Goal: Use online tool/utility: Use online tool/utility

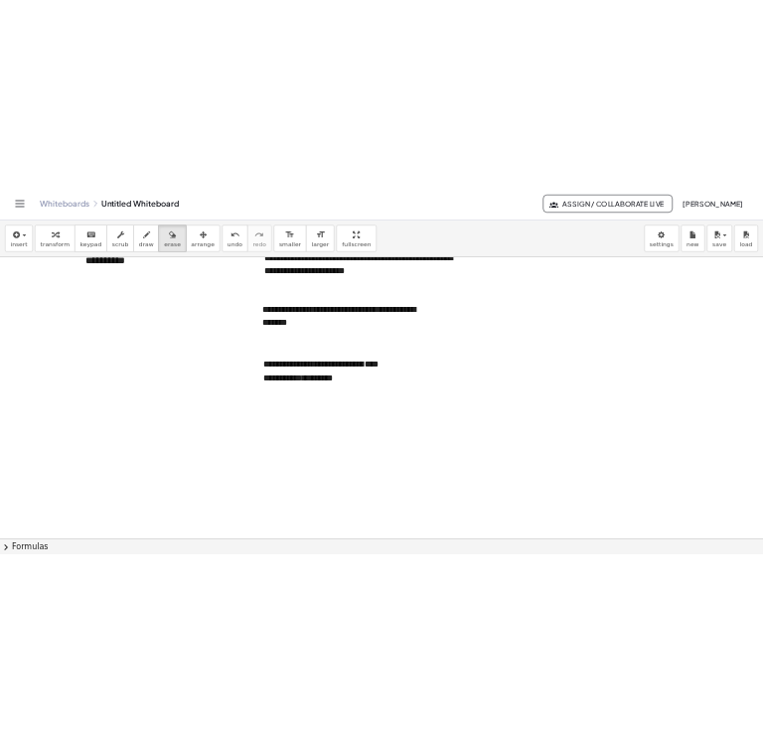
scroll to position [173, 0]
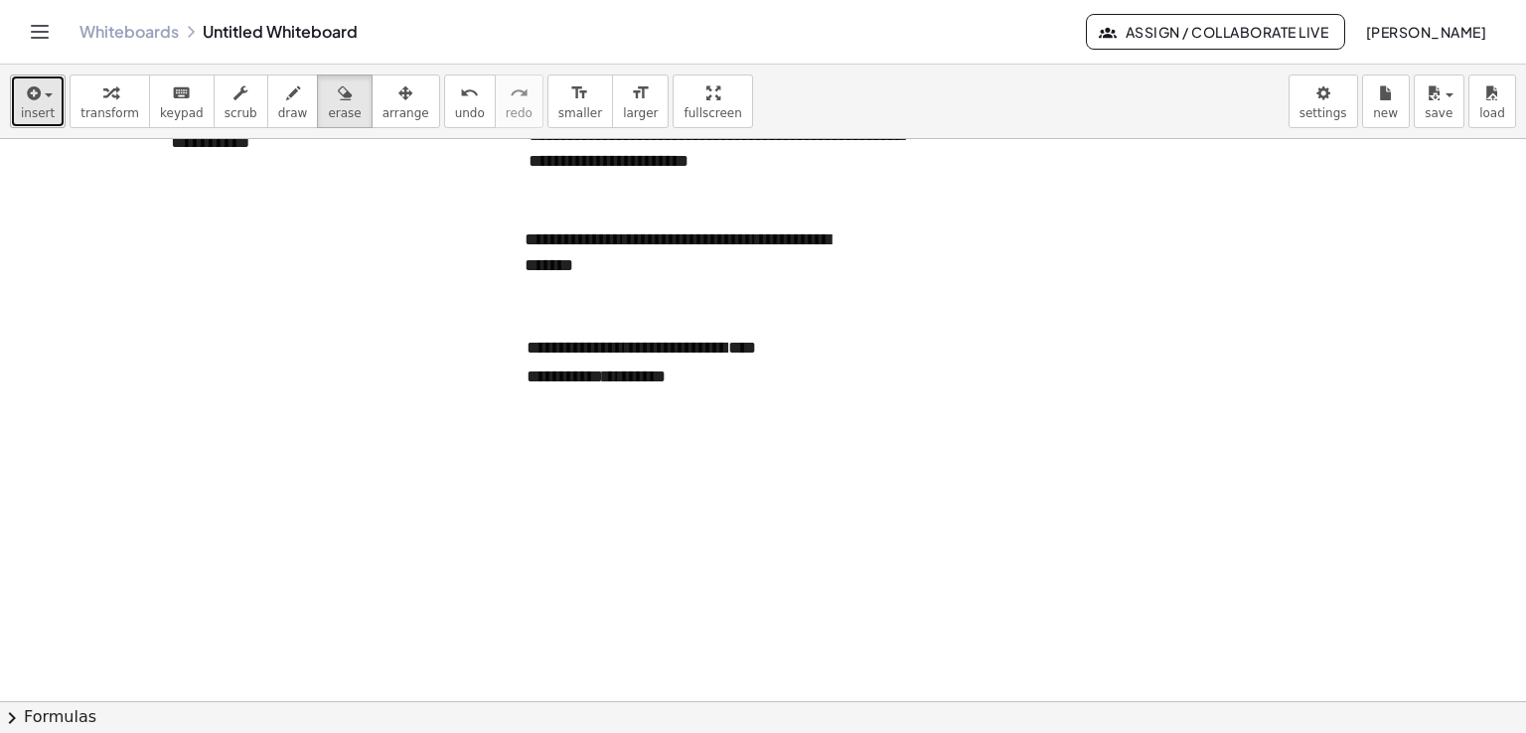
click at [52, 105] on button "insert" at bounding box center [38, 102] width 56 height 54
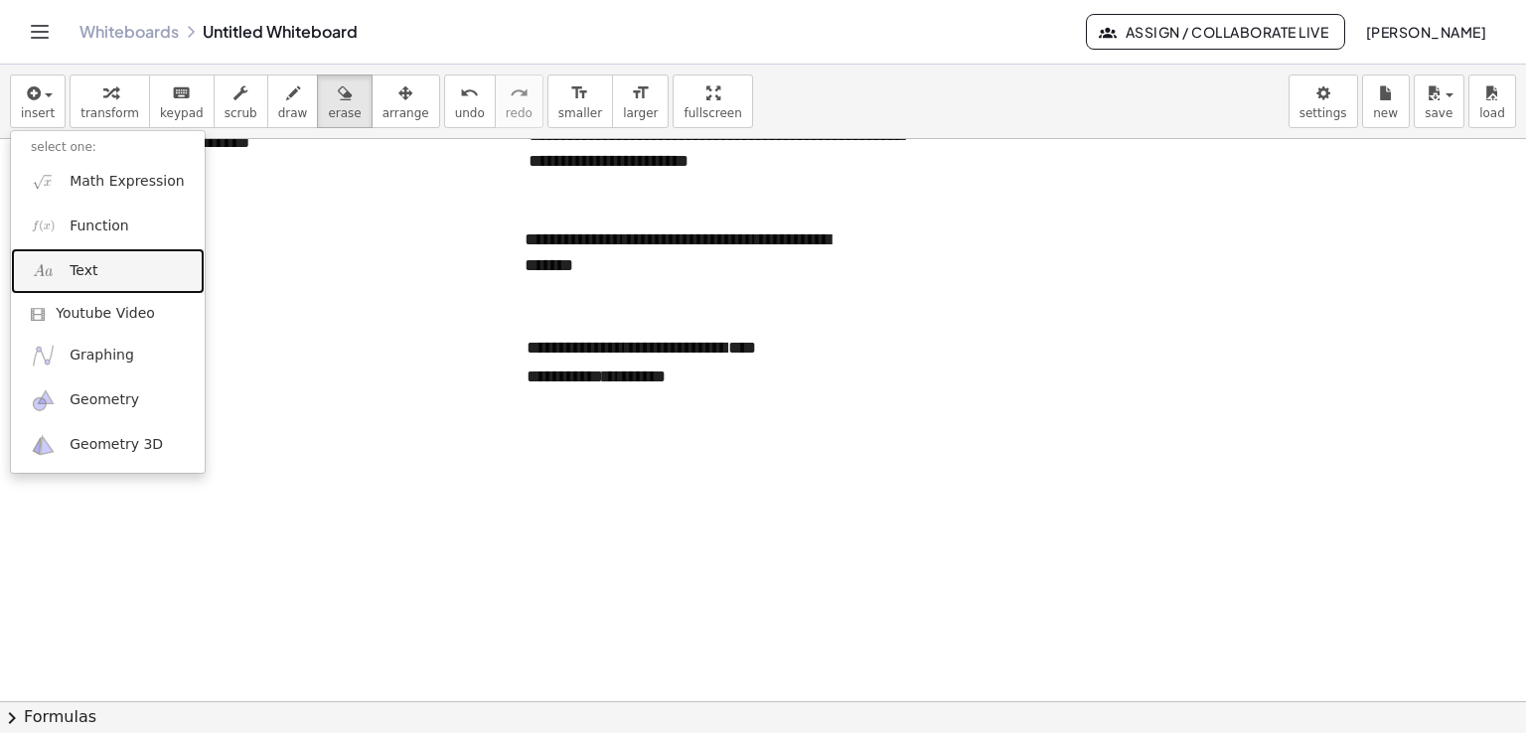
click at [92, 275] on span "Text" at bounding box center [84, 271] width 28 height 20
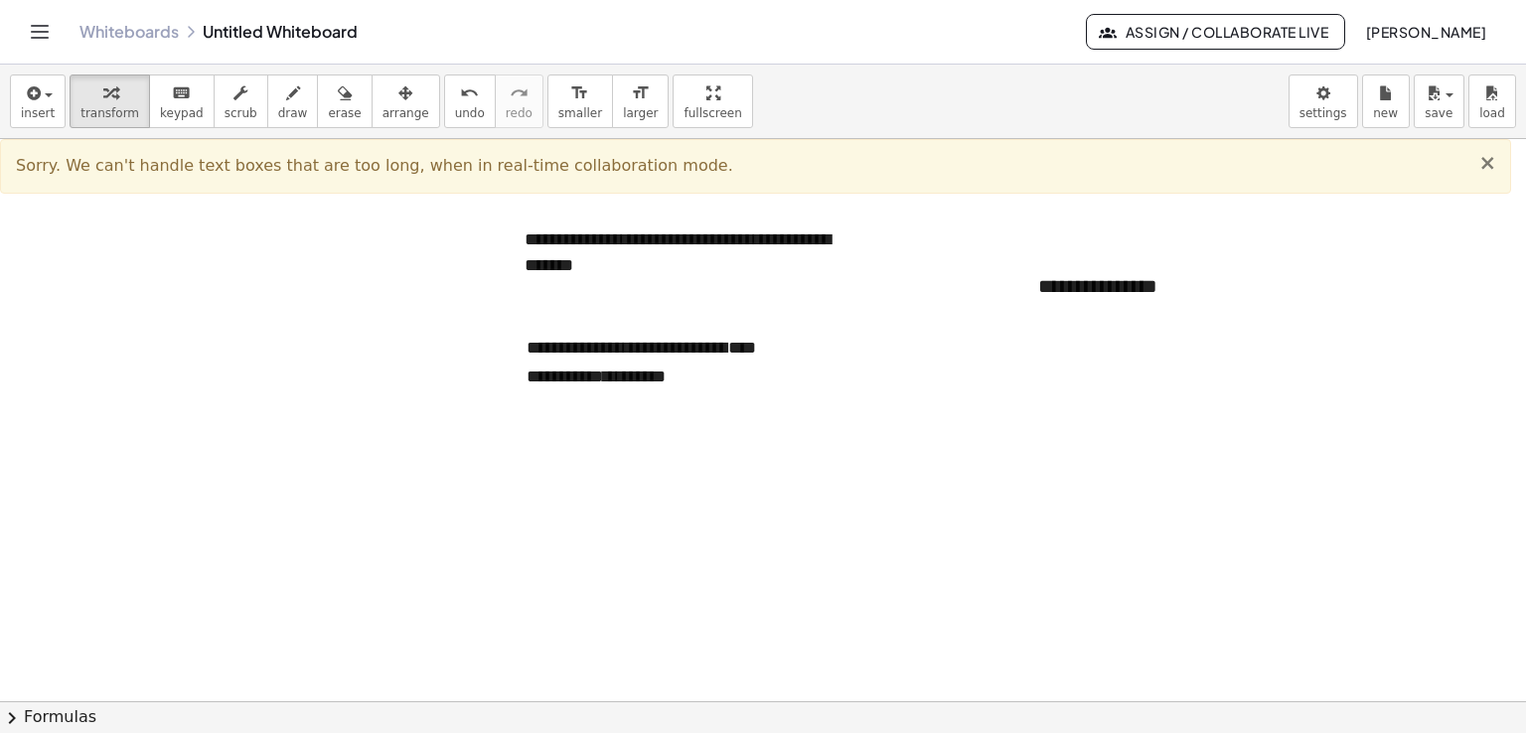
click at [1490, 160] on span "×" at bounding box center [1487, 163] width 18 height 24
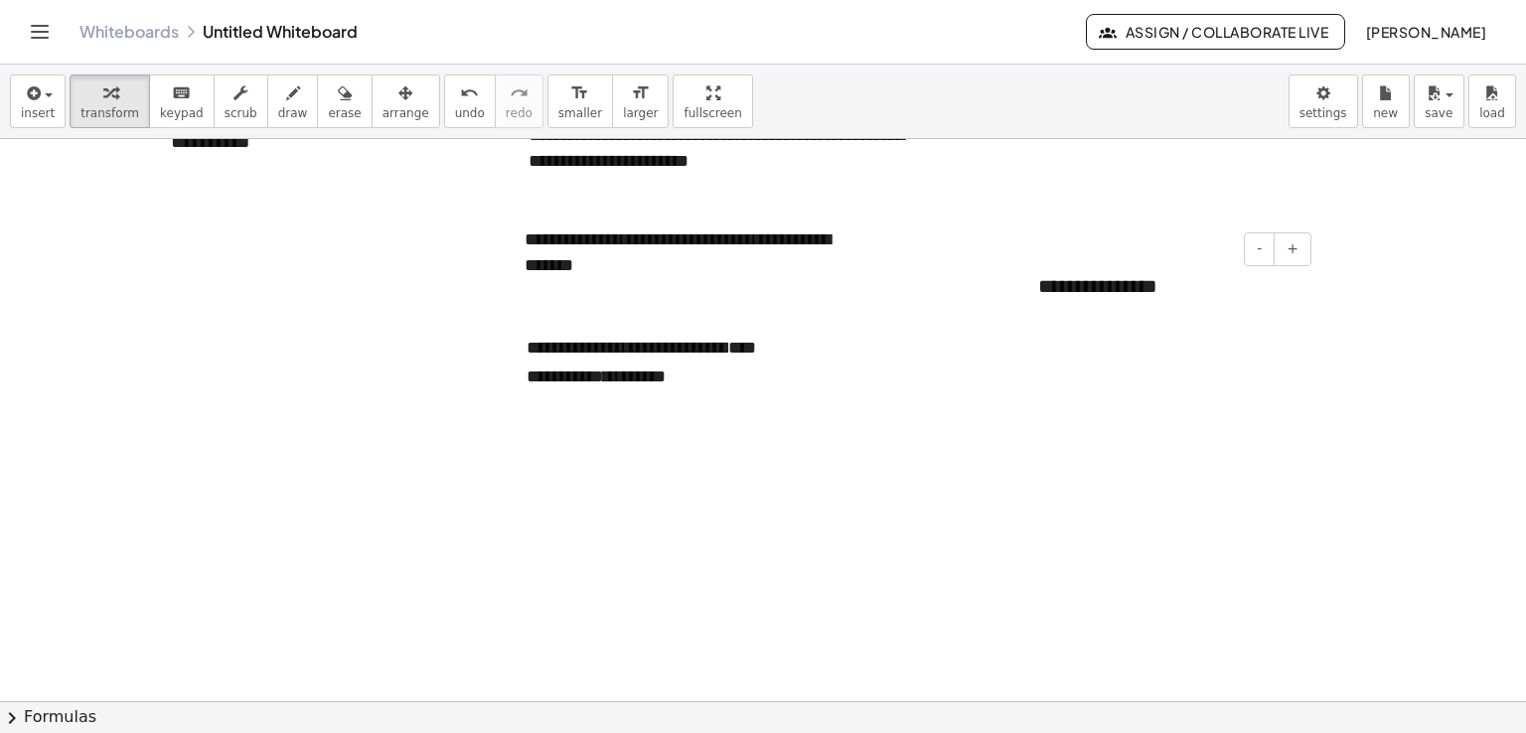
click at [1147, 303] on div "**********" at bounding box center [1167, 286] width 298 height 69
drag, startPoint x: 1159, startPoint y: 296, endPoint x: 1018, endPoint y: 294, distance: 141.1
click at [1018, 294] on div "**********" at bounding box center [1167, 286] width 298 height 69
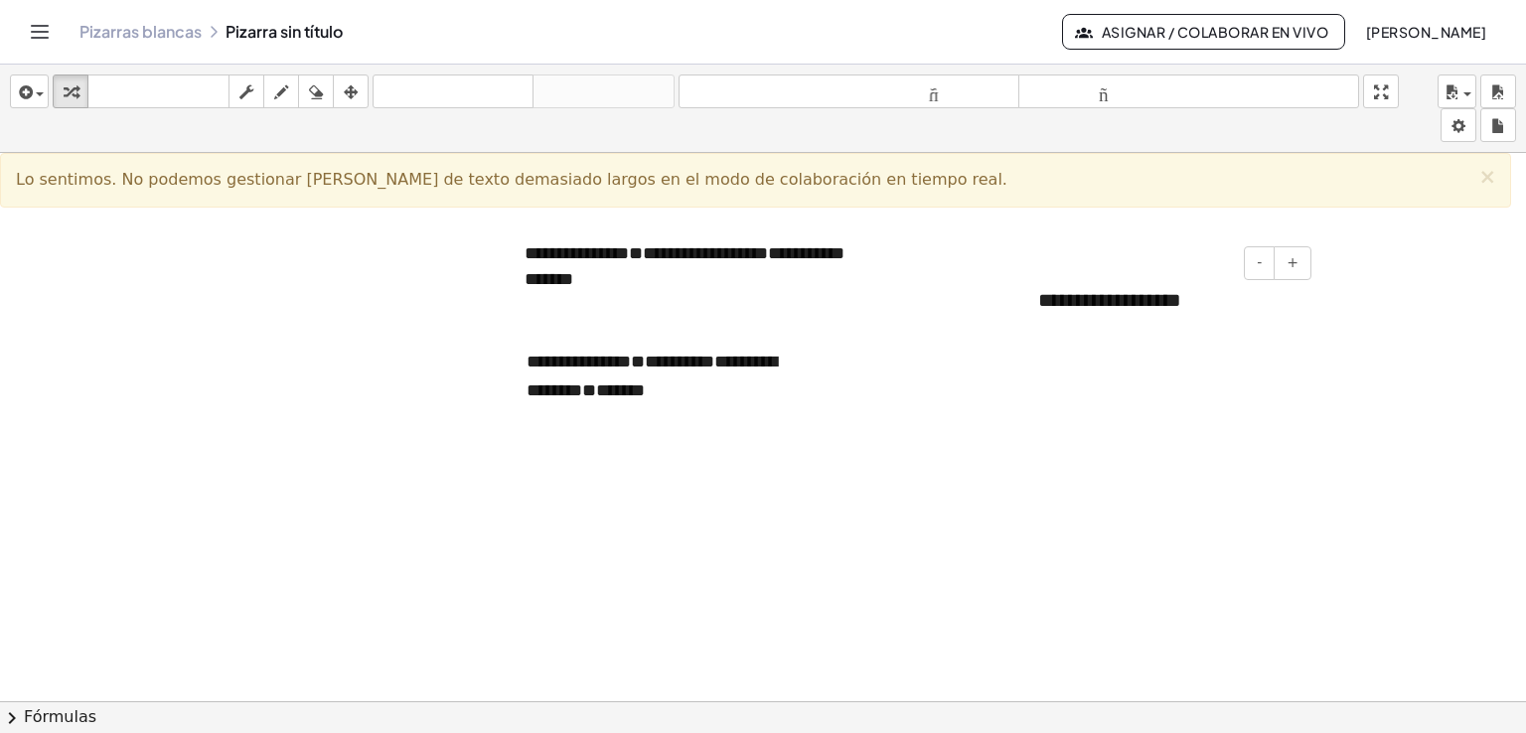
click at [1083, 306] on font "**********" at bounding box center [1109, 300] width 143 height 20
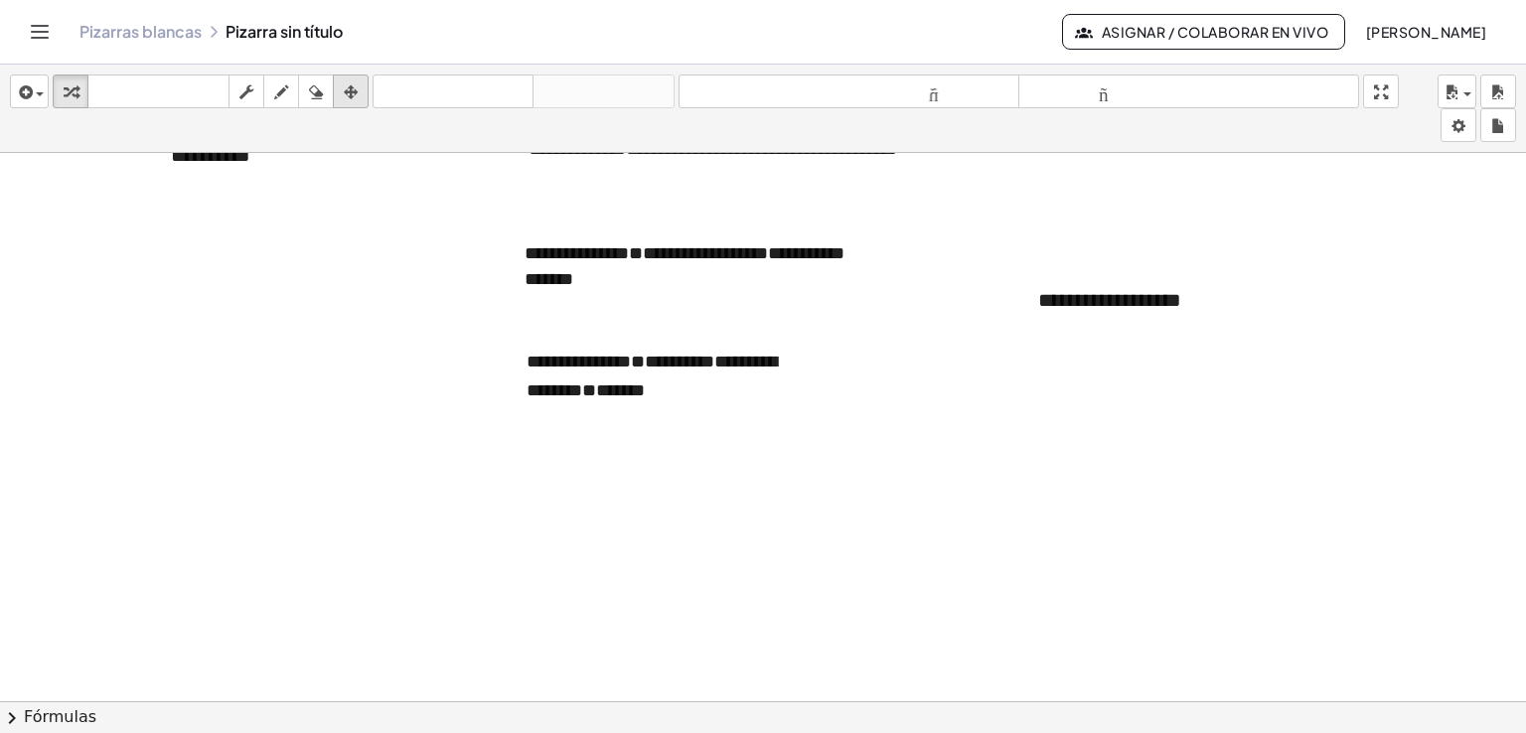
click at [357, 98] on icon "button" at bounding box center [351, 92] width 14 height 24
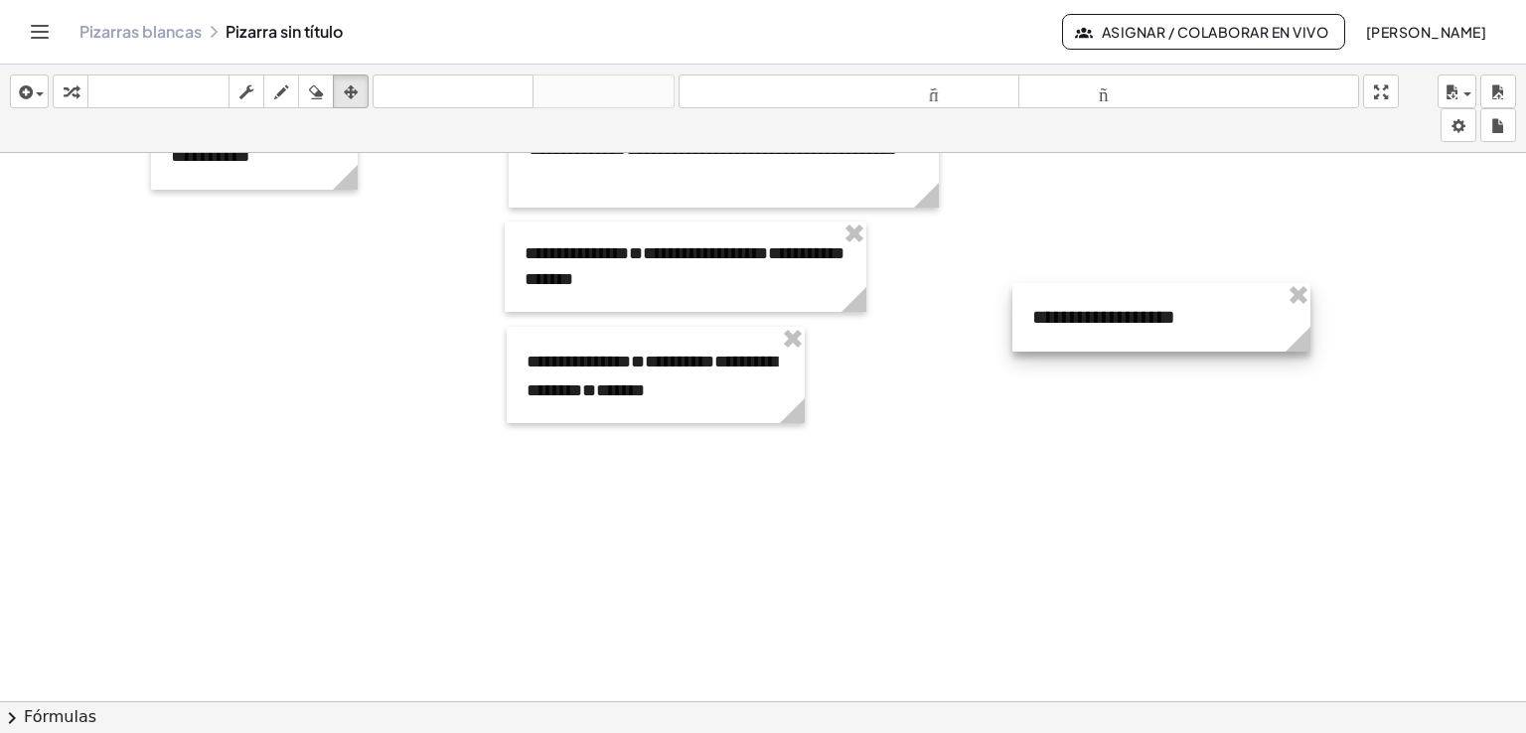
drag, startPoint x: 1315, startPoint y: 301, endPoint x: 1308, endPoint y: 318, distance: 18.3
click at [1308, 318] on div at bounding box center [1161, 317] width 298 height 69
drag, startPoint x: 1307, startPoint y: 347, endPoint x: 1506, endPoint y: 324, distance: 200.0
click at [1506, 324] on icon at bounding box center [1495, 339] width 35 height 35
drag, startPoint x: 1502, startPoint y: 370, endPoint x: 1500, endPoint y: 350, distance: 20.0
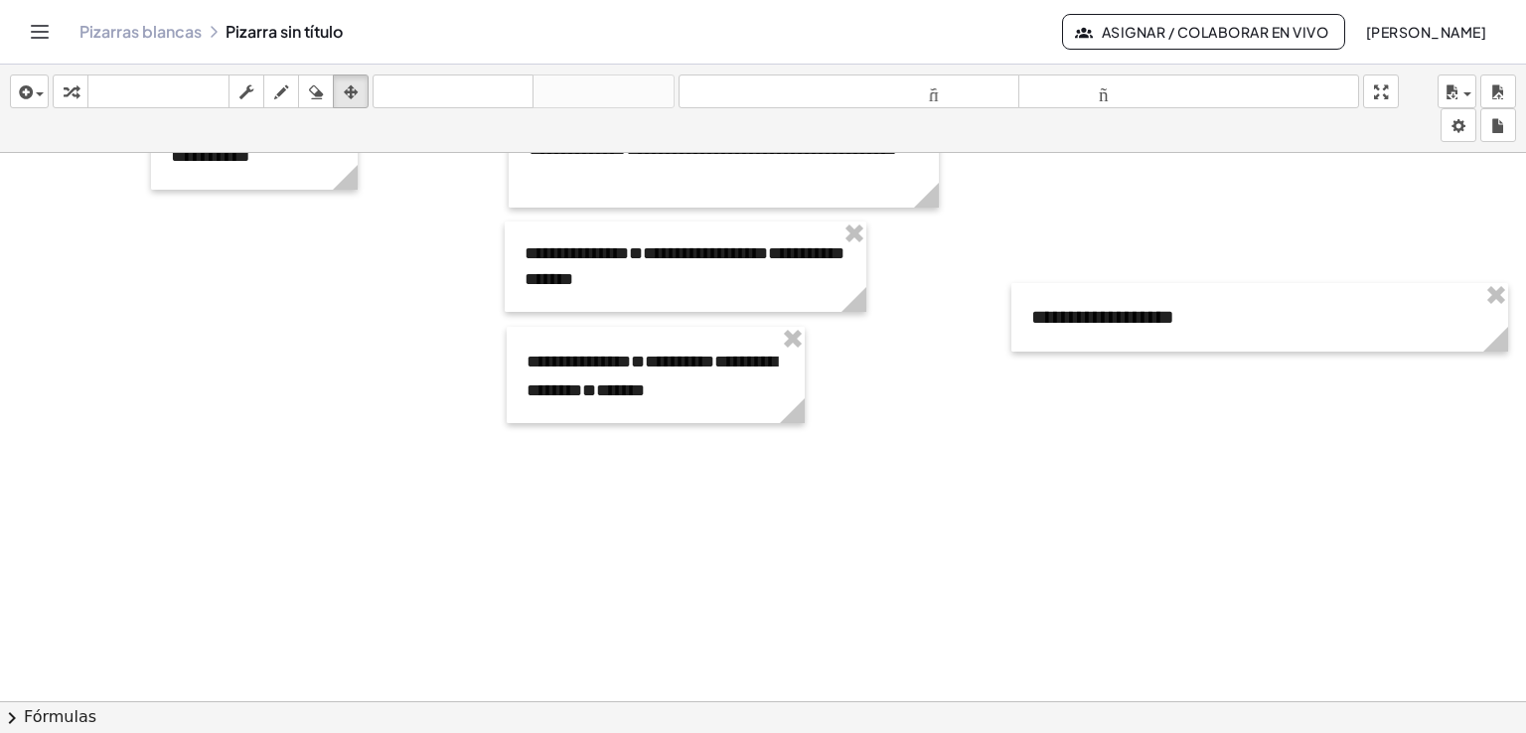
click at [1500, 350] on div "**********" at bounding box center [763, 543] width 1526 height 1126
drag, startPoint x: 1498, startPoint y: 347, endPoint x: 1496, endPoint y: 370, distance: 22.9
click at [1497, 370] on div "**********" at bounding box center [763, 543] width 1526 height 1126
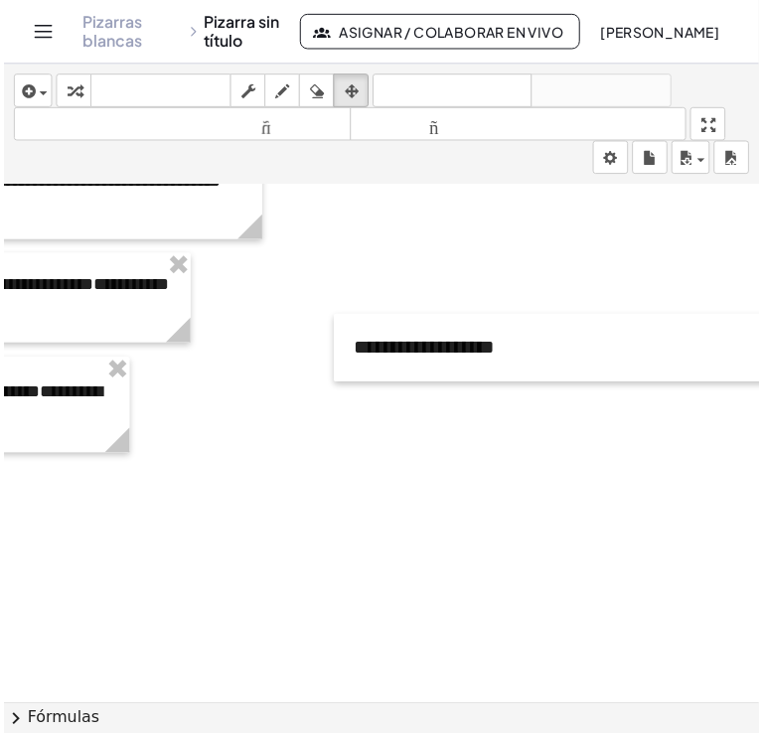
scroll to position [173, 681]
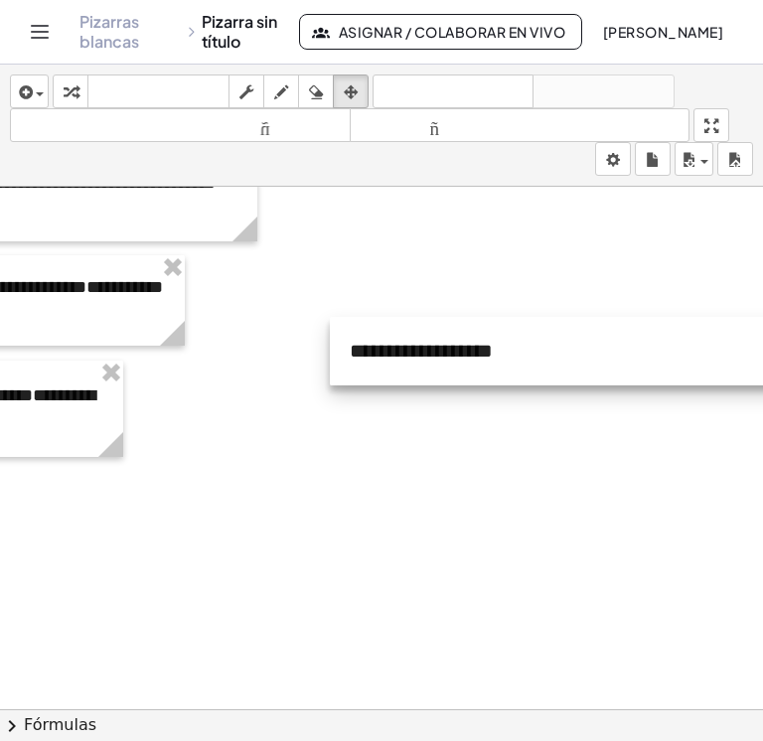
click at [532, 351] on div at bounding box center [578, 351] width 496 height 69
click at [516, 347] on div at bounding box center [577, 351] width 496 height 69
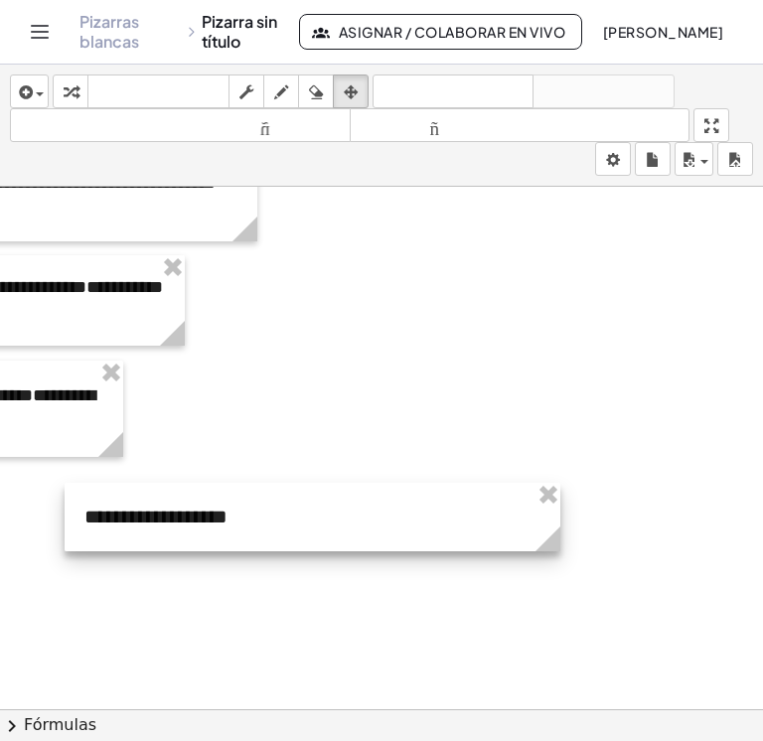
drag, startPoint x: 458, startPoint y: 346, endPoint x: 205, endPoint y: 516, distance: 305.0
click at [205, 516] on div at bounding box center [313, 517] width 496 height 69
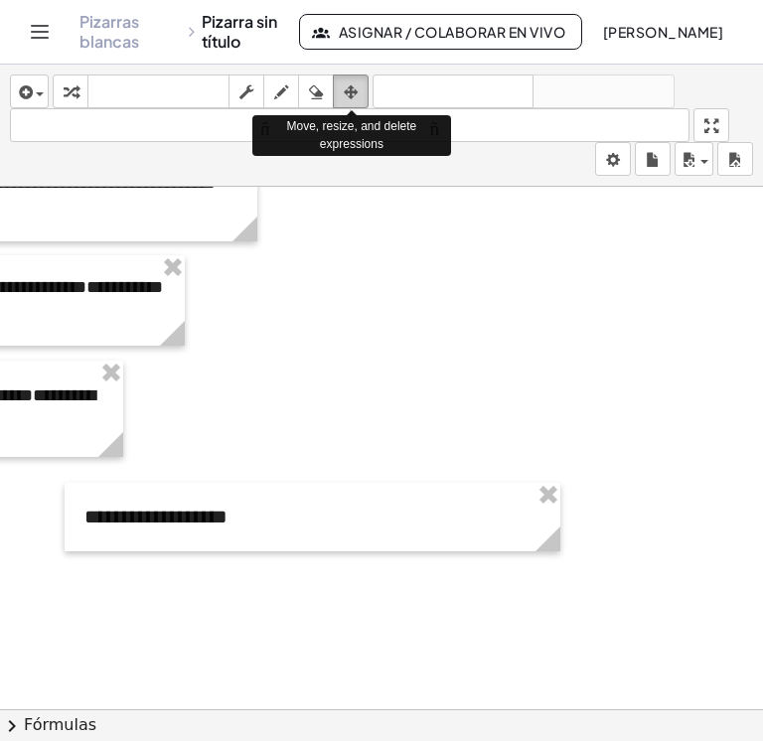
click at [357, 86] on icon "button" at bounding box center [351, 92] width 14 height 24
click at [346, 88] on icon "button" at bounding box center [351, 92] width 14 height 24
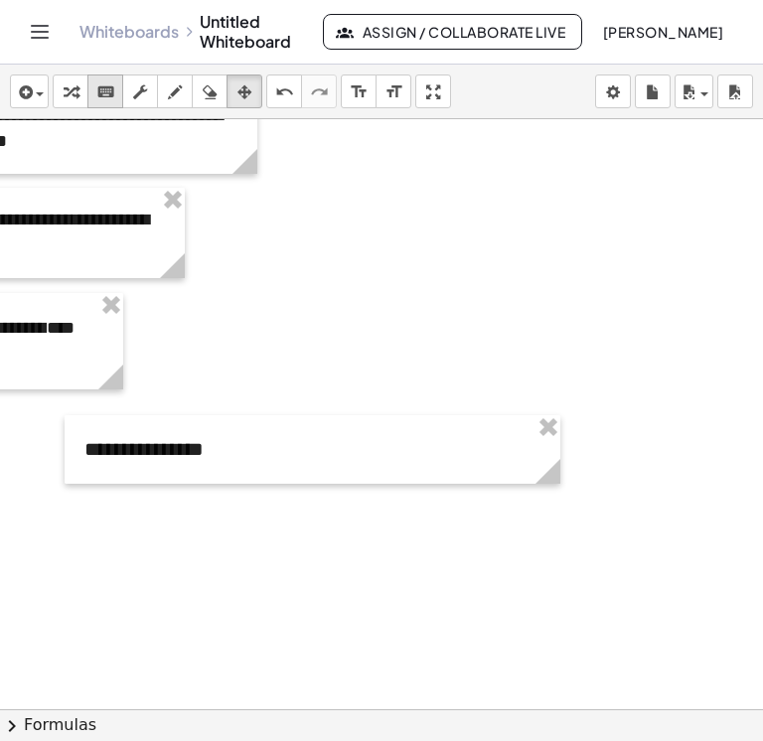
click at [111, 90] on icon "keyboard" at bounding box center [105, 92] width 19 height 24
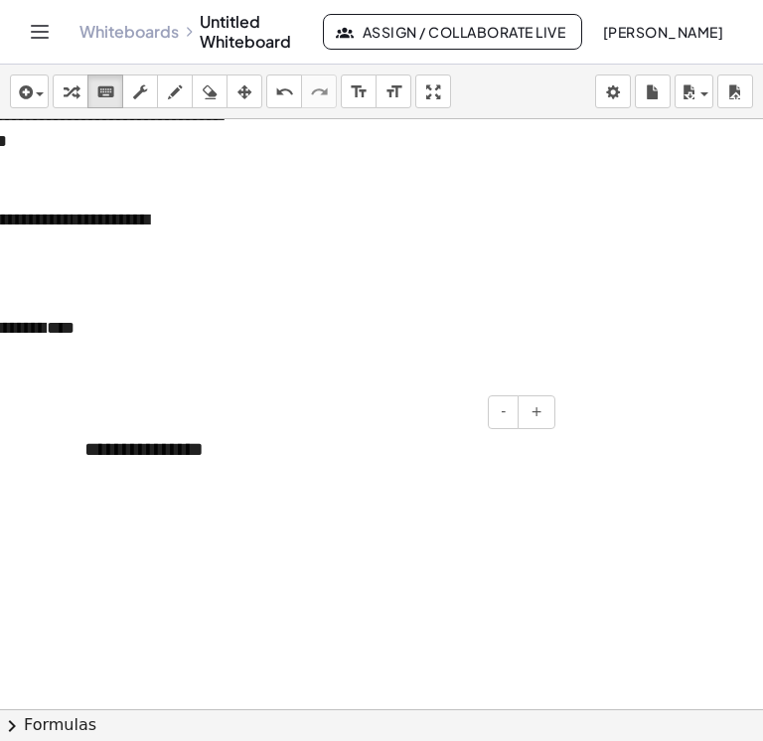
click at [234, 453] on div "**********" at bounding box center [313, 449] width 496 height 69
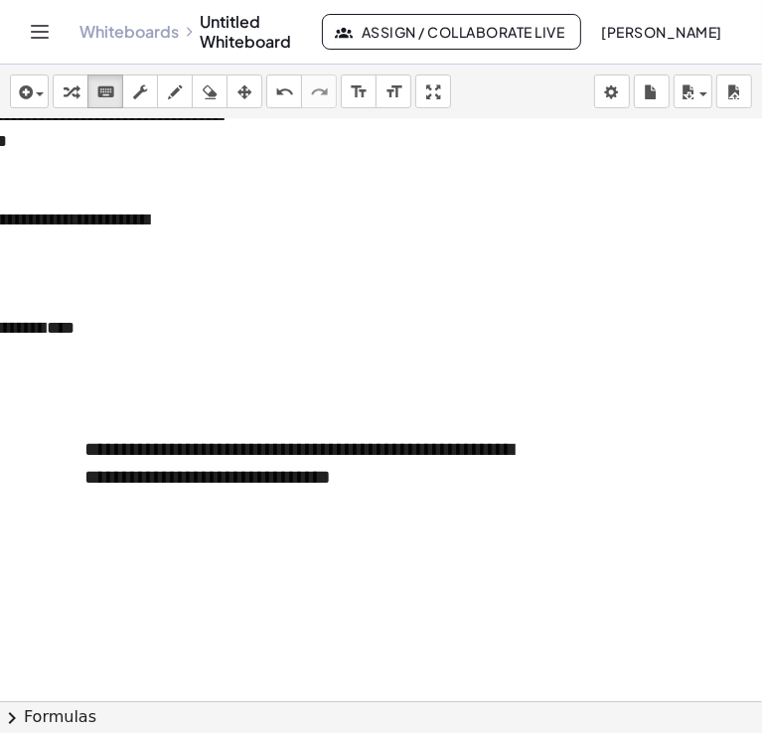
click at [130, 530] on div at bounding box center [74, 528] width 1511 height 1164
click at [103, 88] on icon "keyboard" at bounding box center [105, 92] width 19 height 24
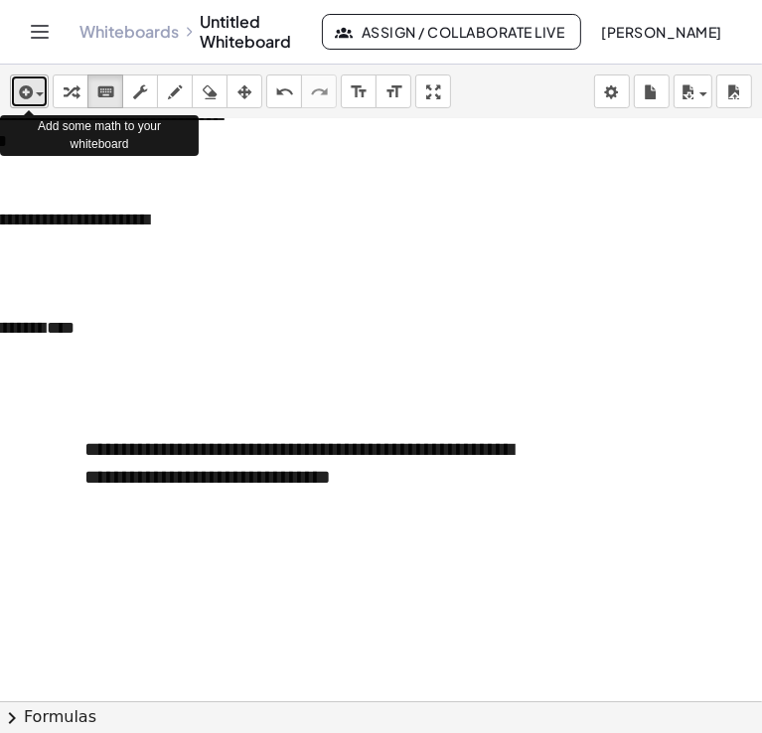
click at [40, 98] on div "button" at bounding box center [29, 91] width 29 height 24
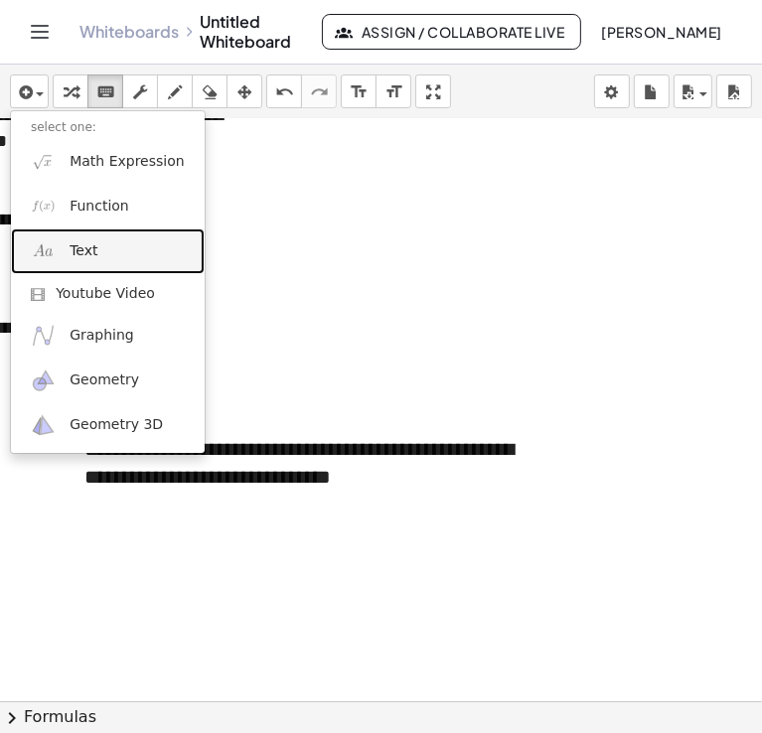
click at [77, 253] on span "Text" at bounding box center [84, 251] width 28 height 20
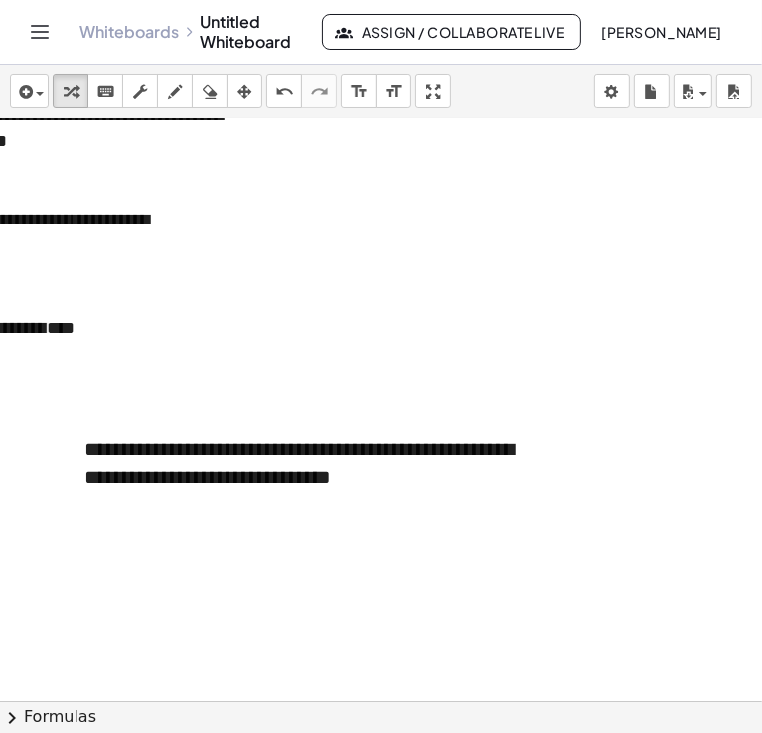
click at [107, 522] on div at bounding box center [74, 528] width 1511 height 1164
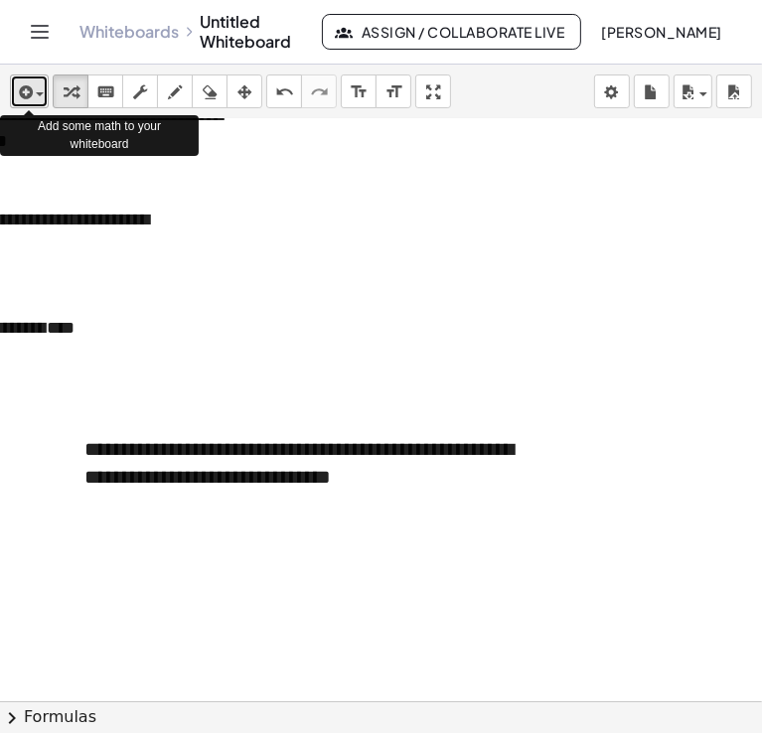
click at [42, 96] on span "button" at bounding box center [40, 94] width 8 height 4
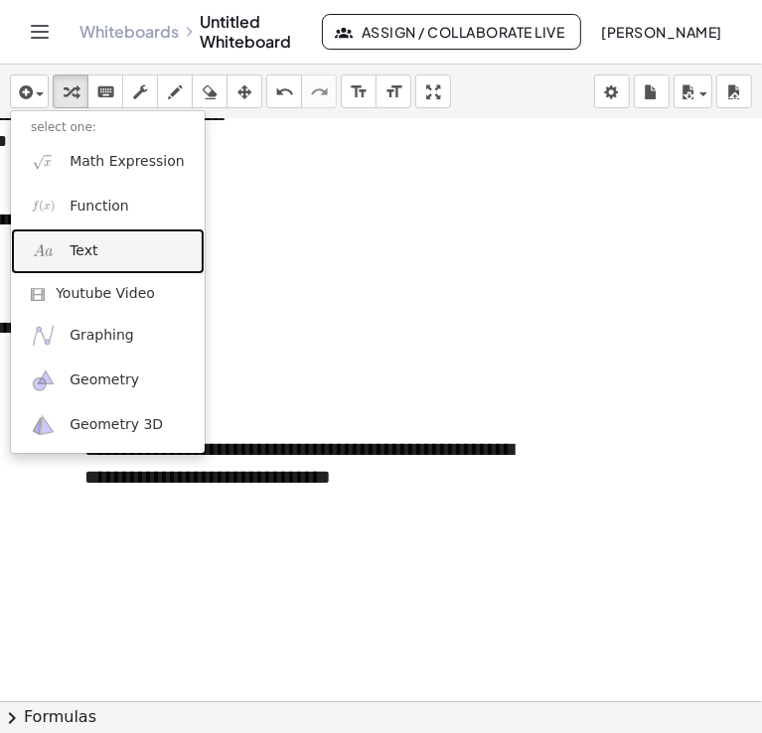
click at [70, 256] on span "Text" at bounding box center [84, 251] width 28 height 20
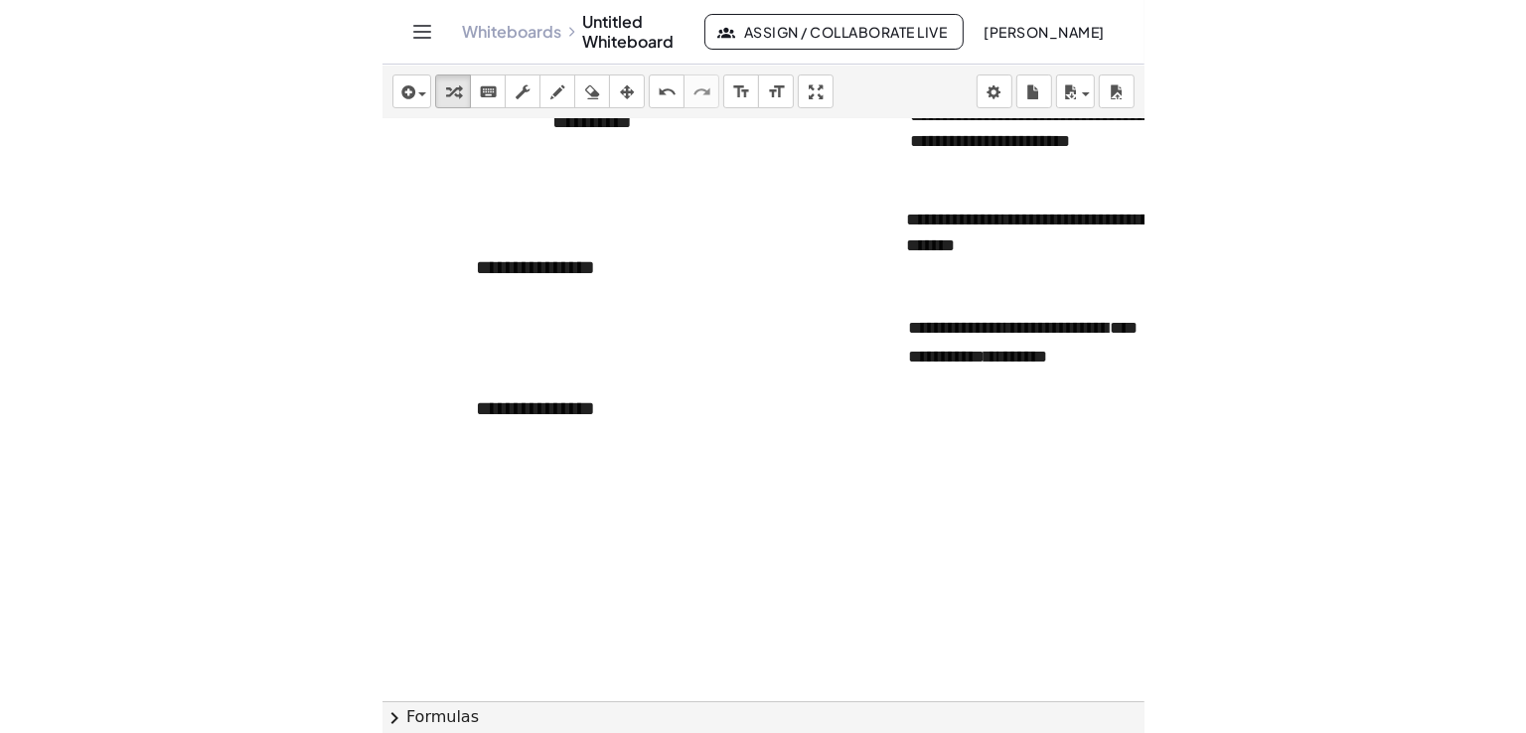
scroll to position [173, 0]
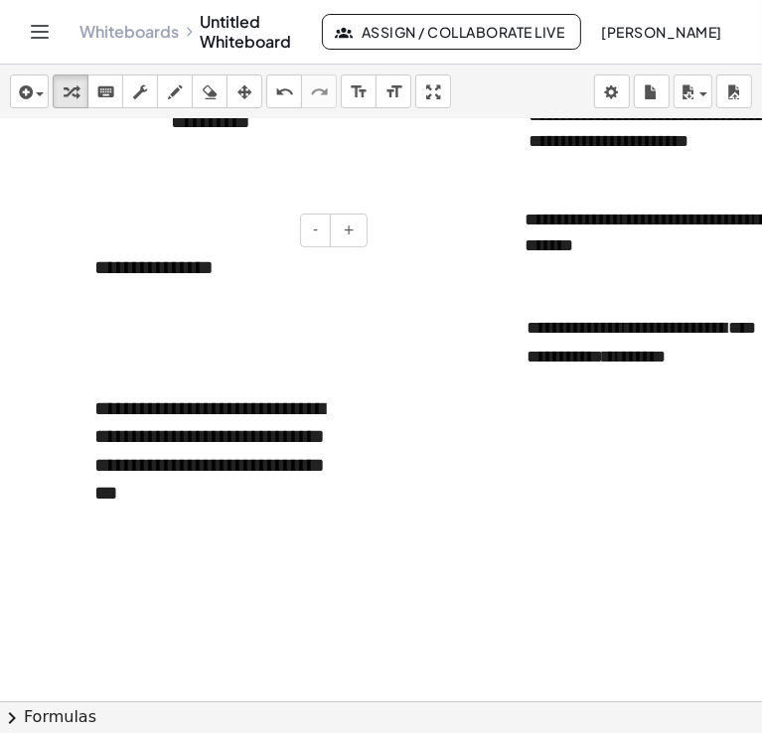
click at [130, 260] on div "**********" at bounding box center [224, 267] width 298 height 69
click at [210, 264] on div "**********" at bounding box center [224, 267] width 298 height 69
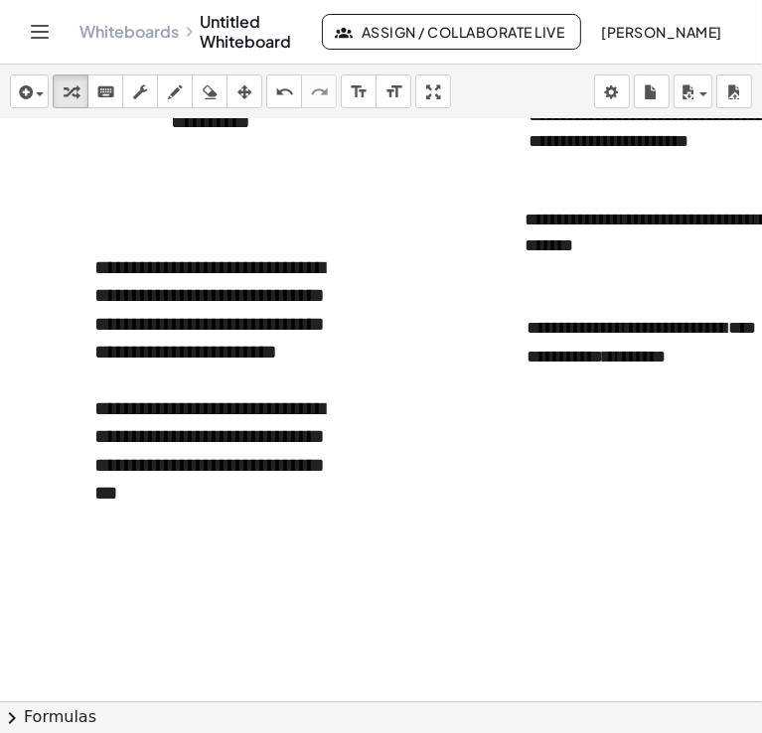
click at [95, 577] on div at bounding box center [755, 528] width 1511 height 1164
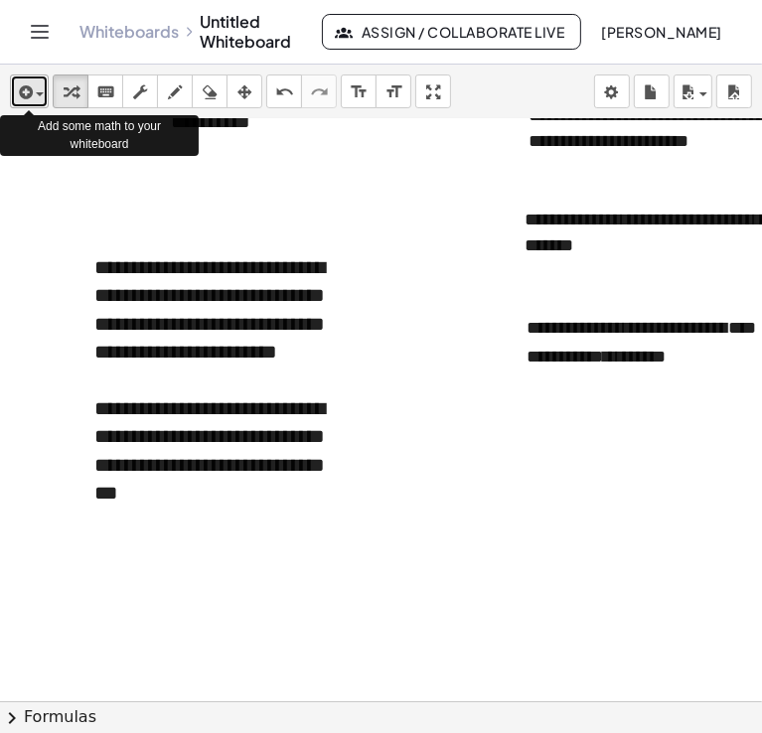
click at [39, 95] on span "button" at bounding box center [40, 94] width 8 height 4
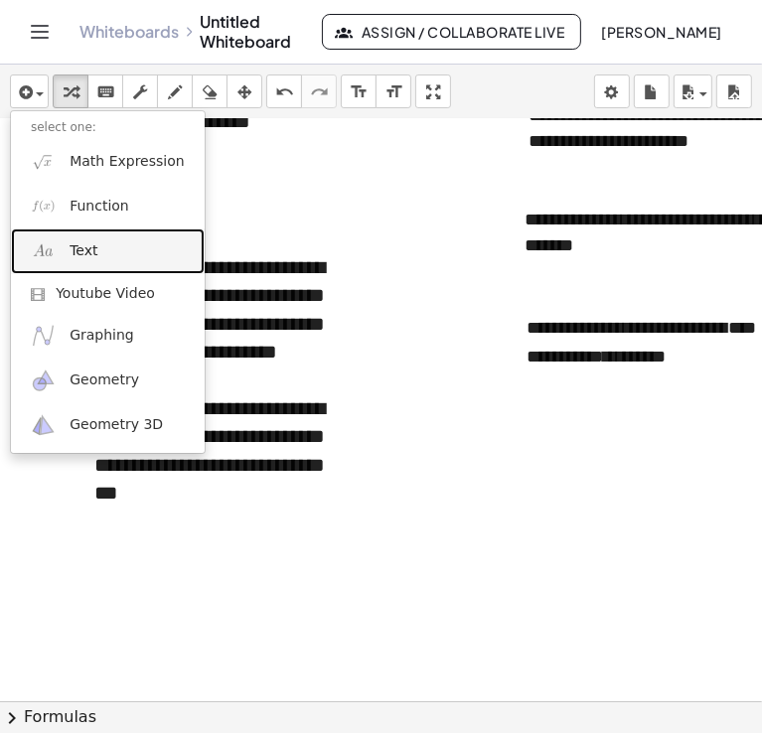
click at [61, 245] on link "Text" at bounding box center [108, 250] width 194 height 45
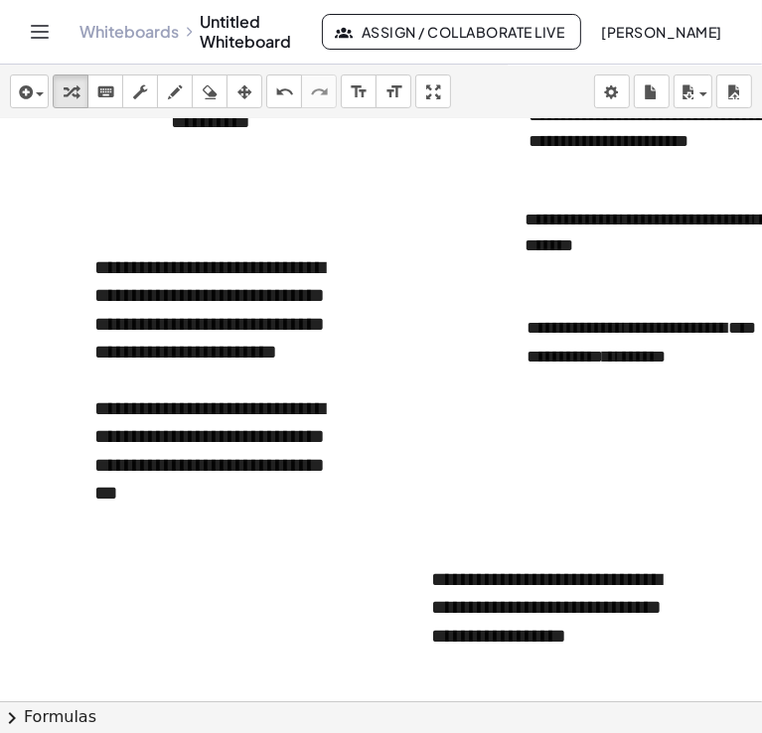
click at [558, 496] on div at bounding box center [755, 528] width 1511 height 1164
click at [501, 552] on div "- +" at bounding box center [555, 543] width 298 height 34
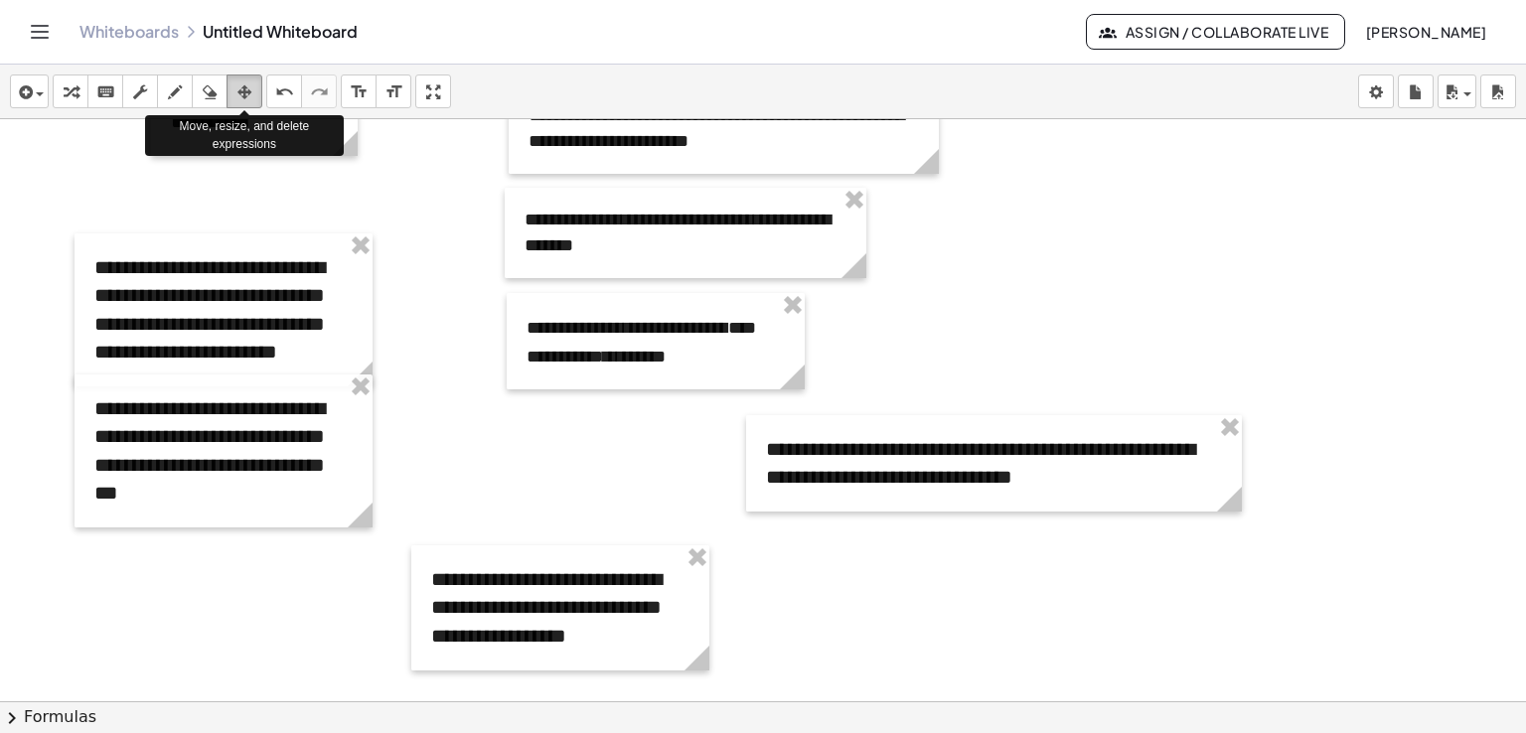
click at [238, 83] on icon "button" at bounding box center [244, 92] width 14 height 24
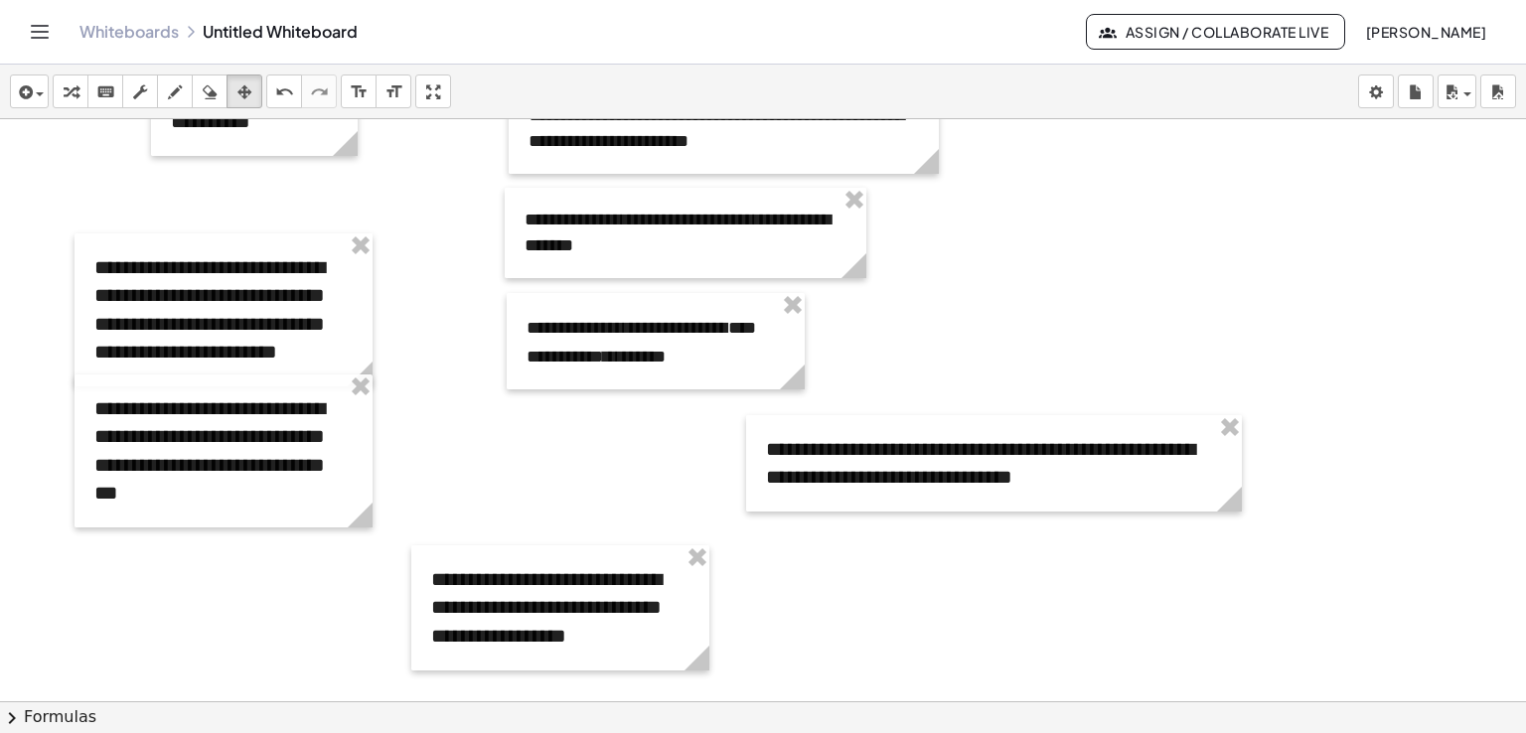
drag, startPoint x: 822, startPoint y: 411, endPoint x: 644, endPoint y: 411, distance: 177.8
click at [644, 411] on div at bounding box center [763, 528] width 1526 height 1164
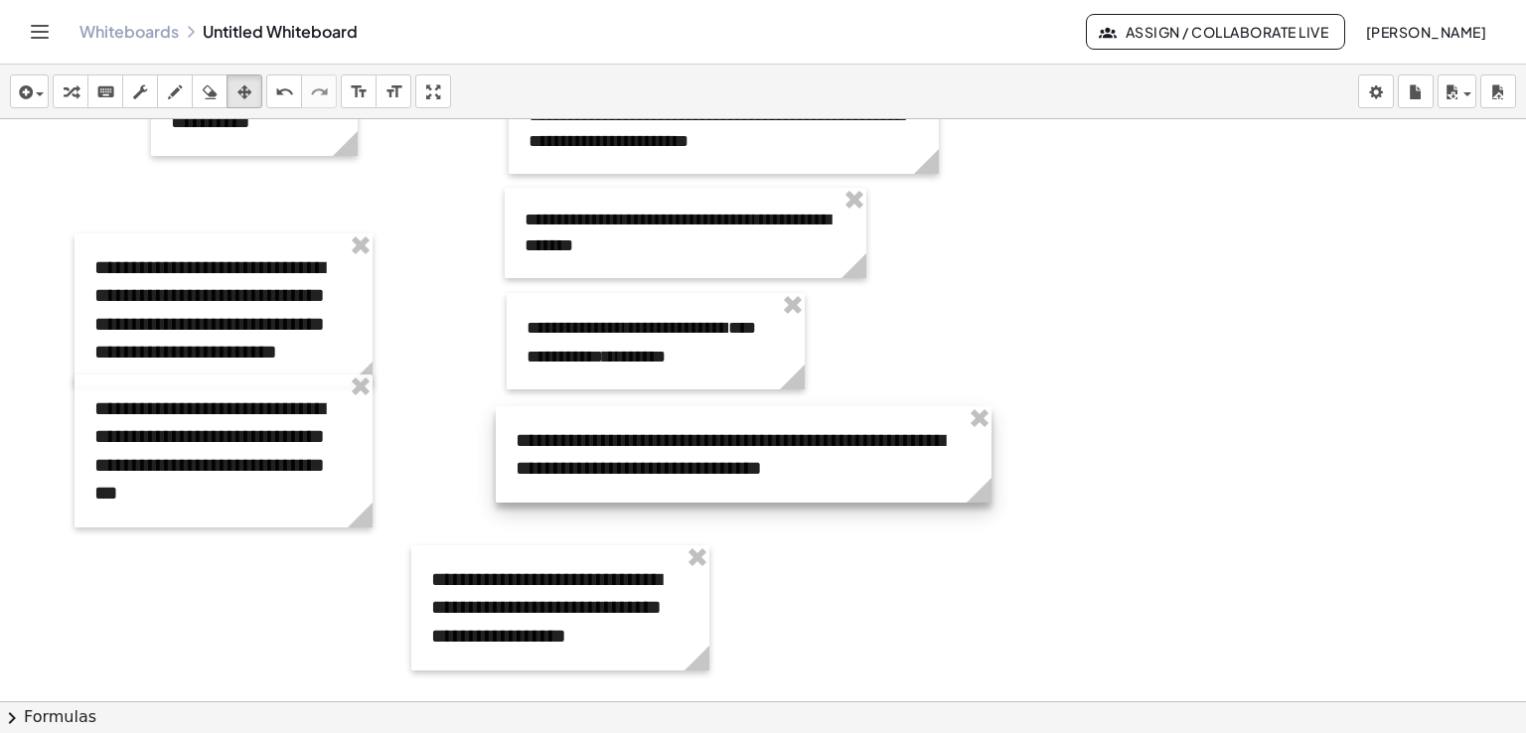
drag, startPoint x: 787, startPoint y: 430, endPoint x: 536, endPoint y: 421, distance: 250.5
click at [536, 421] on div at bounding box center [744, 454] width 496 height 96
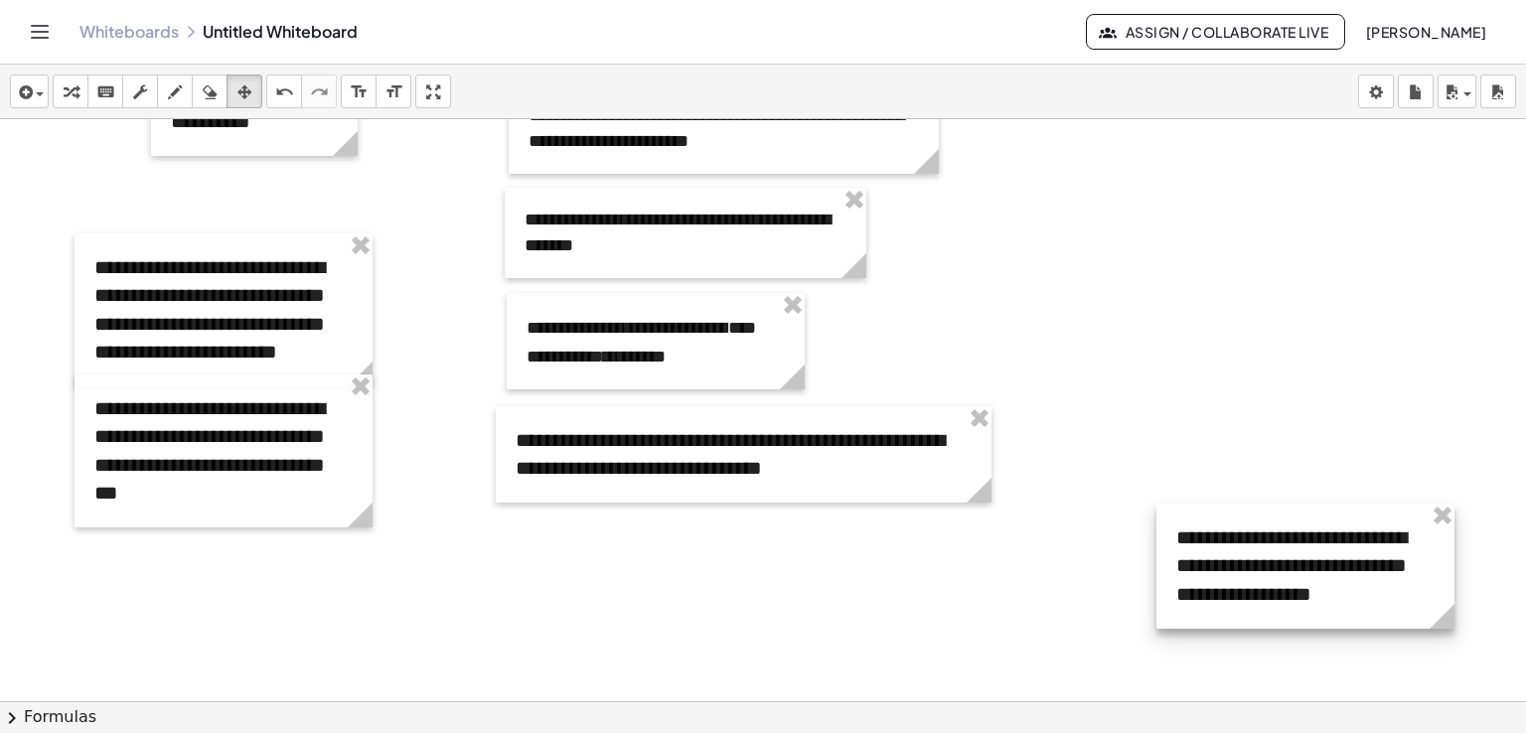
drag, startPoint x: 463, startPoint y: 555, endPoint x: 1208, endPoint y: 514, distance: 746.2
click at [1208, 514] on div at bounding box center [1305, 566] width 298 height 125
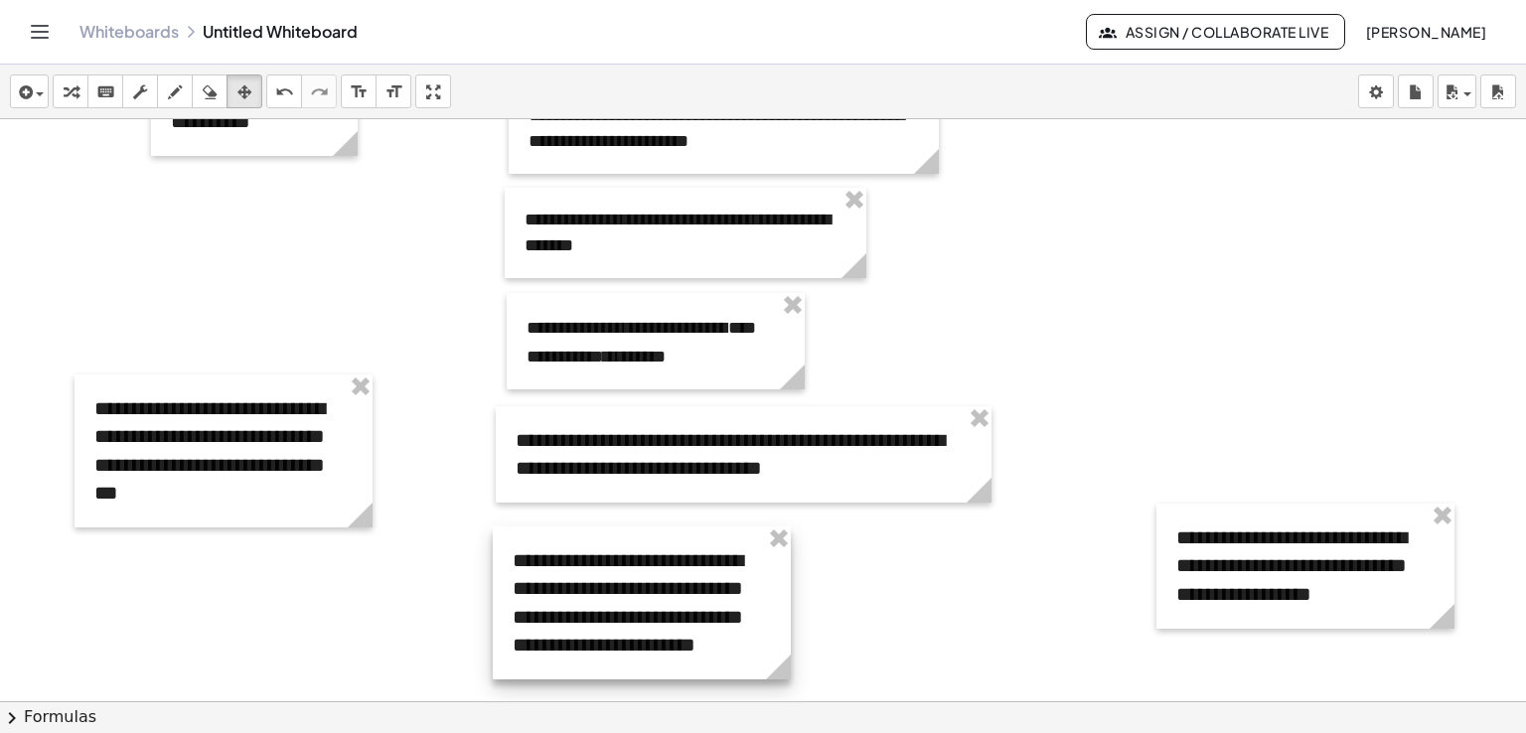
drag, startPoint x: 197, startPoint y: 252, endPoint x: 615, endPoint y: 545, distance: 510.7
click at [615, 545] on div at bounding box center [642, 603] width 298 height 153
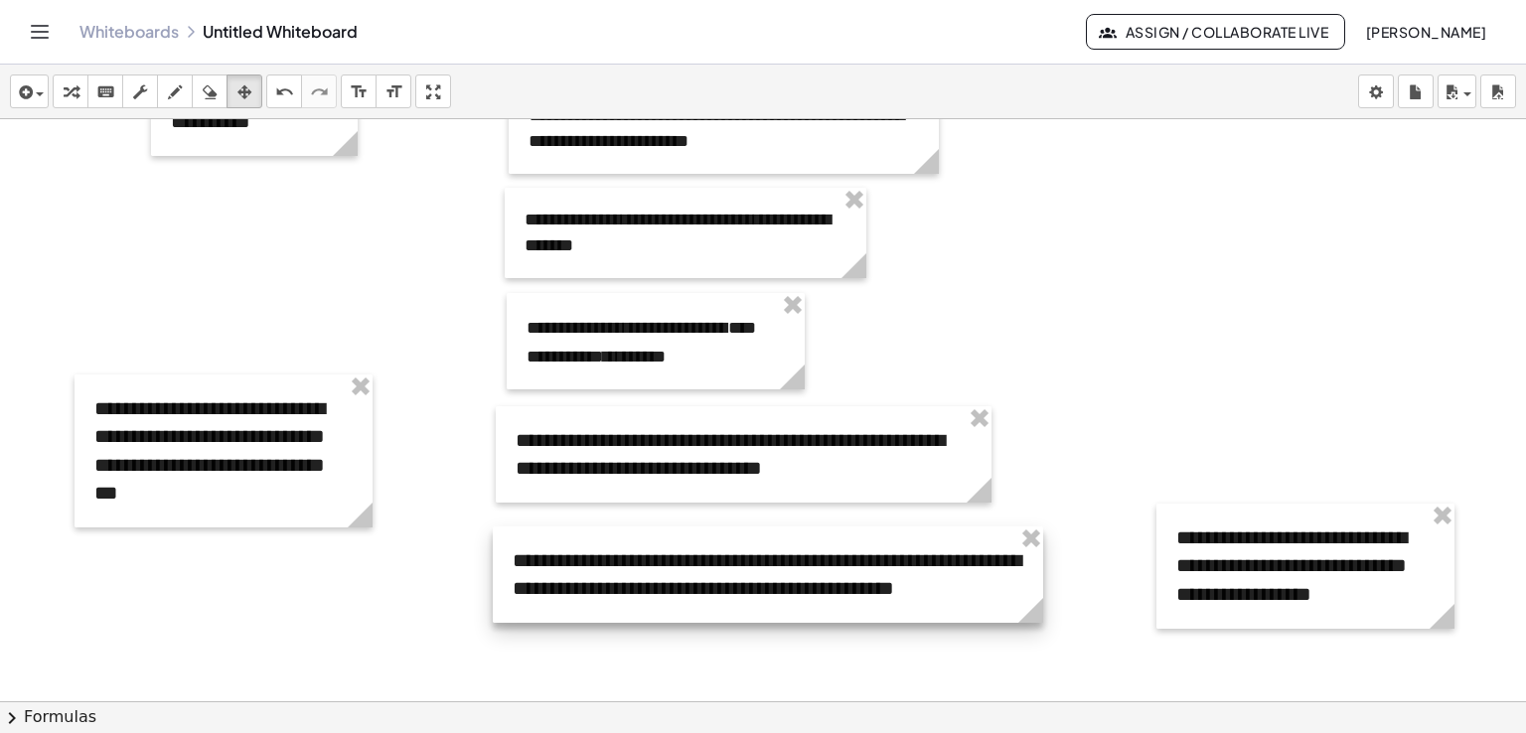
drag, startPoint x: 790, startPoint y: 657, endPoint x: 1042, endPoint y: 641, distance: 252.8
click at [1042, 641] on div "**********" at bounding box center [763, 528] width 1526 height 1164
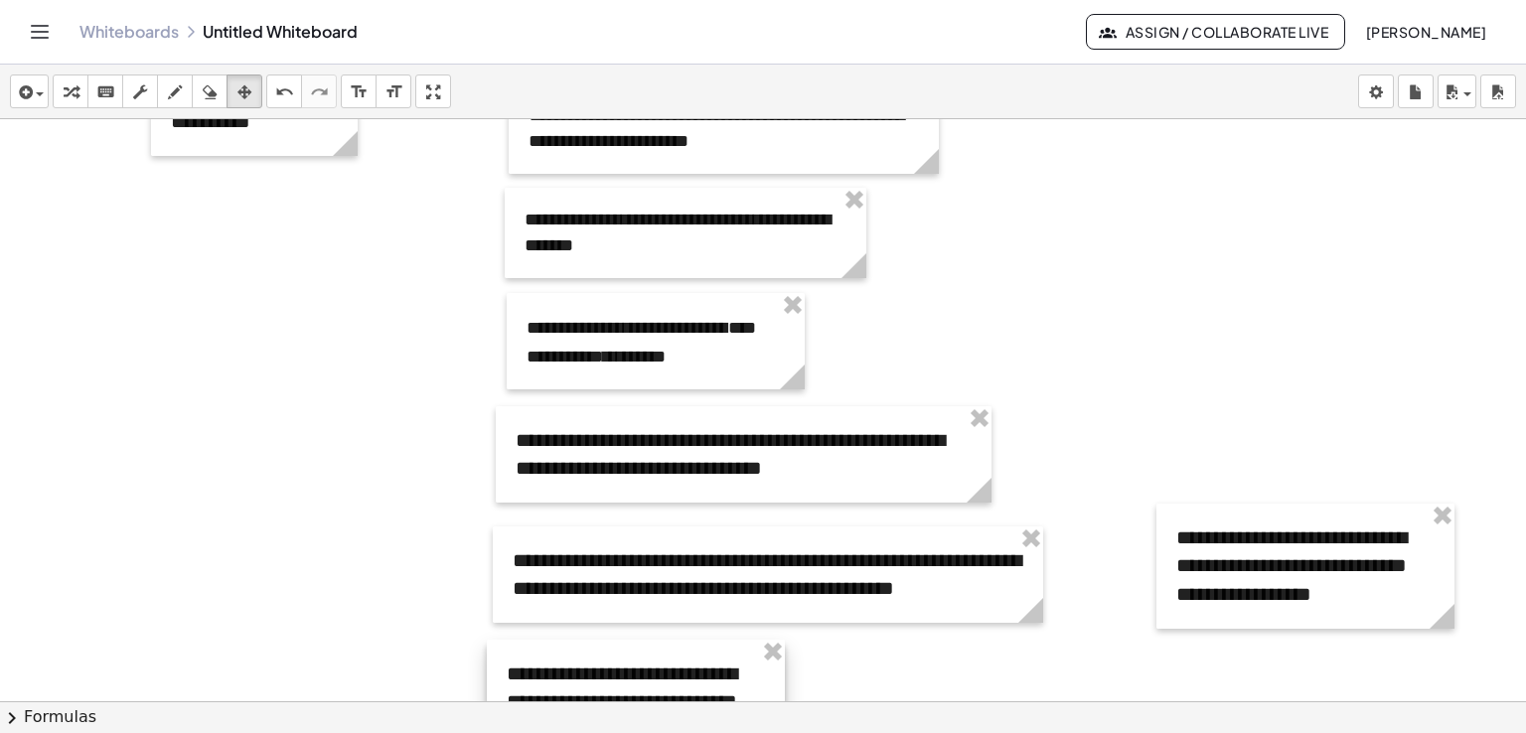
drag, startPoint x: 231, startPoint y: 398, endPoint x: 644, endPoint y: 664, distance: 490.2
click at [644, 664] on div at bounding box center [636, 716] width 298 height 153
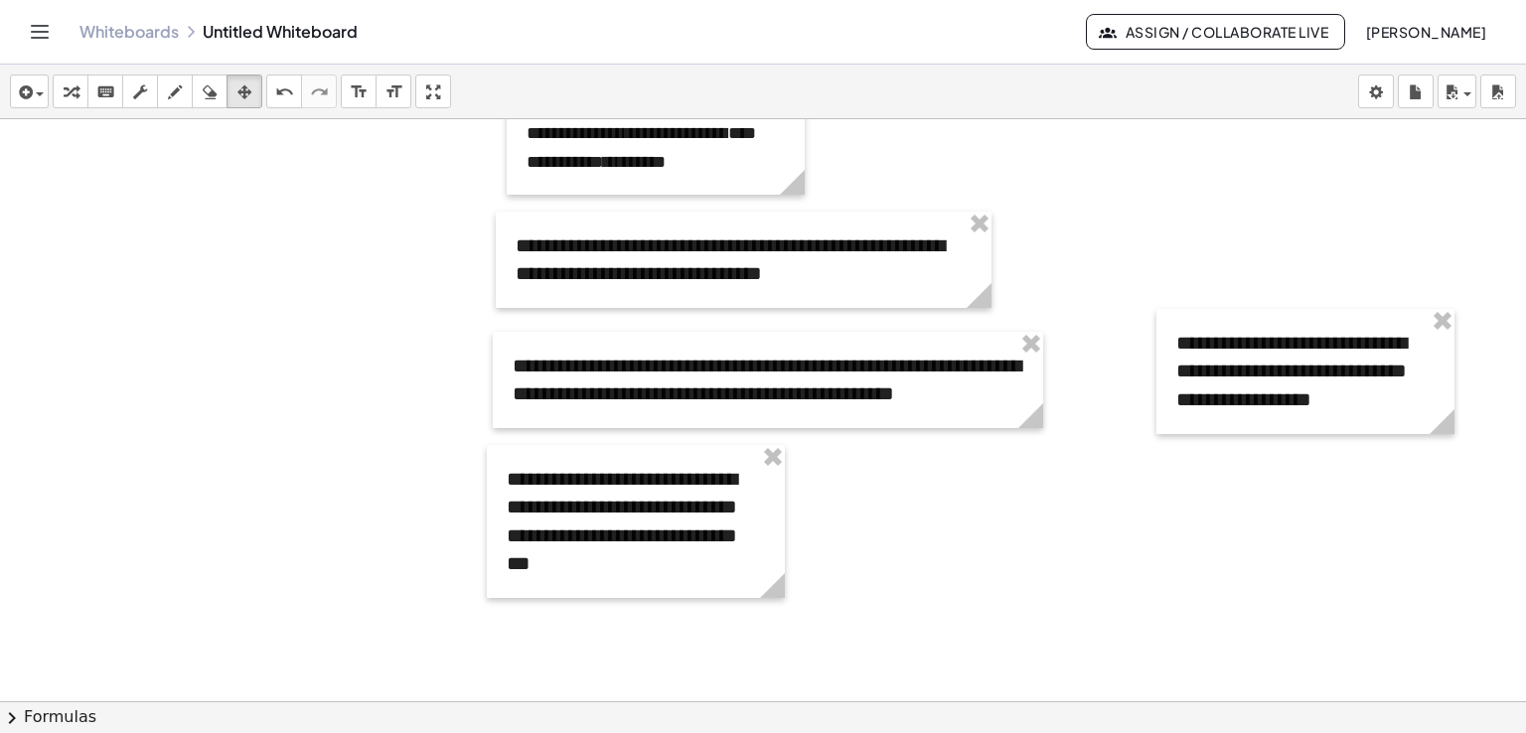
scroll to position [388, 0]
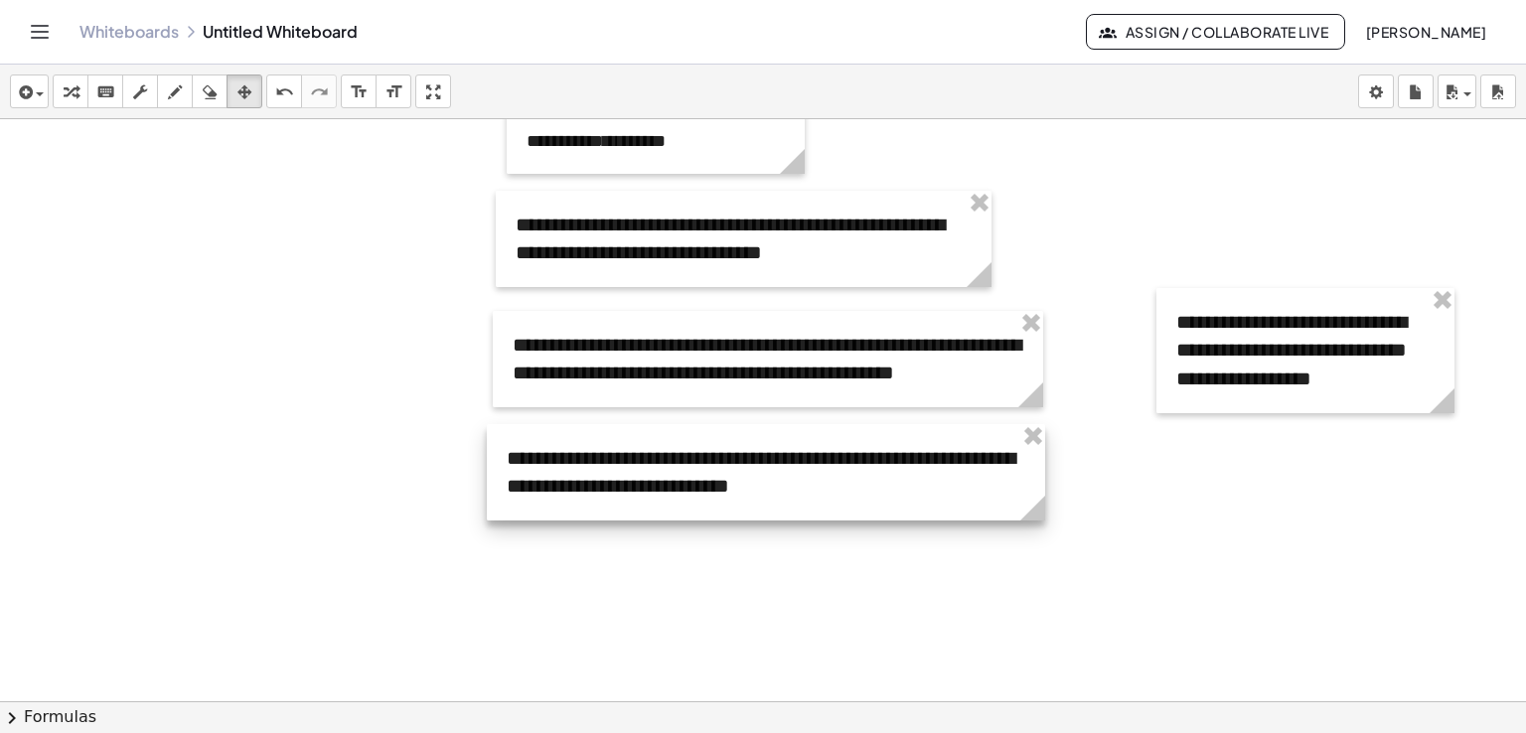
drag, startPoint x: 787, startPoint y: 570, endPoint x: 1047, endPoint y: 539, distance: 262.1
click at [1047, 539] on div "**********" at bounding box center [763, 313] width 1526 height 1164
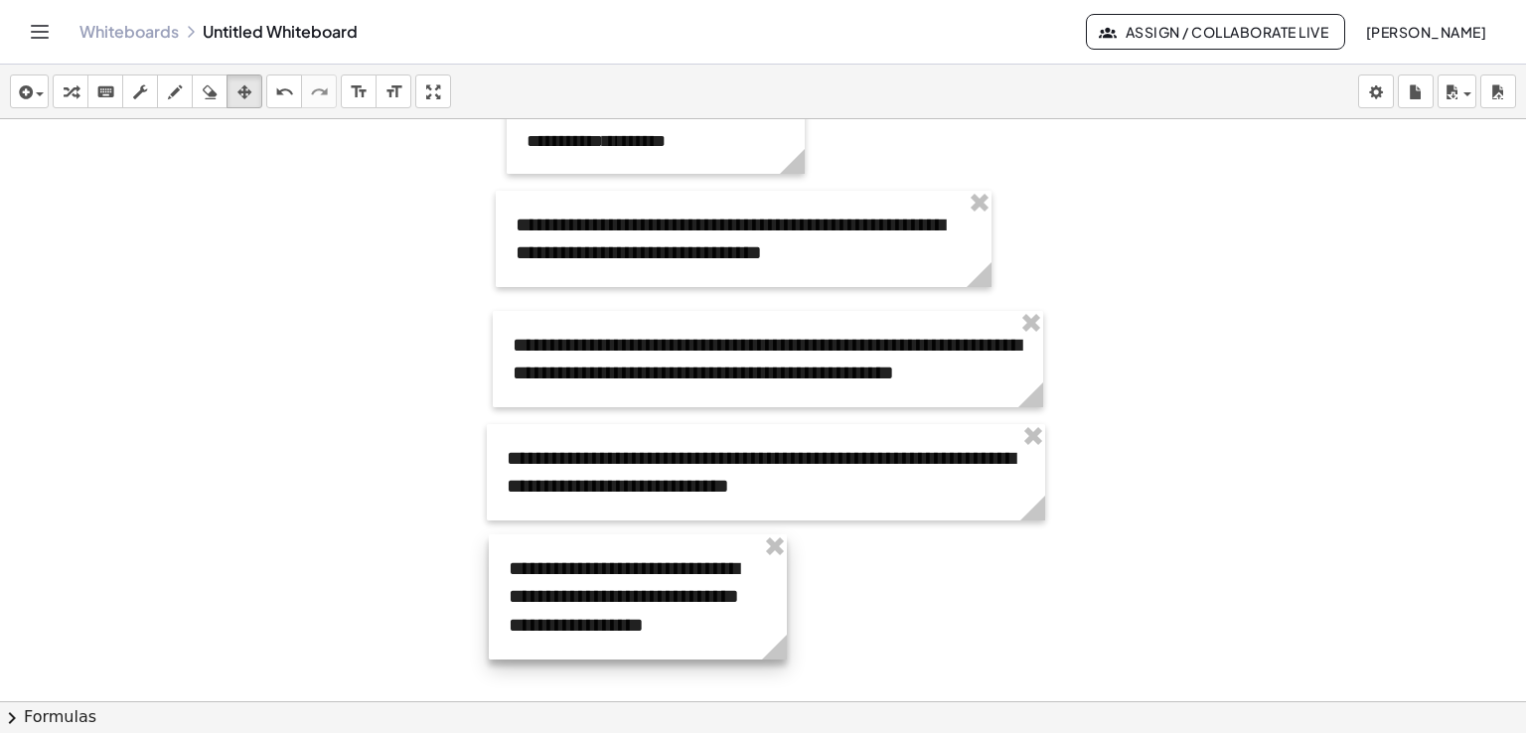
drag, startPoint x: 1276, startPoint y: 315, endPoint x: 607, endPoint y: 561, distance: 712.5
click at [607, 561] on div at bounding box center [638, 596] width 298 height 125
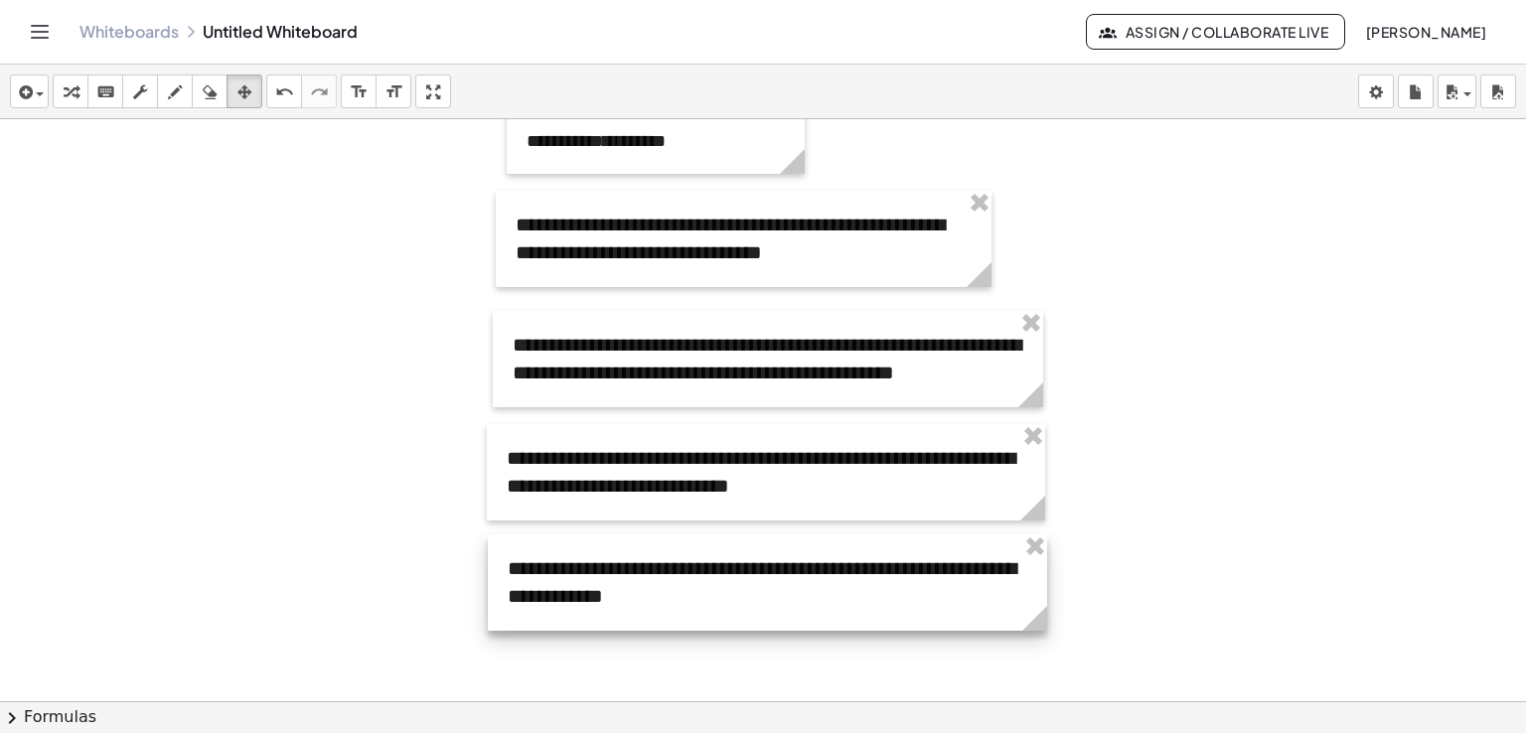
drag, startPoint x: 787, startPoint y: 656, endPoint x: 1048, endPoint y: 637, distance: 262.0
click at [1048, 637] on div "**********" at bounding box center [763, 313] width 1526 height 1164
click at [1021, 229] on div at bounding box center [763, 313] width 1526 height 1164
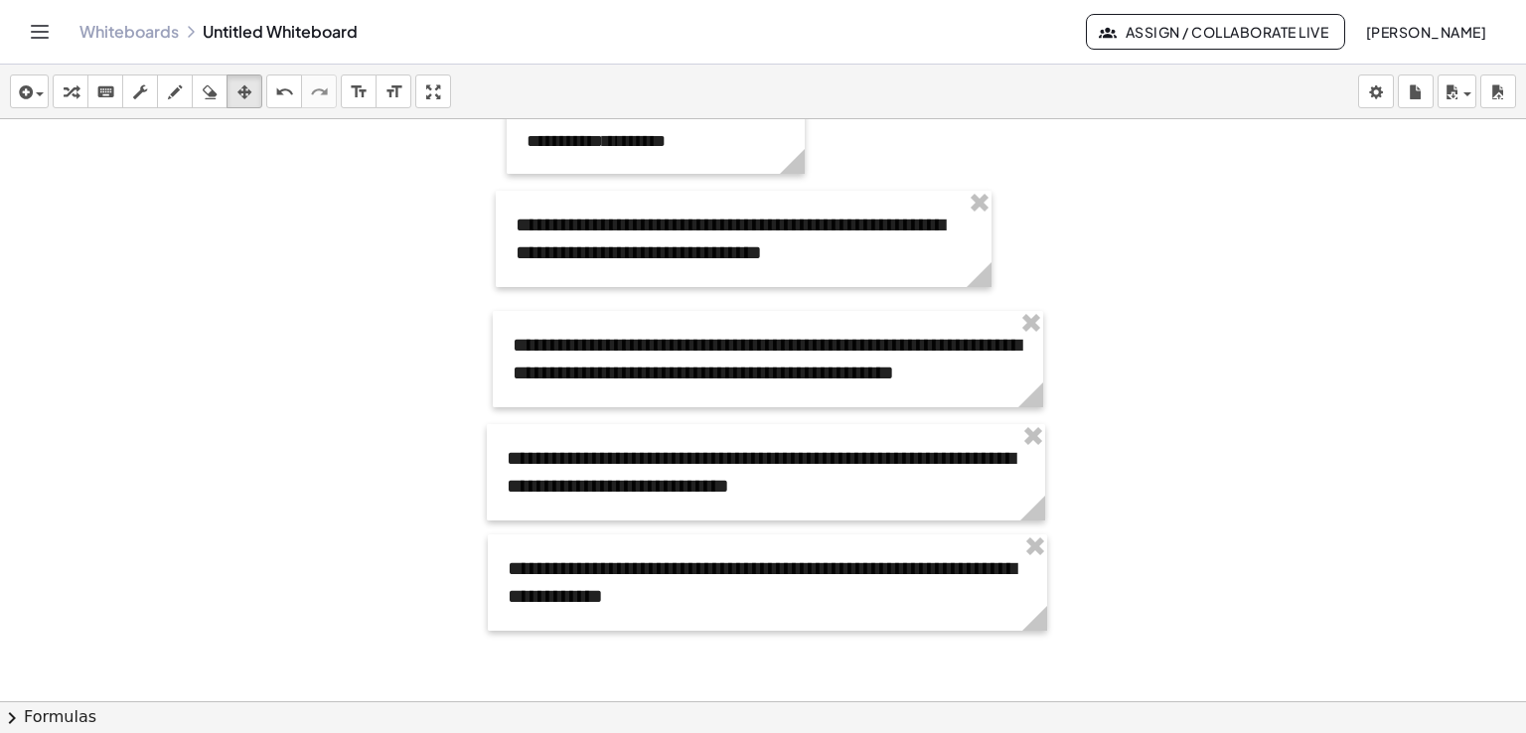
click at [1021, 229] on div at bounding box center [763, 313] width 1526 height 1164
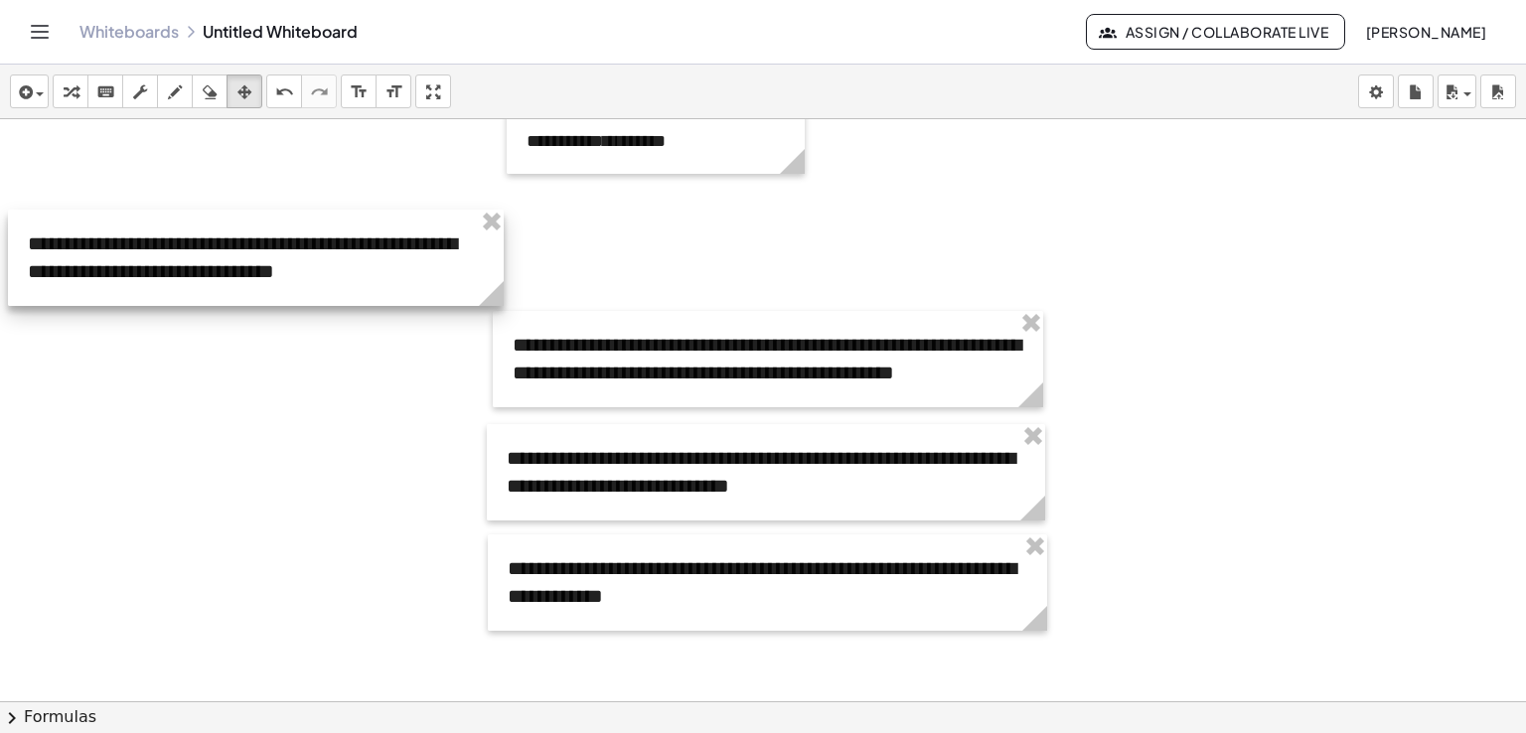
drag, startPoint x: 530, startPoint y: 200, endPoint x: 42, endPoint y: 219, distance: 488.1
click at [42, 219] on div at bounding box center [256, 258] width 496 height 96
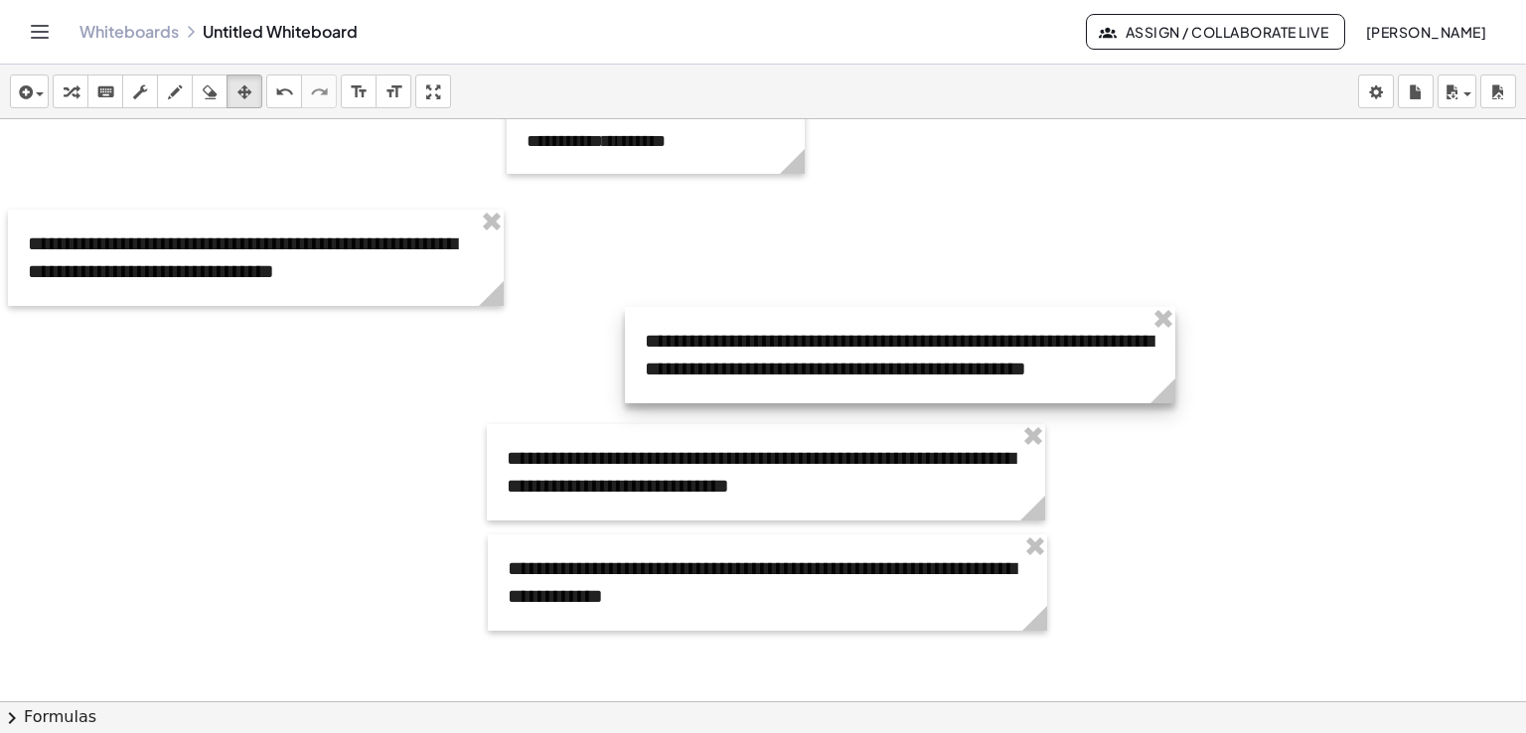
drag, startPoint x: 570, startPoint y: 326, endPoint x: 702, endPoint y: 322, distance: 132.2
click at [702, 322] on div at bounding box center [900, 355] width 550 height 96
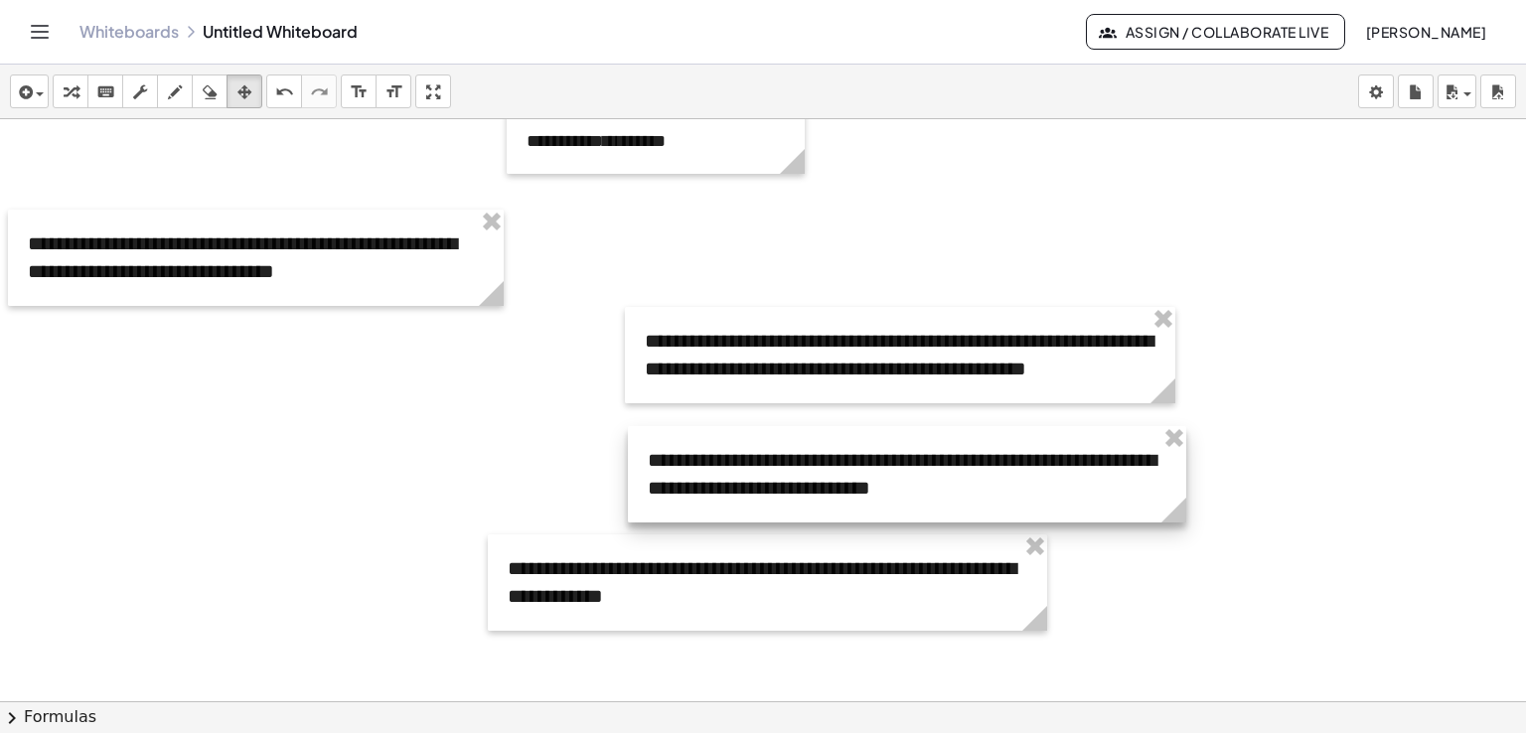
drag, startPoint x: 543, startPoint y: 429, endPoint x: 684, endPoint y: 431, distance: 141.1
click at [684, 431] on div at bounding box center [907, 474] width 558 height 96
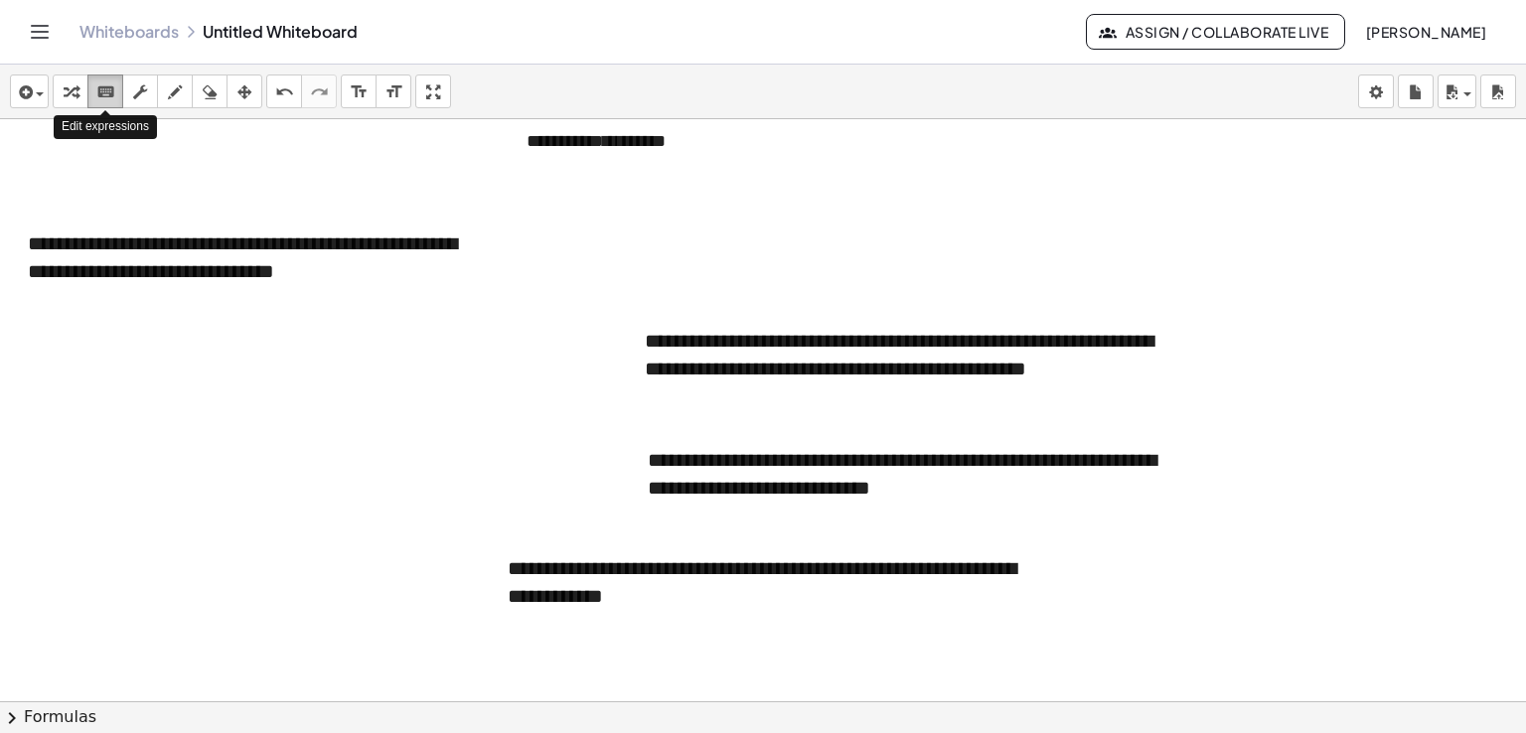
click at [102, 99] on icon "keyboard" at bounding box center [105, 92] width 19 height 24
click at [40, 95] on span "button" at bounding box center [40, 94] width 8 height 4
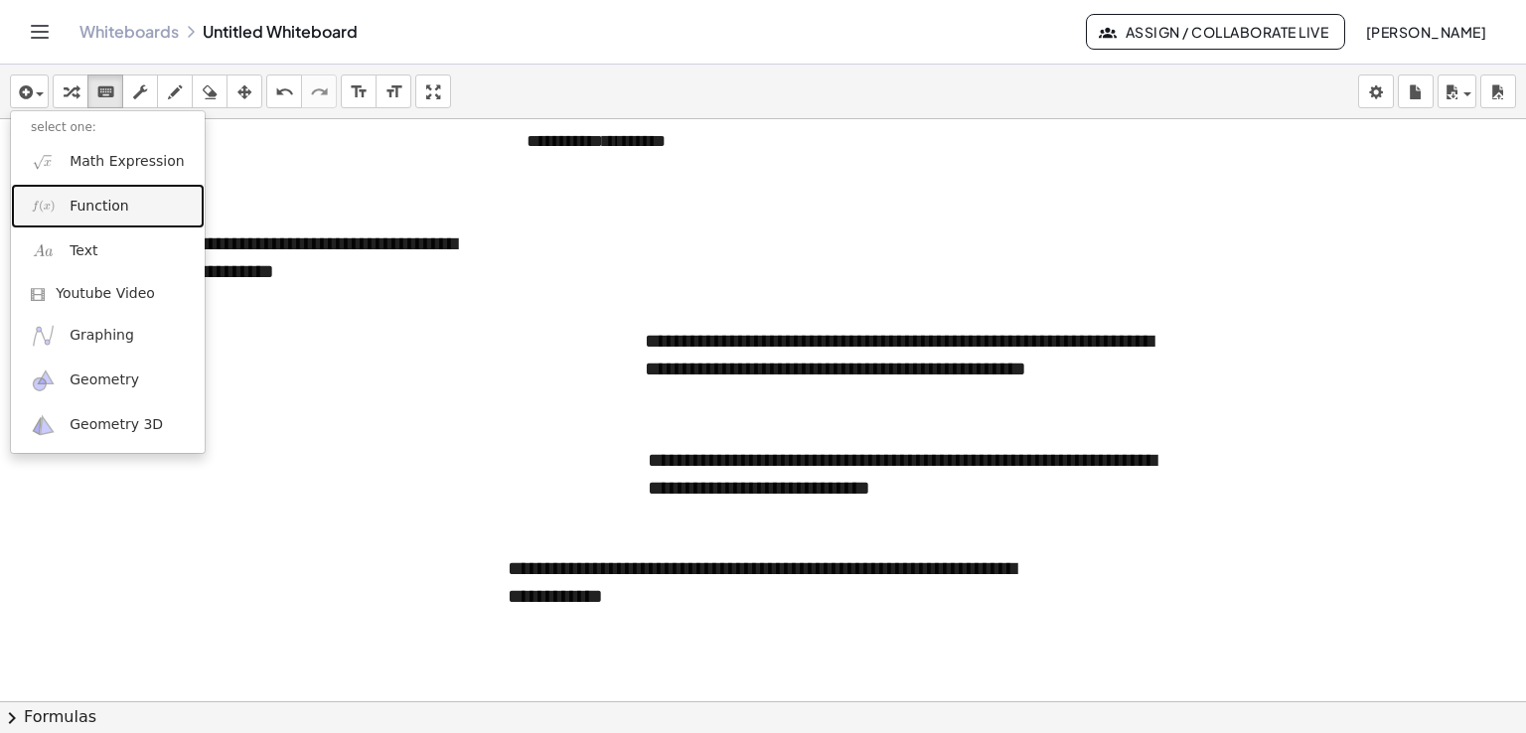
click at [85, 207] on span "Function" at bounding box center [100, 207] width 60 height 20
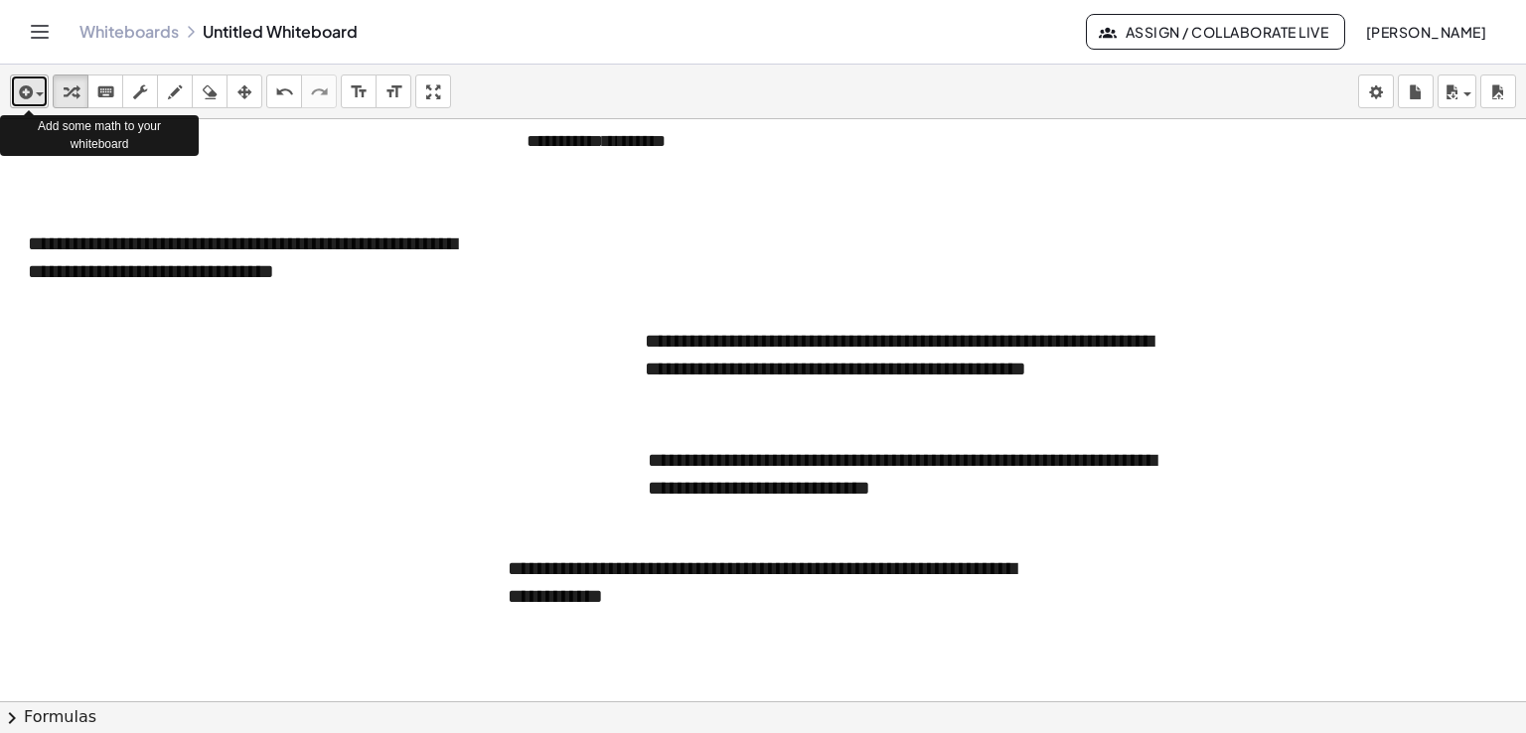
click at [33, 87] on span "button" at bounding box center [35, 94] width 4 height 14
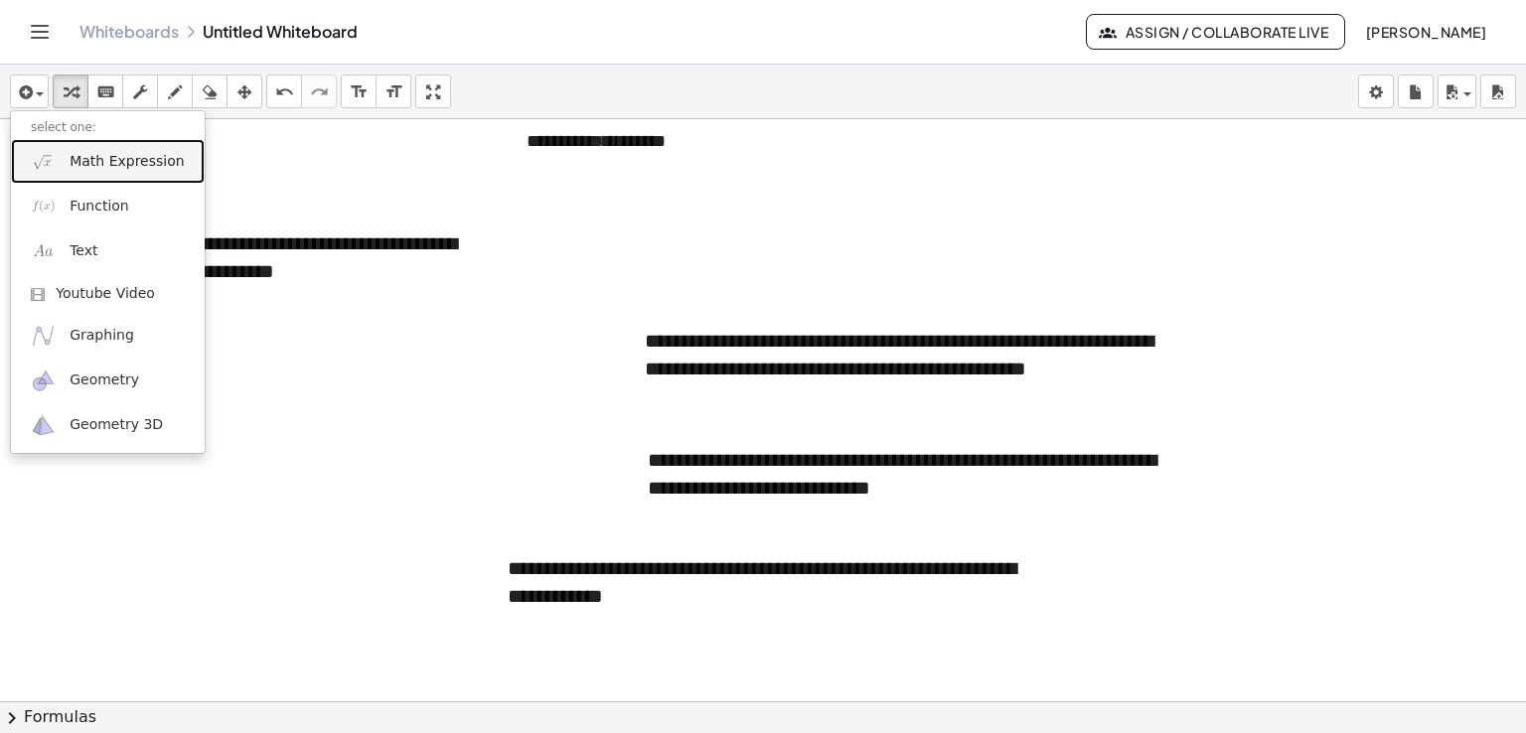
click at [111, 166] on span "Math Expression" at bounding box center [127, 162] width 114 height 20
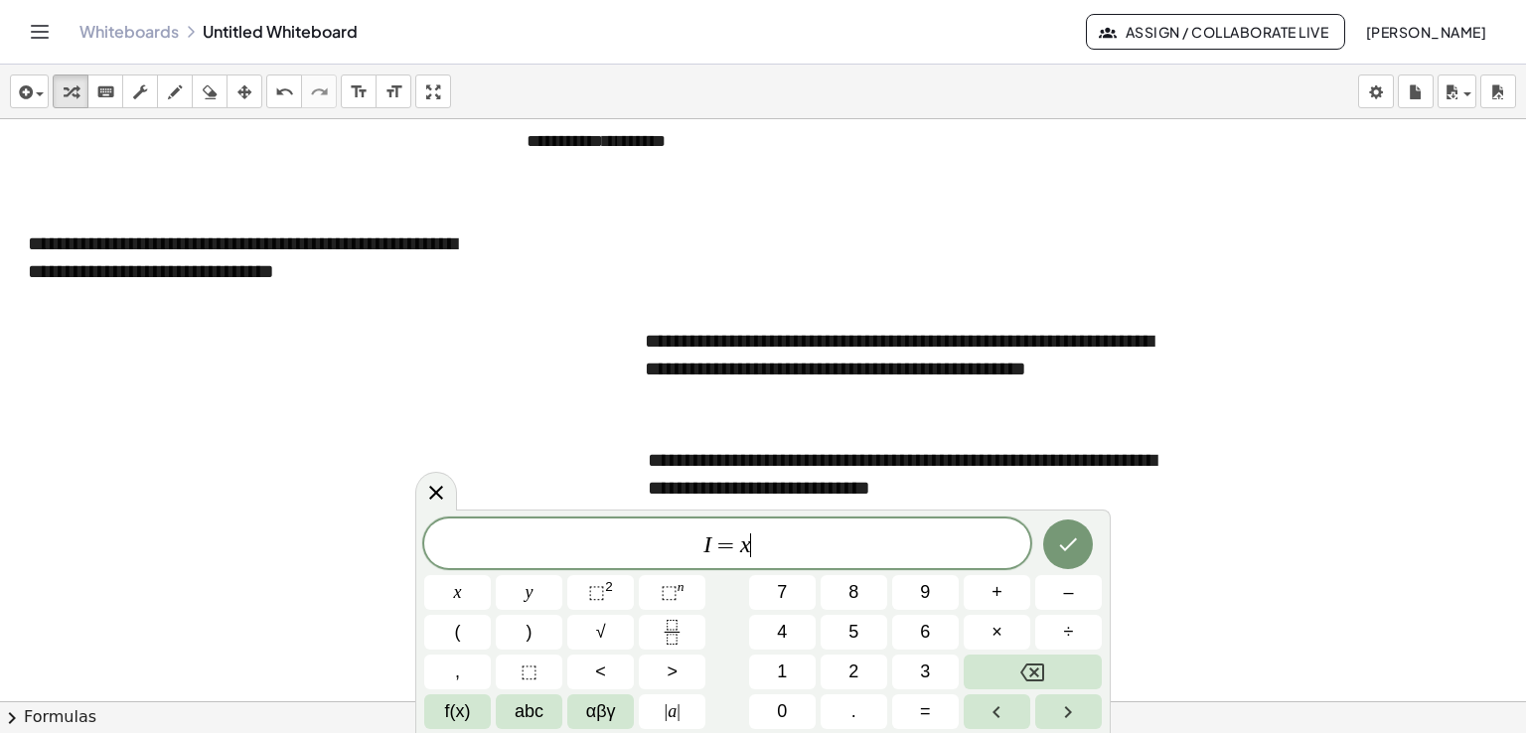
click at [1069, 540] on icon "Done" at bounding box center [1068, 544] width 24 height 24
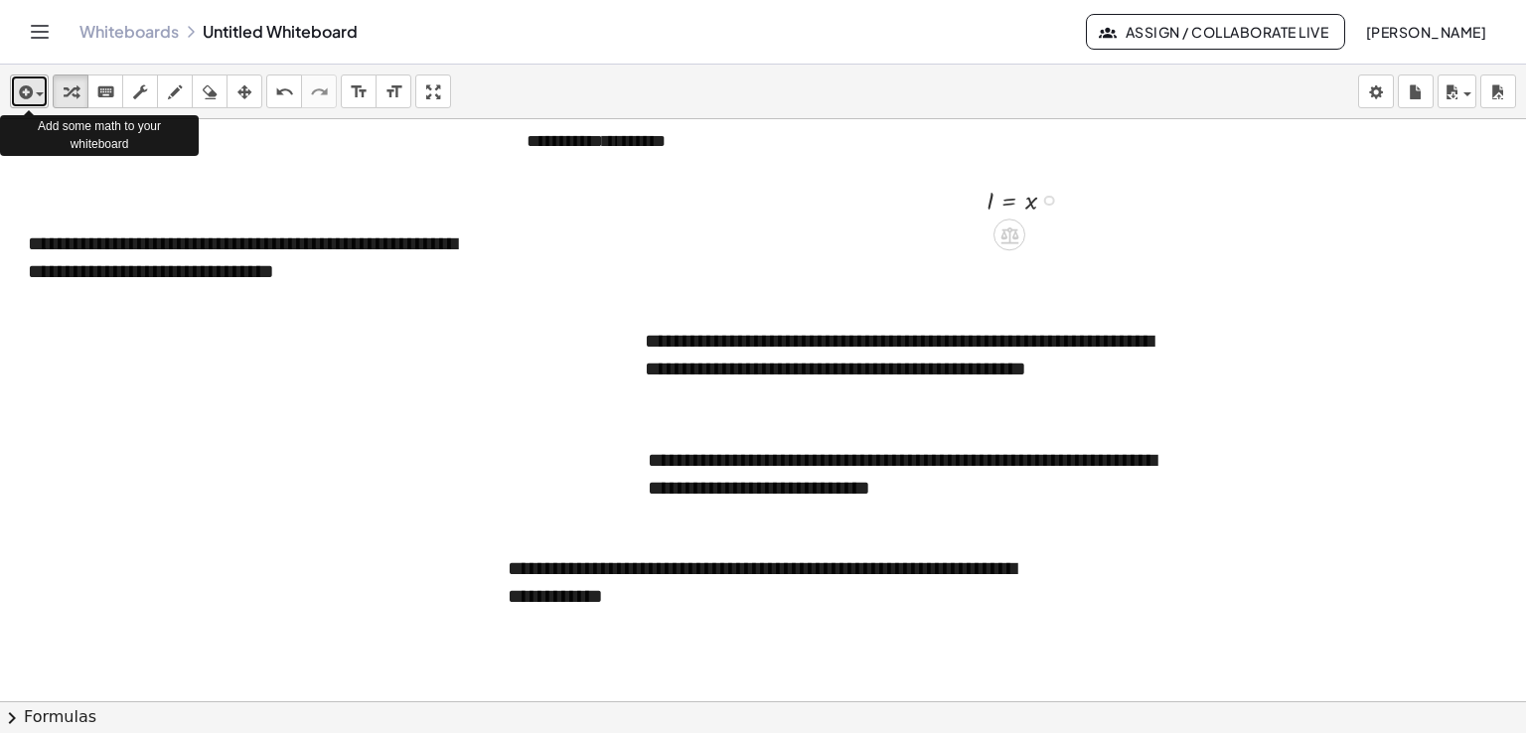
click at [44, 99] on button "insert" at bounding box center [29, 92] width 39 height 34
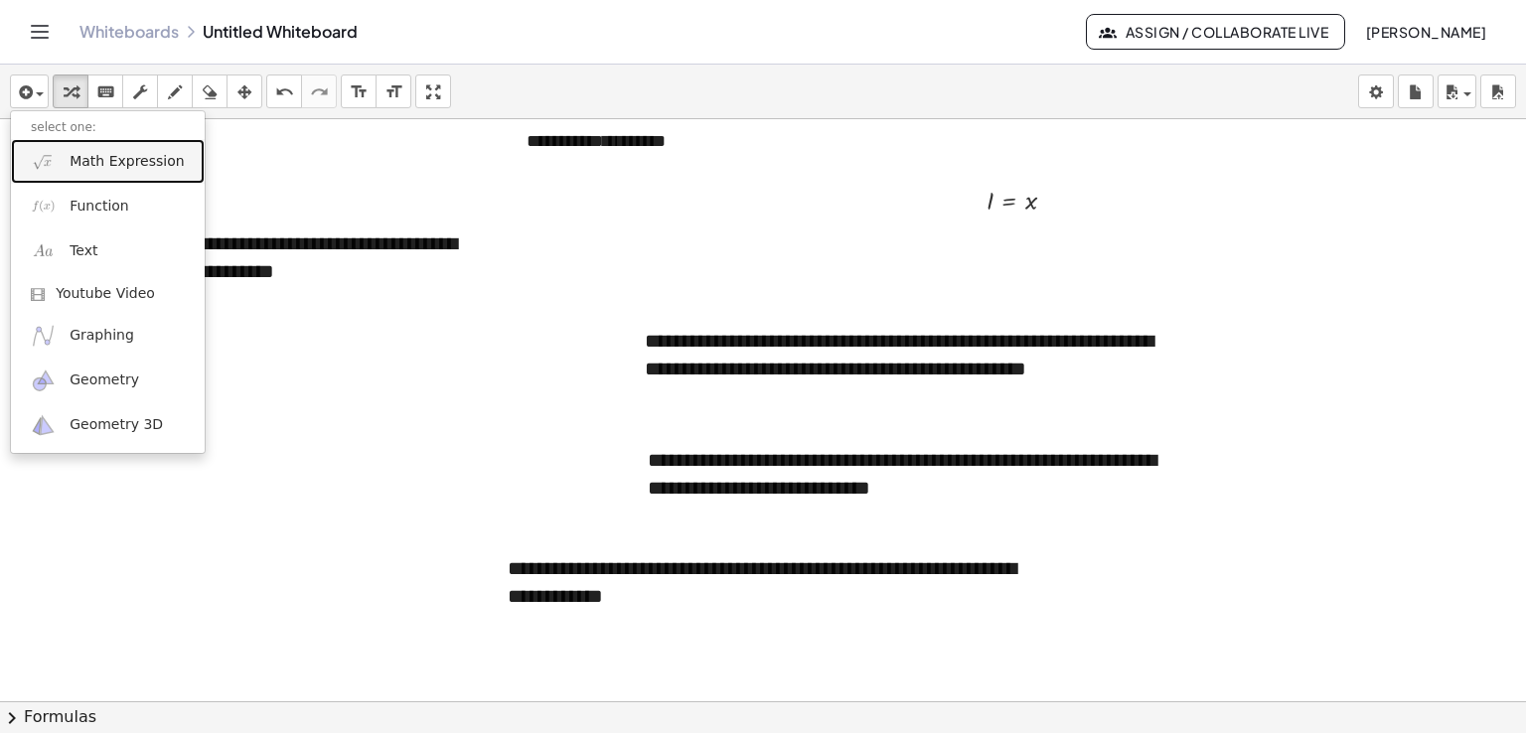
click at [79, 164] on span "Math Expression" at bounding box center [127, 162] width 114 height 20
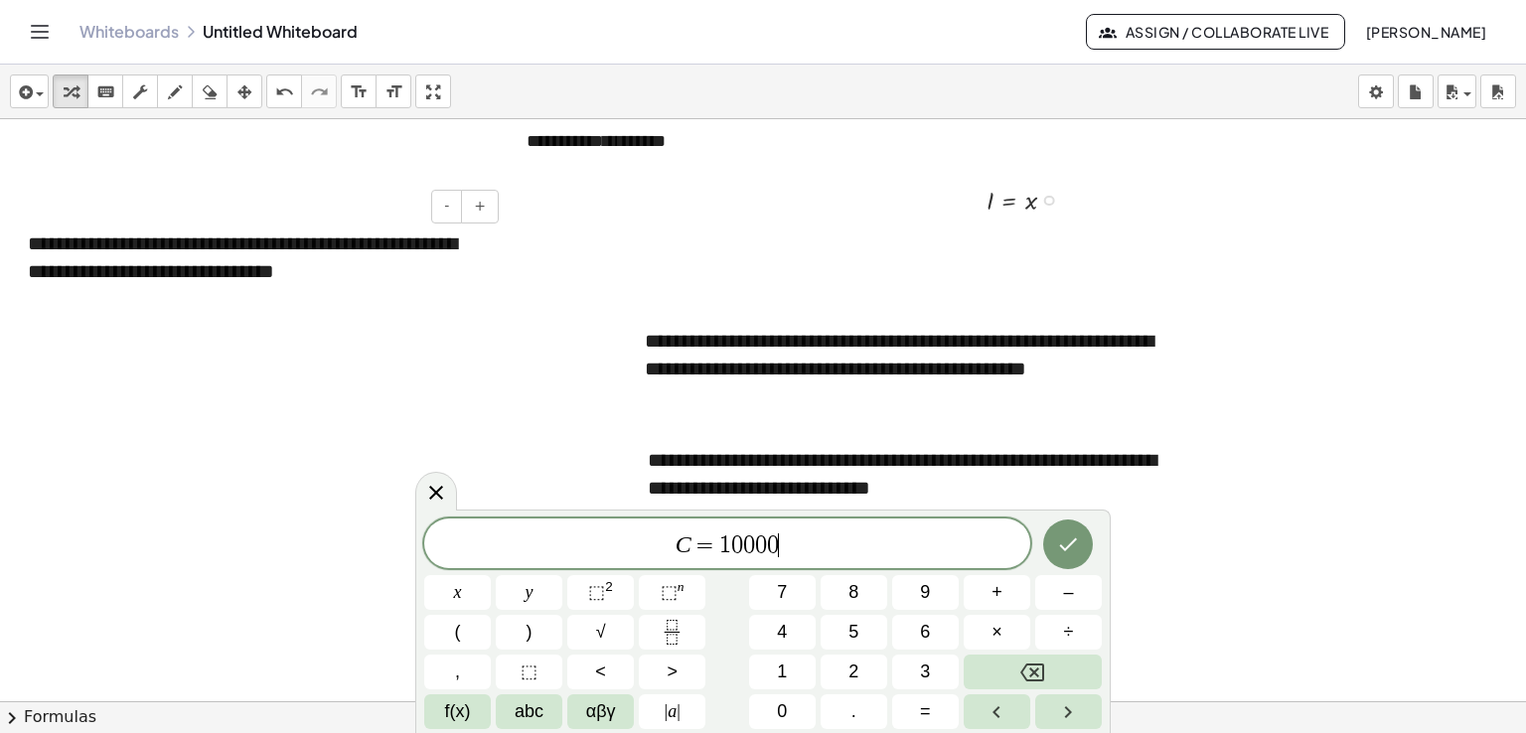
click at [1065, 537] on icon "Done" at bounding box center [1068, 544] width 24 height 24
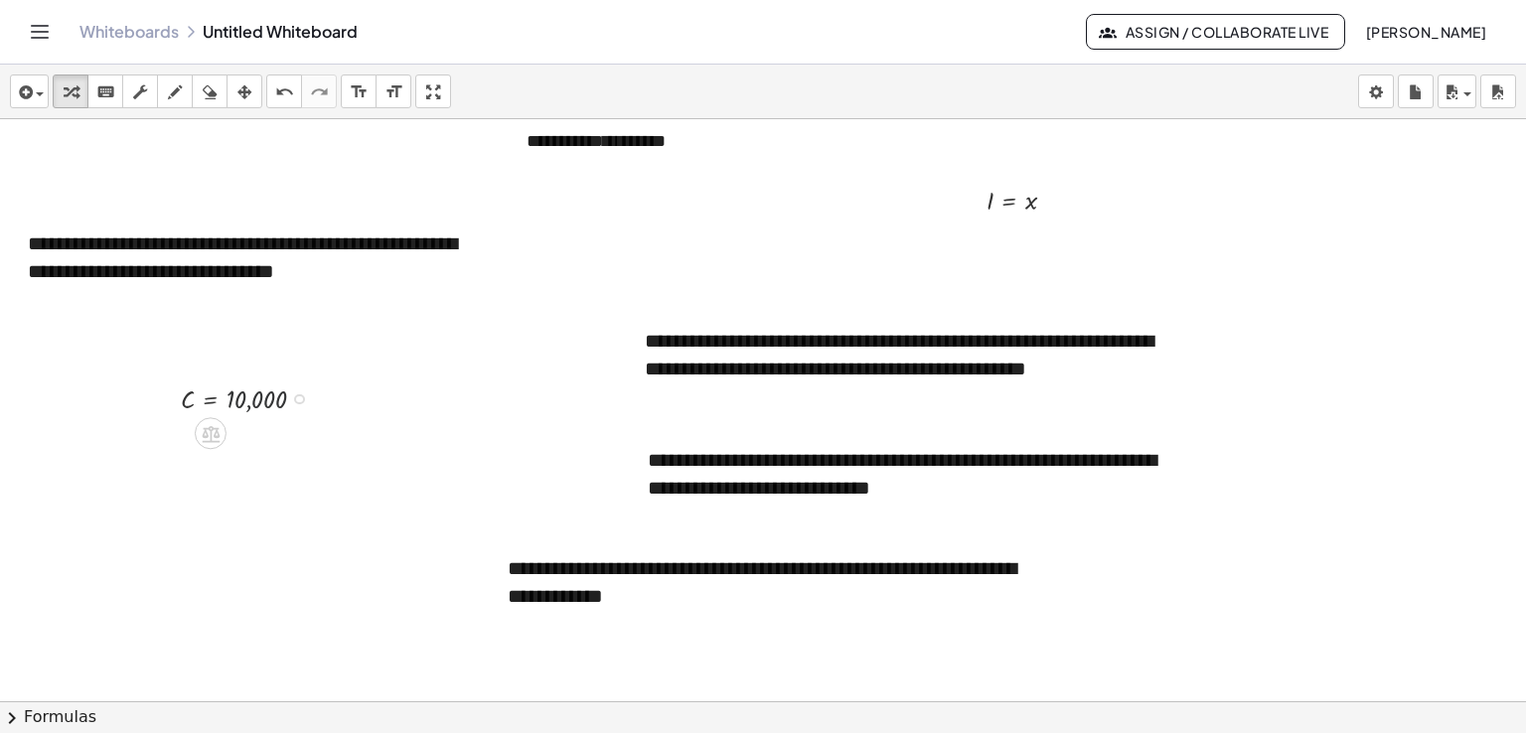
click at [244, 392] on div at bounding box center [251, 397] width 161 height 37
click at [210, 399] on div at bounding box center [251, 397] width 161 height 37
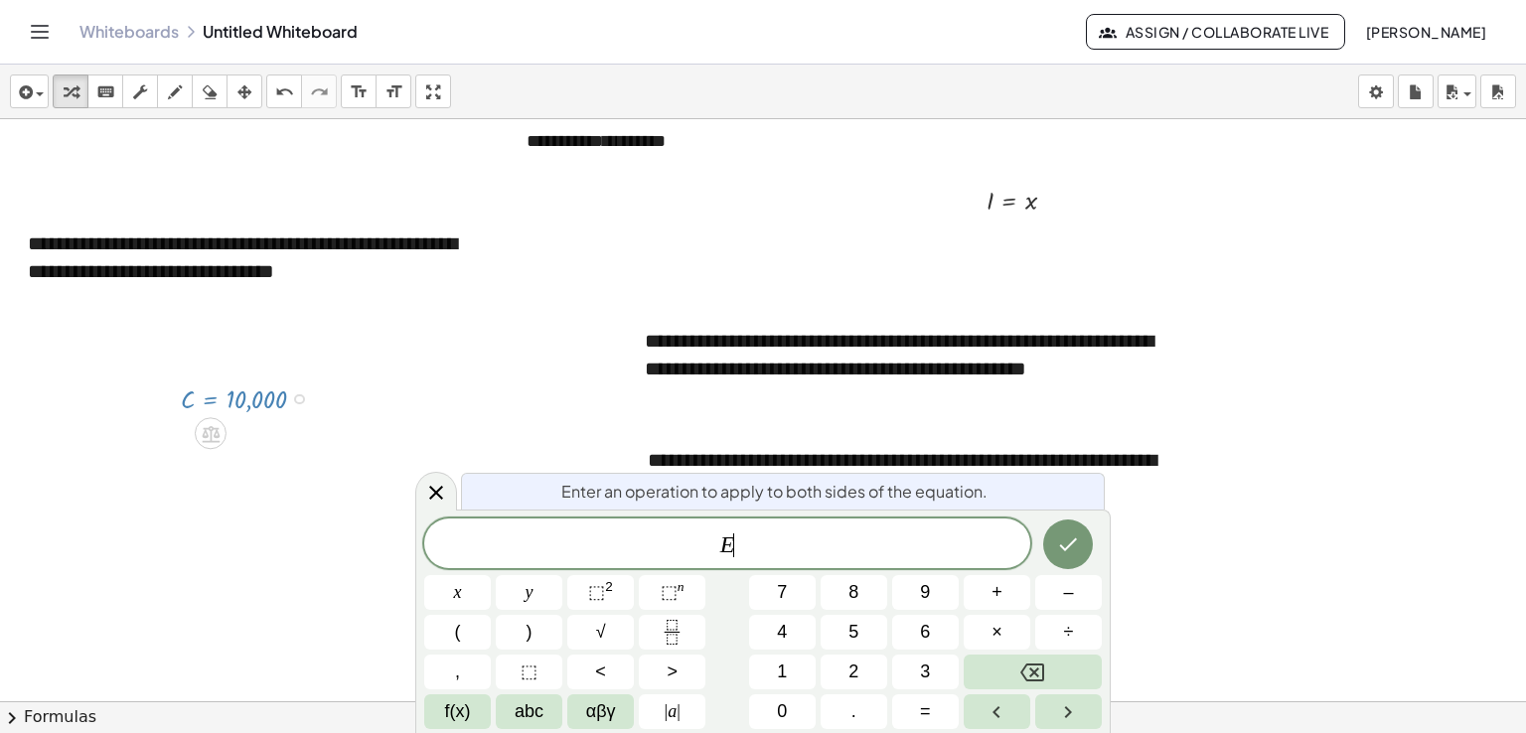
click at [210, 399] on div at bounding box center [251, 397] width 161 height 37
click at [191, 399] on div at bounding box center [251, 397] width 161 height 37
drag, startPoint x: 191, startPoint y: 399, endPoint x: 211, endPoint y: 401, distance: 20.0
click at [211, 401] on div at bounding box center [251, 397] width 161 height 37
drag, startPoint x: 211, startPoint y: 403, endPoint x: 208, endPoint y: 452, distance: 48.8
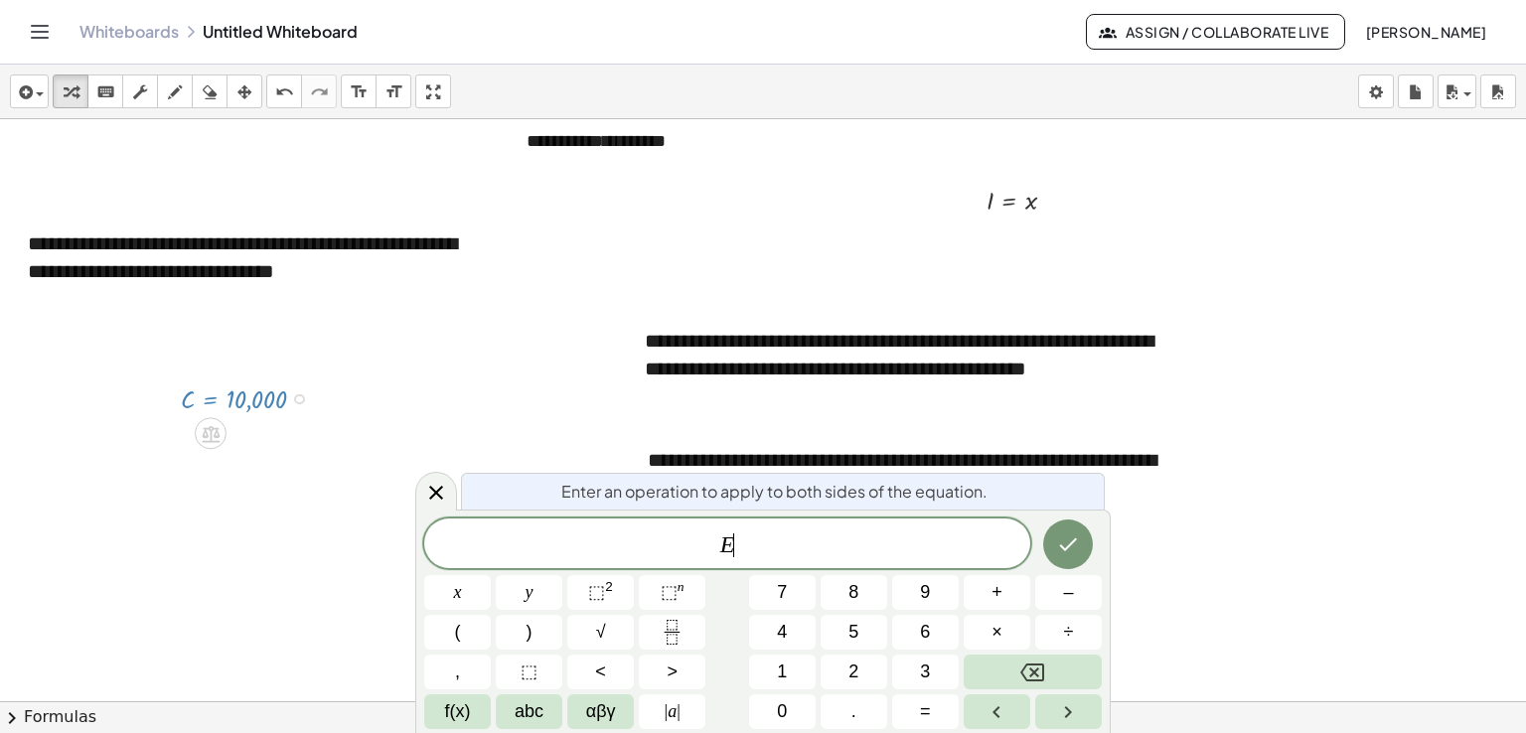
click at [208, 452] on div "**********" at bounding box center [763, 313] width 1526 height 1164
drag, startPoint x: 215, startPoint y: 391, endPoint x: 203, endPoint y: 406, distance: 19.1
click at [203, 406] on div at bounding box center [251, 397] width 161 height 37
click at [781, 539] on span "C = 1 0 0 0 0 ​" at bounding box center [727, 545] width 606 height 28
click at [1076, 534] on icon "Done" at bounding box center [1068, 544] width 24 height 24
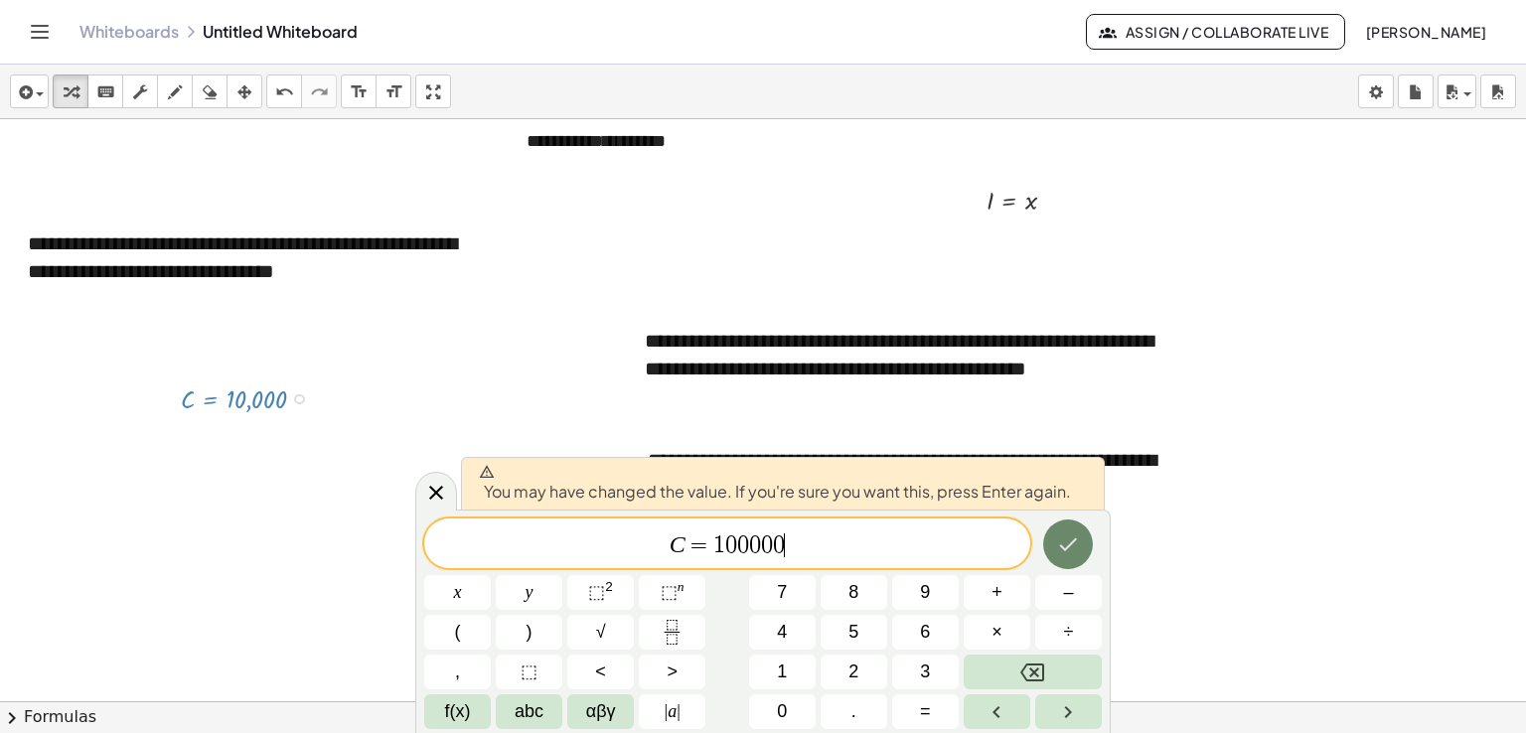
click at [1076, 534] on icon "Done" at bounding box center [1068, 544] width 24 height 24
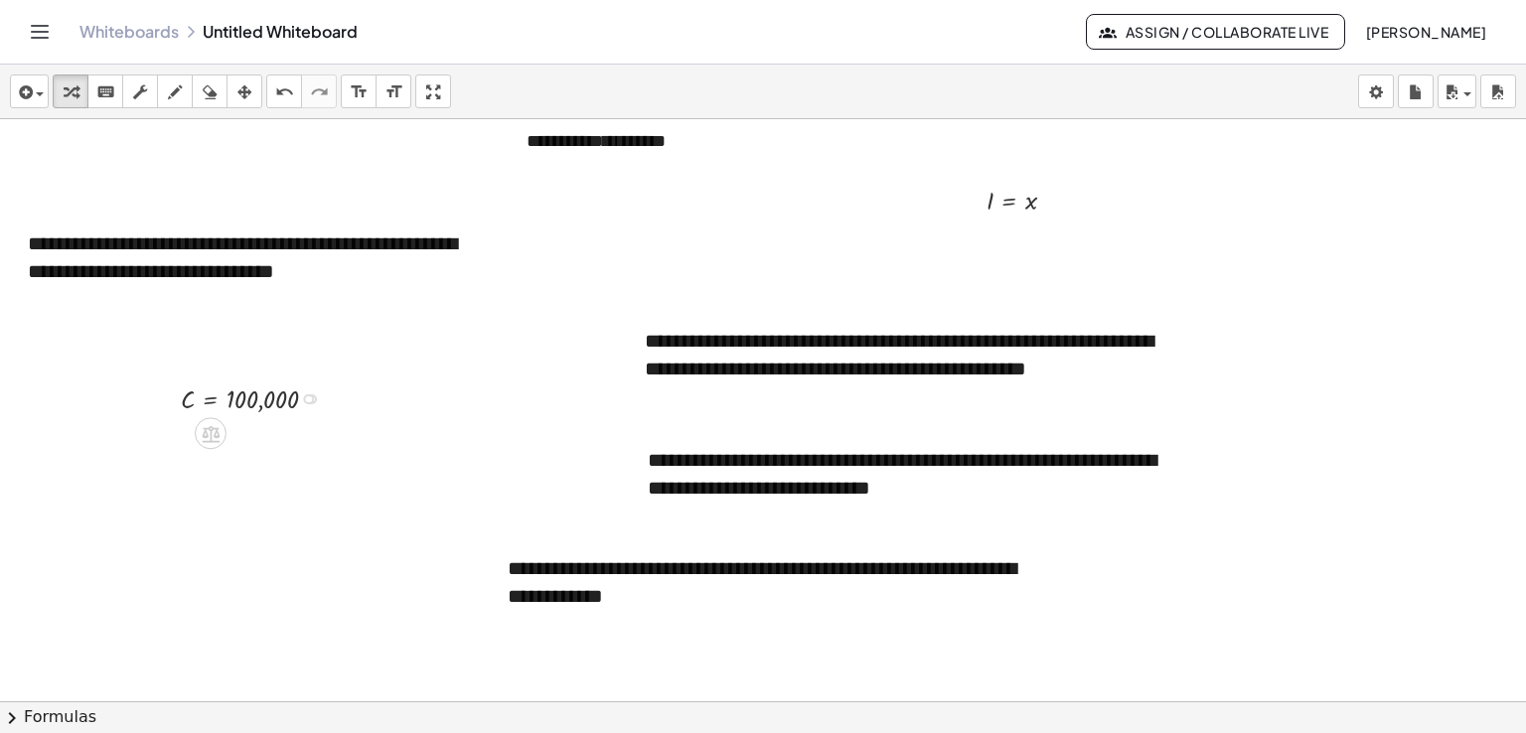
drag, startPoint x: 314, startPoint y: 434, endPoint x: 309, endPoint y: 381, distance: 52.9
click at [211, 399] on div "C = 100,000" at bounding box center [211, 399] width 0 height 0
click at [282, 471] on div at bounding box center [763, 313] width 1526 height 1164
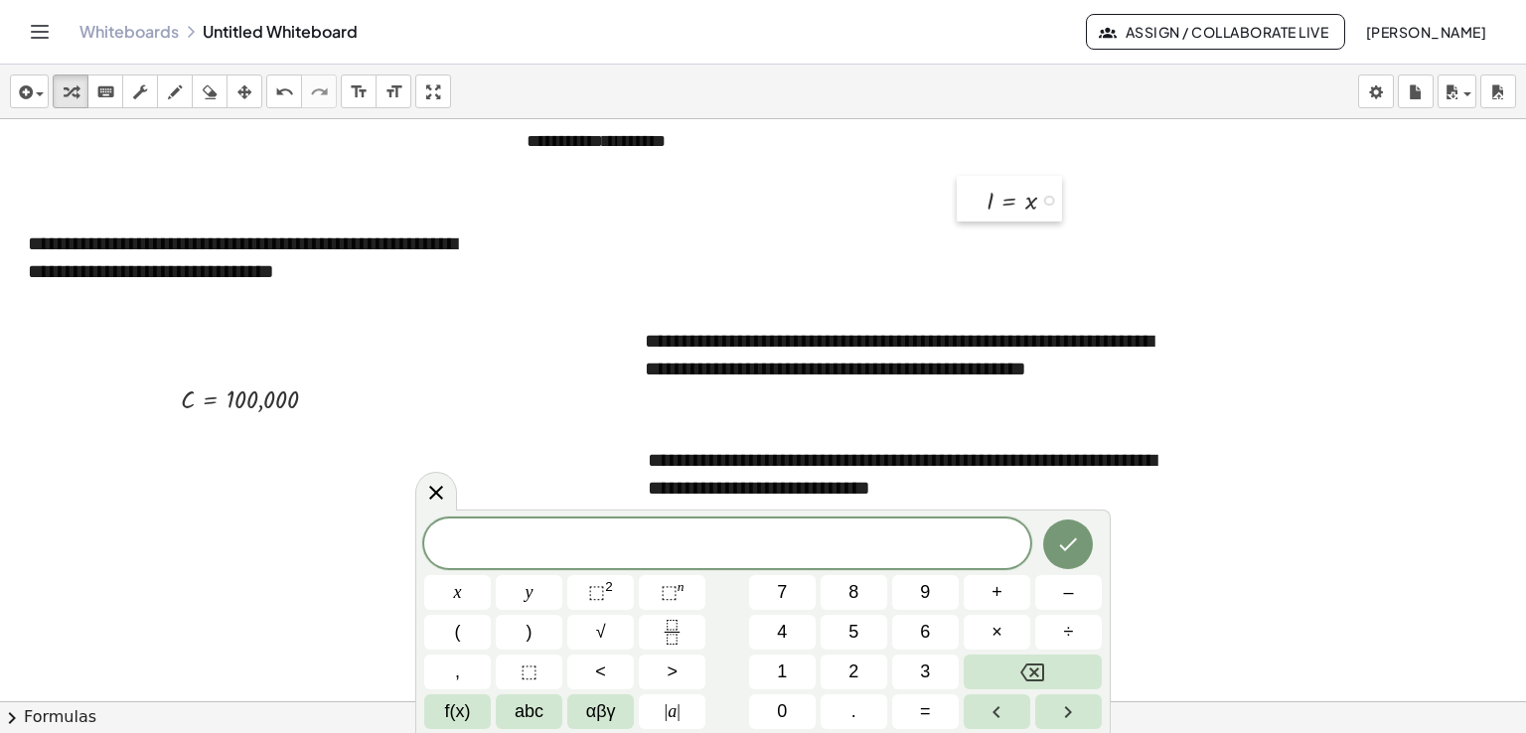
click at [962, 216] on div at bounding box center [972, 199] width 30 height 47
drag, startPoint x: 1009, startPoint y: 196, endPoint x: 48, endPoint y: 313, distance: 968.8
drag, startPoint x: 1045, startPoint y: 199, endPoint x: 1074, endPoint y: 208, distance: 30.2
click at [1009, 201] on div "I = x" at bounding box center [1009, 201] width 0 height 0
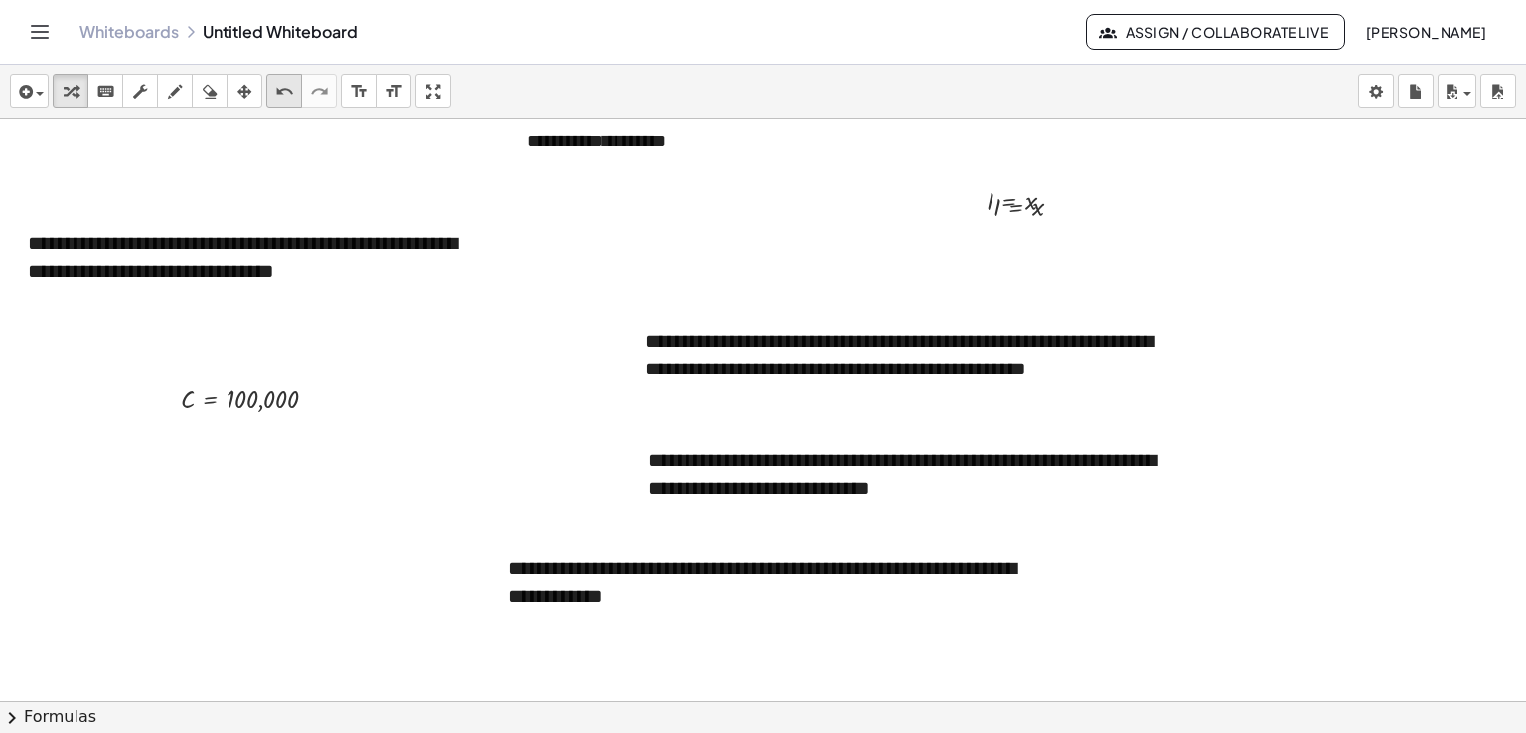
click at [278, 87] on icon "undo" at bounding box center [284, 92] width 19 height 24
drag, startPoint x: 436, startPoint y: 84, endPoint x: 436, endPoint y: 171, distance: 86.4
click at [436, 171] on div "**********" at bounding box center [763, 399] width 1526 height 669
click at [248, 92] on icon "button" at bounding box center [244, 92] width 14 height 24
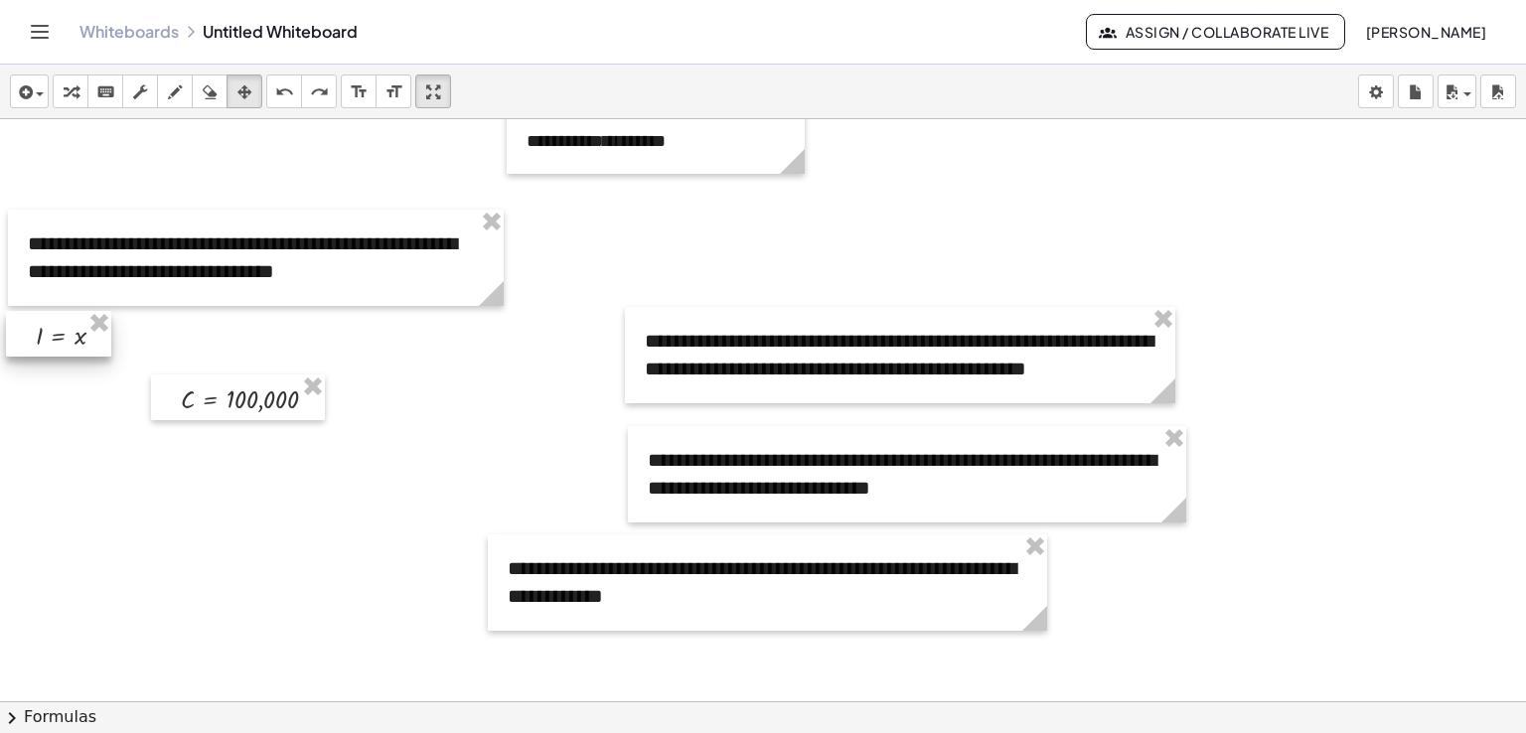
drag, startPoint x: 980, startPoint y: 180, endPoint x: 24, endPoint y: 315, distance: 965.2
click at [24, 315] on div at bounding box center [58, 334] width 105 height 47
drag, startPoint x: 108, startPoint y: 382, endPoint x: 18, endPoint y: 366, distance: 92.0
click at [18, 366] on div at bounding box center [88, 386] width 174 height 47
click at [334, 406] on div at bounding box center [763, 313] width 1526 height 1164
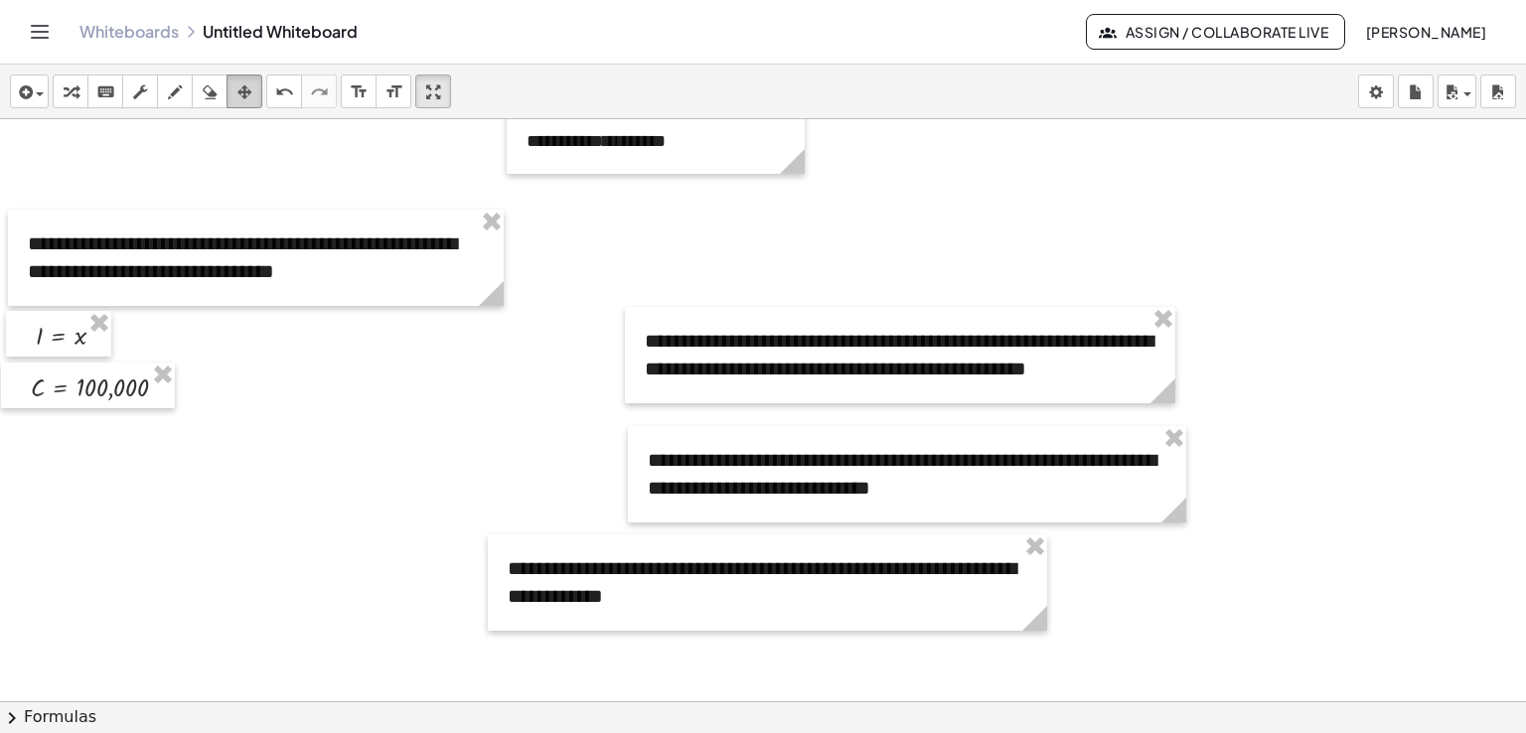
click at [250, 99] on icon "button" at bounding box center [244, 92] width 14 height 24
click at [103, 96] on icon "keyboard" at bounding box center [105, 92] width 19 height 24
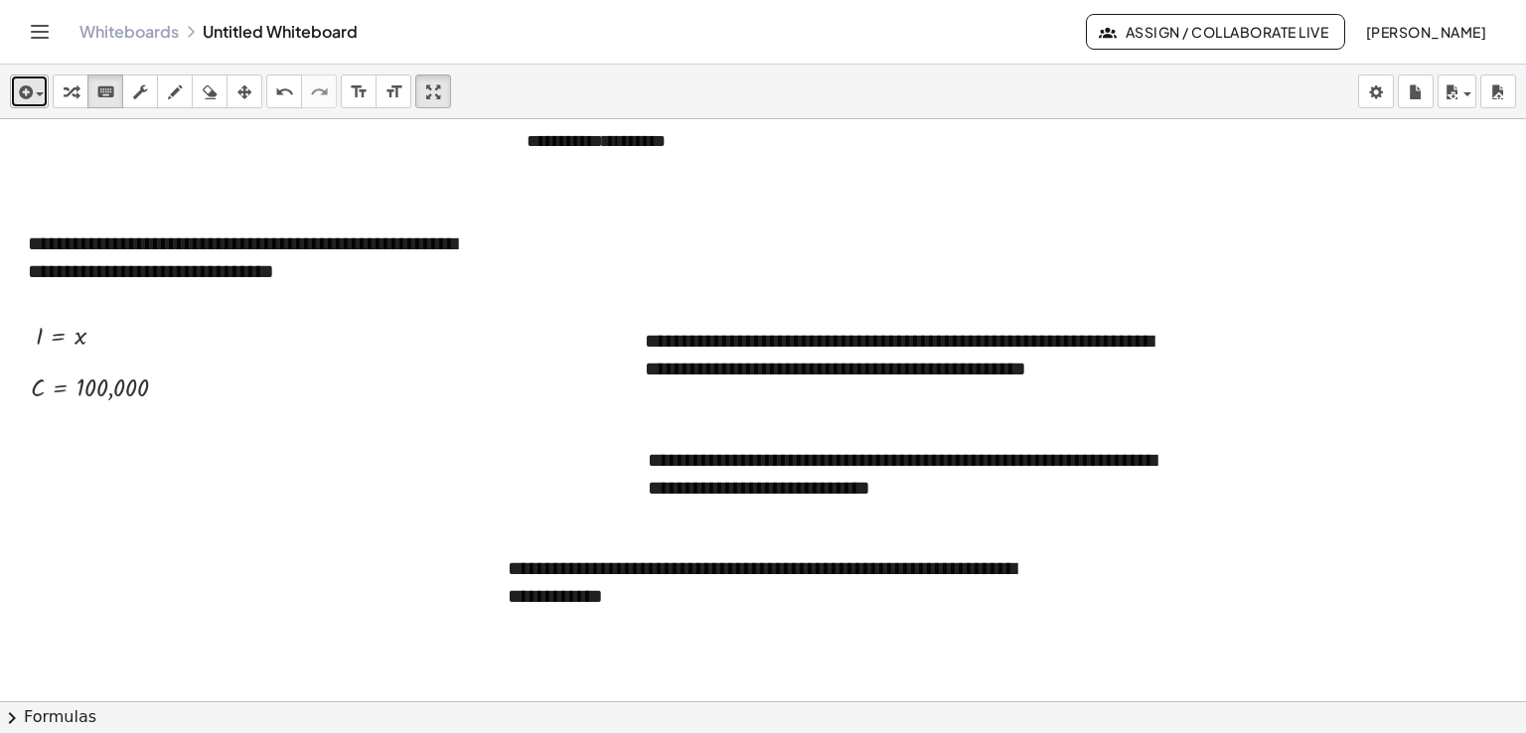
click at [35, 101] on div "button" at bounding box center [29, 91] width 29 height 24
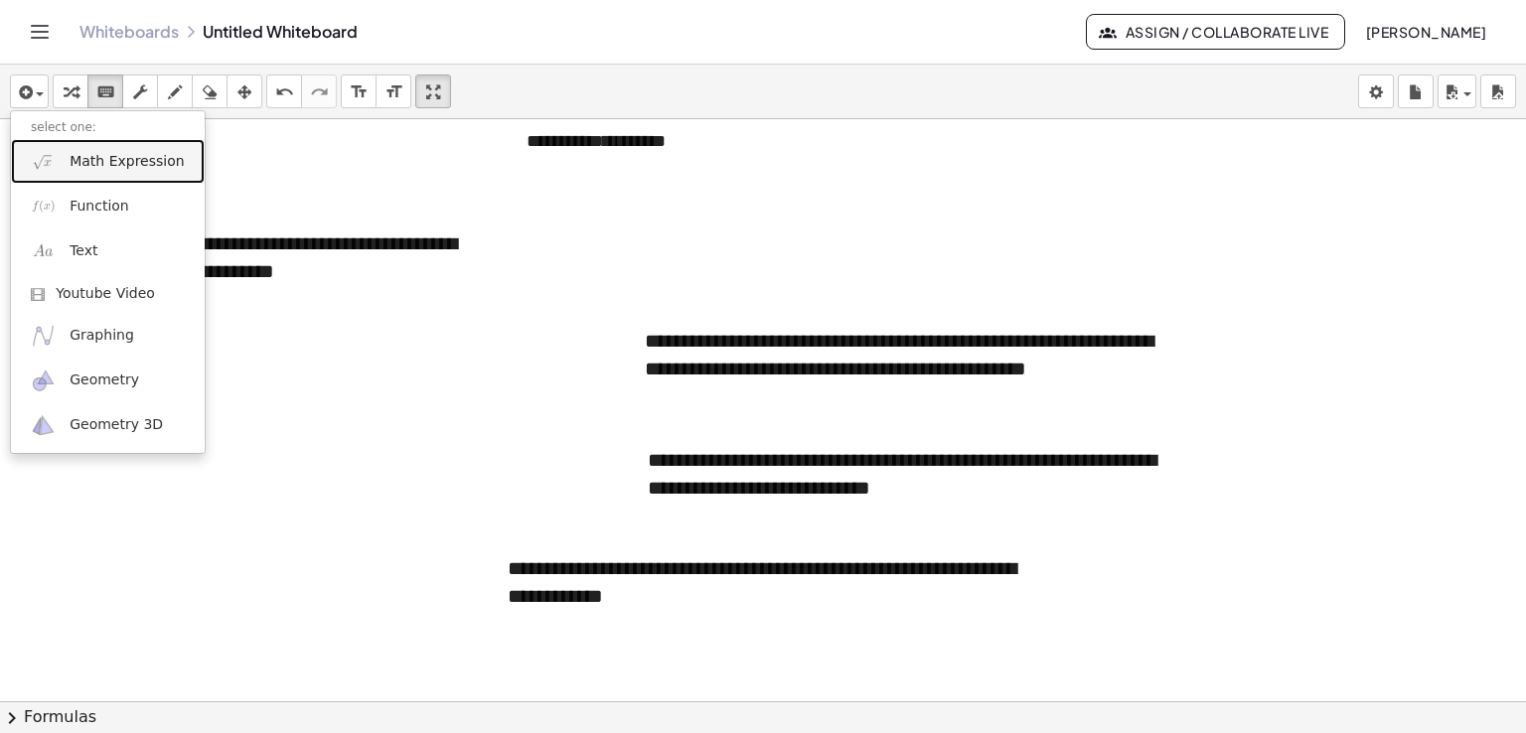
click at [68, 164] on link "Math Expression" at bounding box center [108, 161] width 194 height 45
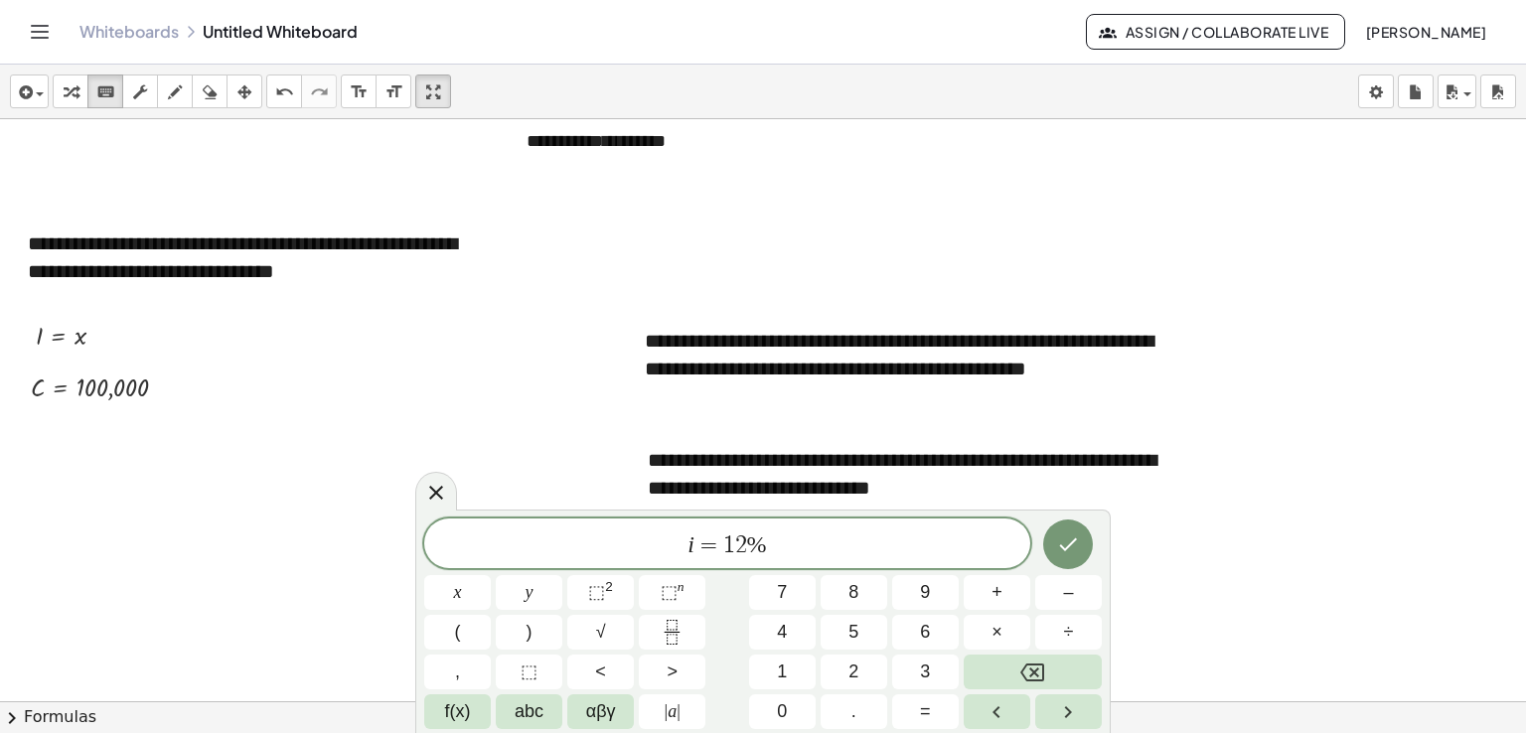
click at [1063, 545] on icon "Done" at bounding box center [1069, 544] width 18 height 13
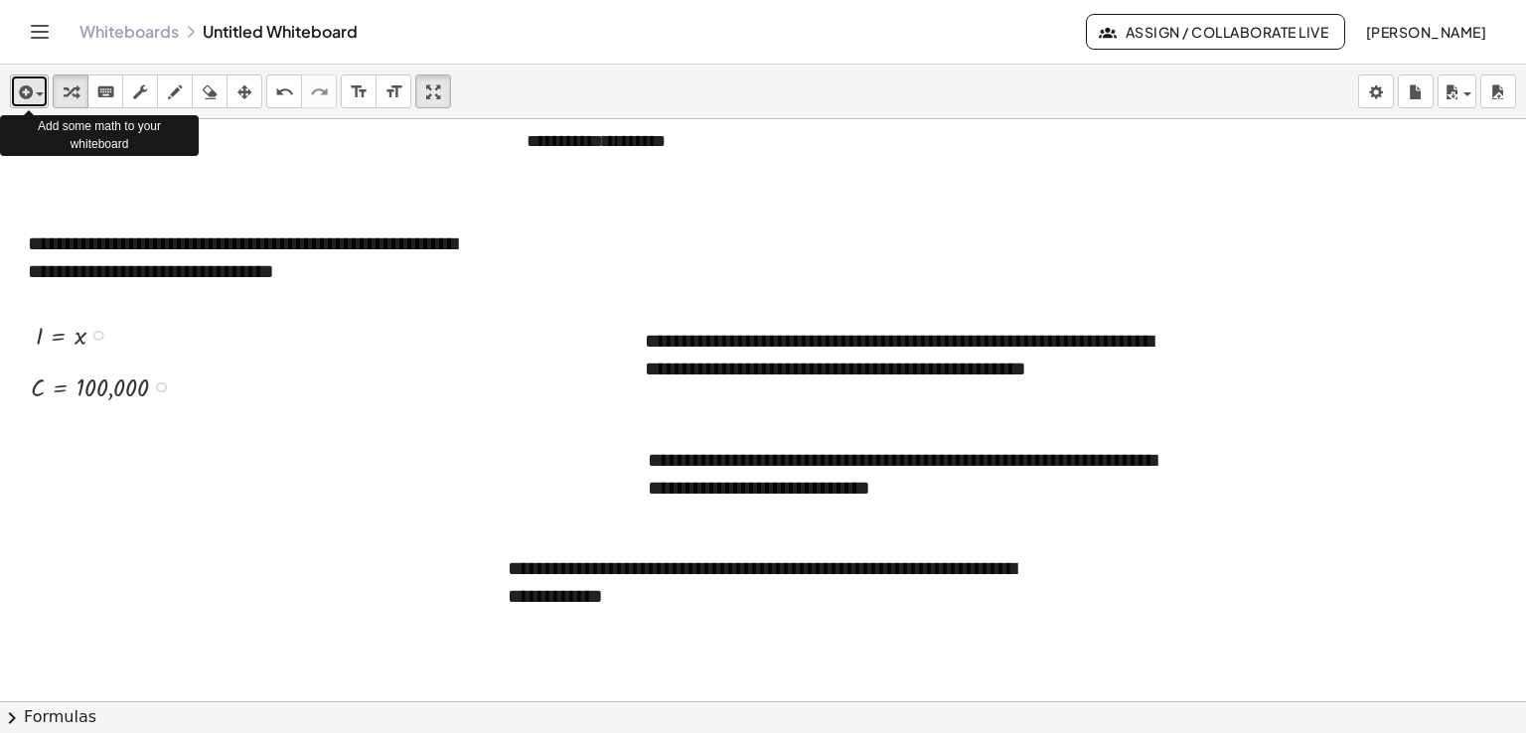
click at [32, 91] on icon "button" at bounding box center [24, 92] width 18 height 24
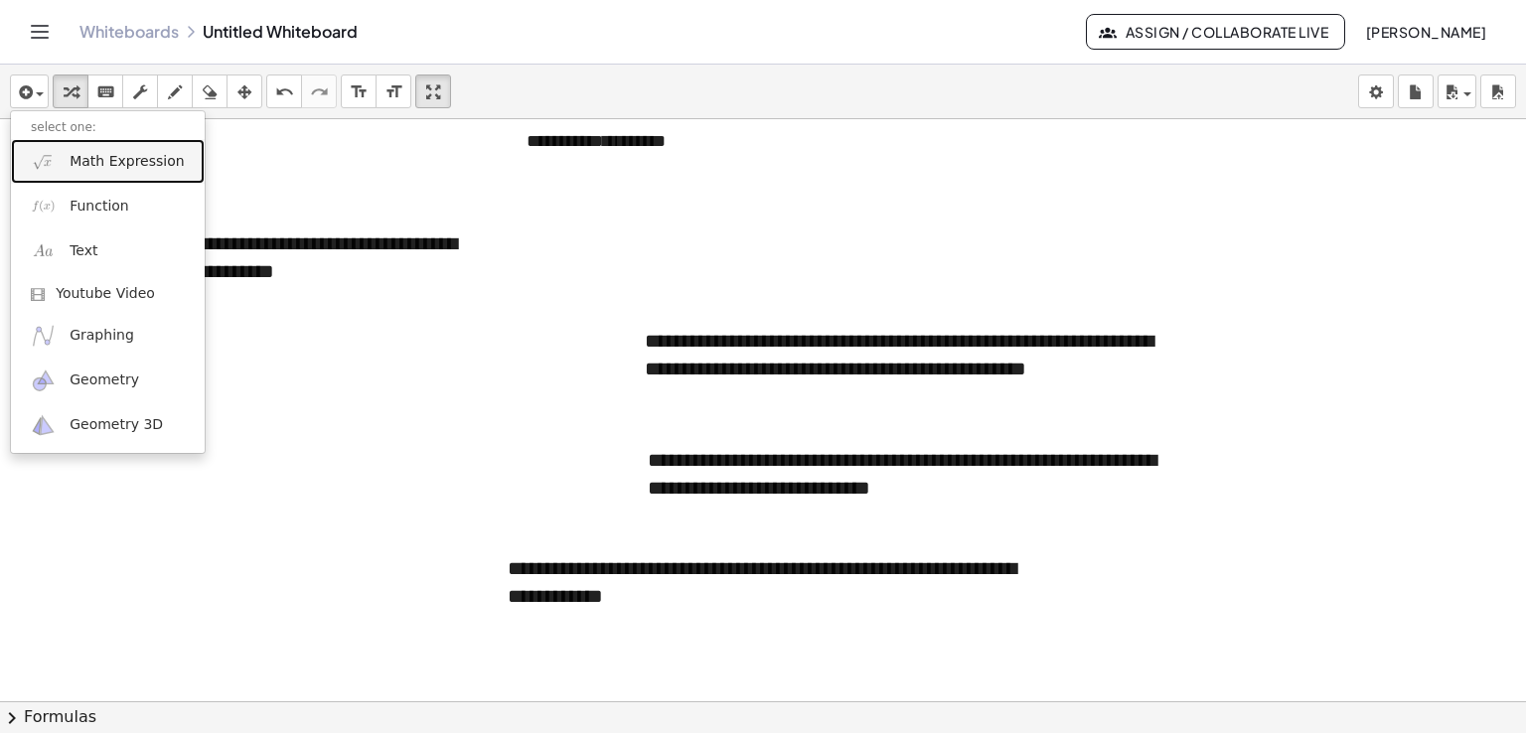
click at [70, 160] on span "Math Expression" at bounding box center [127, 162] width 114 height 20
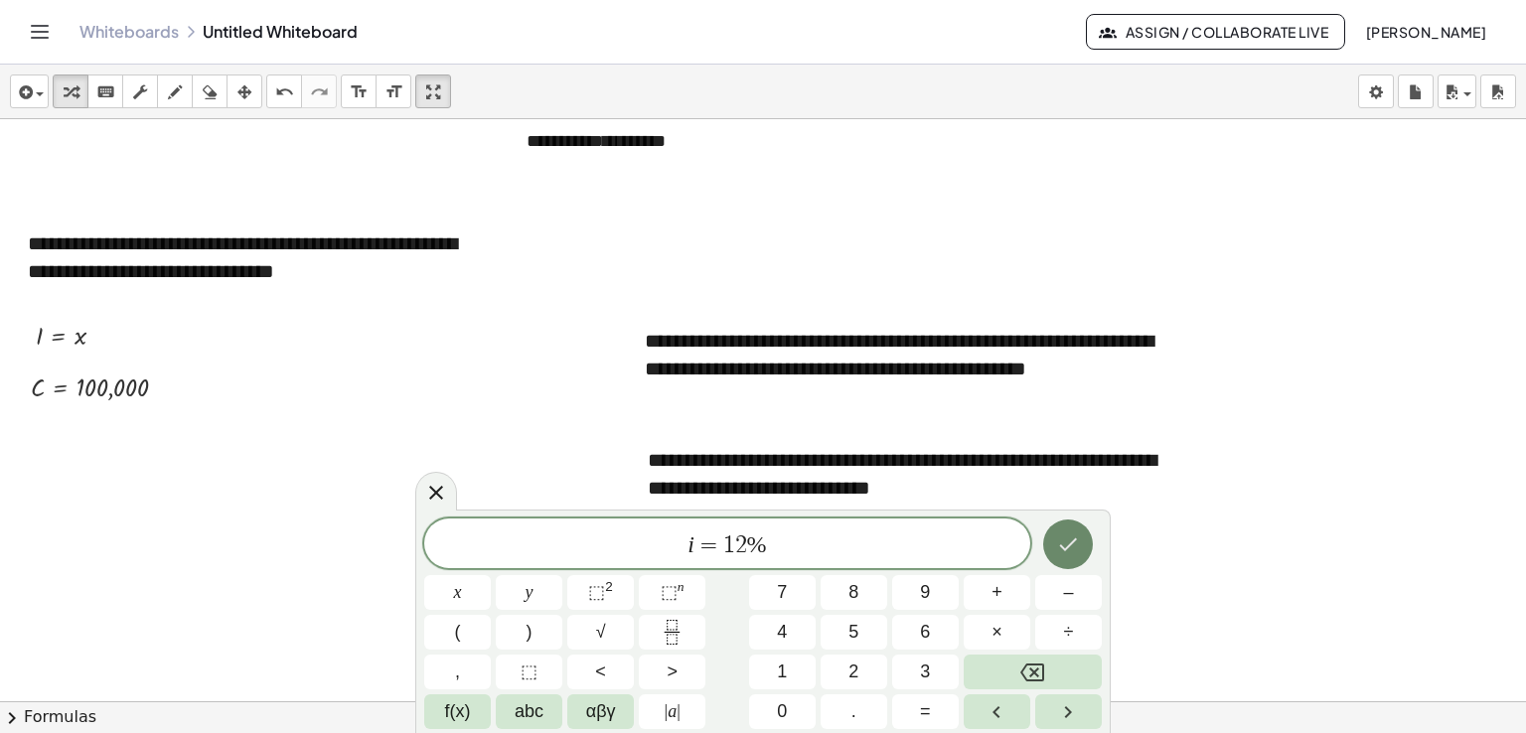
click at [1065, 541] on icon "Done" at bounding box center [1068, 544] width 24 height 24
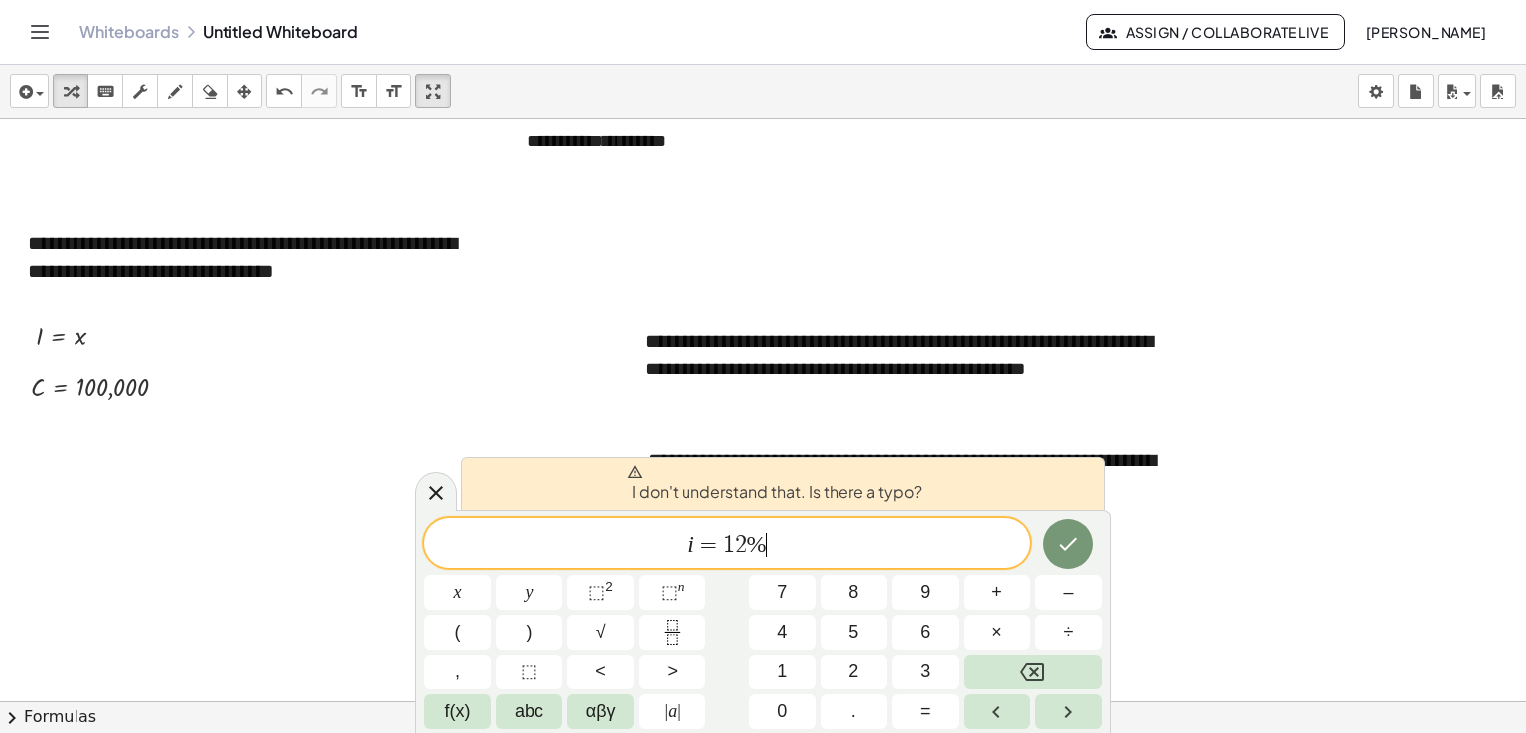
click at [772, 543] on span "i = 1 2 % ​" at bounding box center [727, 545] width 606 height 28
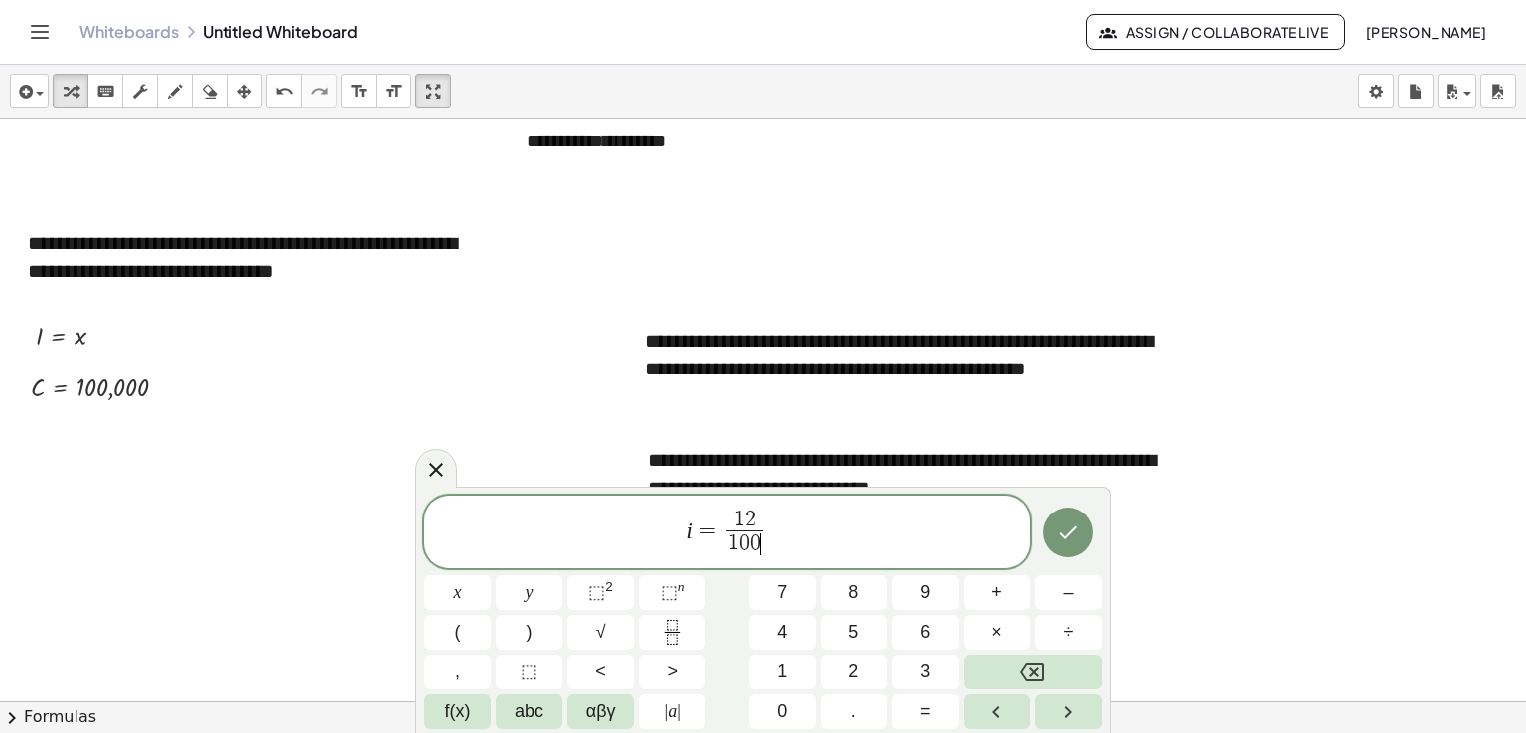
click at [1076, 539] on icon "Done" at bounding box center [1068, 533] width 24 height 24
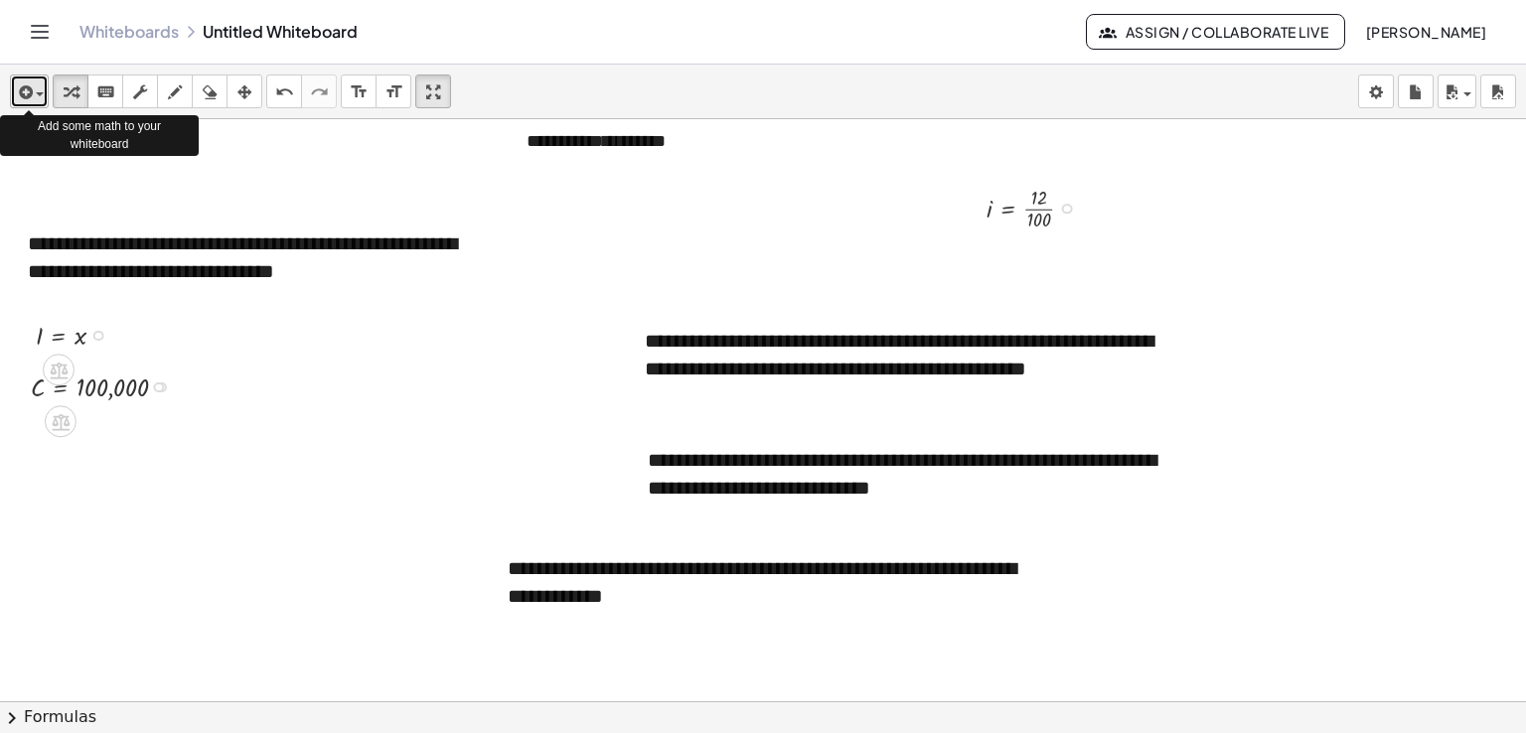
click at [33, 92] on span "button" at bounding box center [35, 94] width 4 height 14
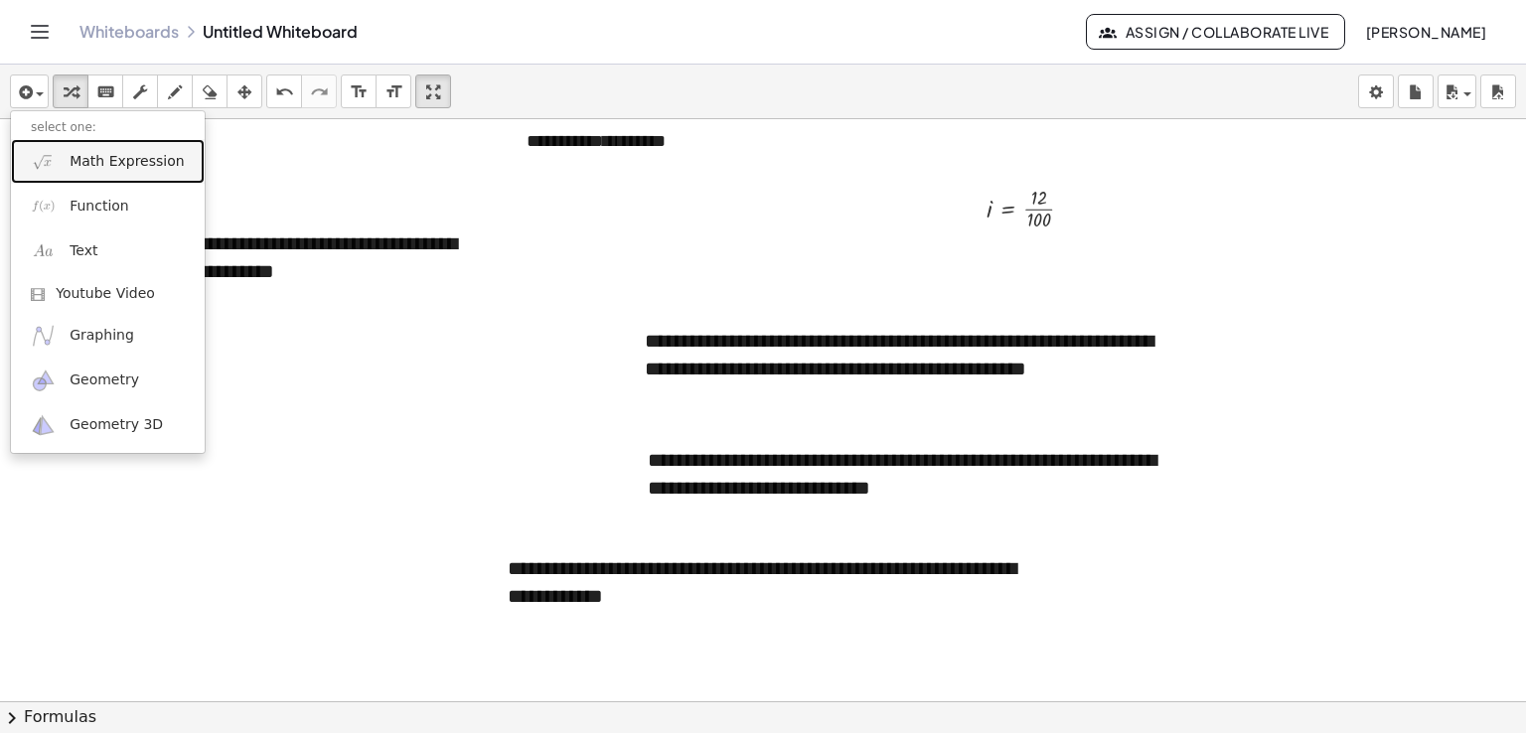
click at [86, 155] on span "Math Expression" at bounding box center [127, 162] width 114 height 20
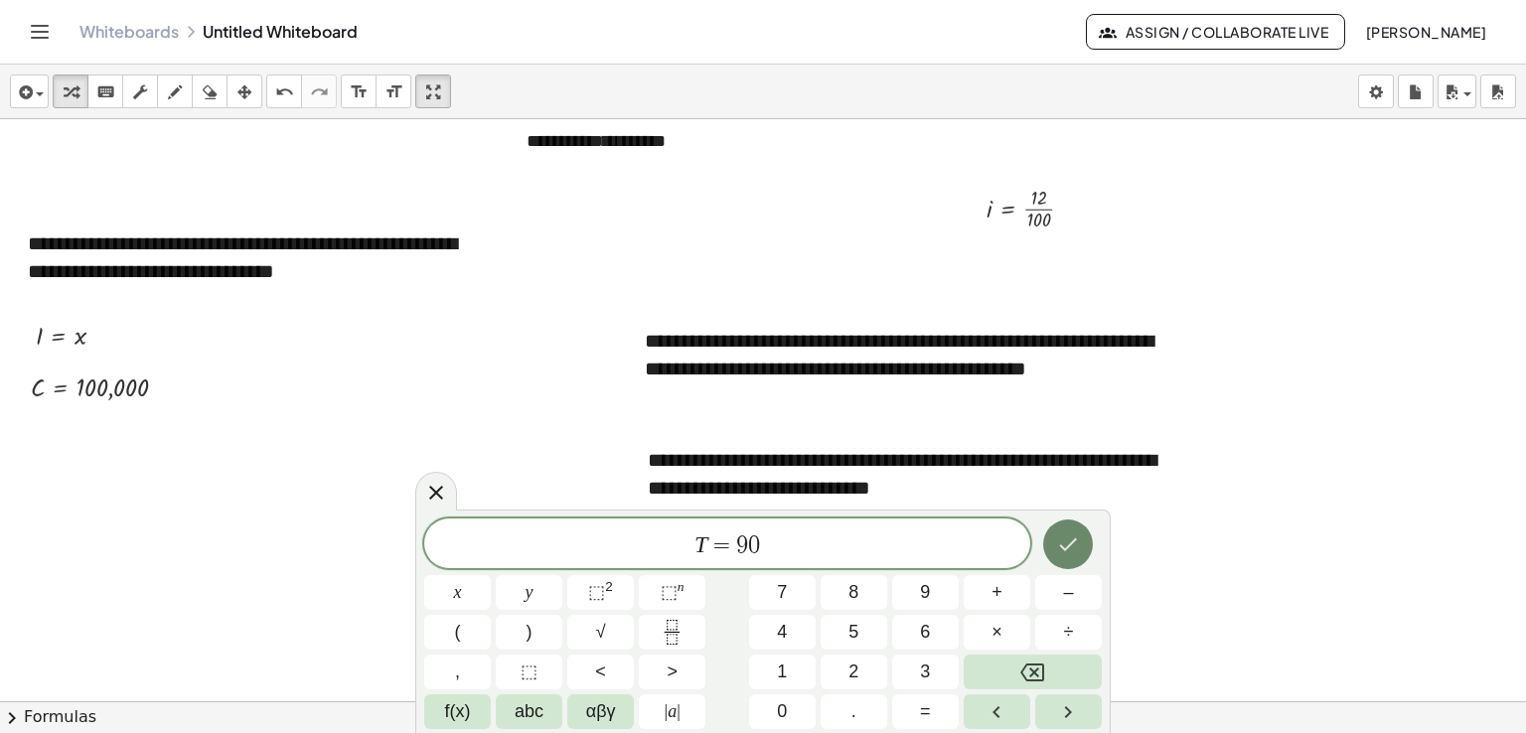
click at [1063, 537] on icon "Done" at bounding box center [1068, 544] width 24 height 24
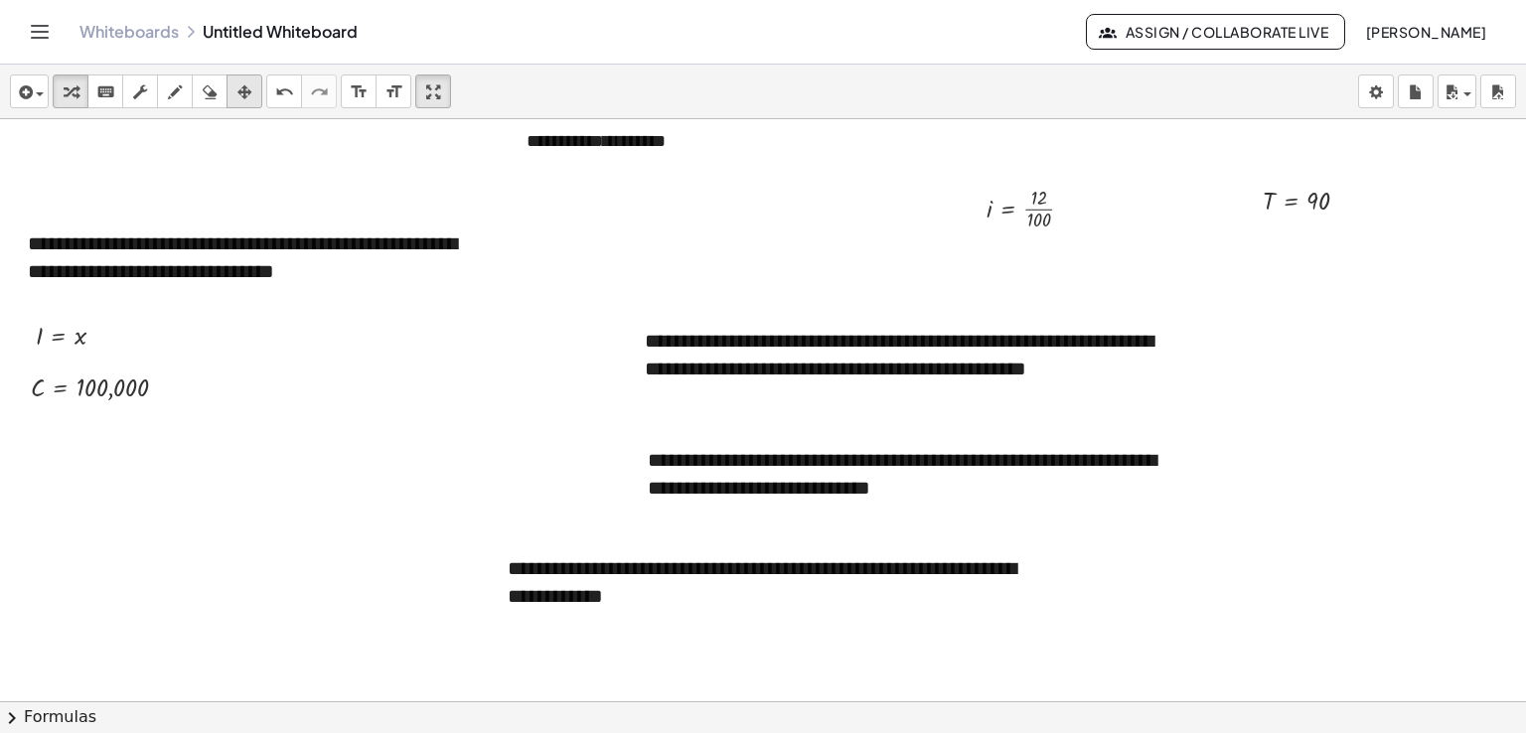
click at [248, 89] on icon "button" at bounding box center [244, 92] width 14 height 24
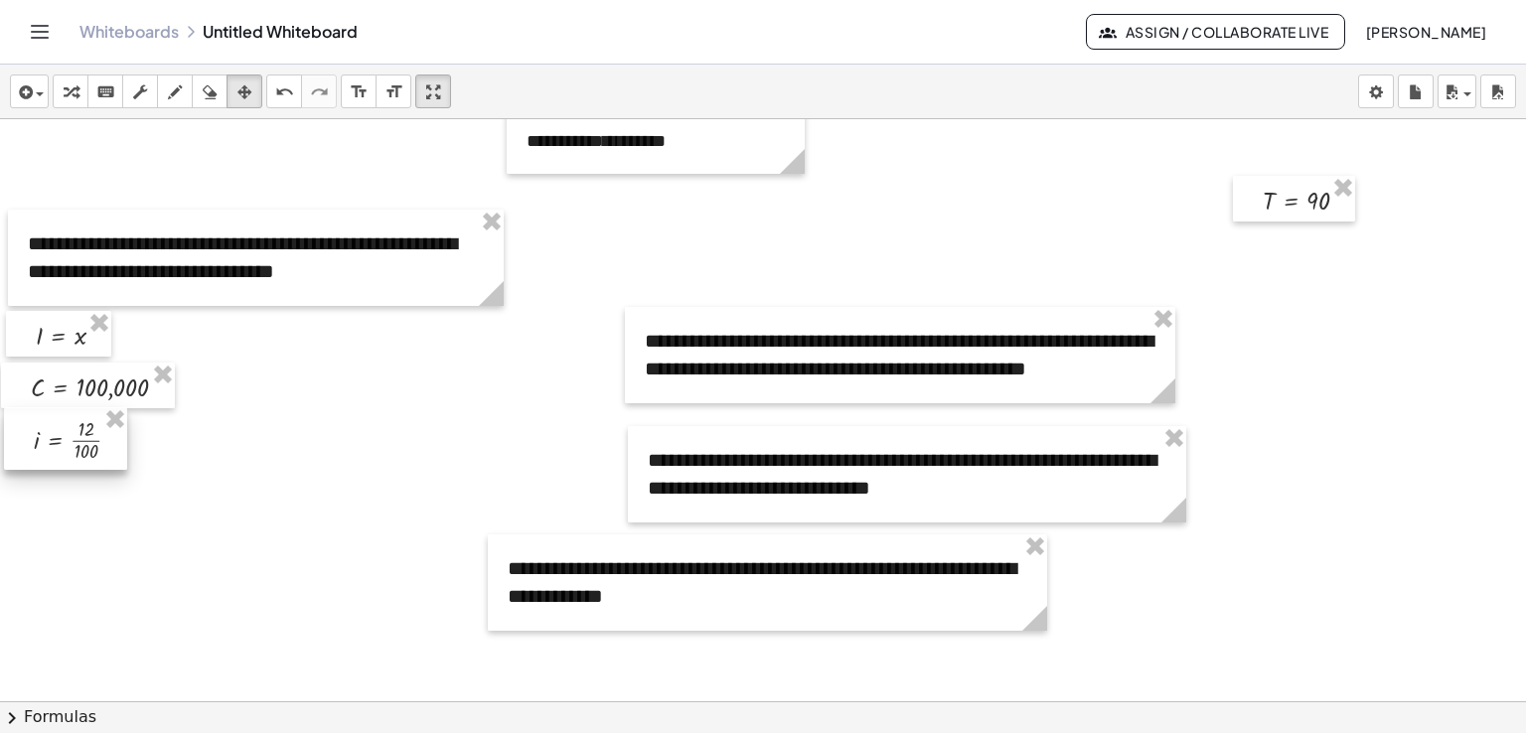
drag, startPoint x: 970, startPoint y: 187, endPoint x: 13, endPoint y: 418, distance: 984.3
click at [13, 418] on div at bounding box center [65, 438] width 123 height 63
drag, startPoint x: 1249, startPoint y: 192, endPoint x: 24, endPoint y: 486, distance: 1259.7
click at [24, 486] on div at bounding box center [71, 493] width 122 height 47
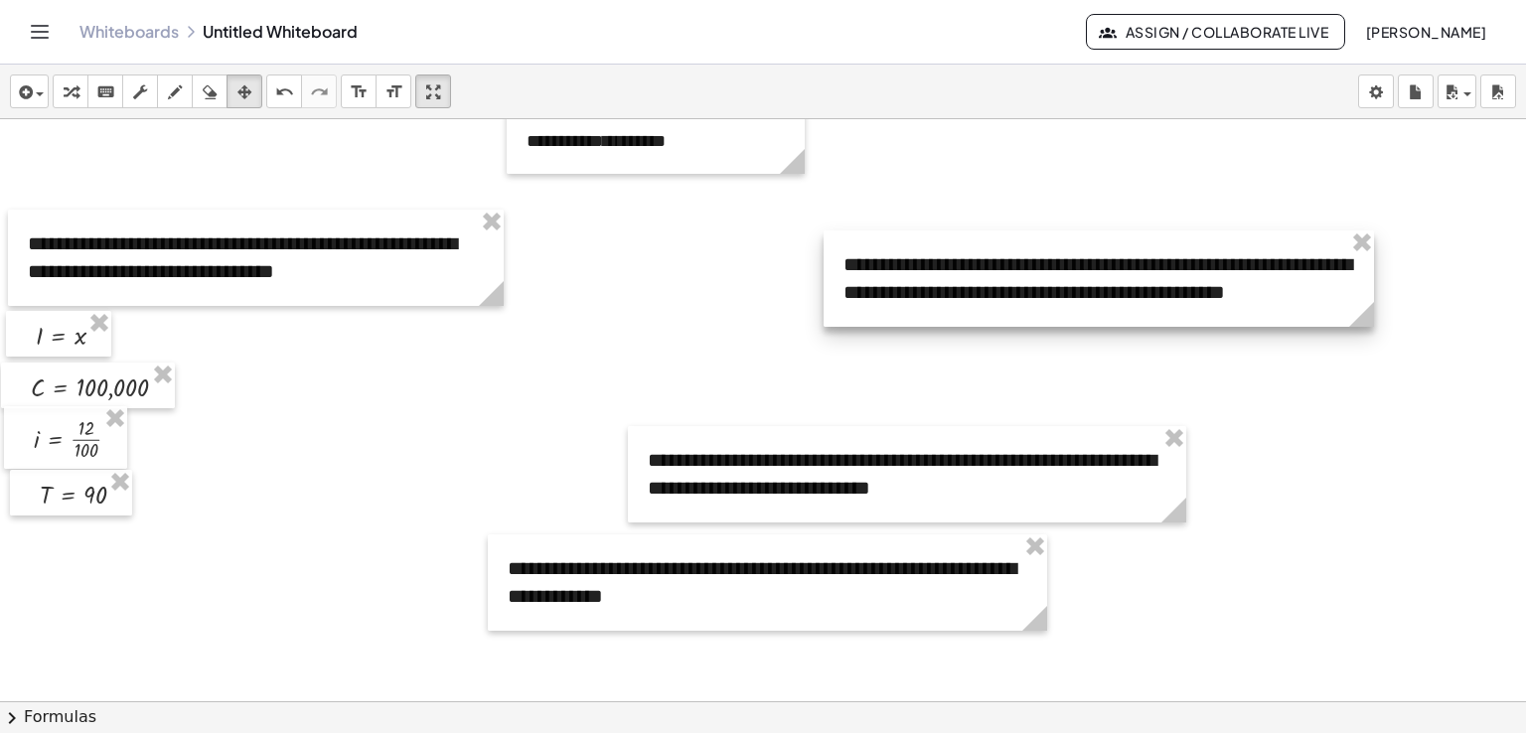
drag, startPoint x: 815, startPoint y: 318, endPoint x: 1013, endPoint y: 241, distance: 212.9
click at [1013, 241] on div at bounding box center [1099, 278] width 550 height 96
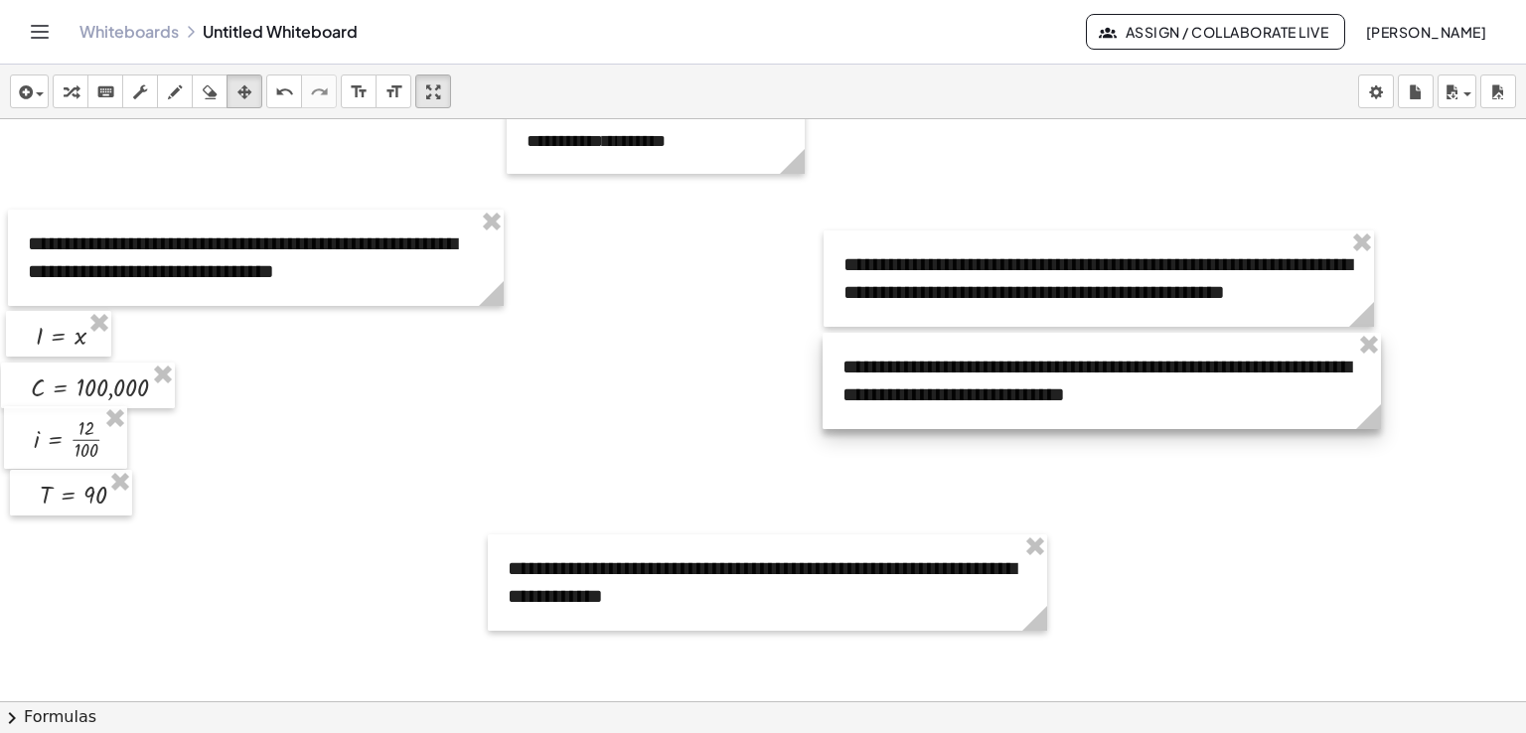
drag, startPoint x: 791, startPoint y: 444, endPoint x: 985, endPoint y: 351, distance: 215.9
click at [985, 351] on div at bounding box center [1102, 381] width 558 height 96
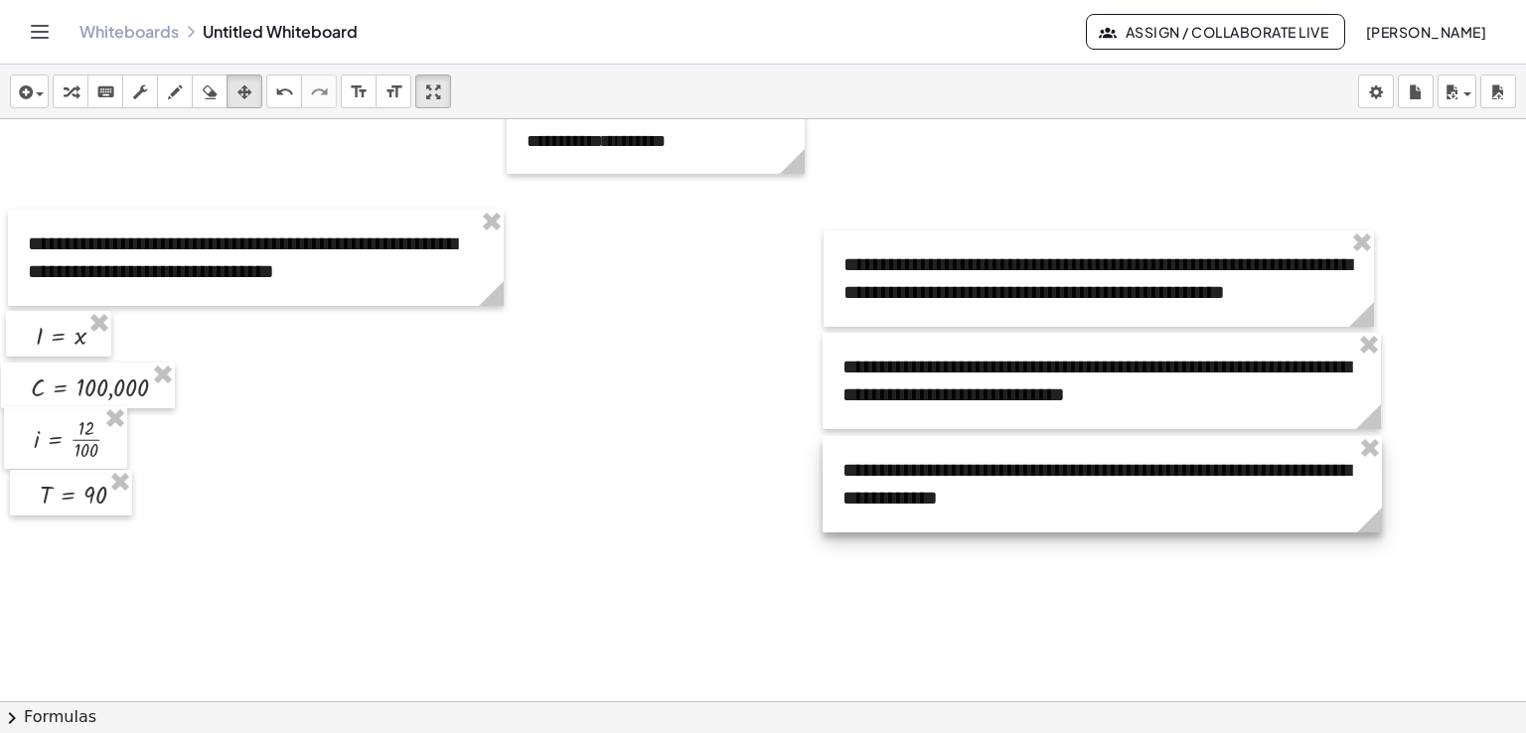
drag, startPoint x: 629, startPoint y: 548, endPoint x: 965, endPoint y: 450, distance: 349.9
click at [965, 450] on div at bounding box center [1102, 484] width 559 height 96
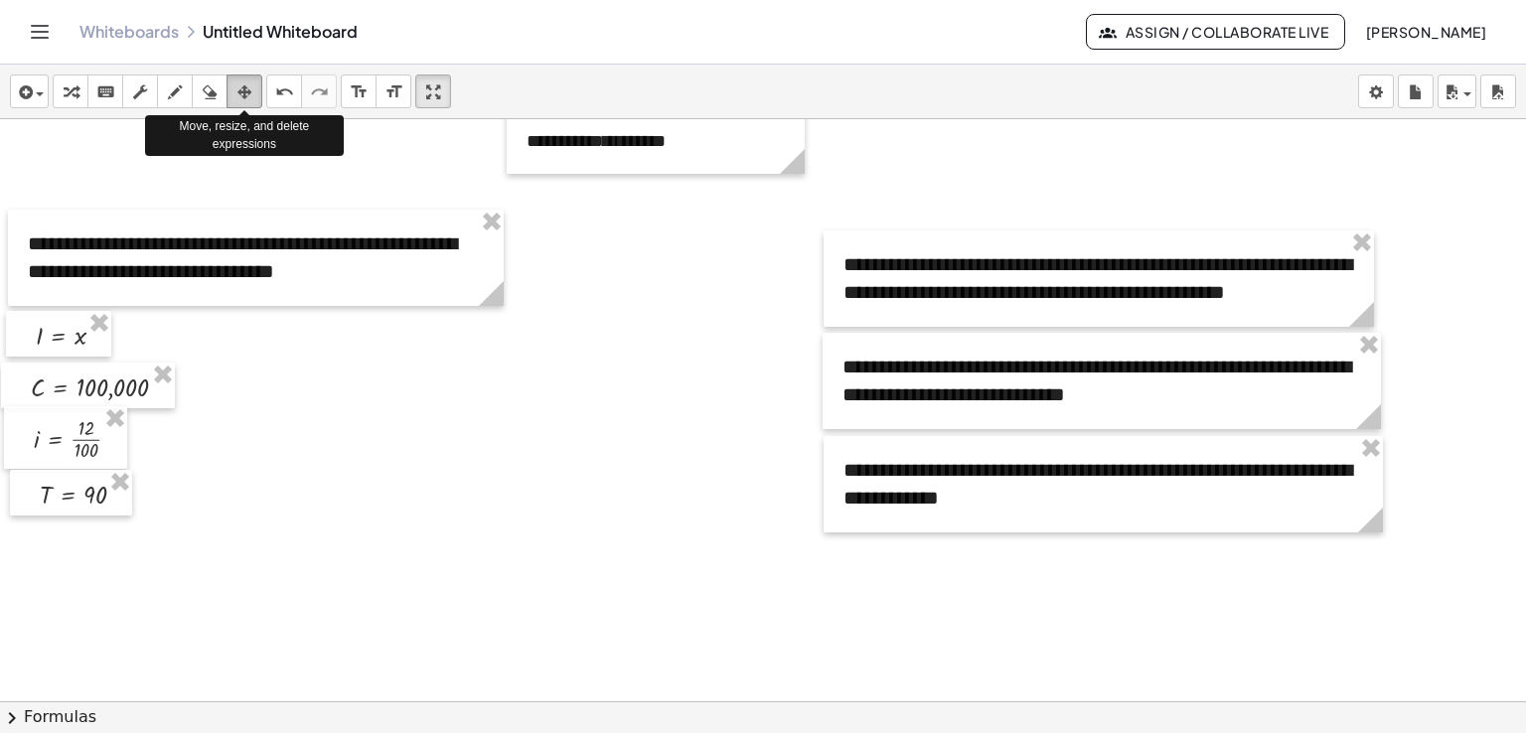
click at [242, 81] on icon "button" at bounding box center [244, 92] width 14 height 24
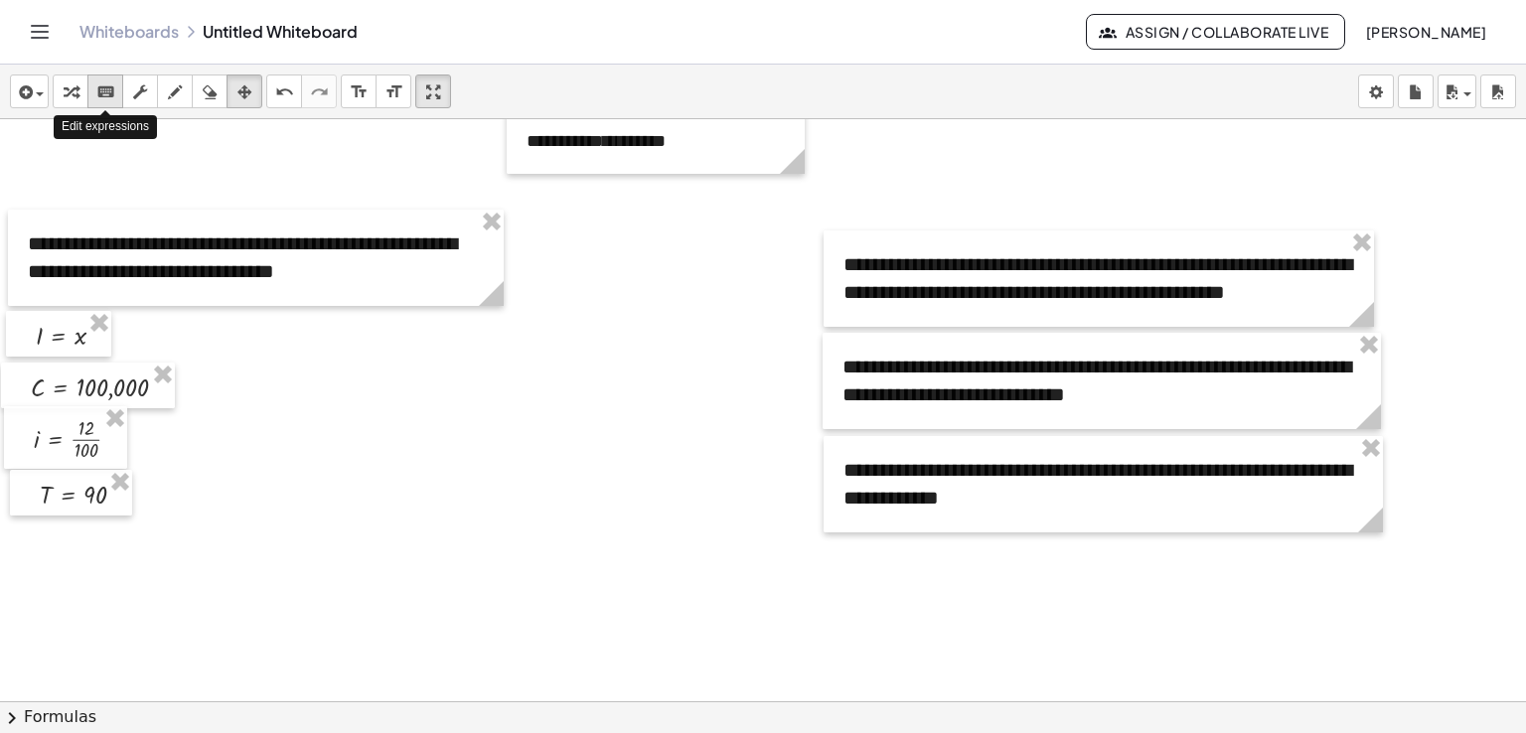
click at [103, 86] on icon "keyboard" at bounding box center [105, 92] width 19 height 24
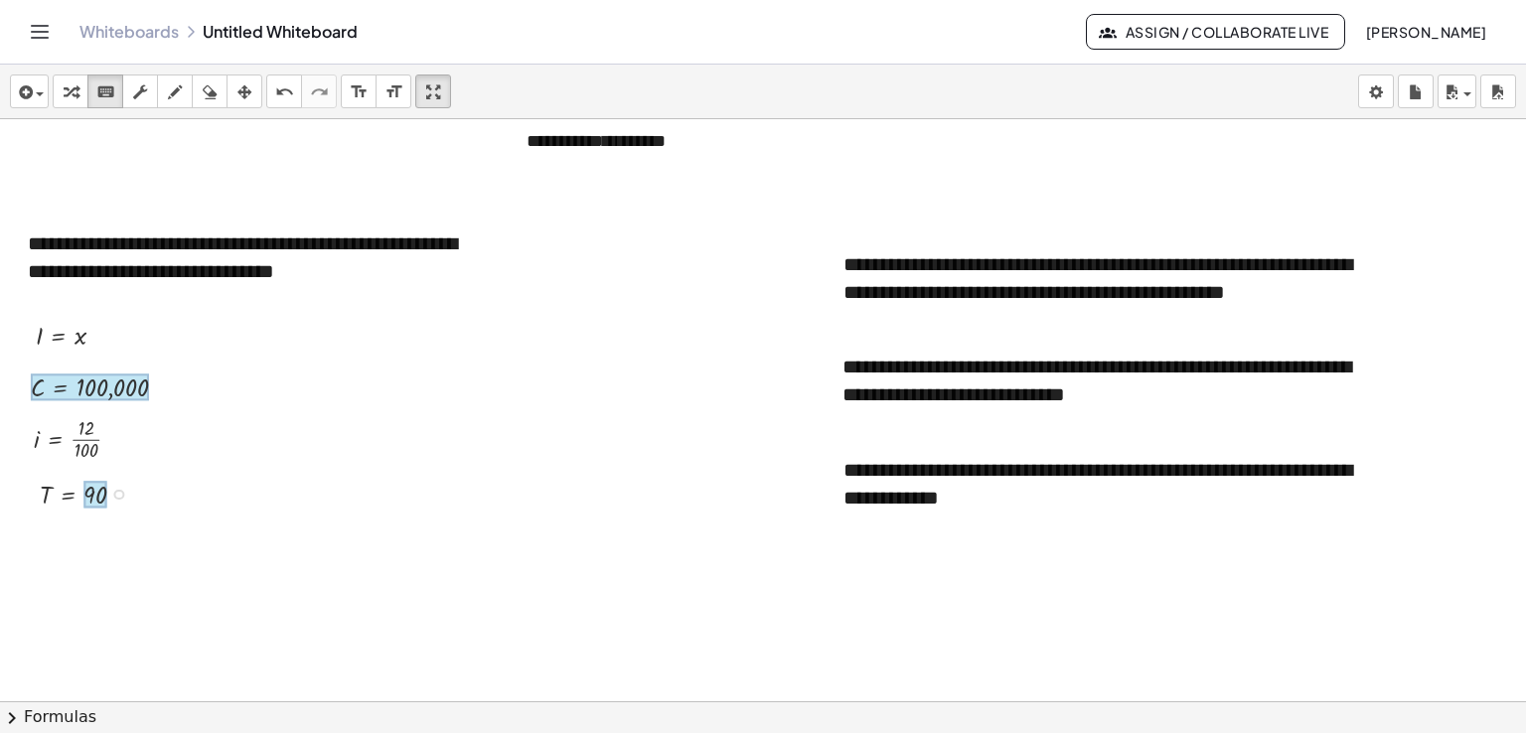
click at [92, 499] on div at bounding box center [95, 495] width 24 height 27
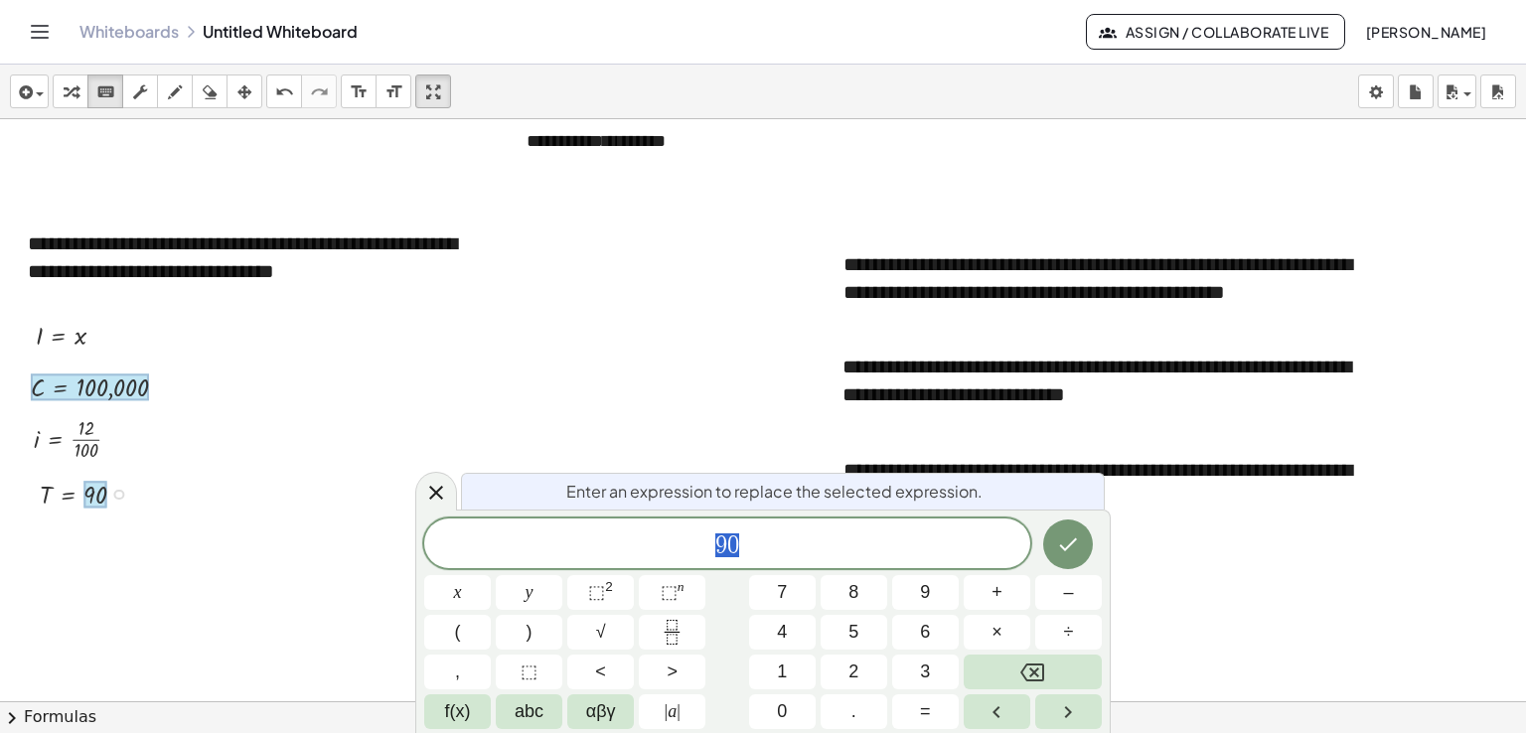
click at [92, 499] on div at bounding box center [95, 495] width 24 height 27
click at [752, 542] on span "9 0" at bounding box center [727, 545] width 606 height 28
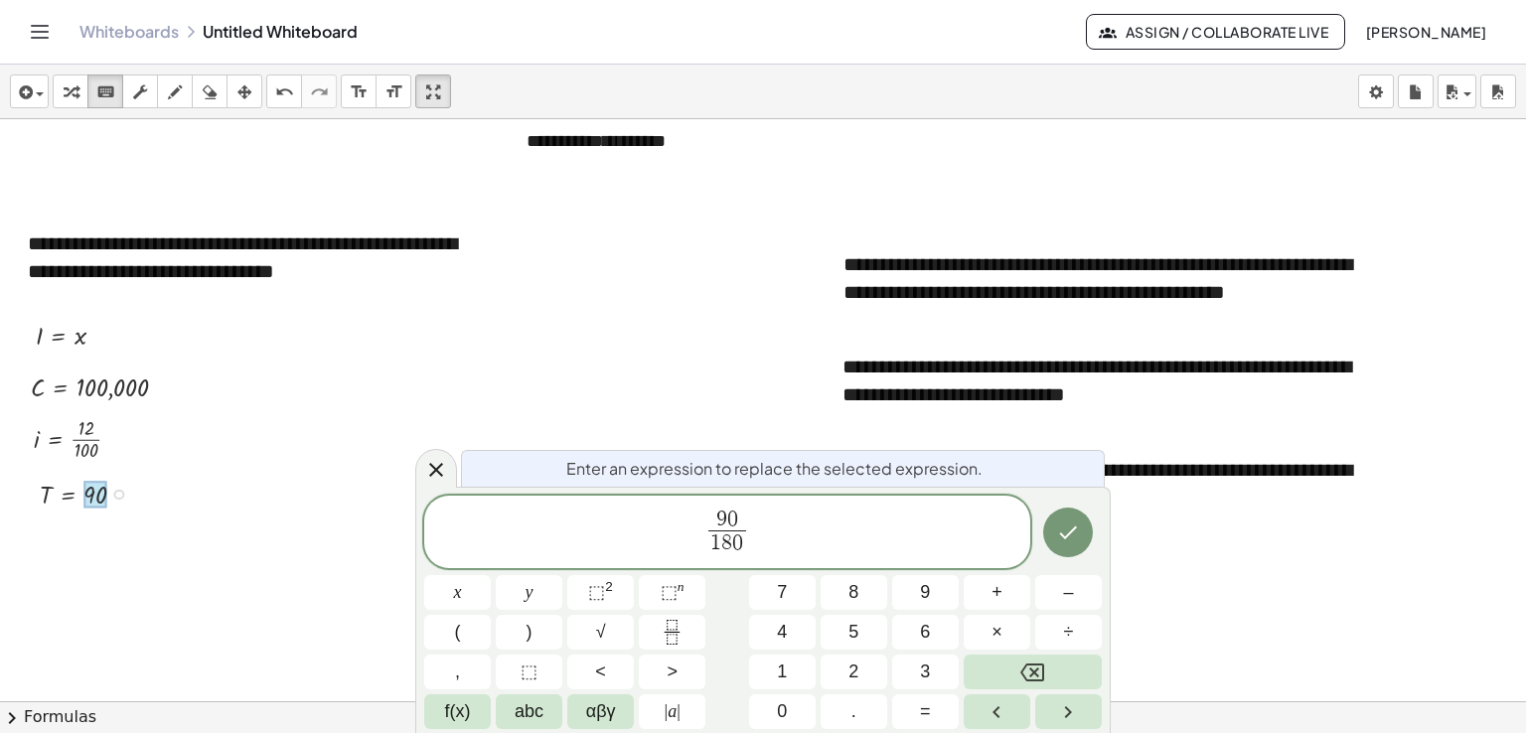
click at [635, 409] on div at bounding box center [763, 313] width 1526 height 1164
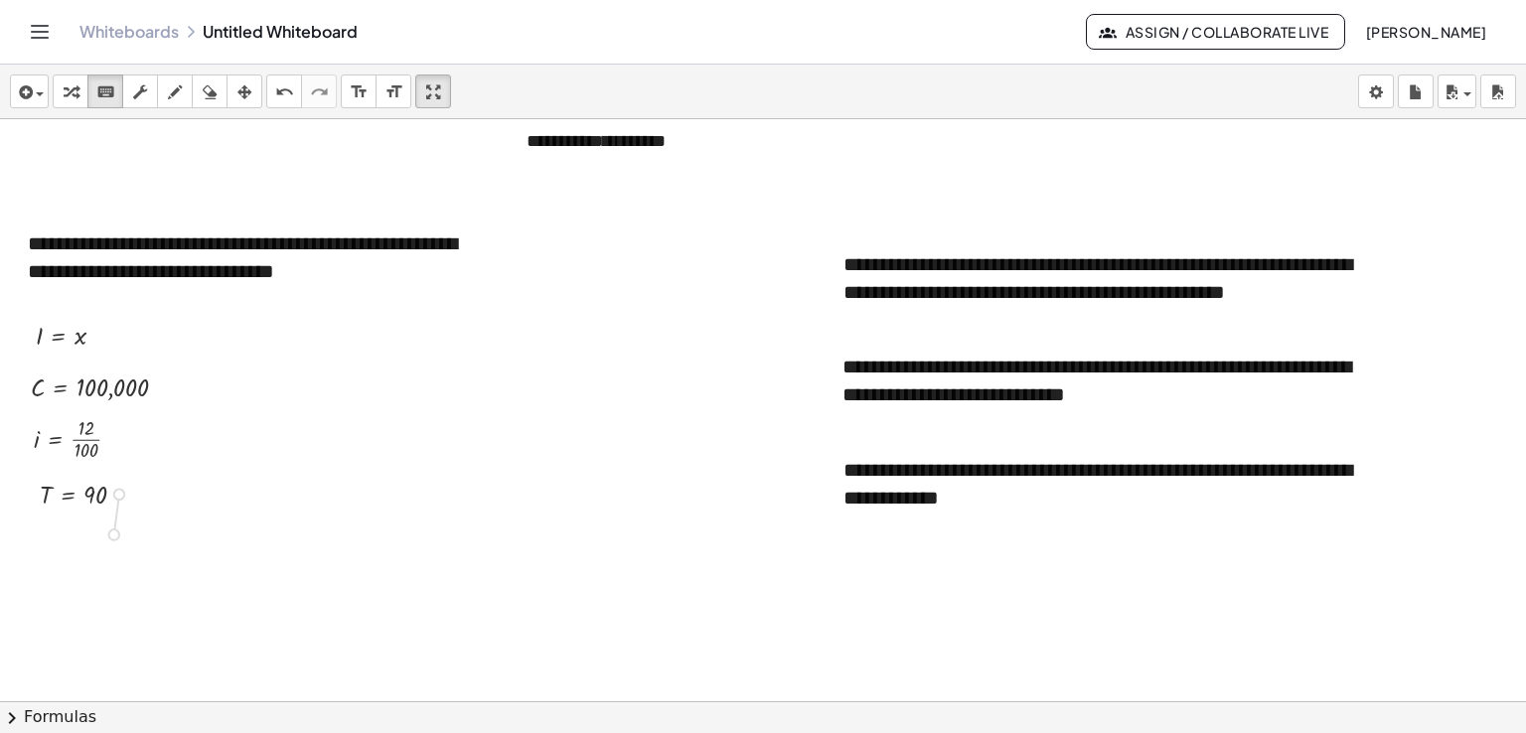
drag, startPoint x: 116, startPoint y: 495, endPoint x: 111, endPoint y: 541, distance: 47.0
click at [111, 541] on div "**********" at bounding box center [763, 313] width 1526 height 1164
click at [287, 91] on icon "undo" at bounding box center [284, 92] width 19 height 24
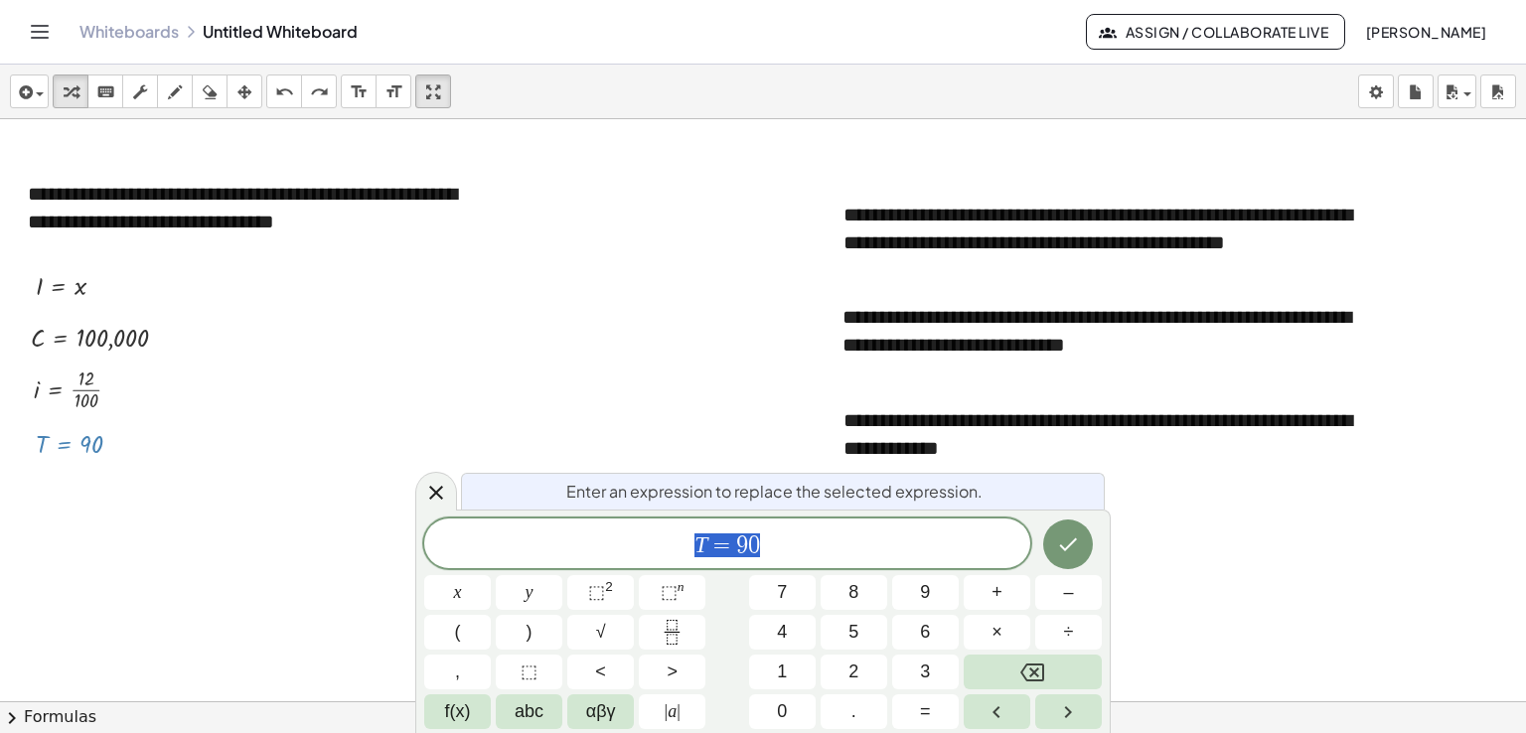
scroll to position [444, 0]
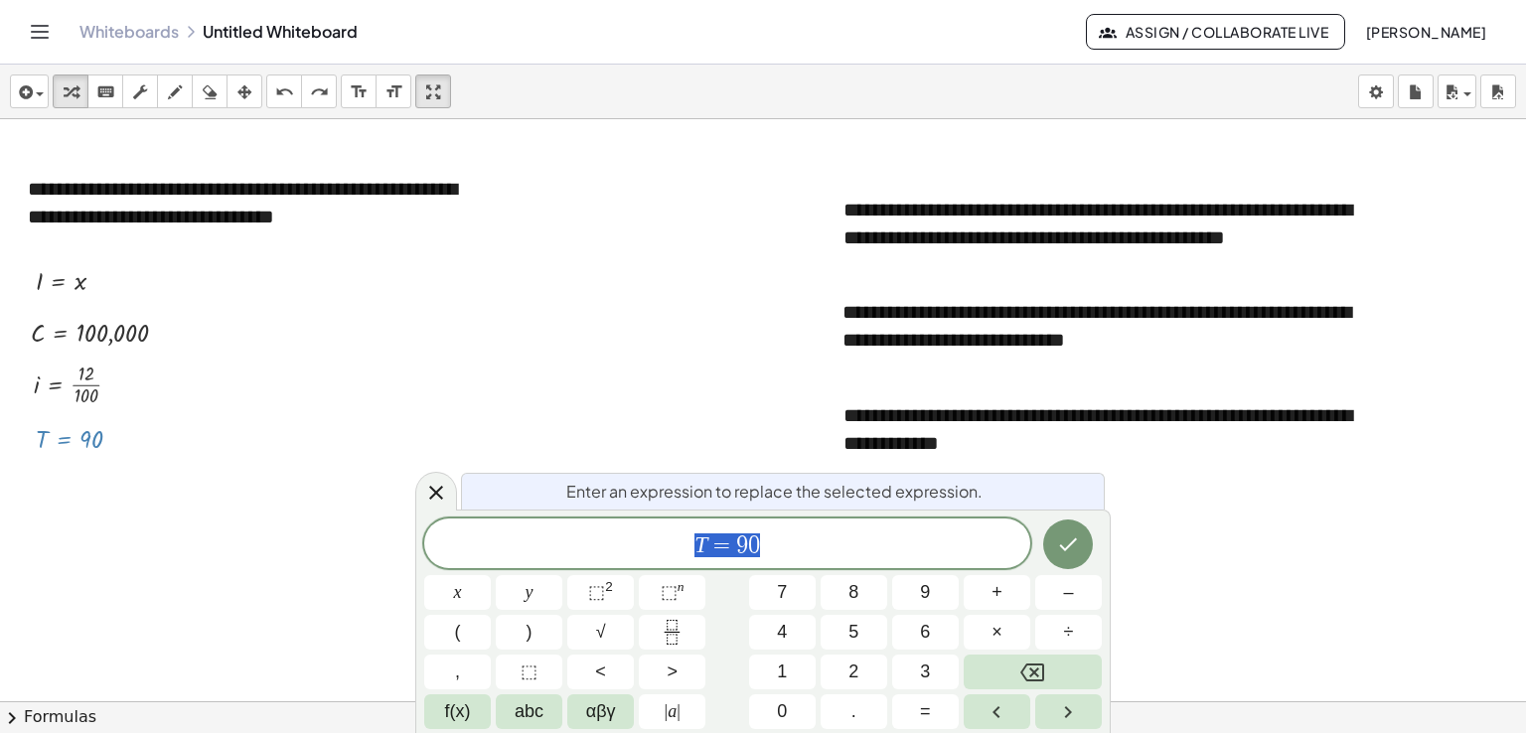
drag, startPoint x: 76, startPoint y: 494, endPoint x: 58, endPoint y: 485, distance: 20.0
click at [58, 485] on div "**********" at bounding box center [763, 258] width 1526 height 1164
click at [799, 545] on span "T = 9 0" at bounding box center [727, 545] width 606 height 28
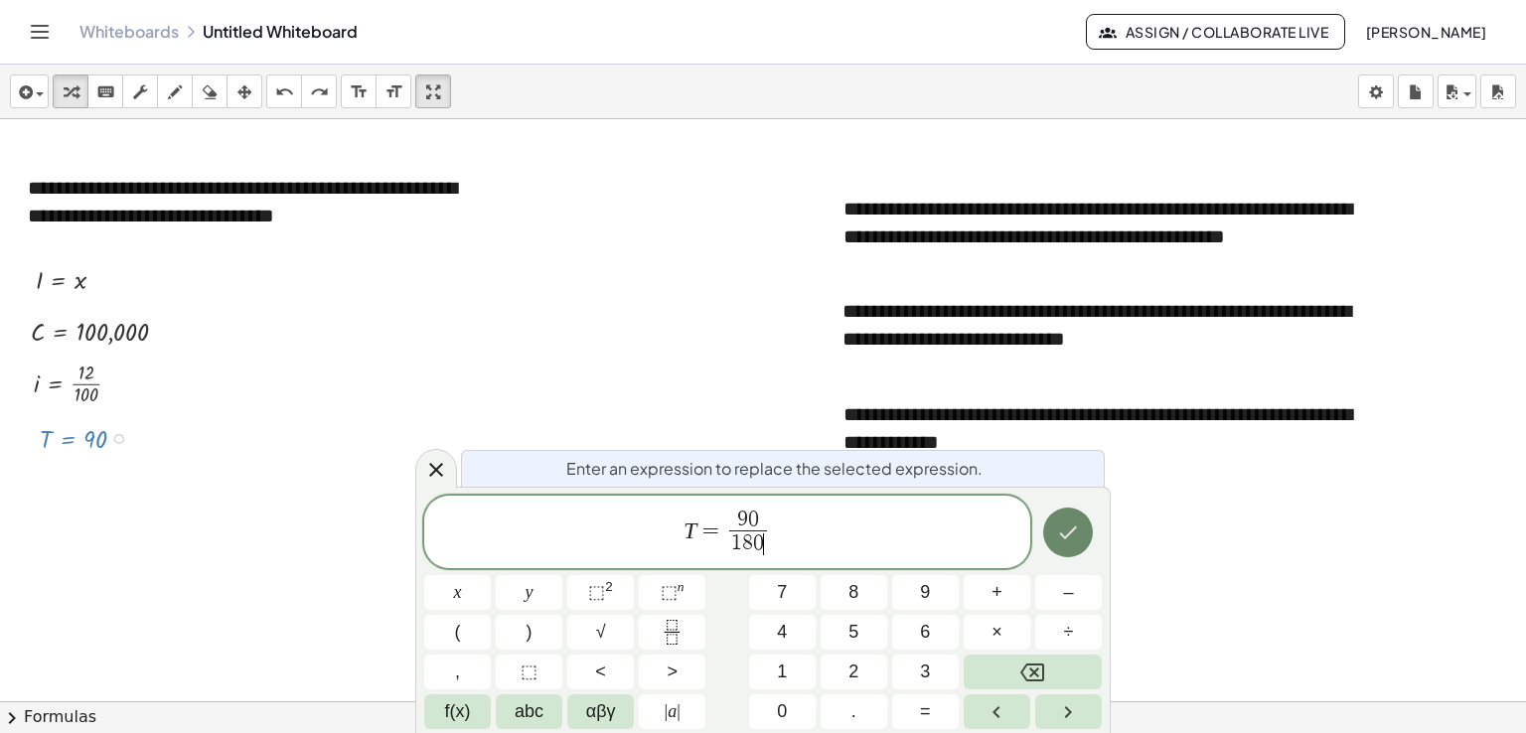
click at [1073, 539] on icon "Done" at bounding box center [1068, 533] width 24 height 24
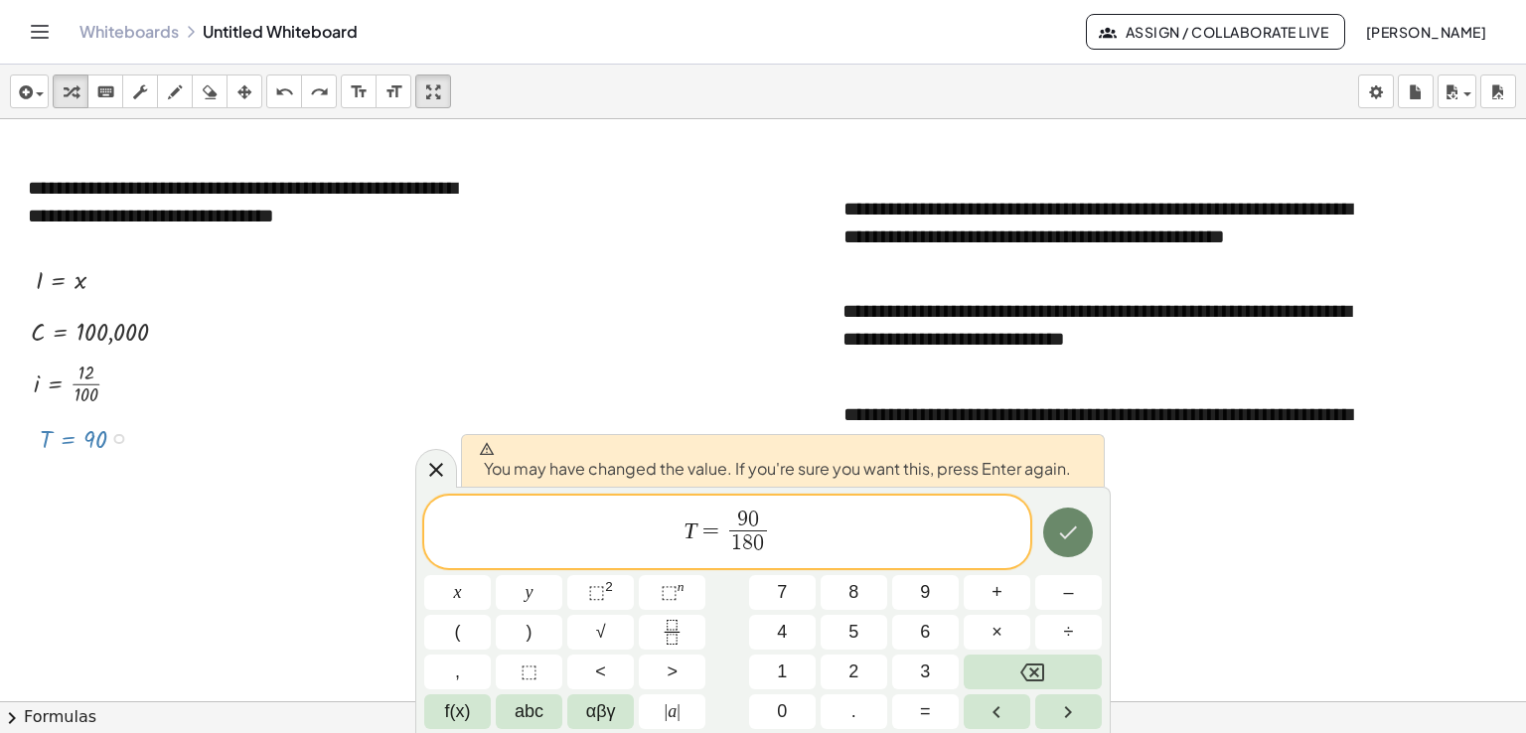
click at [1073, 539] on icon "Done" at bounding box center [1068, 533] width 24 height 24
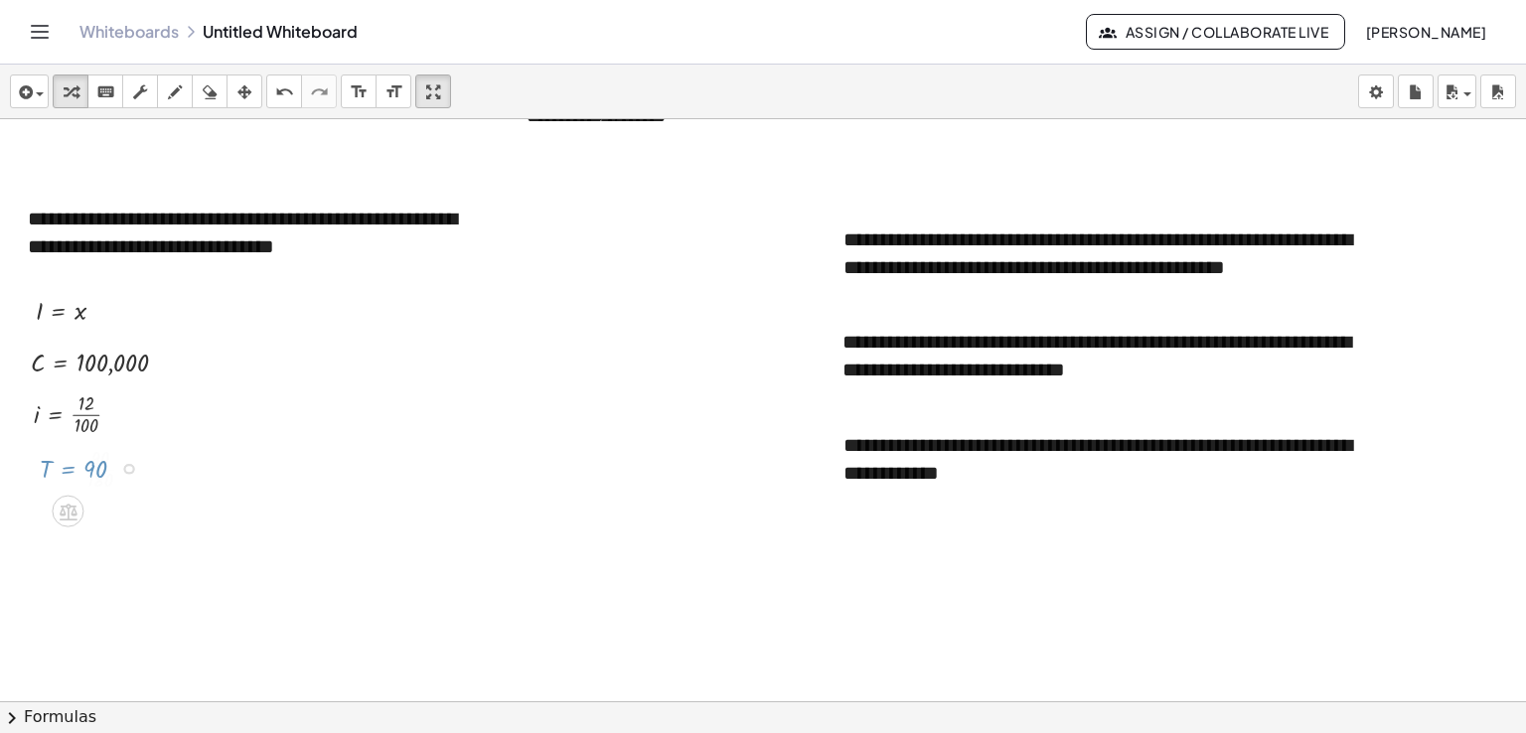
click at [1073, 539] on div at bounding box center [763, 288] width 1526 height 1164
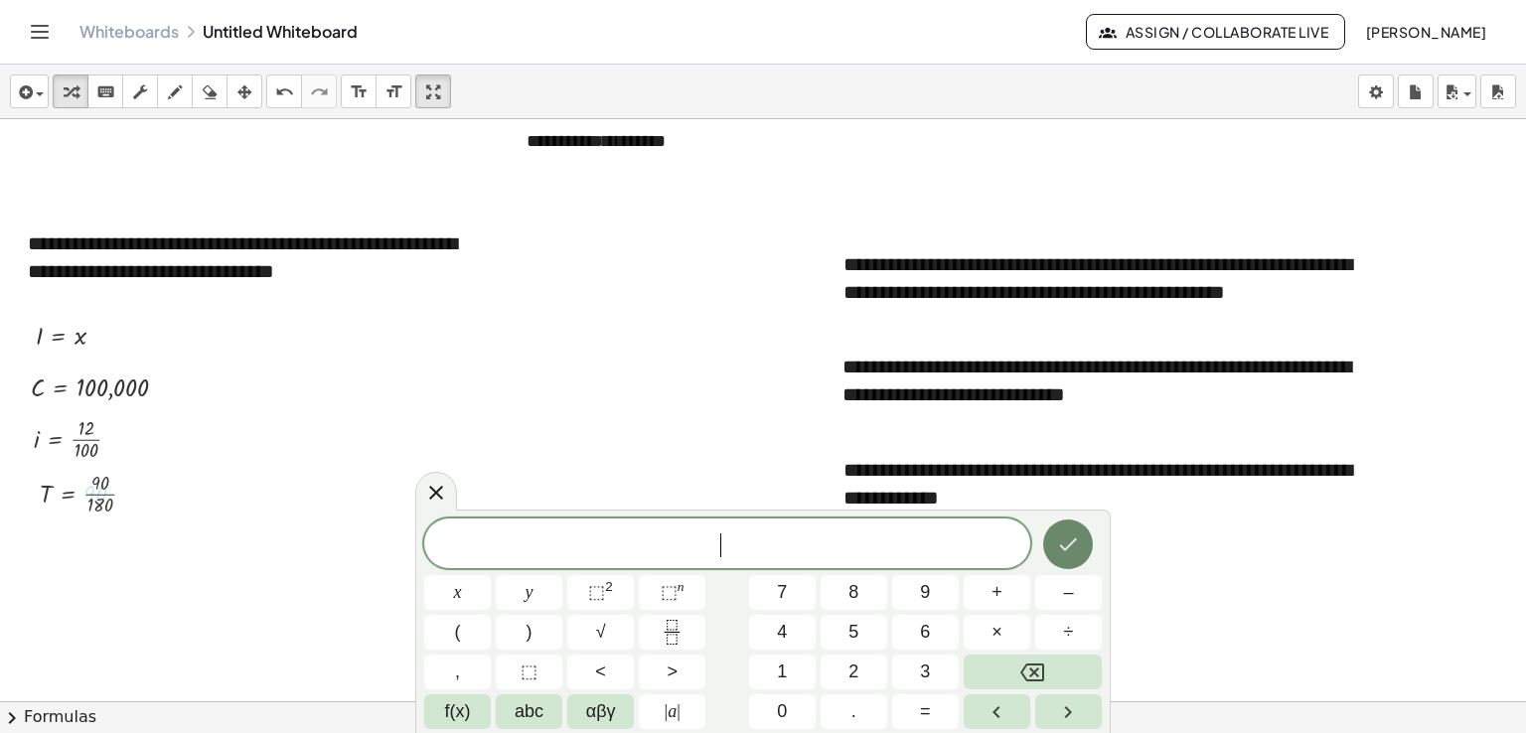
scroll to position [388, 0]
click at [1180, 561] on div at bounding box center [763, 313] width 1526 height 1164
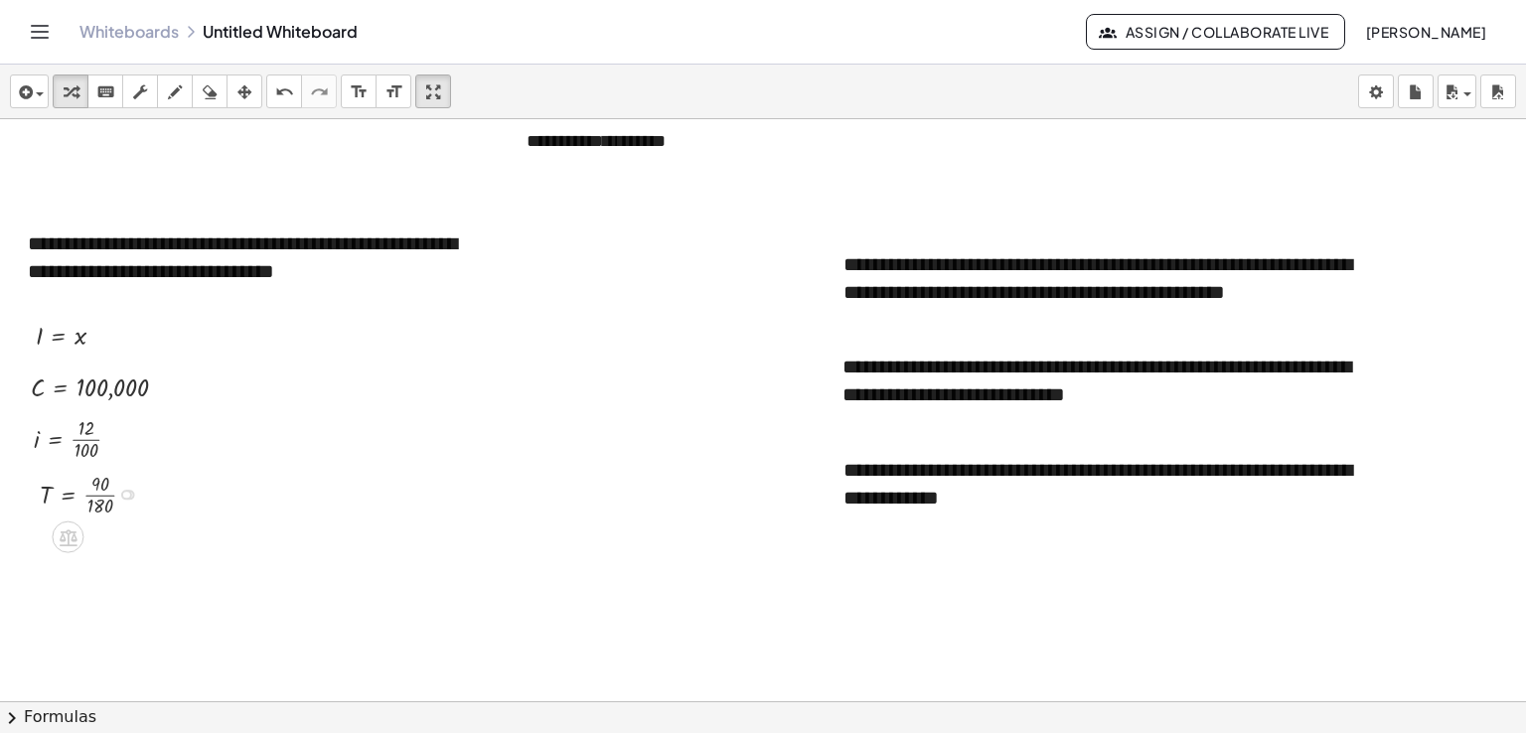
drag, startPoint x: 131, startPoint y: 536, endPoint x: 121, endPoint y: 485, distance: 52.6
click at [68, 495] on div "T = · 90 · 180" at bounding box center [68, 495] width 0 height 0
click at [159, 555] on div at bounding box center [763, 313] width 1526 height 1164
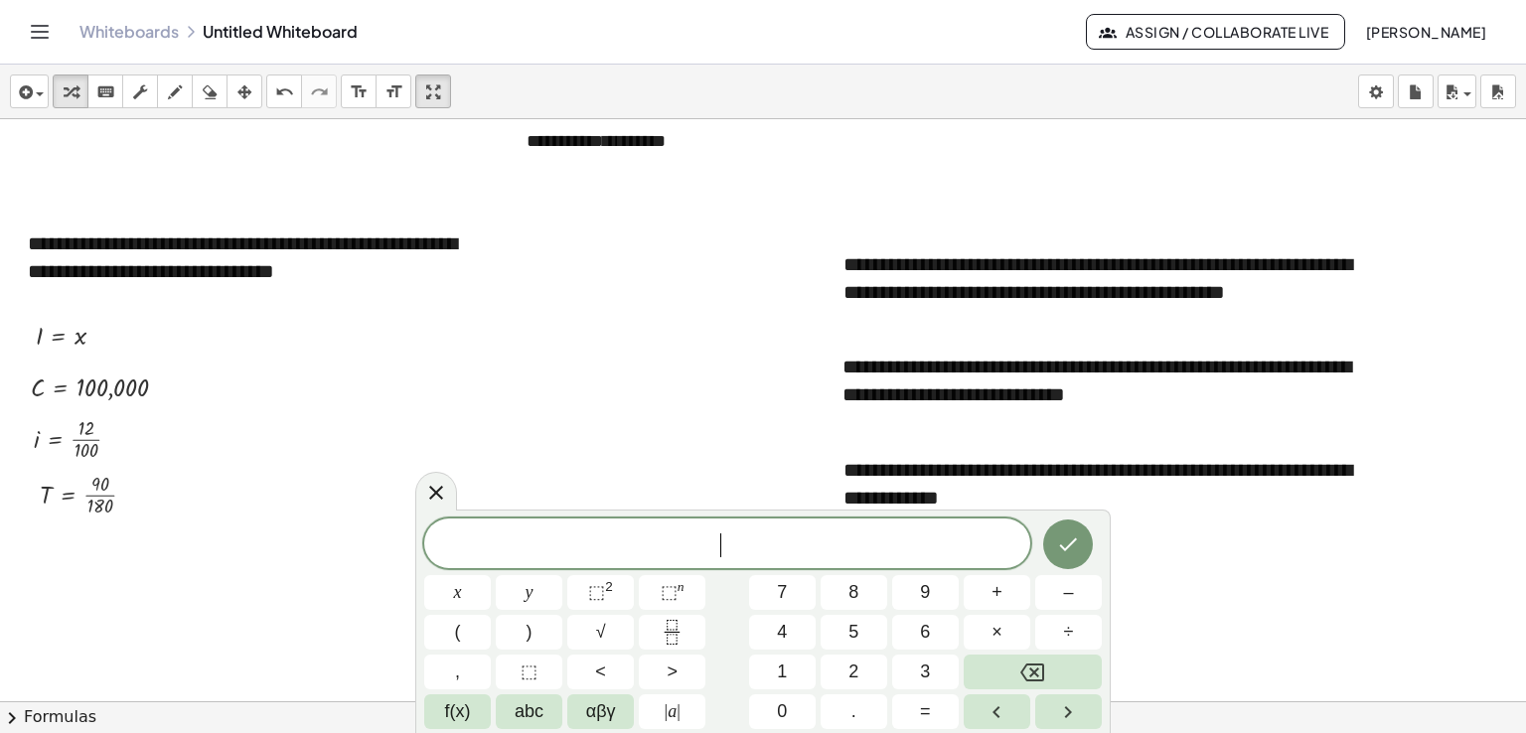
click at [385, 401] on div at bounding box center [763, 313] width 1526 height 1164
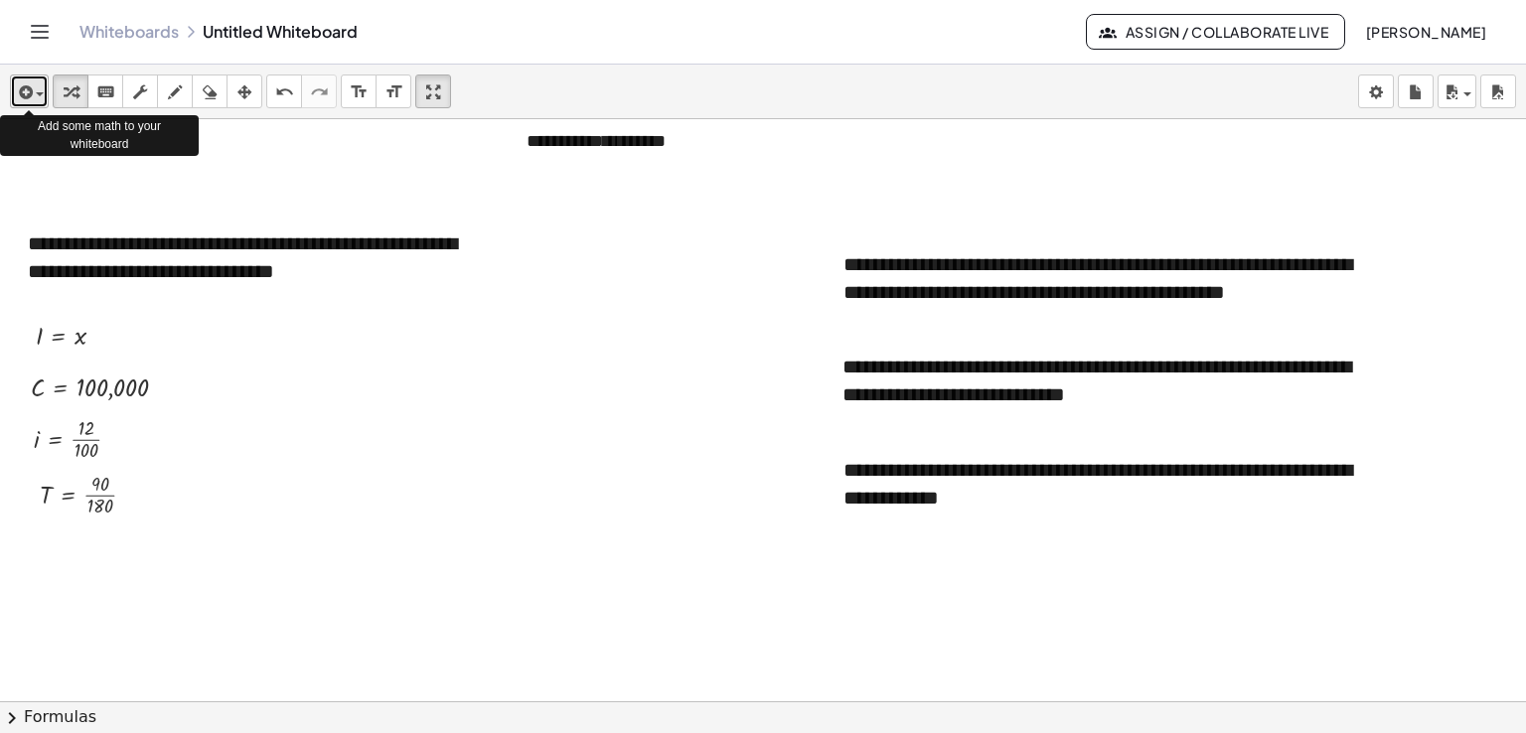
click at [40, 96] on span "button" at bounding box center [40, 94] width 8 height 4
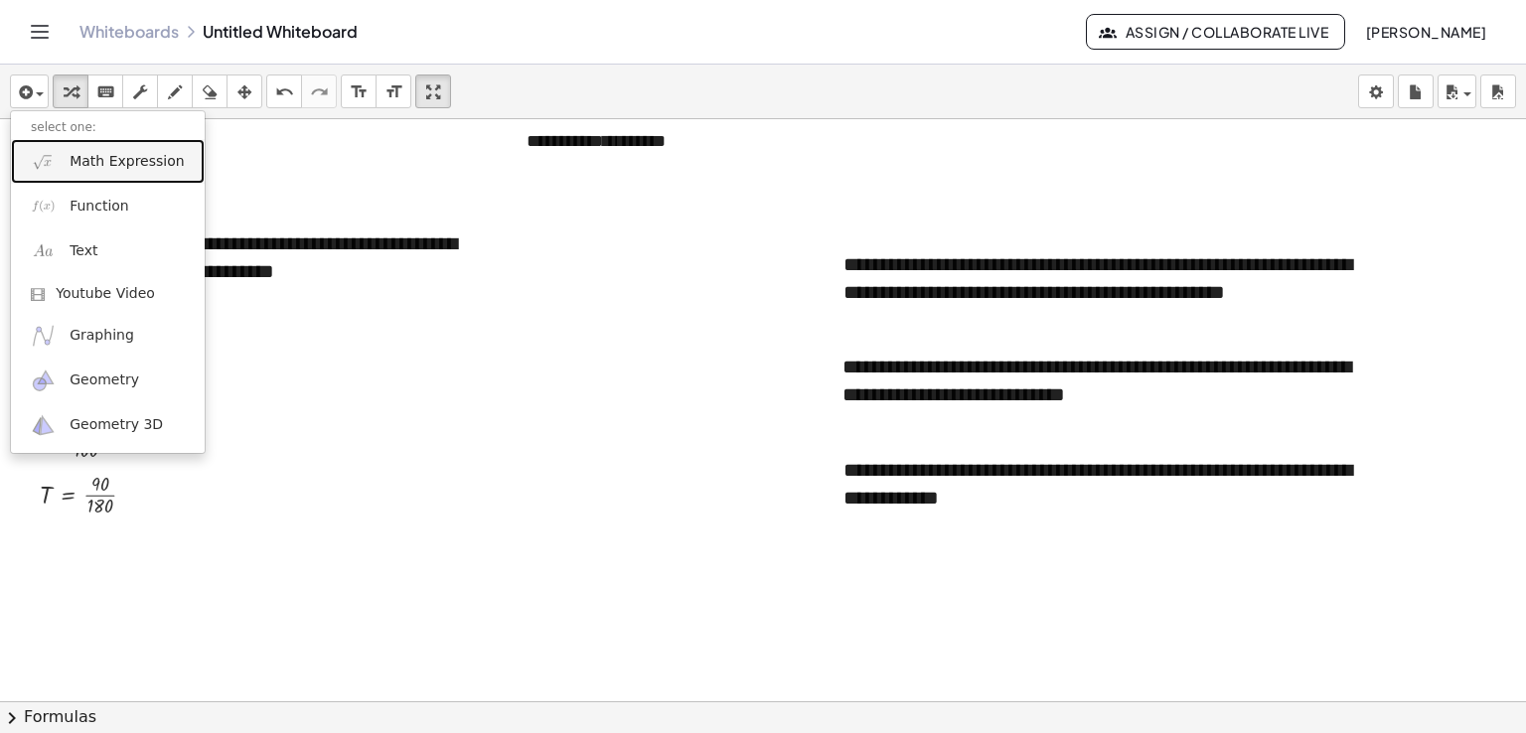
click at [70, 165] on span "Math Expression" at bounding box center [127, 162] width 114 height 20
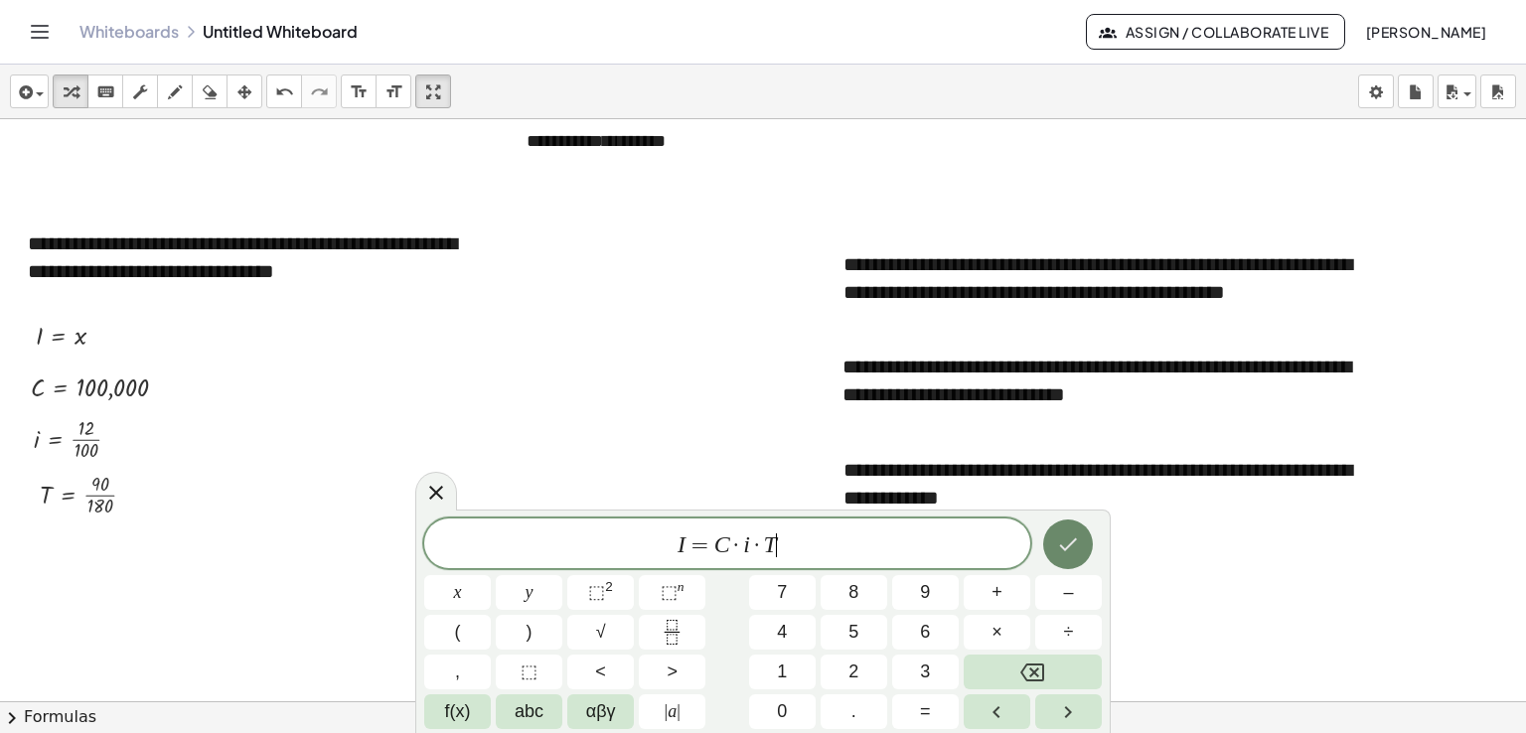
click at [1070, 541] on icon "Done" at bounding box center [1068, 544] width 24 height 24
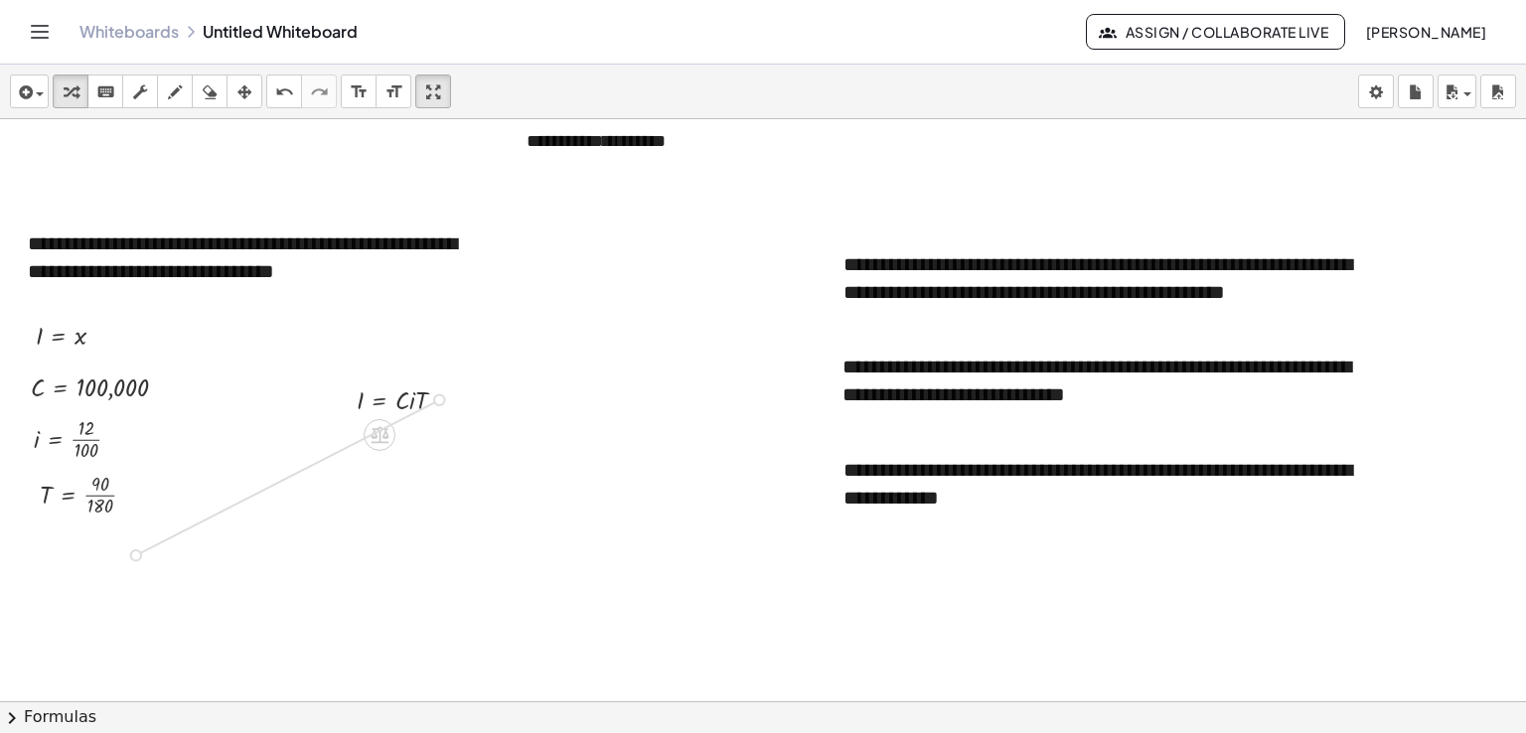
drag, startPoint x: 438, startPoint y: 394, endPoint x: 146, endPoint y: 544, distance: 328.3
click at [146, 544] on div "**********" at bounding box center [763, 313] width 1526 height 1164
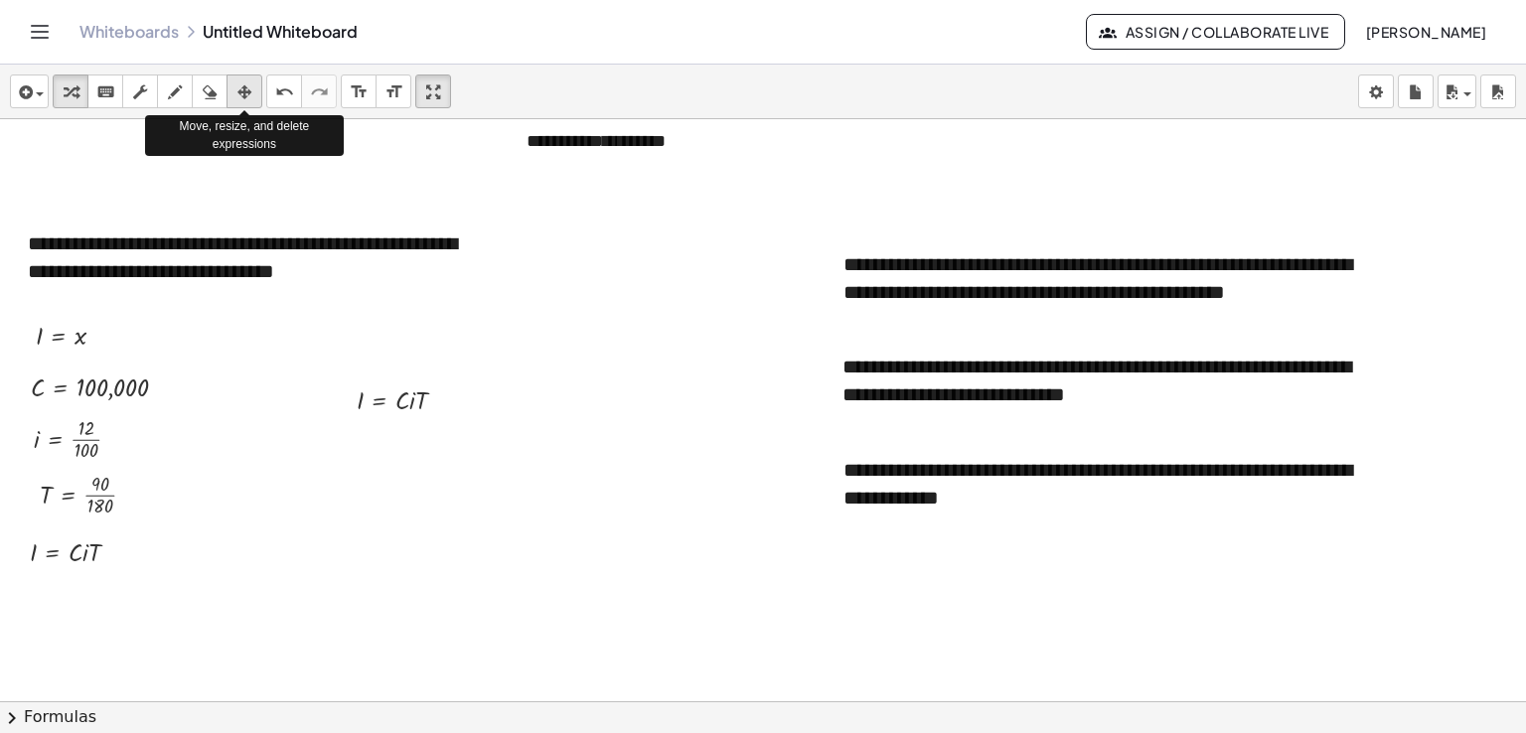
click at [249, 97] on icon "button" at bounding box center [244, 92] width 14 height 24
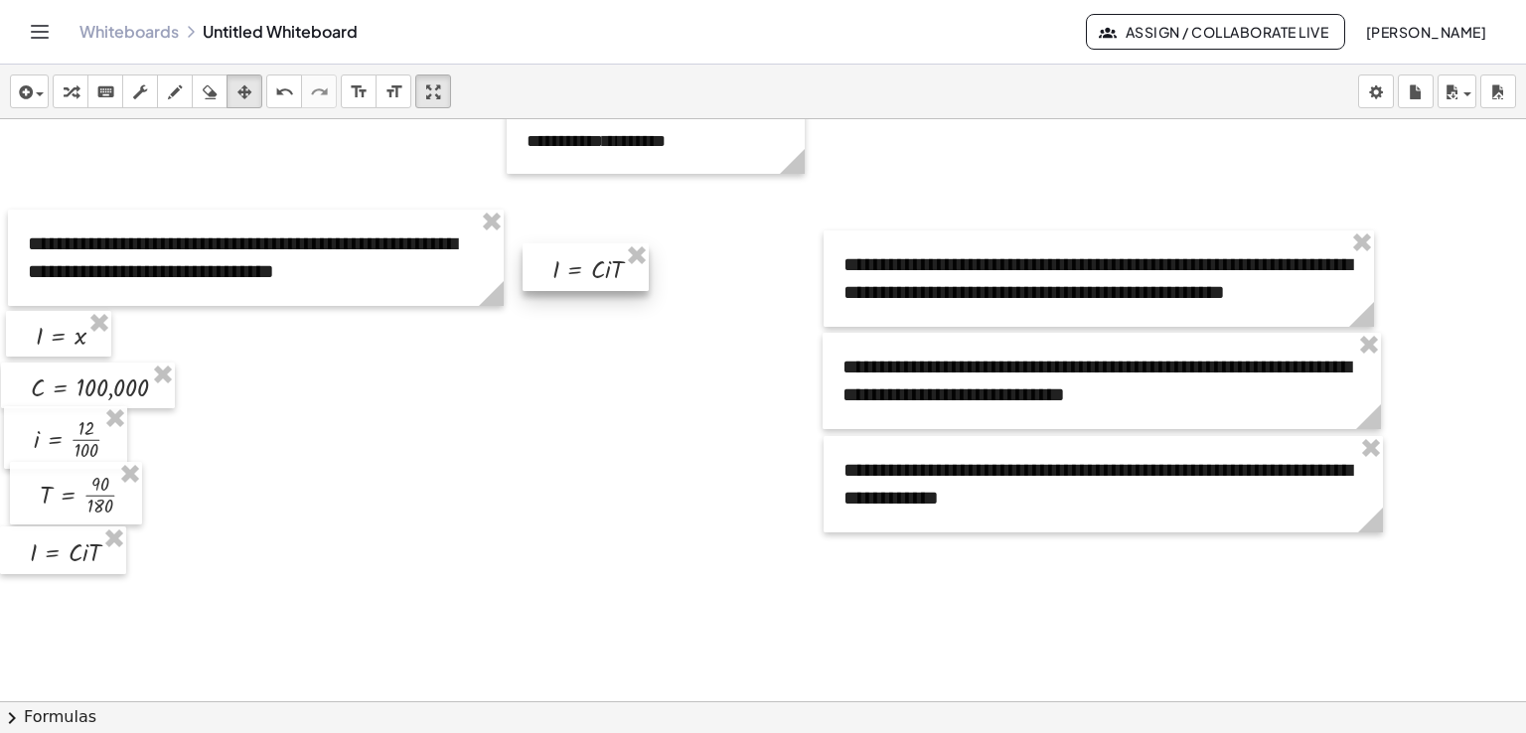
drag, startPoint x: 354, startPoint y: 377, endPoint x: 549, endPoint y: 245, distance: 235.6
click at [549, 245] on div at bounding box center [586, 267] width 126 height 48
click at [561, 347] on div at bounding box center [763, 313] width 1526 height 1164
click at [519, 406] on div at bounding box center [763, 313] width 1526 height 1164
click at [110, 92] on icon "keyboard" at bounding box center [105, 92] width 19 height 24
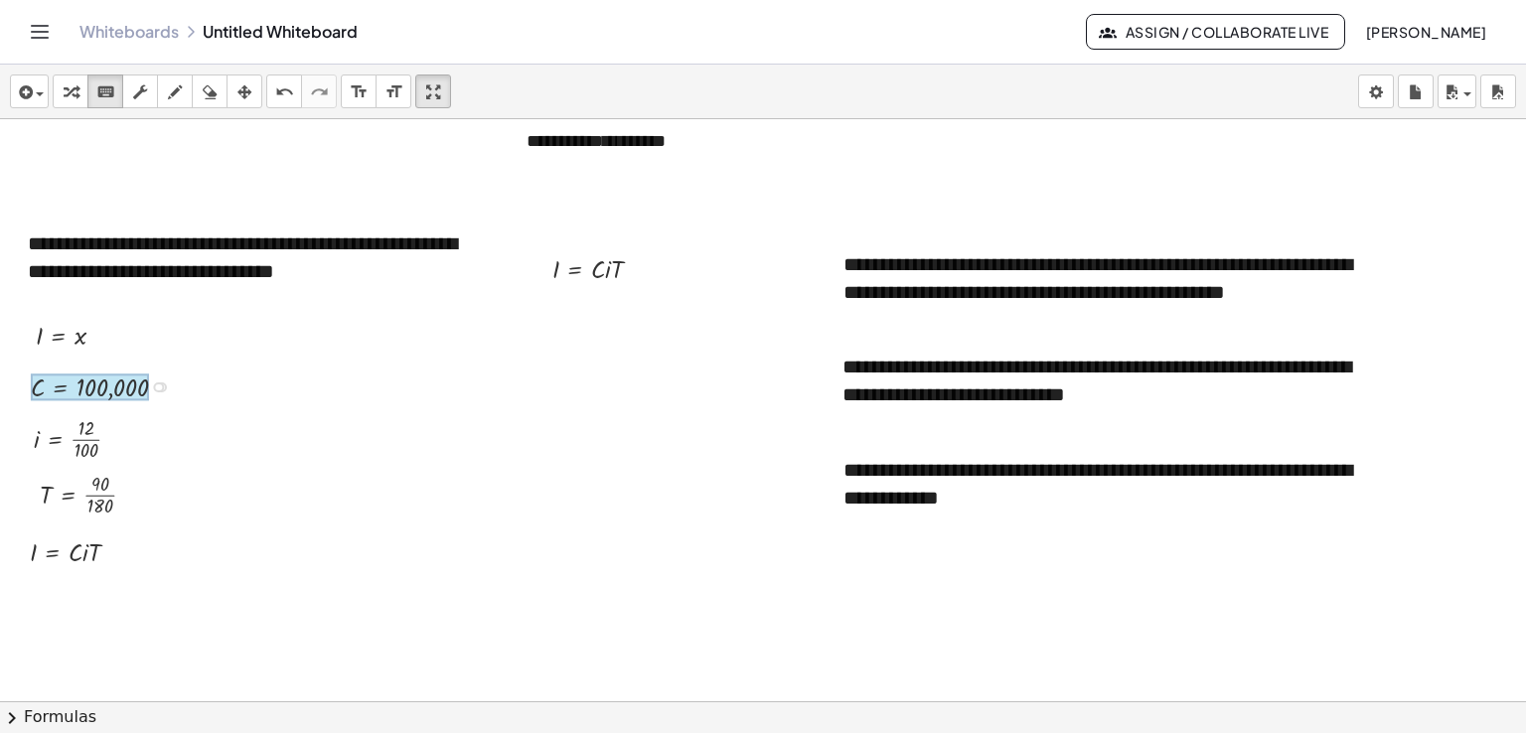
drag, startPoint x: 43, startPoint y: 383, endPoint x: 62, endPoint y: 398, distance: 24.0
click at [61, 387] on div "C = 100,000" at bounding box center [61, 387] width 0 height 0
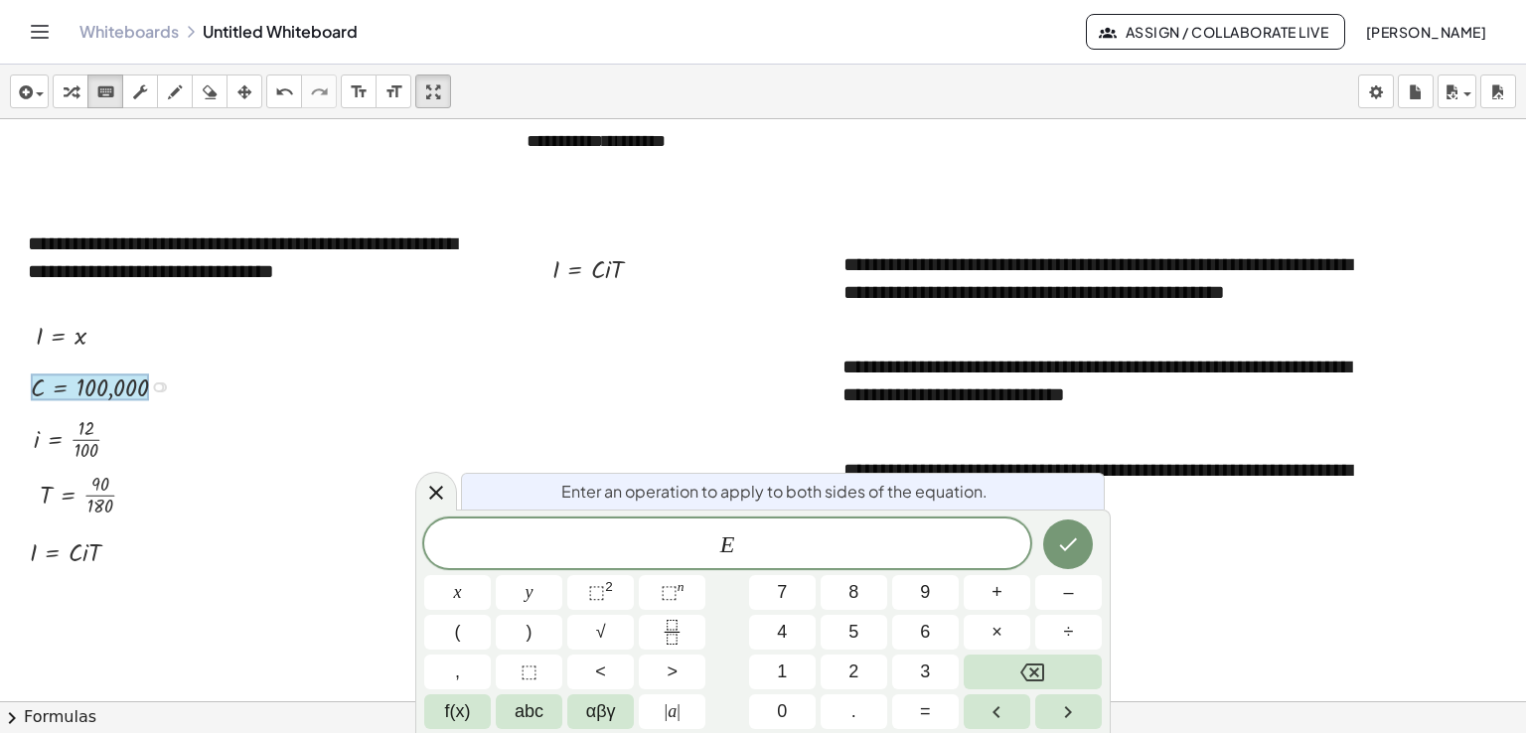
click at [236, 451] on div at bounding box center [763, 313] width 1526 height 1164
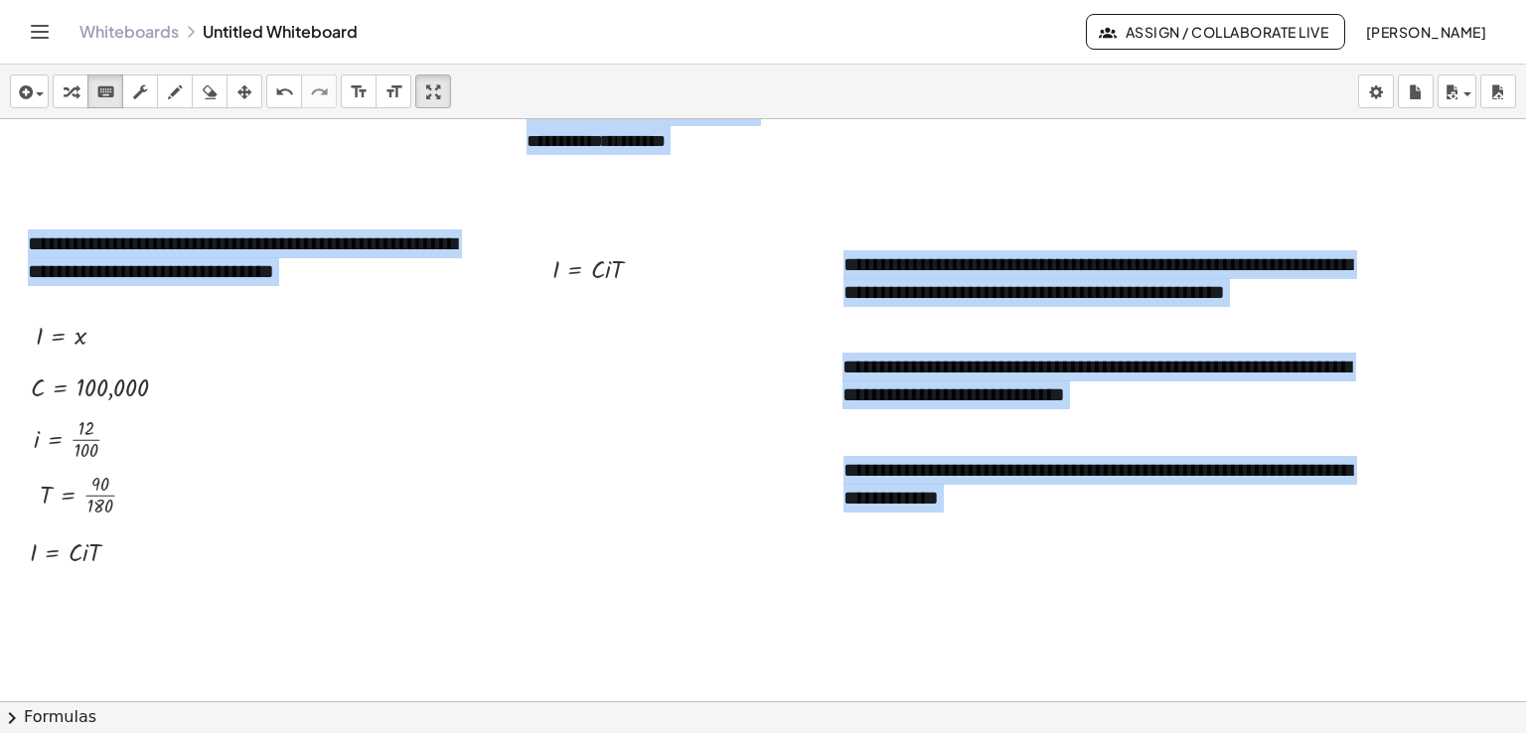
drag, startPoint x: 34, startPoint y: 387, endPoint x: 204, endPoint y: 464, distance: 186.3
click at [204, 464] on div "**********" at bounding box center [763, 313] width 1526 height 1164
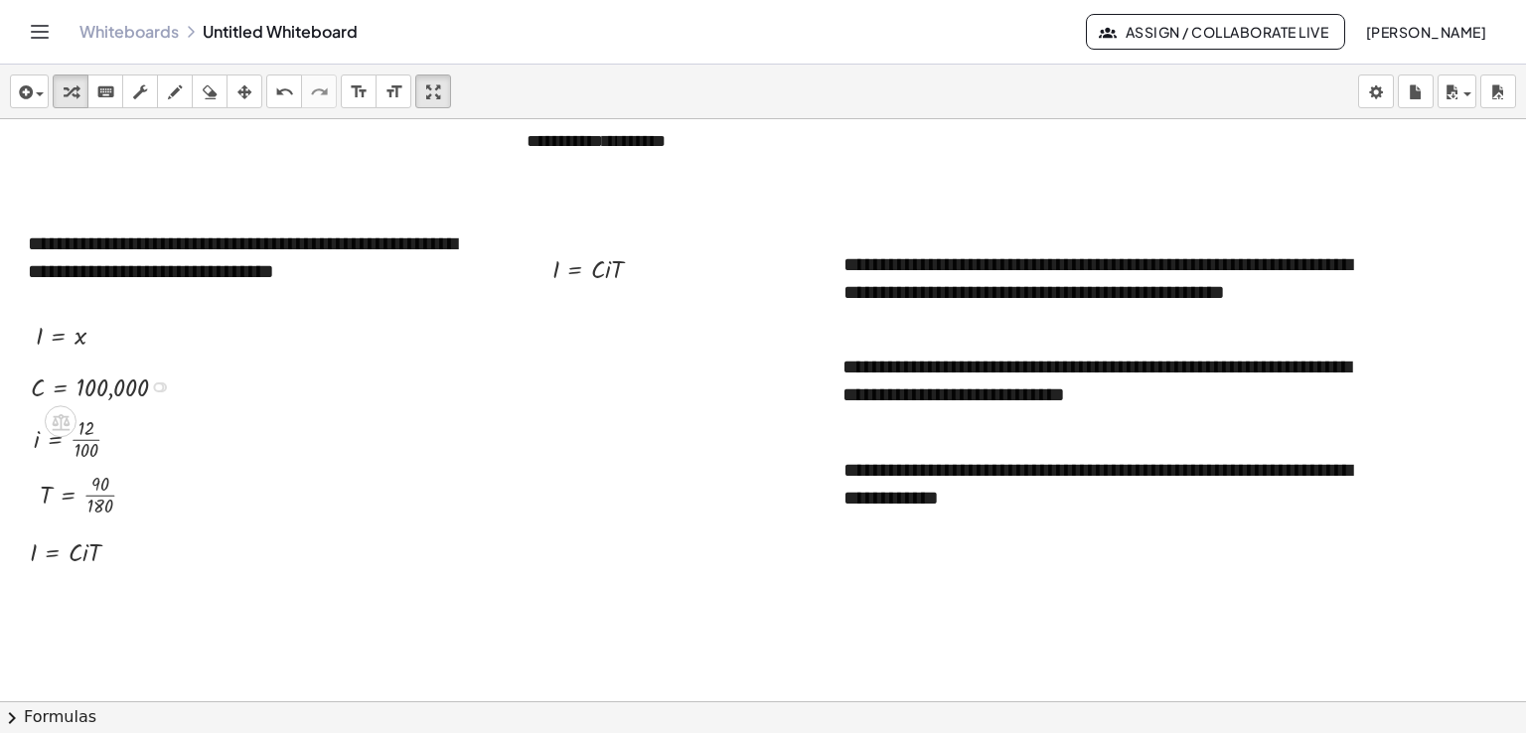
click at [34, 391] on div at bounding box center [107, 386] width 173 height 37
click at [43, 386] on div at bounding box center [107, 386] width 173 height 37
drag, startPoint x: 43, startPoint y: 386, endPoint x: 72, endPoint y: 554, distance: 170.3
drag, startPoint x: 36, startPoint y: 440, endPoint x: 143, endPoint y: 603, distance: 195.1
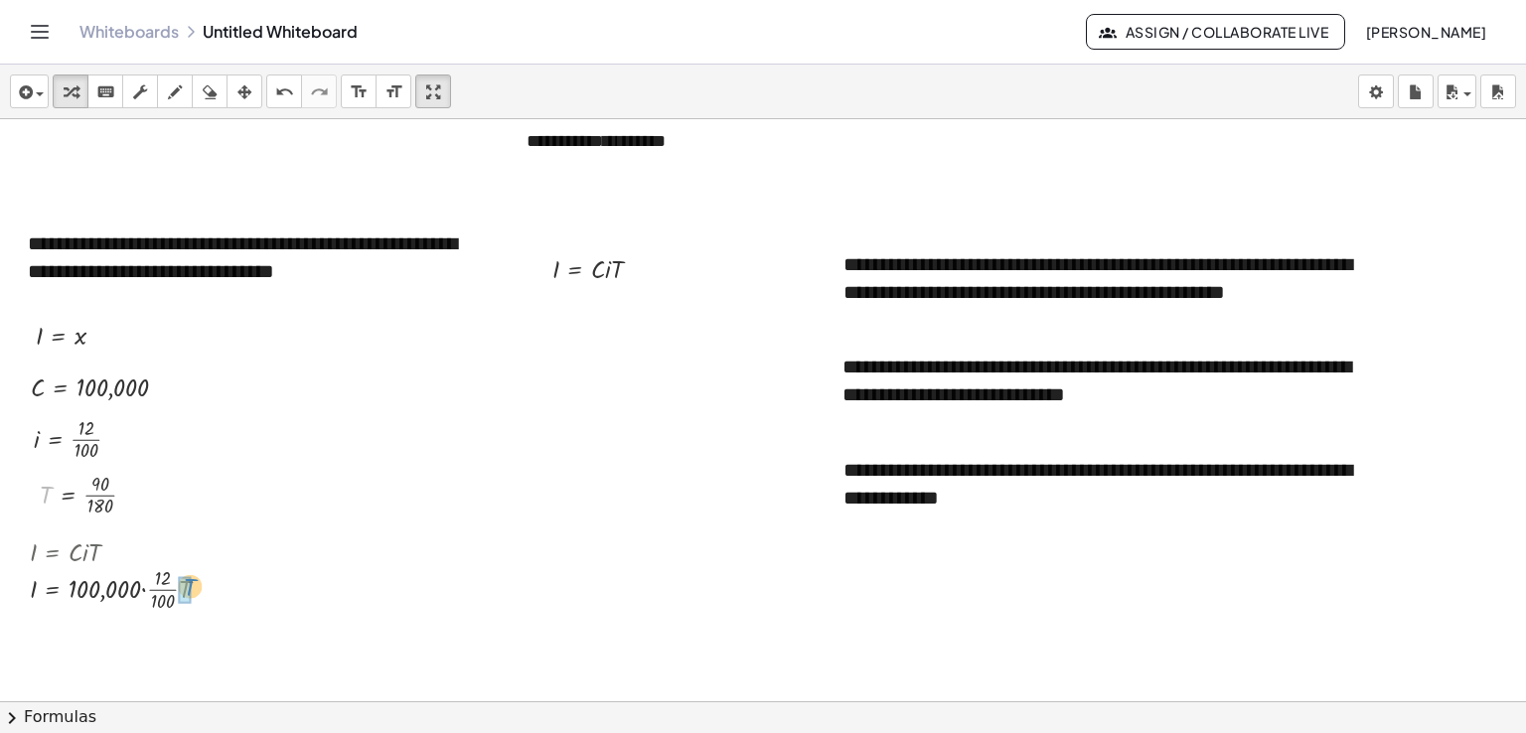
drag, startPoint x: 46, startPoint y: 499, endPoint x: 191, endPoint y: 591, distance: 172.0
click at [183, 588] on div at bounding box center [141, 587] width 243 height 53
click at [175, 637] on div at bounding box center [141, 640] width 243 height 53
click at [176, 629] on div at bounding box center [141, 640] width 243 height 53
click at [177, 644] on div at bounding box center [141, 640] width 243 height 53
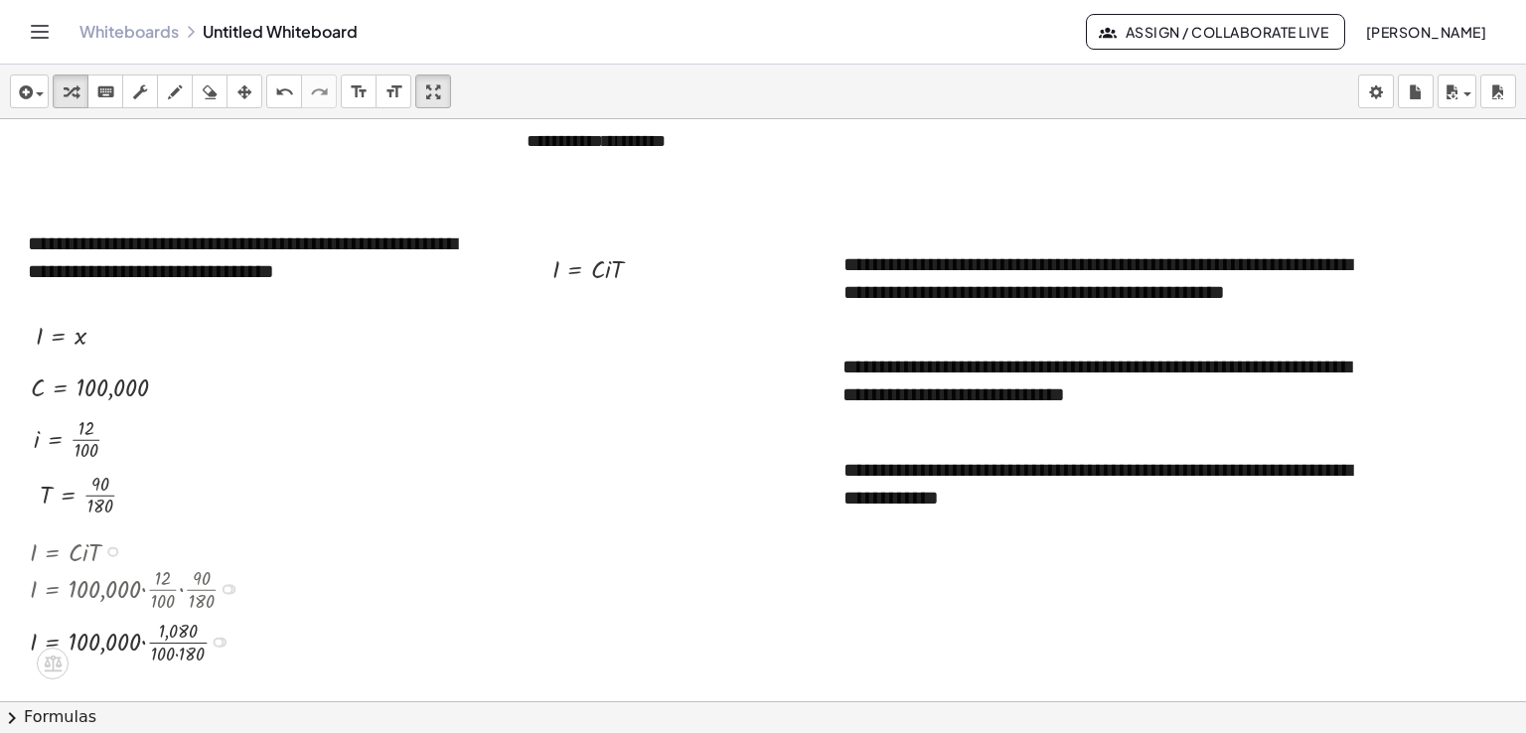
click at [177, 653] on div at bounding box center [141, 640] width 243 height 53
click at [177, 643] on div at bounding box center [141, 640] width 243 height 53
click at [53, 643] on div "I = · · 100,000 · · 1,080 18,000 · 3 · 360 · 50 · 360" at bounding box center [53, 643] width 0 height 0
click at [141, 644] on div at bounding box center [141, 641] width 243 height 38
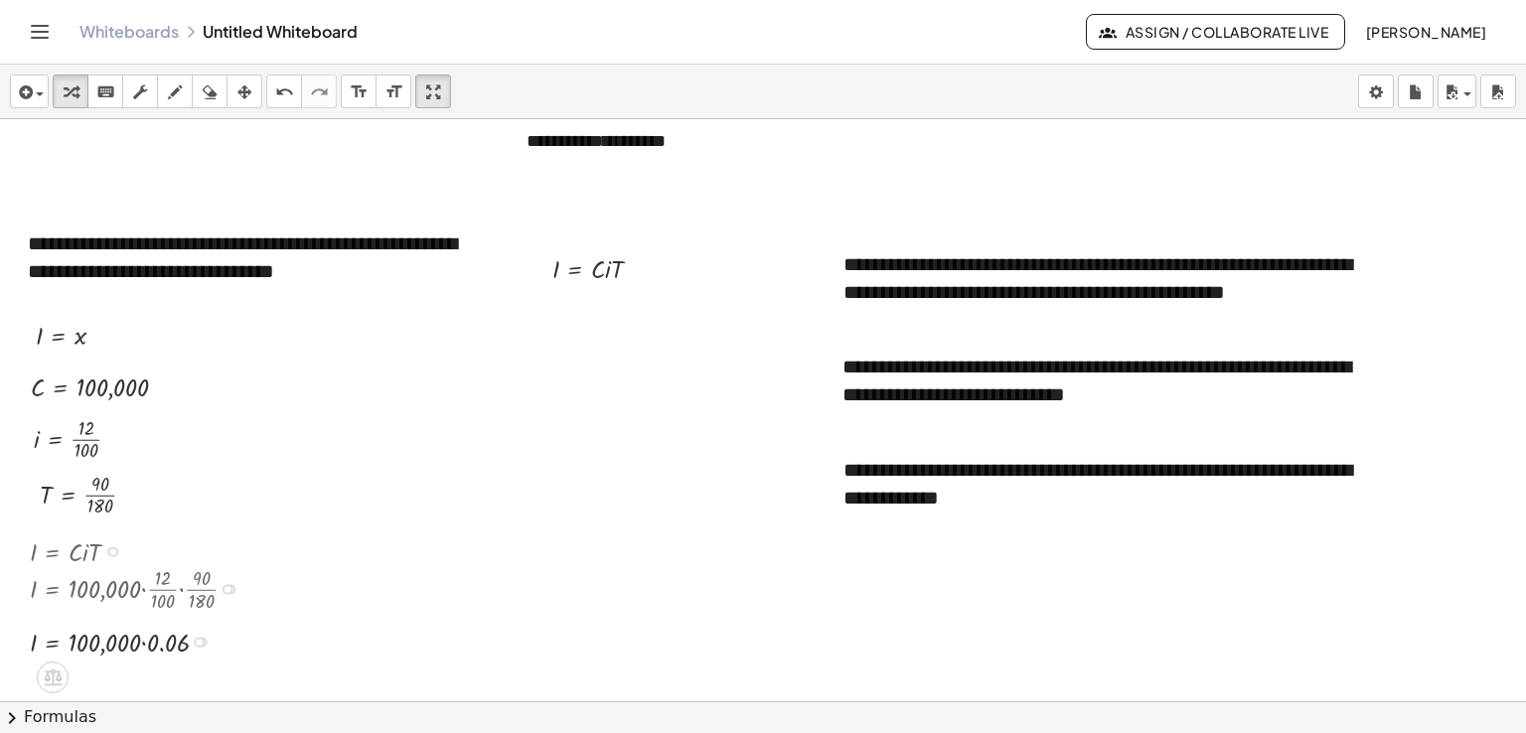
click at [145, 645] on div at bounding box center [141, 641] width 243 height 38
click at [145, 645] on div at bounding box center [141, 641] width 243 height 37
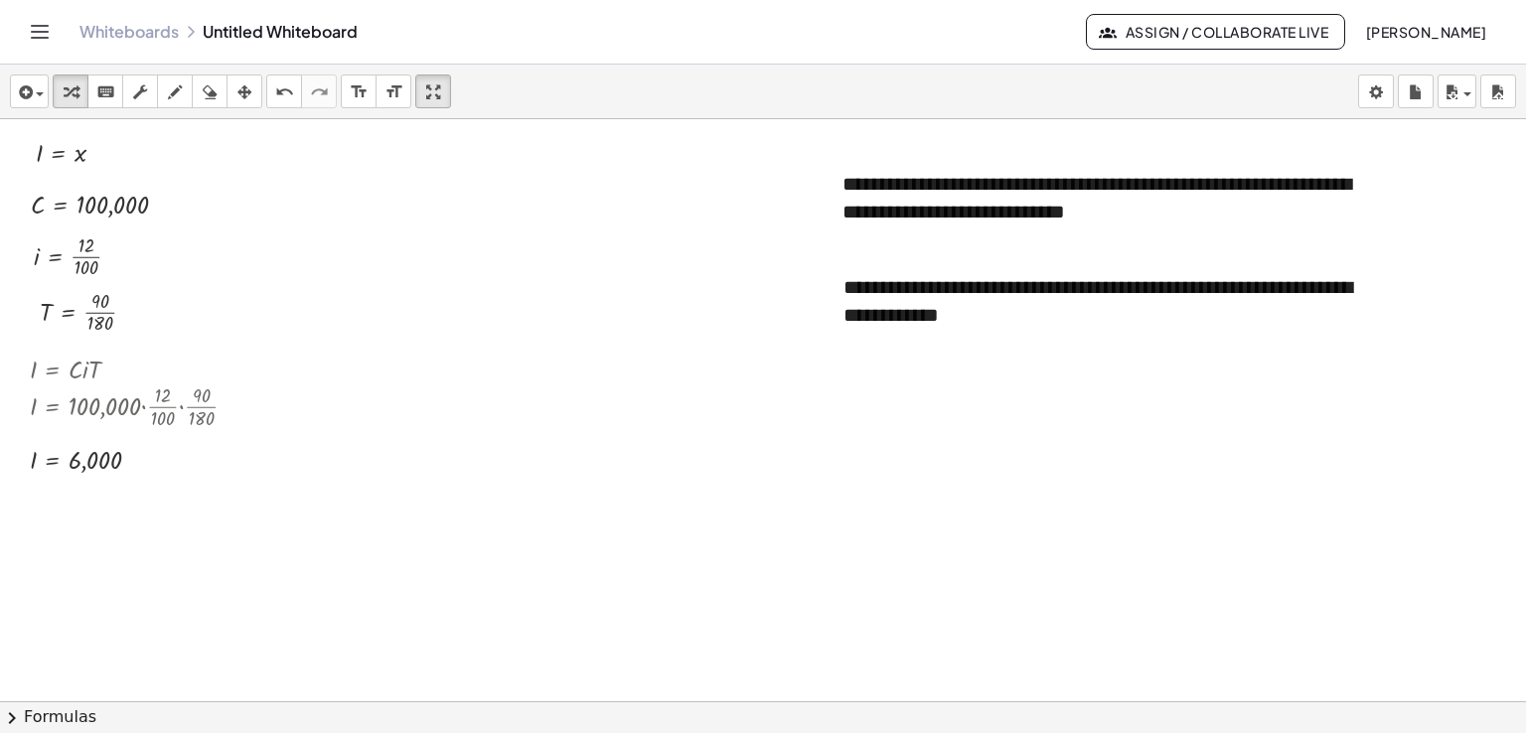
scroll to position [453, 0]
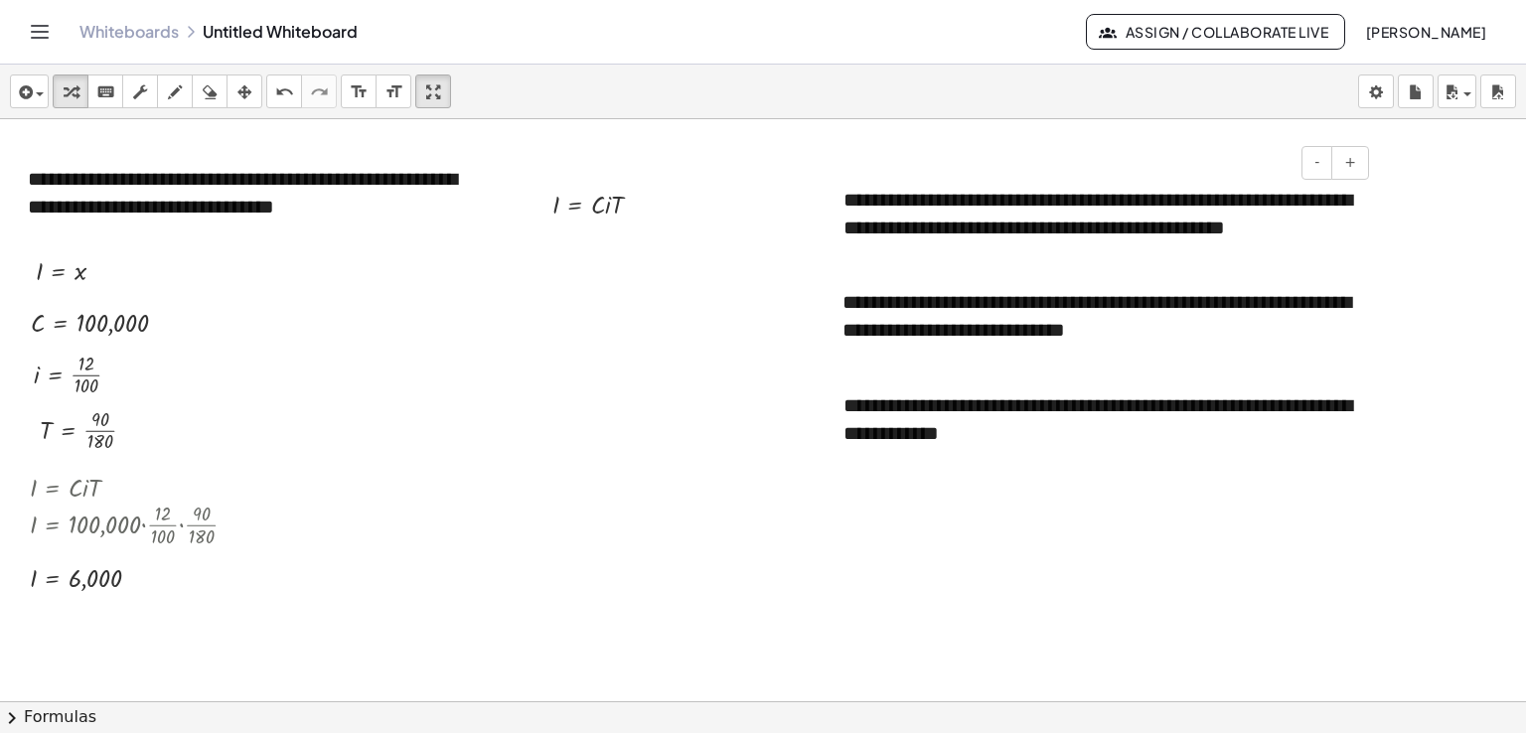
click at [900, 206] on div "**********" at bounding box center [1099, 214] width 550 height 96
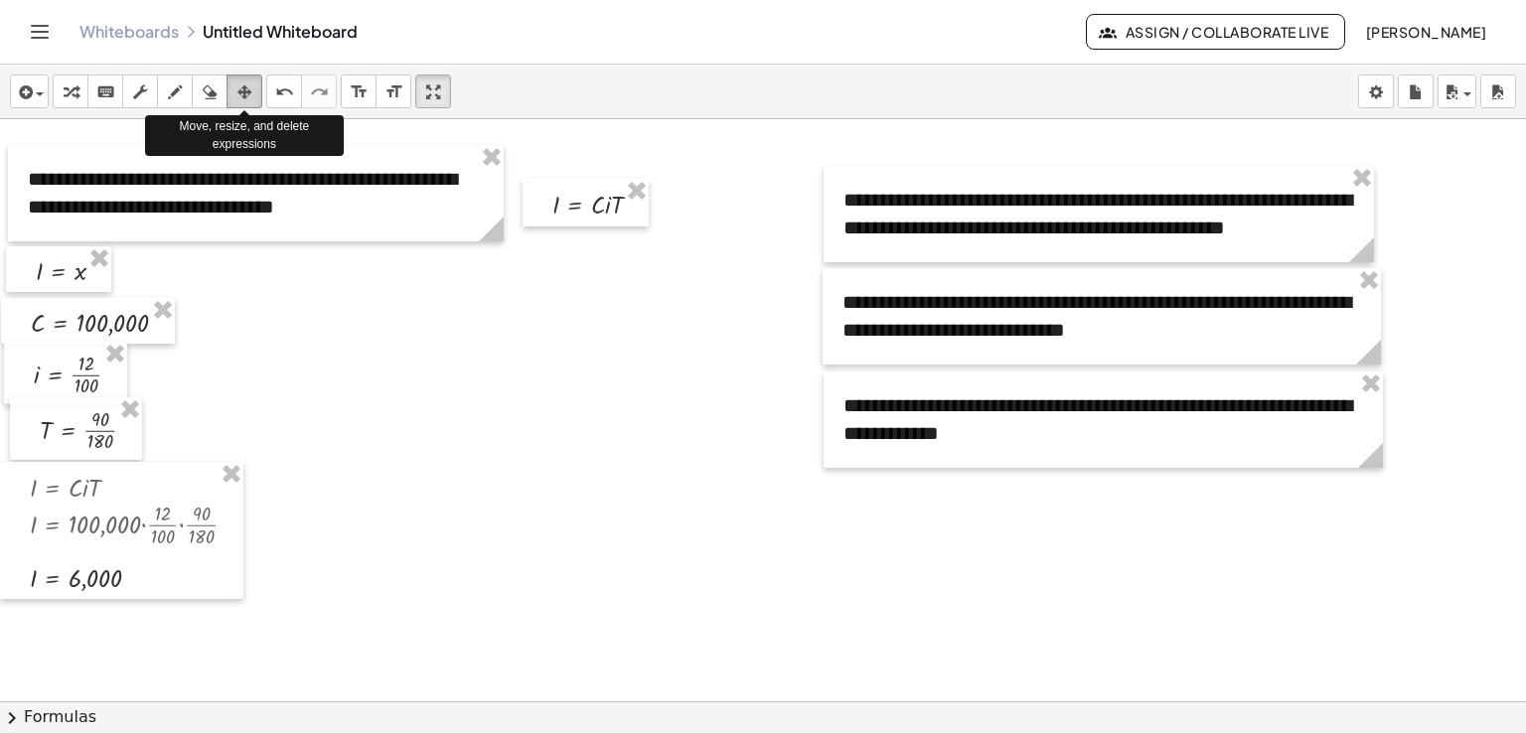
click at [246, 82] on icon "button" at bounding box center [244, 92] width 14 height 24
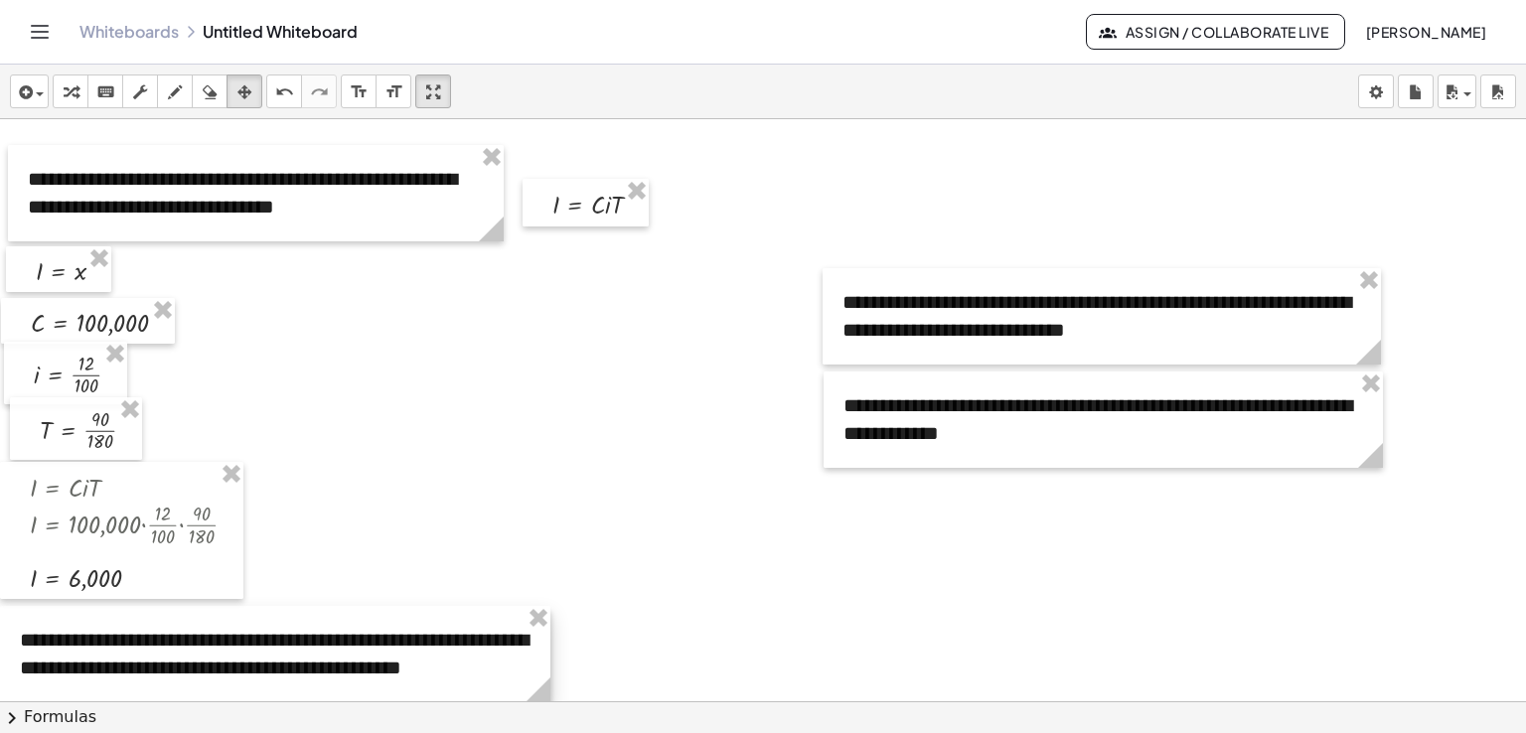
drag, startPoint x: 853, startPoint y: 180, endPoint x: 28, endPoint y: 620, distance: 935.5
click at [28, 620] on div at bounding box center [275, 654] width 550 height 96
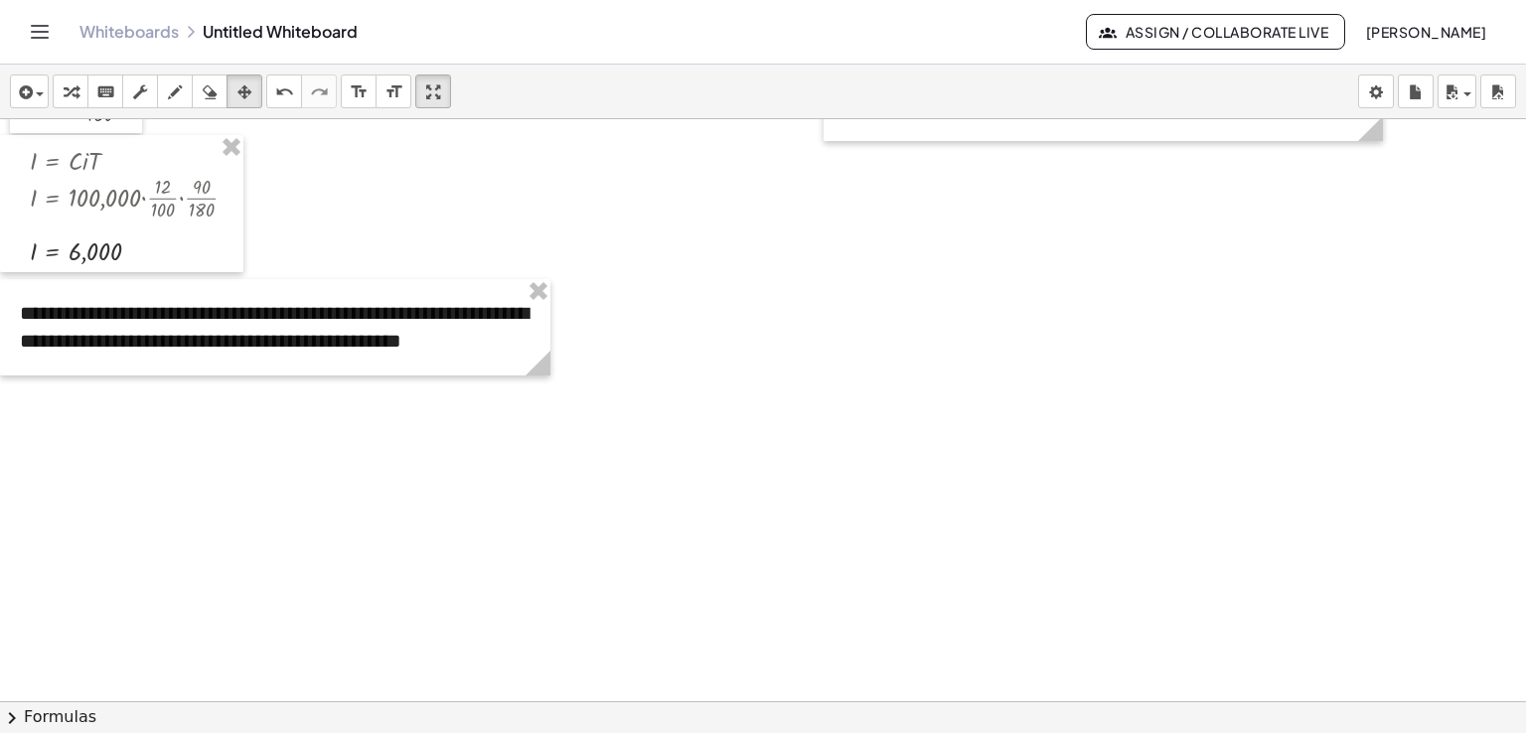
scroll to position [785, 0]
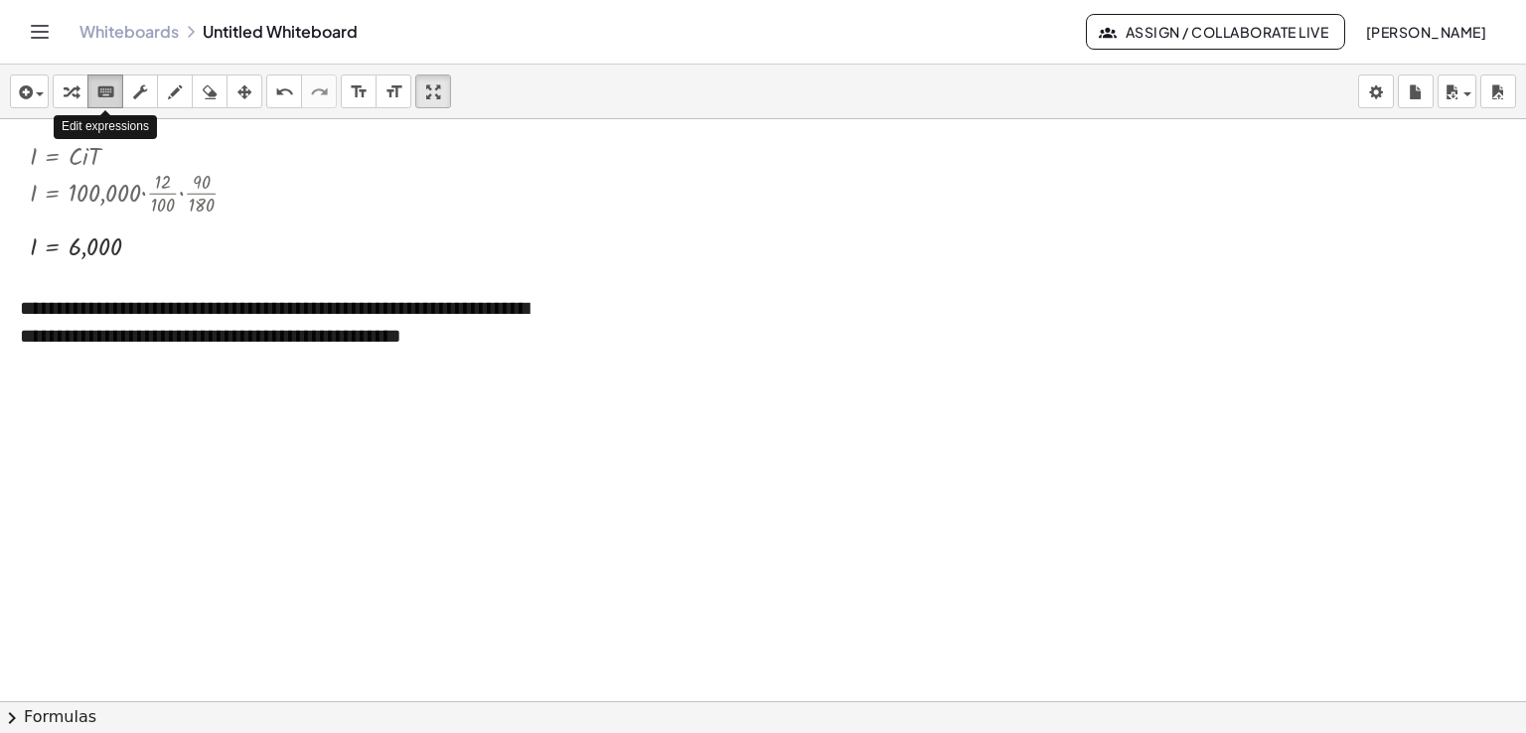
click at [103, 100] on icon "keyboard" at bounding box center [105, 92] width 19 height 24
click at [58, 399] on div at bounding box center [763, 207] width 1526 height 1747
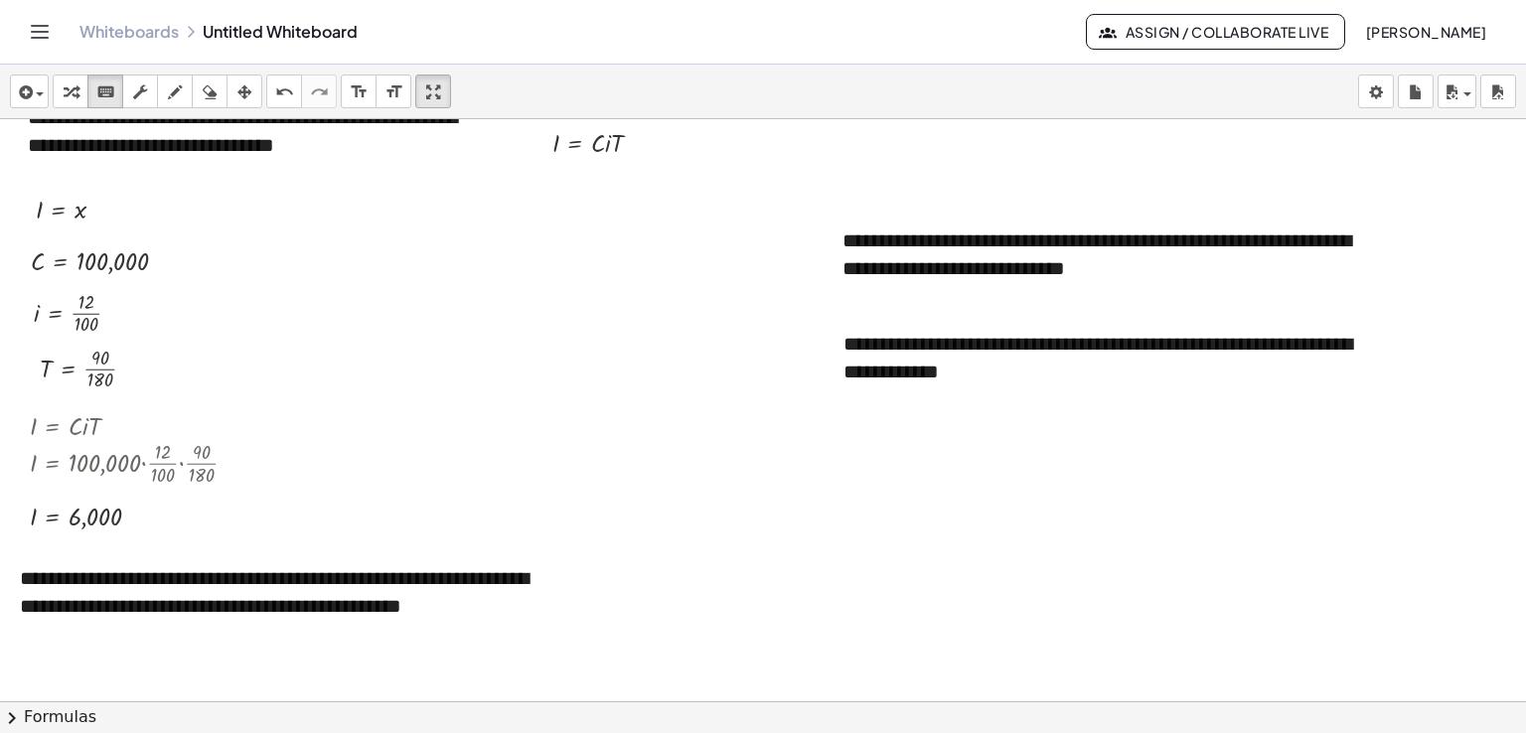
scroll to position [421, 0]
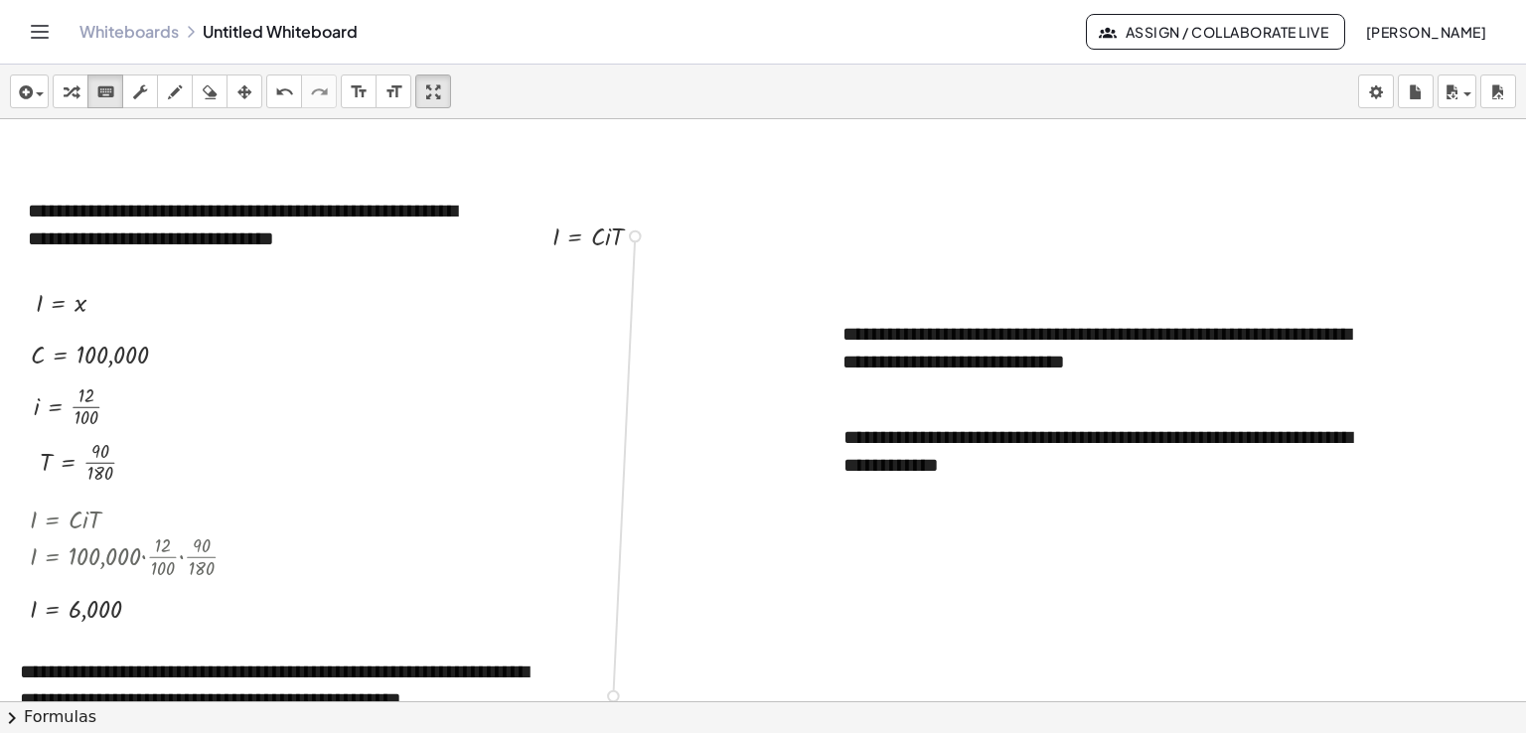
drag, startPoint x: 637, startPoint y: 235, endPoint x: 615, endPoint y: 681, distance: 445.6
click at [615, 681] on div "**********" at bounding box center [763, 571] width 1526 height 1747
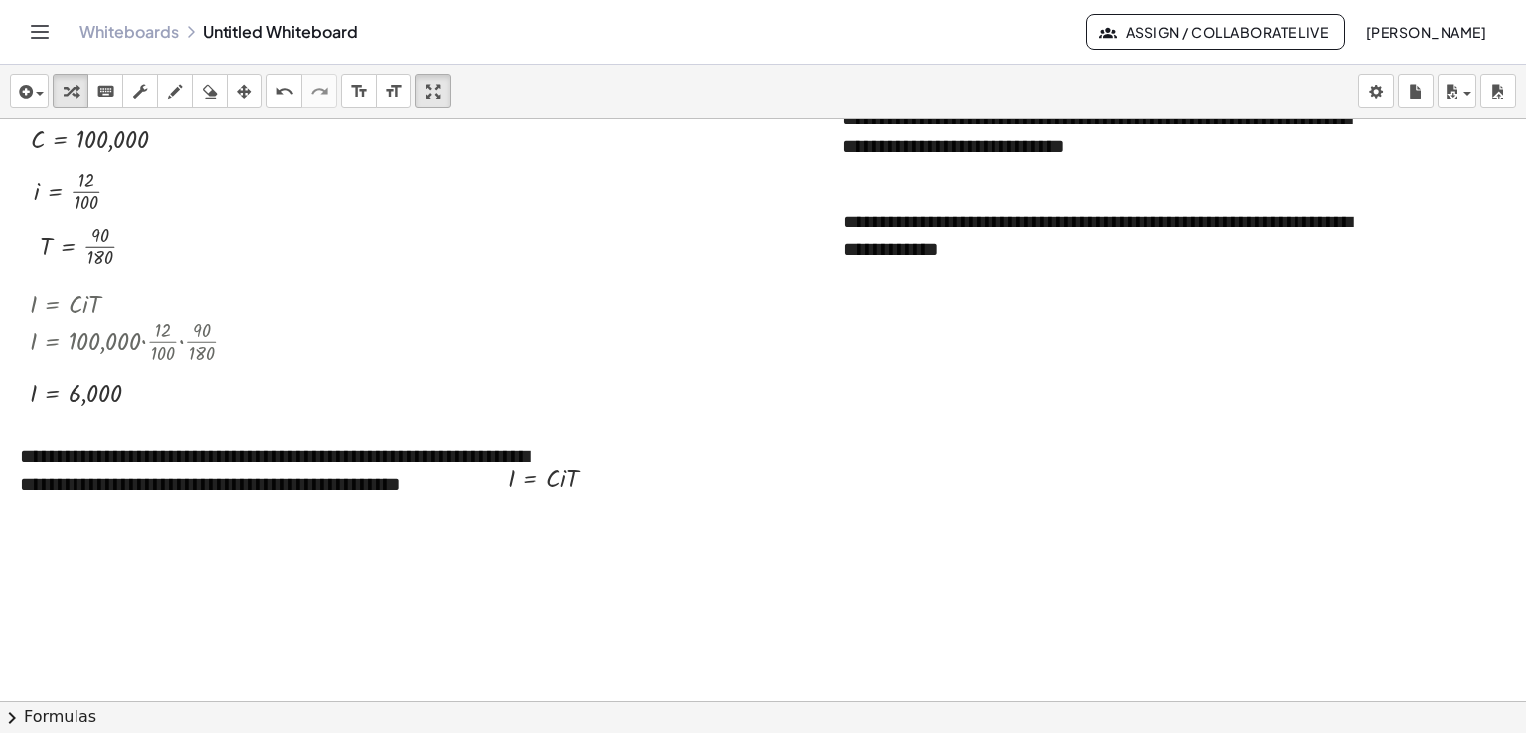
scroll to position [643, 0]
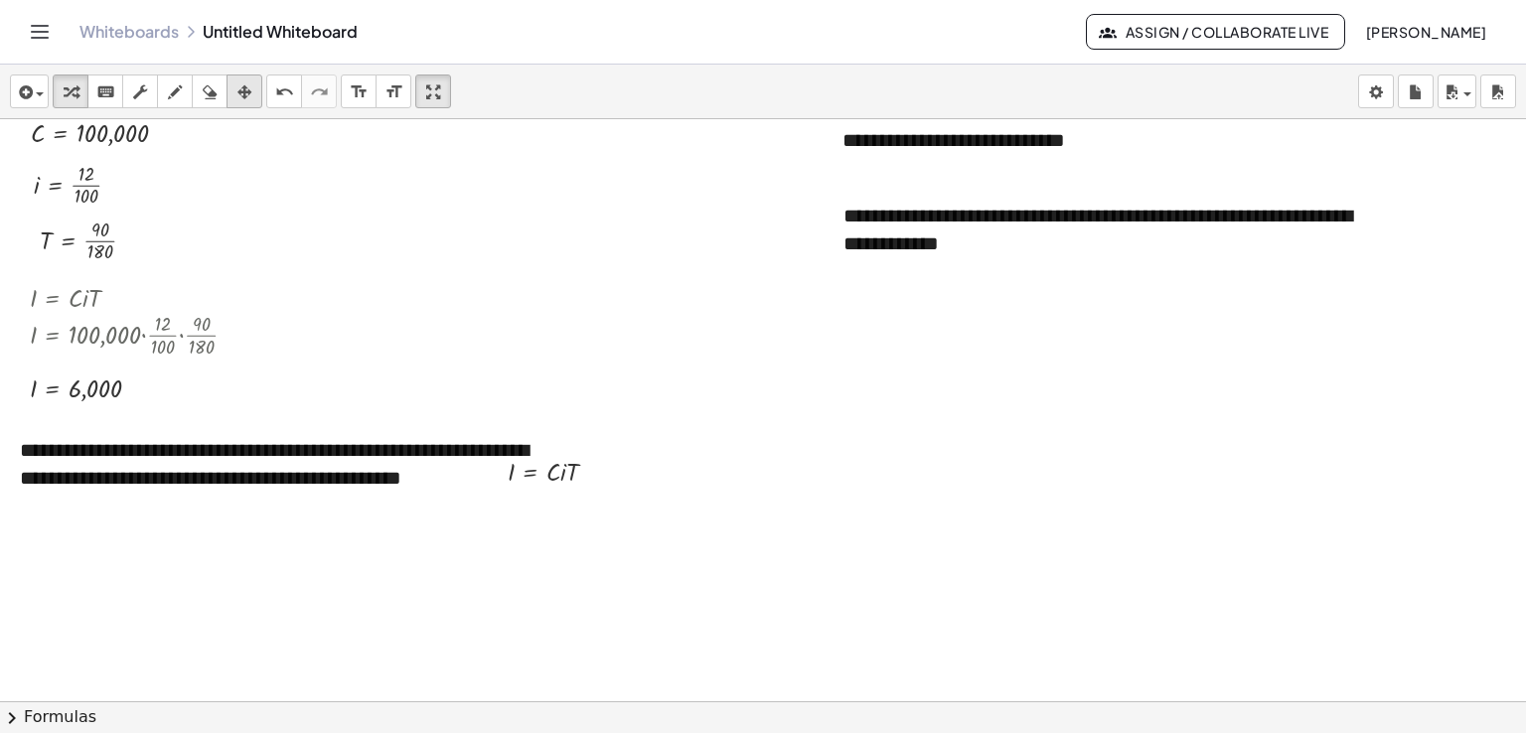
click at [240, 91] on icon "button" at bounding box center [244, 92] width 14 height 24
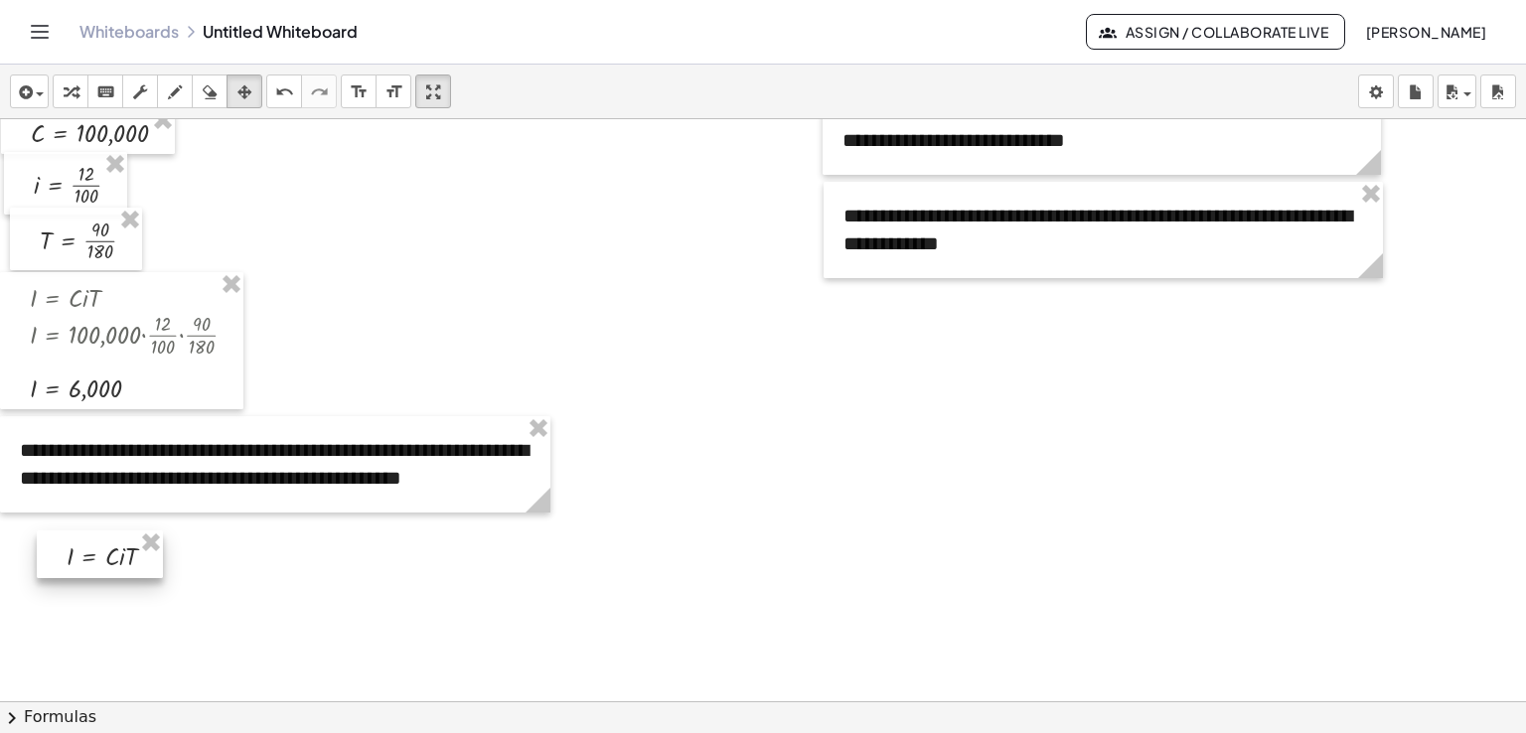
drag, startPoint x: 560, startPoint y: 450, endPoint x: 119, endPoint y: 534, distance: 449.1
click at [119, 534] on div at bounding box center [100, 554] width 126 height 48
click at [278, 568] on div at bounding box center [763, 349] width 1526 height 1747
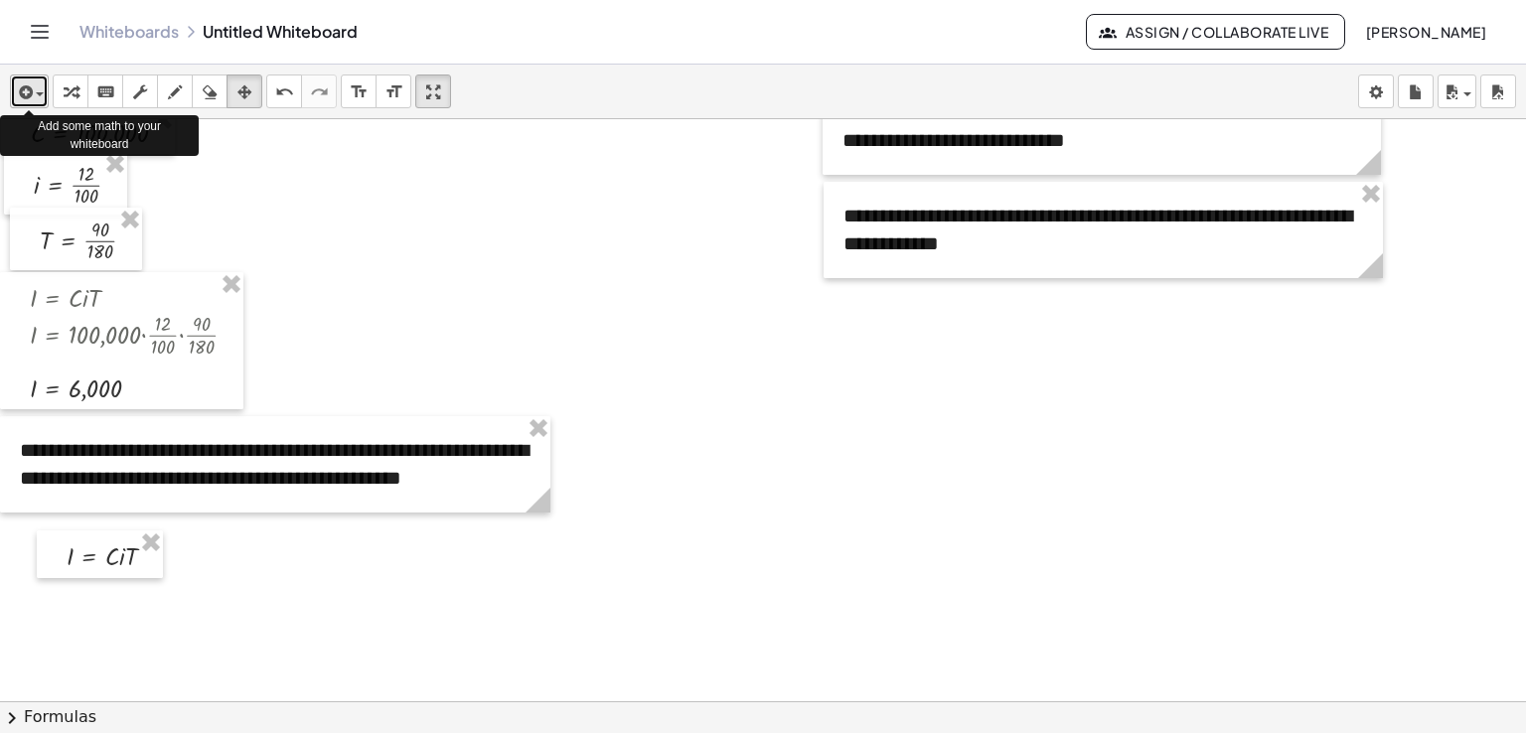
click at [36, 89] on div "button" at bounding box center [29, 91] width 29 height 24
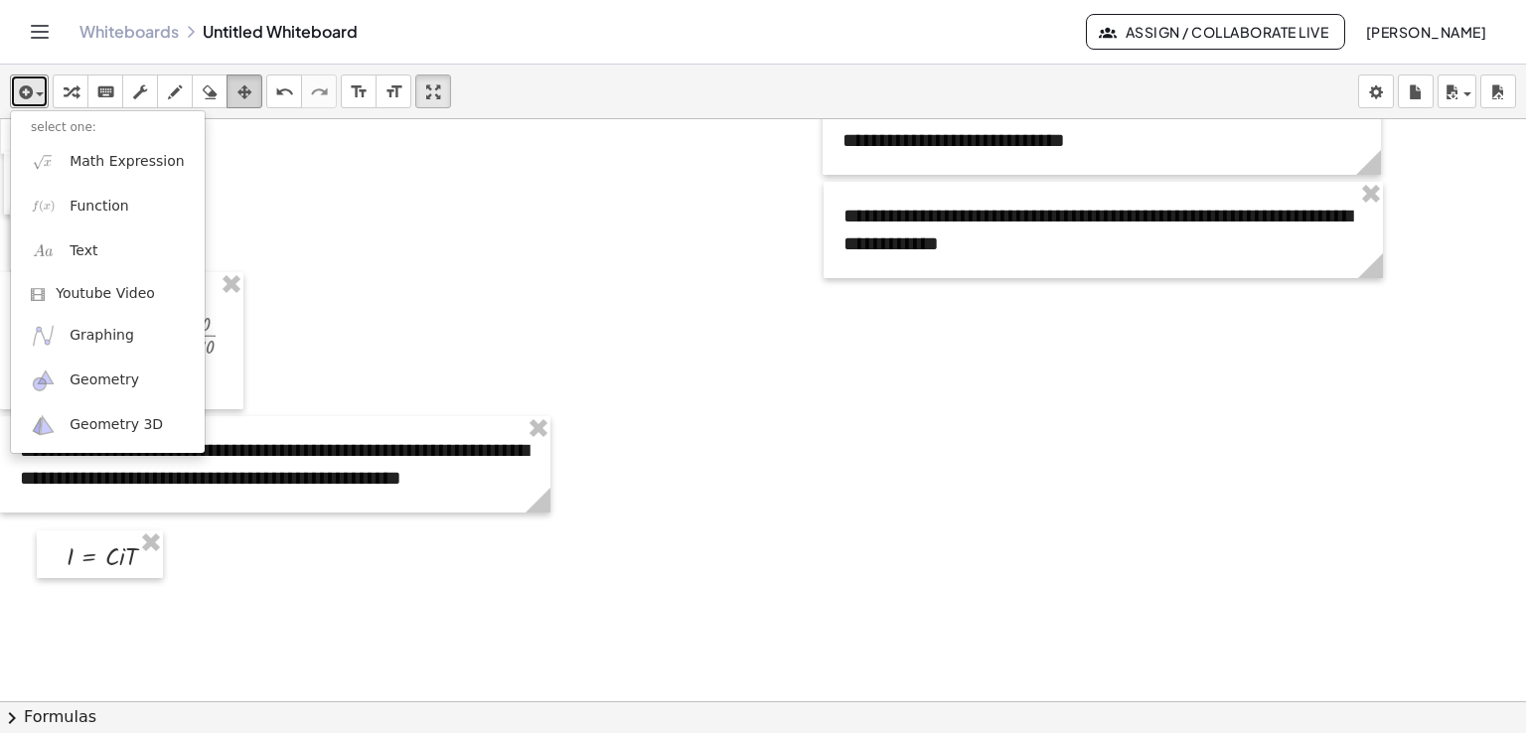
click at [246, 84] on icon "button" at bounding box center [244, 92] width 14 height 24
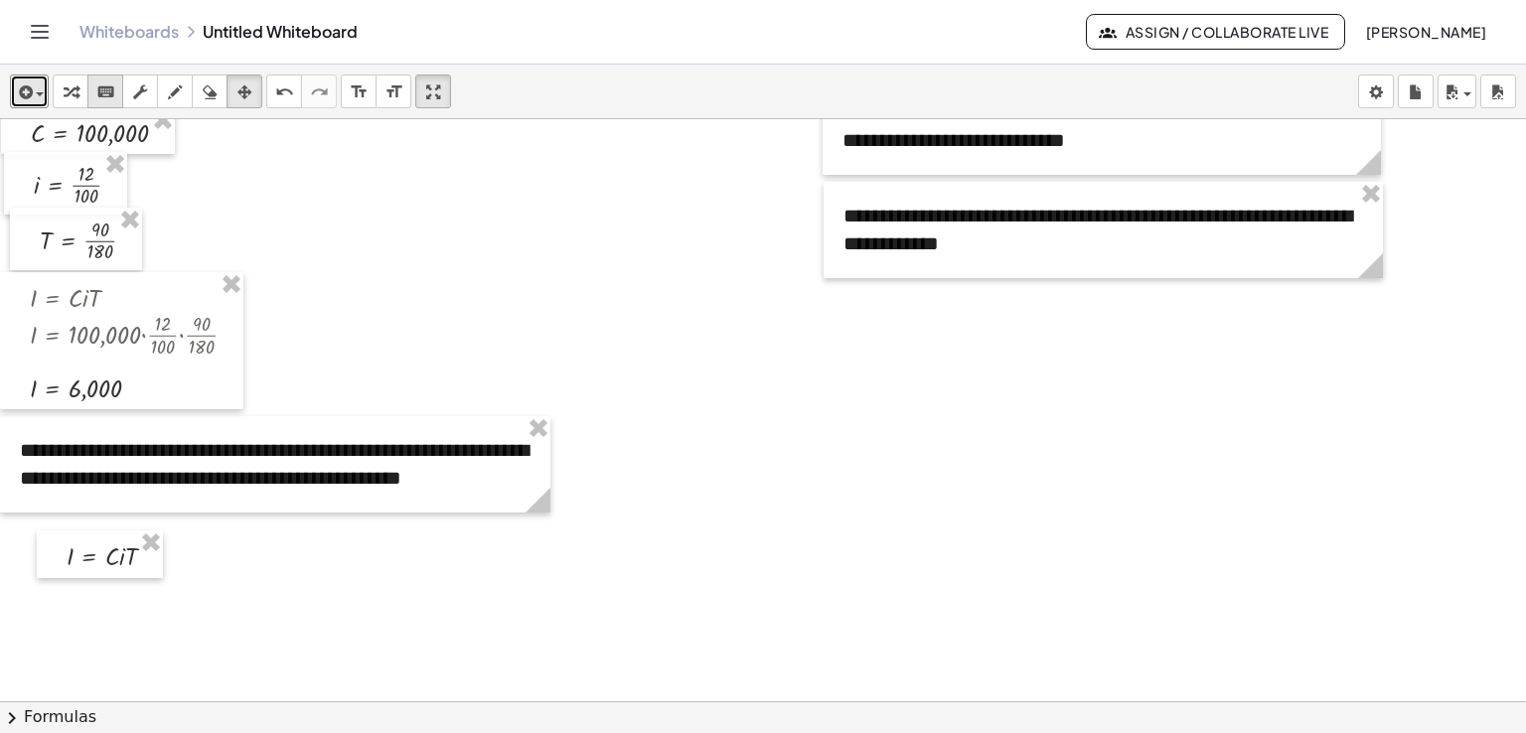
click at [107, 85] on icon "keyboard" at bounding box center [105, 92] width 19 height 24
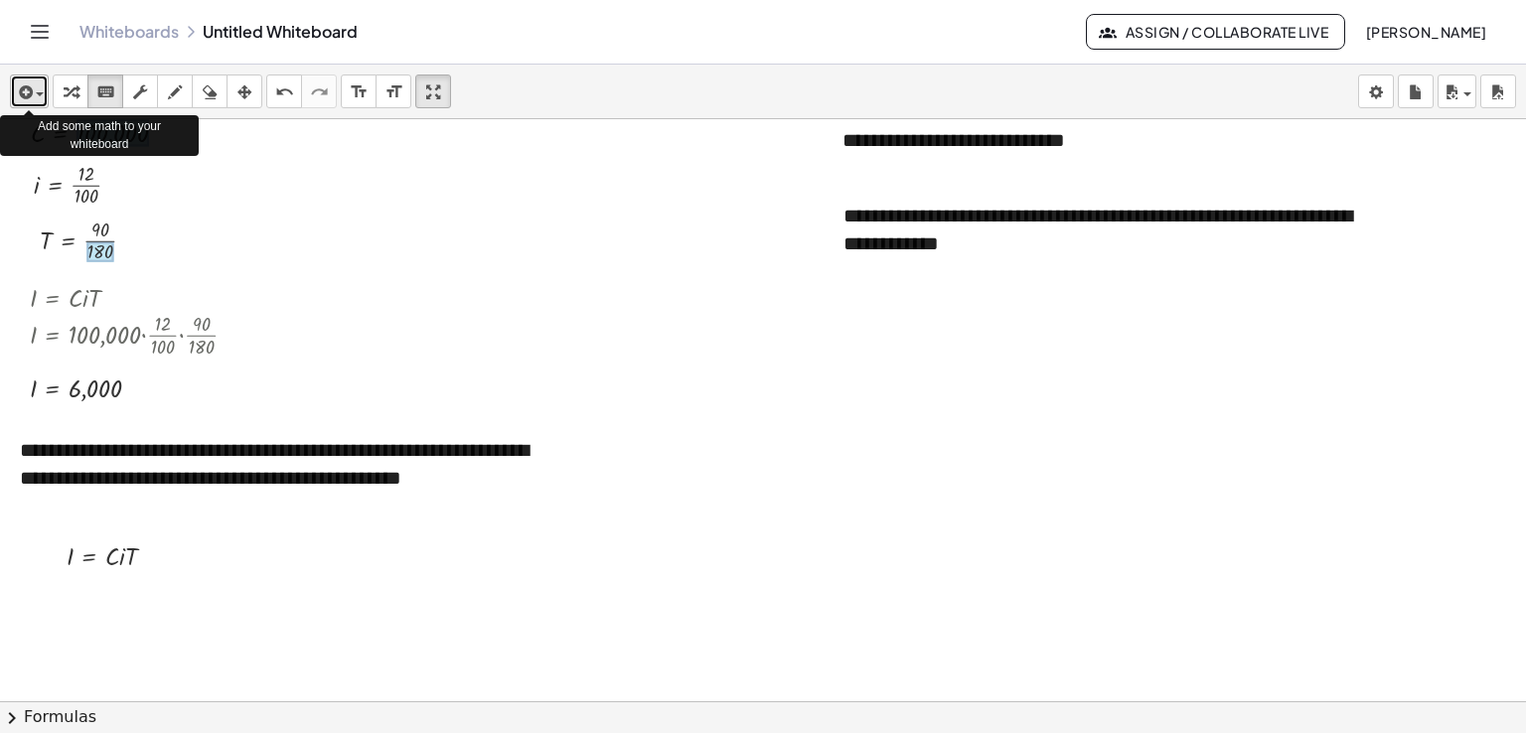
click at [37, 95] on span "button" at bounding box center [40, 94] width 8 height 4
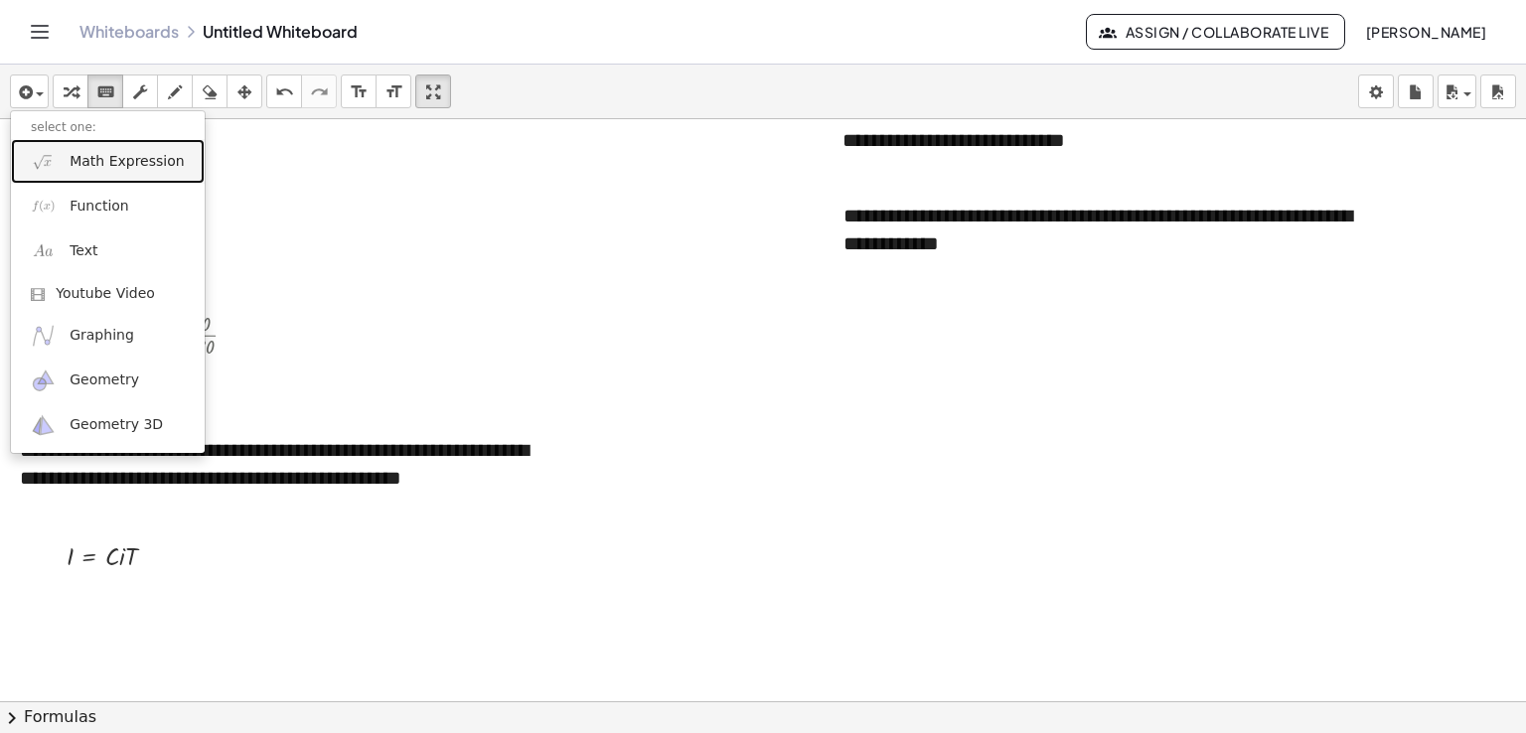
click at [99, 161] on span "Math Expression" at bounding box center [127, 162] width 114 height 20
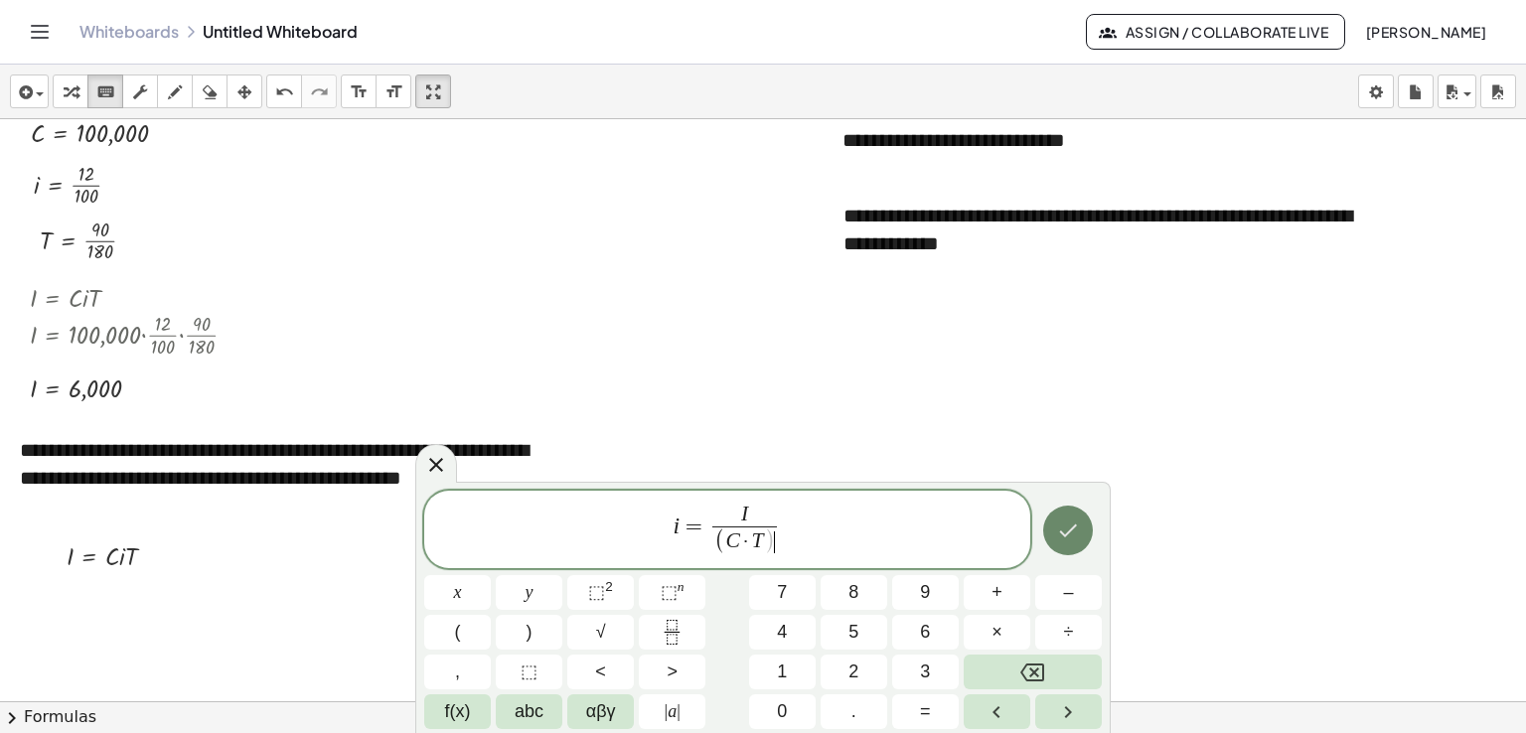
click at [1060, 536] on icon "Done" at bounding box center [1068, 531] width 24 height 24
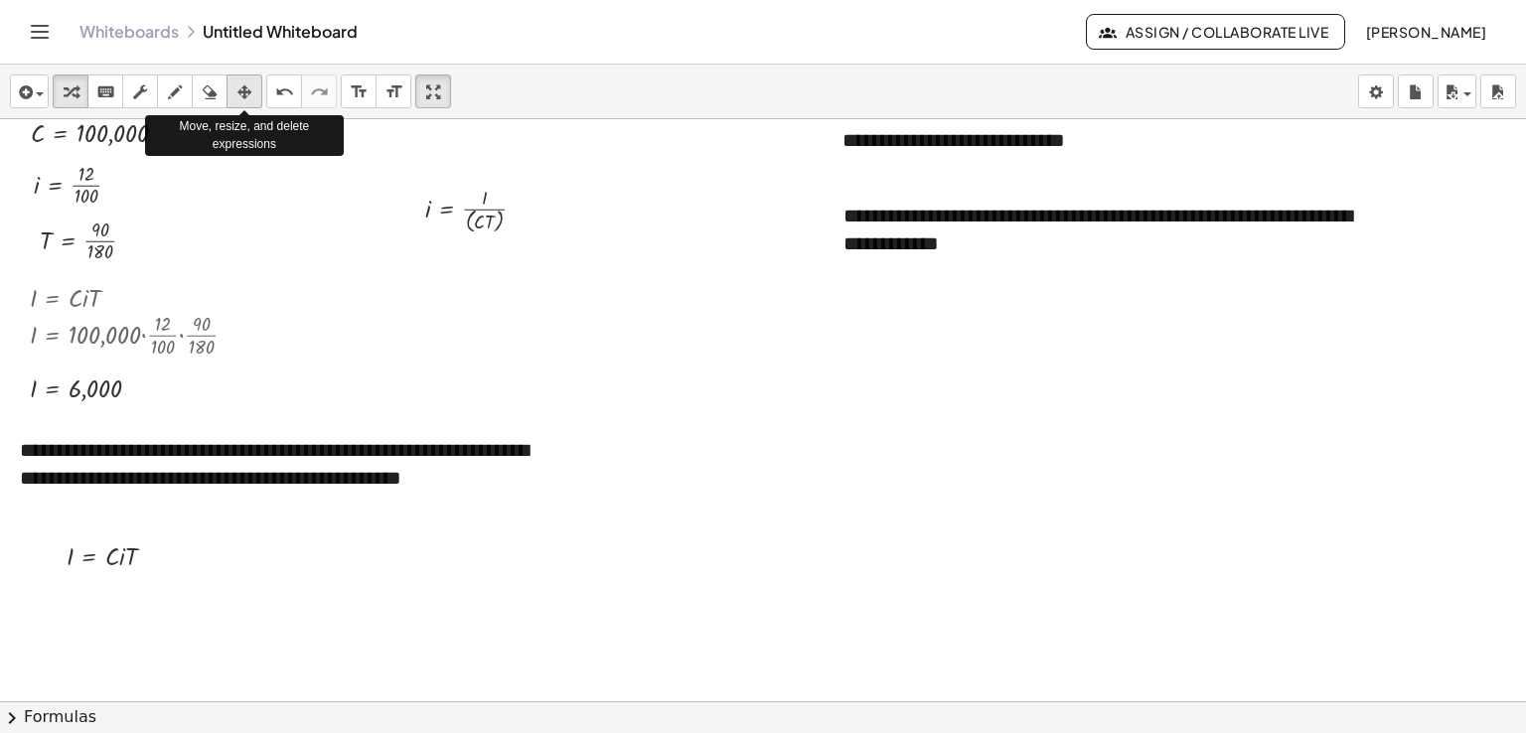
click at [242, 92] on icon "button" at bounding box center [244, 92] width 14 height 24
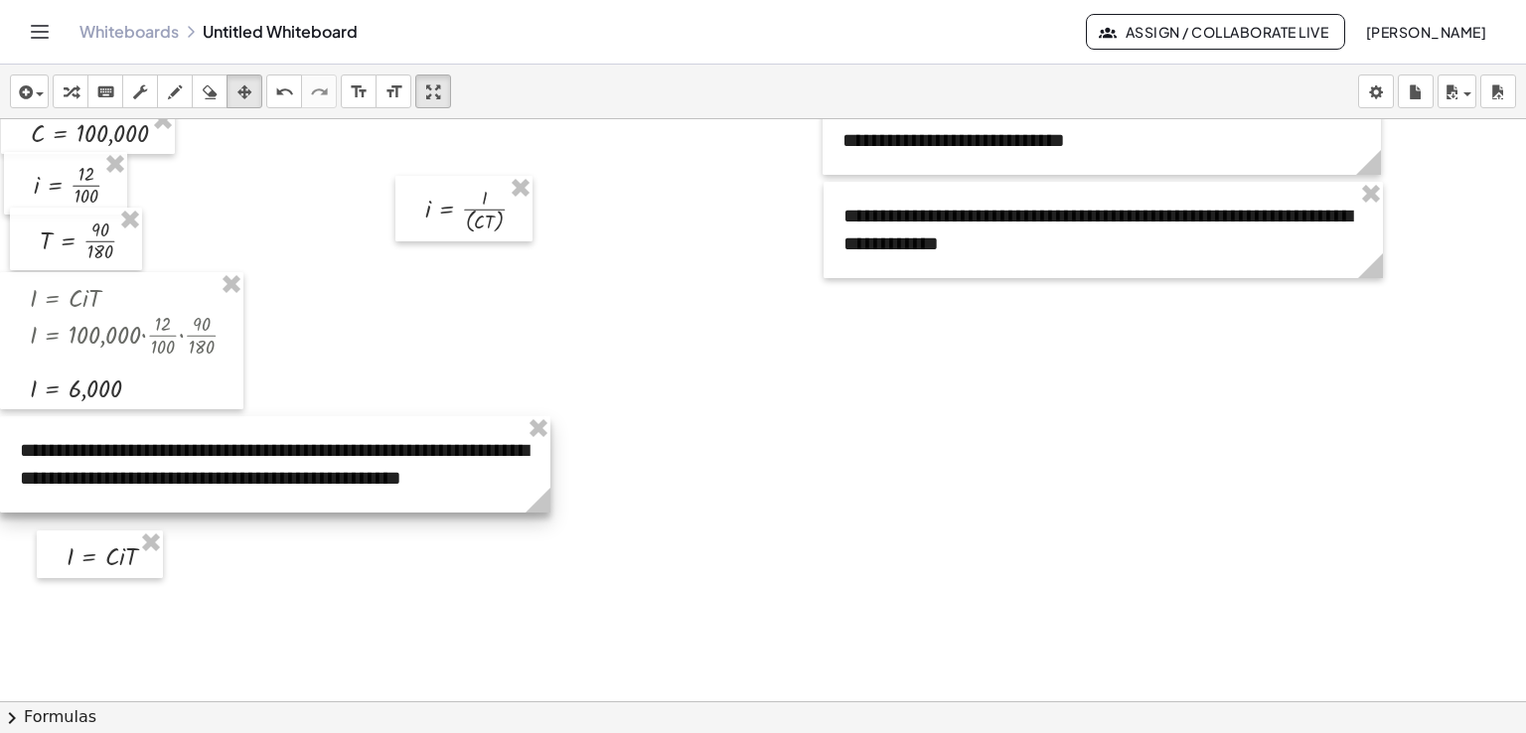
drag, startPoint x: 496, startPoint y: 166, endPoint x: 170, endPoint y: 483, distance: 454.5
click at [170, 483] on div "**********" at bounding box center [763, 349] width 1526 height 1747
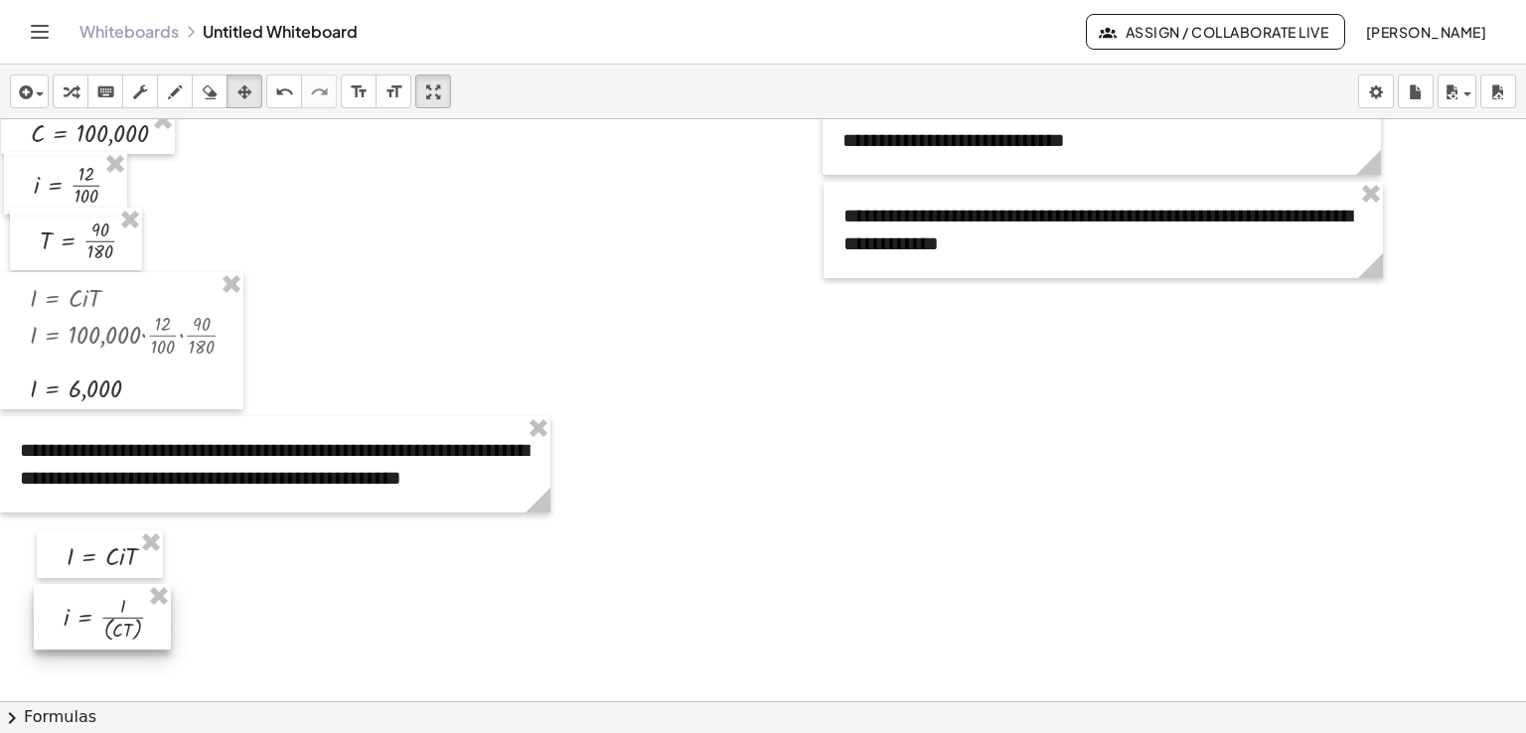
drag, startPoint x: 423, startPoint y: 186, endPoint x: 60, endPoint y: 595, distance: 547.5
click at [60, 595] on div at bounding box center [102, 617] width 137 height 66
click at [293, 597] on div at bounding box center [763, 349] width 1526 height 1747
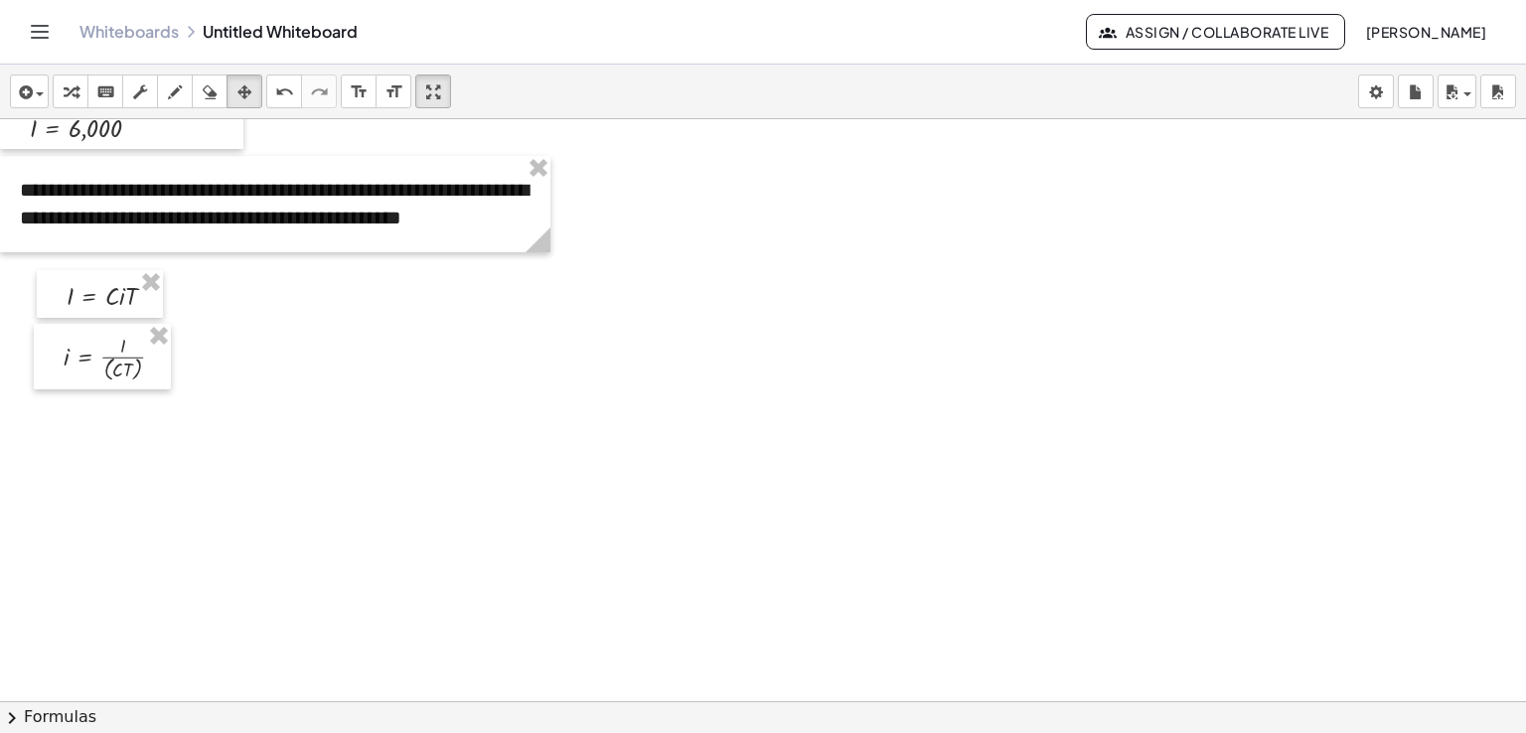
scroll to position [925, 0]
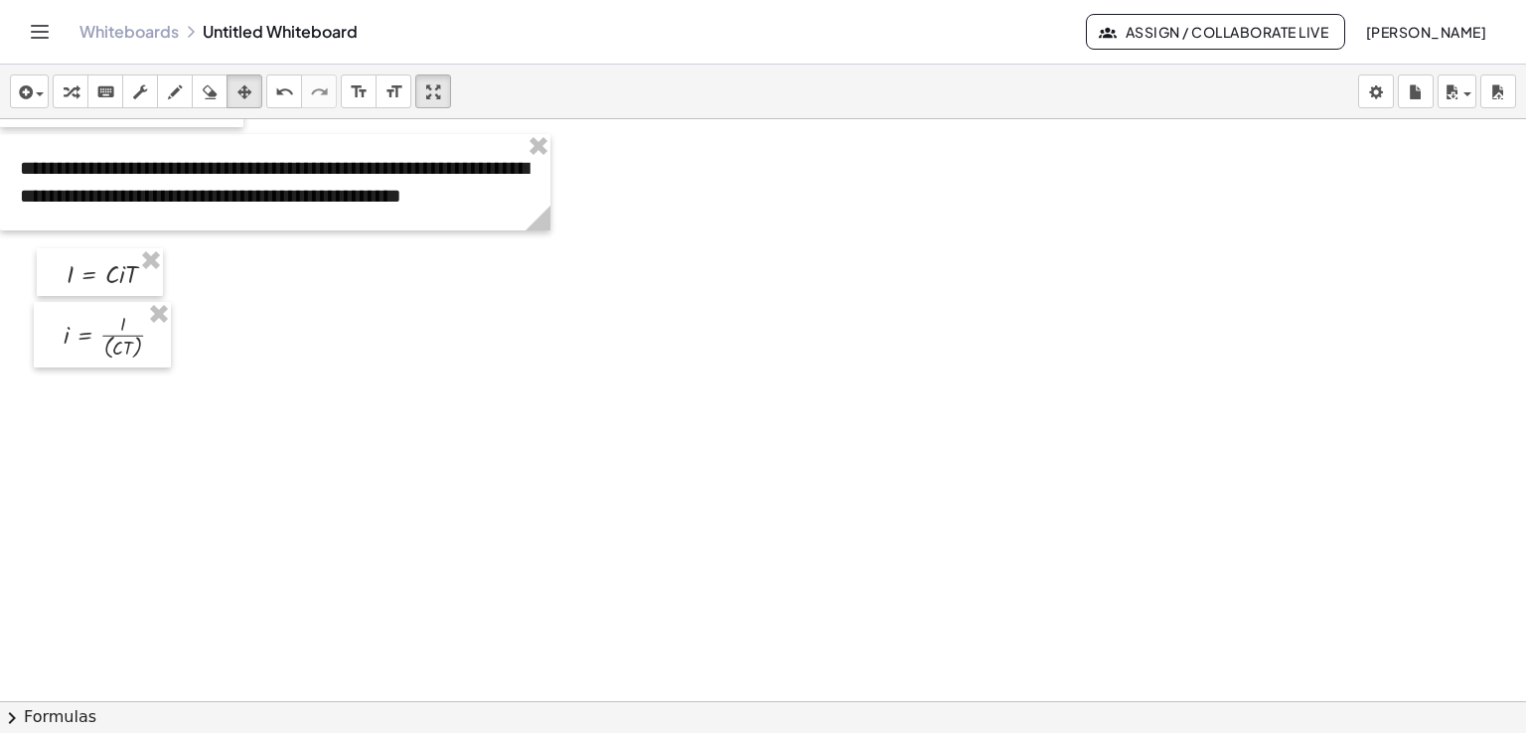
click at [118, 109] on div "insert select one: Math Expression Function Text Youtube Video Graphing Geometr…" at bounding box center [763, 92] width 1526 height 55
click at [99, 91] on icon "keyboard" at bounding box center [105, 92] width 19 height 24
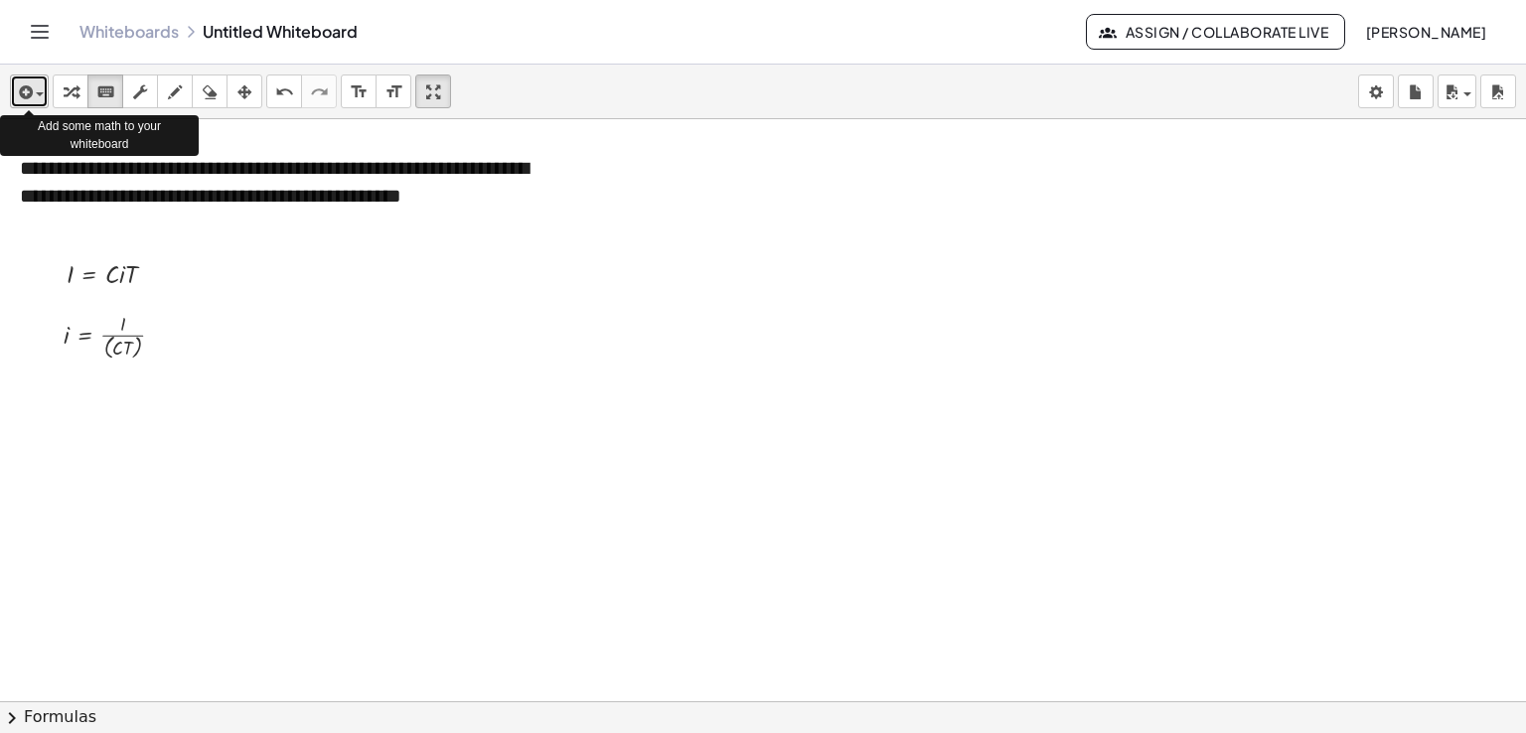
click at [43, 96] on div "button" at bounding box center [29, 91] width 29 height 24
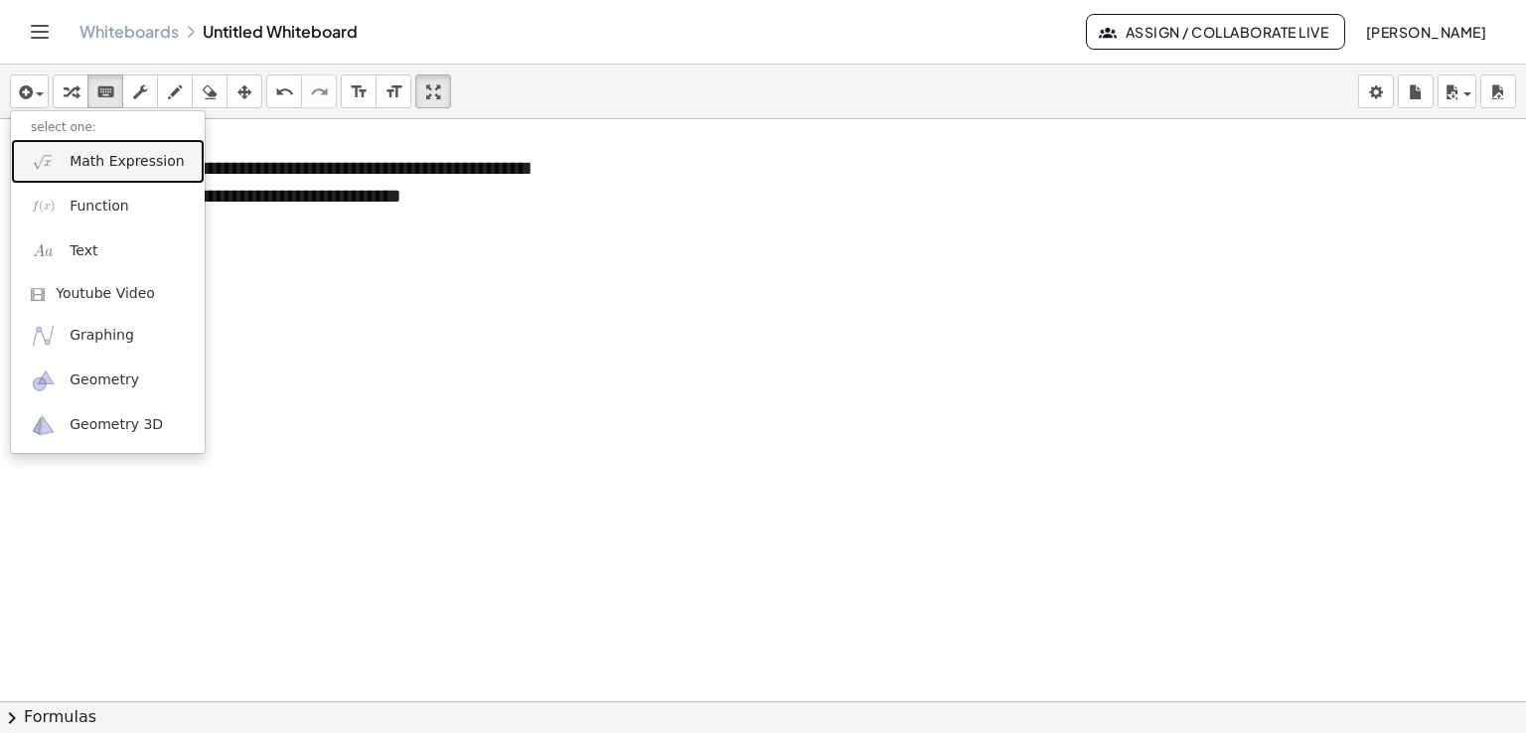
click at [103, 161] on span "Math Expression" at bounding box center [127, 162] width 114 height 20
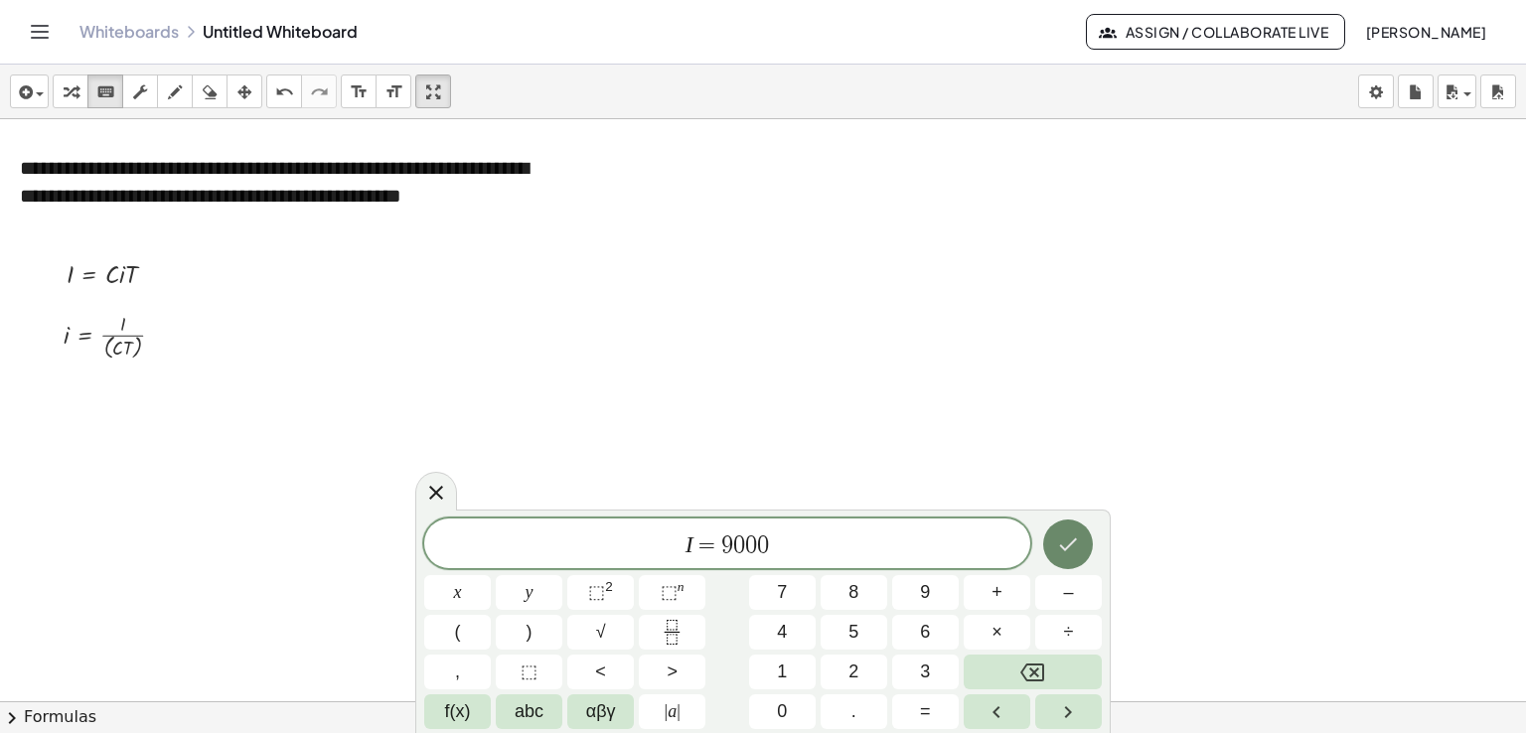
click at [1072, 527] on button "Done" at bounding box center [1068, 545] width 50 height 50
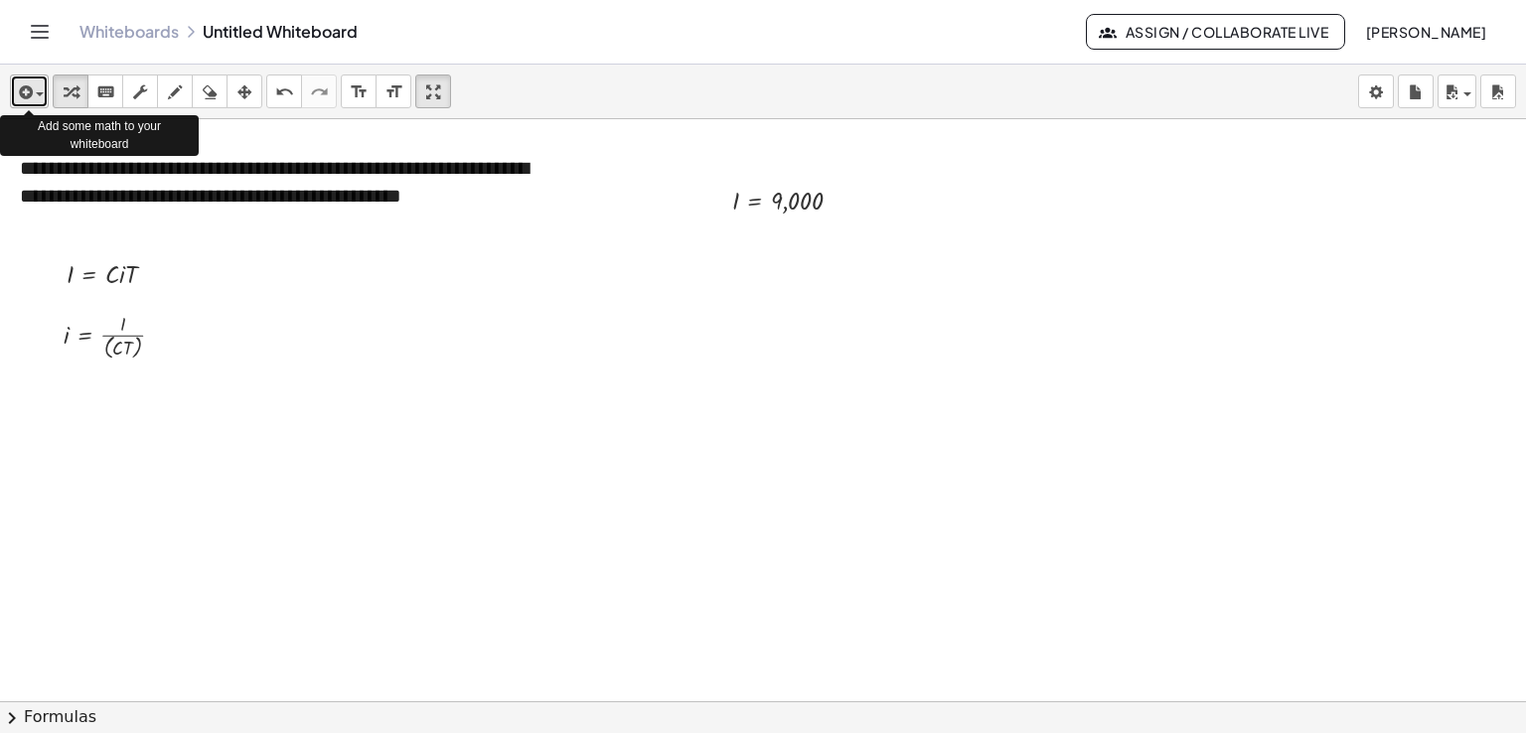
click at [41, 91] on div "button" at bounding box center [29, 91] width 29 height 24
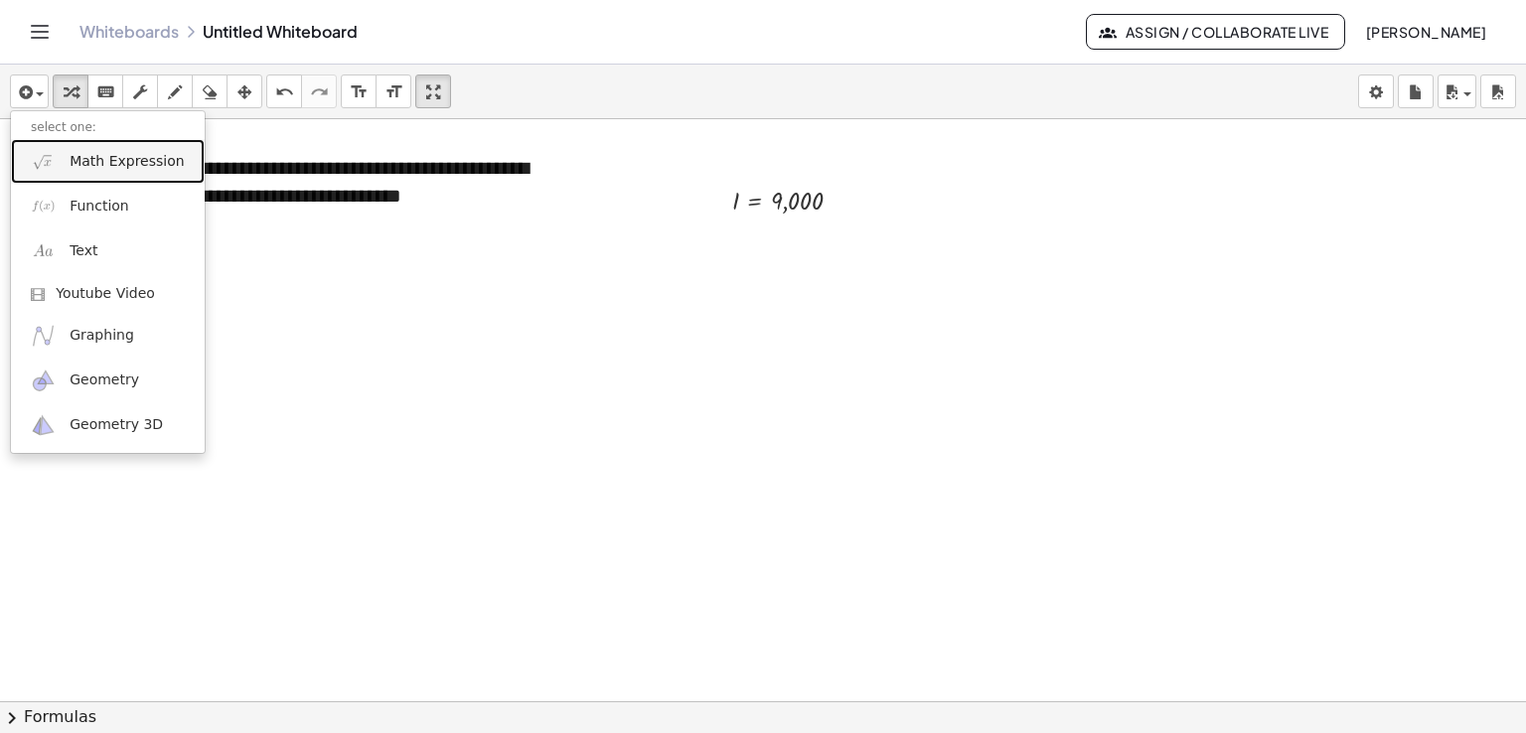
click at [76, 160] on span "Math Expression" at bounding box center [127, 162] width 114 height 20
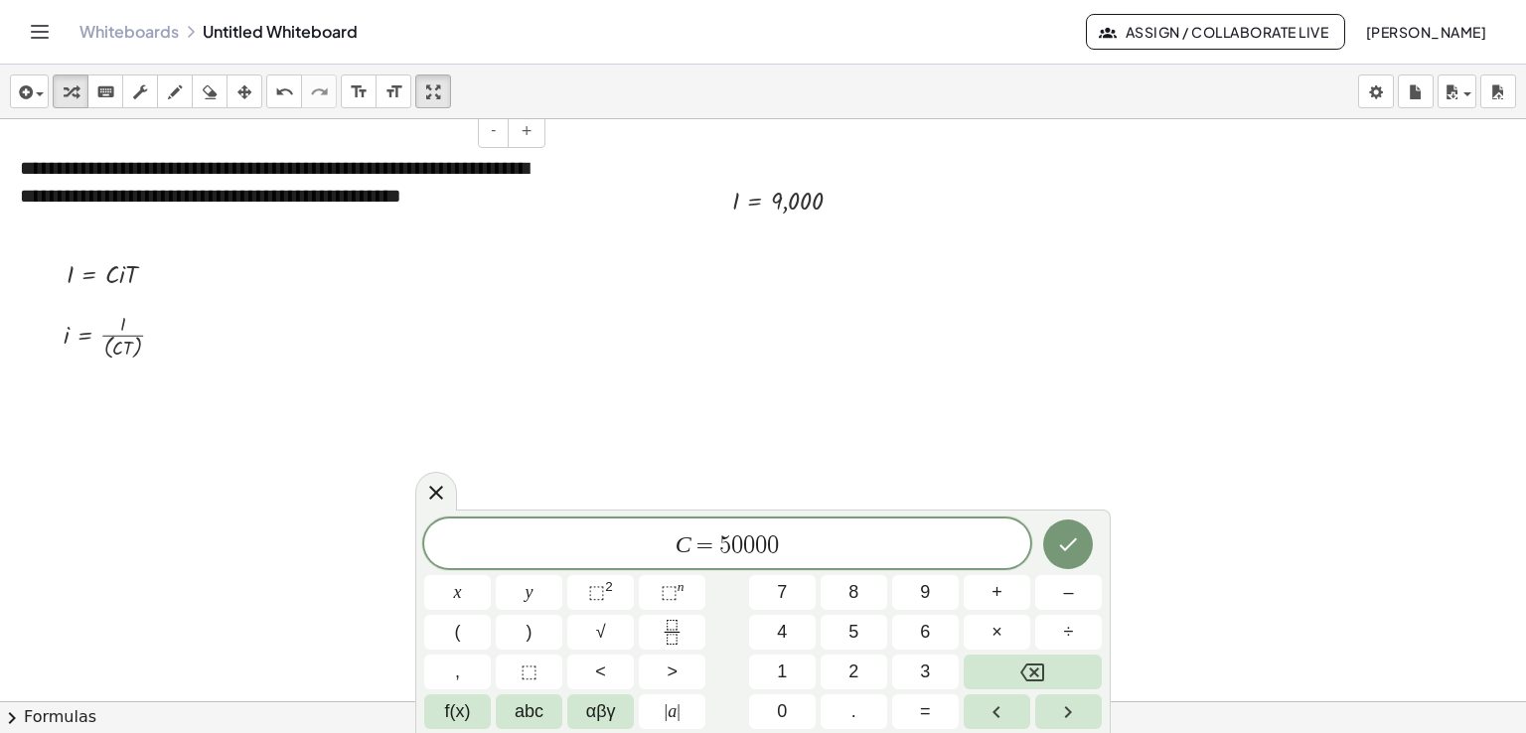
click at [1087, 544] on button "Done" at bounding box center [1068, 545] width 50 height 50
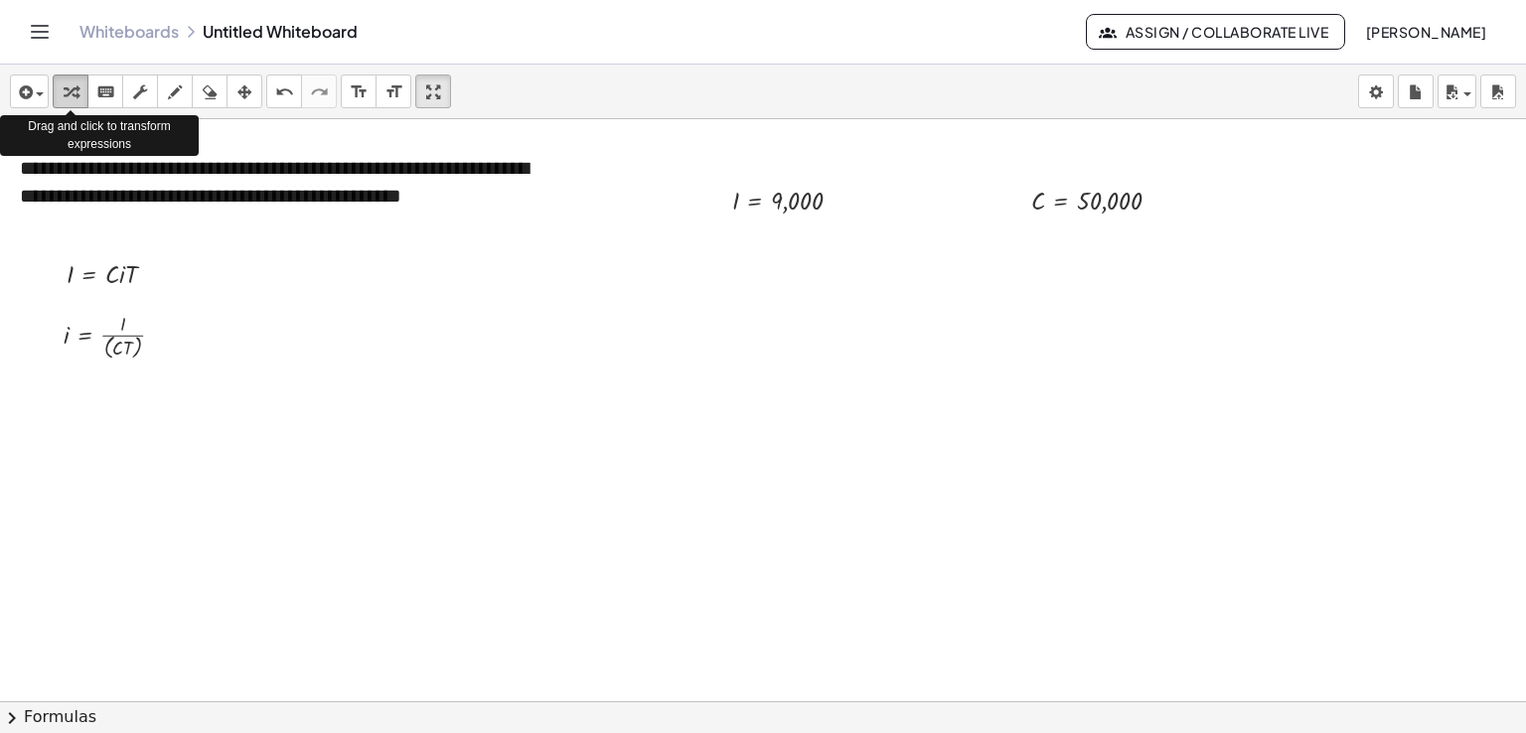
click at [68, 90] on icon "button" at bounding box center [71, 92] width 14 height 24
click at [36, 96] on span "button" at bounding box center [40, 94] width 8 height 4
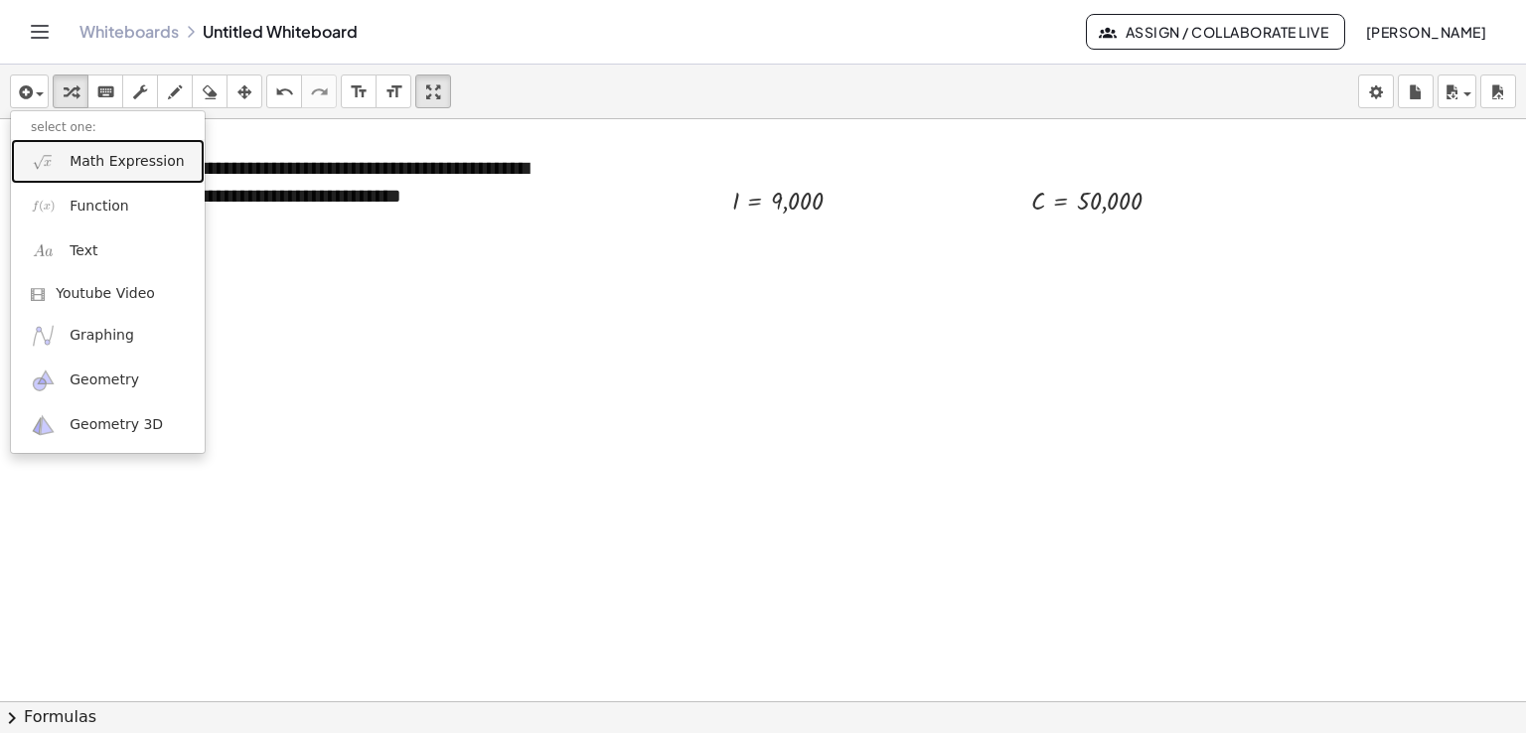
click at [59, 157] on link "Math Expression" at bounding box center [108, 161] width 194 height 45
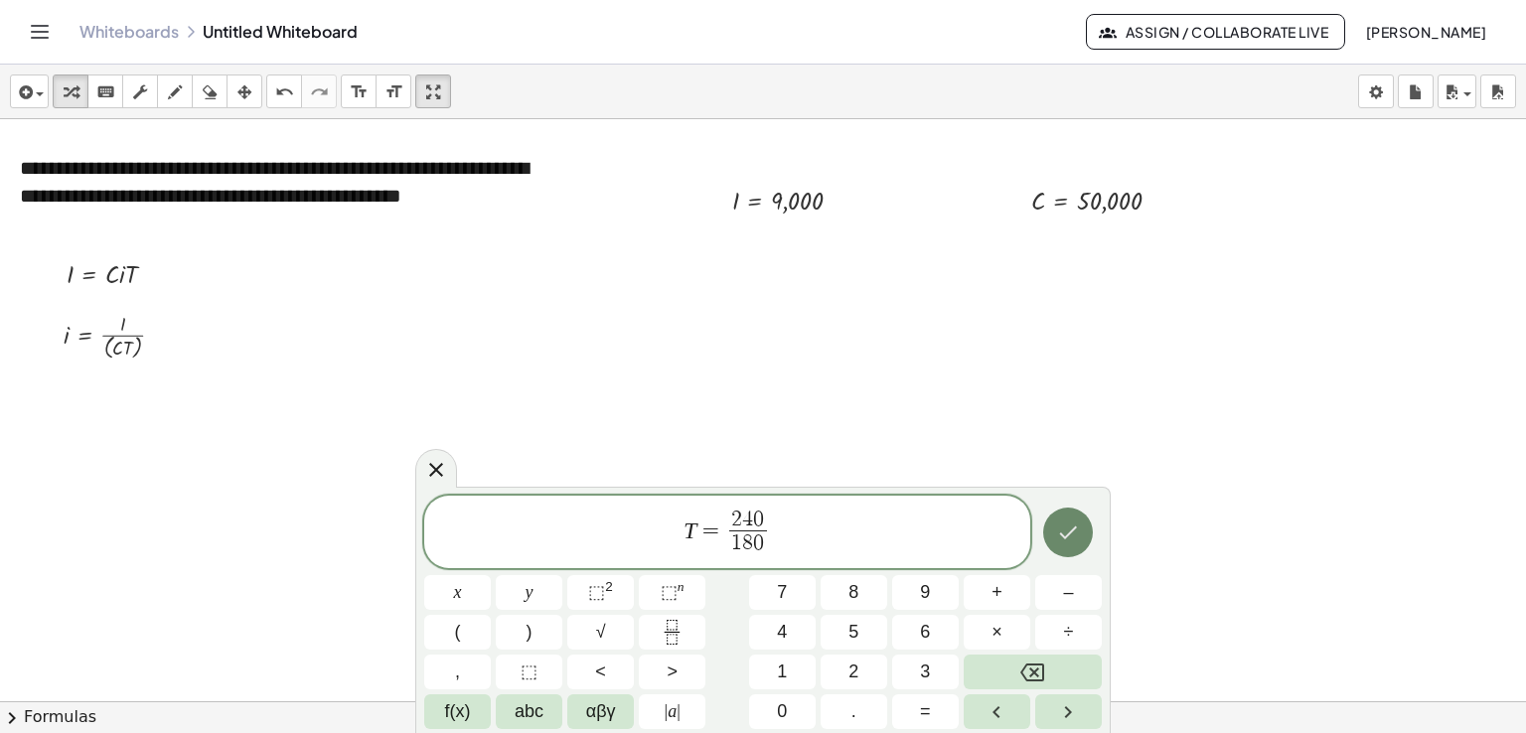
click at [1066, 530] on icon "Done" at bounding box center [1068, 533] width 24 height 24
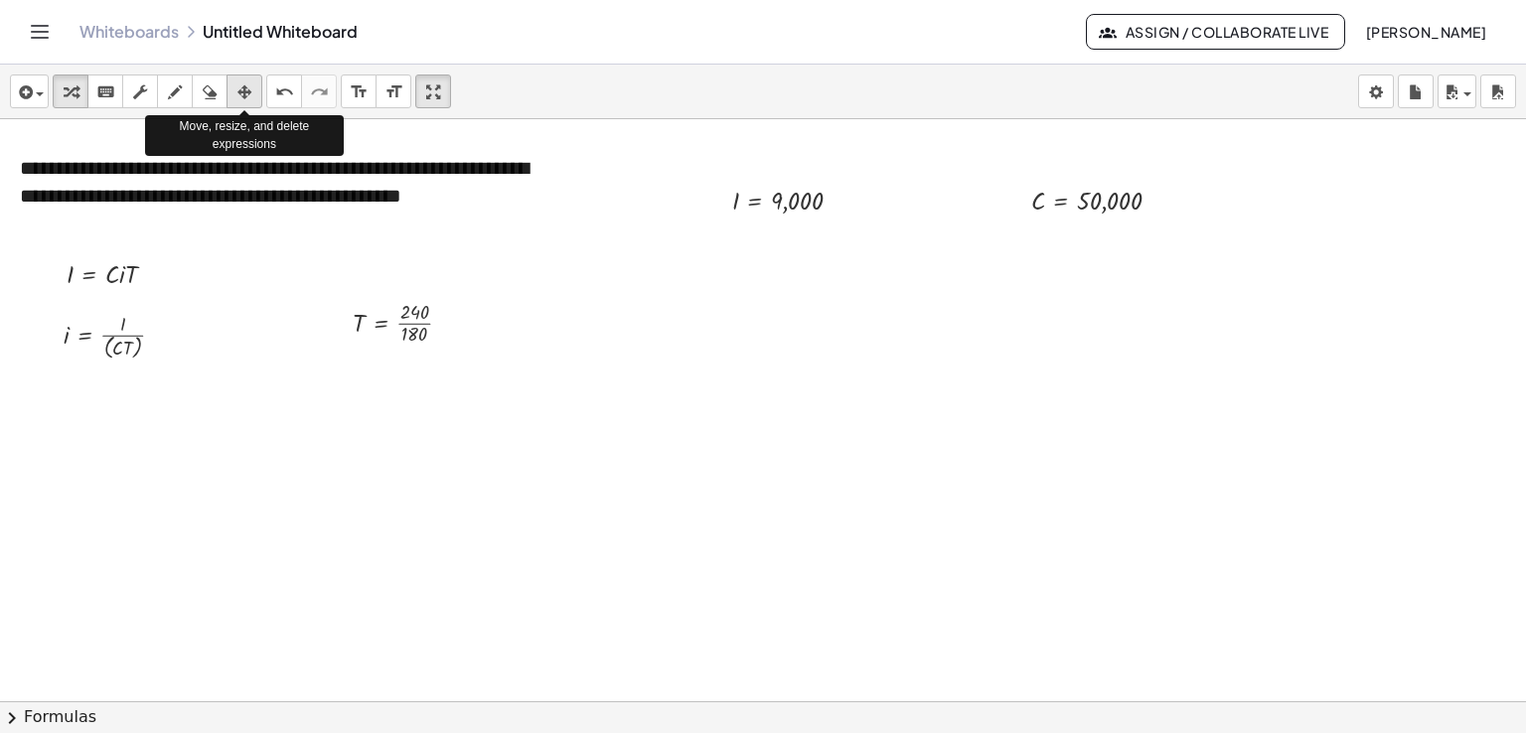
click at [246, 92] on icon "button" at bounding box center [244, 92] width 14 height 24
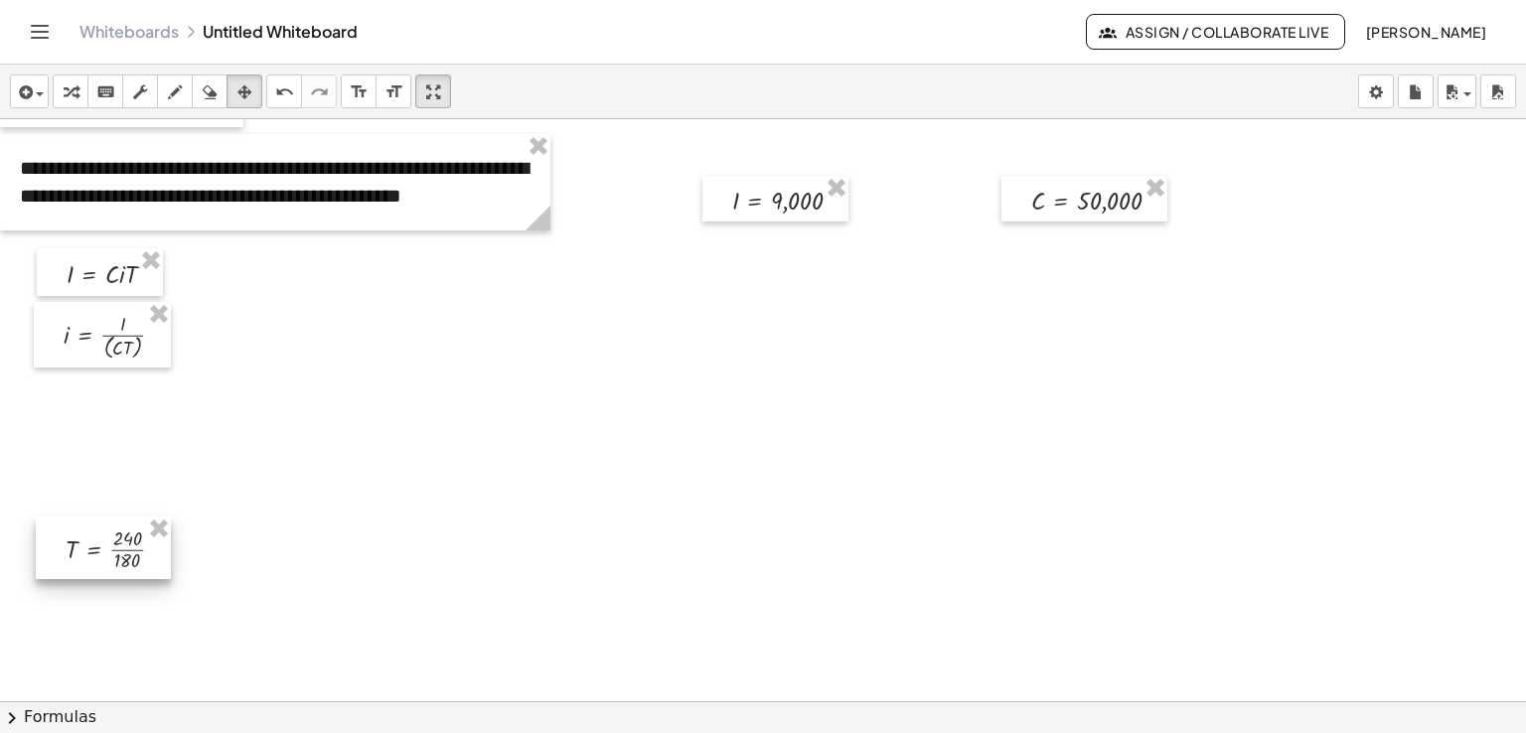
drag, startPoint x: 362, startPoint y: 293, endPoint x: 75, endPoint y: 520, distance: 365.7
click at [75, 520] on div at bounding box center [103, 548] width 135 height 63
drag, startPoint x: 740, startPoint y: 199, endPoint x: 56, endPoint y: 401, distance: 713.9
click at [56, 401] on div at bounding box center [93, 402] width 146 height 47
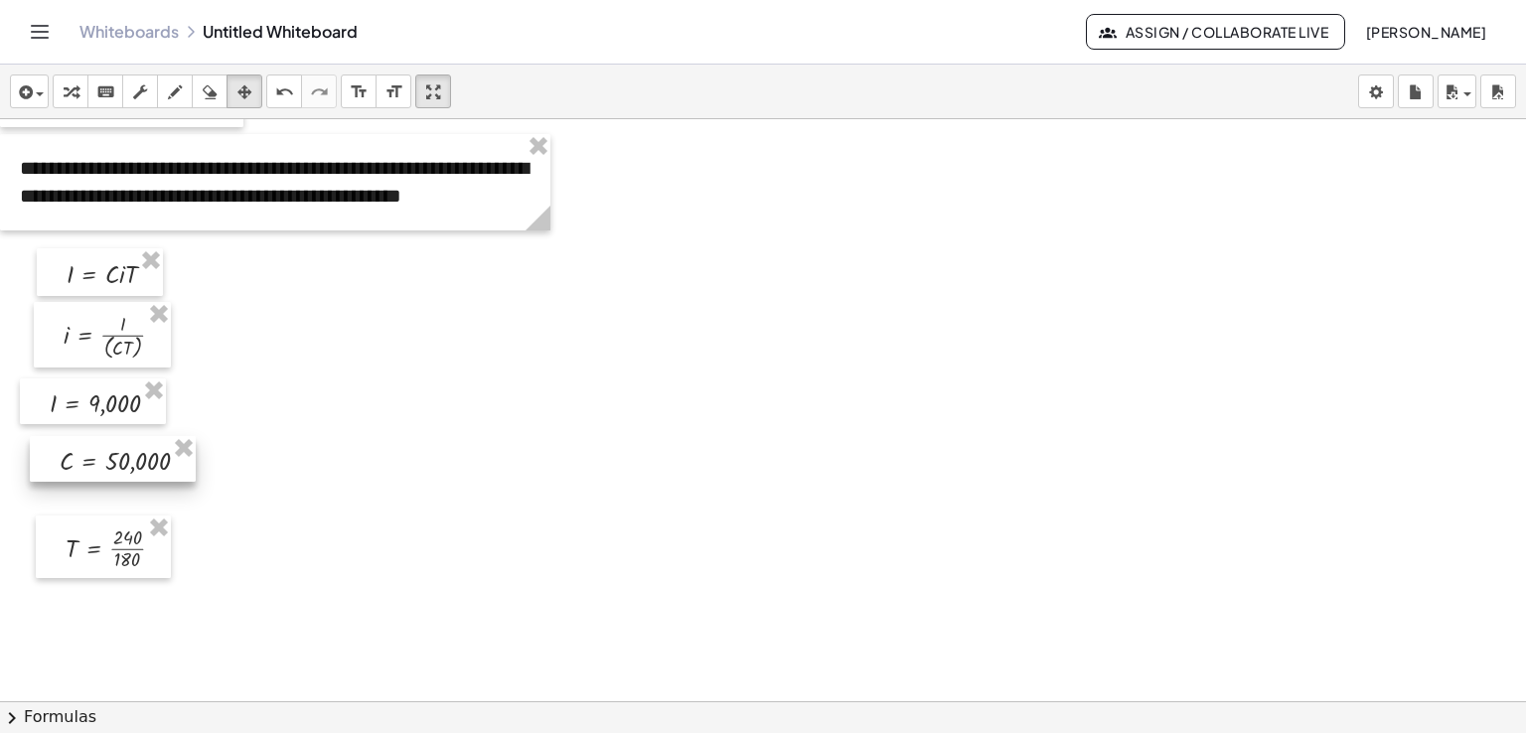
drag, startPoint x: 1022, startPoint y: 195, endPoint x: 49, endPoint y: 455, distance: 1007.8
click at [49, 455] on div at bounding box center [113, 459] width 166 height 47
drag, startPoint x: 43, startPoint y: 390, endPoint x: 56, endPoint y: 392, distance: 13.1
click at [56, 392] on div at bounding box center [106, 403] width 146 height 47
click at [42, 446] on div at bounding box center [117, 462] width 166 height 47
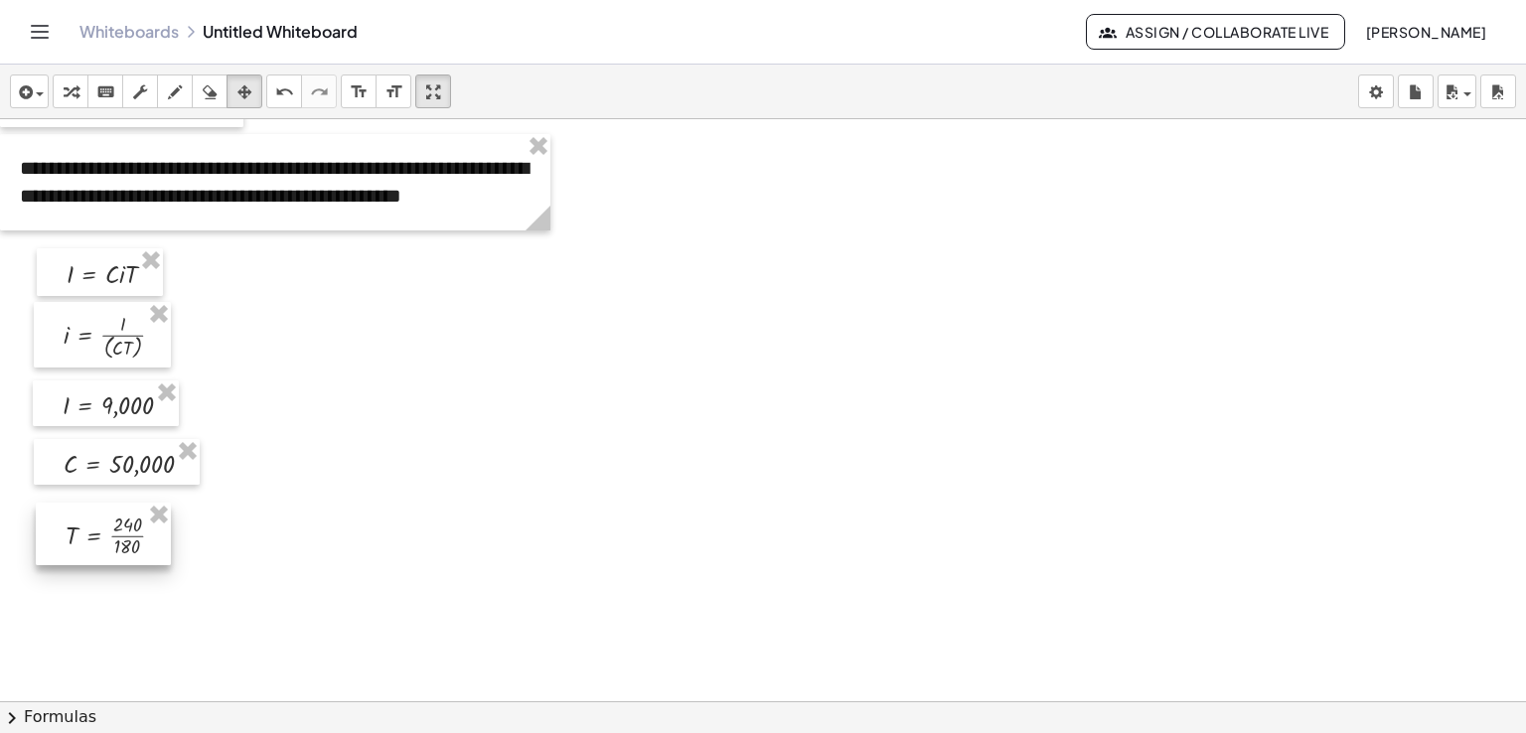
drag, startPoint x: 43, startPoint y: 515, endPoint x: 43, endPoint y: 502, distance: 12.9
click at [43, 503] on div at bounding box center [103, 534] width 135 height 63
click at [406, 427] on div at bounding box center [763, 67] width 1526 height 1747
click at [94, 84] on div "keyboard" at bounding box center [105, 91] width 26 height 24
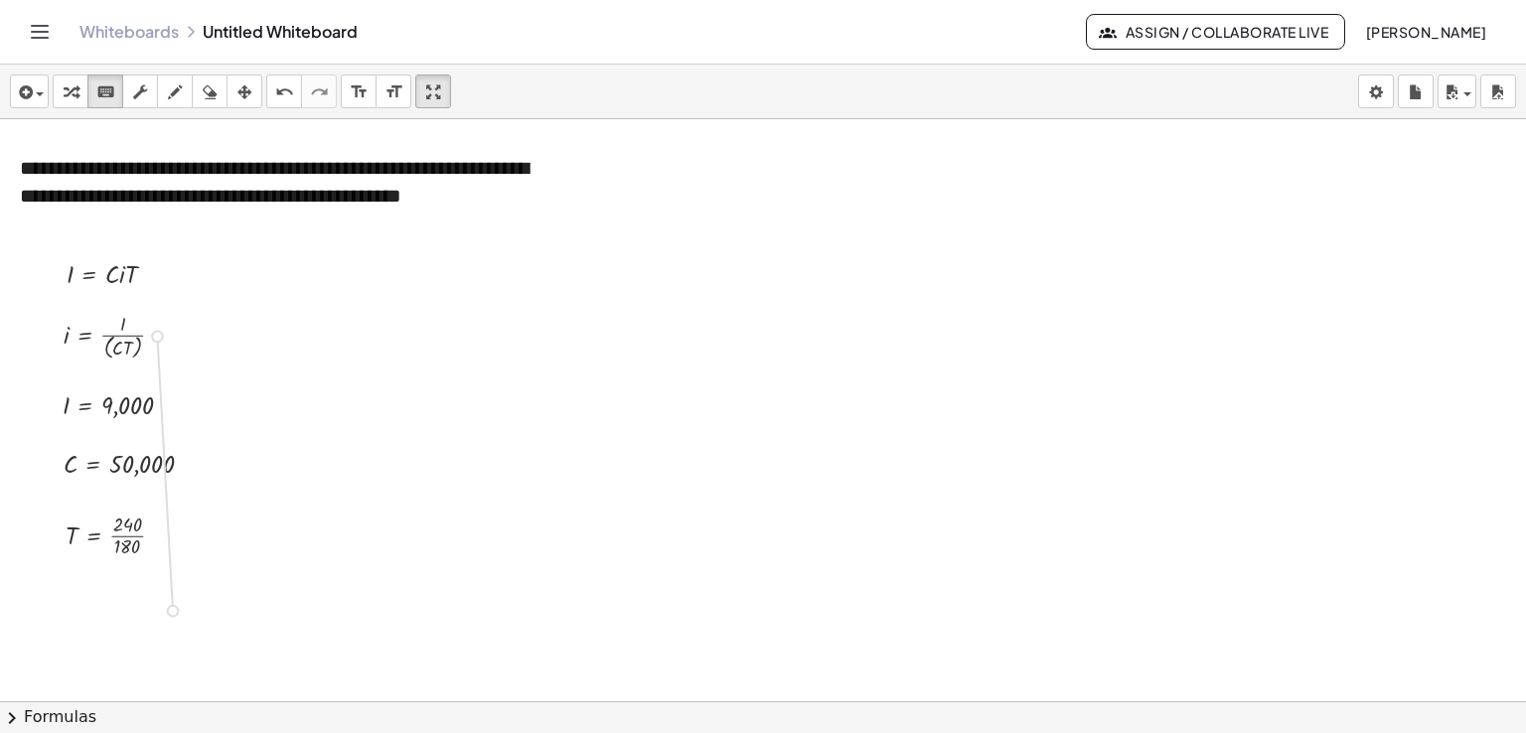
drag, startPoint x: 161, startPoint y: 335, endPoint x: 177, endPoint y: 598, distance: 263.7
click at [177, 598] on div "**********" at bounding box center [763, 67] width 1526 height 1747
drag, startPoint x: 67, startPoint y: 406, endPoint x: 116, endPoint y: 595, distance: 195.2
drag, startPoint x: 70, startPoint y: 473, endPoint x: 114, endPoint y: 641, distance: 173.7
drag, startPoint x: 71, startPoint y: 532, endPoint x: 158, endPoint y: 627, distance: 128.6
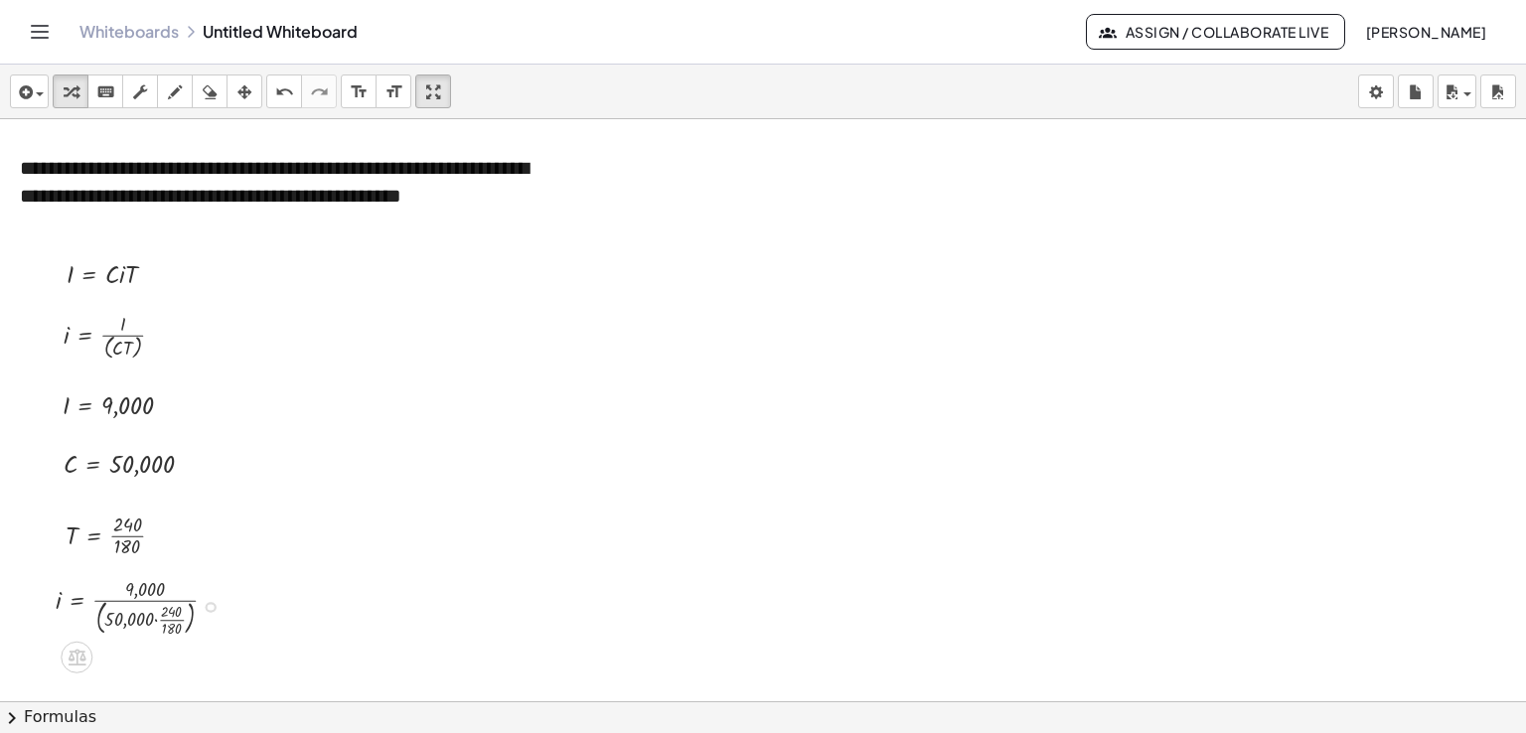
click at [165, 619] on div at bounding box center [145, 606] width 198 height 68
click at [160, 619] on div at bounding box center [138, 606] width 184 height 68
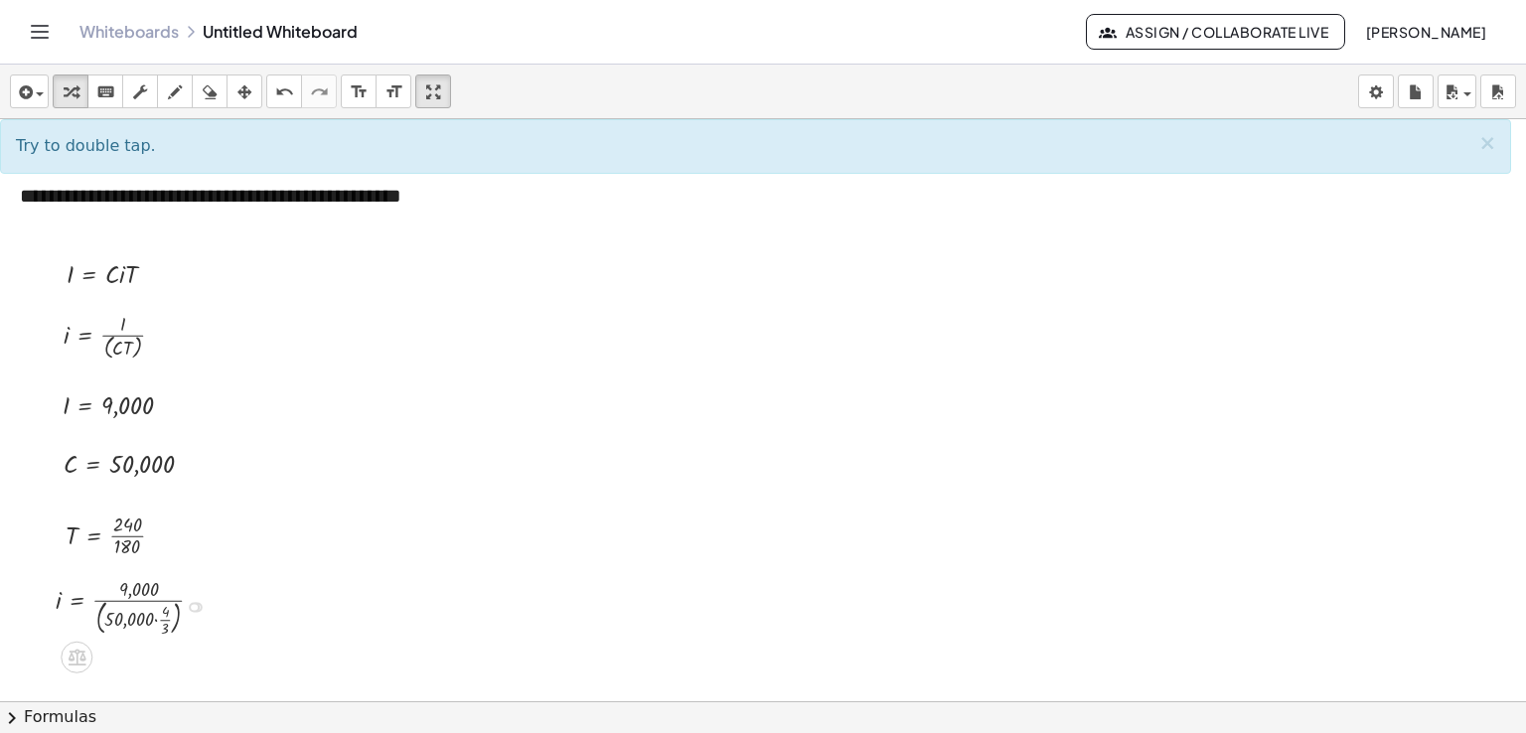
click at [157, 619] on div at bounding box center [138, 606] width 184 height 68
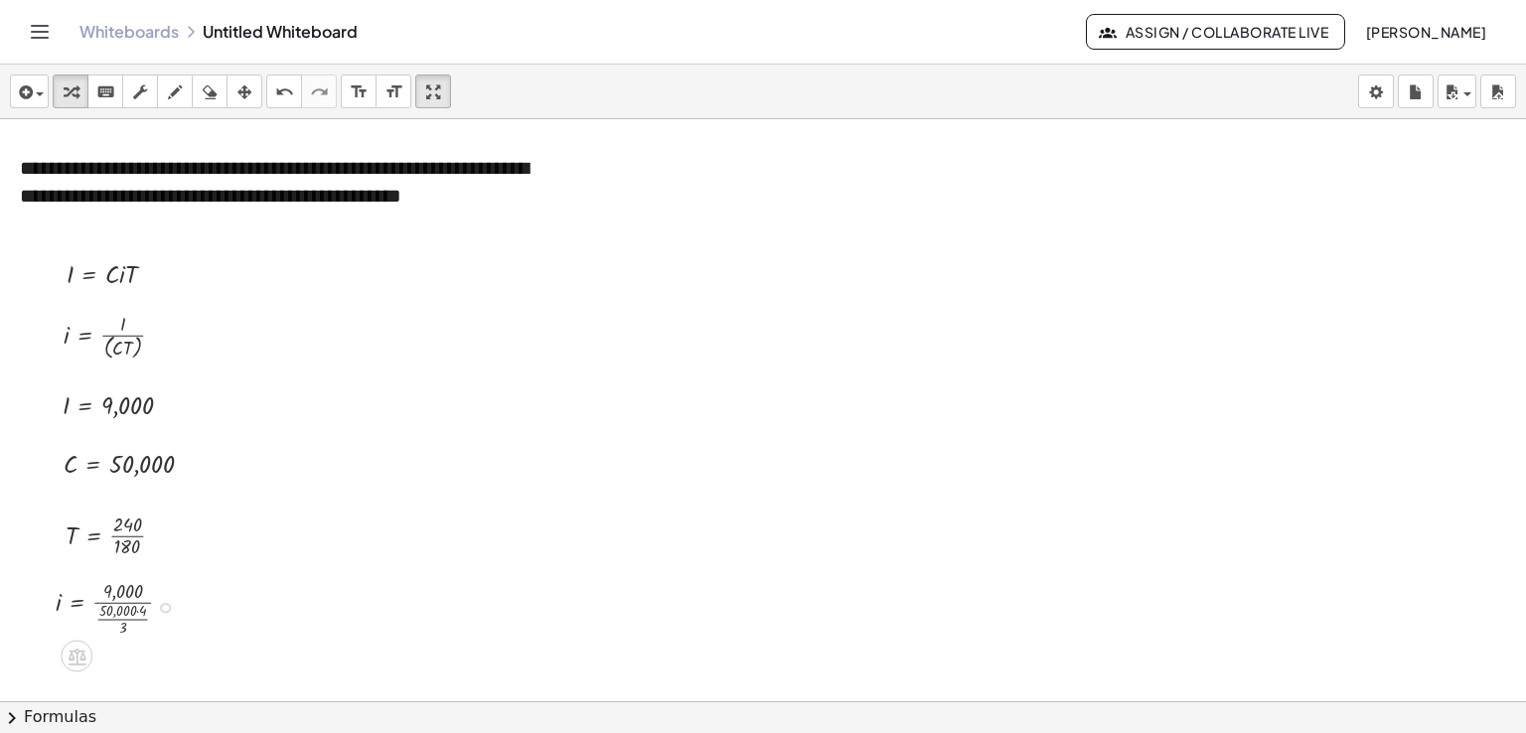
click at [124, 616] on div at bounding box center [122, 606] width 152 height 65
click at [118, 617] on div at bounding box center [122, 606] width 152 height 65
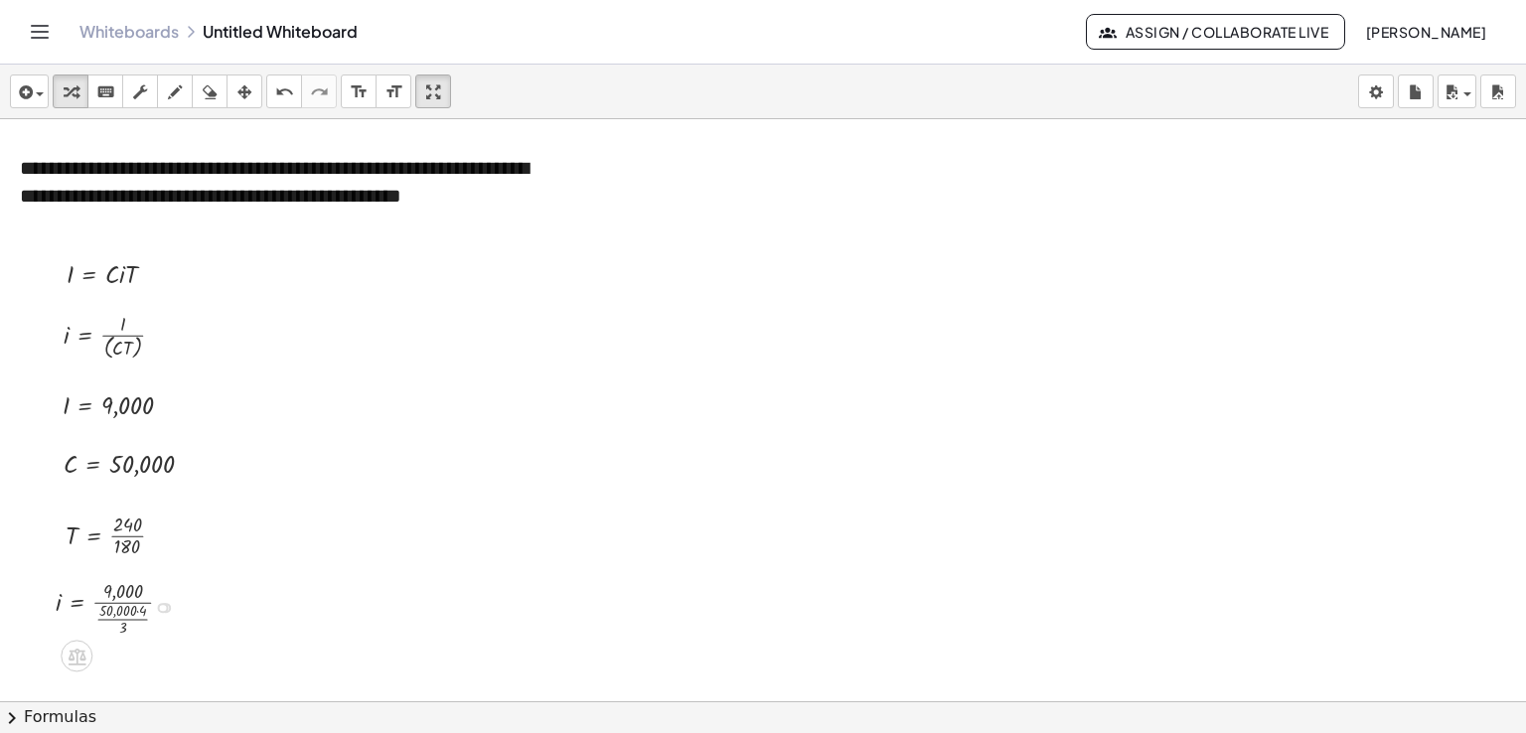
click at [119, 601] on div at bounding box center [122, 606] width 152 height 65
click at [137, 613] on div at bounding box center [122, 606] width 152 height 65
click at [137, 613] on div at bounding box center [120, 606] width 149 height 65
click at [122, 617] on div at bounding box center [120, 606] width 149 height 65
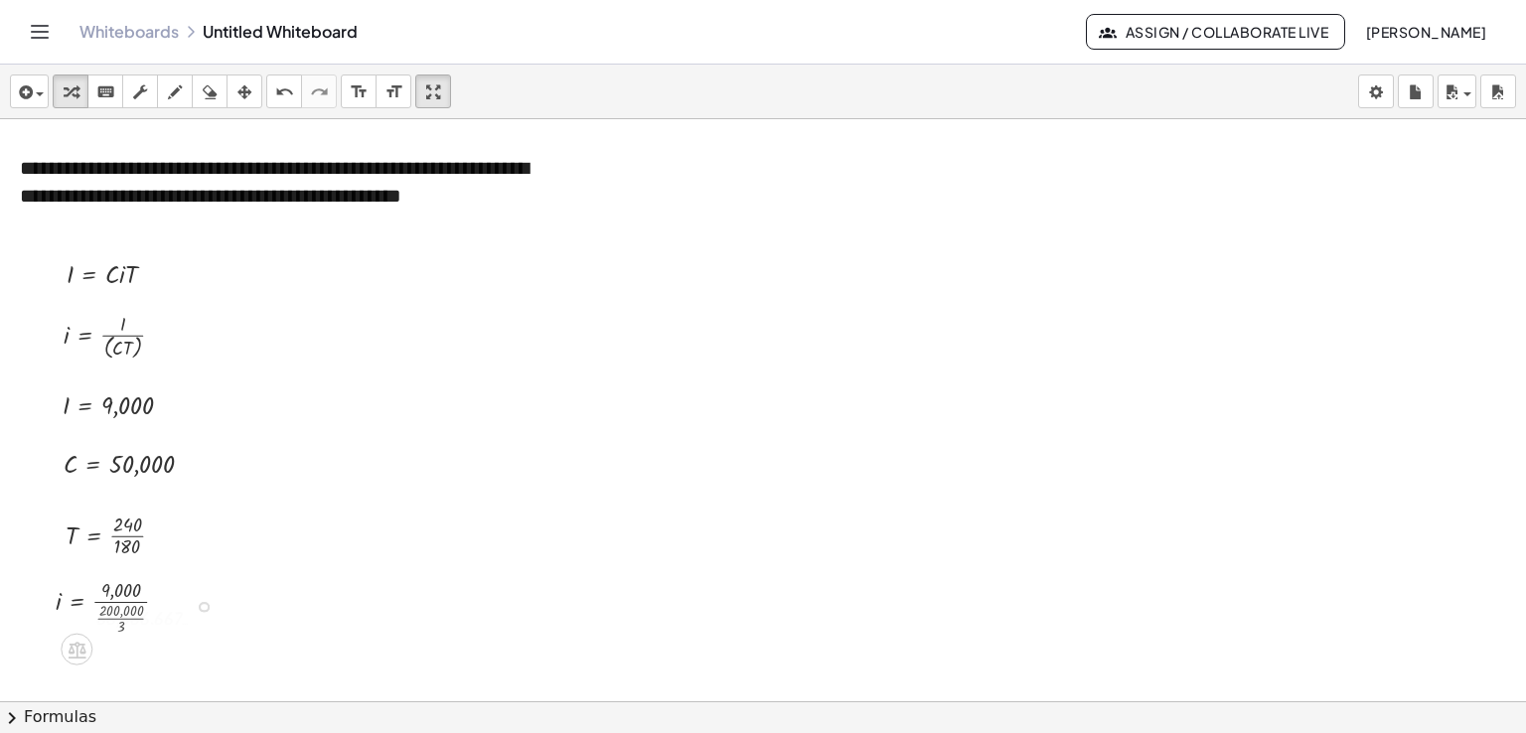
click at [122, 617] on div at bounding box center [141, 605] width 191 height 53
drag, startPoint x: 202, startPoint y: 609, endPoint x: 201, endPoint y: 684, distance: 75.5
click at [201, 685] on div "**********" at bounding box center [763, 410] width 1526 height 582
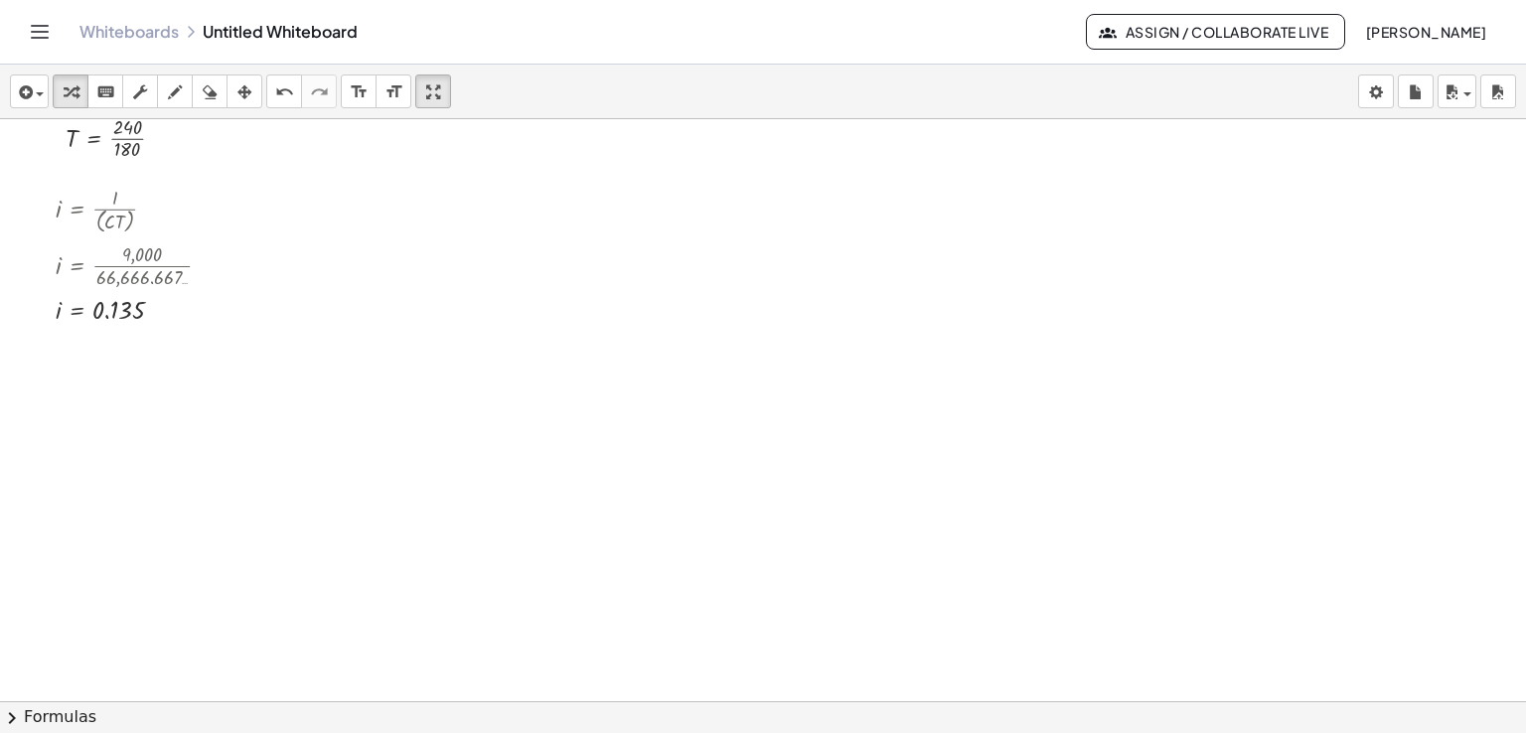
scroll to position [1319, 0]
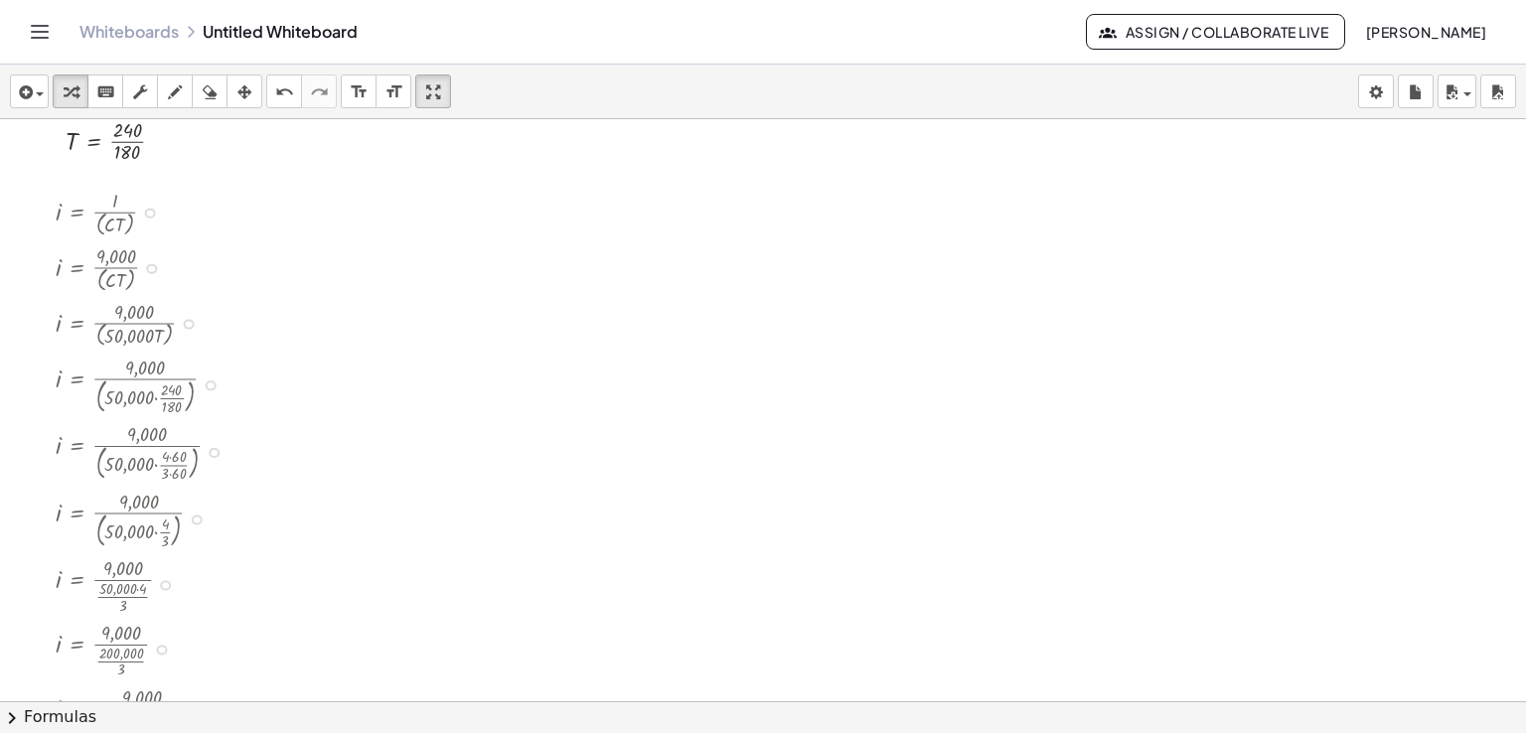
drag, startPoint x: 200, startPoint y: 268, endPoint x: 122, endPoint y: 730, distance: 468.4
click at [122, 730] on div "**********" at bounding box center [763, 399] width 1526 height 669
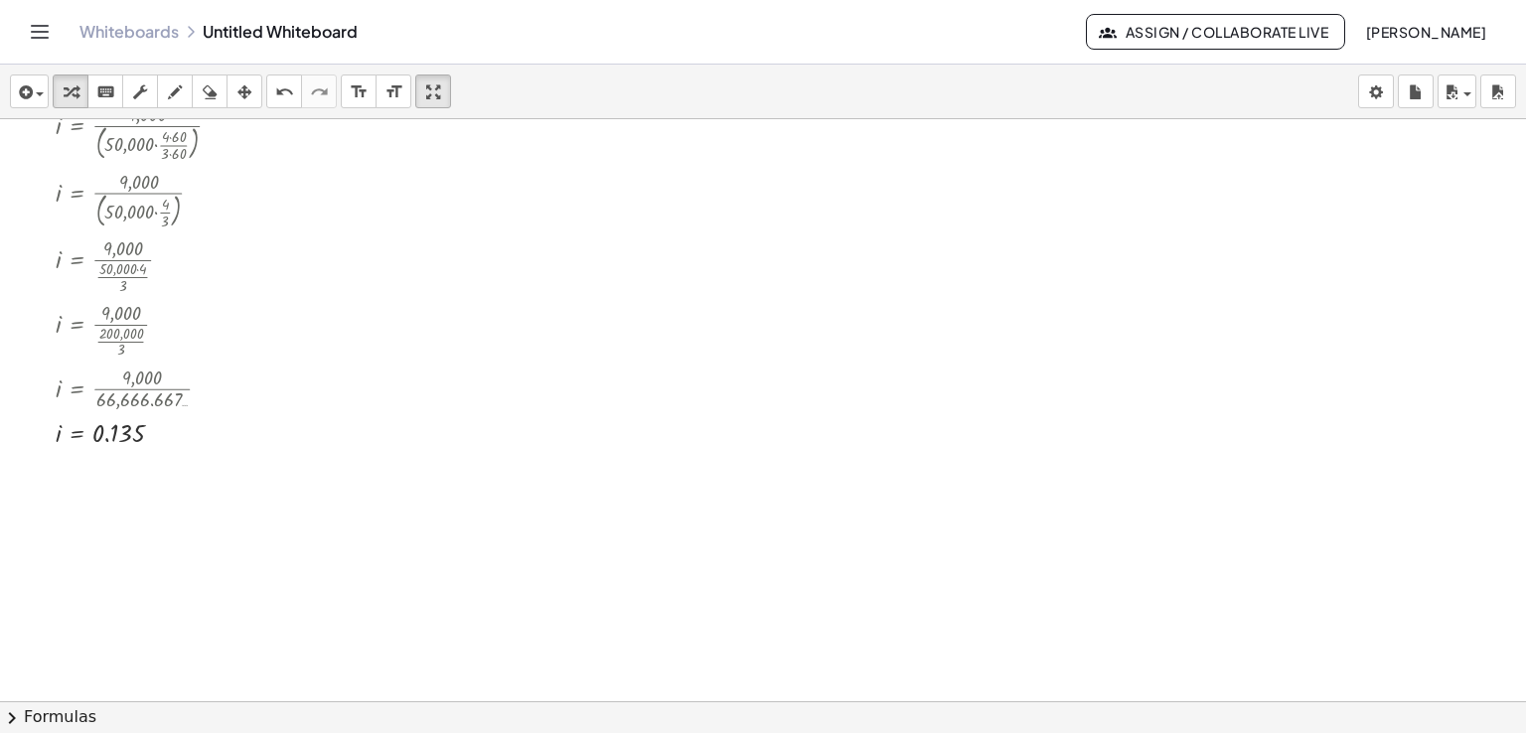
scroll to position [1671, 0]
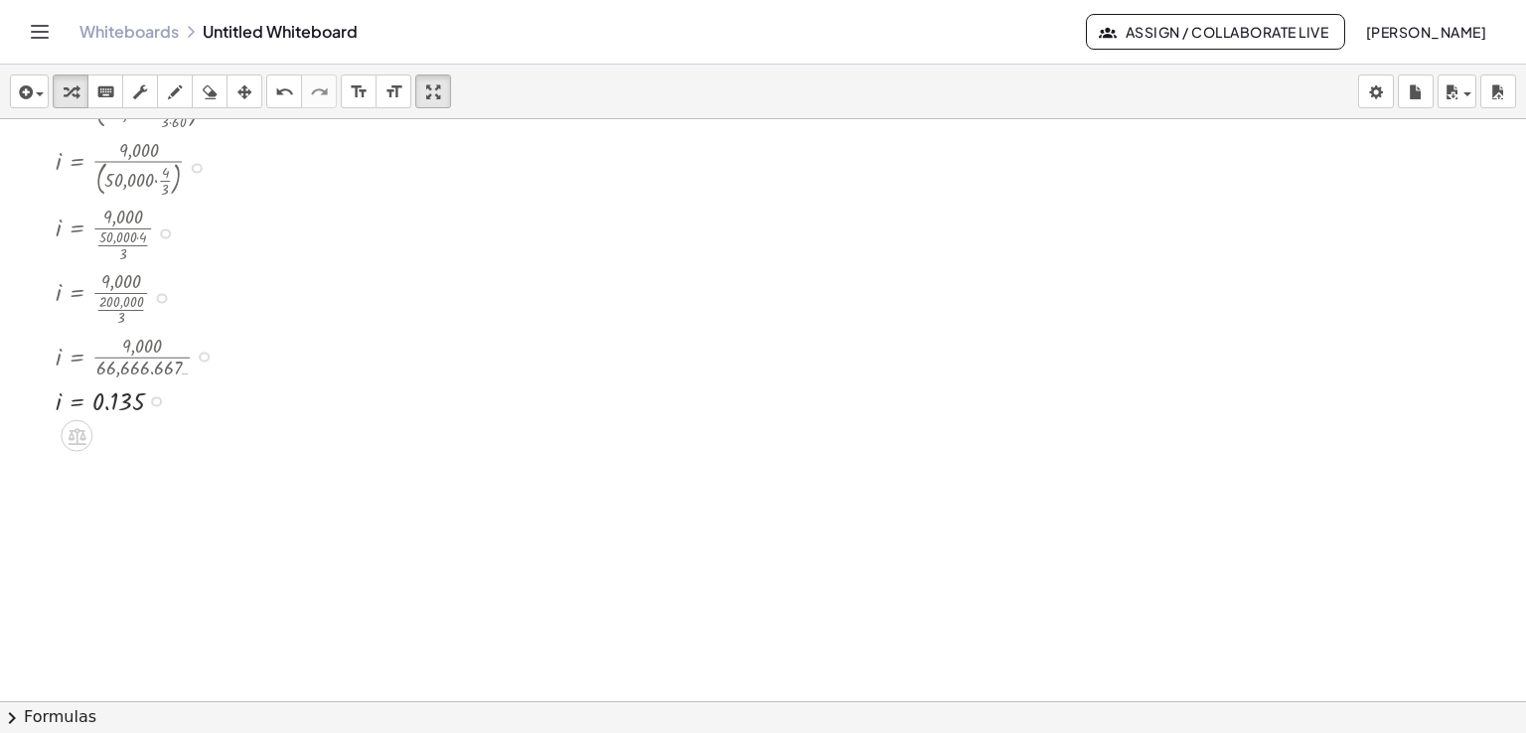
drag, startPoint x: 158, startPoint y: 402, endPoint x: 143, endPoint y: 434, distance: 35.1
drag, startPoint x: 154, startPoint y: 404, endPoint x: 132, endPoint y: 504, distance: 101.7
drag, startPoint x: 158, startPoint y: 402, endPoint x: 152, endPoint y: 442, distance: 40.2
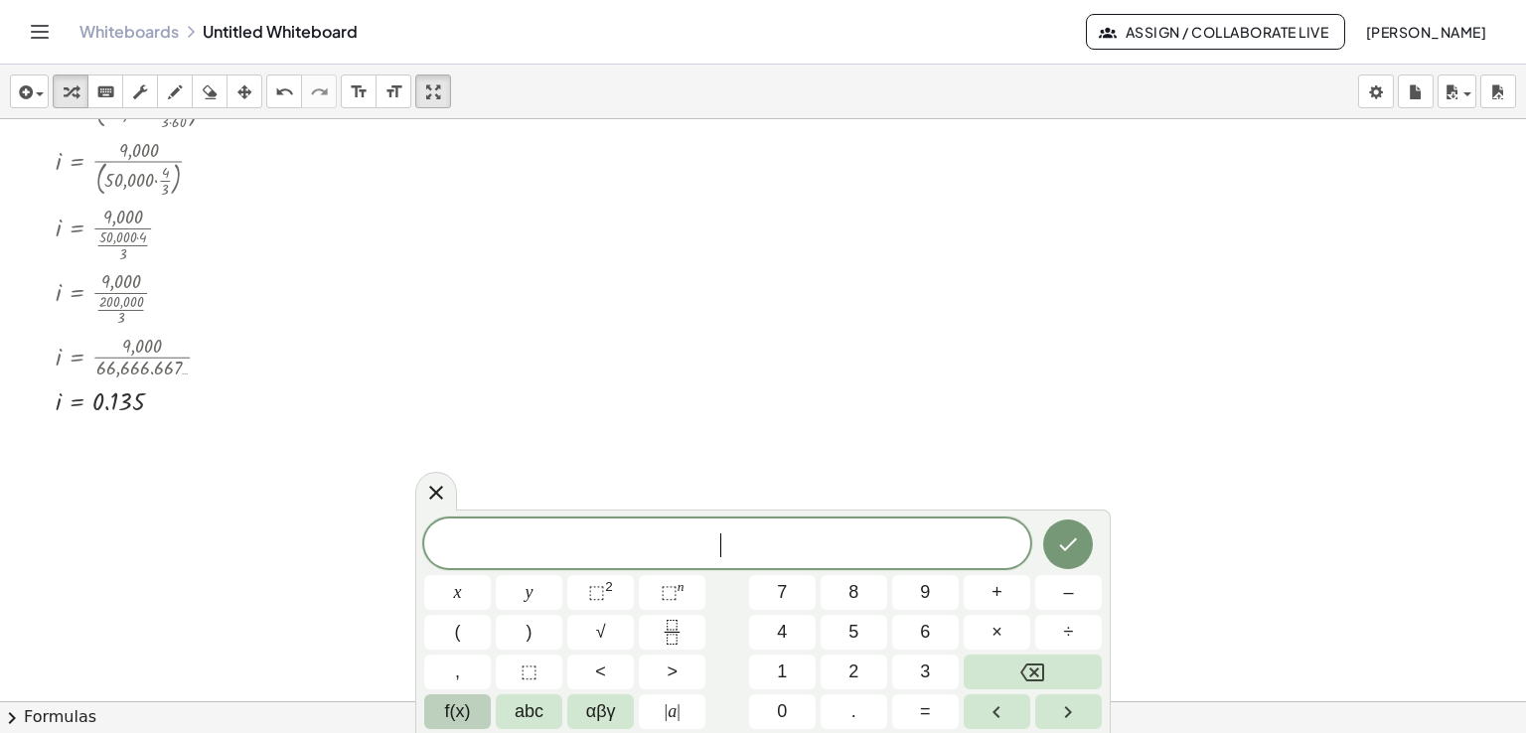
click at [469, 712] on span "f(x)" at bounding box center [458, 711] width 26 height 27
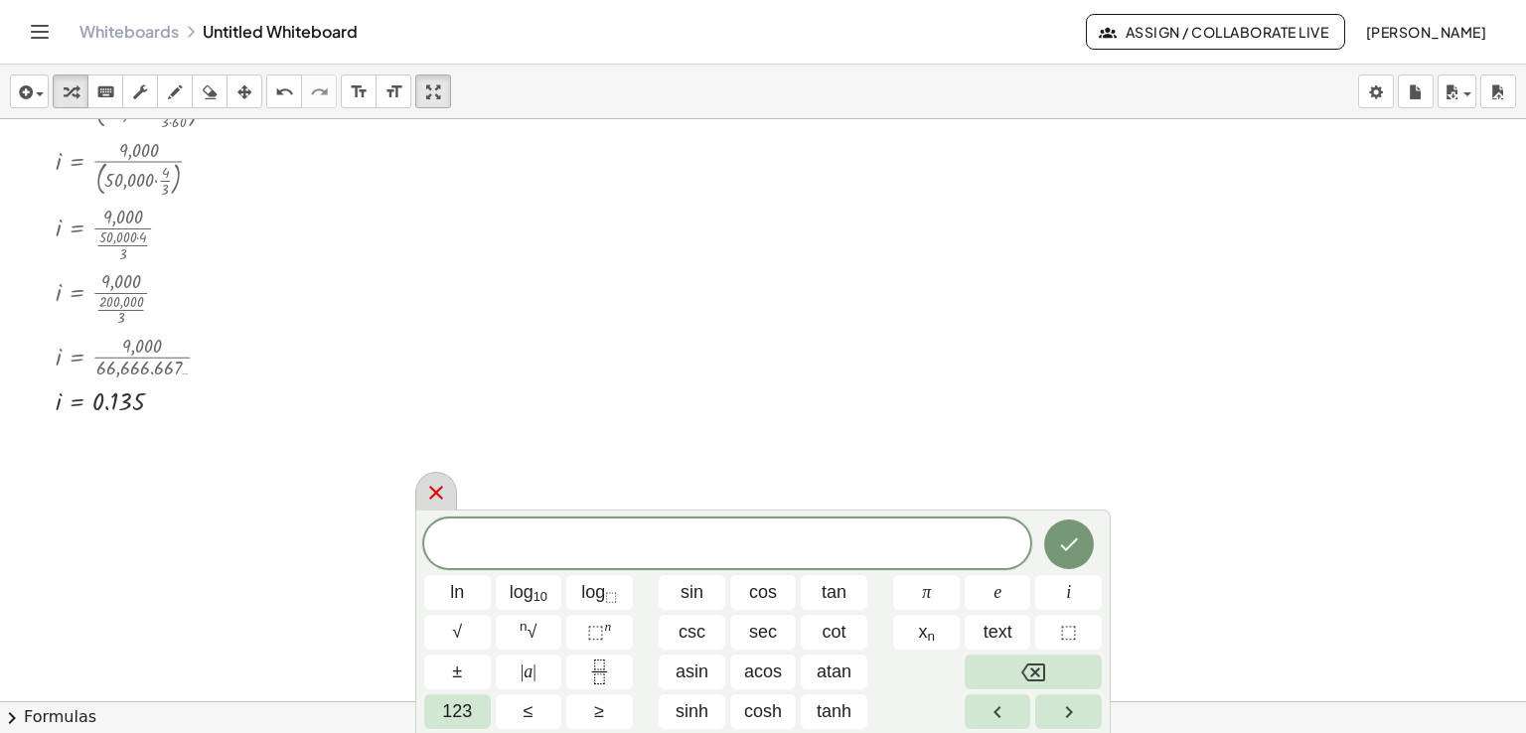
click at [448, 494] on div at bounding box center [436, 491] width 42 height 39
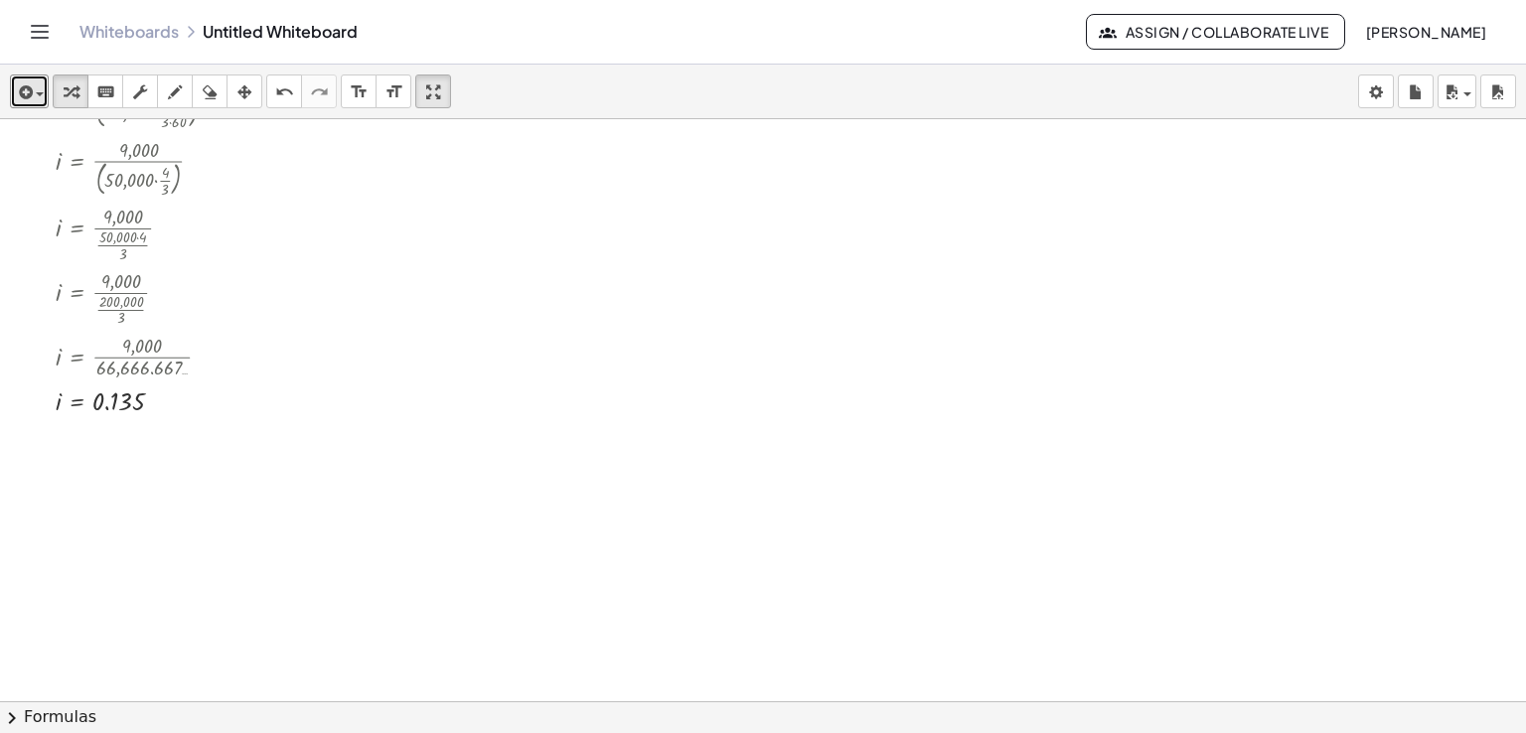
drag, startPoint x: 40, startPoint y: 97, endPoint x: 14, endPoint y: 184, distance: 90.2
click at [14, 184] on div "**********" at bounding box center [763, 399] width 1526 height 669
drag, startPoint x: 43, startPoint y: 94, endPoint x: 56, endPoint y: 222, distance: 127.8
click at [56, 222] on div "**********" at bounding box center [763, 399] width 1526 height 669
click at [38, 93] on span "button" at bounding box center [40, 94] width 8 height 4
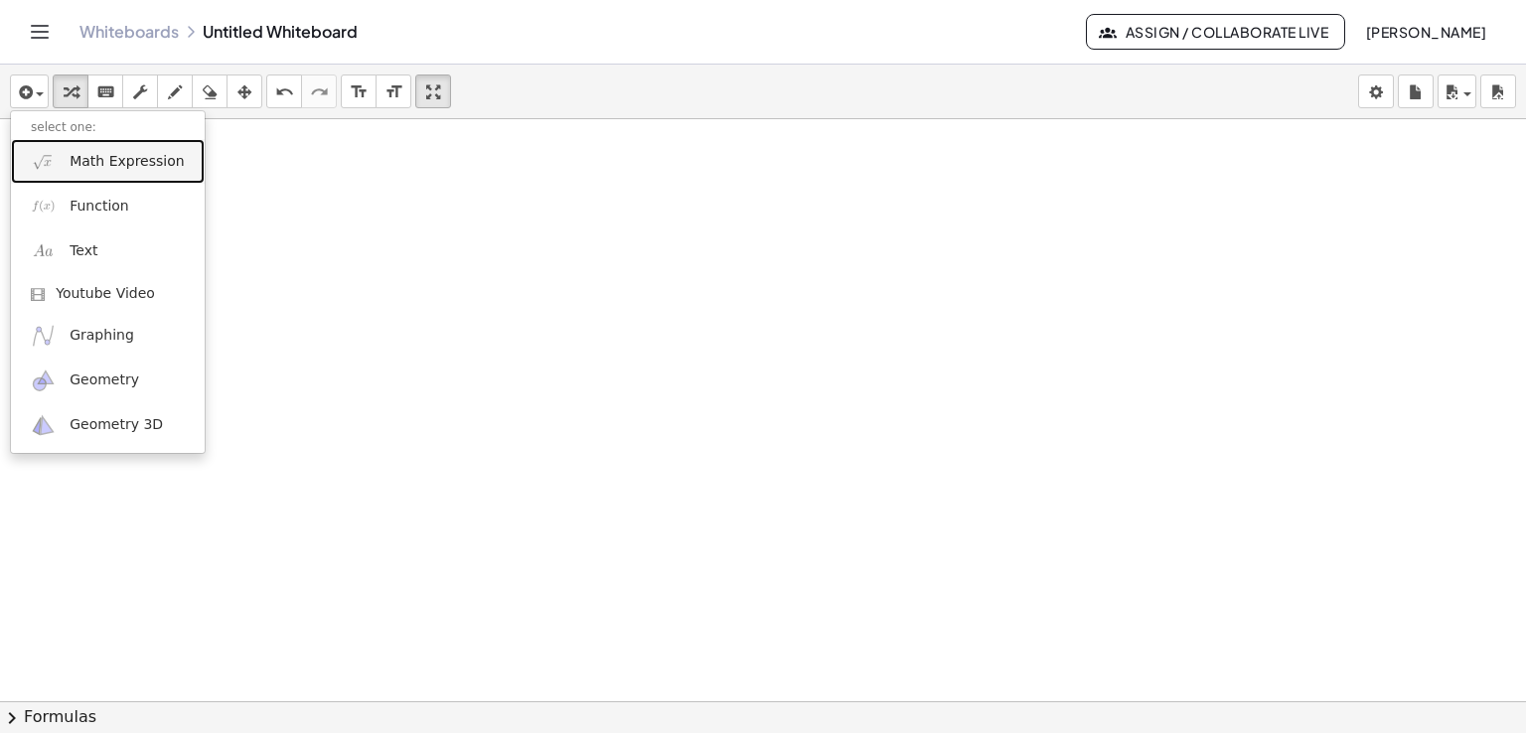
click at [68, 156] on link "Math Expression" at bounding box center [108, 161] width 194 height 45
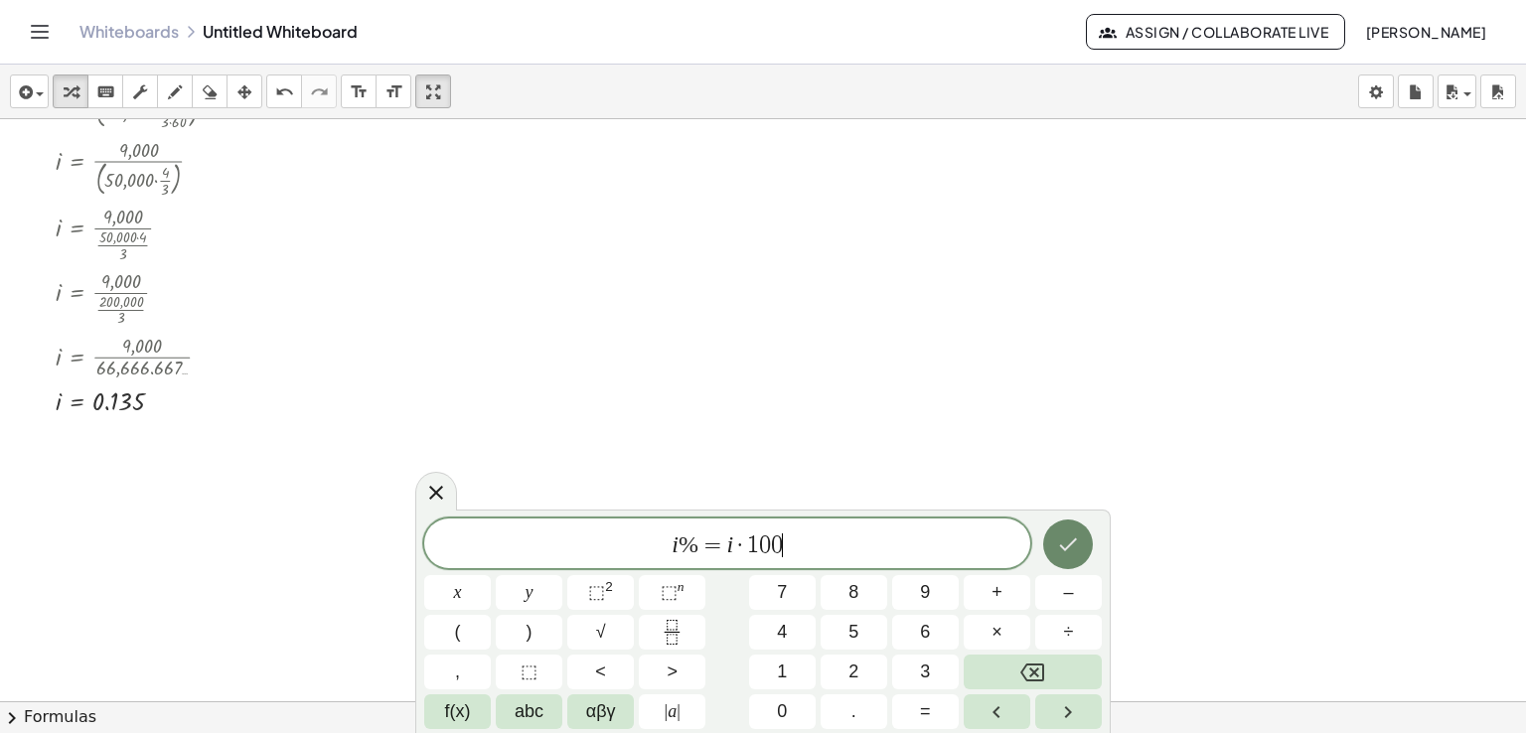
click at [1067, 548] on icon "Done" at bounding box center [1069, 544] width 18 height 13
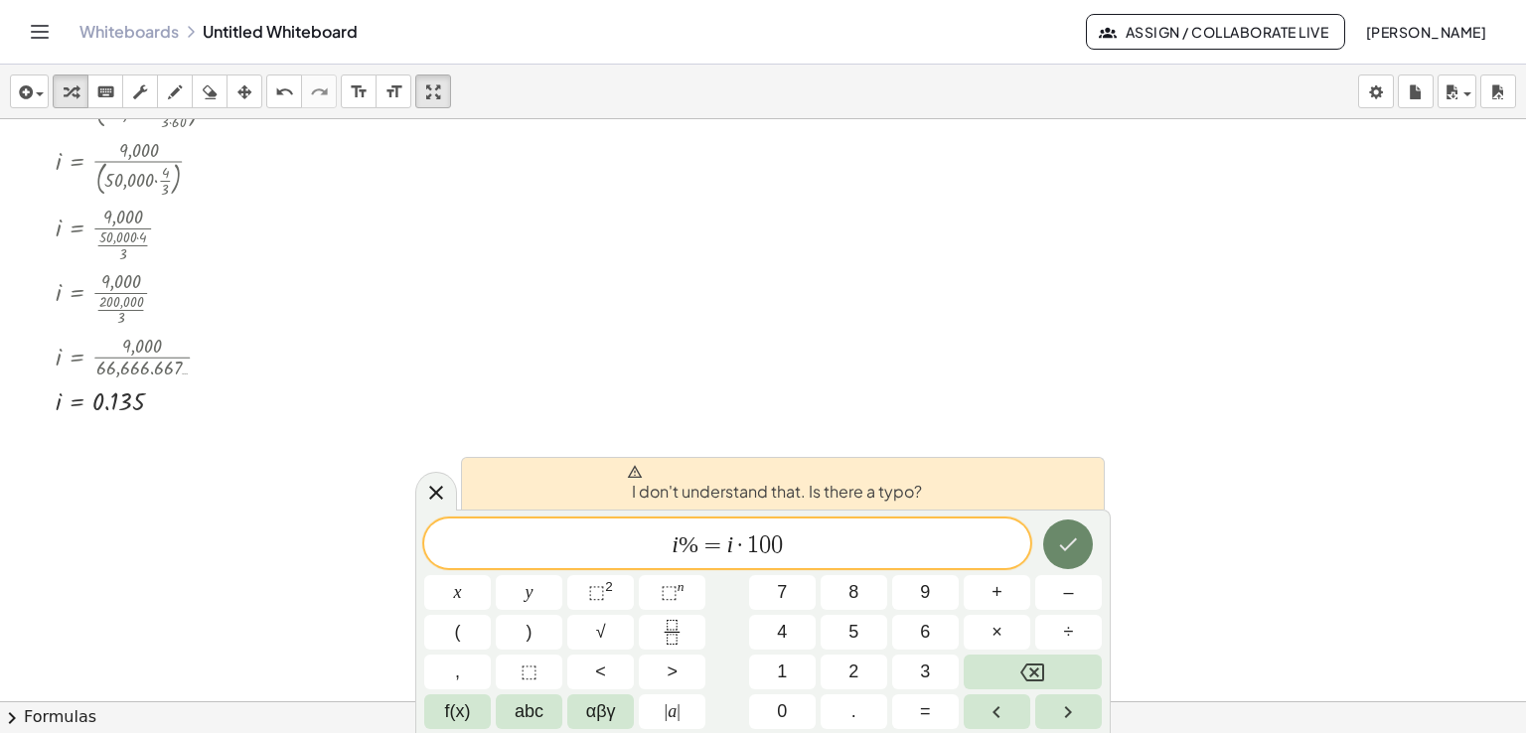
click at [1067, 548] on icon "Done" at bounding box center [1069, 544] width 18 height 13
click at [685, 539] on span "%" at bounding box center [689, 544] width 20 height 26
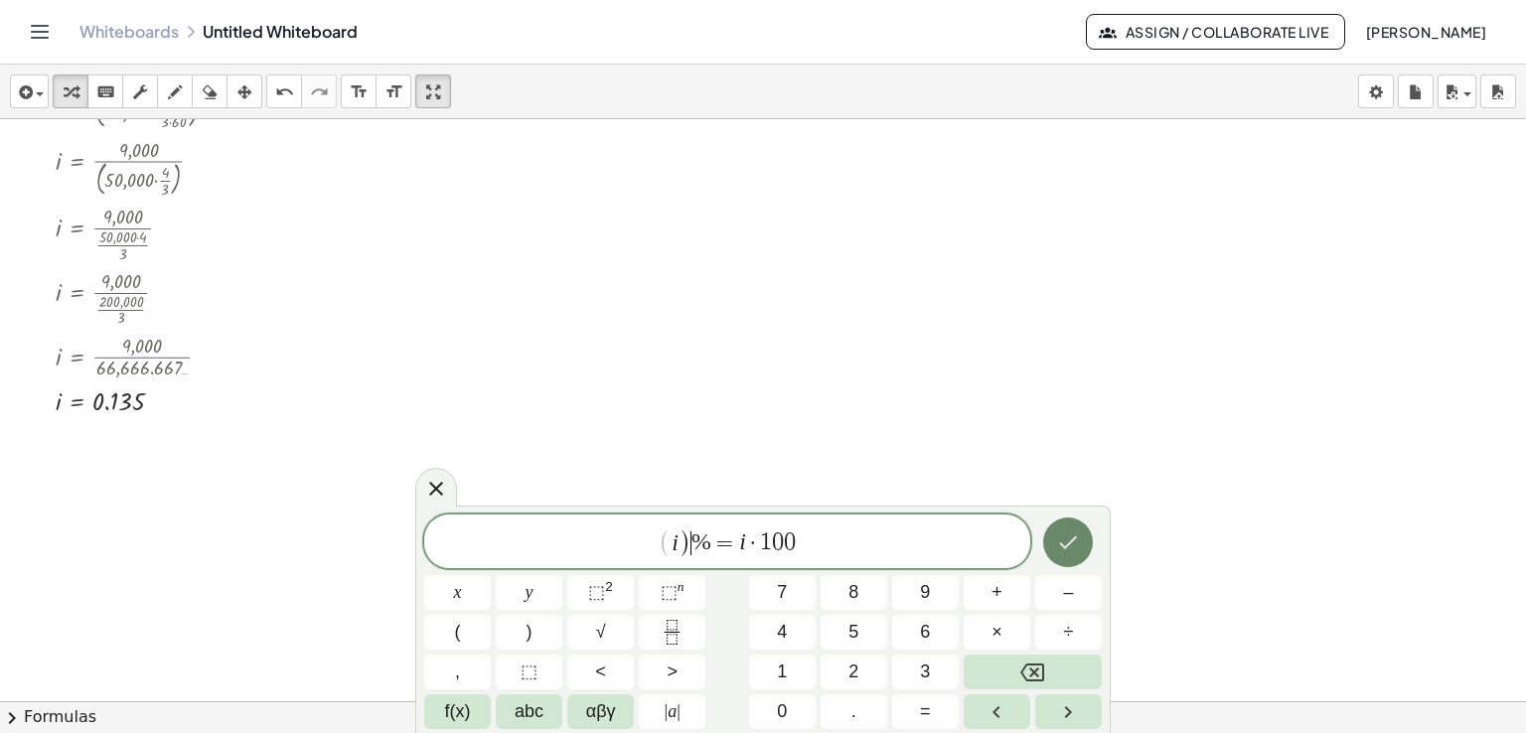
click at [1069, 537] on icon "Done" at bounding box center [1068, 542] width 24 height 24
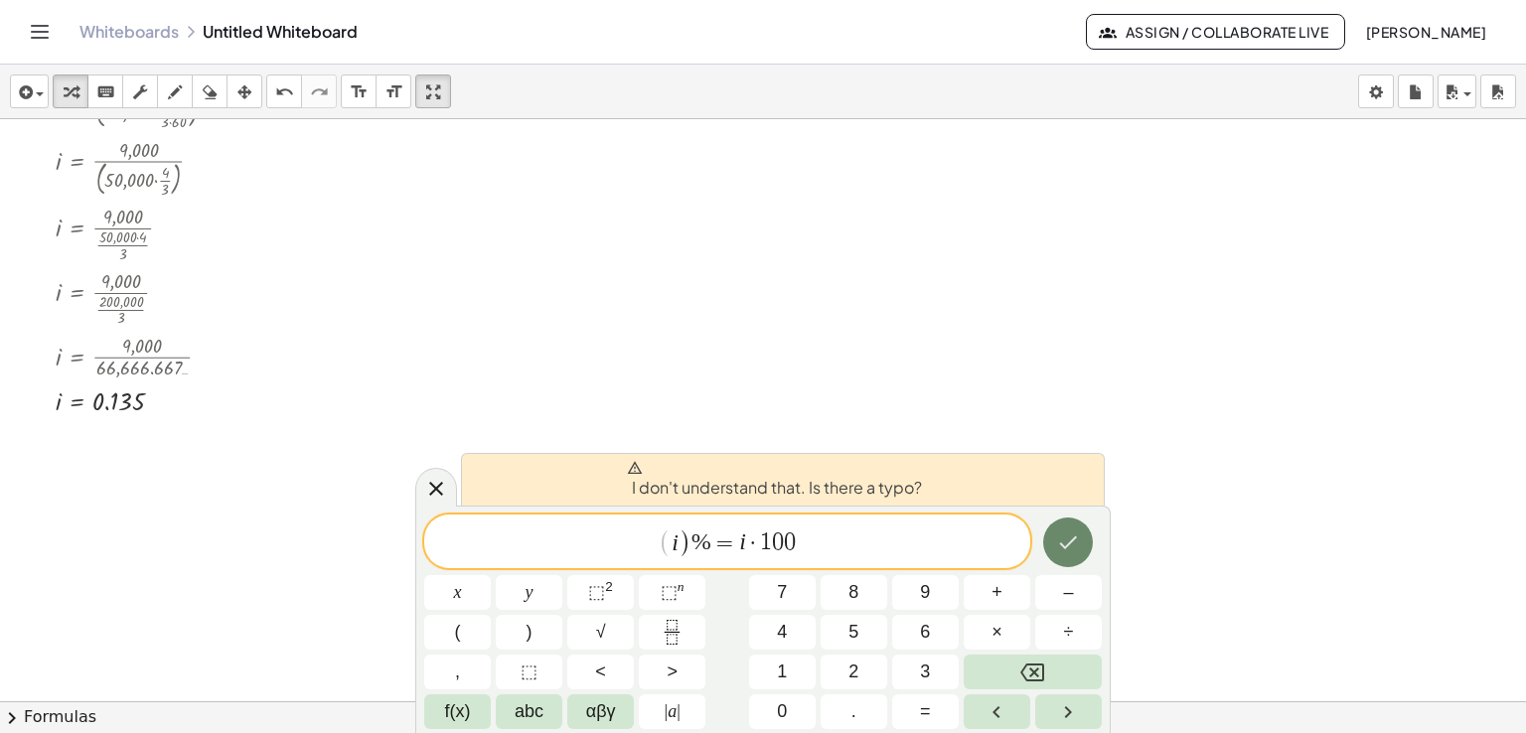
click at [1069, 537] on icon "Done" at bounding box center [1068, 542] width 24 height 24
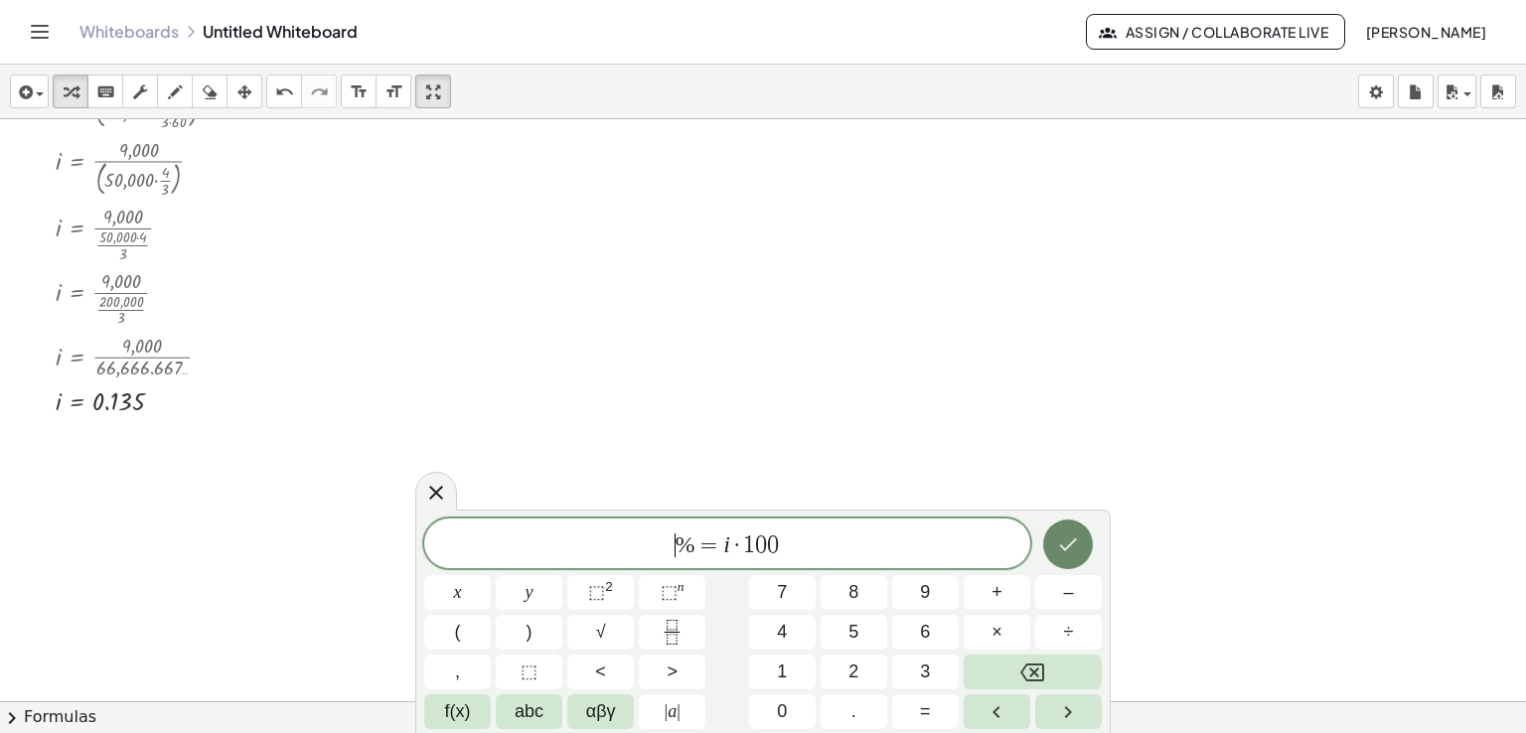
click at [1069, 538] on icon "Done" at bounding box center [1068, 544] width 24 height 24
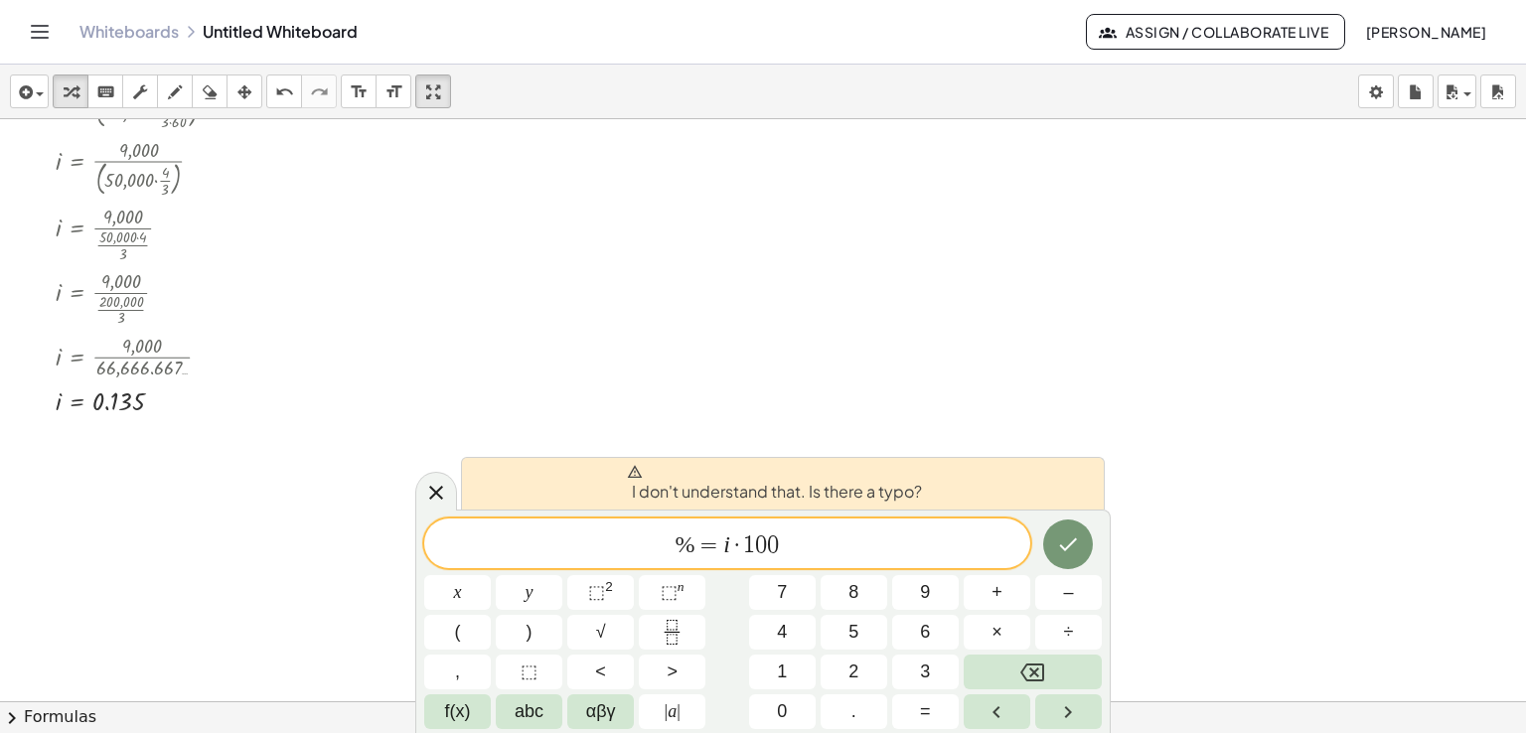
click at [695, 539] on span "=" at bounding box center [709, 545] width 29 height 24
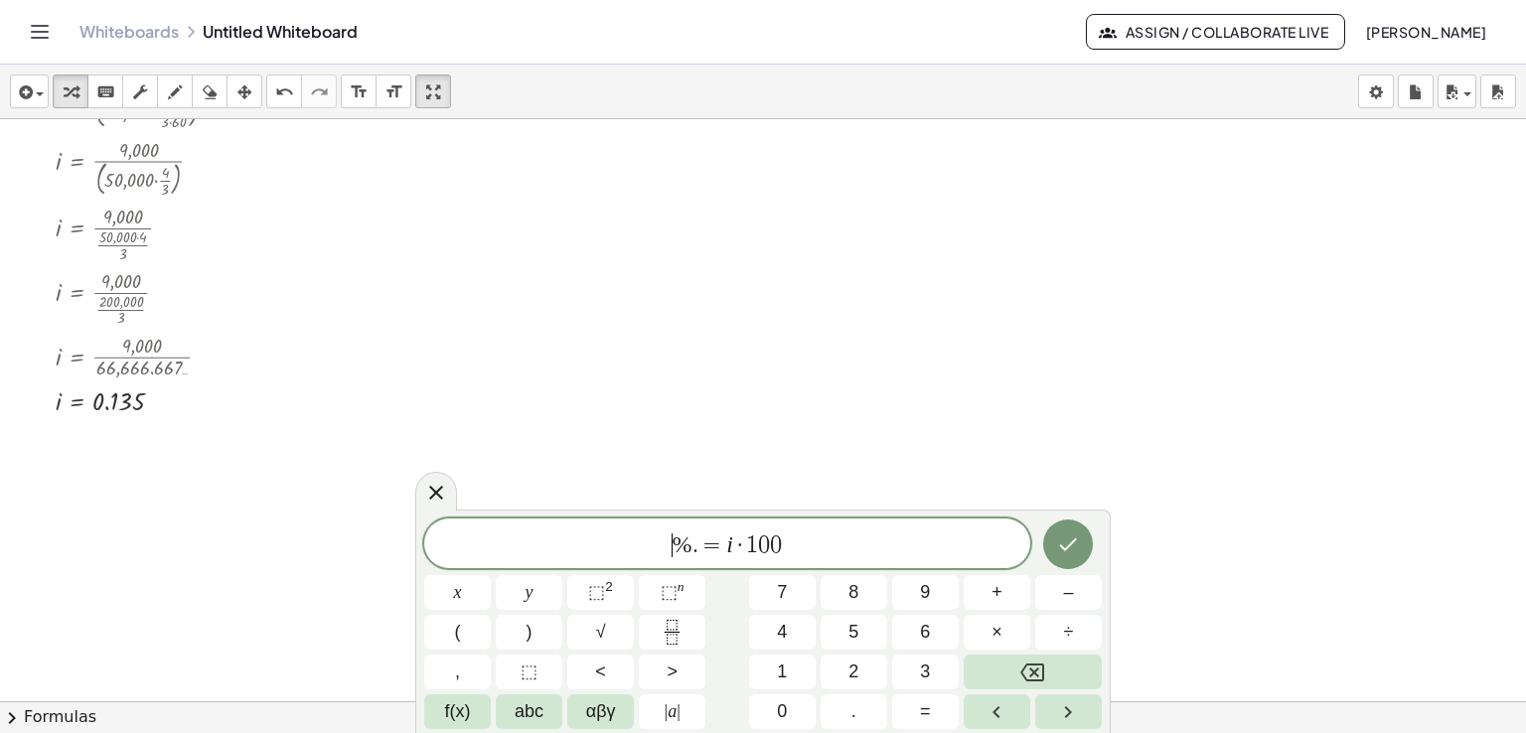
click at [670, 537] on span "​ % . = i · 1 0 0" at bounding box center [727, 545] width 606 height 28
click at [1069, 533] on icon "Done" at bounding box center [1068, 544] width 24 height 24
click at [1064, 533] on icon "Done" at bounding box center [1068, 544] width 24 height 24
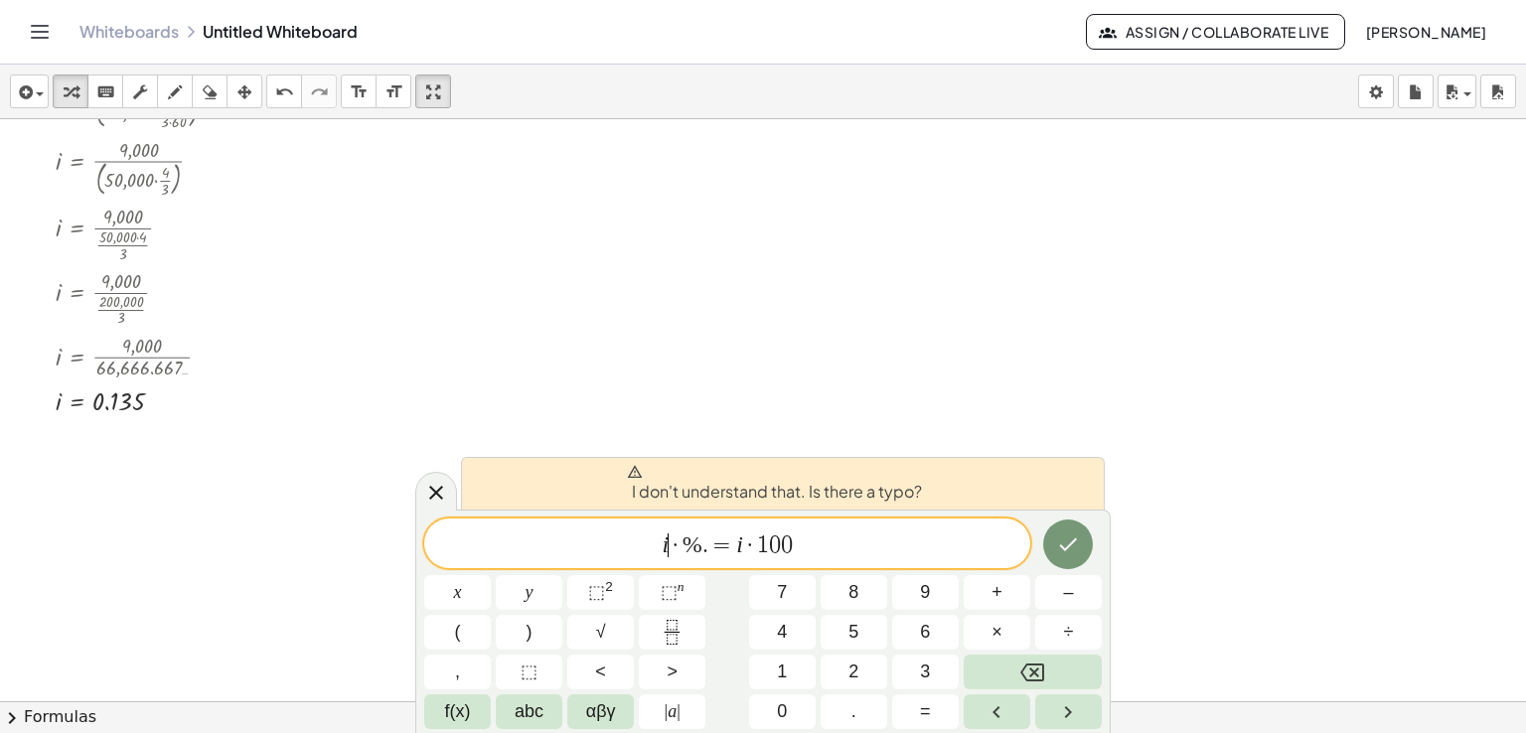
click at [668, 541] on span "i ​ · % . = i · 1 0 0" at bounding box center [727, 545] width 606 height 28
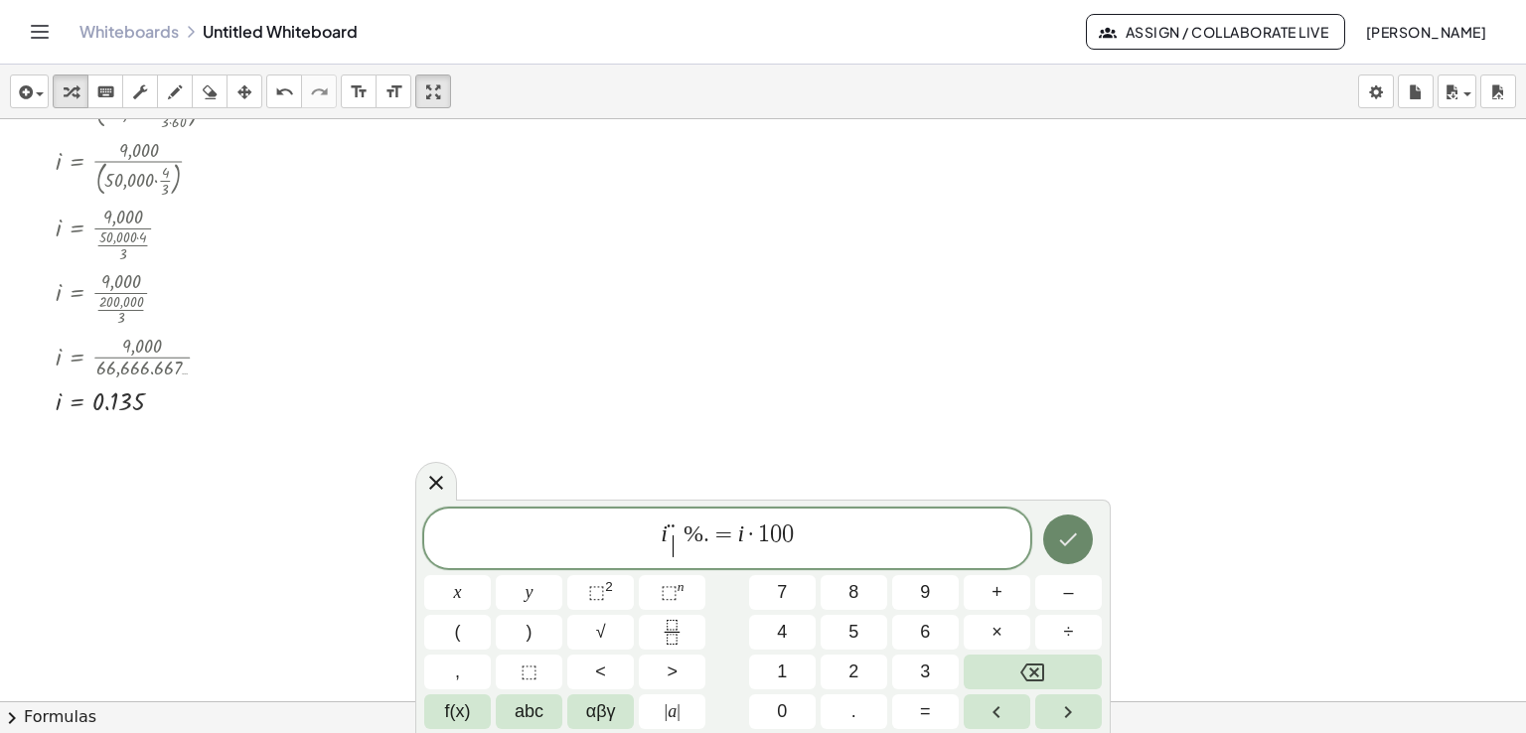
click at [1073, 539] on icon "Done" at bounding box center [1068, 540] width 24 height 24
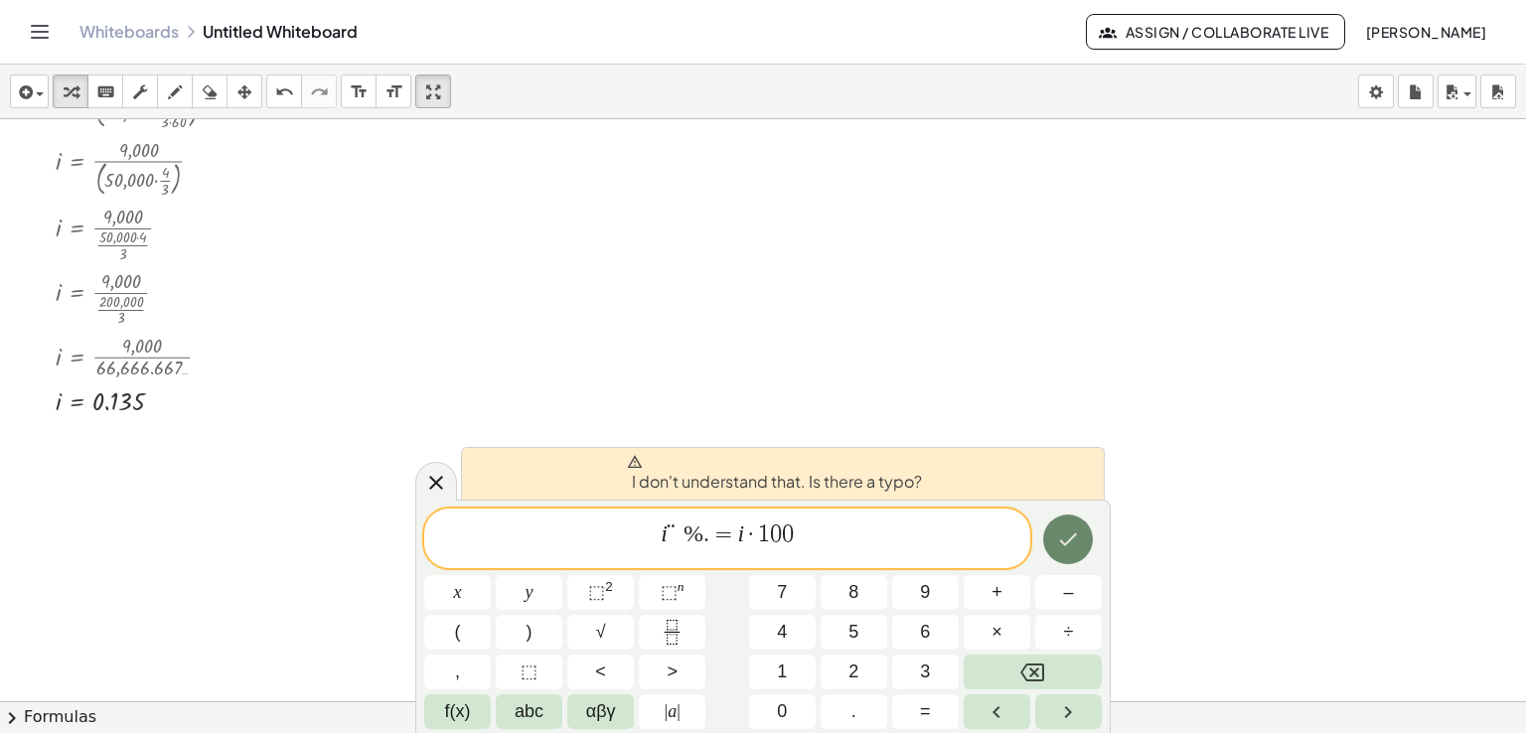
click at [1073, 539] on icon "Done" at bounding box center [1068, 540] width 24 height 24
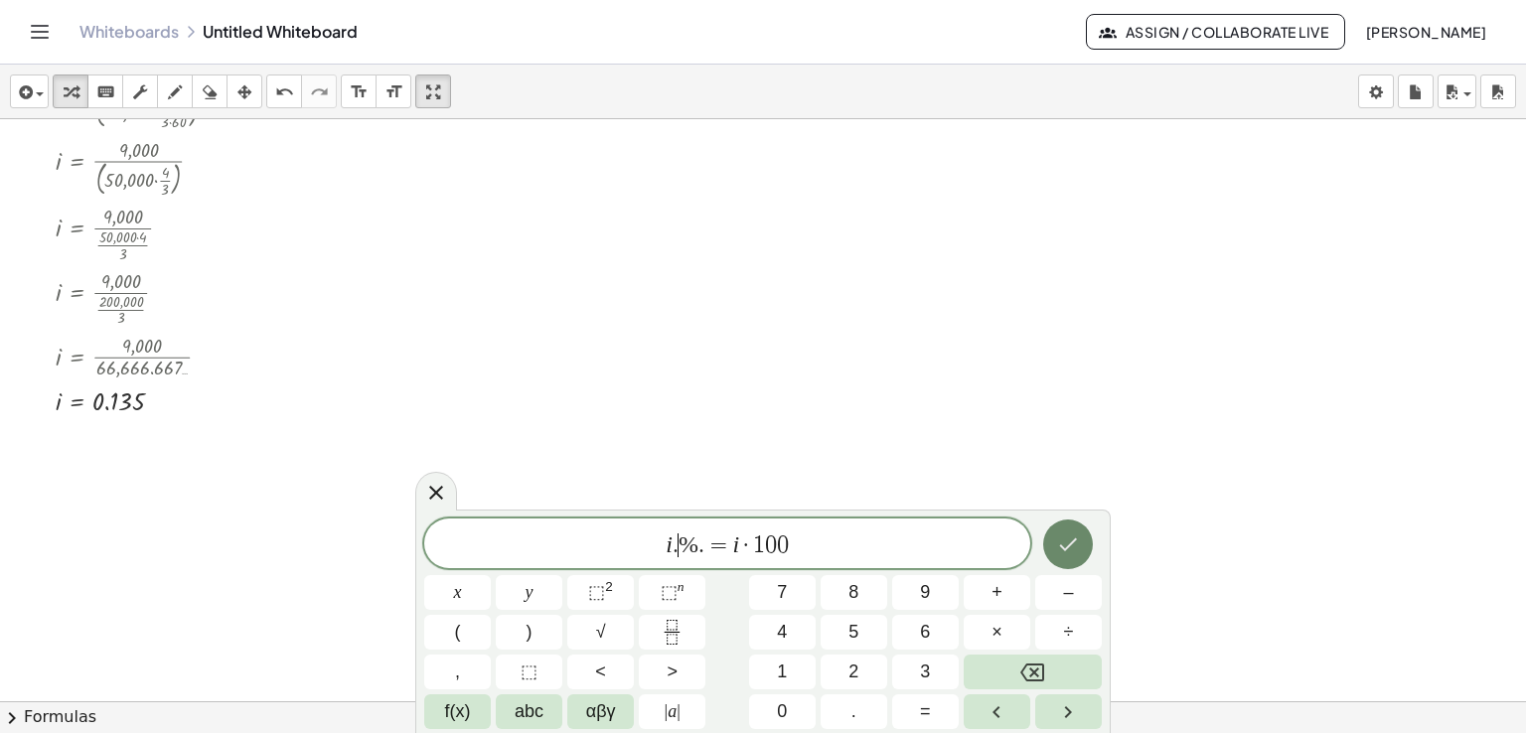
click at [1075, 546] on icon "Done" at bounding box center [1068, 544] width 24 height 24
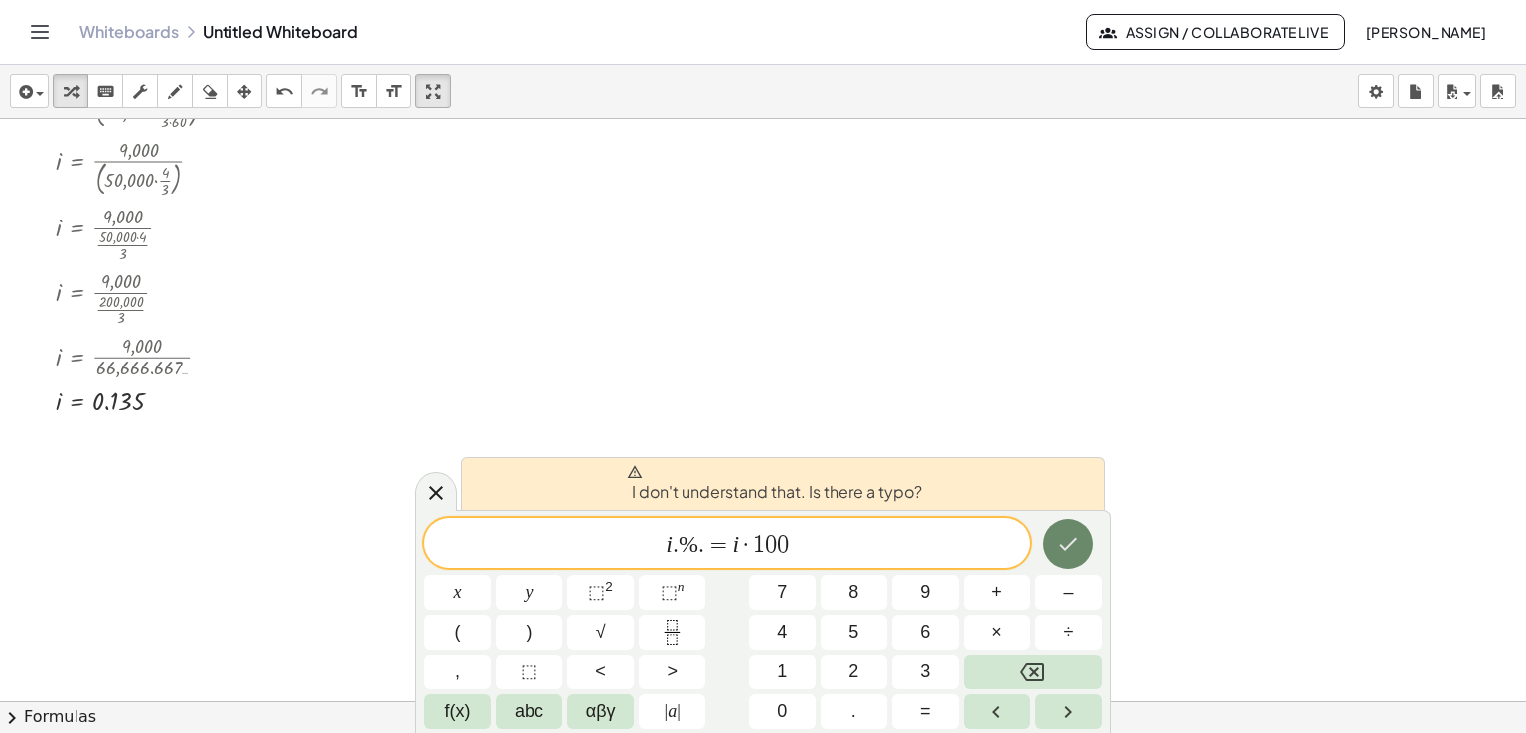
click at [1075, 546] on icon "Done" at bounding box center [1068, 544] width 24 height 24
click at [668, 545] on var "i" at bounding box center [669, 544] width 7 height 26
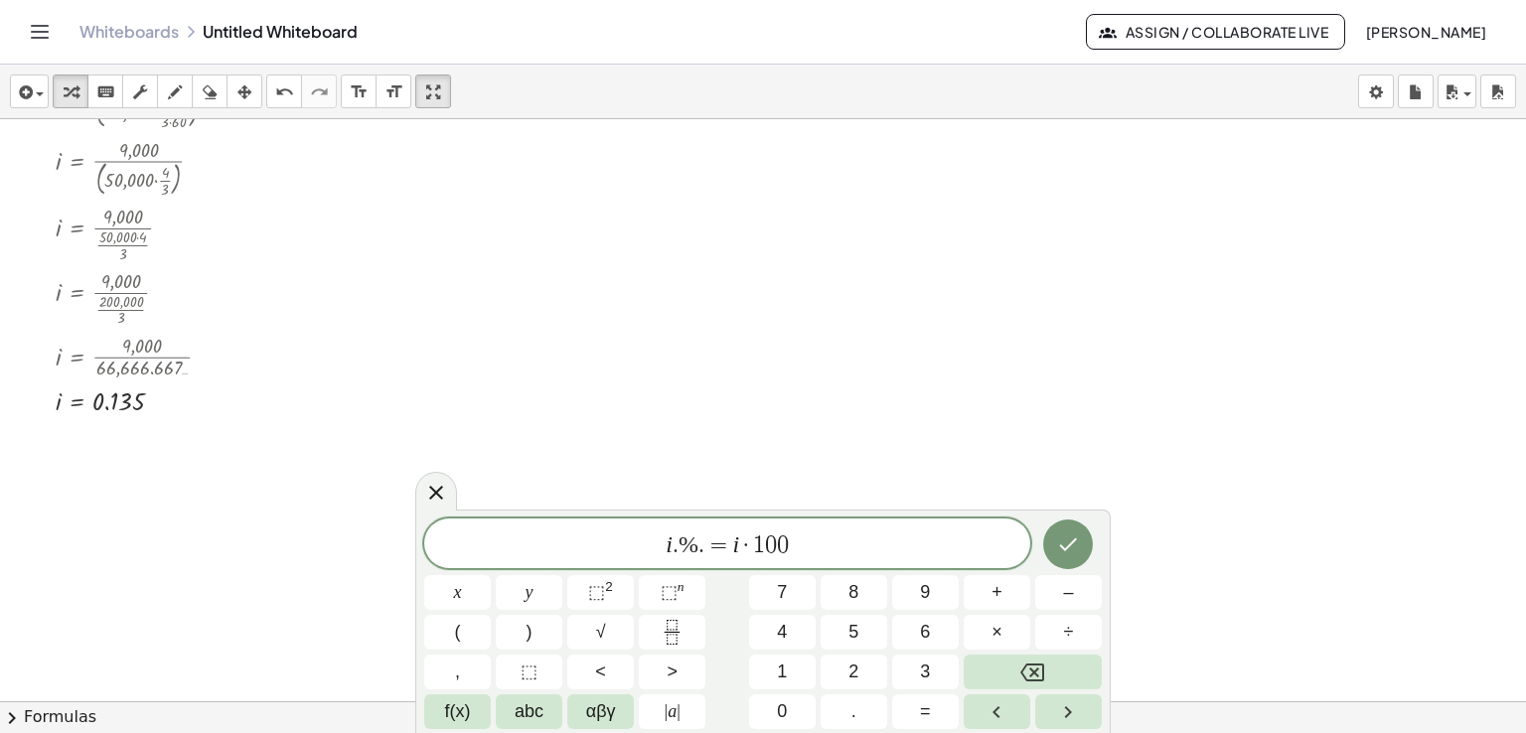
click at [701, 543] on span "." at bounding box center [701, 545] width 6 height 24
click at [1070, 533] on icon "Done" at bounding box center [1068, 544] width 24 height 24
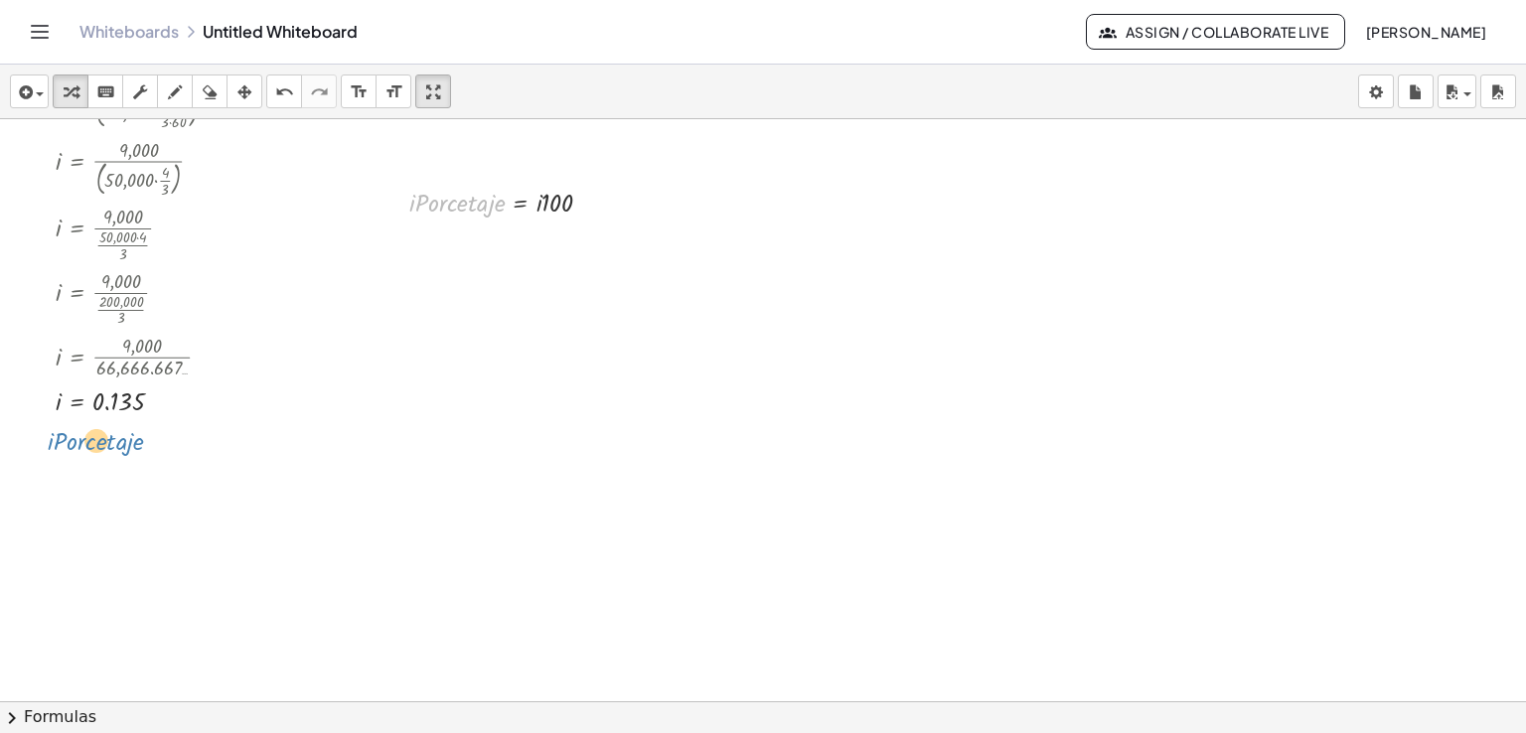
drag, startPoint x: 425, startPoint y: 199, endPoint x: 66, endPoint y: 436, distance: 430.9
click at [244, 88] on icon "button" at bounding box center [244, 92] width 14 height 24
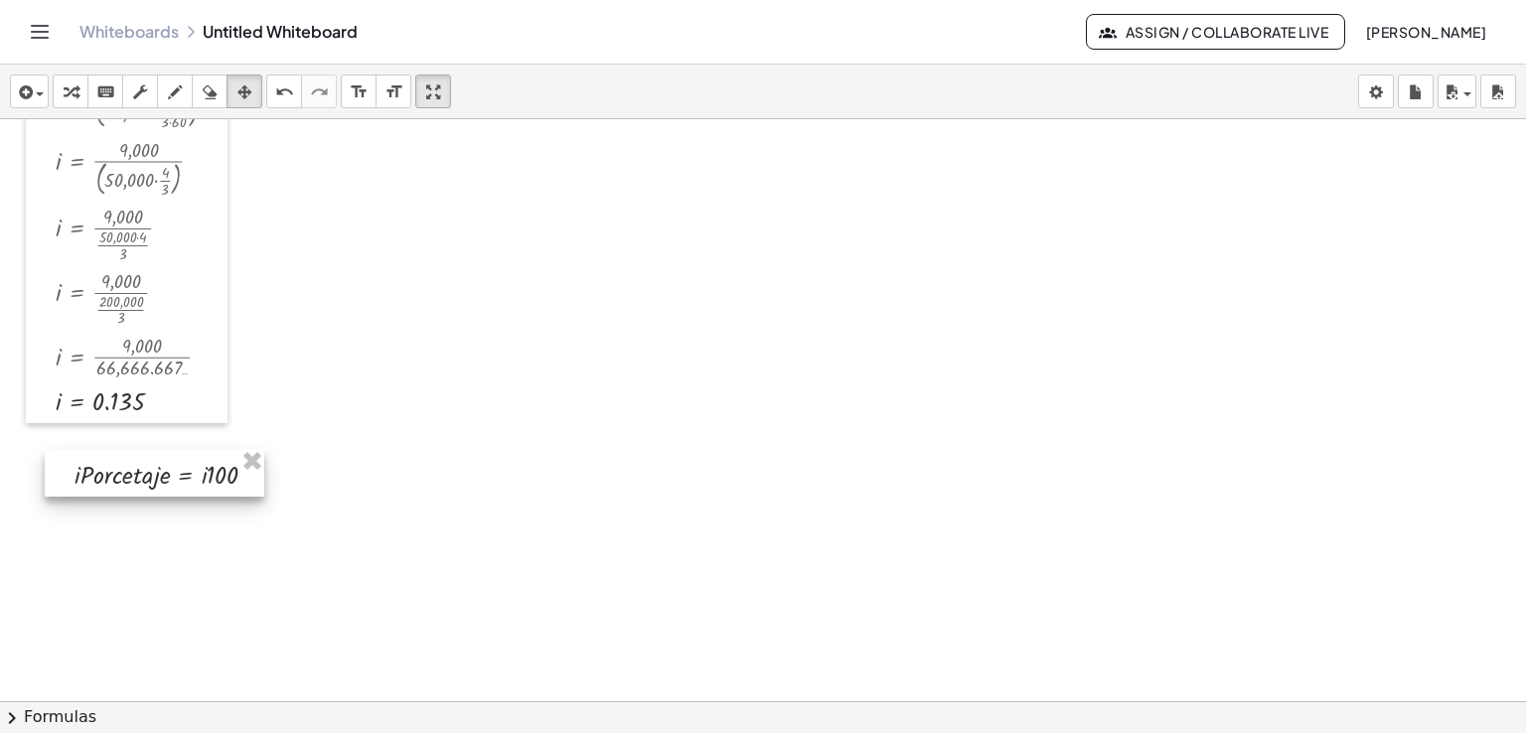
drag, startPoint x: 461, startPoint y: 197, endPoint x: 126, endPoint y: 470, distance: 432.1
click at [126, 470] on div at bounding box center [155, 473] width 220 height 48
click at [115, 98] on div "keyboard" at bounding box center [105, 91] width 26 height 24
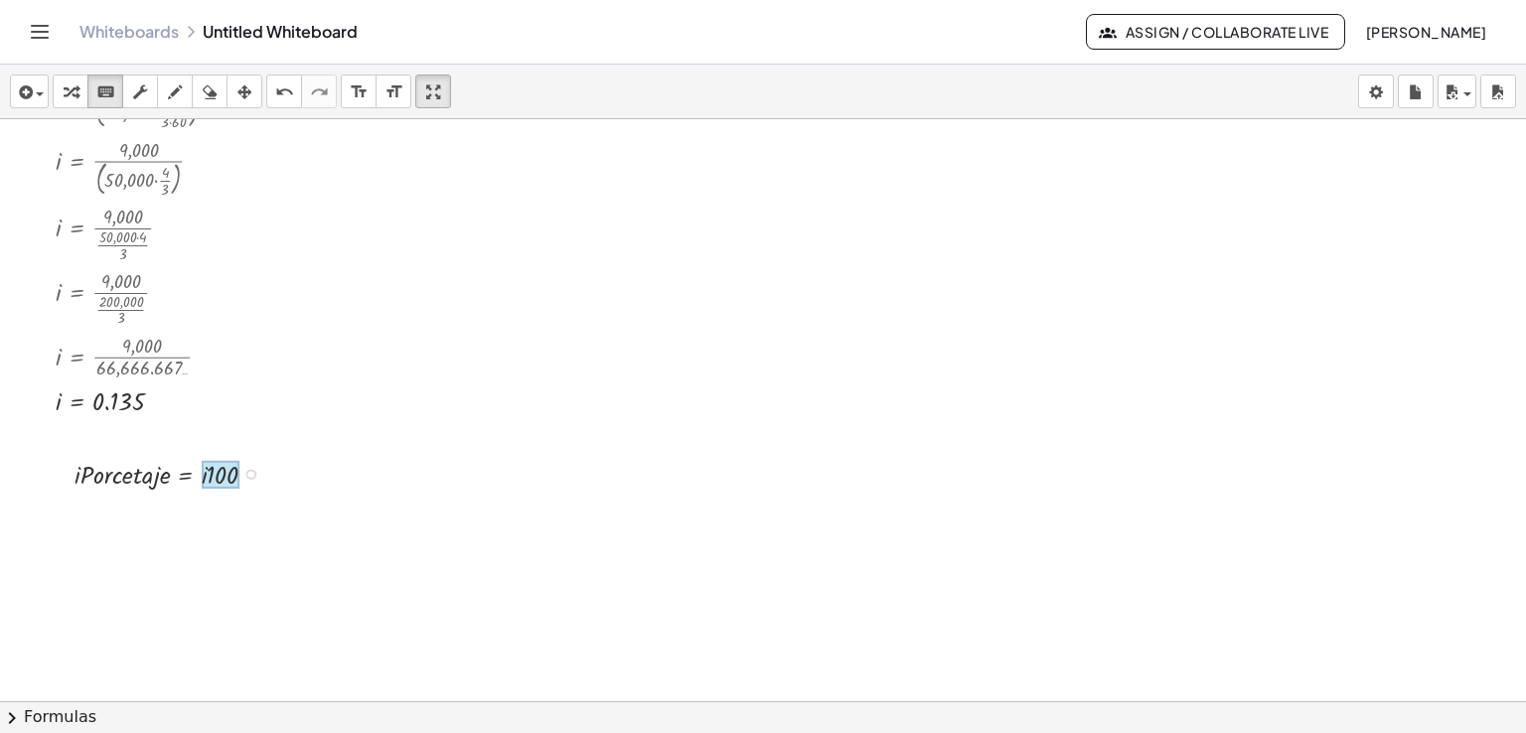
drag, startPoint x: 68, startPoint y: 401, endPoint x: 203, endPoint y: 473, distance: 152.9
click at [62, 404] on div at bounding box center [100, 401] width 88 height 27
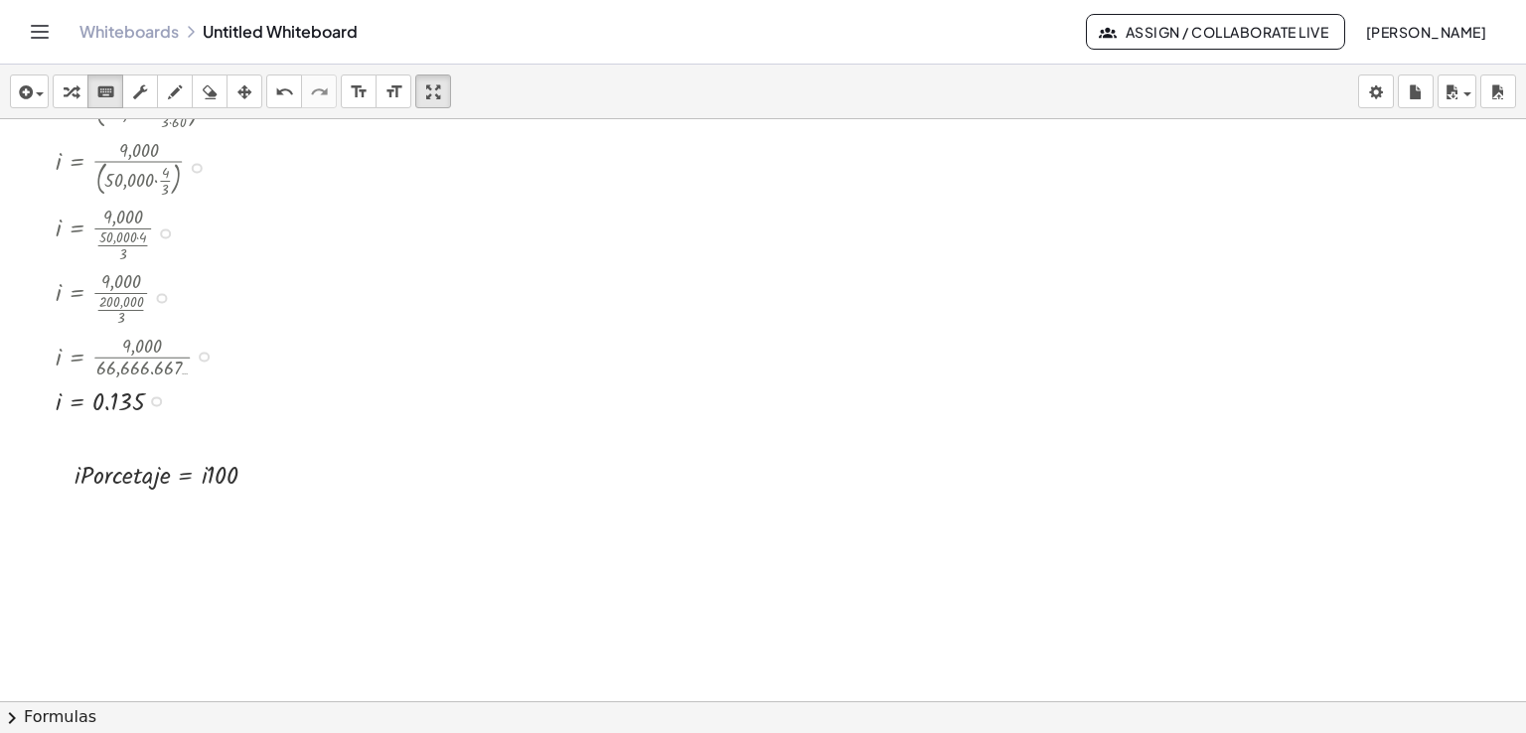
click at [60, 413] on div at bounding box center [147, 399] width 202 height 37
drag, startPoint x: 58, startPoint y: 402, endPoint x: 70, endPoint y: 410, distance: 14.3
click at [76, 401] on div "i = 0.135" at bounding box center [76, 401] width 0 height 0
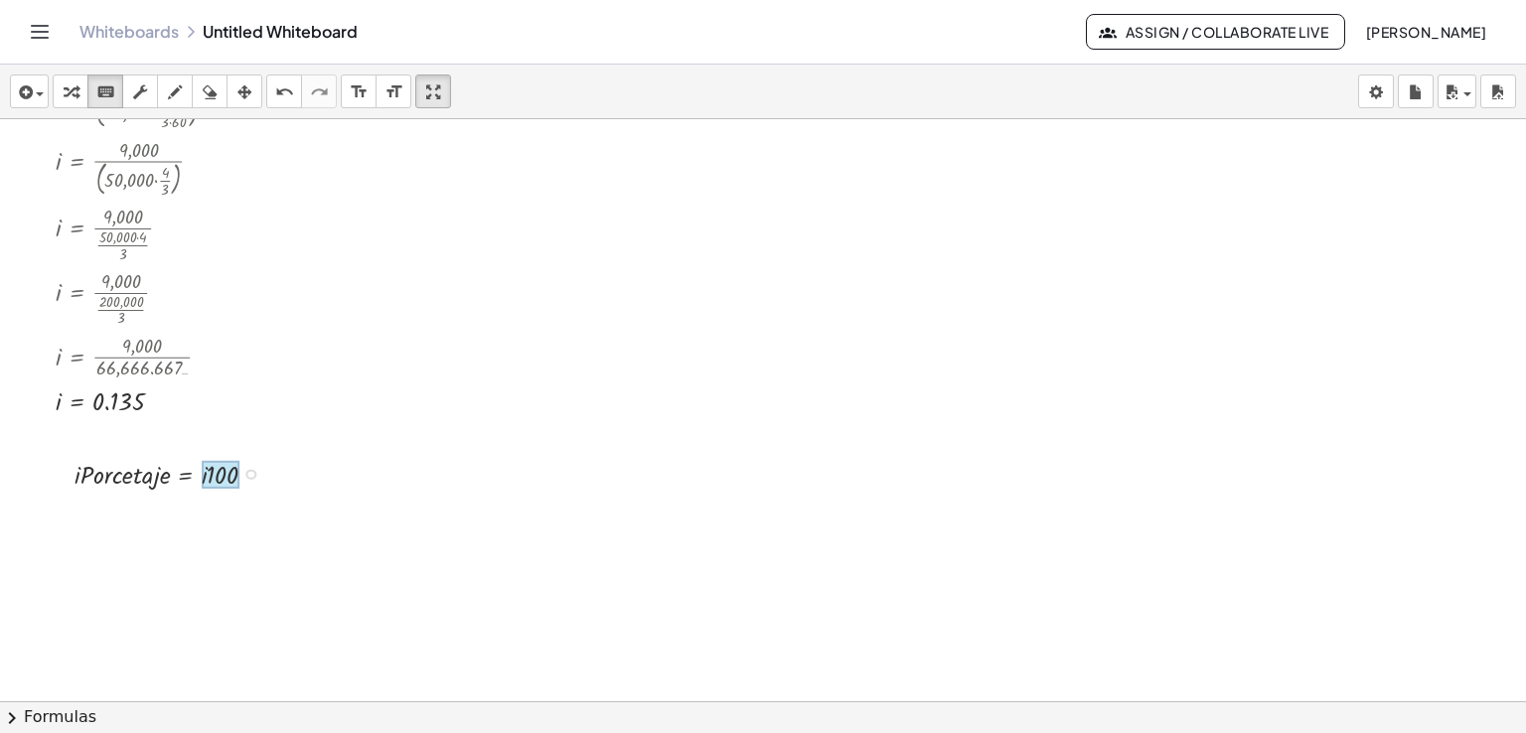
drag, startPoint x: 56, startPoint y: 406, endPoint x: 207, endPoint y: 478, distance: 167.1
click at [54, 403] on div "i = · I · ( · C · T ) i = · 9,000 · ( · C · T ) i = · 9,000 · ( · 50,000 · T ) …" at bounding box center [127, 125] width 202 height 596
click at [56, 417] on div "i = · I · ( · C · T ) i = · 9,000 · ( · C · T ) i = · 9,000 · ( · 50,000 · T ) …" at bounding box center [127, 125] width 202 height 596
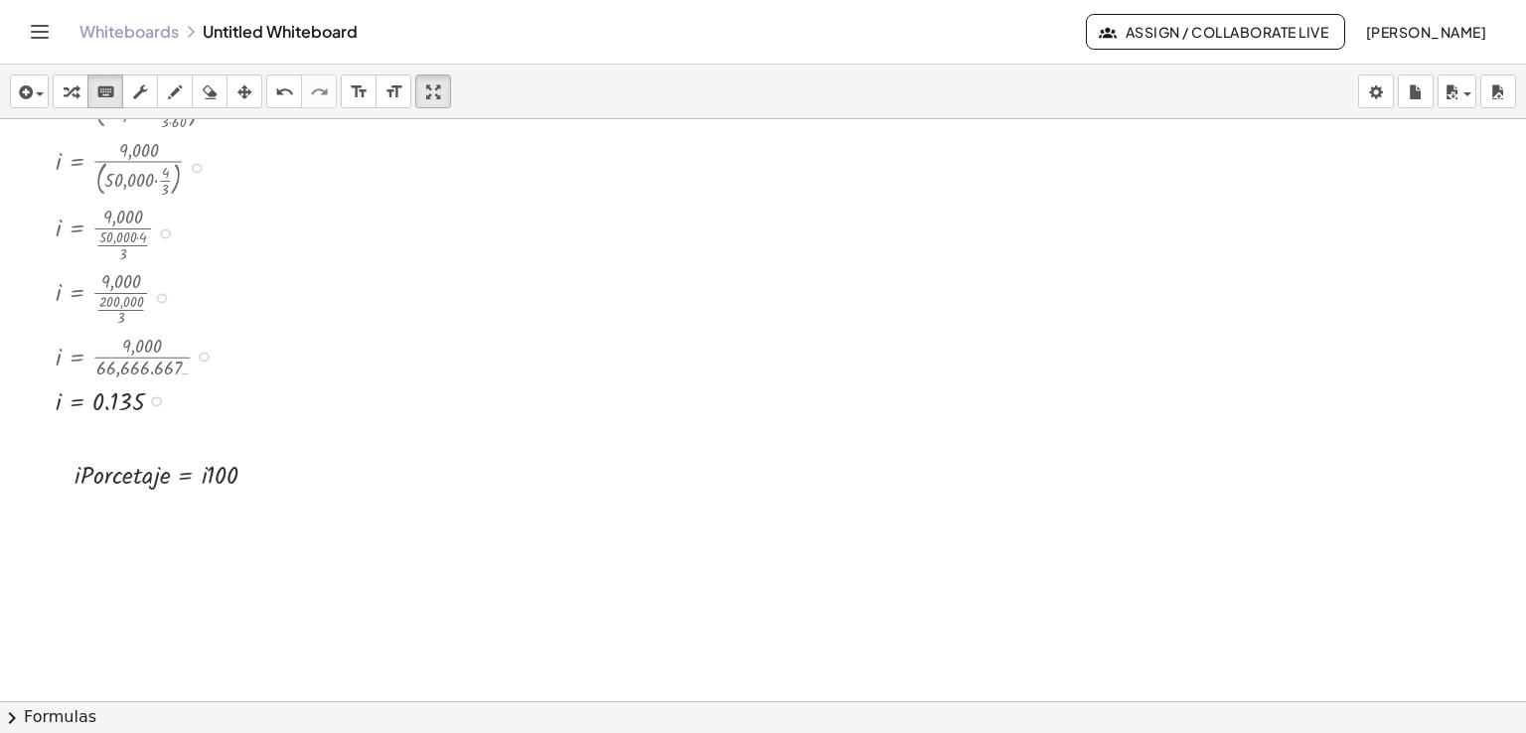
click at [60, 400] on div at bounding box center [147, 399] width 202 height 37
drag, startPoint x: 59, startPoint y: 400, endPoint x: 210, endPoint y: 477, distance: 169.3
click at [203, 477] on div at bounding box center [221, 475] width 38 height 28
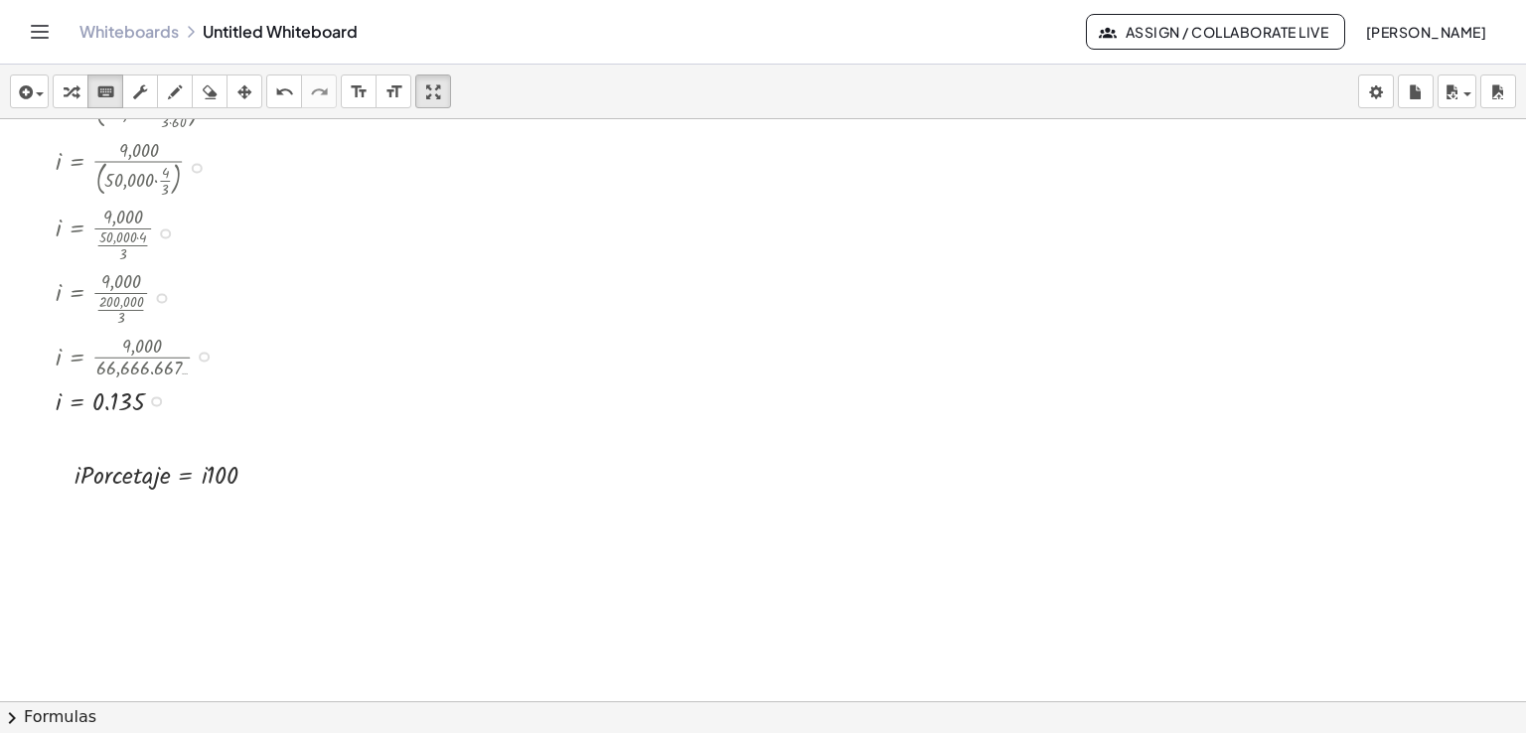
click at [58, 399] on div at bounding box center [147, 399] width 202 height 37
click at [56, 406] on div at bounding box center [147, 399] width 202 height 37
click at [60, 356] on div at bounding box center [147, 355] width 202 height 53
click at [60, 289] on div at bounding box center [147, 296] width 202 height 65
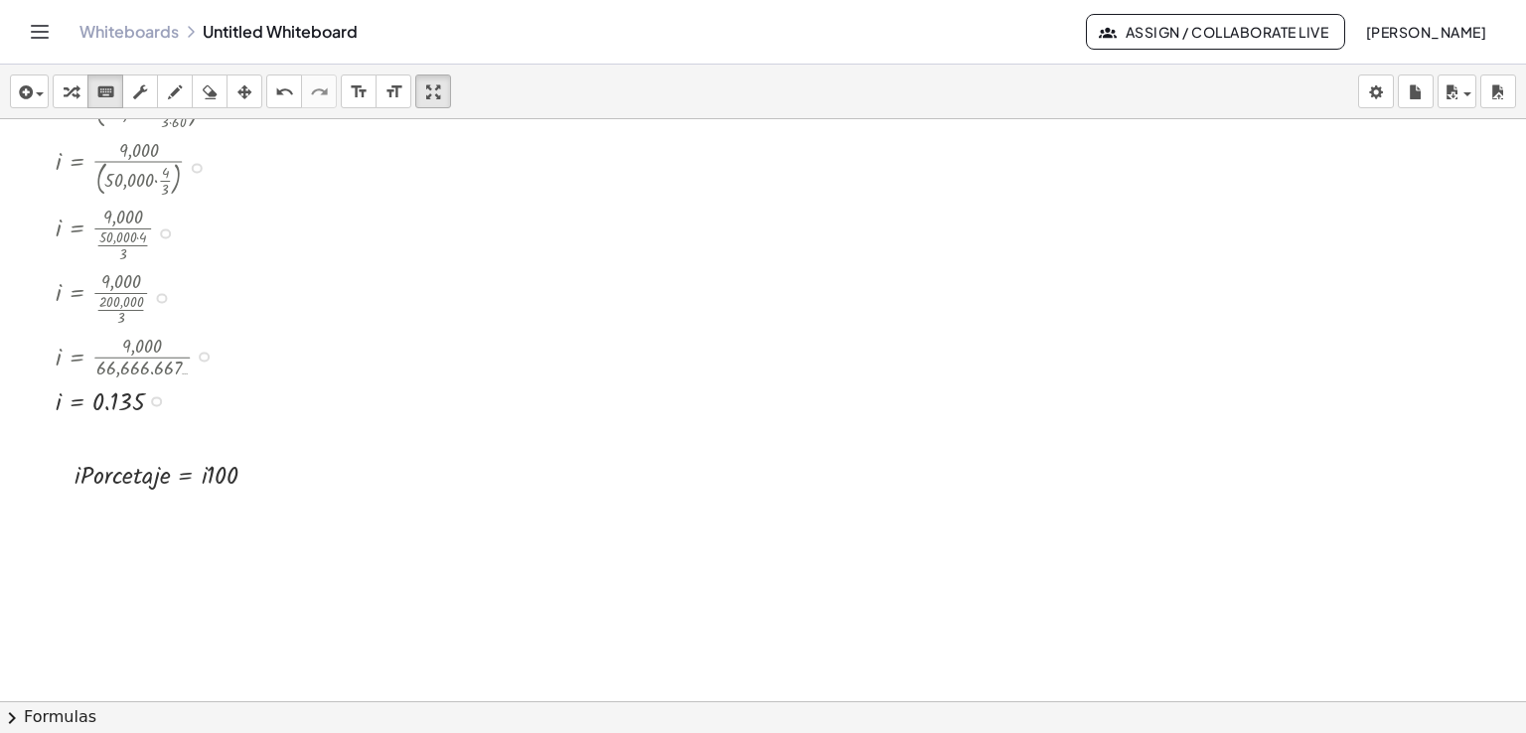
drag, startPoint x: 61, startPoint y: 163, endPoint x: 75, endPoint y: 224, distance: 62.2
drag, startPoint x: 159, startPoint y: 401, endPoint x: 175, endPoint y: 442, distance: 43.7
drag, startPoint x: 63, startPoint y: 401, endPoint x: 88, endPoint y: 407, distance: 26.5
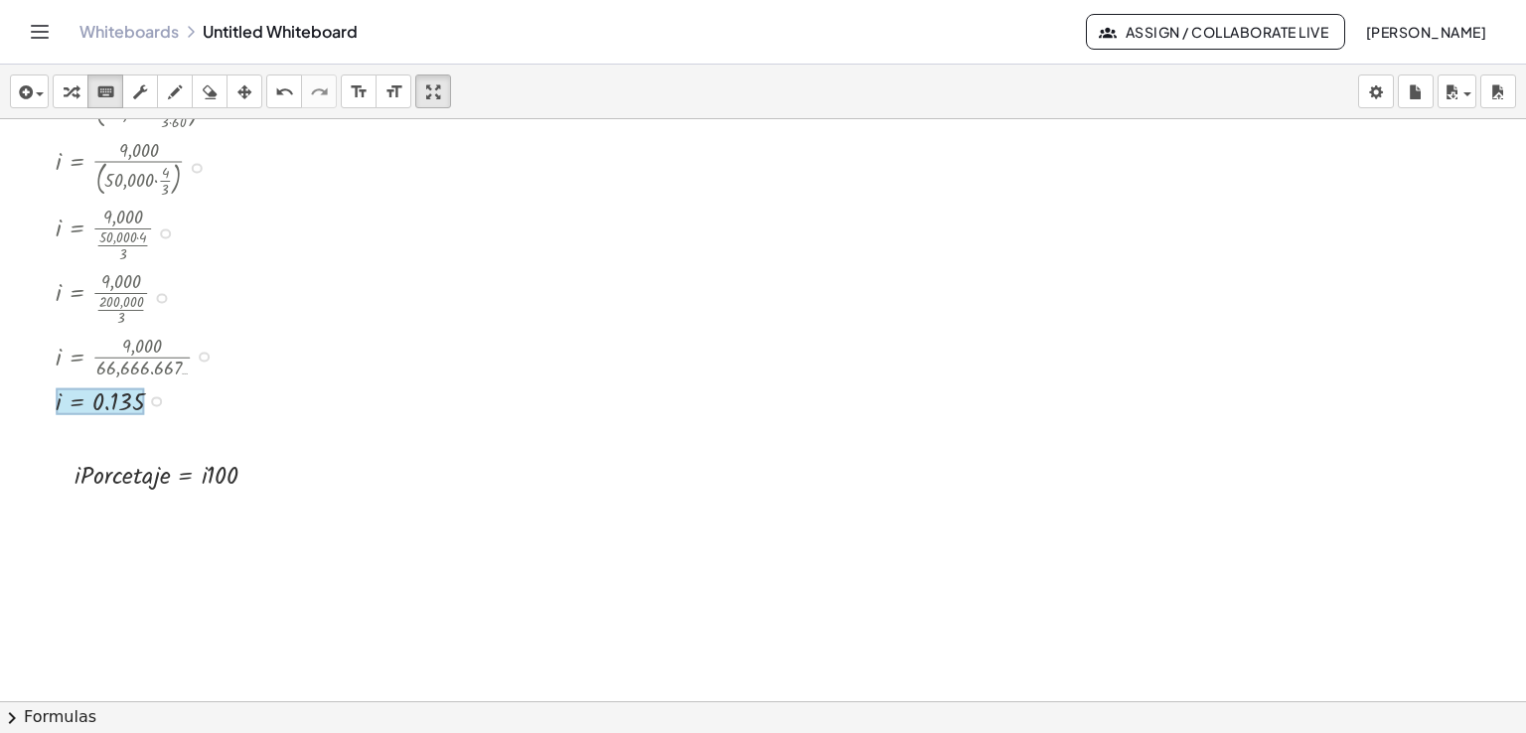
click at [88, 407] on div at bounding box center [100, 401] width 88 height 27
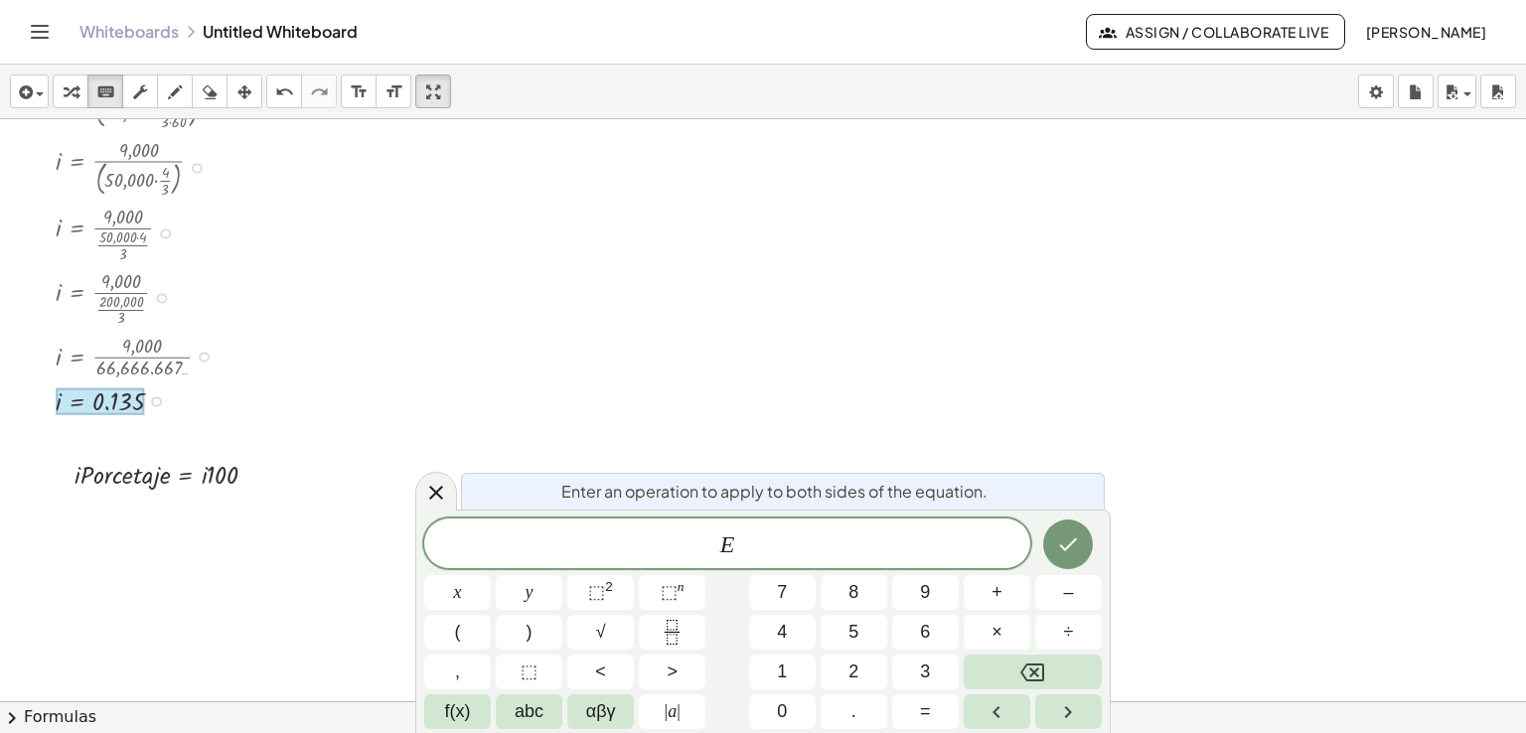
click at [98, 402] on div at bounding box center [100, 401] width 88 height 27
click at [448, 494] on div at bounding box center [436, 491] width 42 height 39
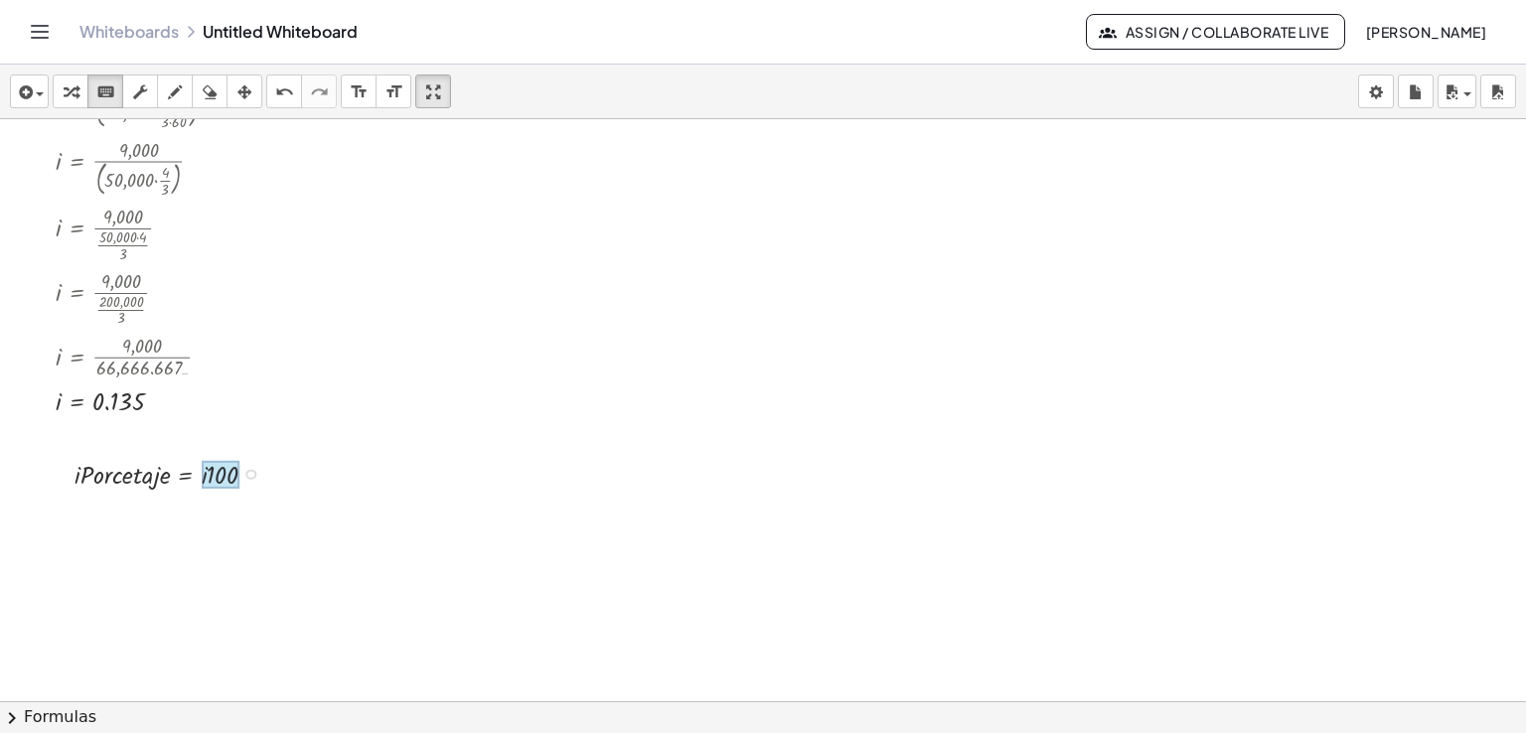
drag, startPoint x: 113, startPoint y: 398, endPoint x: 203, endPoint y: 472, distance: 115.8
click at [203, 472] on div at bounding box center [221, 475] width 38 height 28
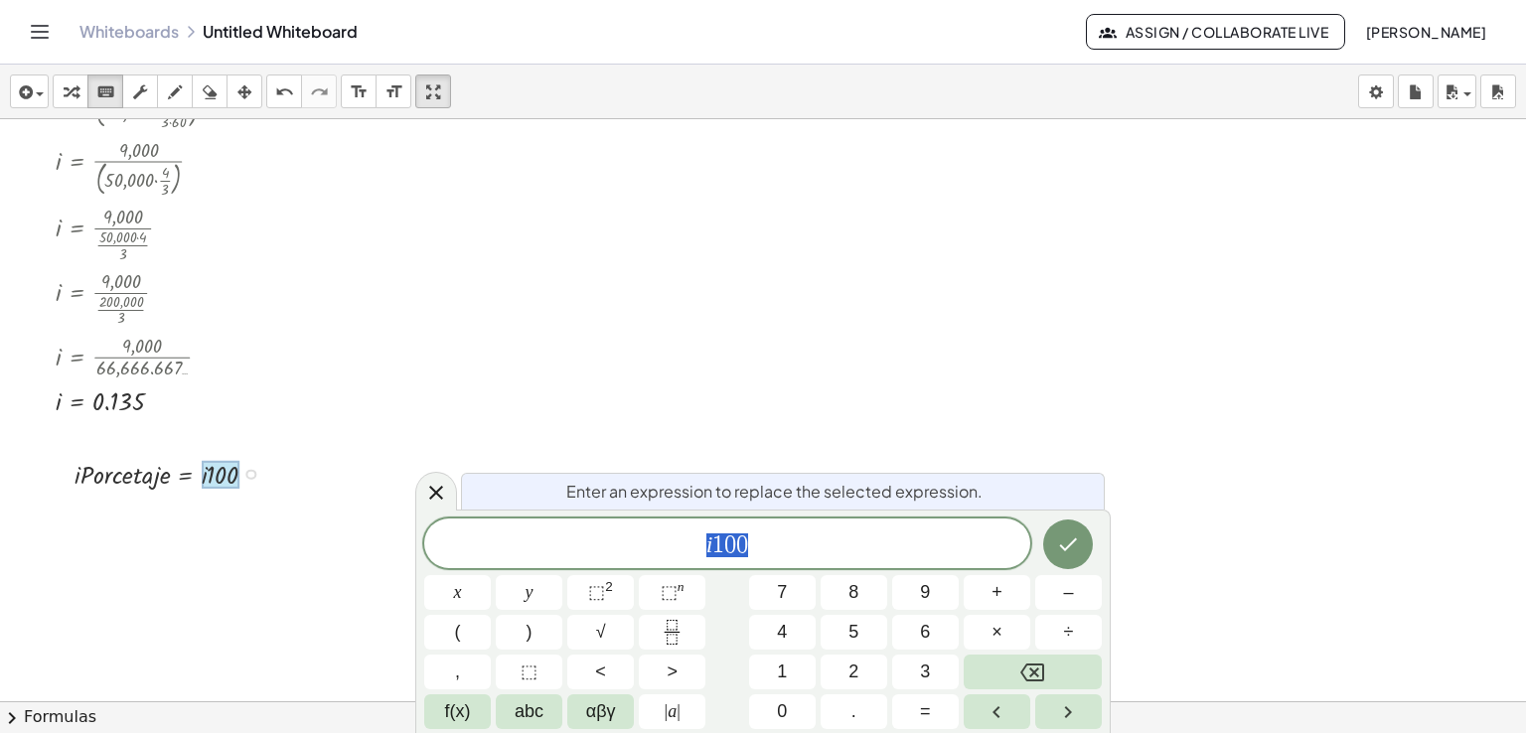
click at [203, 472] on div at bounding box center [221, 475] width 38 height 28
click at [449, 494] on div at bounding box center [436, 491] width 42 height 39
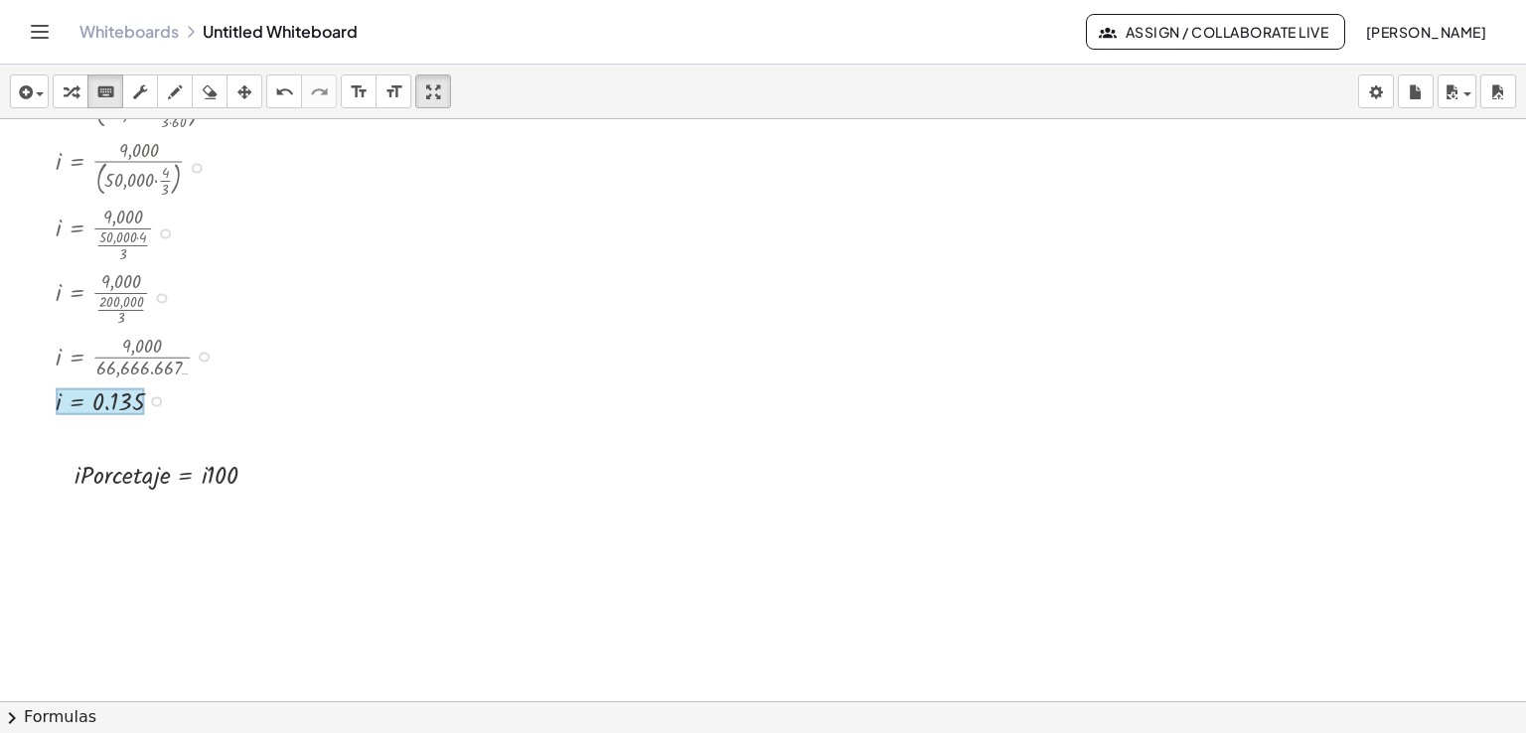
drag, startPoint x: 75, startPoint y: 421, endPoint x: 65, endPoint y: 402, distance: 21.3
click at [76, 401] on div "i = 0.135" at bounding box center [76, 401] width 0 height 0
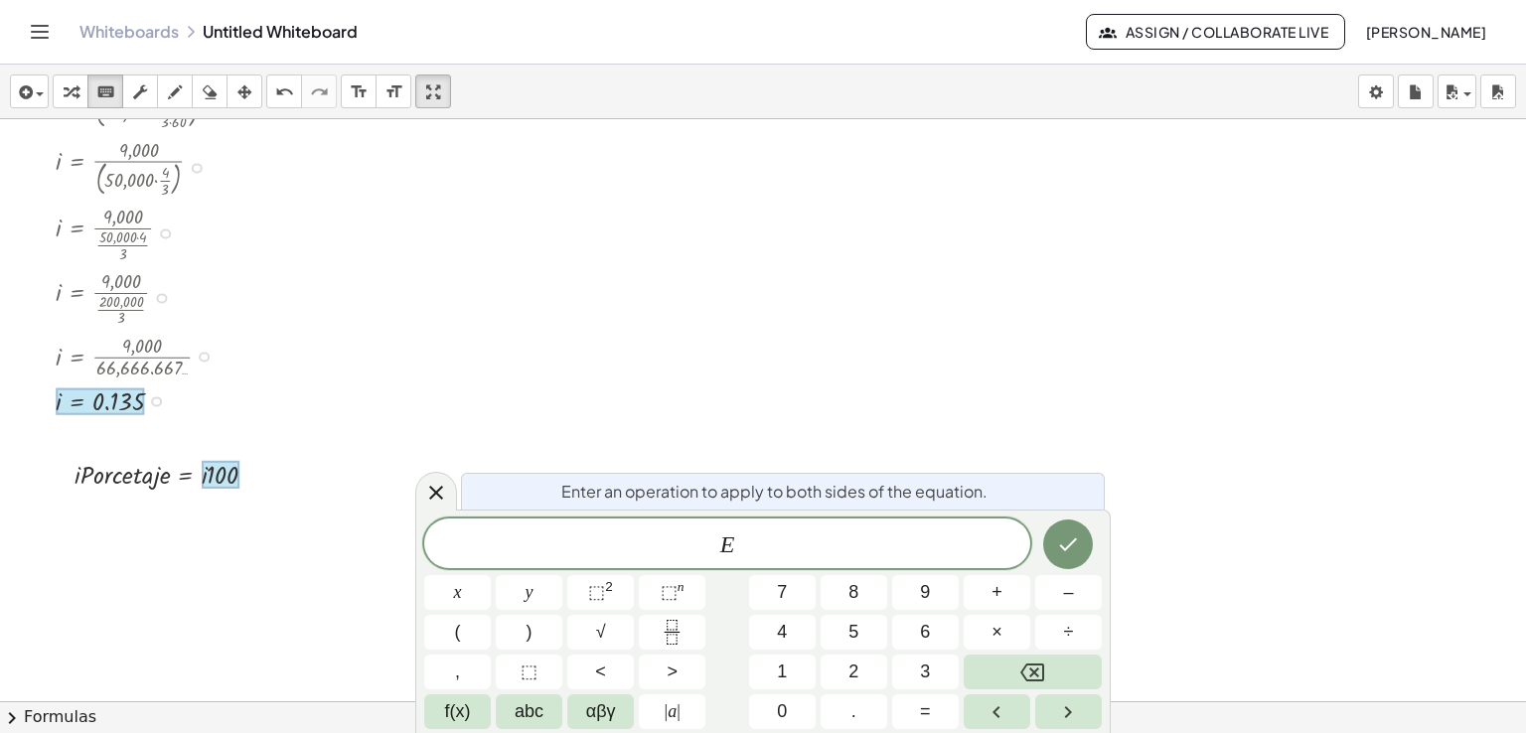
drag, startPoint x: 78, startPoint y: 402, endPoint x: 203, endPoint y: 463, distance: 138.2
drag, startPoint x: 922, startPoint y: 545, endPoint x: 913, endPoint y: 551, distance: 10.7
click at [913, 551] on span "E" at bounding box center [727, 545] width 606 height 28
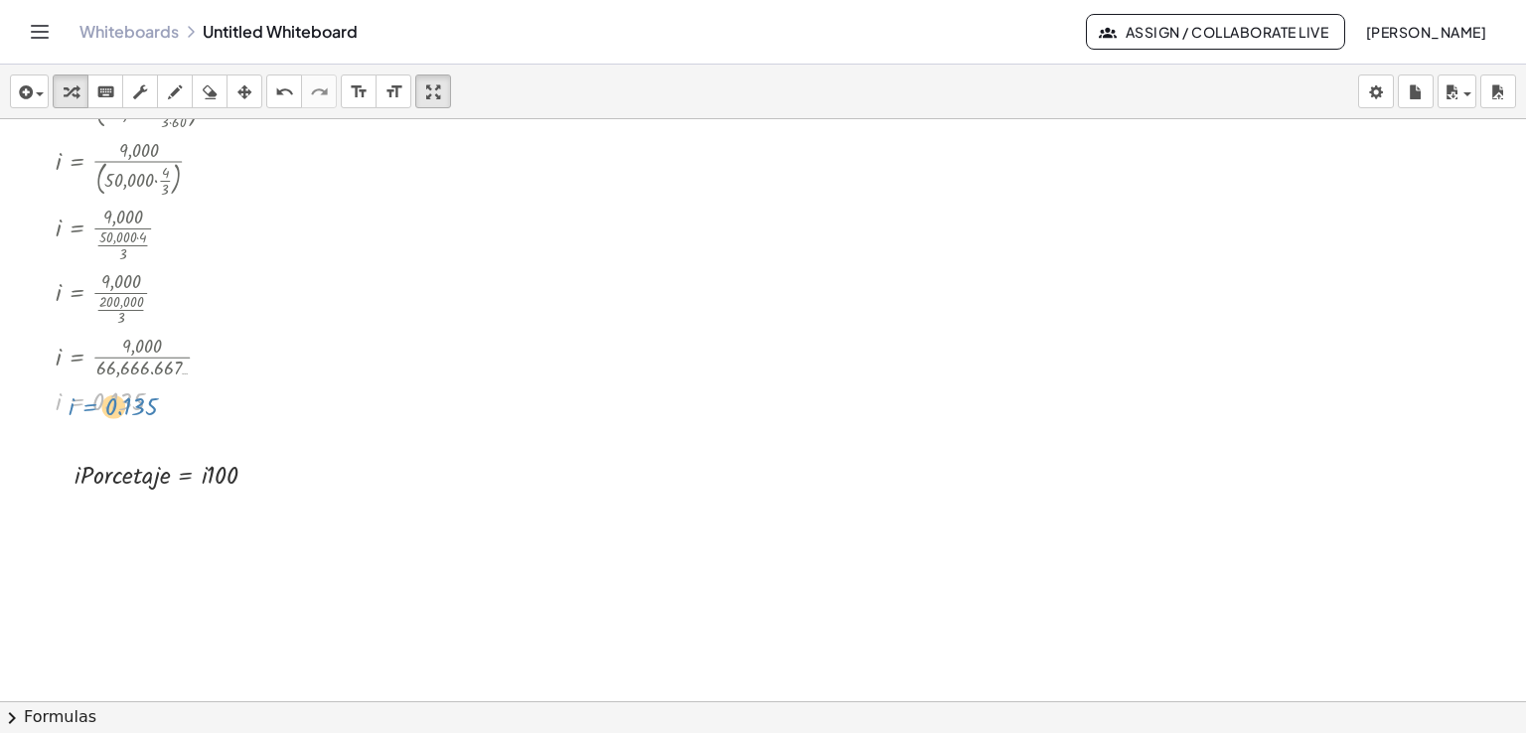
drag, startPoint x: 75, startPoint y: 400, endPoint x: 85, endPoint y: 402, distance: 11.1
click at [85, 402] on div at bounding box center [147, 399] width 202 height 37
drag, startPoint x: 60, startPoint y: 401, endPoint x: 208, endPoint y: 470, distance: 163.1
click at [258, 515] on div at bounding box center [179, 511] width 318 height 38
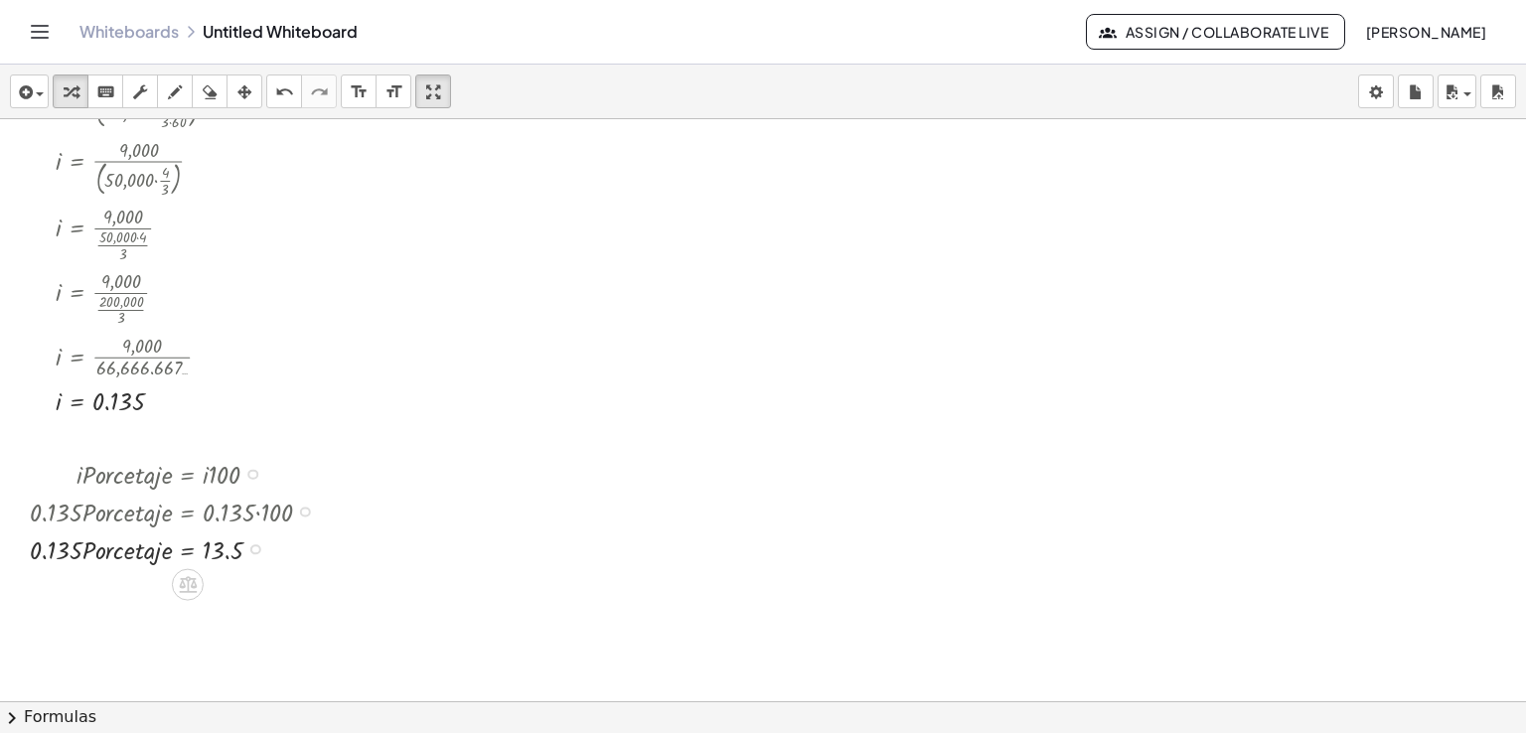
click at [69, 546] on div at bounding box center [179, 548] width 318 height 38
click at [290, 93] on icon "undo" at bounding box center [284, 92] width 19 height 24
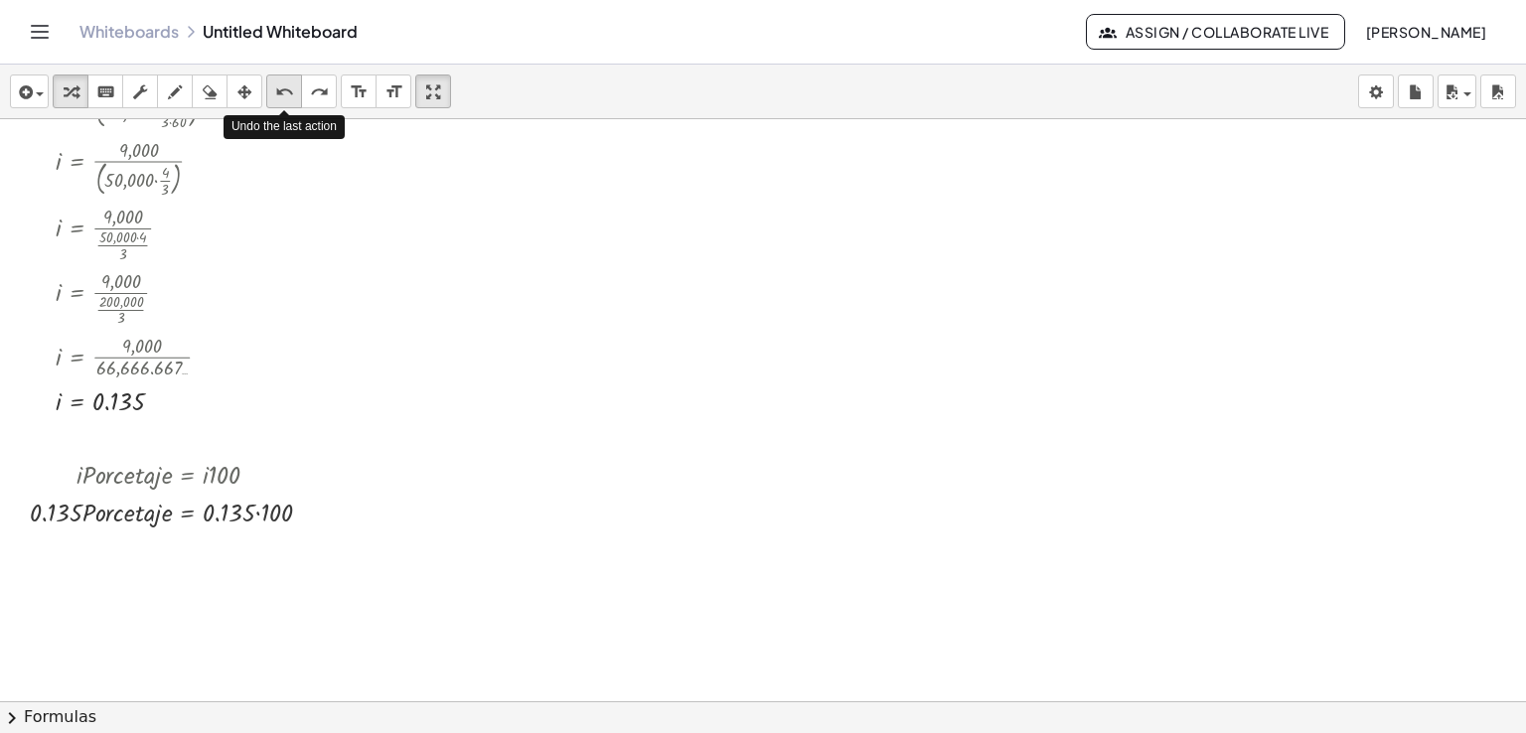
click at [290, 93] on icon "undo" at bounding box center [284, 92] width 19 height 24
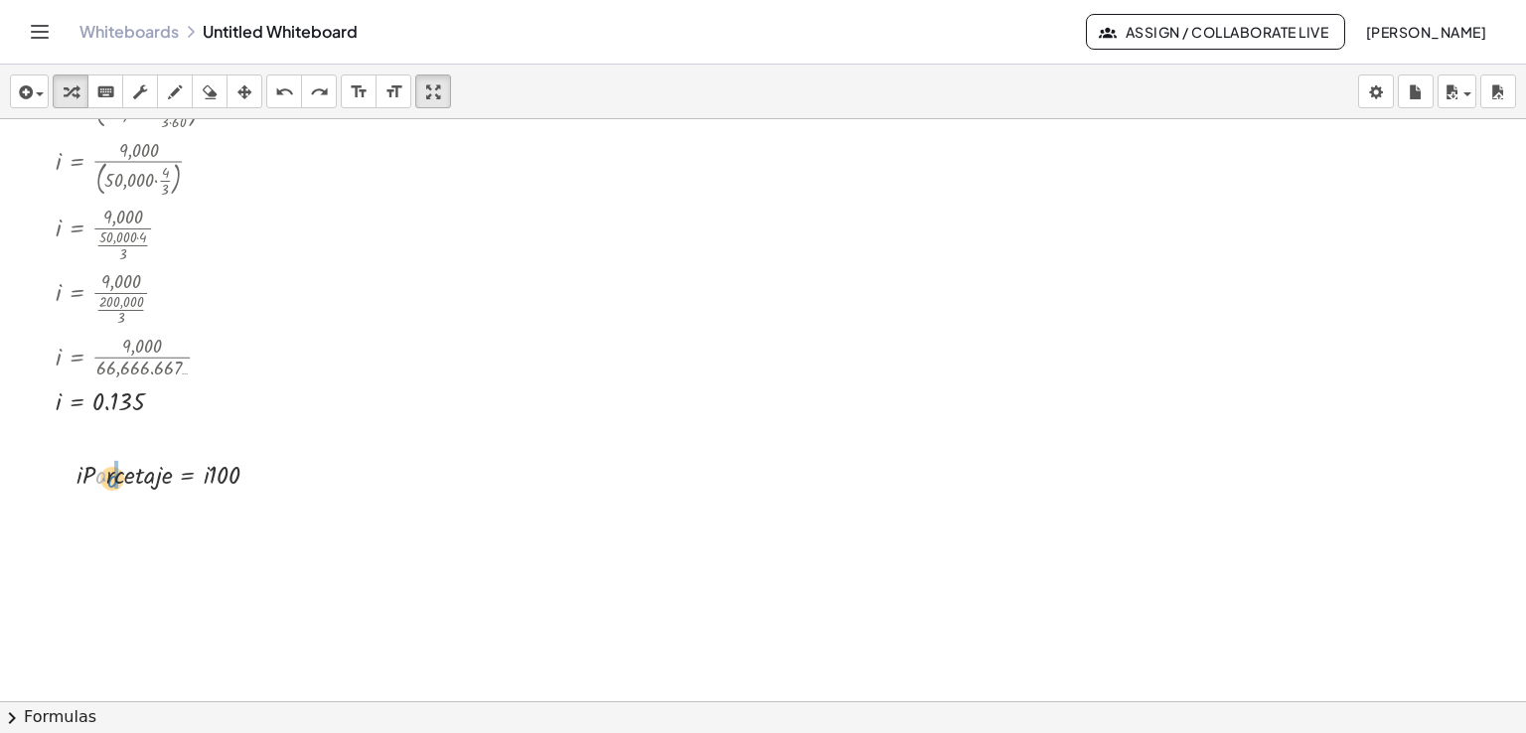
drag, startPoint x: 99, startPoint y: 466, endPoint x: 111, endPoint y: 469, distance: 12.3
click at [111, 469] on div at bounding box center [177, 473] width 220 height 38
click at [273, 94] on div "undo" at bounding box center [284, 91] width 26 height 24
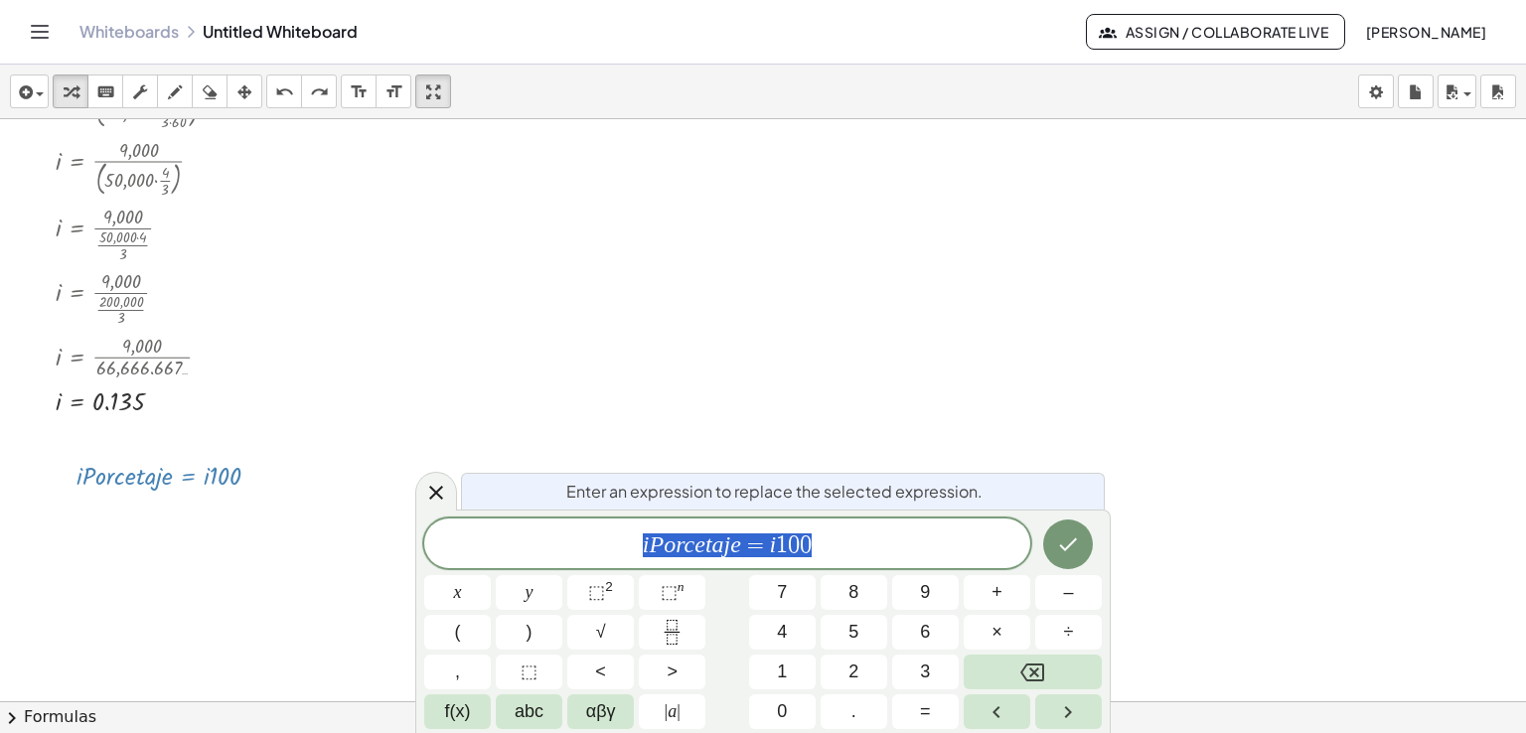
drag, startPoint x: 187, startPoint y: 474, endPoint x: 182, endPoint y: 522, distance: 47.9
click at [1073, 549] on icon "Done" at bounding box center [1068, 544] width 24 height 24
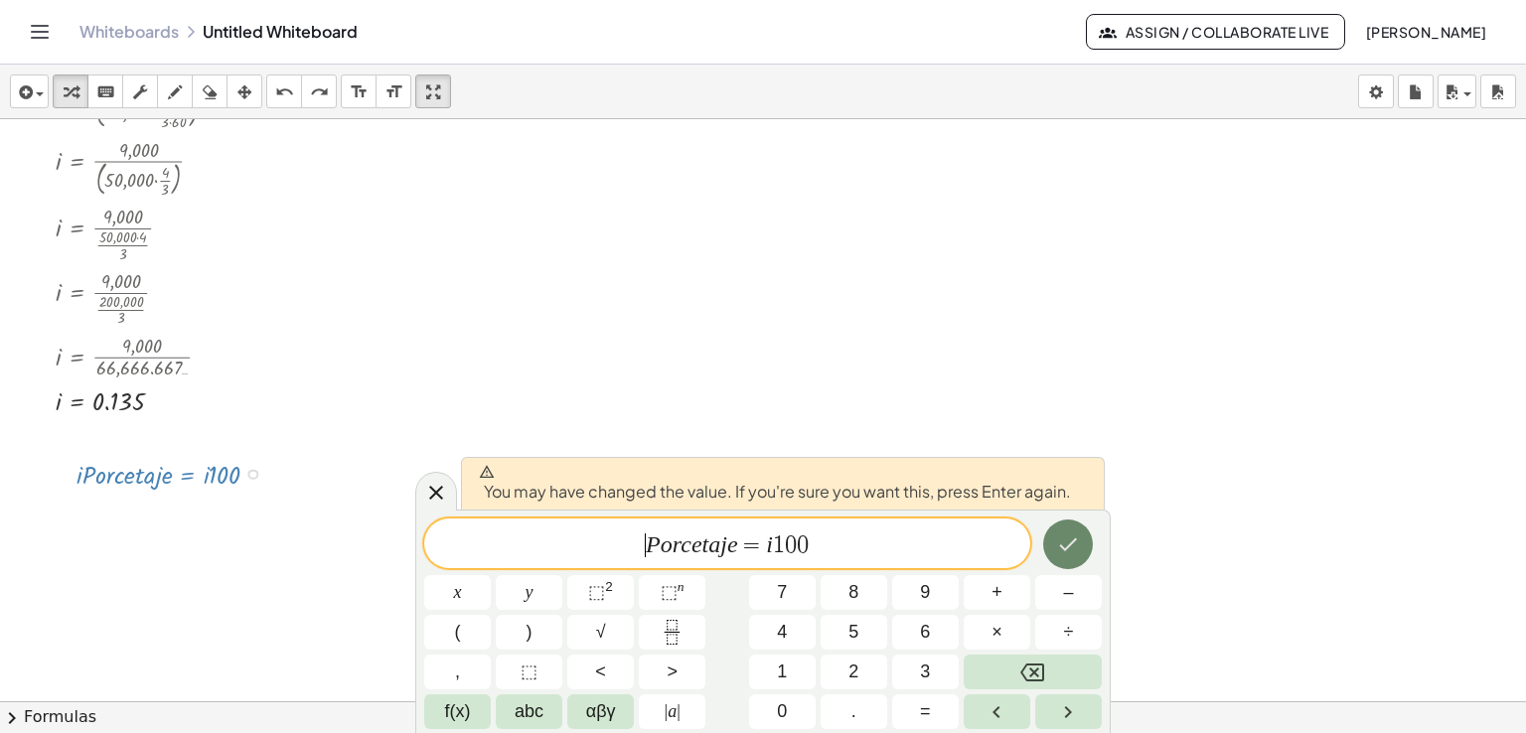
click at [1073, 549] on icon "Done" at bounding box center [1068, 544] width 24 height 24
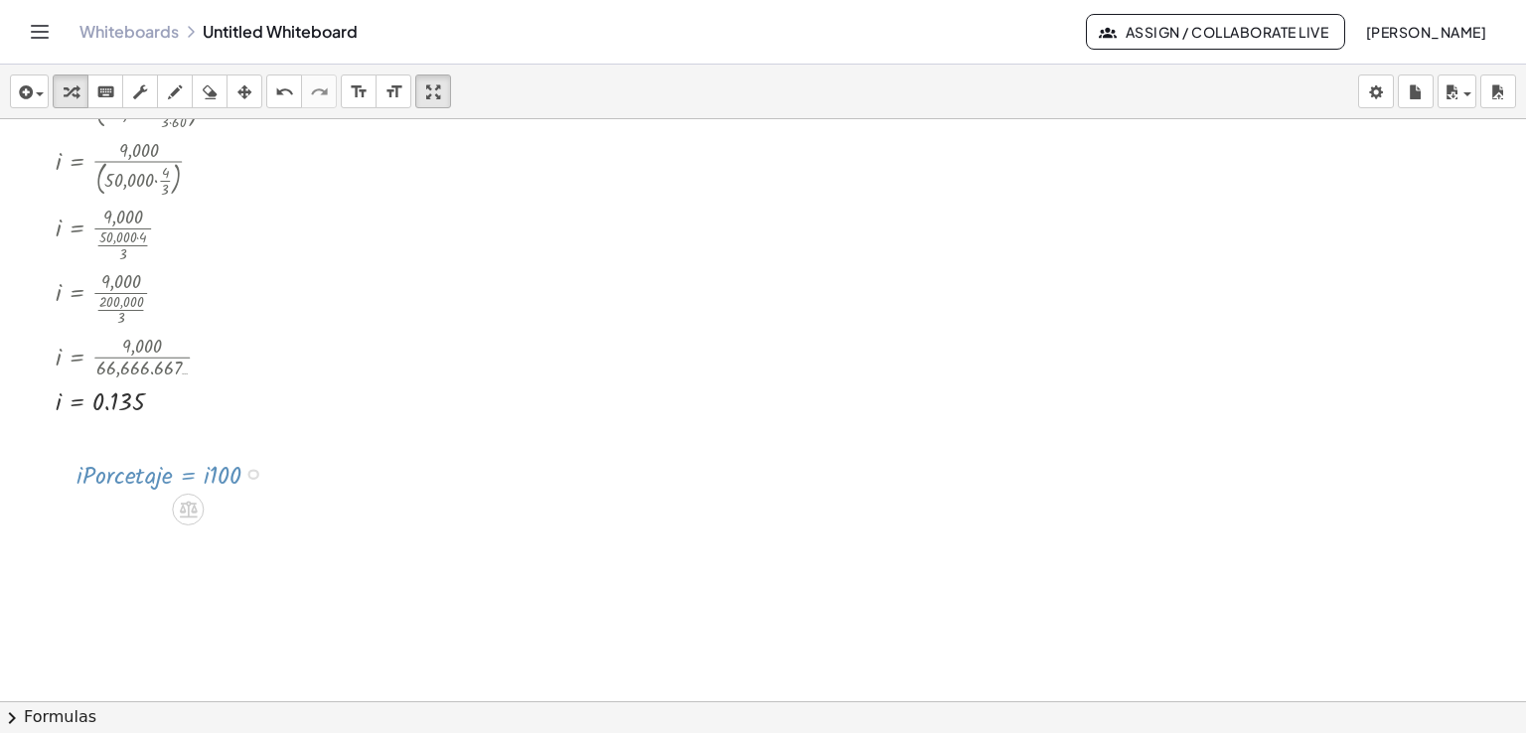
drag, startPoint x: 252, startPoint y: 512, endPoint x: 258, endPoint y: 469, distance: 43.1
click at [188, 477] on div "· P · o · r · c · e · t · a · j · e = · i · 100" at bounding box center [188, 477] width 0 height 0
drag, startPoint x: 60, startPoint y: 404, endPoint x: 205, endPoint y: 489, distance: 167.8
click at [255, 515] on div at bounding box center [205, 511] width 265 height 38
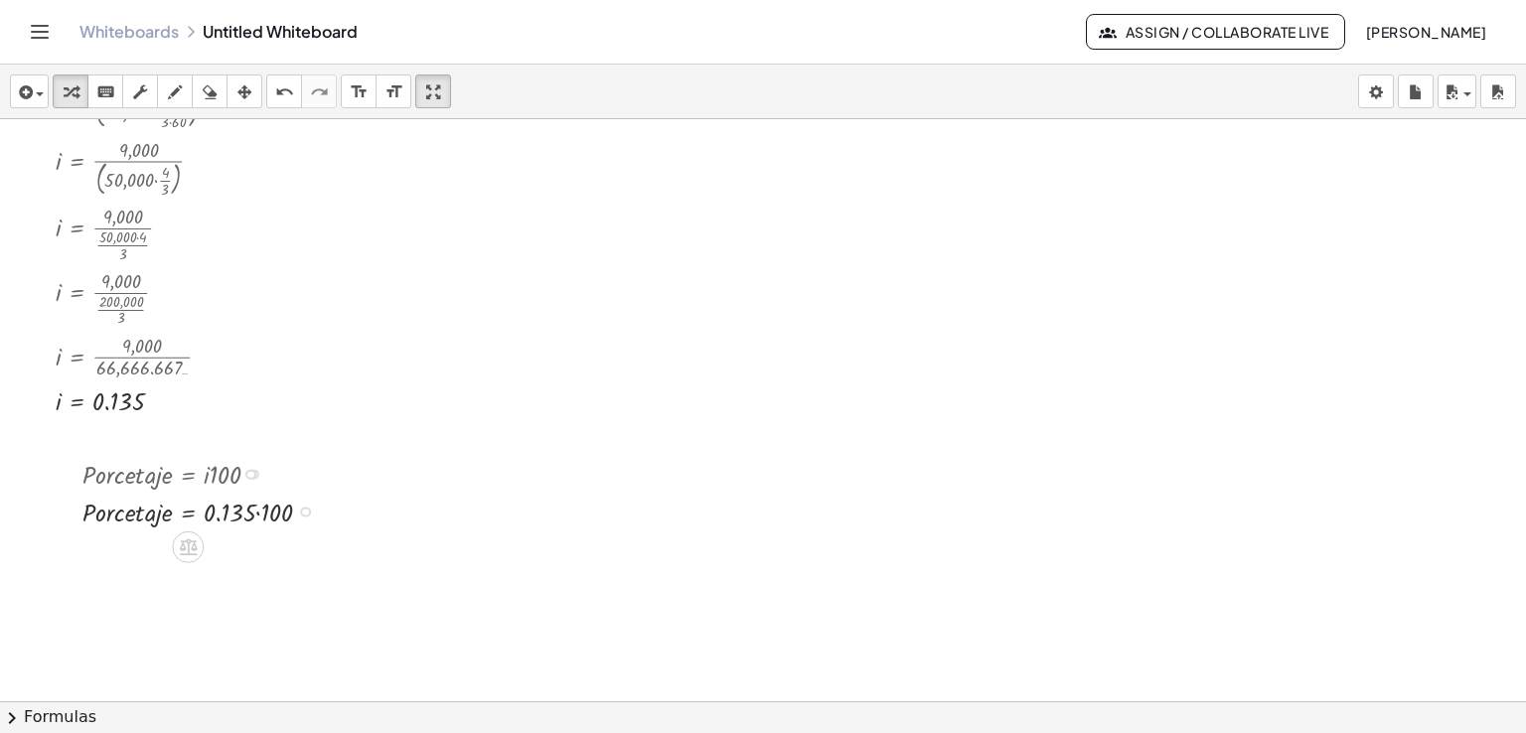
click at [259, 516] on div at bounding box center [205, 511] width 265 height 38
click at [259, 516] on div at bounding box center [181, 511] width 216 height 38
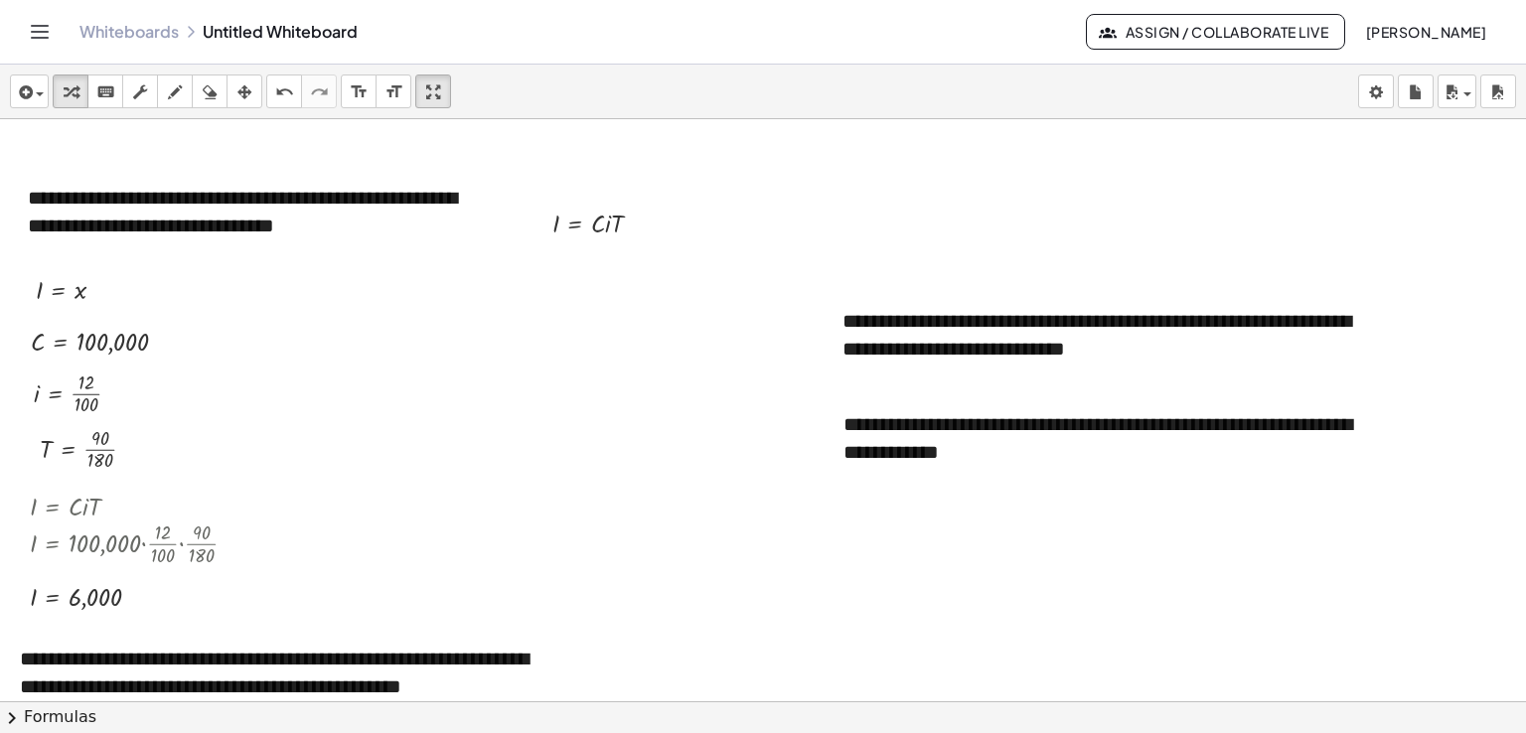
scroll to position [402, 0]
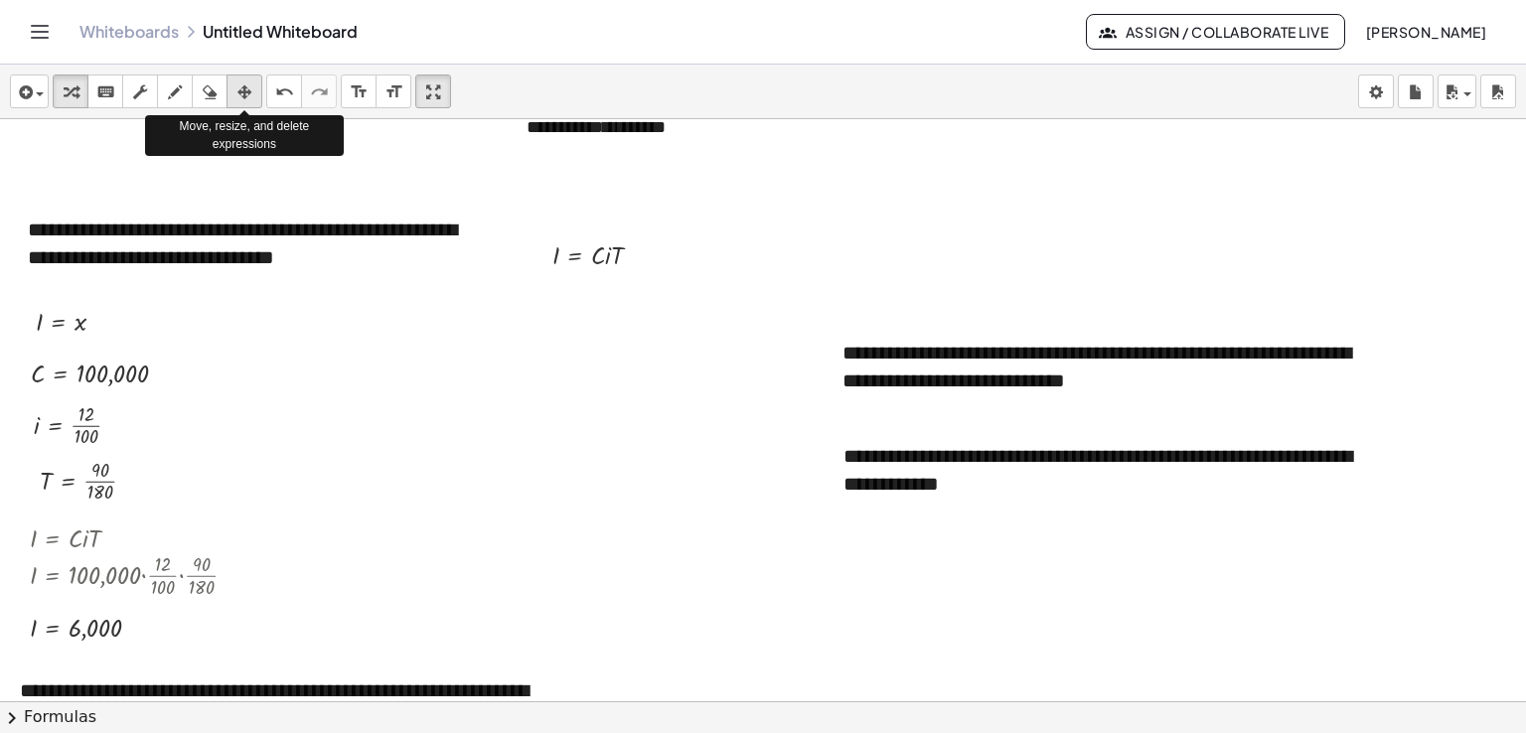
click at [242, 81] on icon "button" at bounding box center [244, 92] width 14 height 24
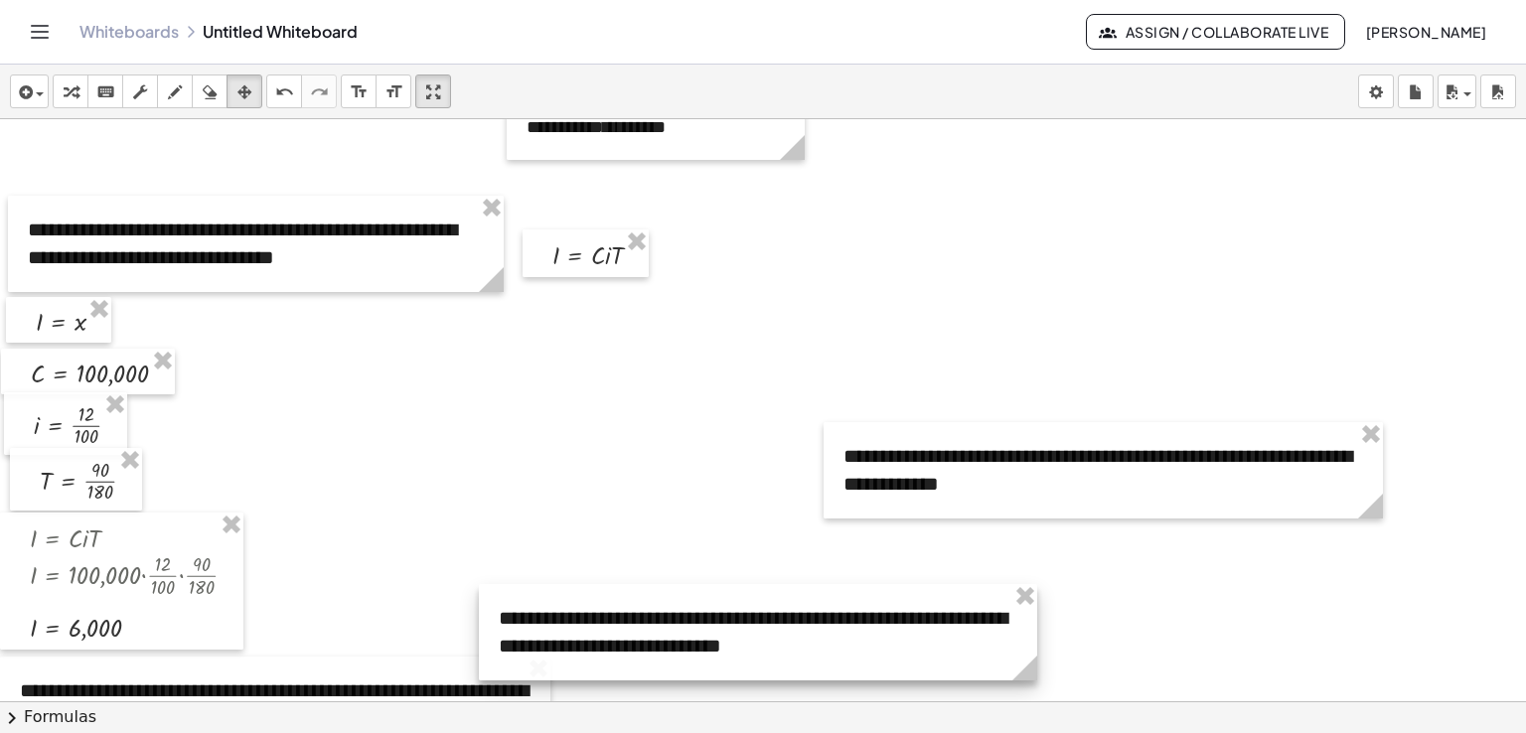
drag, startPoint x: 861, startPoint y: 341, endPoint x: 532, endPoint y: 601, distance: 419.4
click at [532, 601] on div at bounding box center [758, 632] width 558 height 96
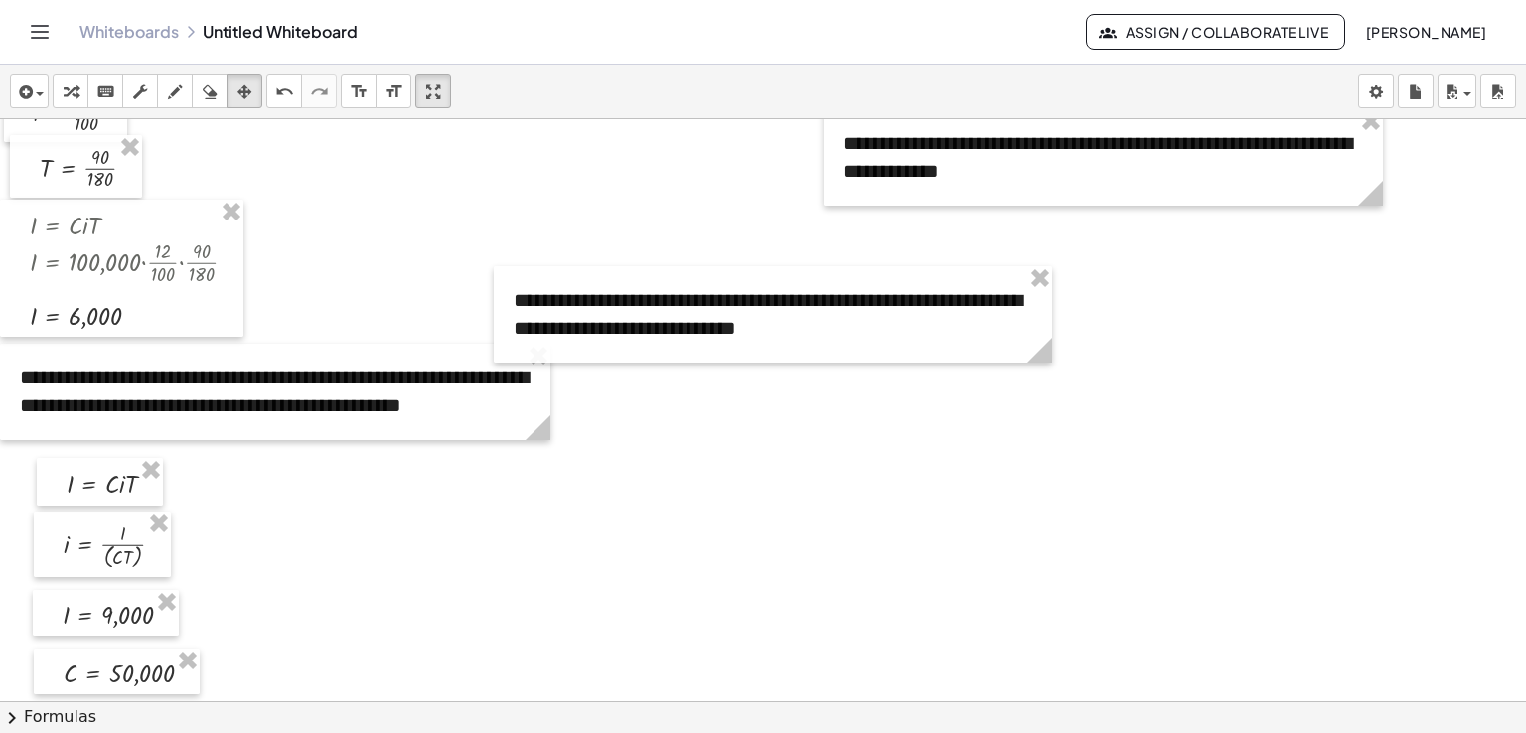
scroll to position [702, 0]
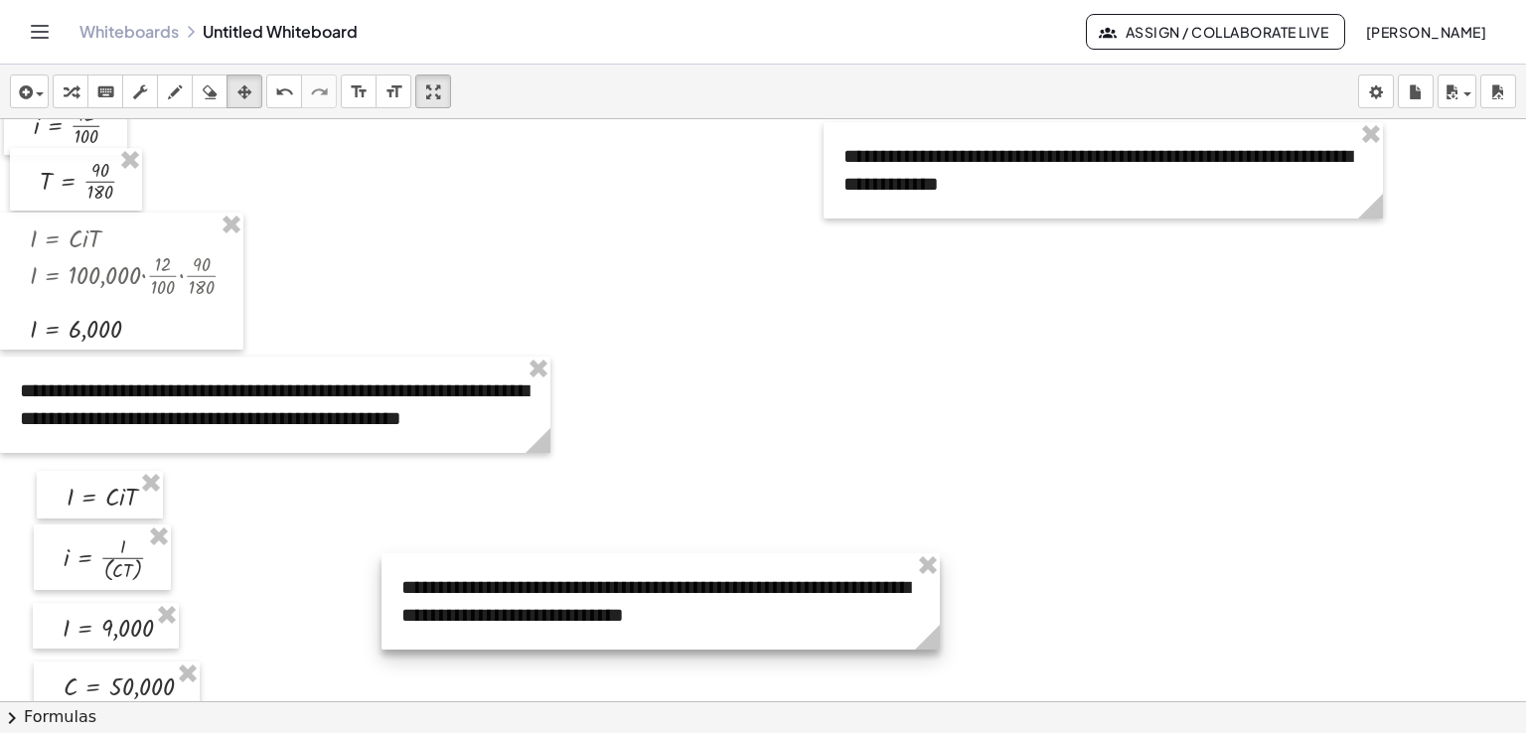
drag, startPoint x: 719, startPoint y: 327, endPoint x: 605, endPoint y: 607, distance: 302.5
click at [605, 607] on div at bounding box center [660, 601] width 558 height 96
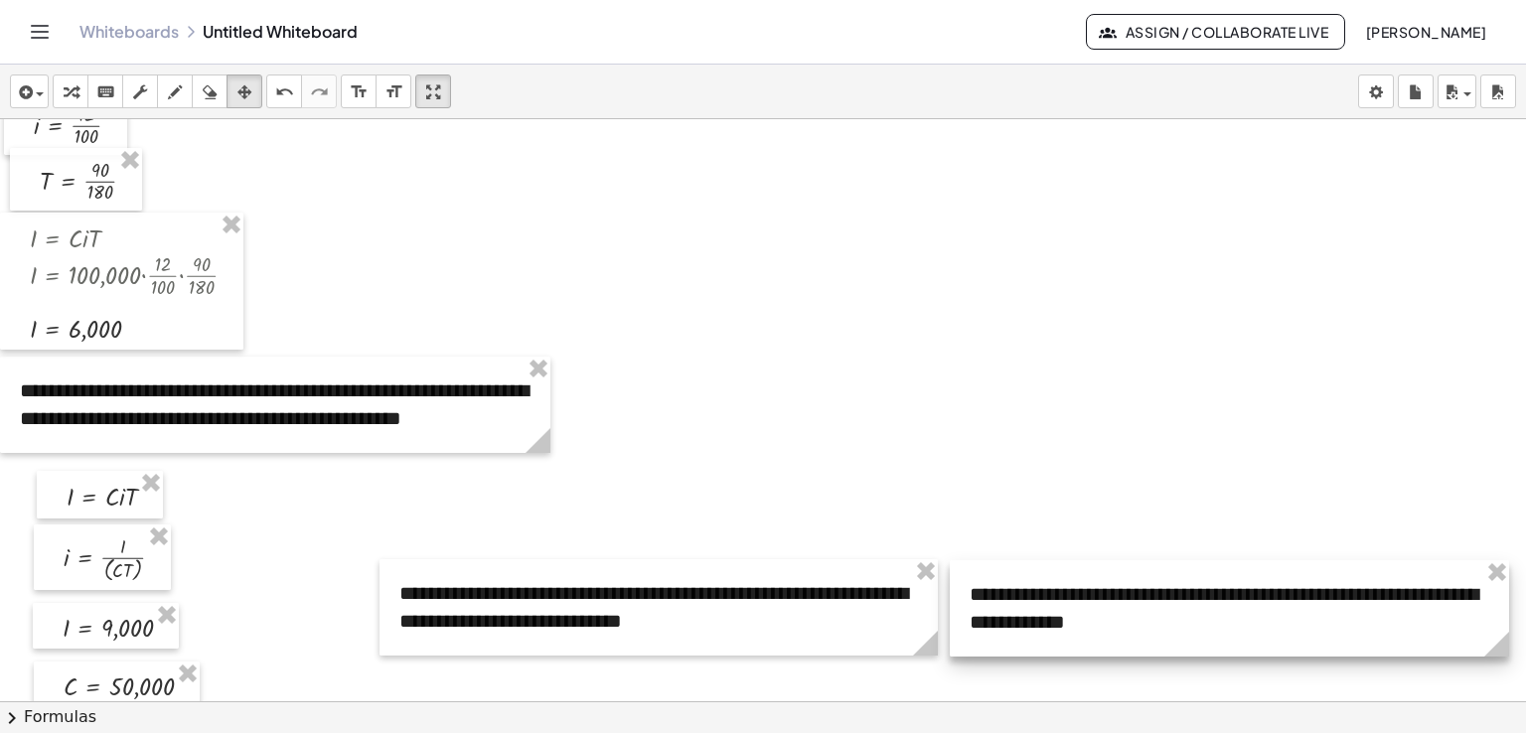
drag, startPoint x: 1043, startPoint y: 132, endPoint x: 1169, endPoint y: 570, distance: 455.9
click at [1169, 570] on div at bounding box center [1229, 608] width 559 height 96
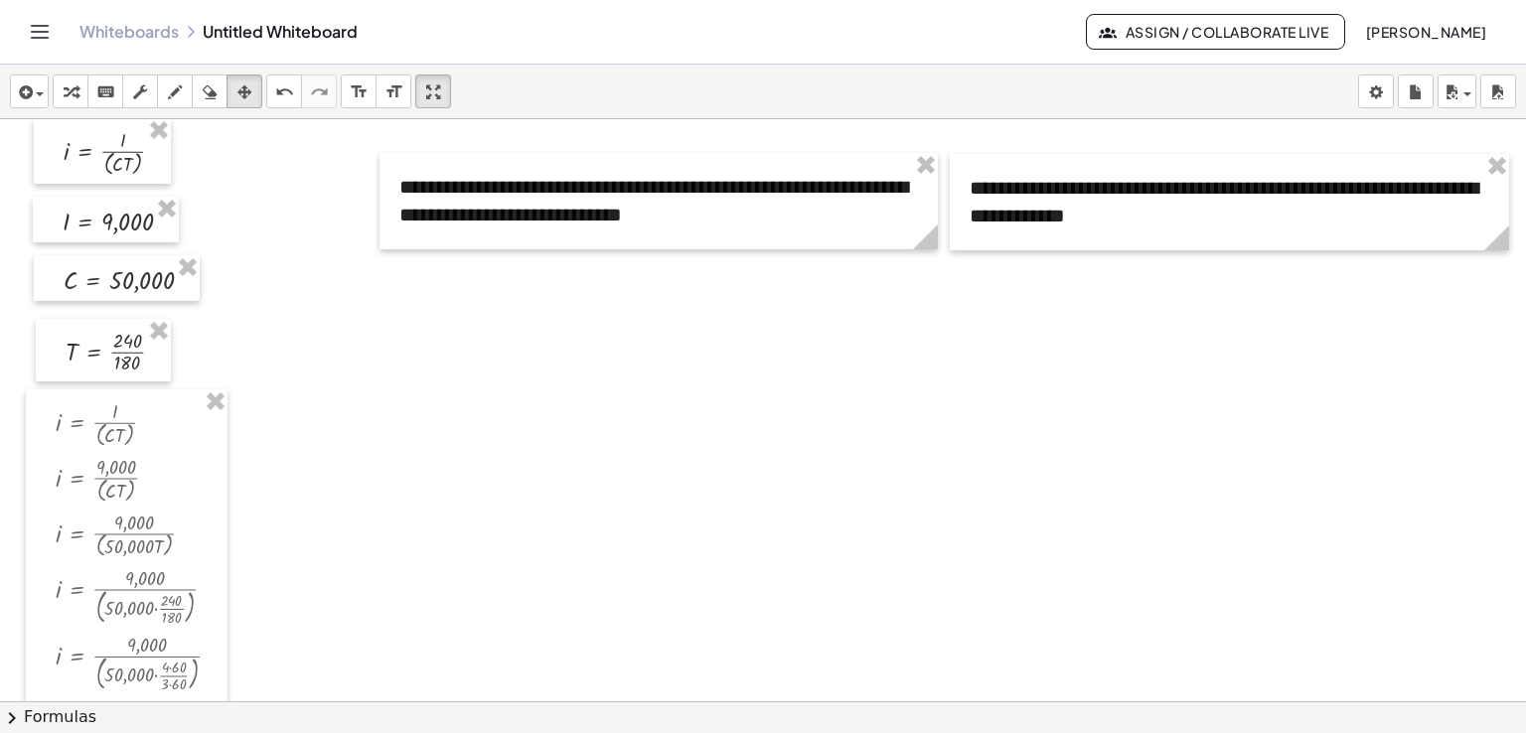
scroll to position [1113, 0]
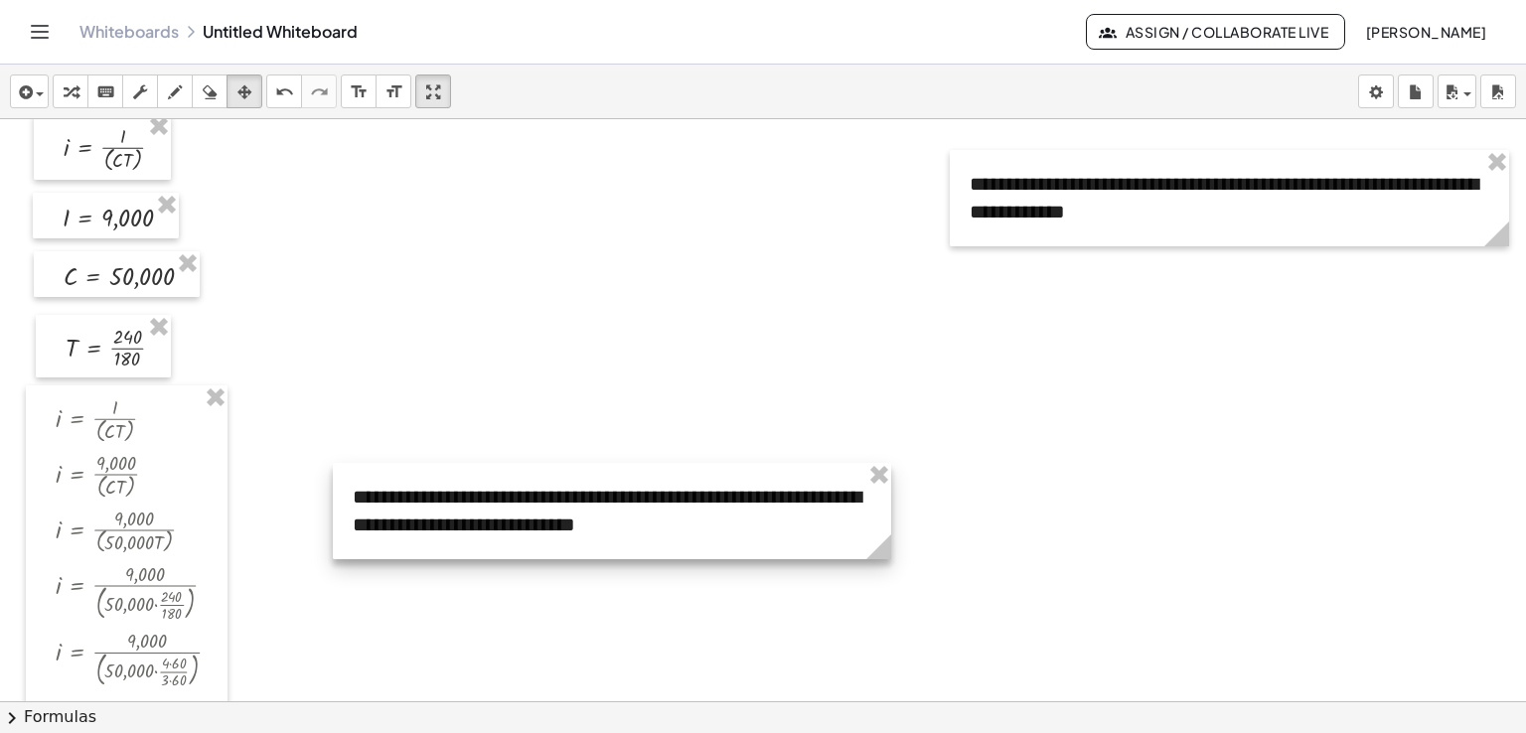
drag, startPoint x: 518, startPoint y: 174, endPoint x: 469, endPoint y: 491, distance: 320.6
click at [469, 491] on div at bounding box center [612, 511] width 558 height 96
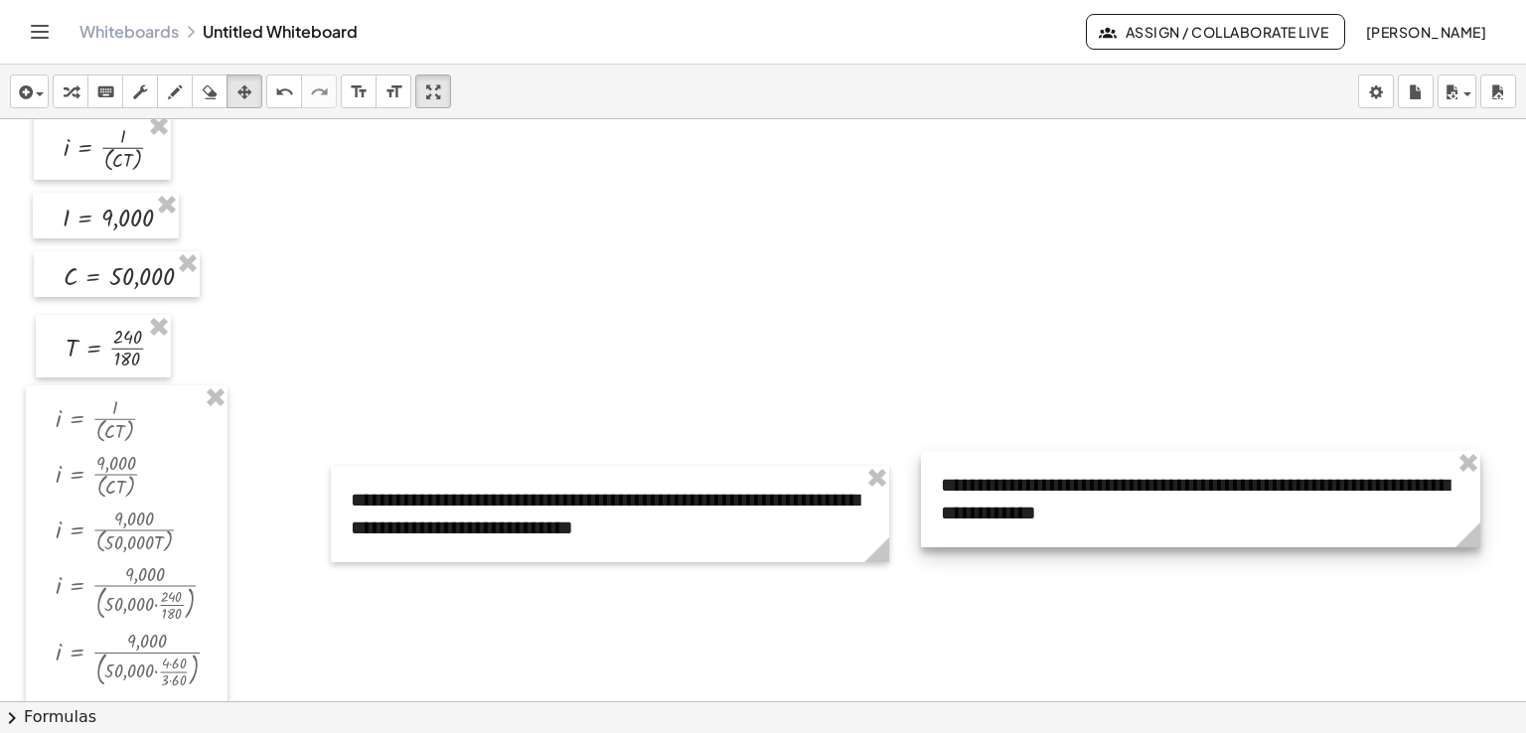
drag, startPoint x: 983, startPoint y: 165, endPoint x: 949, endPoint y: 477, distance: 313.8
click at [949, 477] on div at bounding box center [1200, 499] width 559 height 96
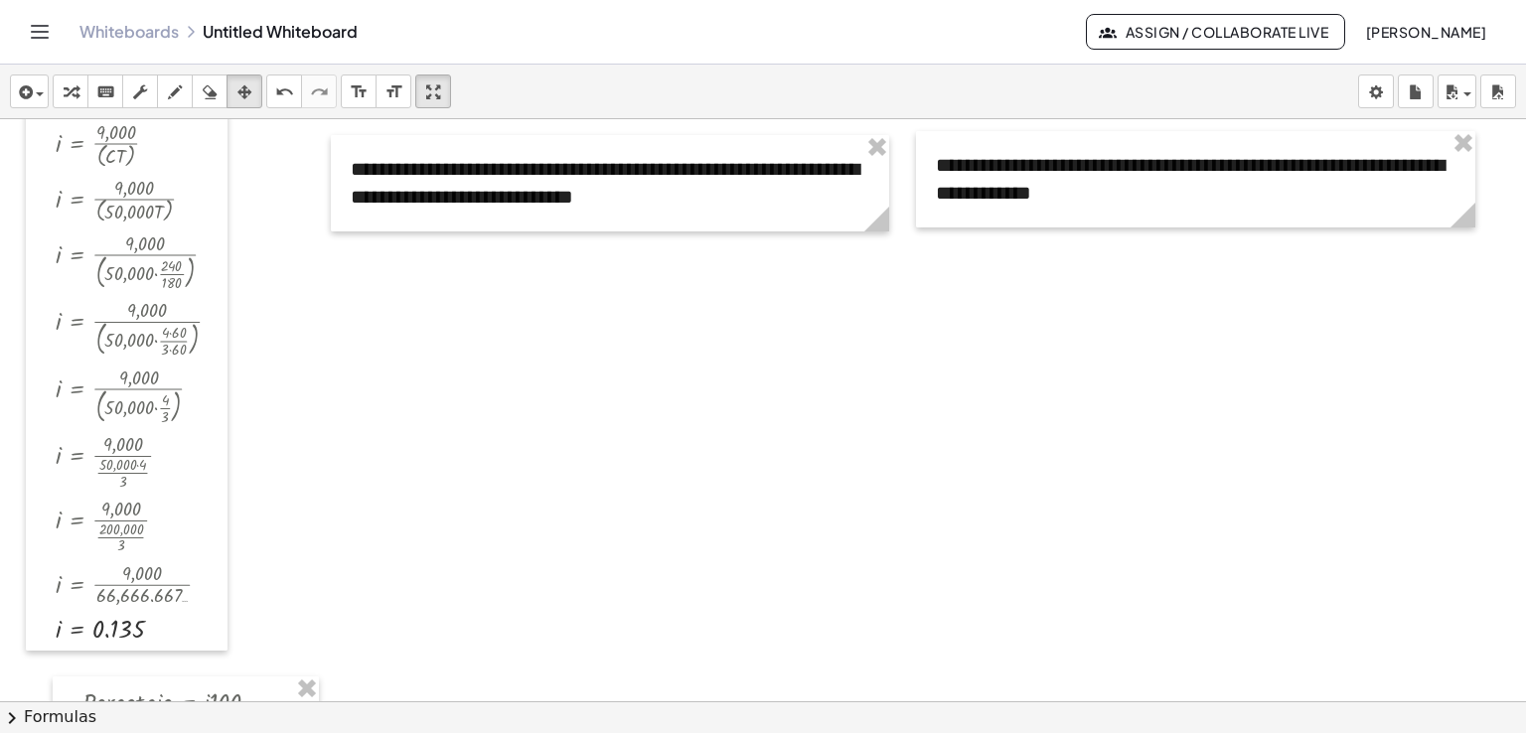
scroll to position [1489, 0]
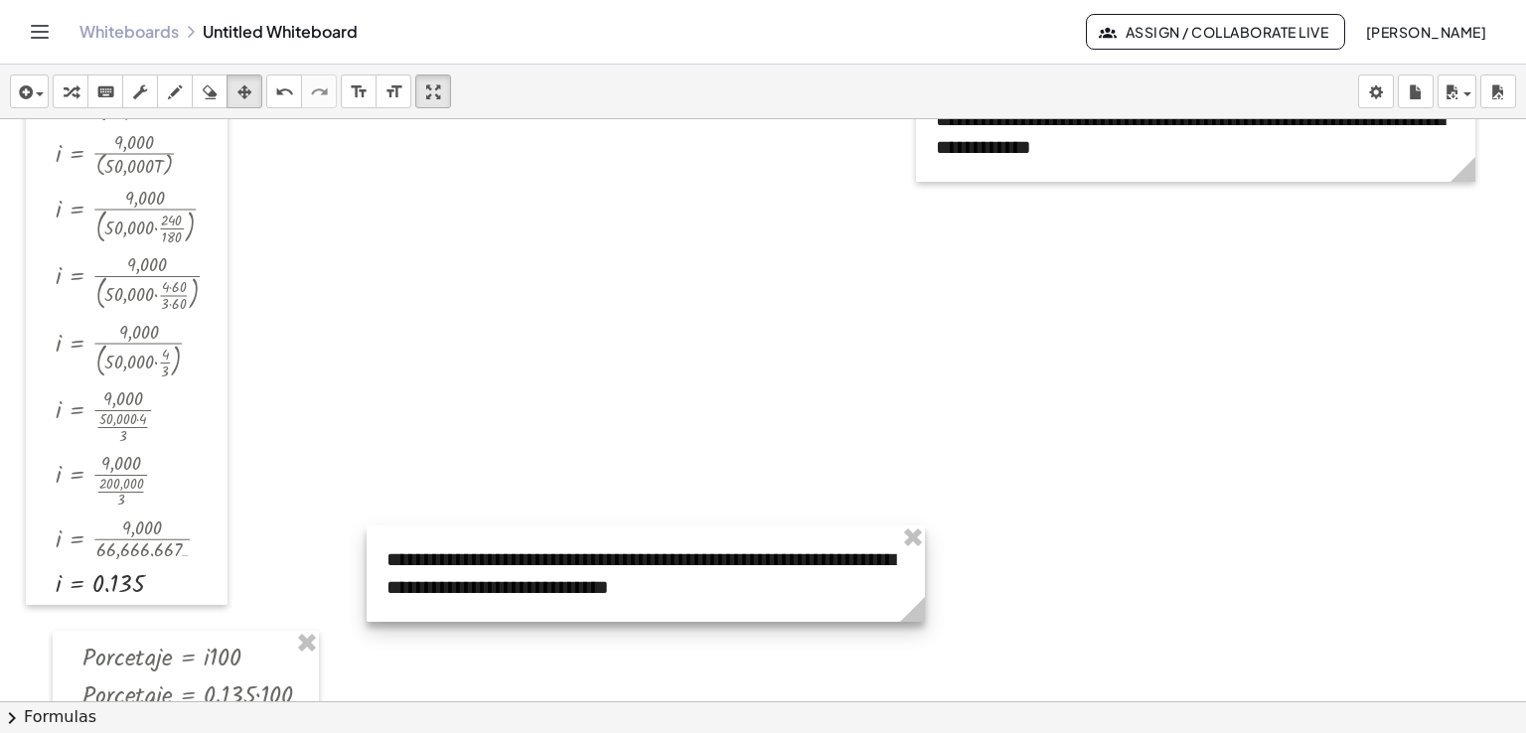
drag, startPoint x: 608, startPoint y: 129, endPoint x: 644, endPoint y: 566, distance: 438.6
click at [644, 566] on div at bounding box center [646, 574] width 558 height 96
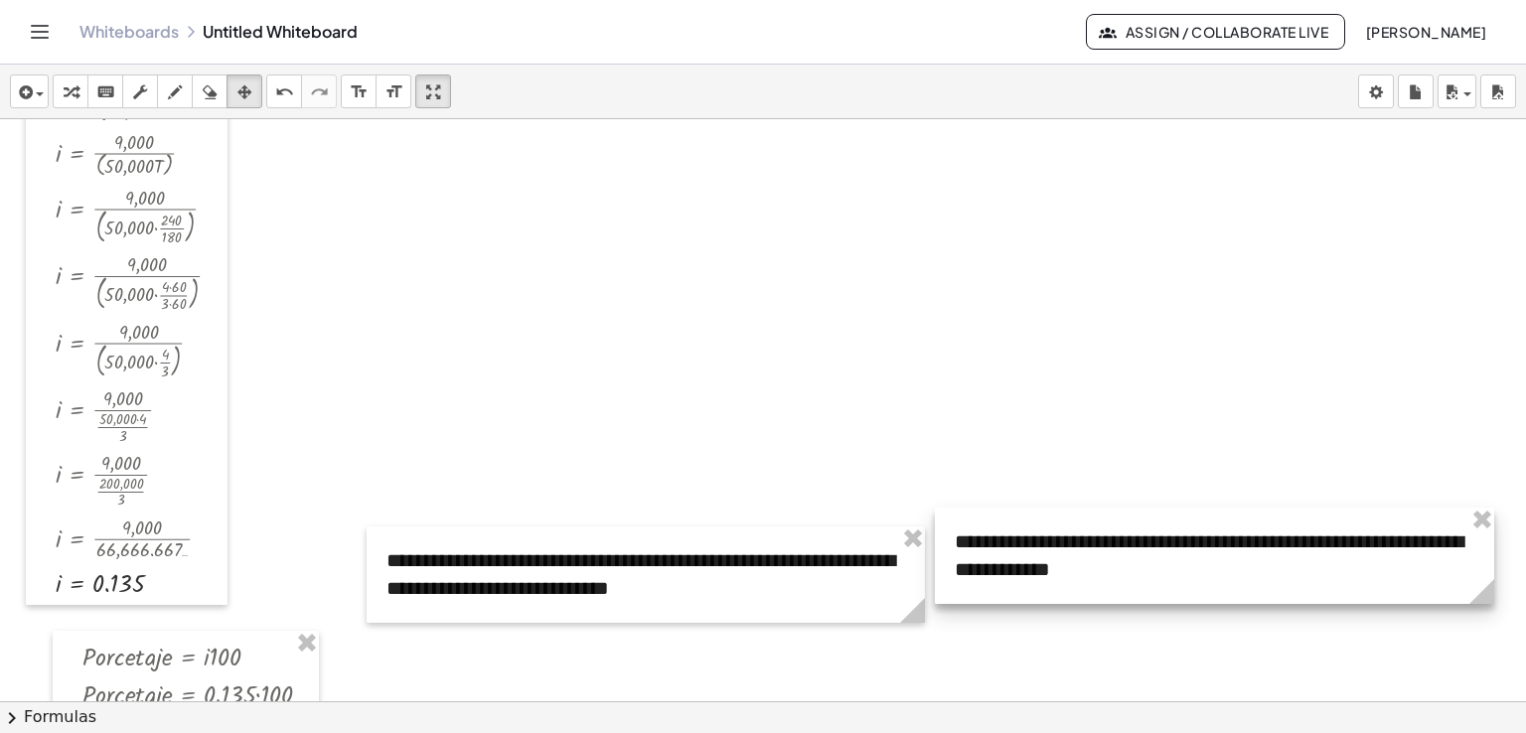
drag, startPoint x: 1054, startPoint y: 135, endPoint x: 1071, endPoint y: 565, distance: 430.5
click at [1071, 565] on div at bounding box center [1214, 556] width 559 height 96
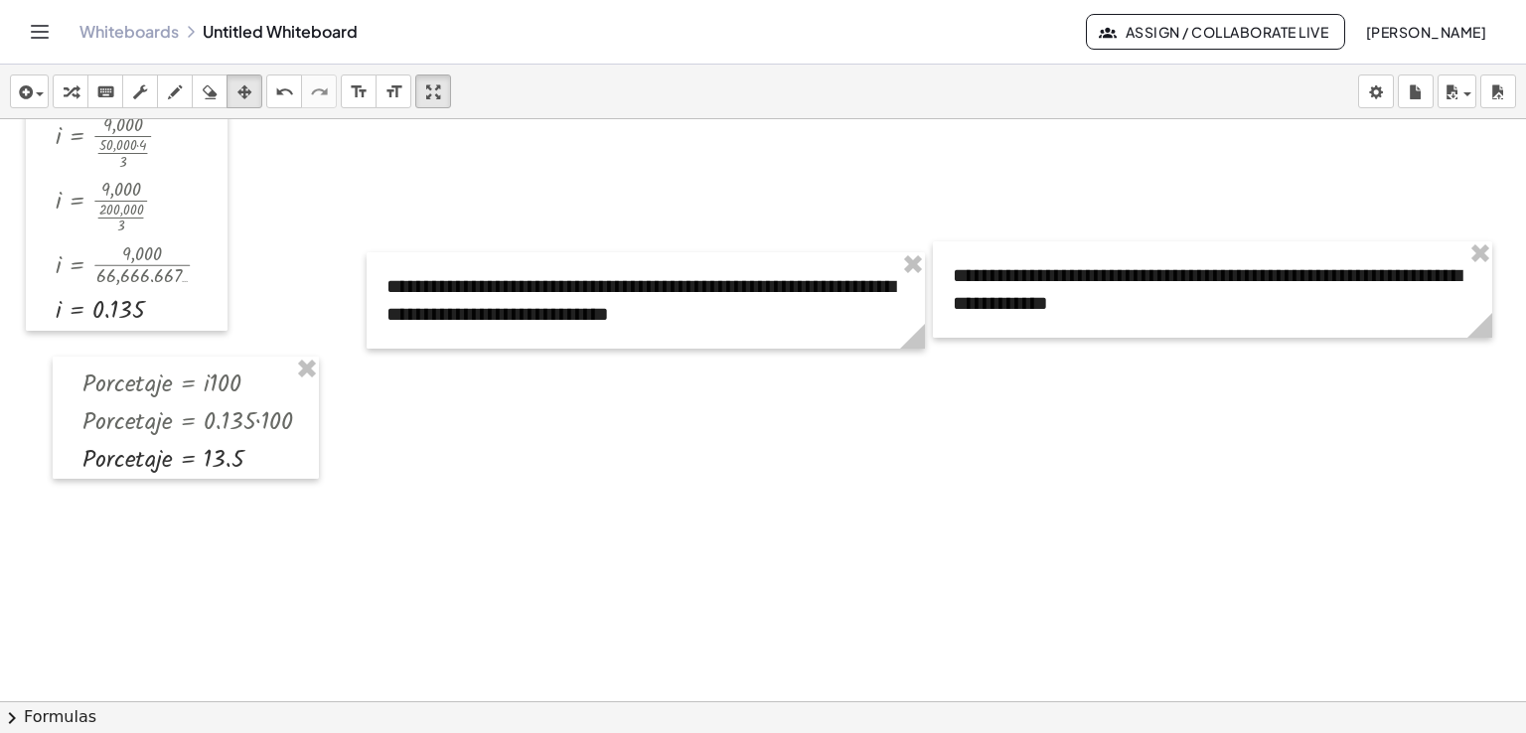
scroll to position [1767, 0]
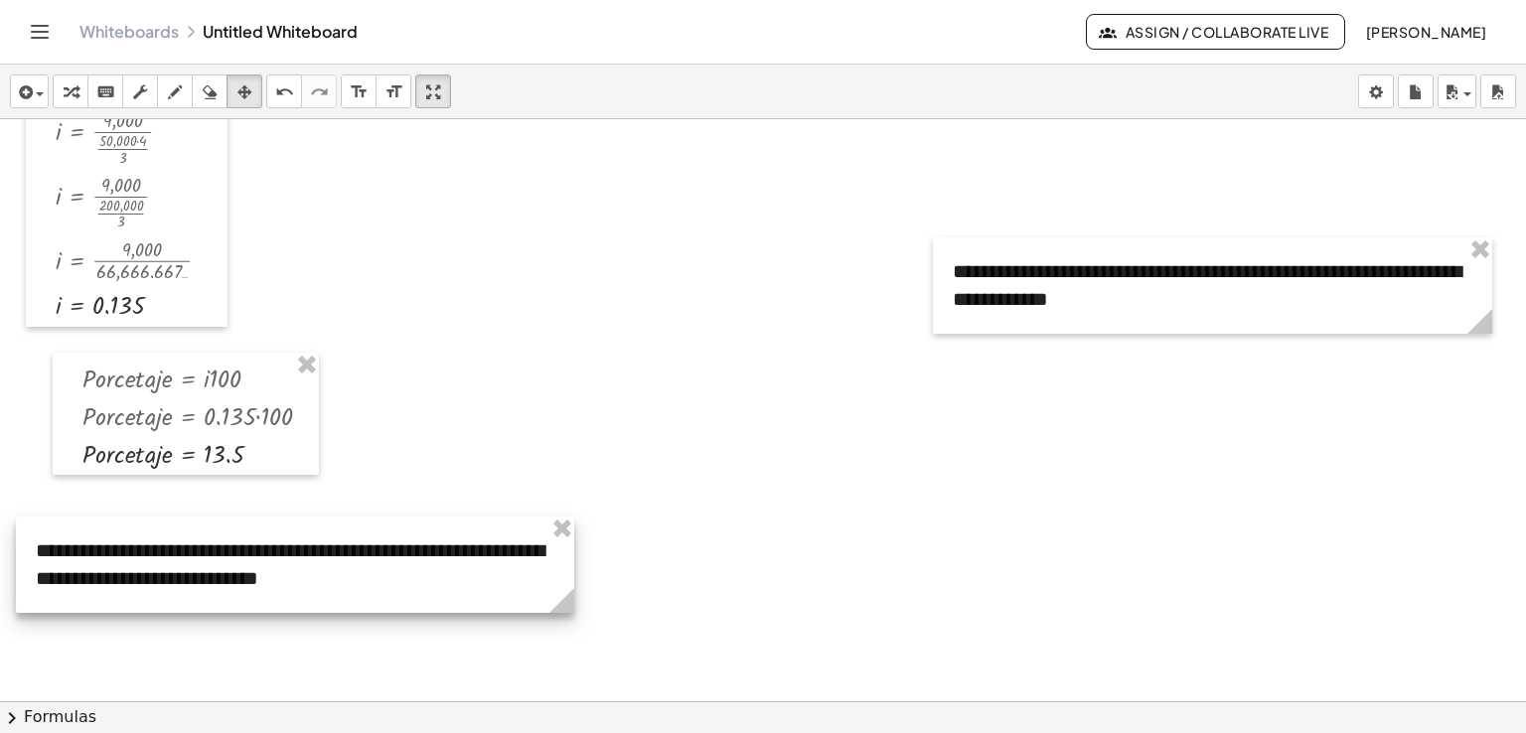
drag, startPoint x: 502, startPoint y: 276, endPoint x: 151, endPoint y: 545, distance: 442.1
click at [151, 545] on div at bounding box center [295, 566] width 558 height 96
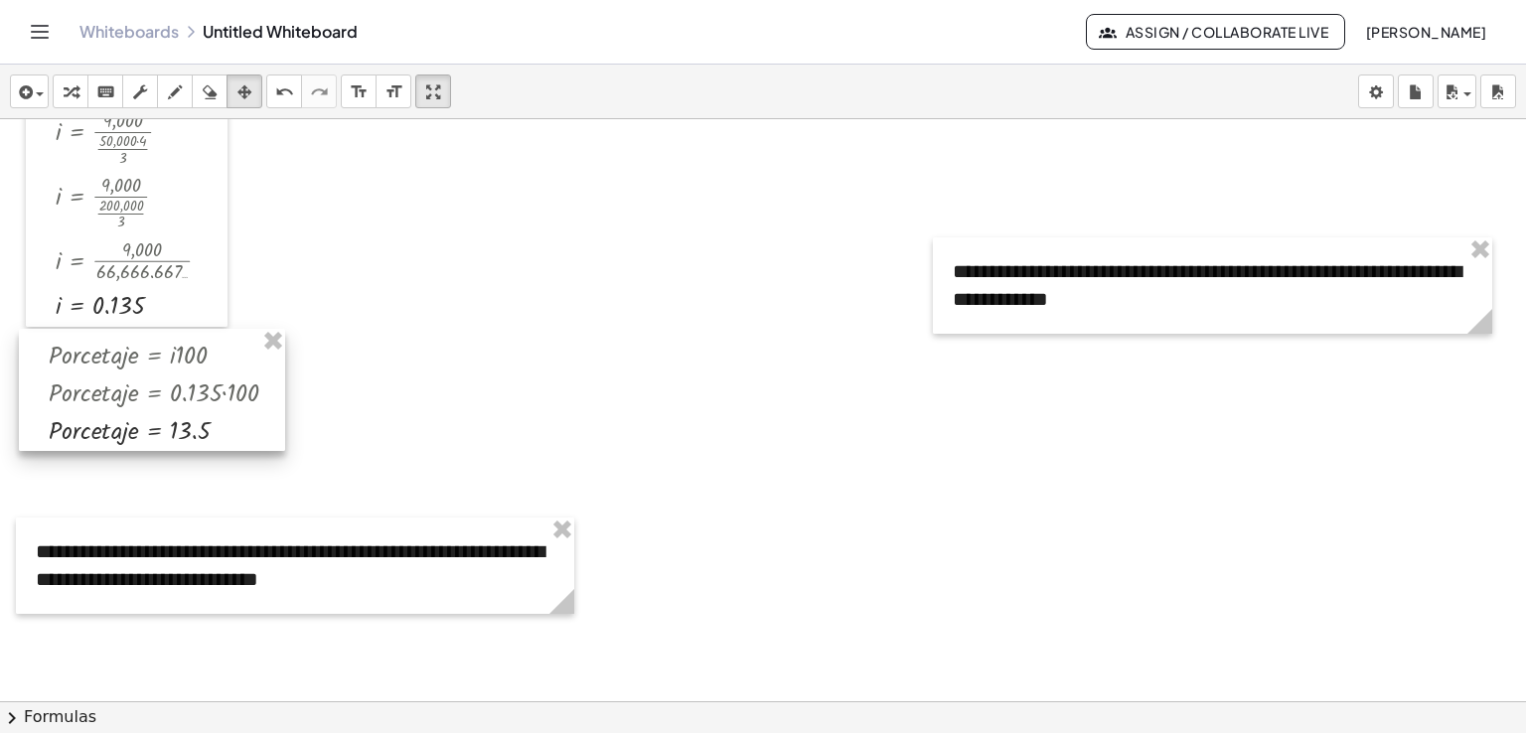
drag, startPoint x: 131, startPoint y: 366, endPoint x: 97, endPoint y: 342, distance: 41.3
click at [97, 342] on div at bounding box center [152, 390] width 266 height 123
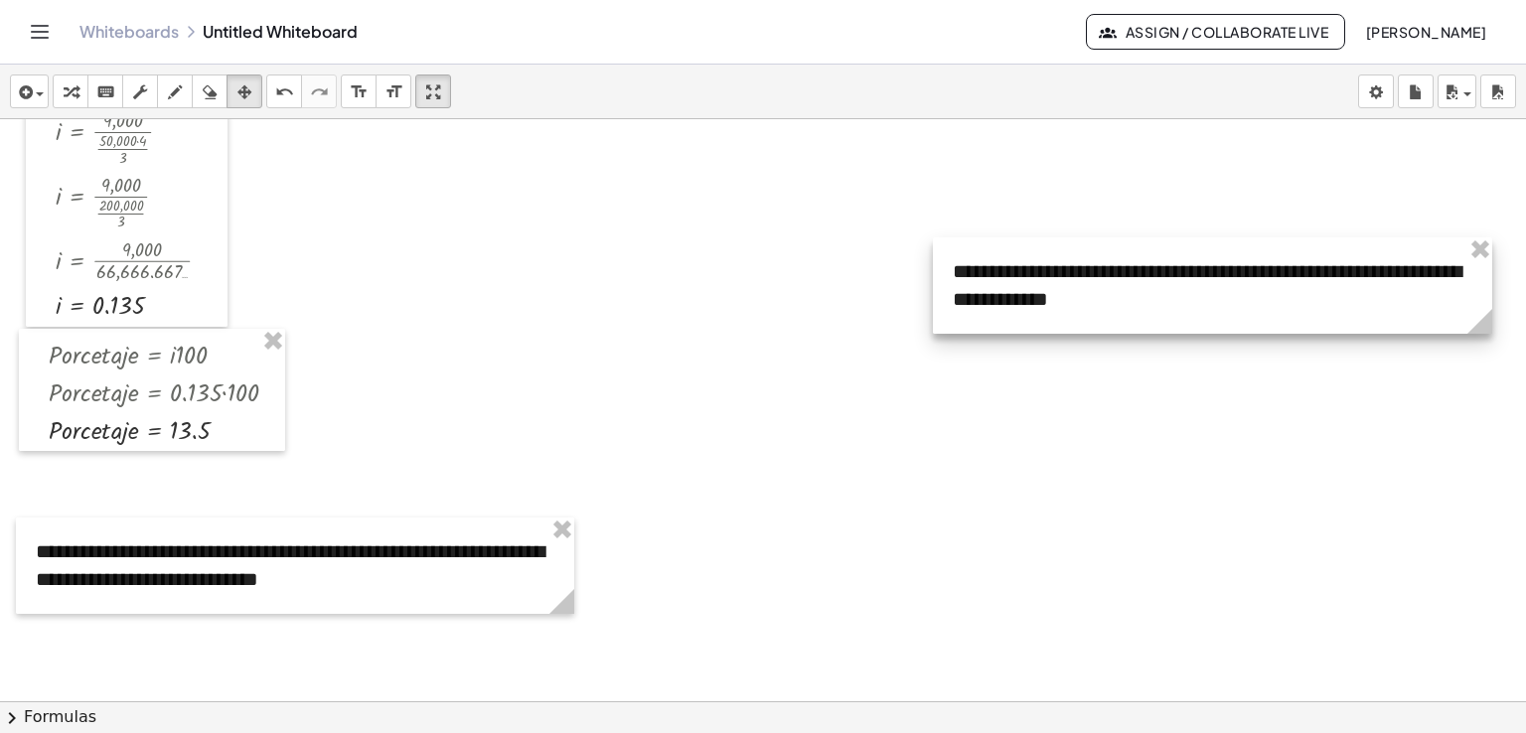
click at [950, 253] on div at bounding box center [1212, 285] width 559 height 96
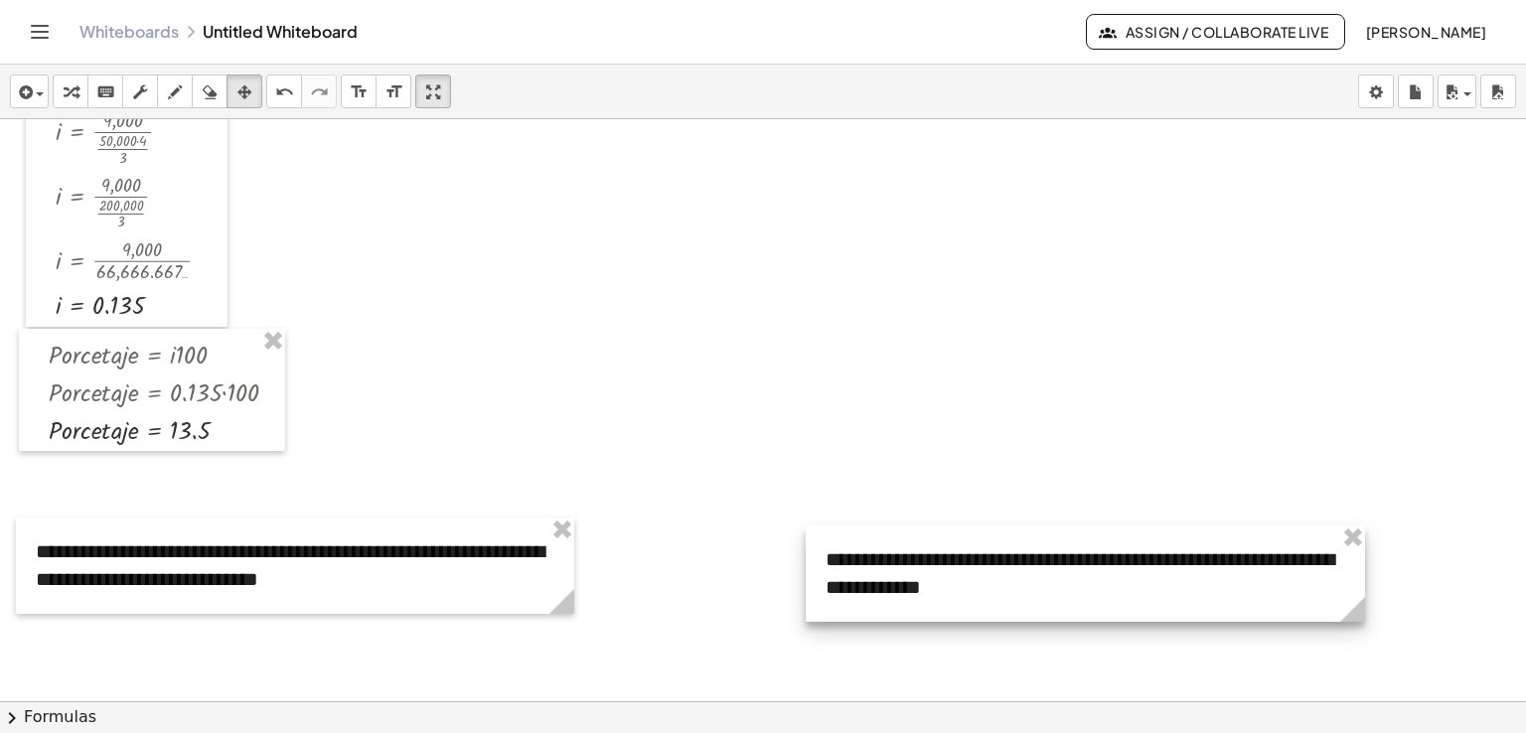
drag, startPoint x: 950, startPoint y: 253, endPoint x: 823, endPoint y: 540, distance: 314.0
click at [823, 540] on div at bounding box center [1085, 574] width 559 height 96
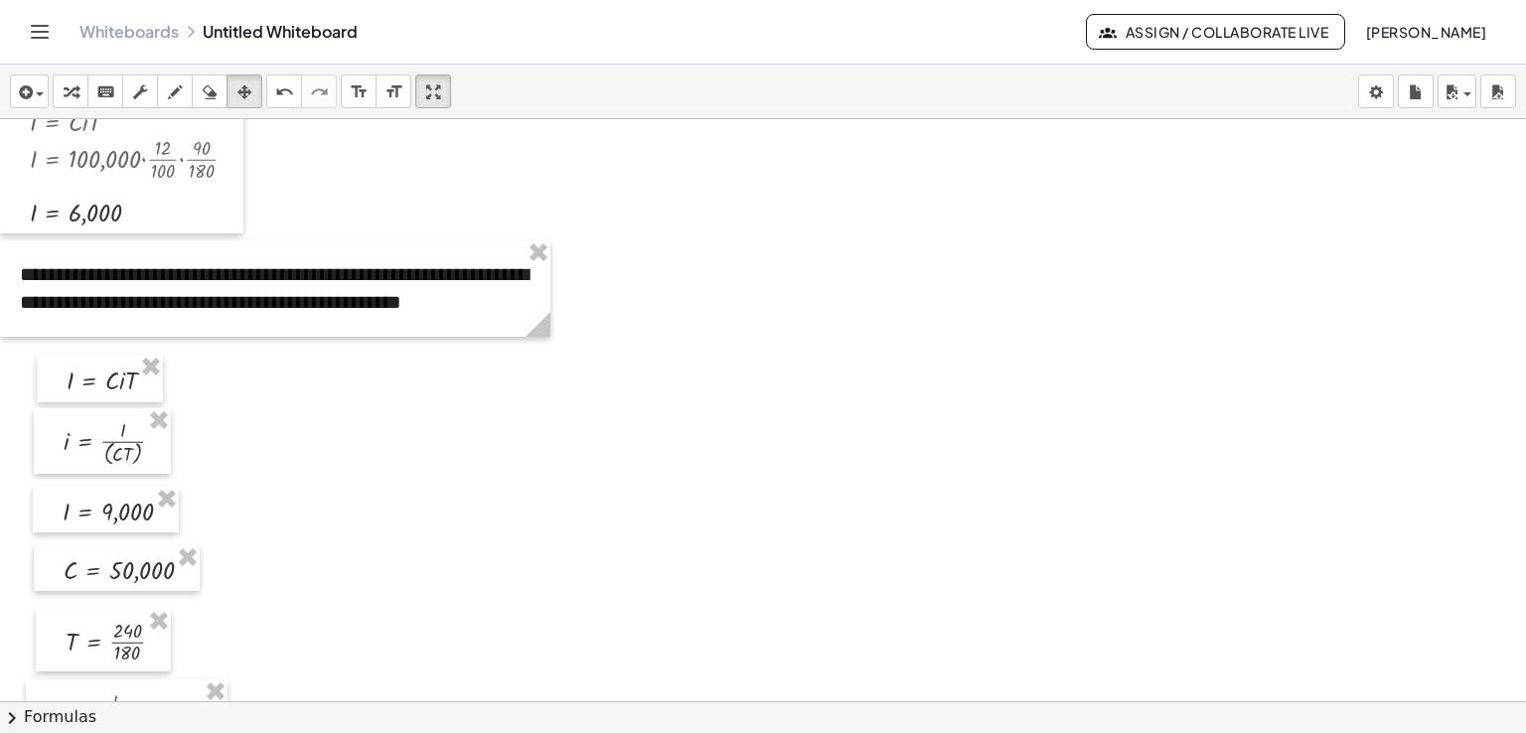
scroll to position [827, 0]
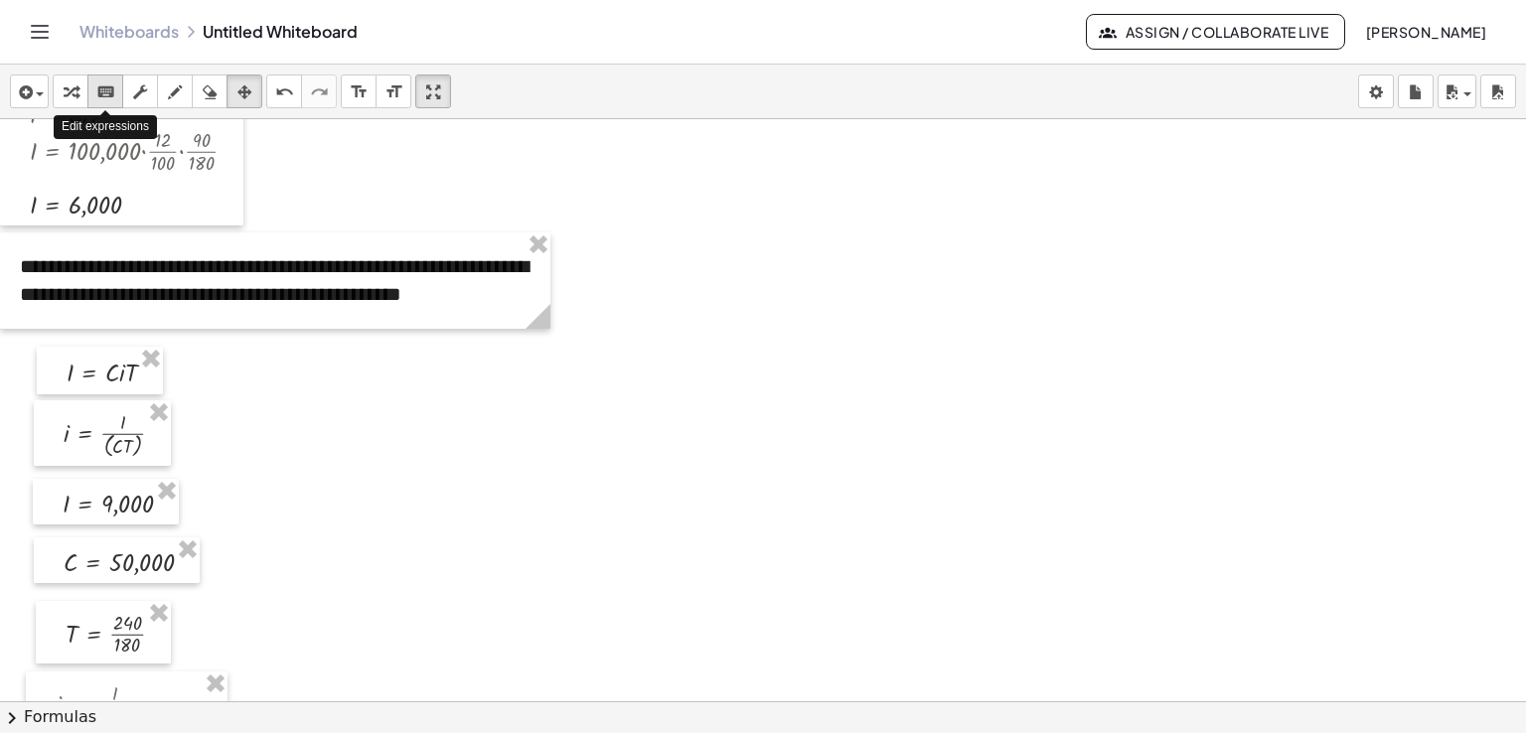
click at [103, 95] on icon "keyboard" at bounding box center [105, 92] width 19 height 24
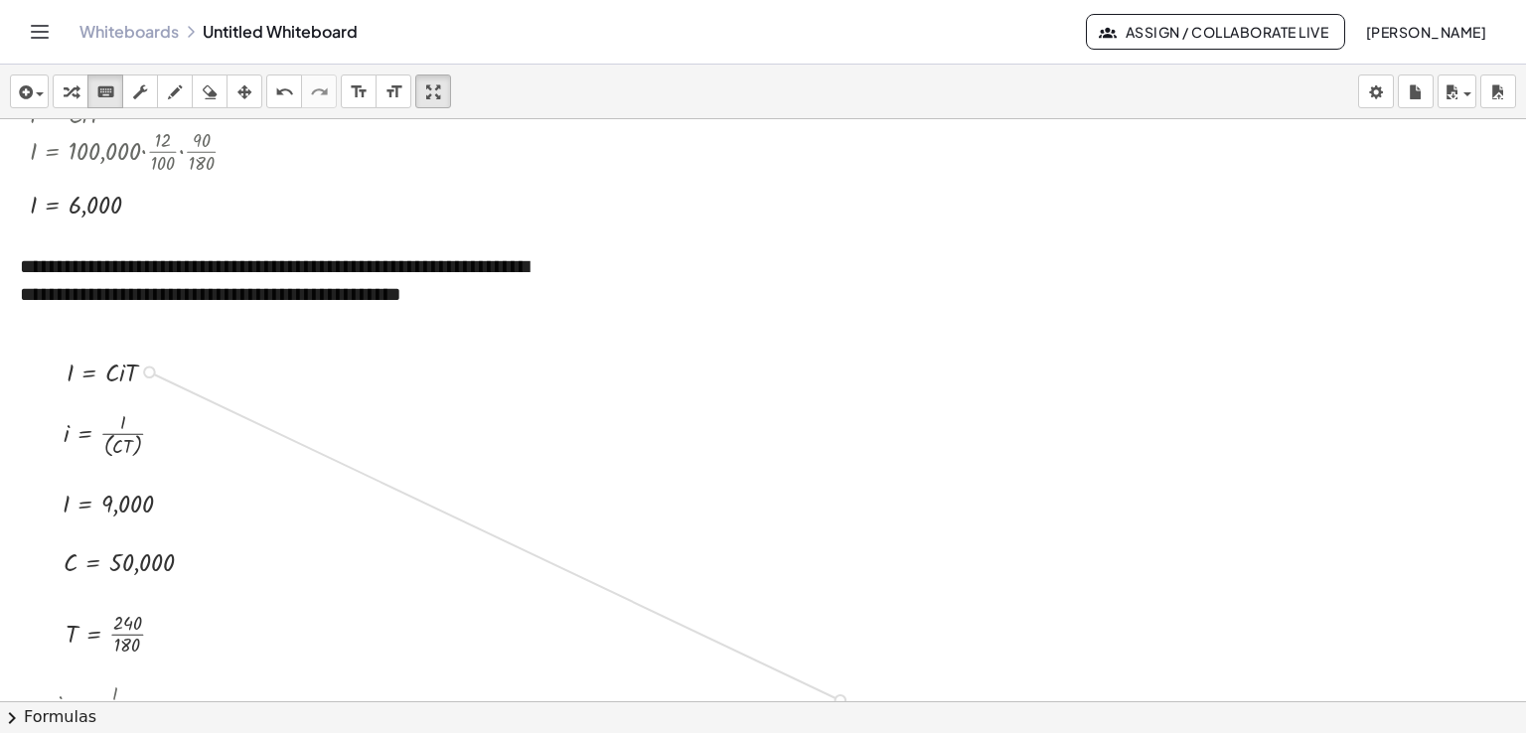
drag, startPoint x: 150, startPoint y: 374, endPoint x: 815, endPoint y: 688, distance: 735.4
click at [815, 688] on div "**********" at bounding box center [763, 410] width 1526 height 582
drag, startPoint x: 156, startPoint y: 433, endPoint x: 763, endPoint y: 714, distance: 668.9
click at [763, 714] on div "**********" at bounding box center [763, 399] width 1526 height 669
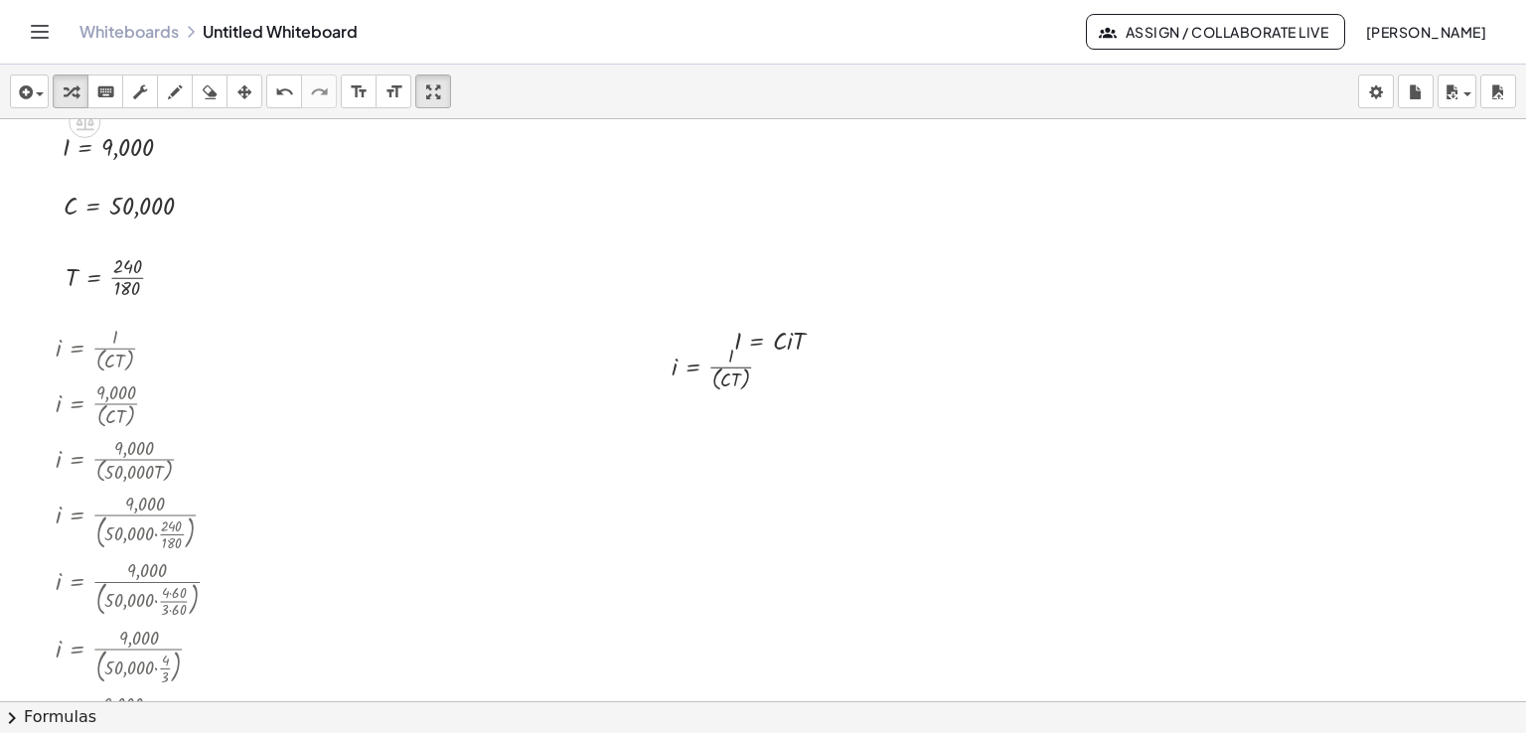
scroll to position [1188, 0]
click at [244, 96] on icon "button" at bounding box center [244, 92] width 14 height 24
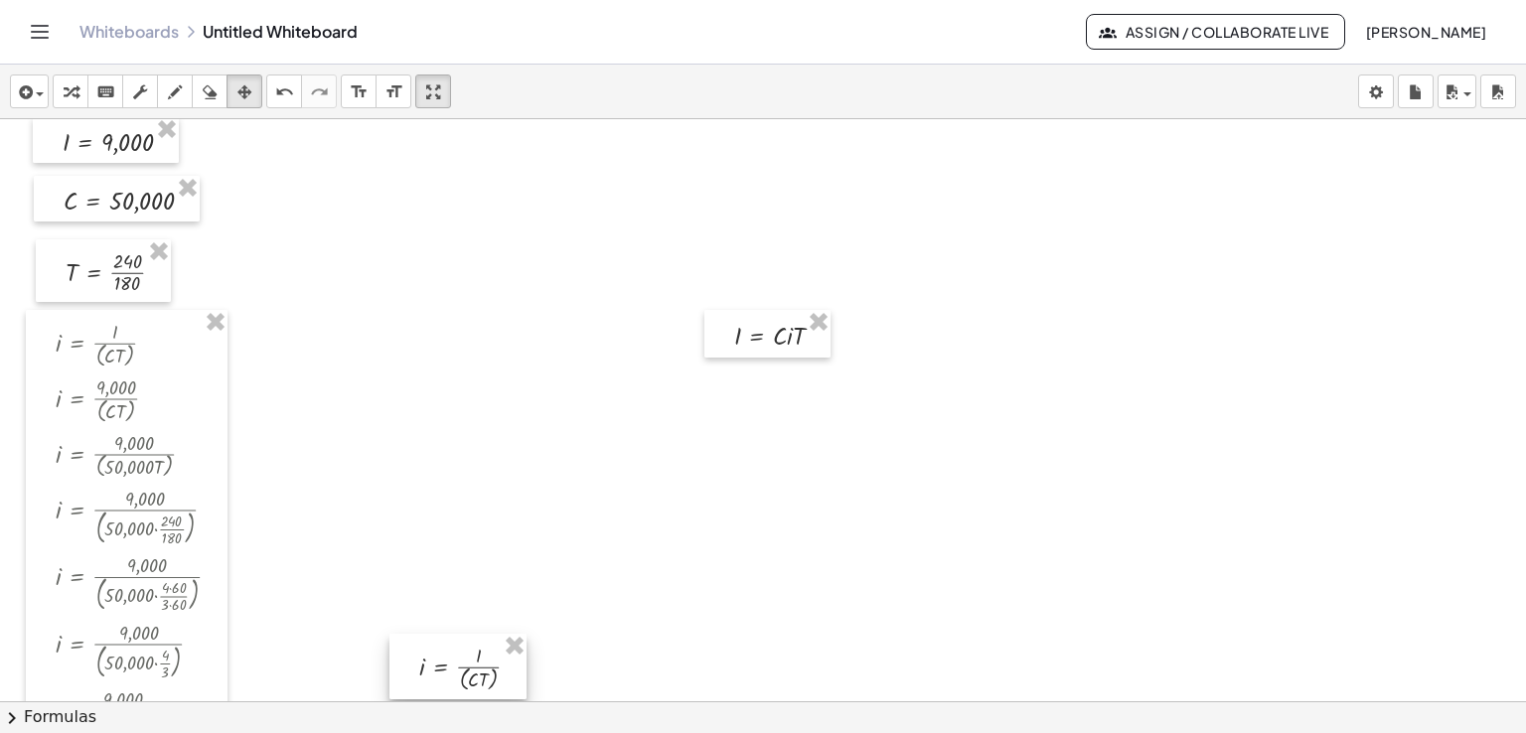
drag, startPoint x: 681, startPoint y: 331, endPoint x: 426, endPoint y: 633, distance: 394.8
click at [426, 634] on div at bounding box center [457, 667] width 137 height 66
drag, startPoint x: 709, startPoint y: 335, endPoint x: 444, endPoint y: 514, distance: 319.9
click at [445, 514] on div at bounding box center [508, 513] width 126 height 48
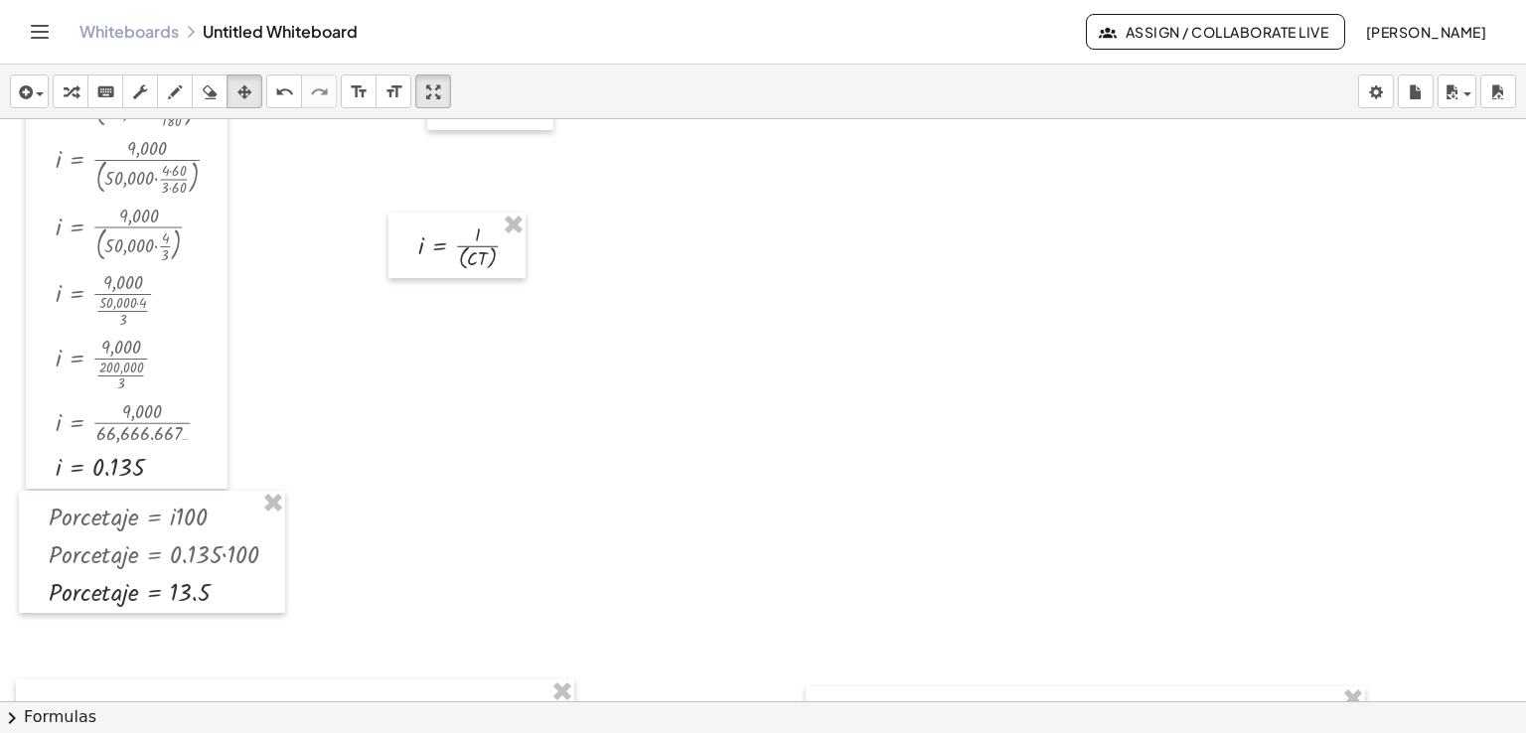
scroll to position [1613, 0]
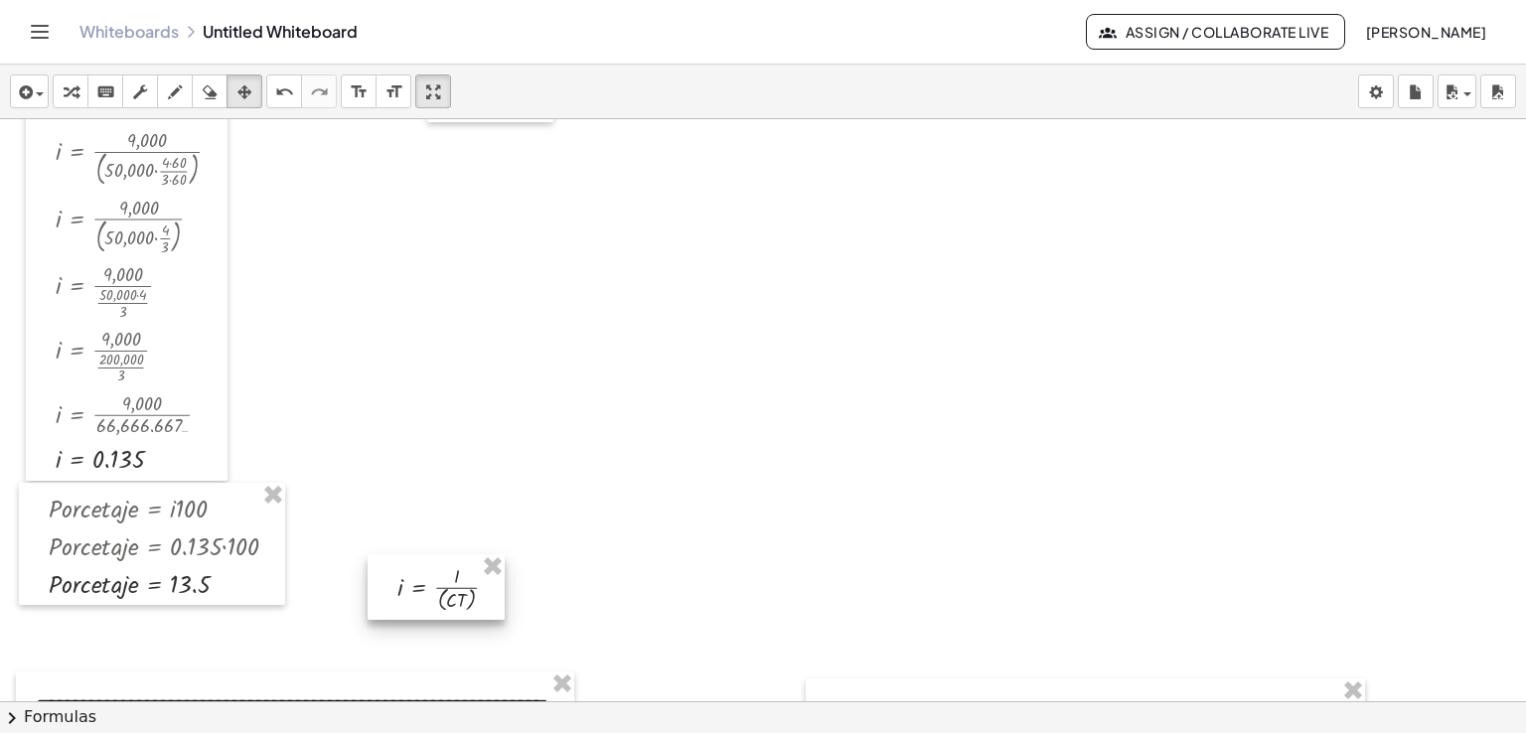
drag, startPoint x: 461, startPoint y: 221, endPoint x: 440, endPoint y: 571, distance: 351.3
click at [440, 571] on div at bounding box center [436, 587] width 137 height 66
drag, startPoint x: 456, startPoint y: 119, endPoint x: 621, endPoint y: 613, distance: 520.6
click at [621, 613] on div at bounding box center [655, 592] width 126 height 48
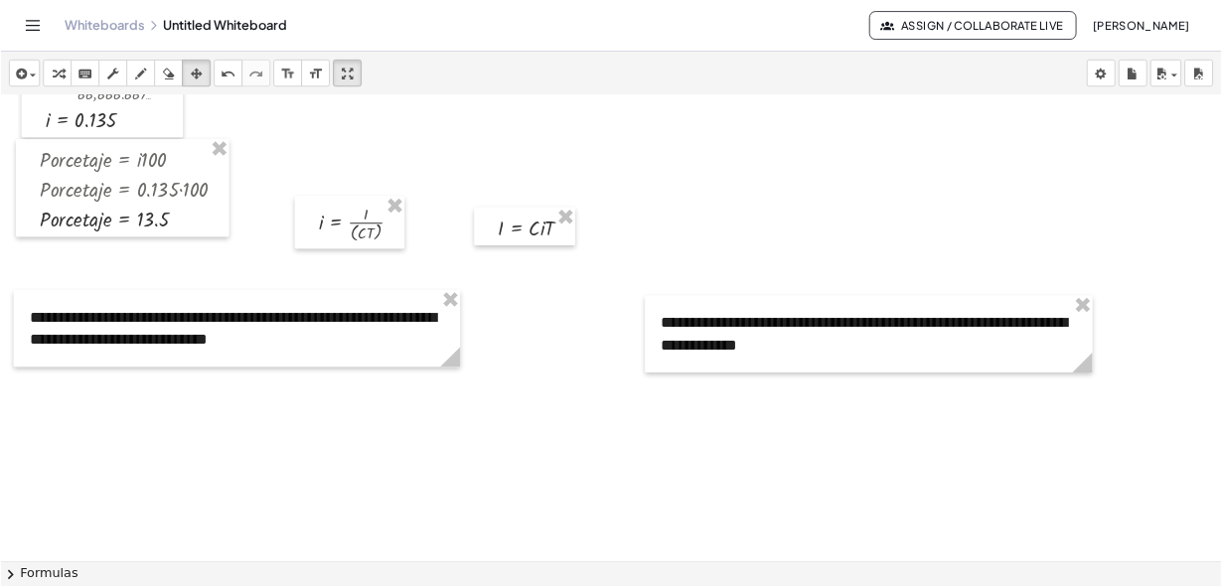
scroll to position [1927, 0]
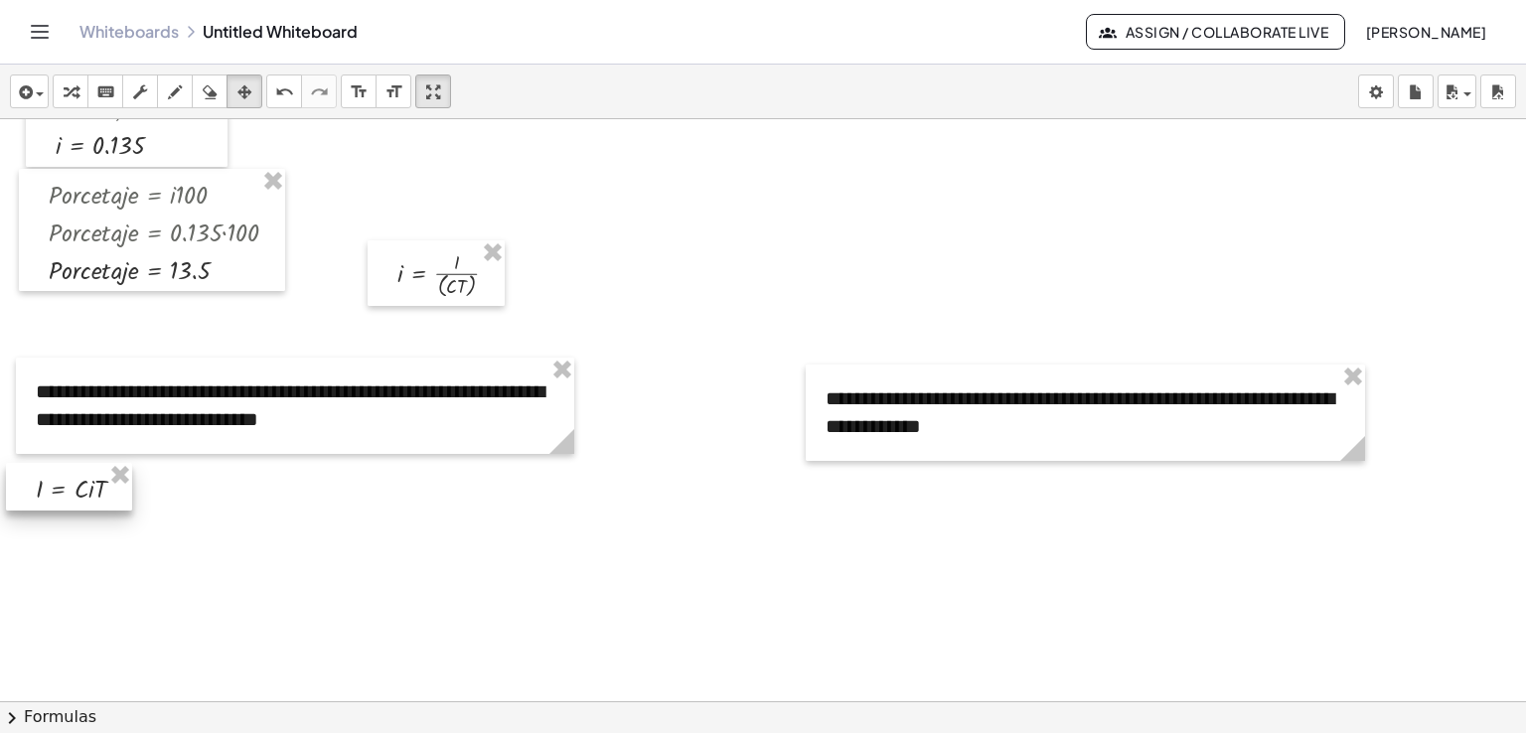
drag, startPoint x: 666, startPoint y: 261, endPoint x: 79, endPoint y: 470, distance: 622.2
click at [79, 470] on div at bounding box center [69, 487] width 126 height 48
drag, startPoint x: 405, startPoint y: 251, endPoint x: 62, endPoint y: 538, distance: 447.9
click at [62, 538] on div at bounding box center [95, 562] width 137 height 66
click at [63, 474] on div at bounding box center [86, 488] width 126 height 48
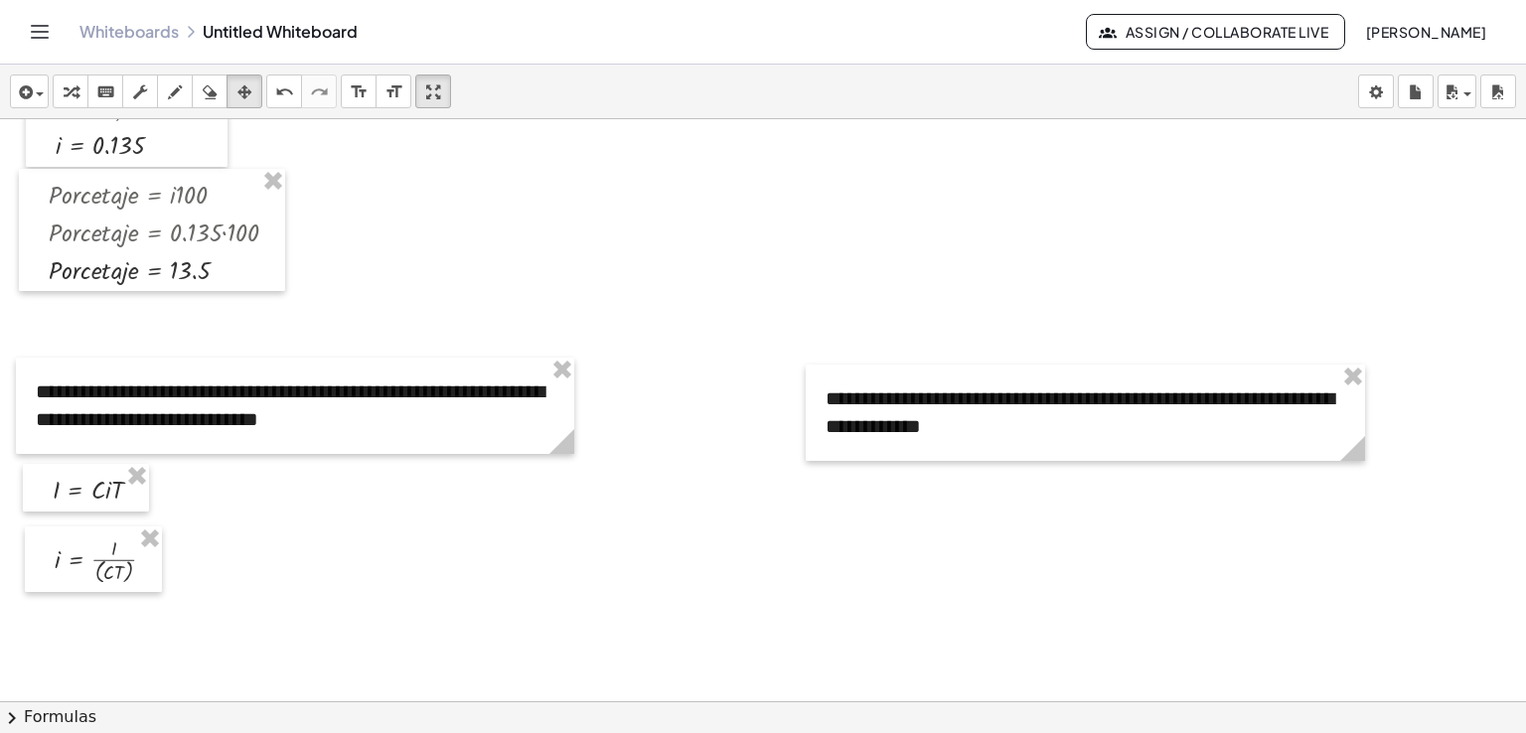
click at [99, 85] on icon "keyboard" at bounding box center [105, 92] width 19 height 24
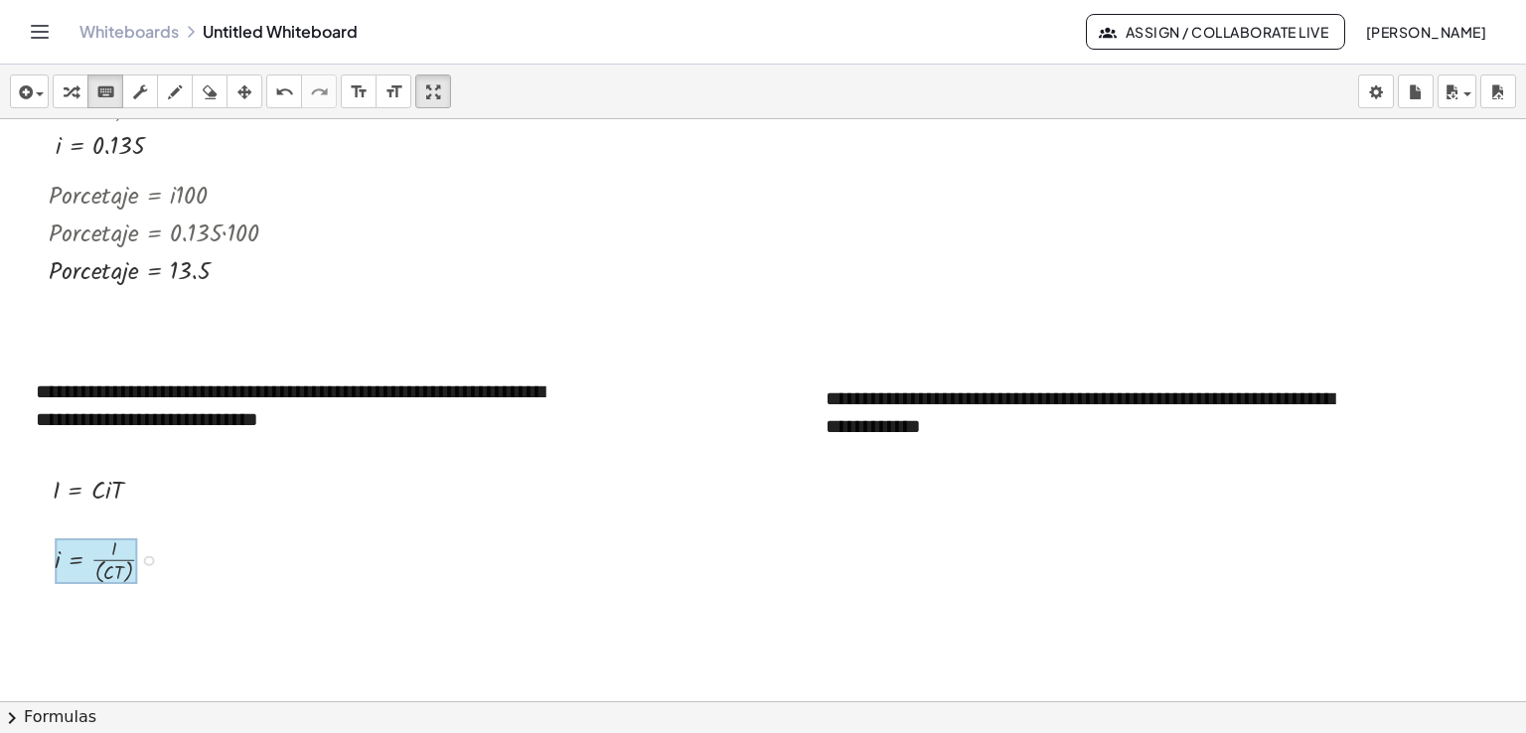
click at [87, 557] on div at bounding box center [96, 561] width 82 height 46
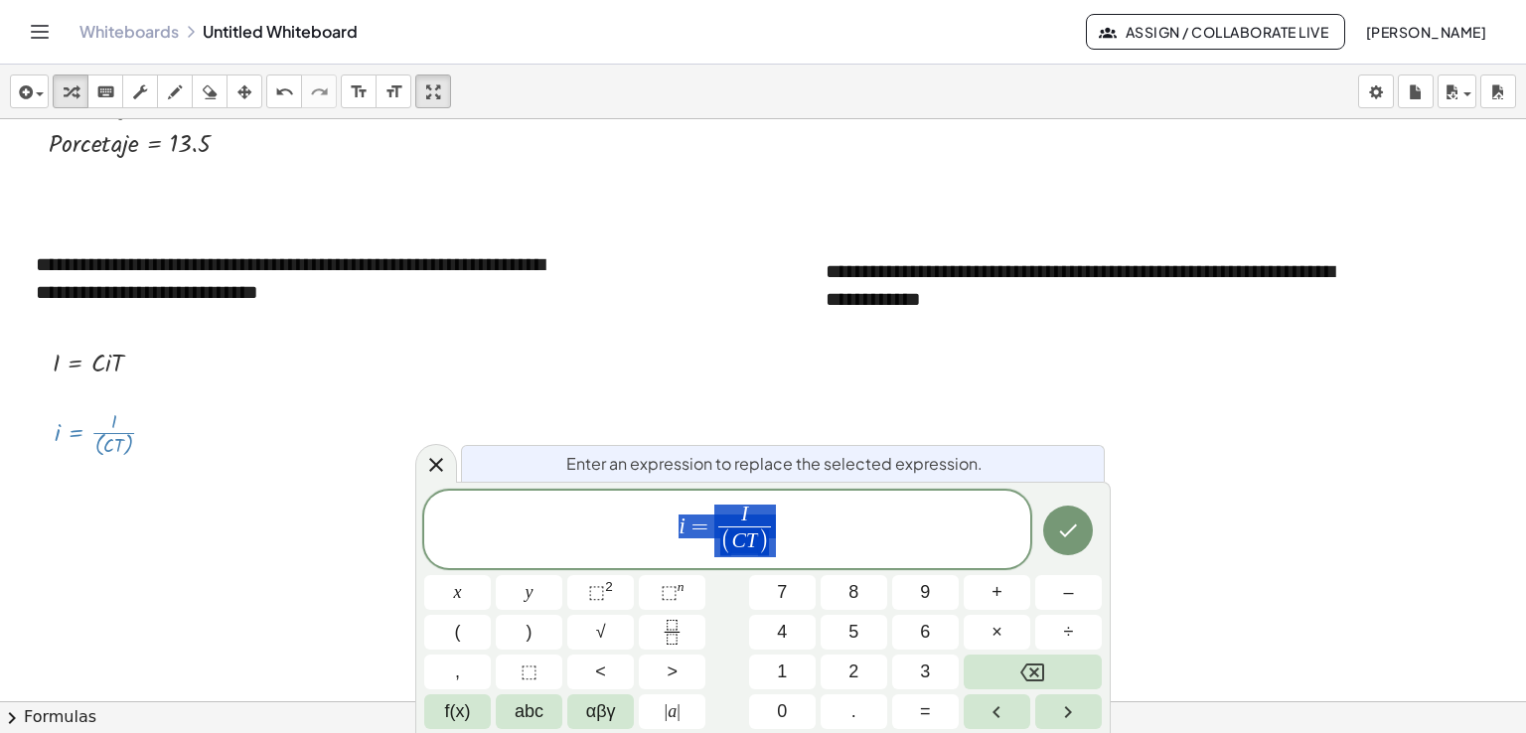
scroll to position [2058, 0]
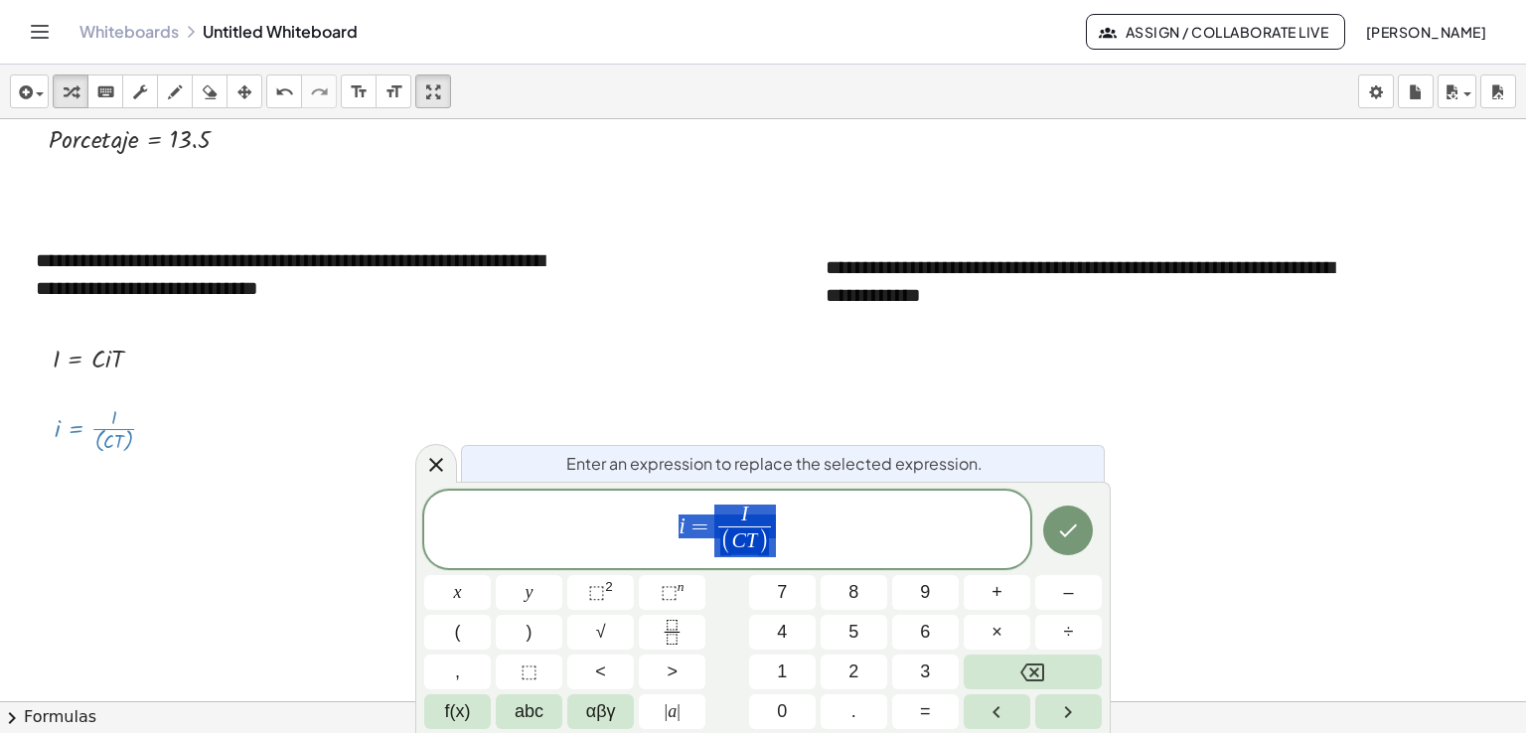
drag, startPoint x: 76, startPoint y: 557, endPoint x: 55, endPoint y: 591, distance: 39.7
click at [691, 526] on span "=" at bounding box center [703, 527] width 29 height 24
click at [1076, 523] on icon "Done" at bounding box center [1068, 531] width 24 height 24
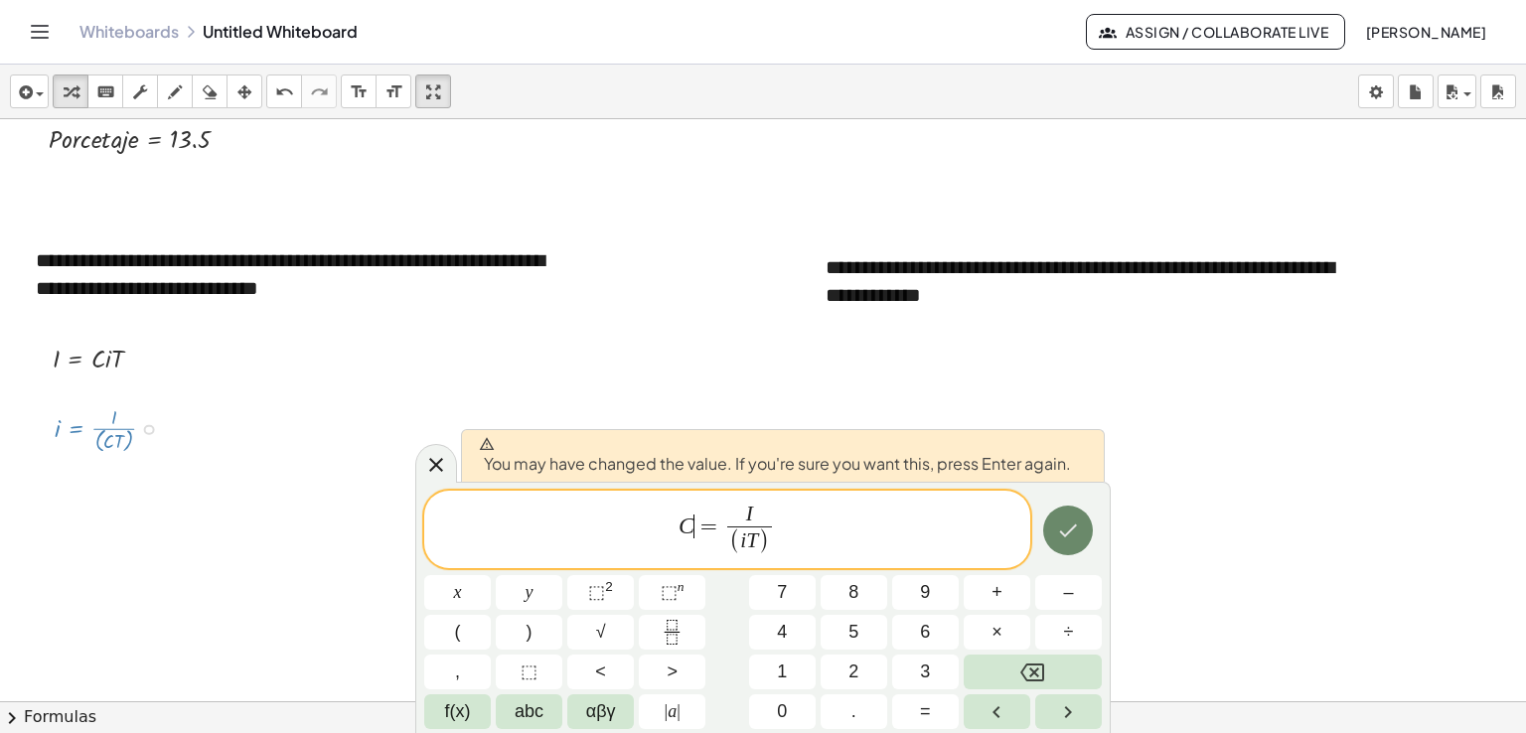
click at [1076, 523] on icon "Done" at bounding box center [1068, 531] width 24 height 24
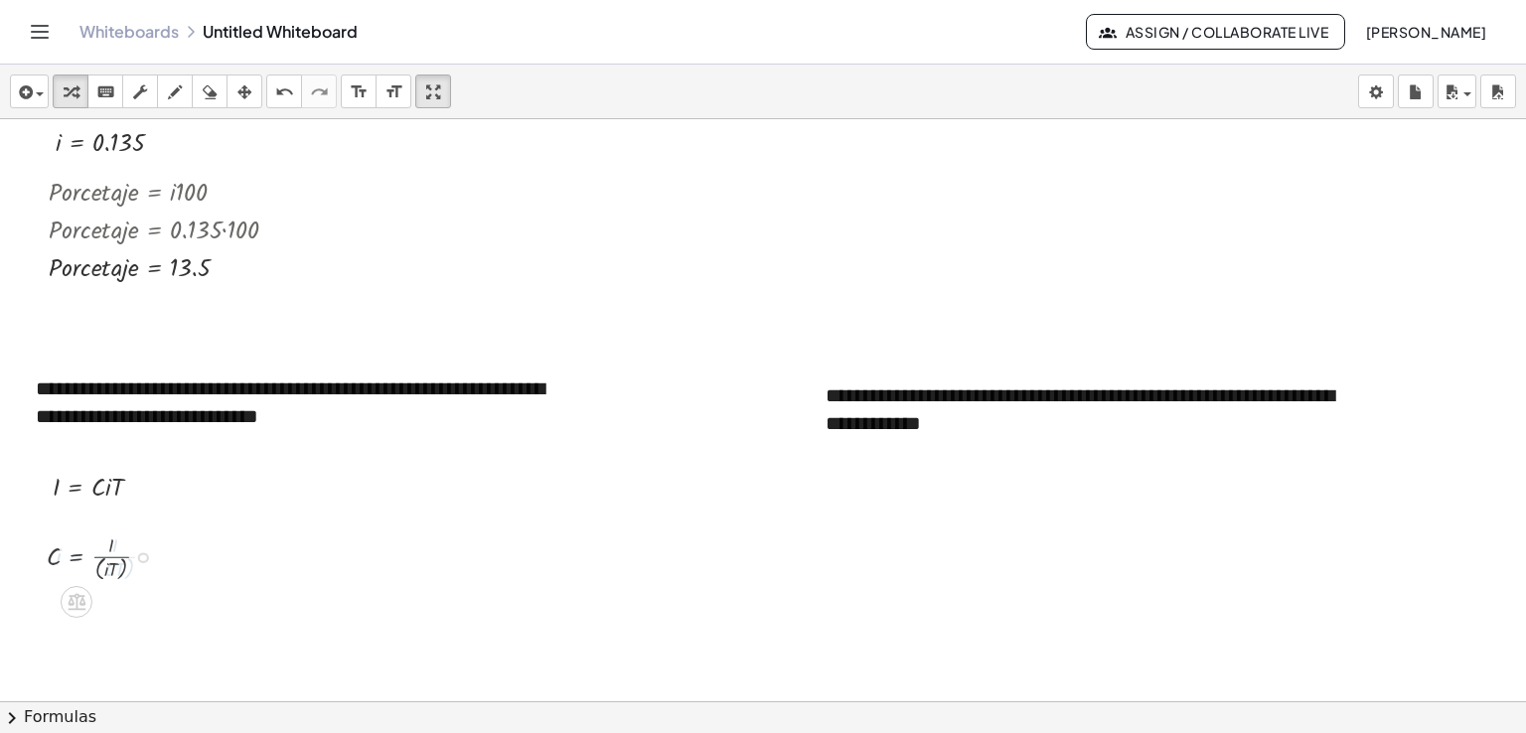
scroll to position [1927, 0]
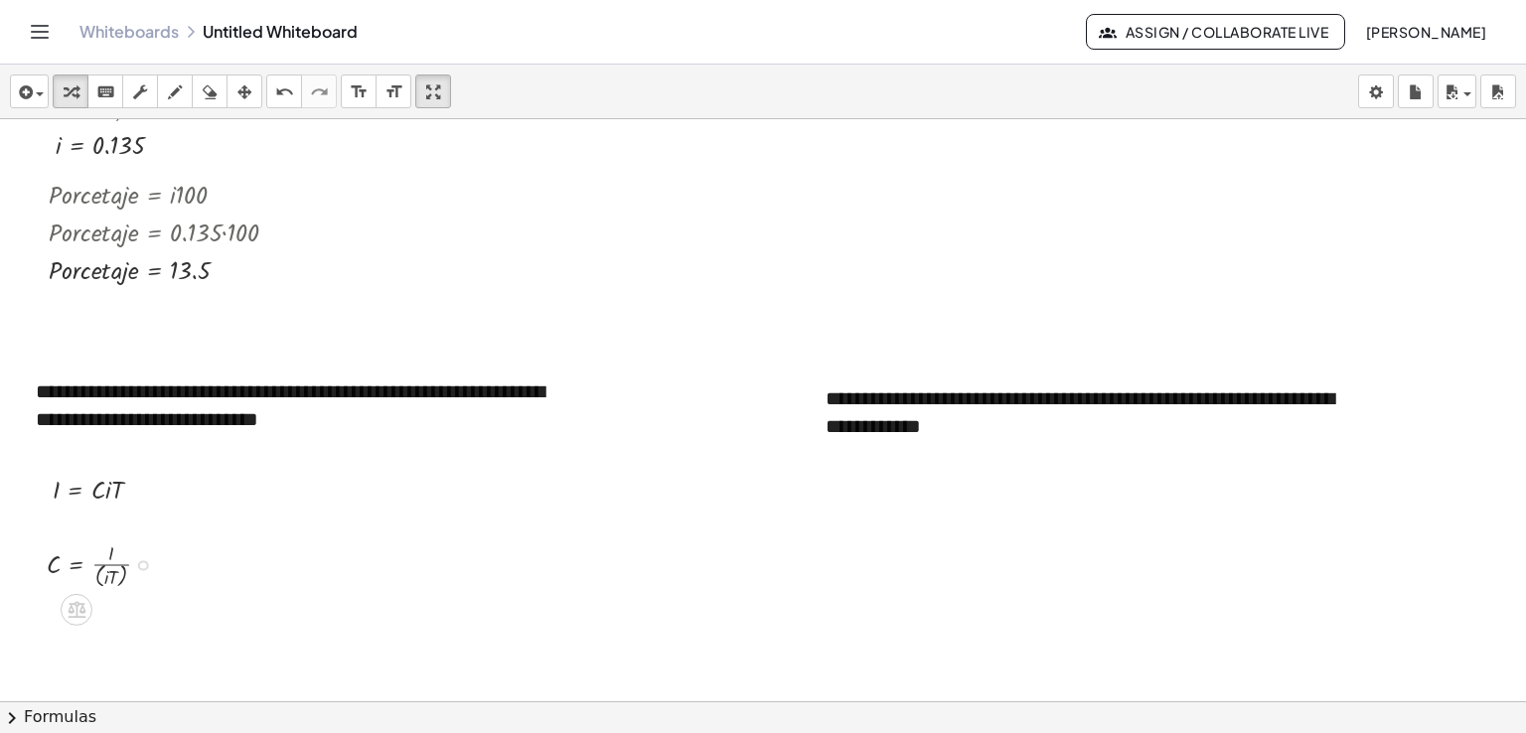
drag, startPoint x: 140, startPoint y: 614, endPoint x: 150, endPoint y: 560, distance: 54.6
click at [76, 566] on div "C = · I · ( · i · T )" at bounding box center [76, 566] width 0 height 0
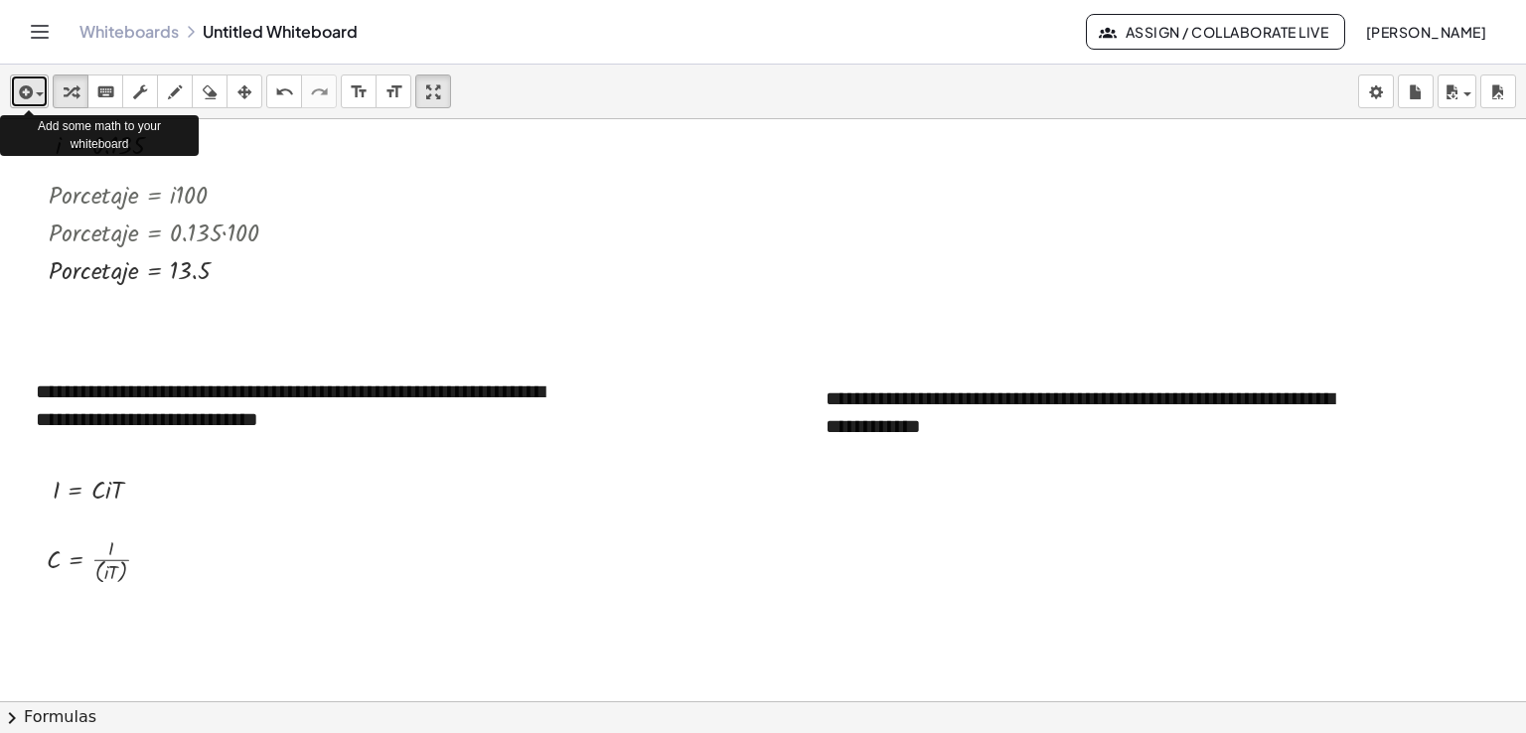
click at [44, 86] on div "button" at bounding box center [29, 91] width 29 height 24
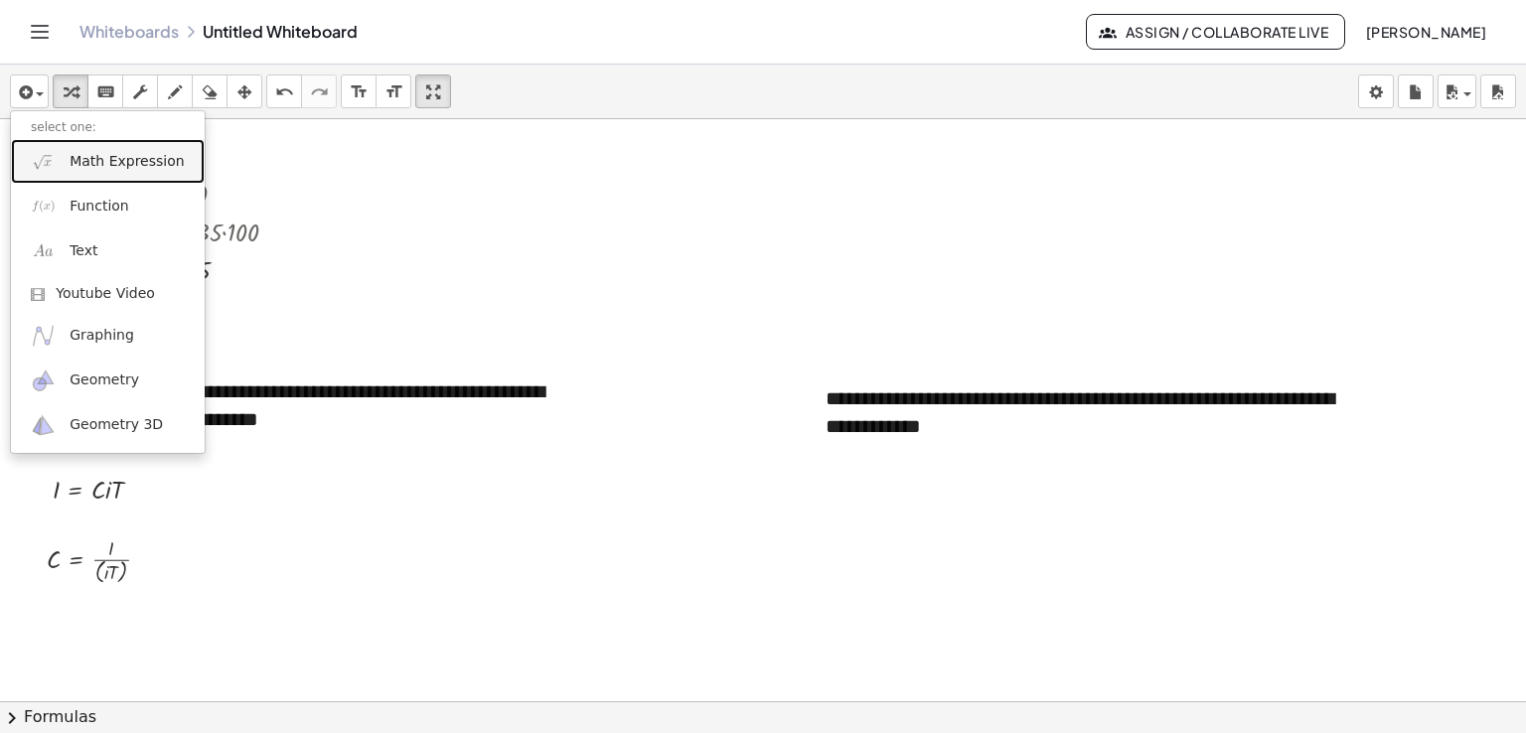
click at [111, 149] on link "Math Expression" at bounding box center [108, 161] width 194 height 45
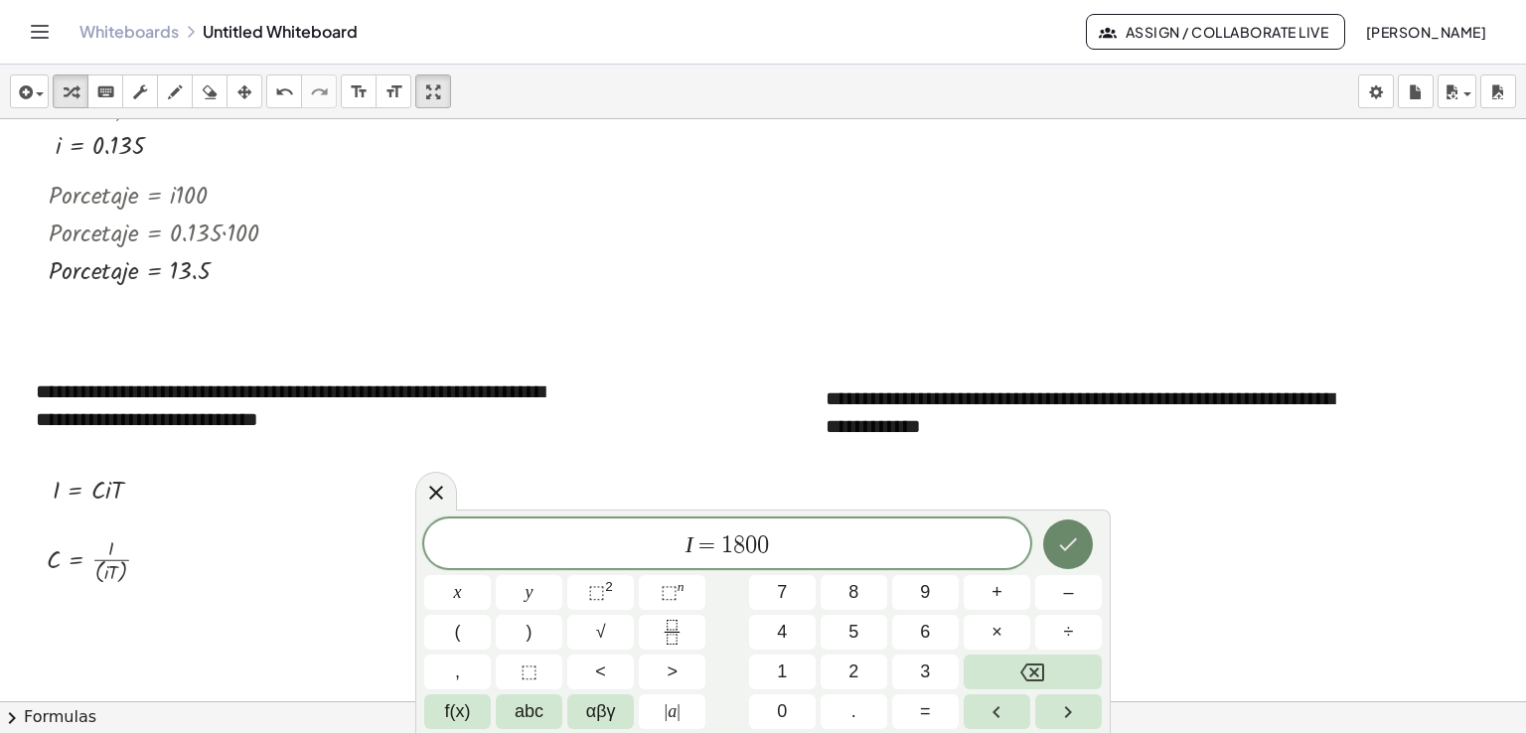
click at [1070, 538] on icon "Done" at bounding box center [1068, 544] width 24 height 24
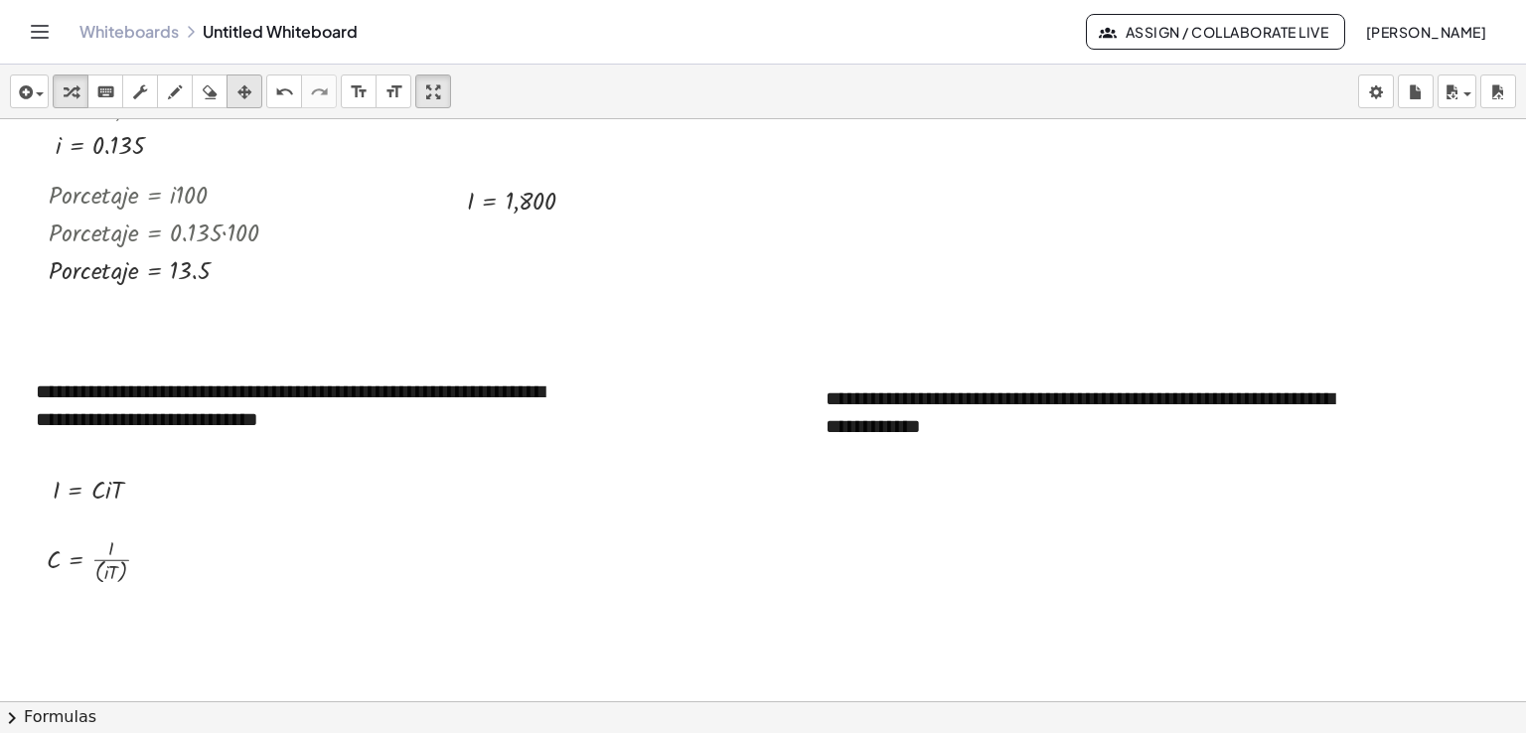
click at [242, 90] on icon "button" at bounding box center [244, 92] width 14 height 24
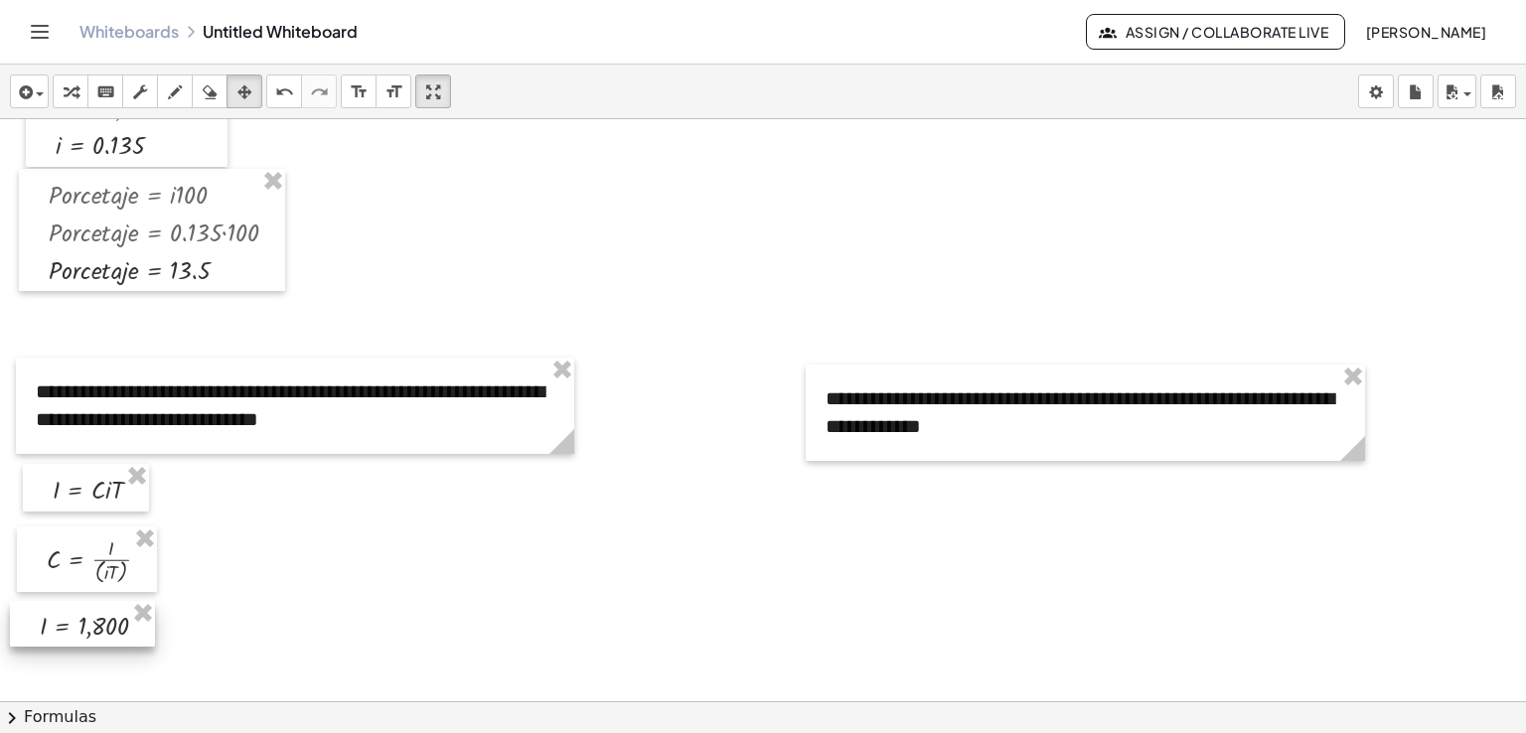
drag, startPoint x: 509, startPoint y: 183, endPoint x: 80, endPoint y: 609, distance: 604.1
click at [80, 609] on div at bounding box center [82, 624] width 145 height 47
click at [110, 94] on icon "keyboard" at bounding box center [105, 92] width 19 height 24
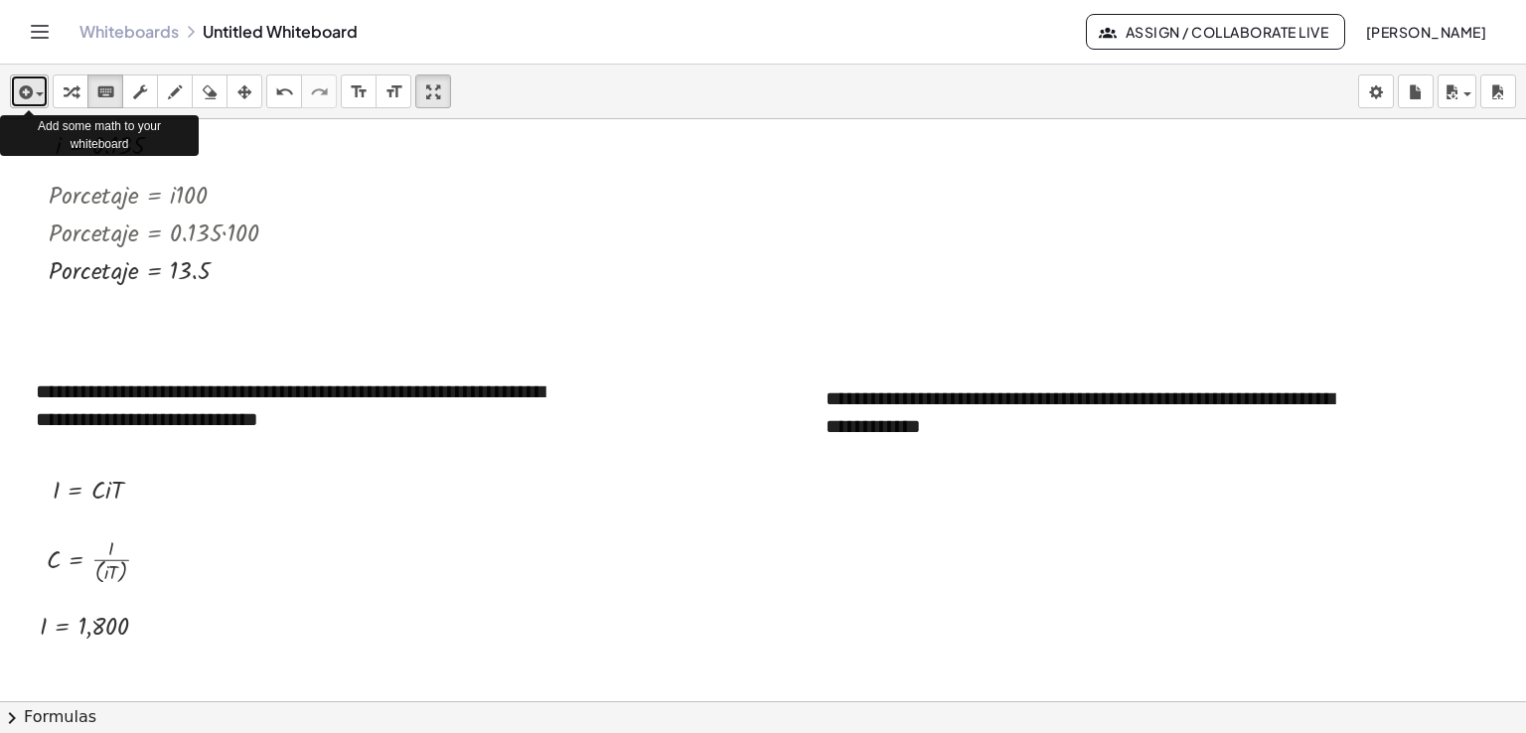
click at [47, 89] on button "insert" at bounding box center [29, 92] width 39 height 34
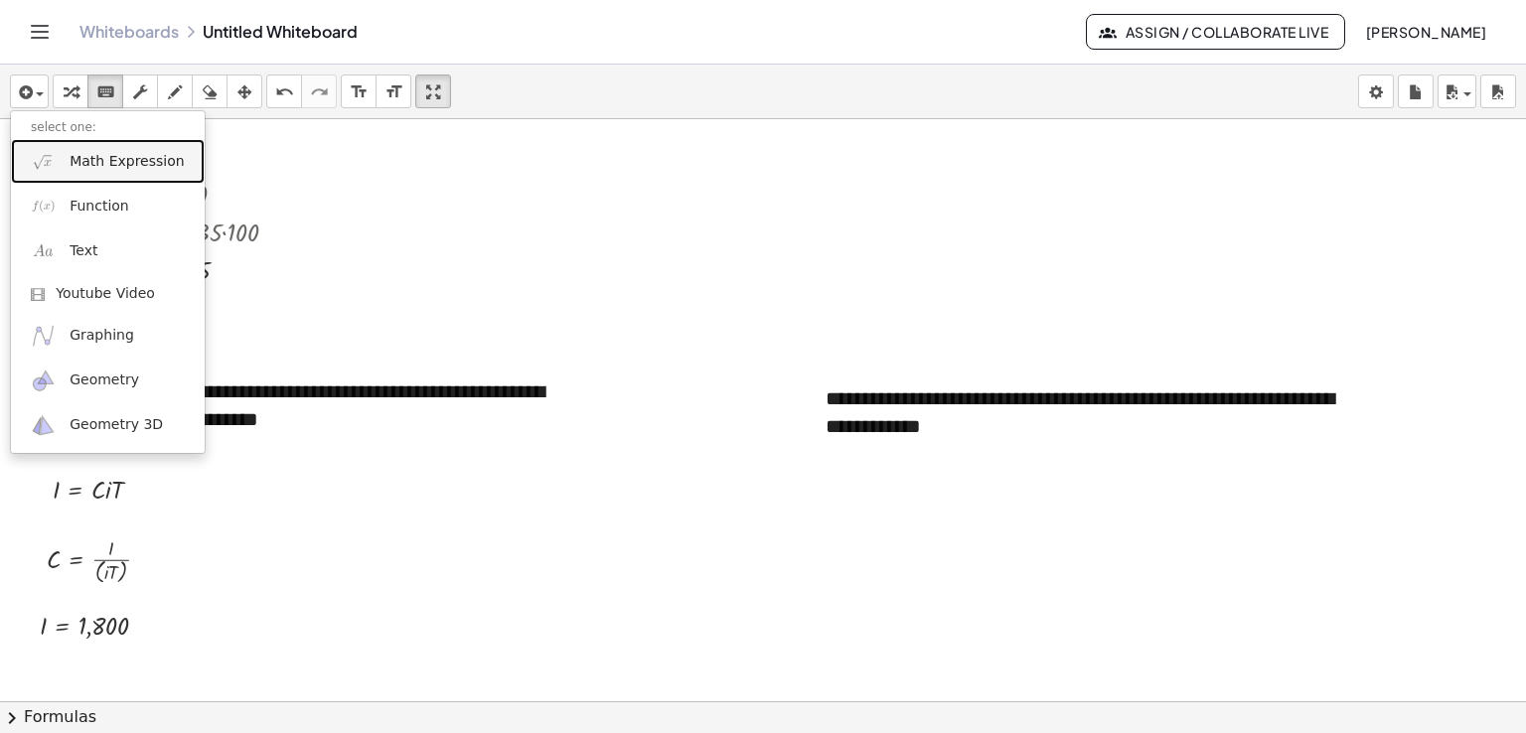
click at [83, 157] on span "Math Expression" at bounding box center [127, 162] width 114 height 20
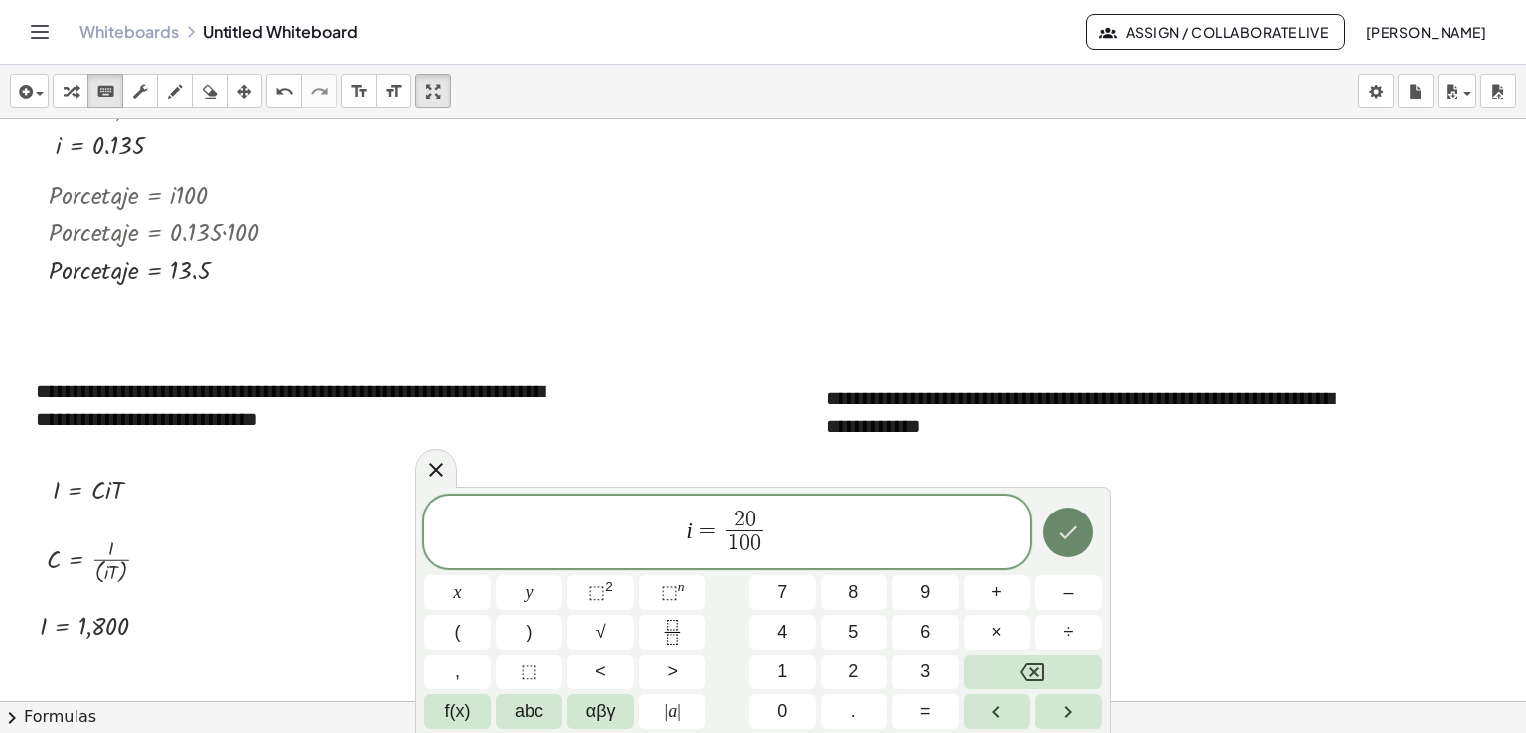
click at [1065, 531] on icon "Done" at bounding box center [1068, 533] width 24 height 24
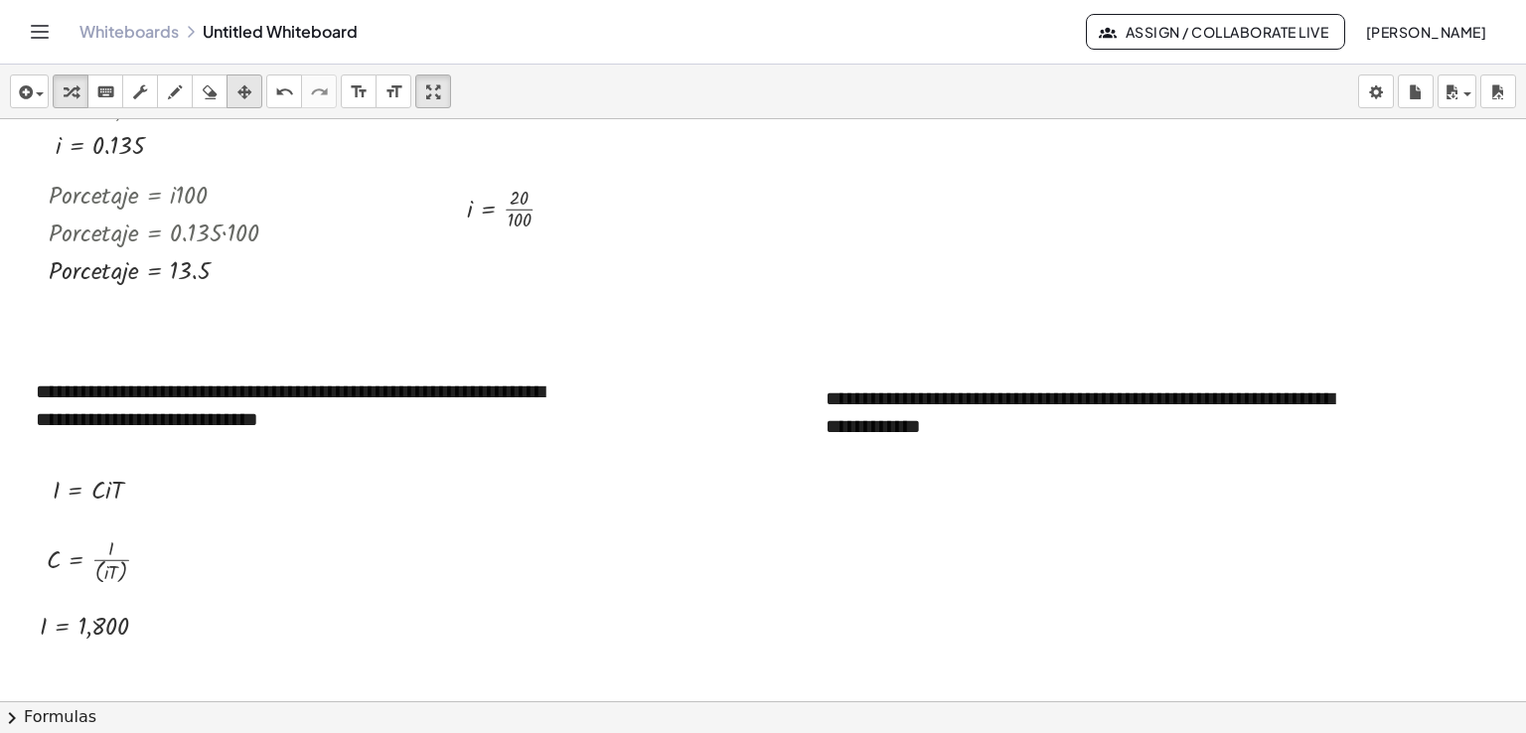
click at [244, 85] on icon "button" at bounding box center [244, 92] width 14 height 24
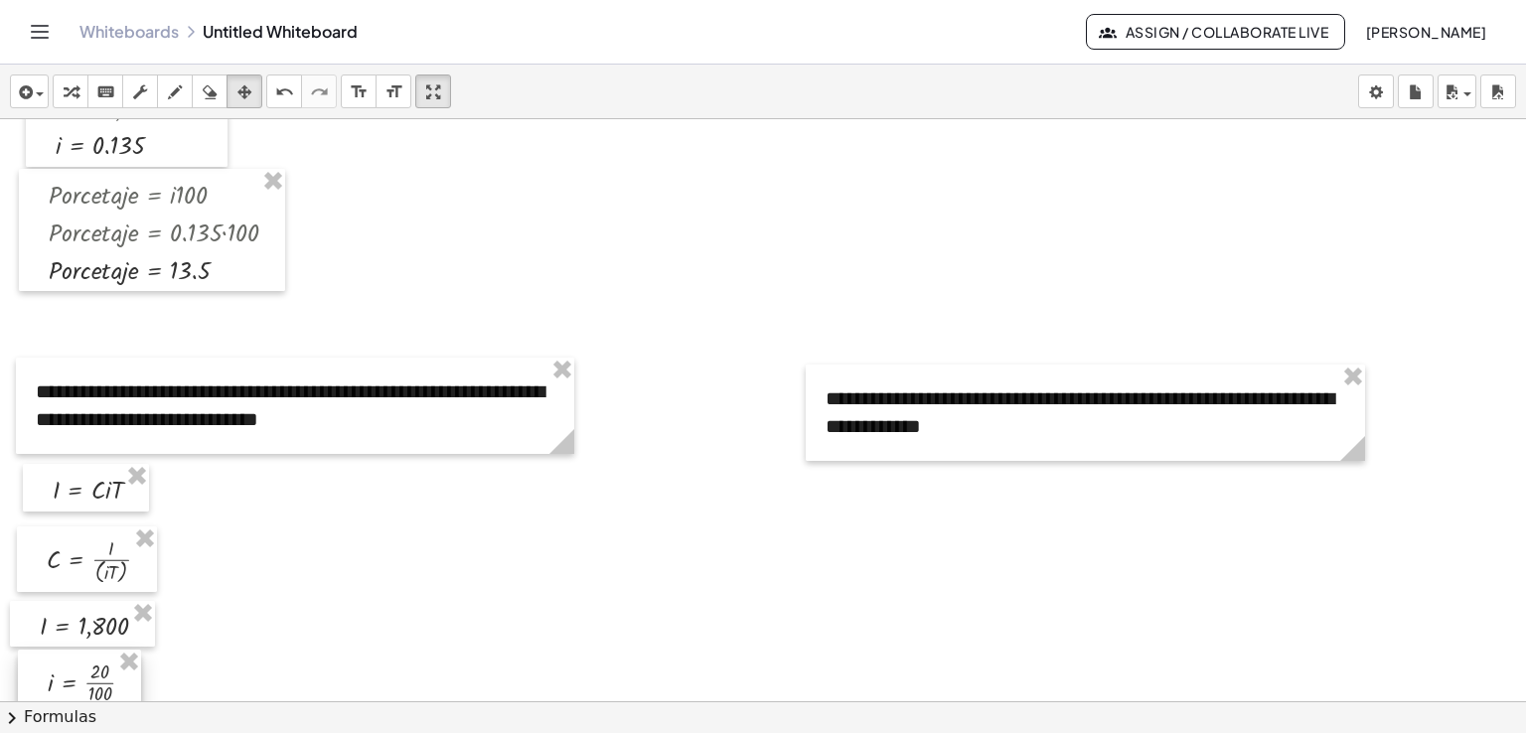
drag, startPoint x: 459, startPoint y: 185, endPoint x: 39, endPoint y: 661, distance: 634.8
click at [39, 661] on div at bounding box center [79, 681] width 123 height 63
click at [40, 615] on div at bounding box center [90, 624] width 145 height 47
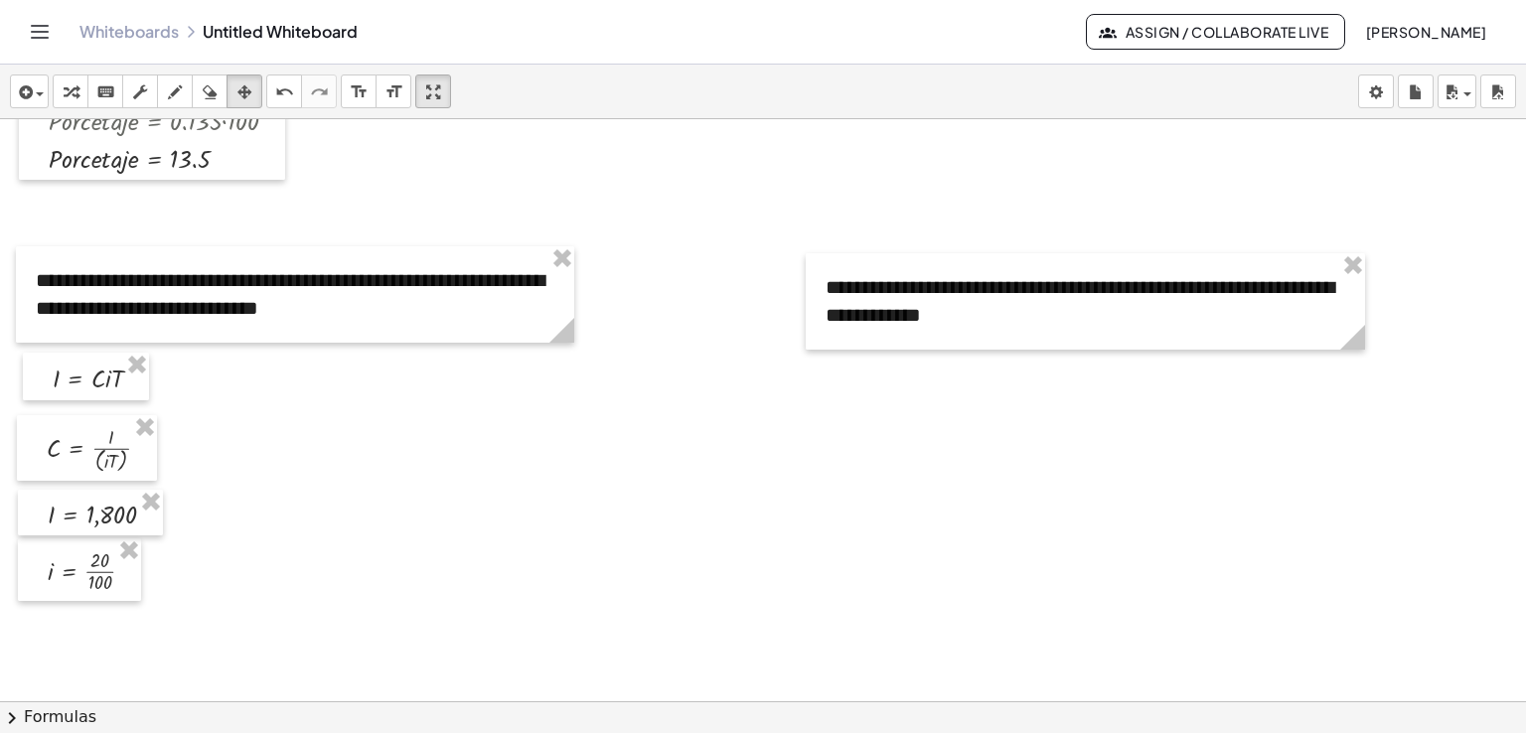
scroll to position [2113, 0]
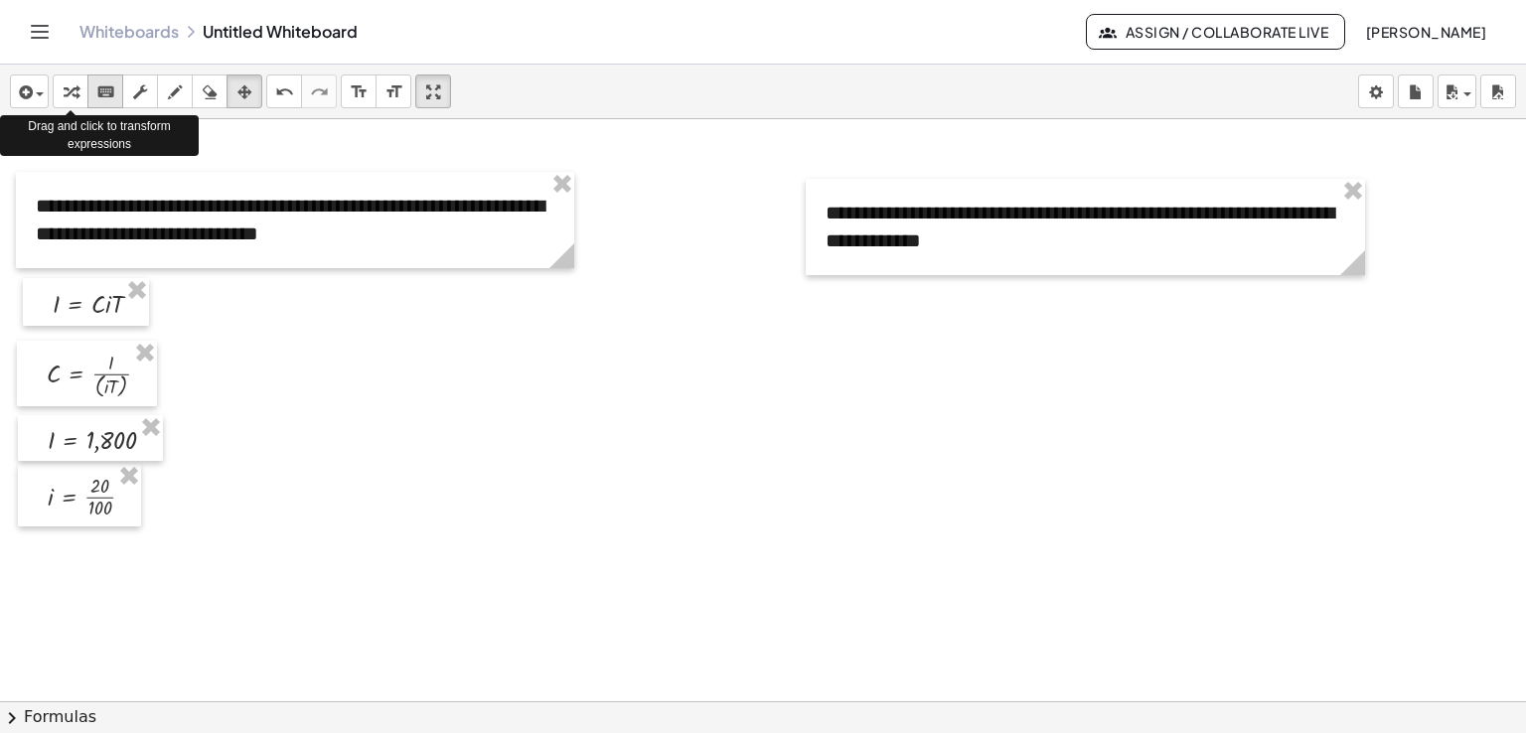
click at [99, 88] on icon "keyboard" at bounding box center [105, 92] width 19 height 24
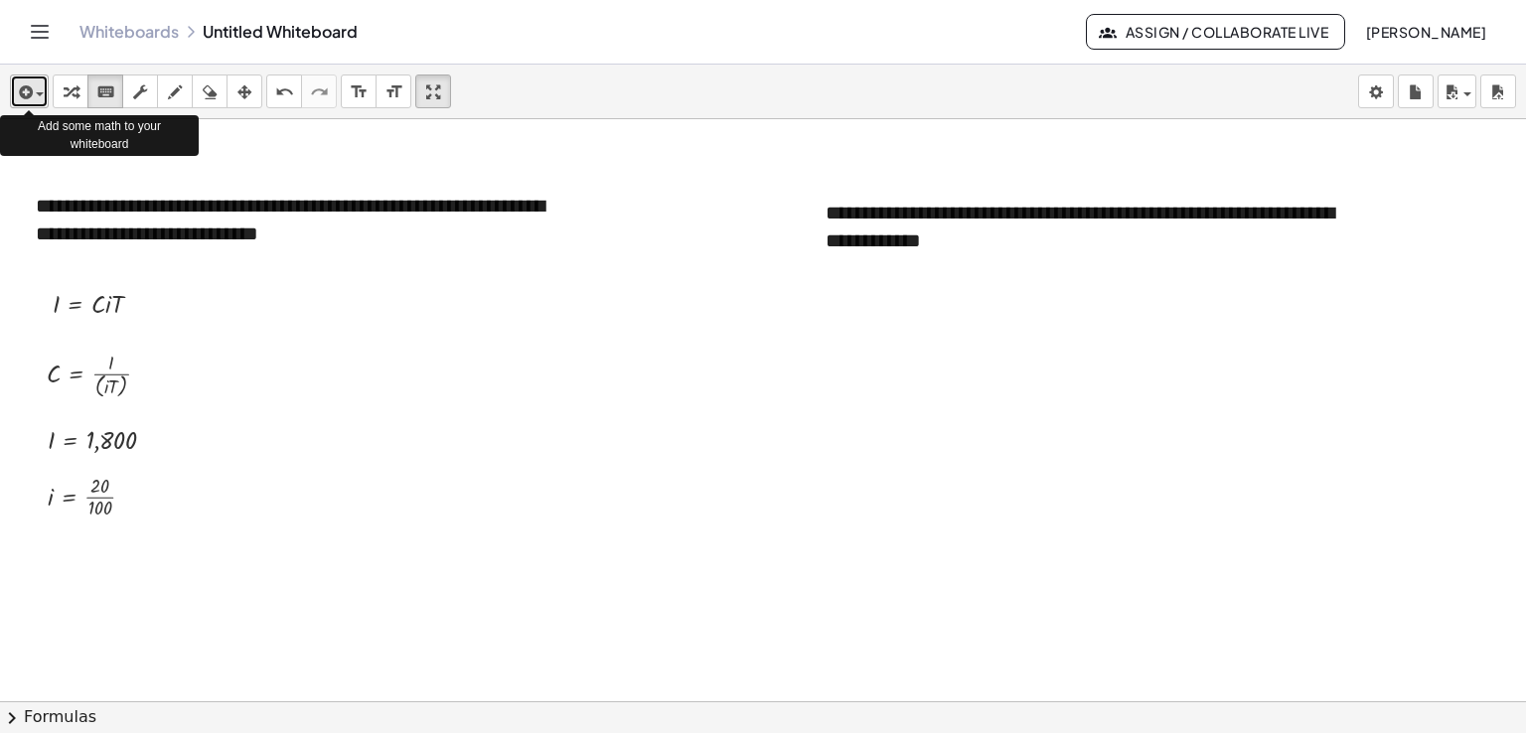
click at [41, 87] on div "button" at bounding box center [29, 91] width 29 height 24
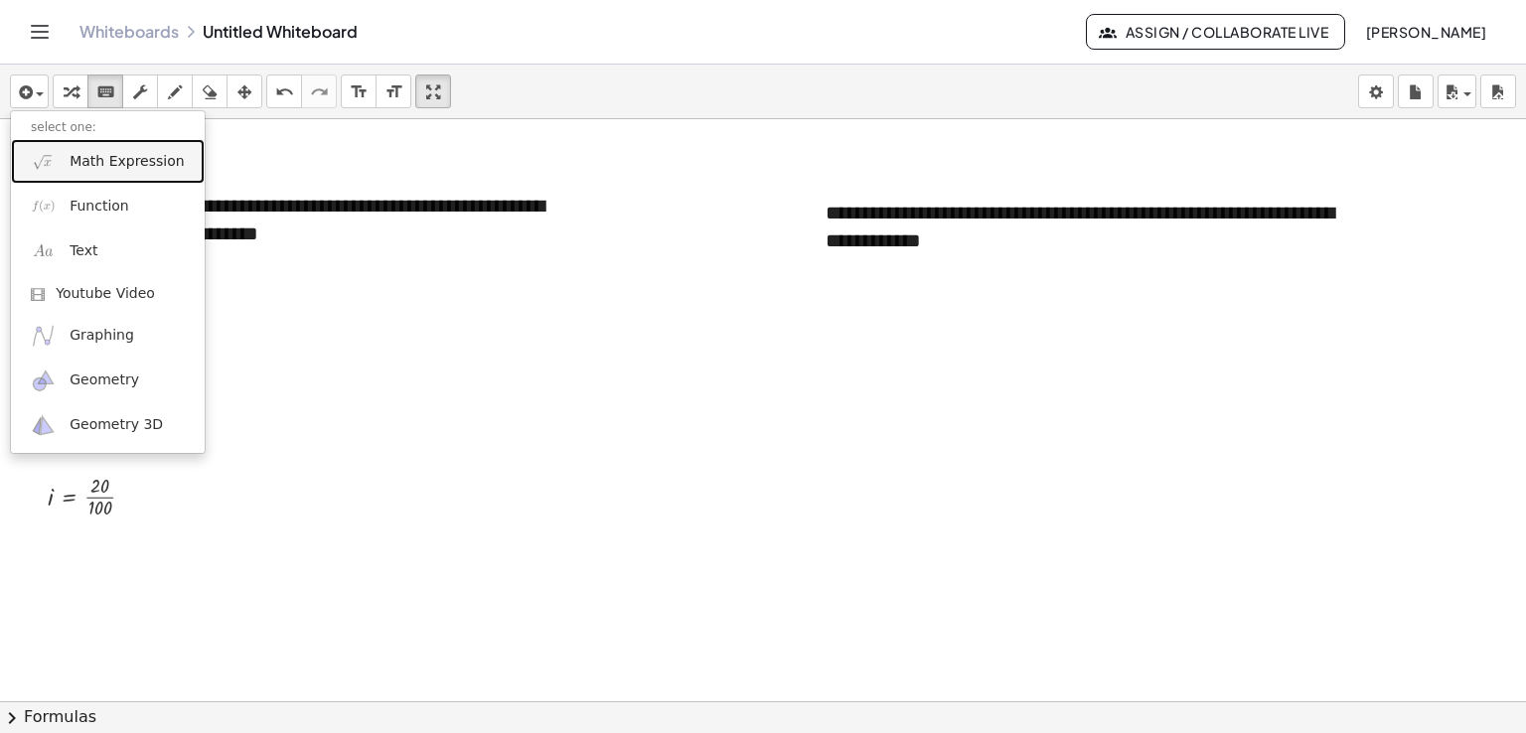
click at [66, 161] on link "Math Expression" at bounding box center [108, 161] width 194 height 45
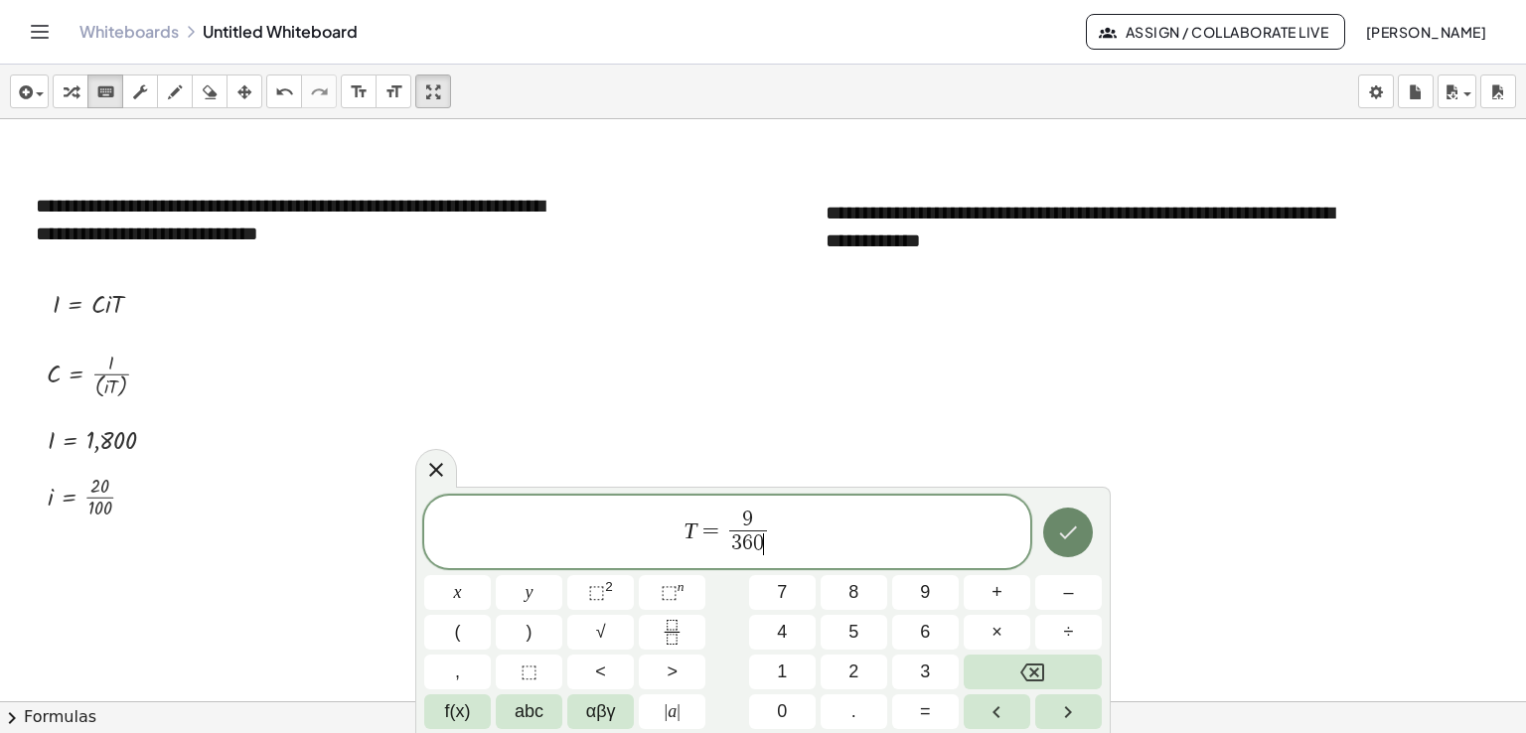
click at [1073, 533] on icon "Done" at bounding box center [1068, 533] width 24 height 24
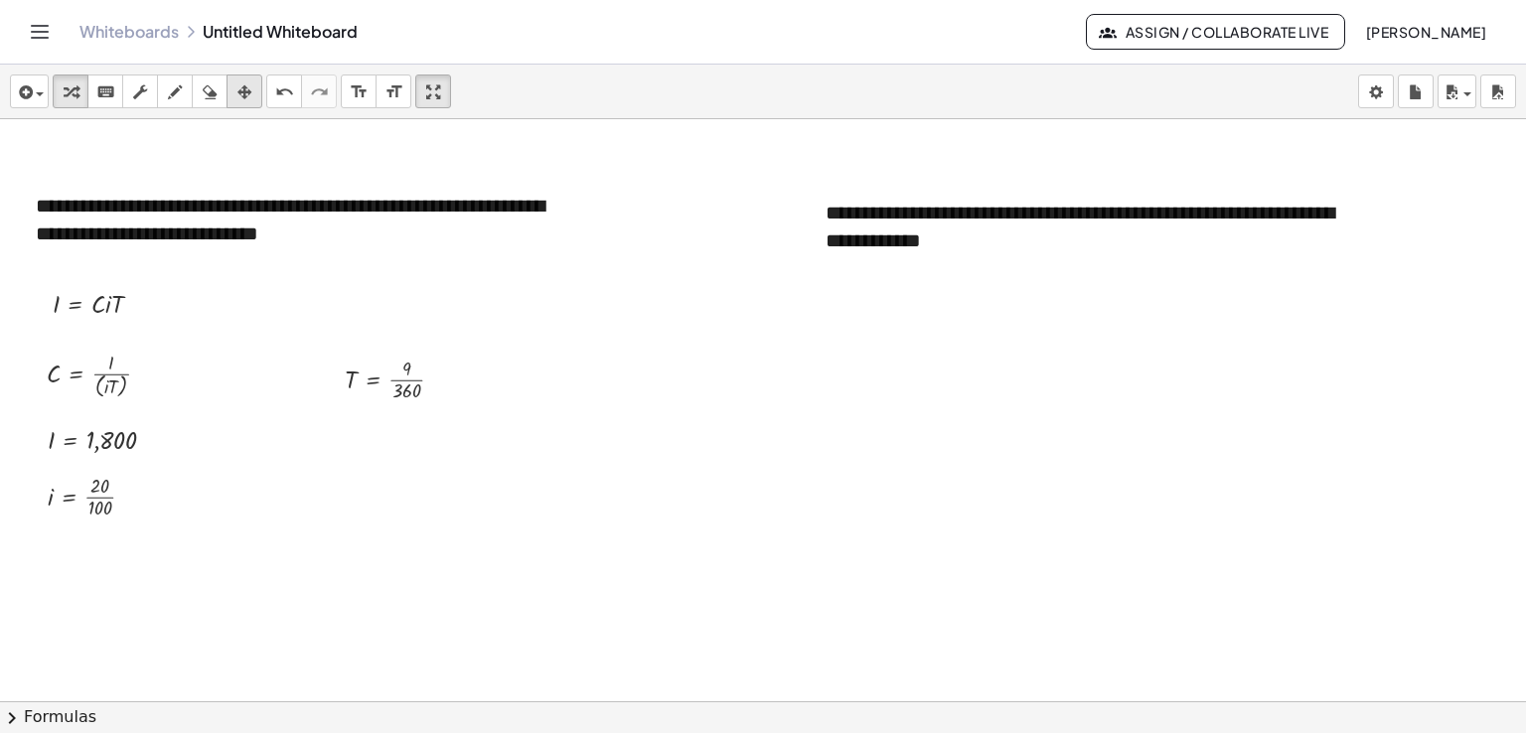
click at [239, 96] on icon "button" at bounding box center [244, 92] width 14 height 24
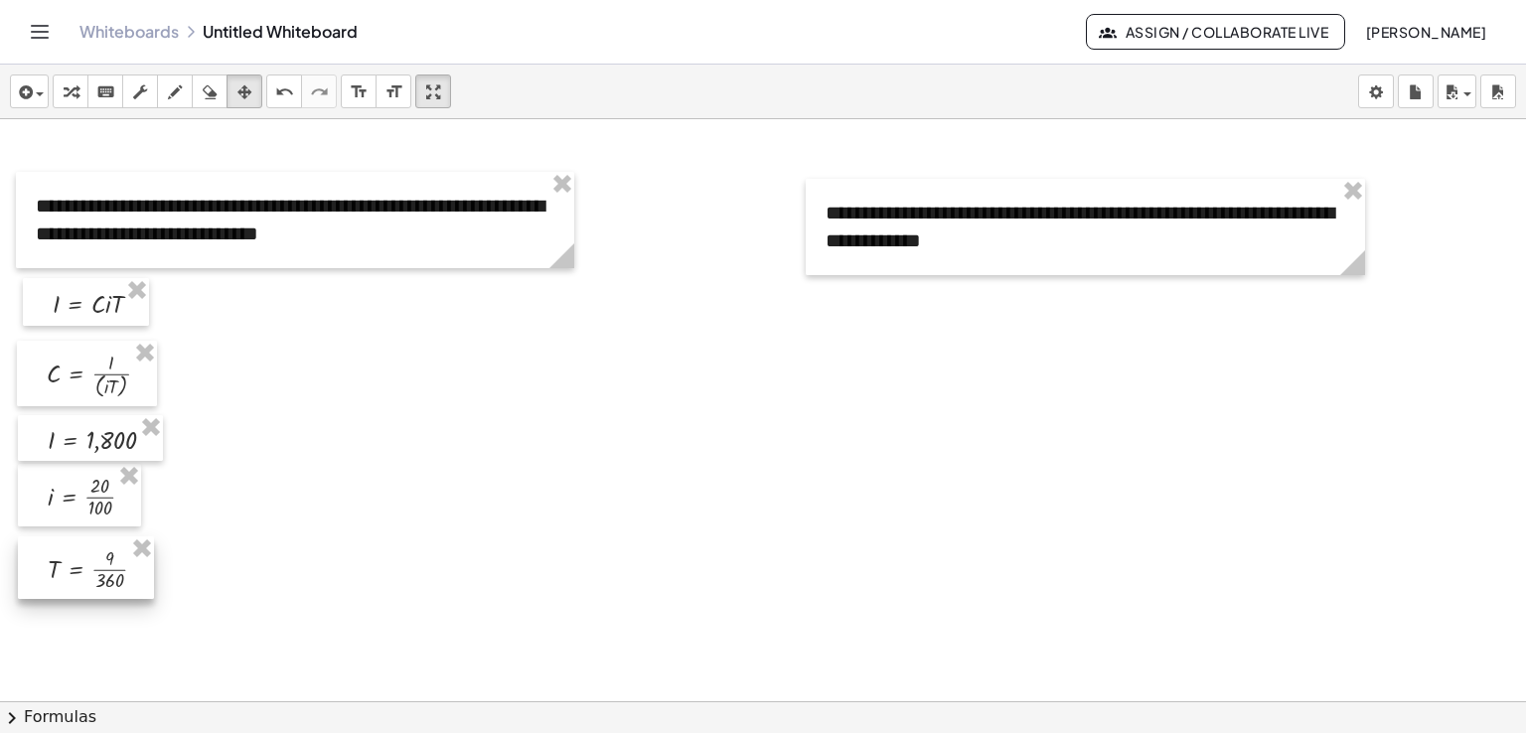
drag, startPoint x: 382, startPoint y: 365, endPoint x: 86, endPoint y: 554, distance: 351.6
click at [86, 554] on div at bounding box center [86, 567] width 136 height 63
click at [115, 94] on div "keyboard" at bounding box center [105, 91] width 26 height 24
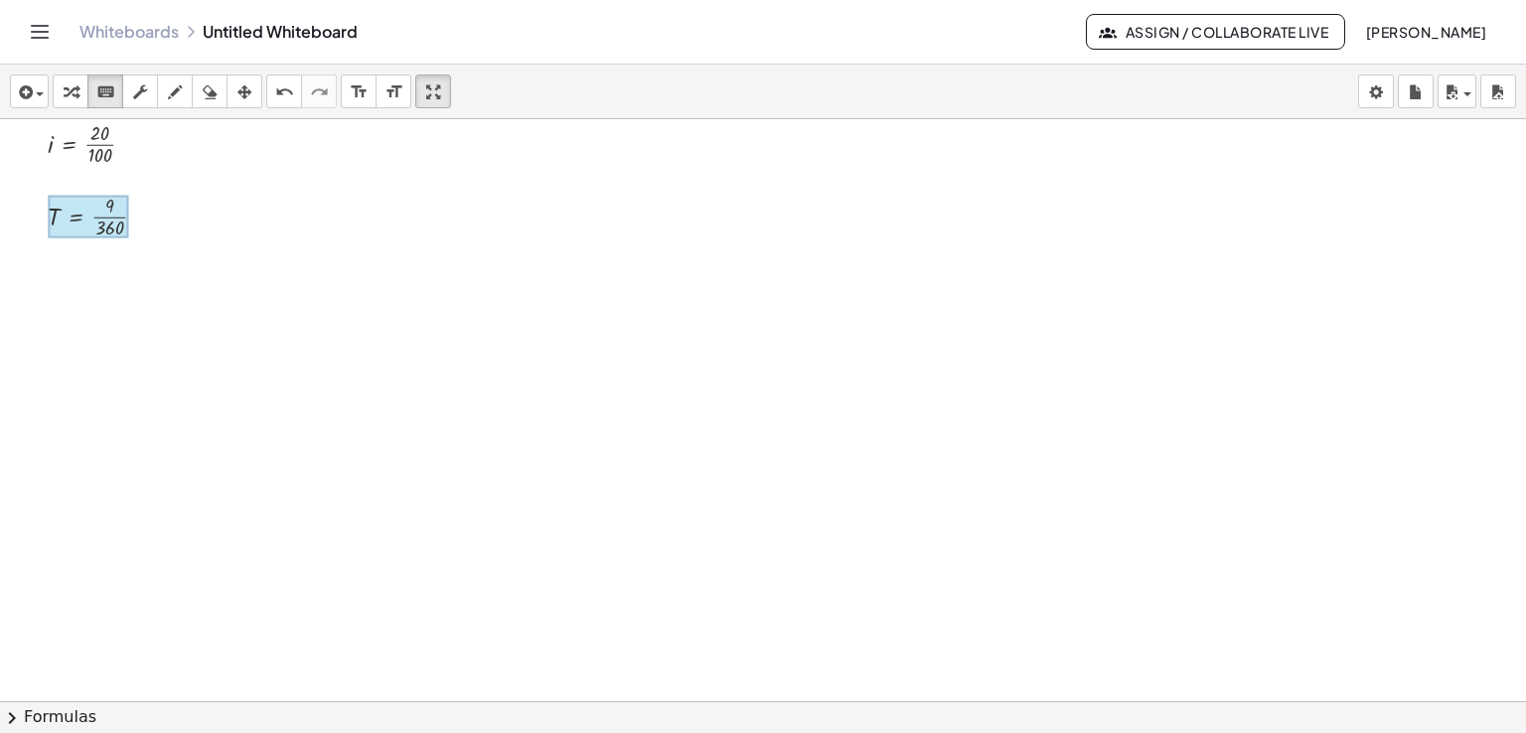
scroll to position [2619, 0]
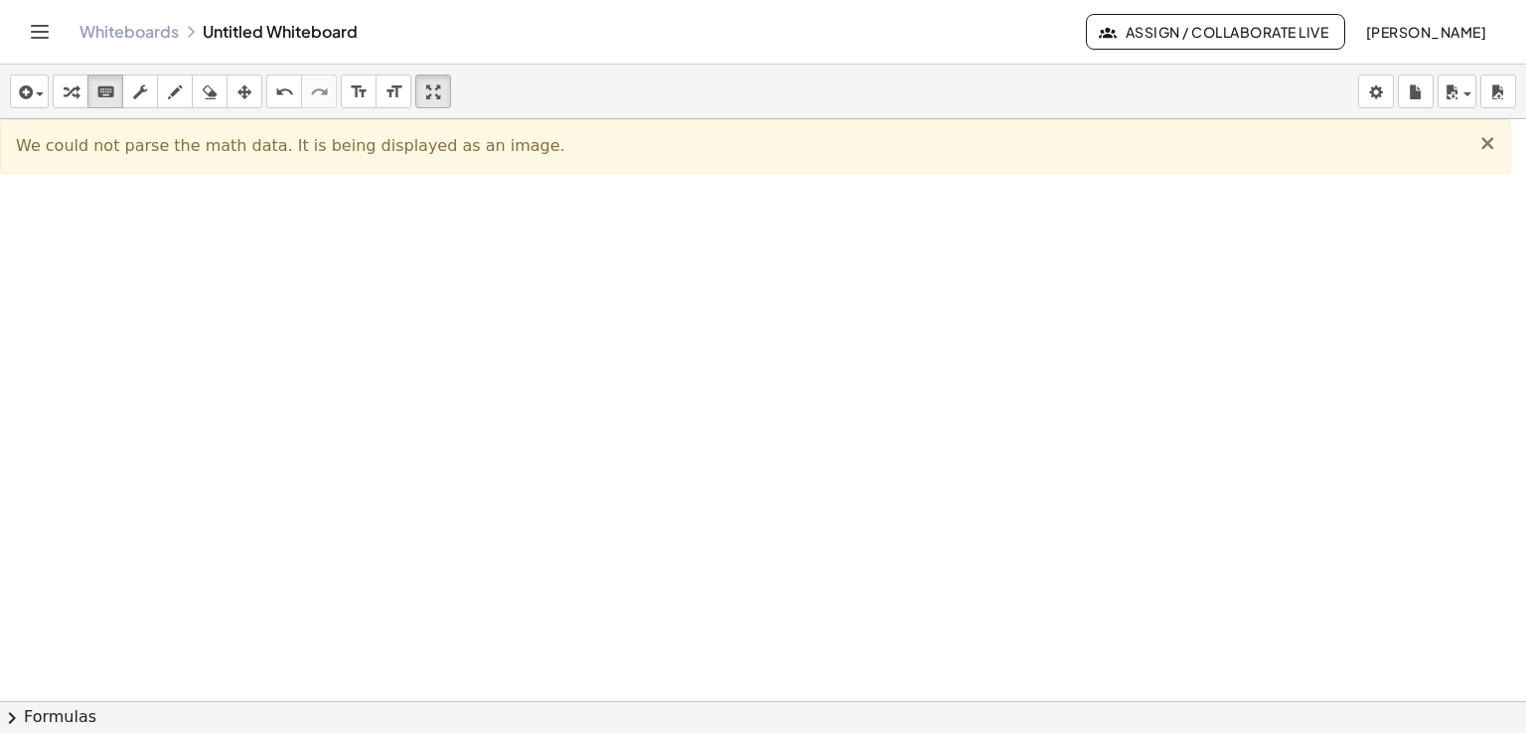
click at [1490, 140] on span "×" at bounding box center [1487, 143] width 18 height 24
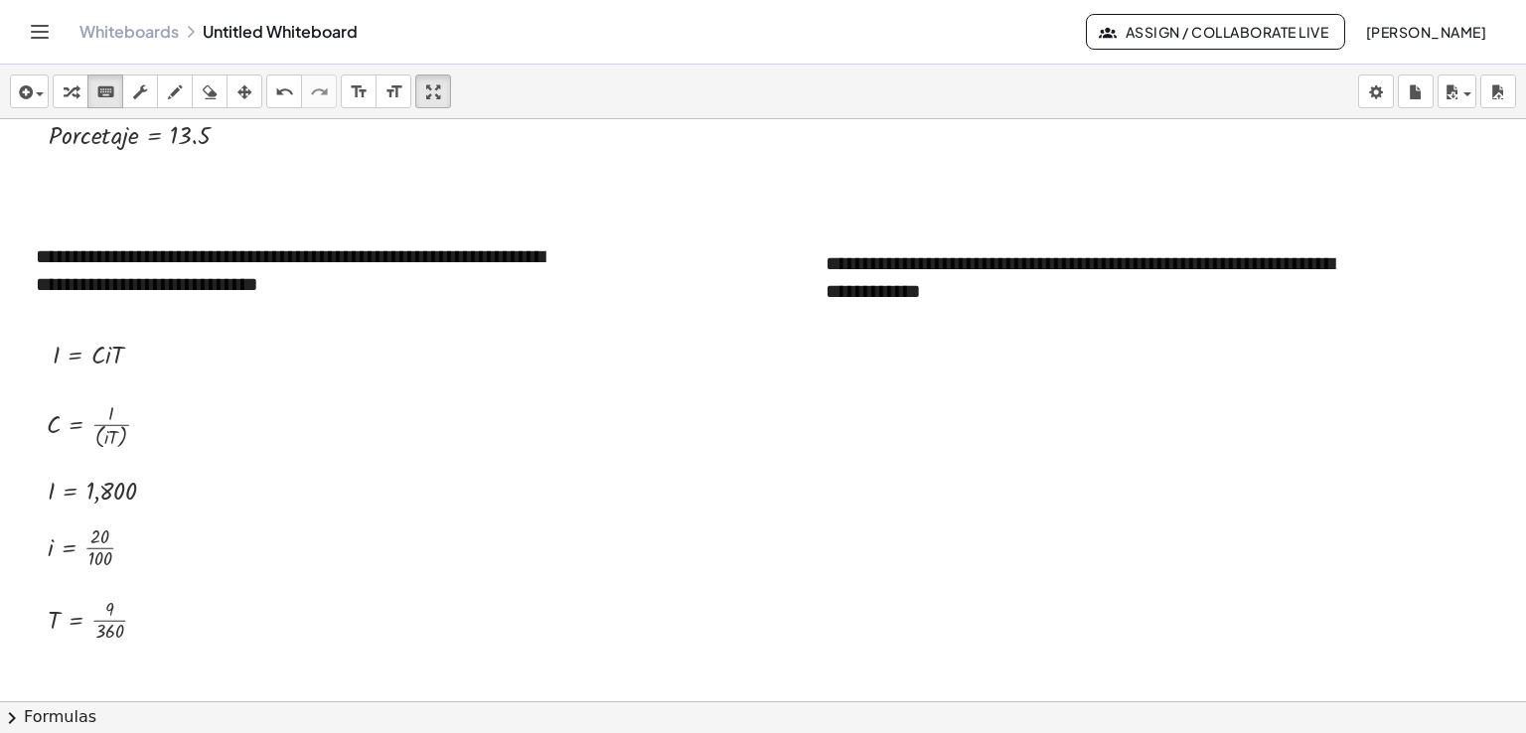
scroll to position [2152, 0]
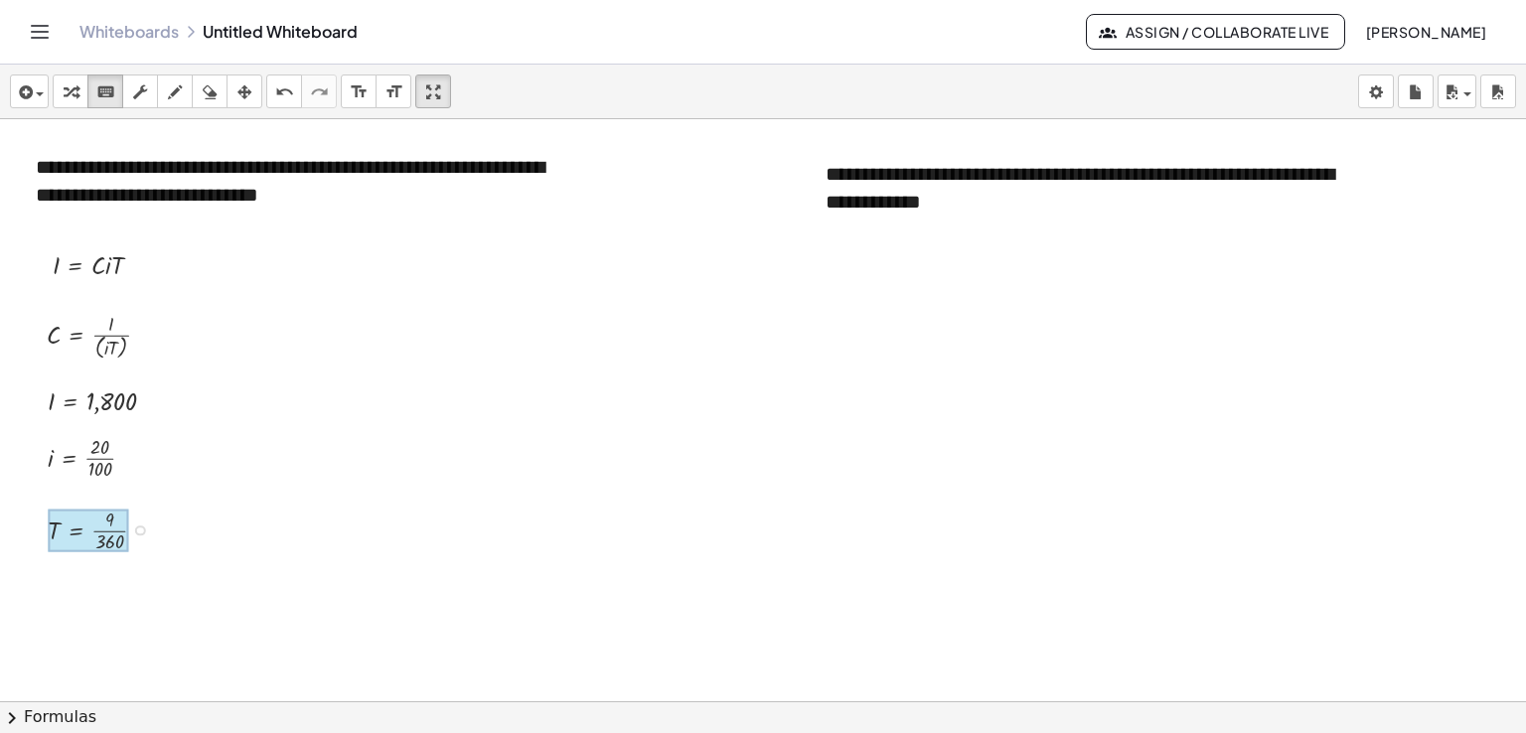
drag, startPoint x: 72, startPoint y: 539, endPoint x: 87, endPoint y: 541, distance: 16.0
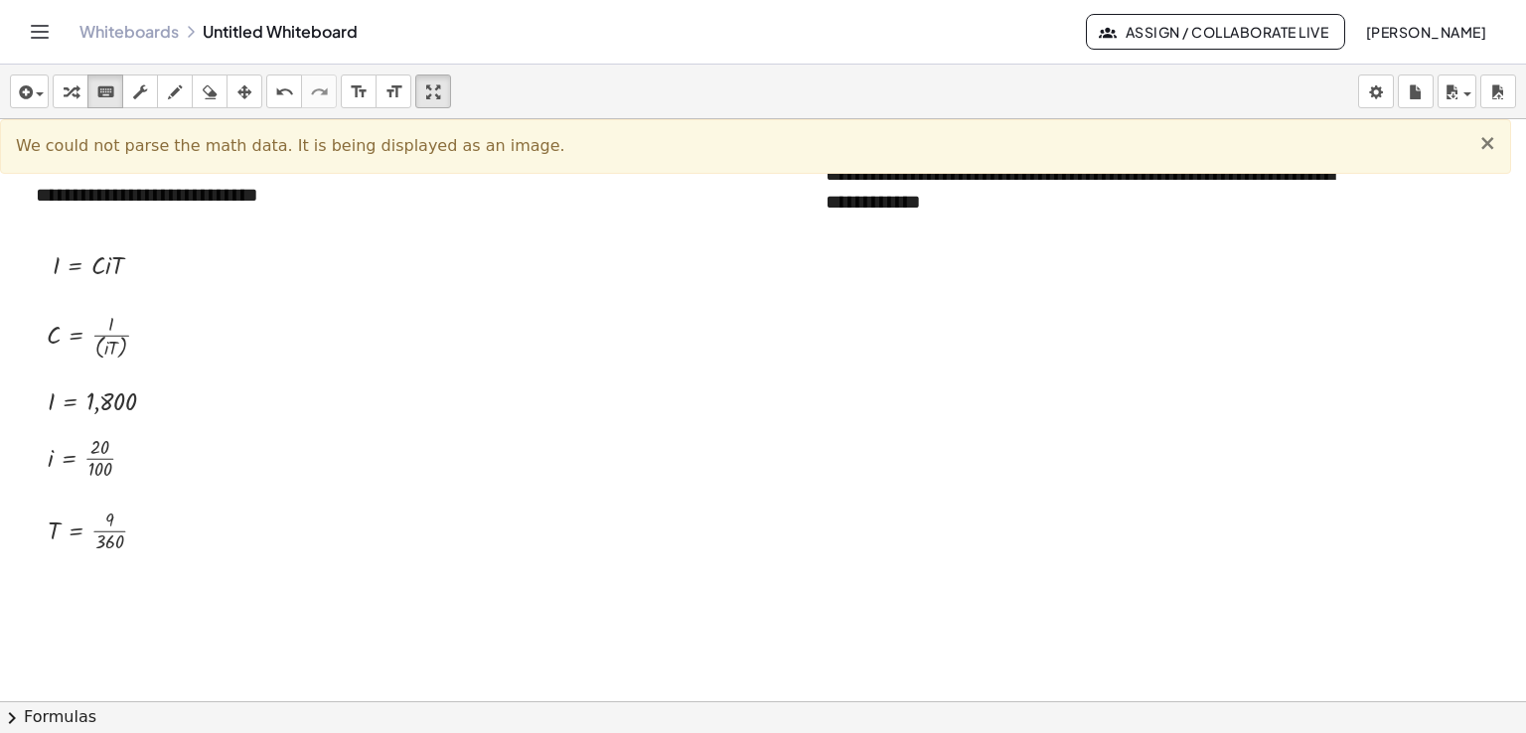
click at [1490, 144] on span "×" at bounding box center [1487, 143] width 18 height 24
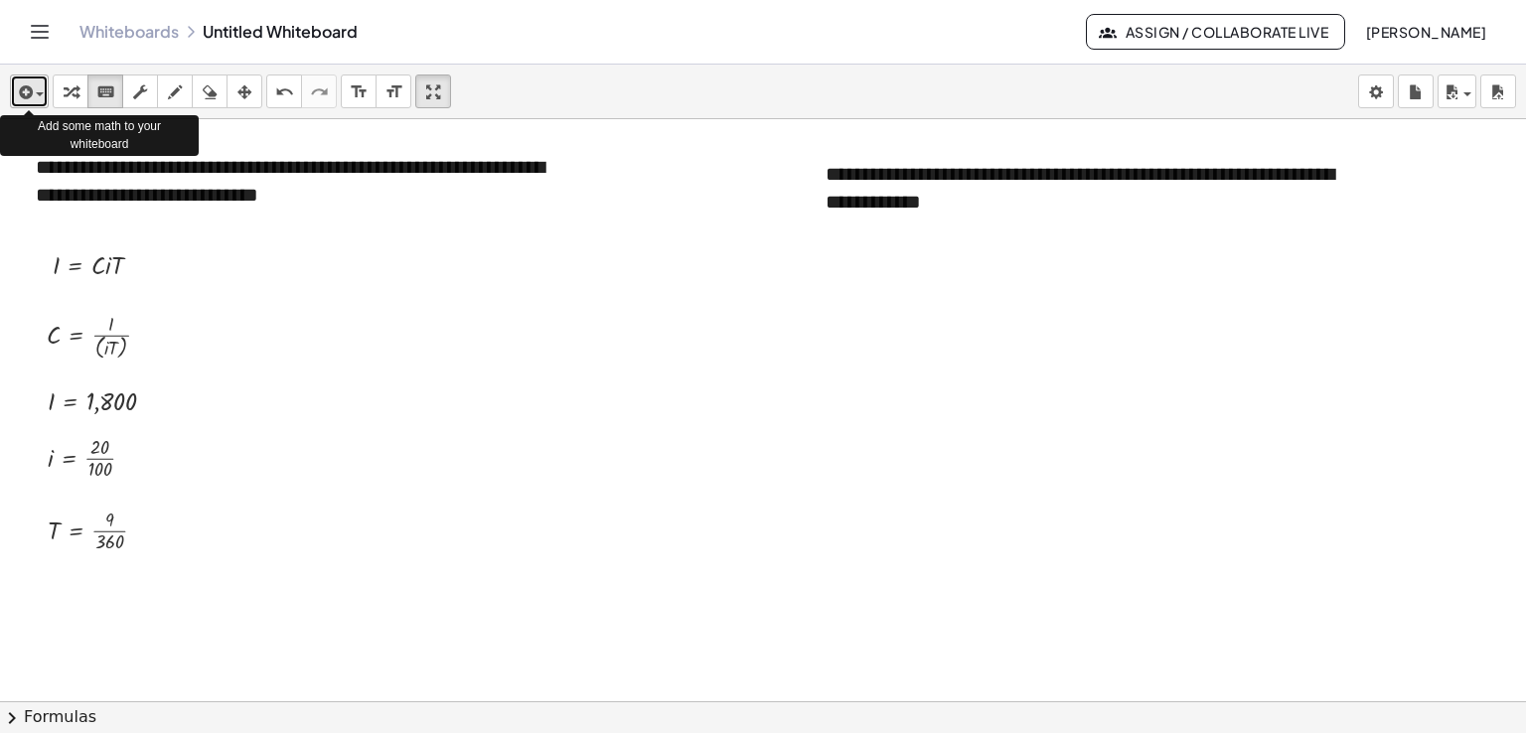
click at [33, 89] on span "button" at bounding box center [35, 94] width 4 height 14
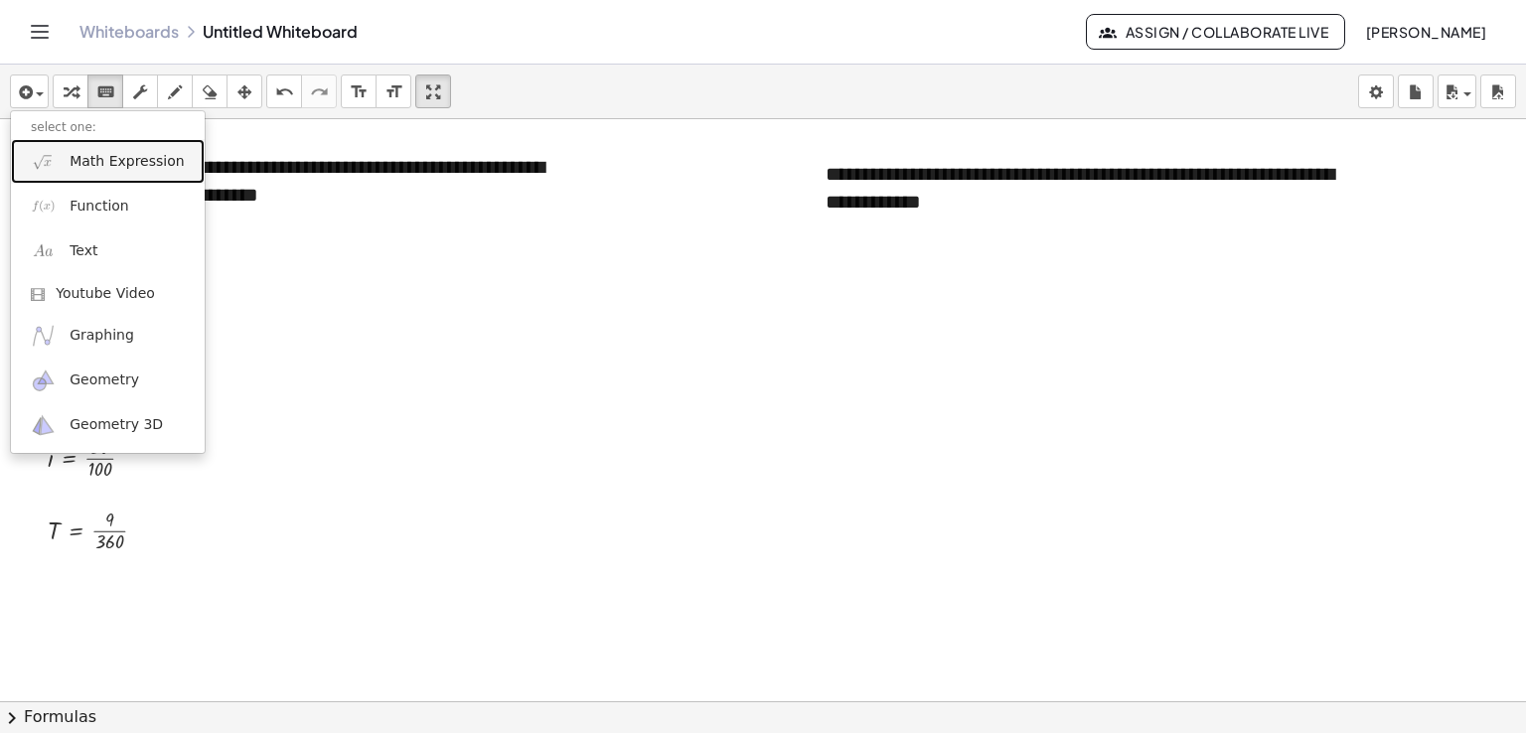
click at [67, 167] on link "Math Expression" at bounding box center [108, 161] width 194 height 45
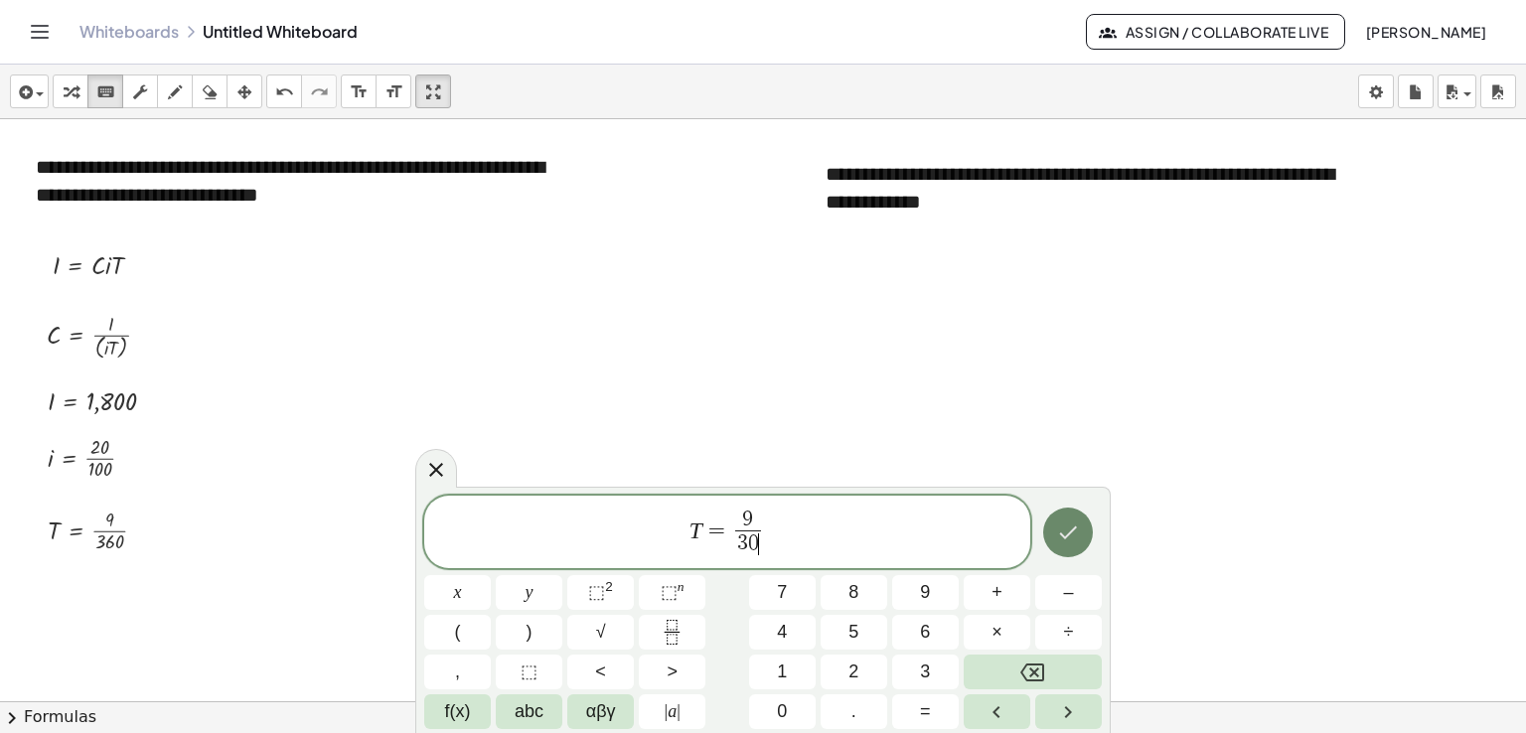
click at [1066, 537] on icon "Done" at bounding box center [1069, 533] width 18 height 13
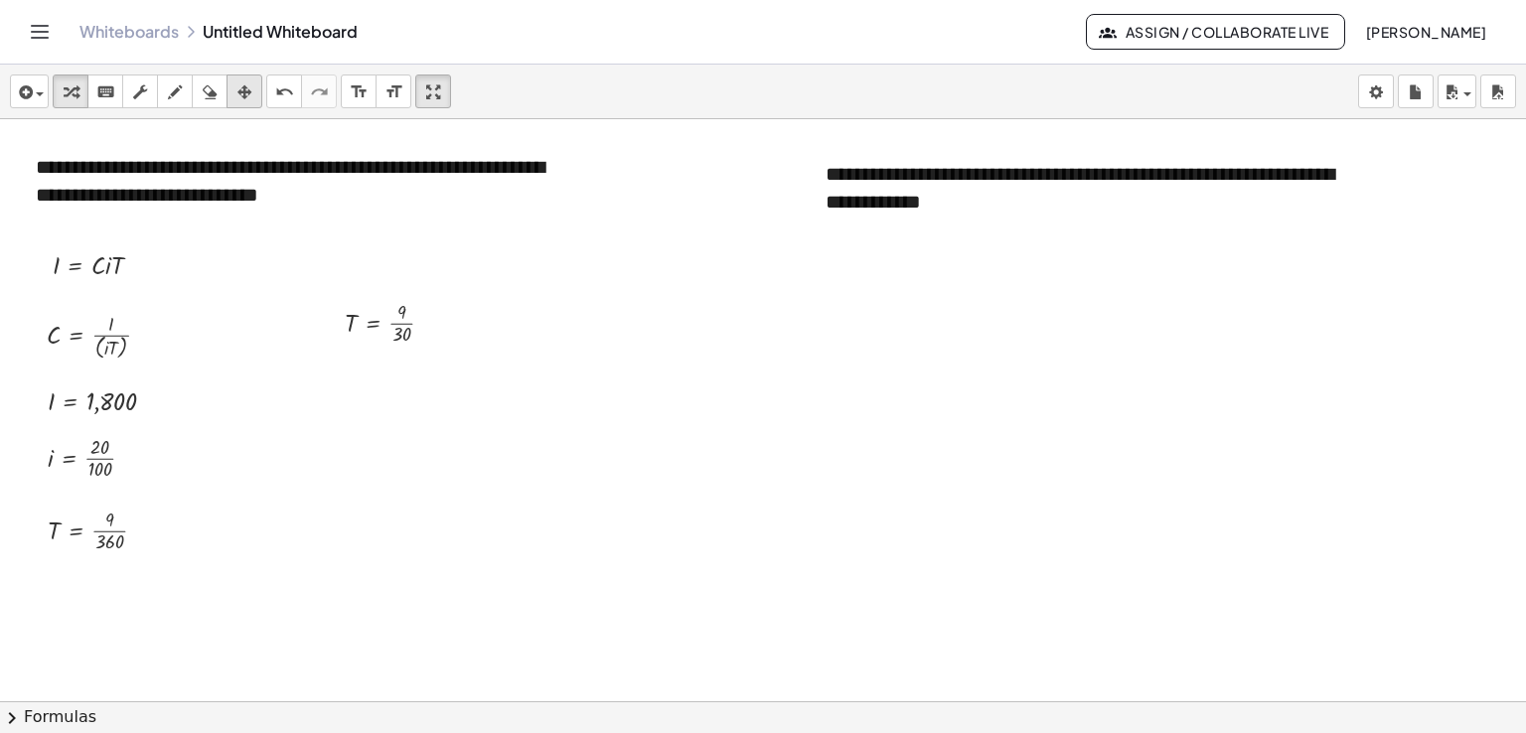
click at [239, 93] on icon "button" at bounding box center [244, 92] width 14 height 24
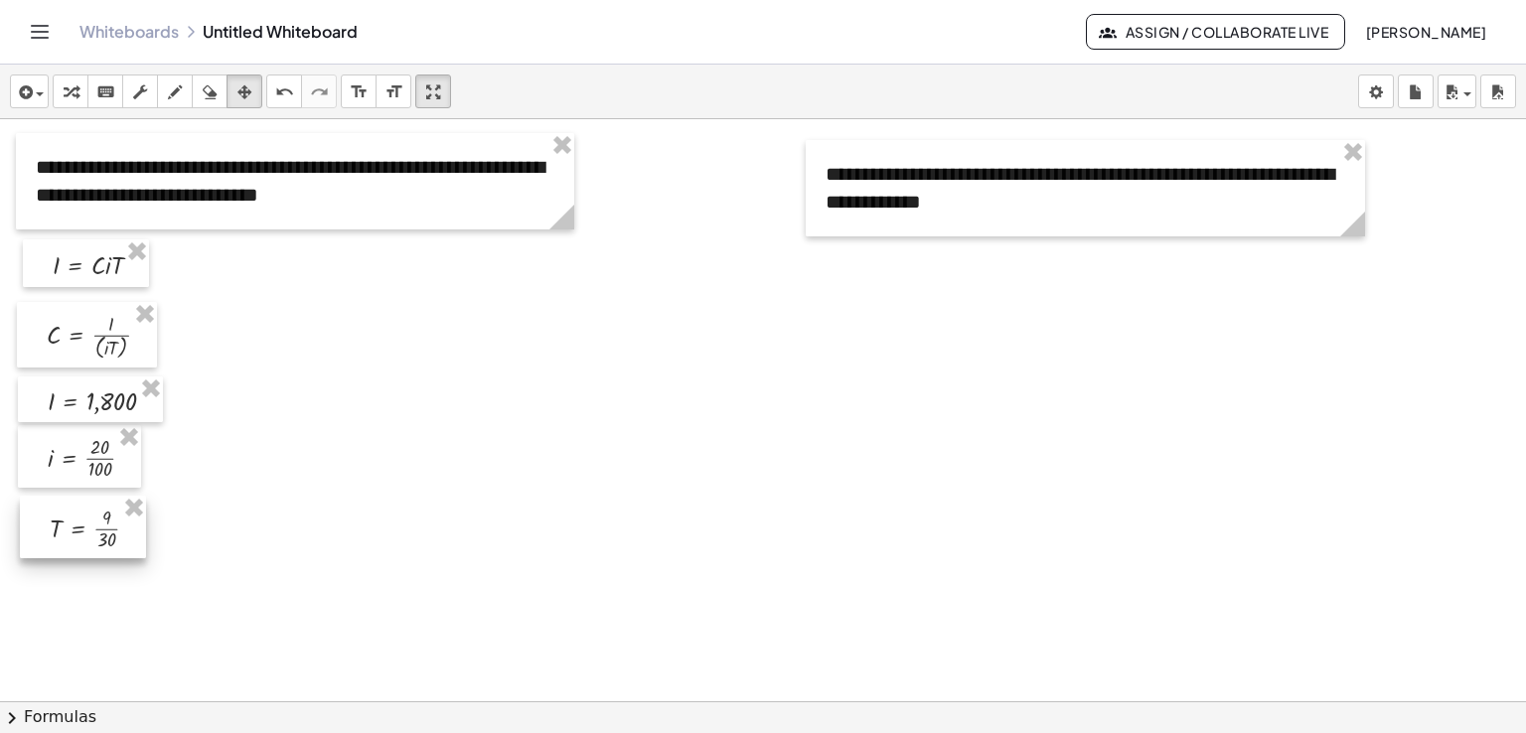
drag, startPoint x: 370, startPoint y: 296, endPoint x: 76, endPoint y: 502, distance: 358.8
click at [76, 502] on div at bounding box center [83, 527] width 126 height 63
click at [109, 94] on icon "keyboard" at bounding box center [105, 92] width 19 height 24
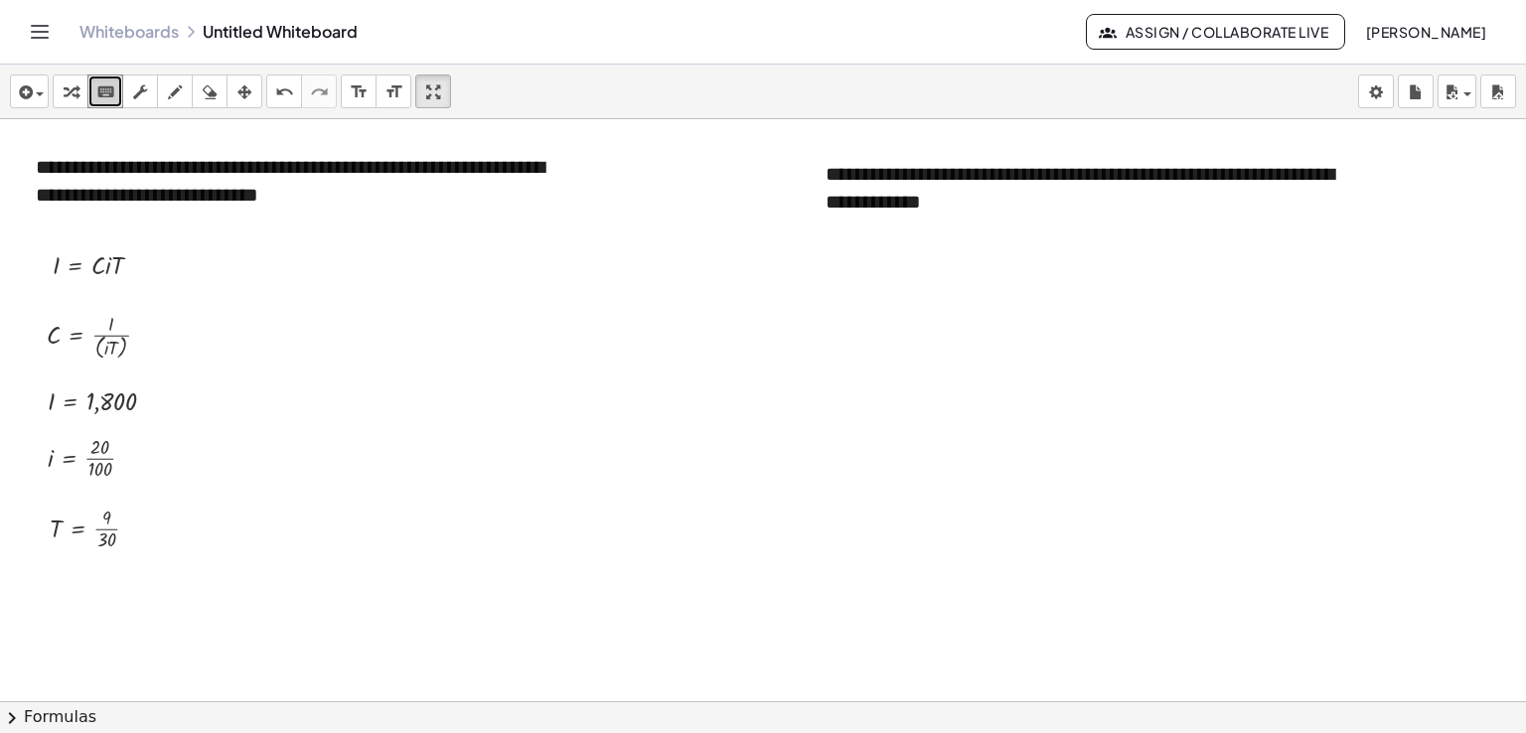
drag, startPoint x: 109, startPoint y: 94, endPoint x: 576, endPoint y: 267, distance: 497.9
drag, startPoint x: 140, startPoint y: 337, endPoint x: 151, endPoint y: 482, distance: 145.5
drag, startPoint x: 137, startPoint y: 333, endPoint x: 286, endPoint y: 601, distance: 306.8
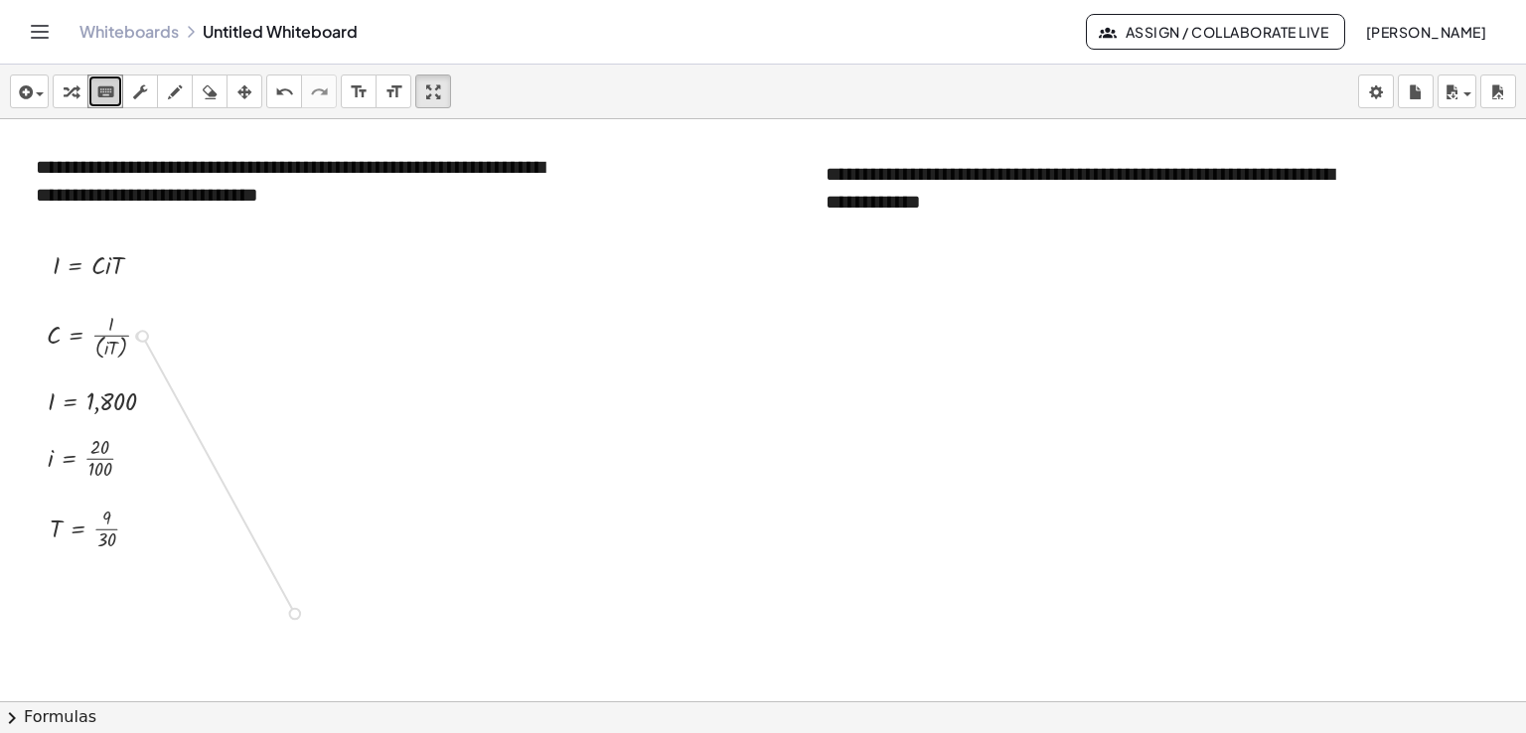
click at [203, 604] on div at bounding box center [235, 609] width 139 height 56
click at [250, 90] on icon "button" at bounding box center [244, 92] width 14 height 24
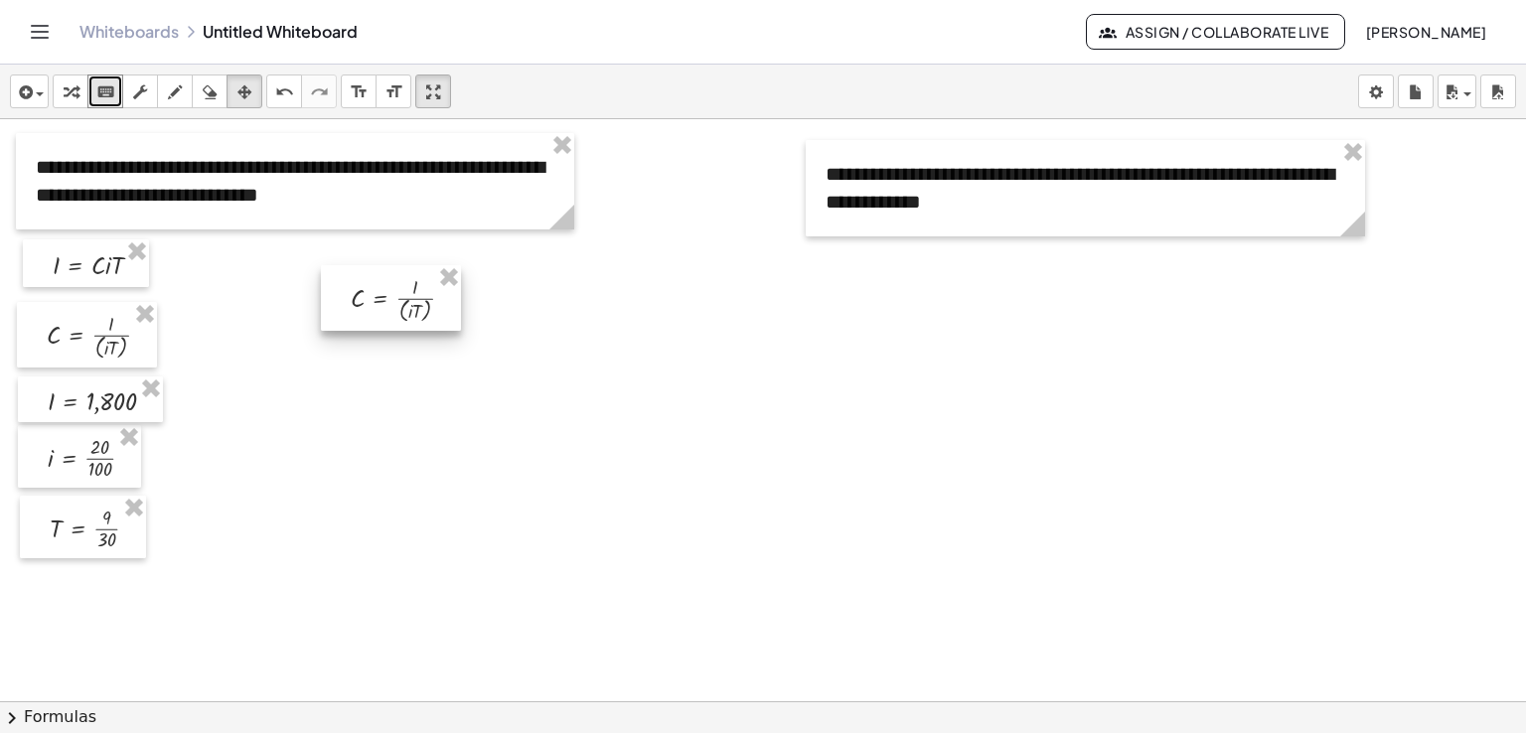
drag, startPoint x: 203, startPoint y: 586, endPoint x: 378, endPoint y: 276, distance: 355.9
click at [378, 276] on div at bounding box center [391, 298] width 140 height 66
click at [100, 84] on icon "keyboard" at bounding box center [105, 92] width 19 height 24
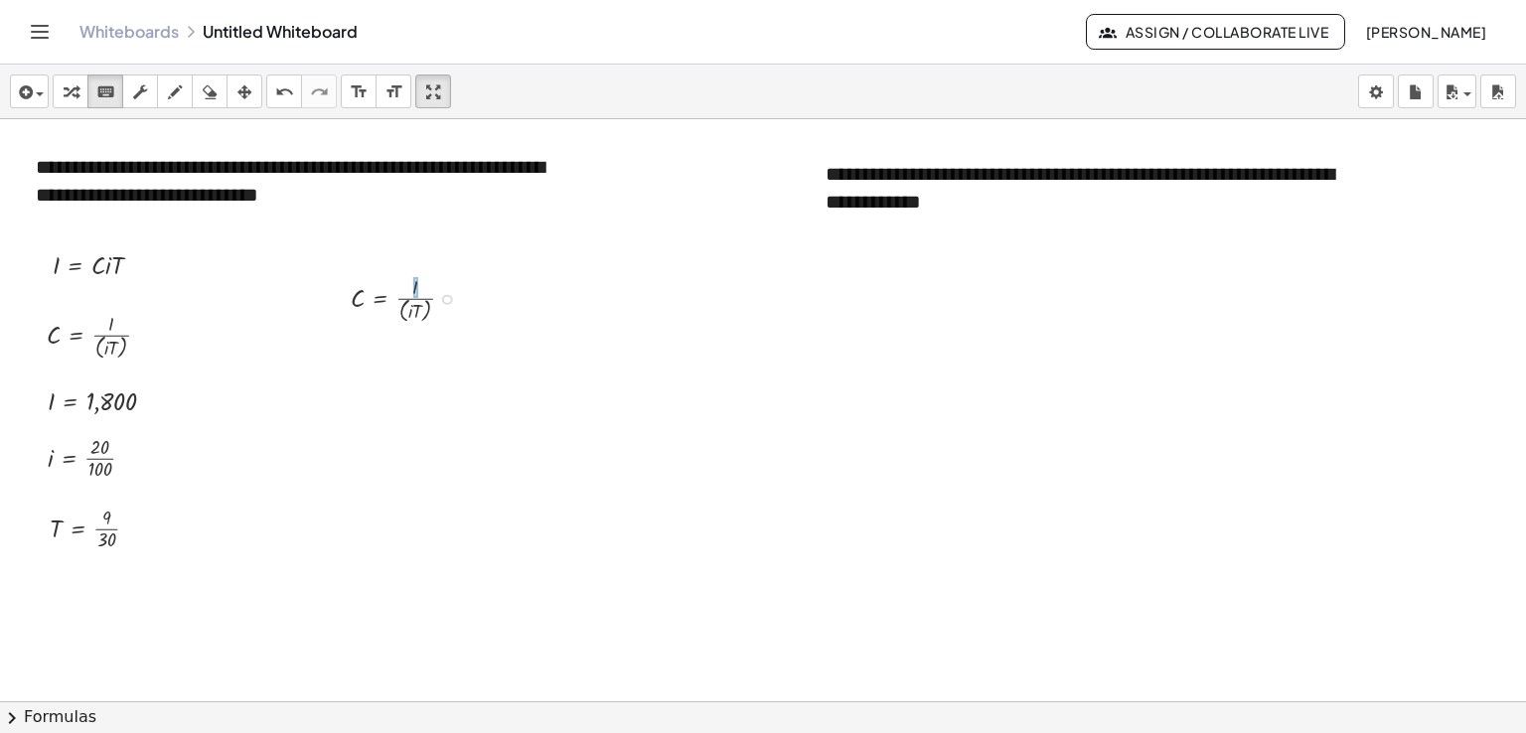
drag, startPoint x: 51, startPoint y: 397, endPoint x: 415, endPoint y: 276, distance: 384.2
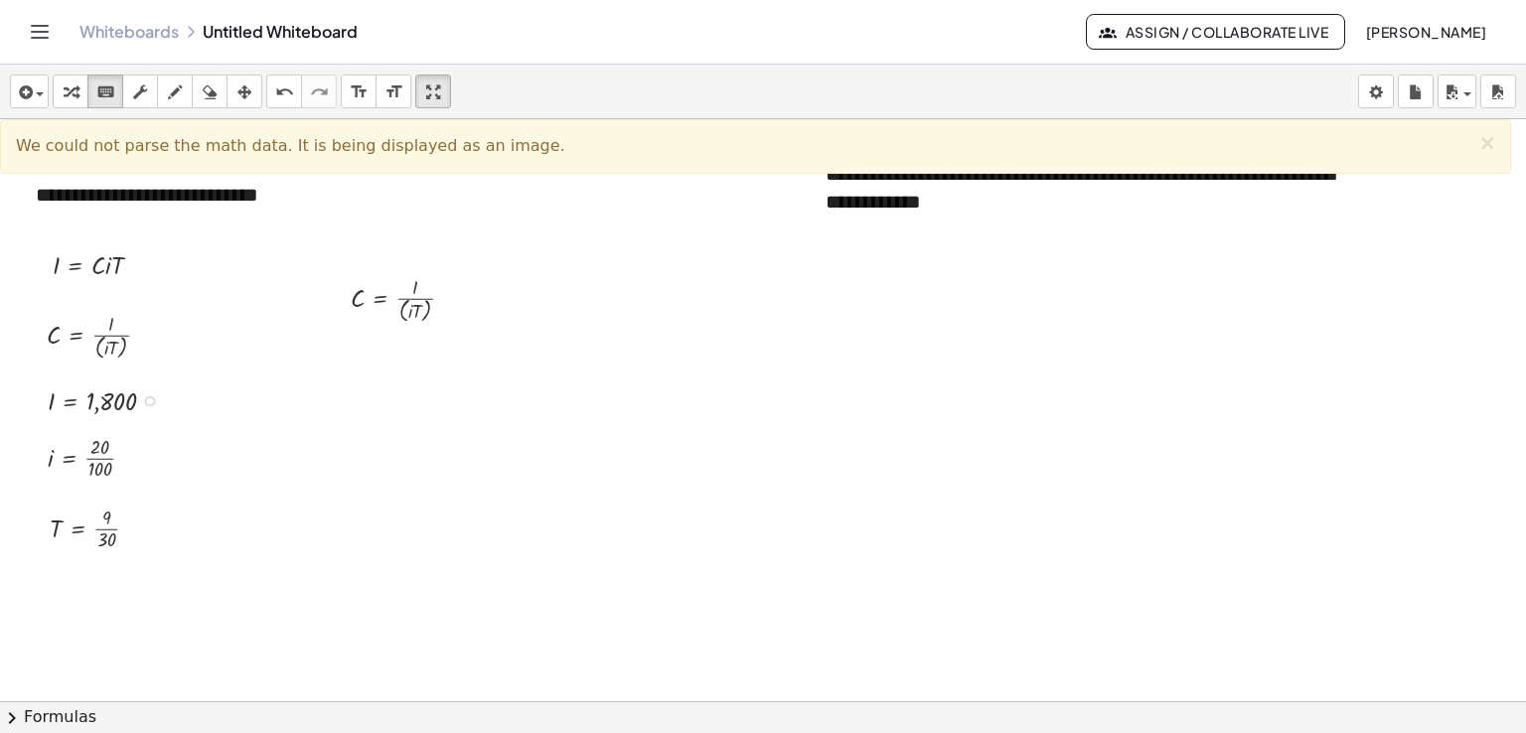
click at [48, 398] on div at bounding box center [110, 399] width 145 height 37
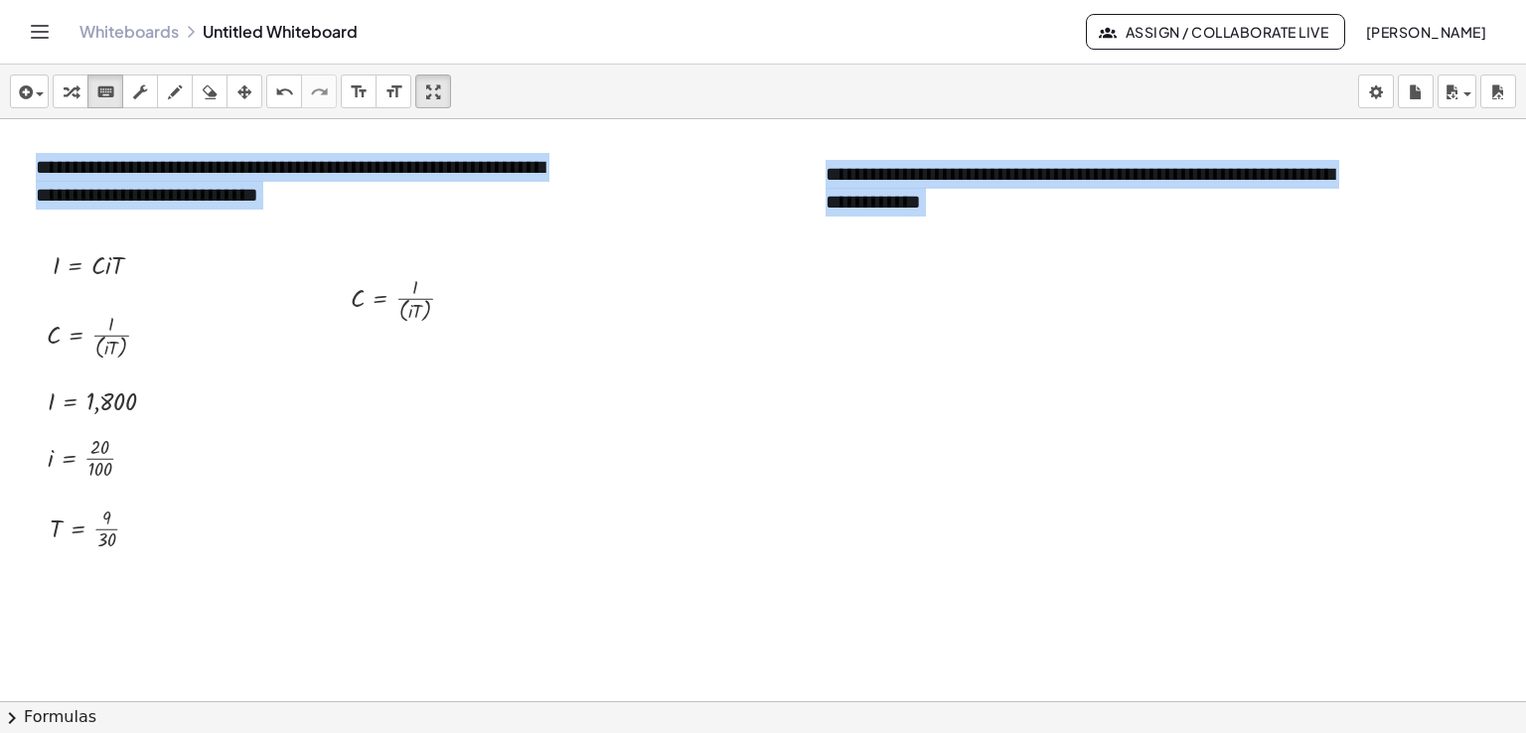
drag, startPoint x: 48, startPoint y: 398, endPoint x: 252, endPoint y: 366, distance: 207.3
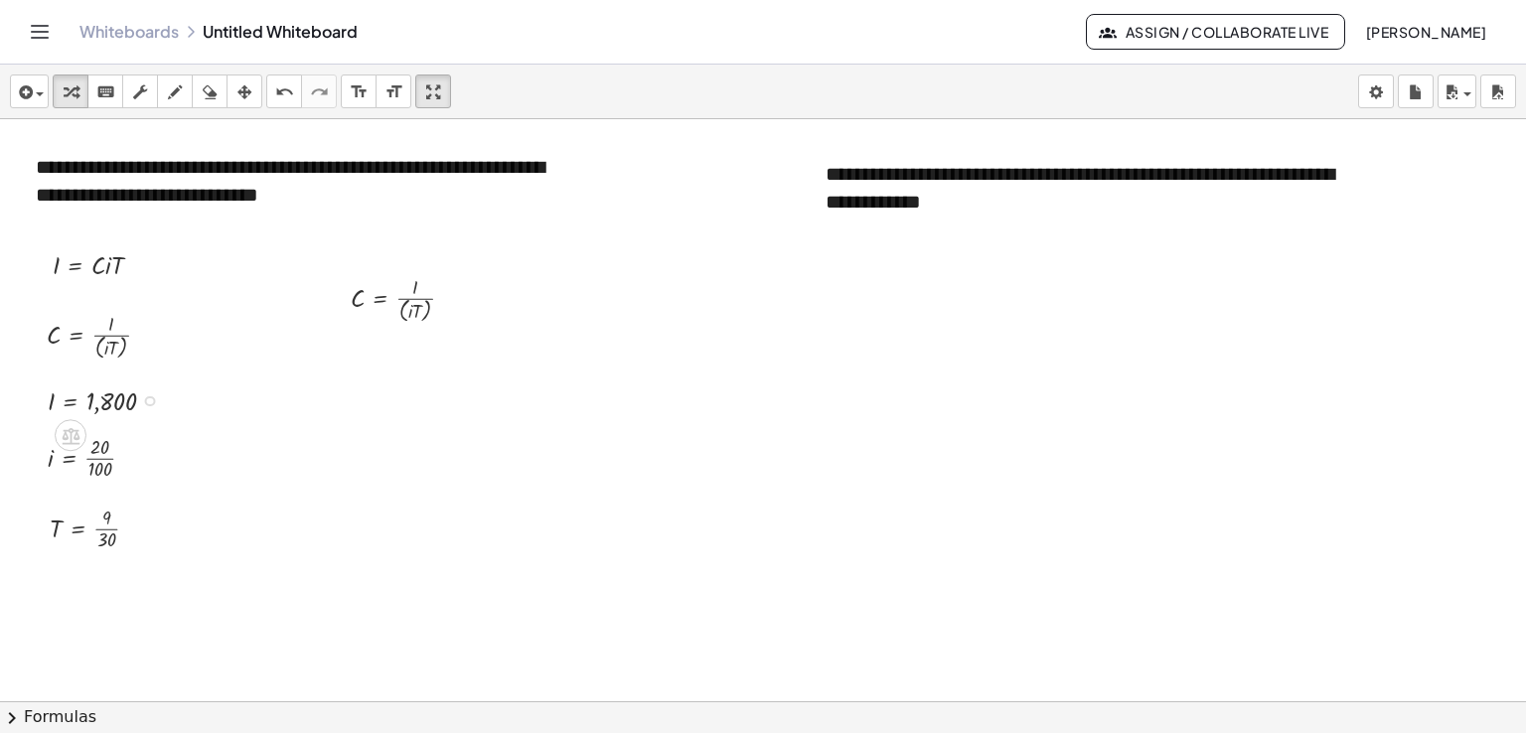
click at [48, 412] on div at bounding box center [110, 399] width 145 height 37
drag, startPoint x: 55, startPoint y: 402, endPoint x: 420, endPoint y: 282, distance: 384.8
drag, startPoint x: 49, startPoint y: 457, endPoint x: 410, endPoint y: 311, distance: 390.0
drag, startPoint x: 52, startPoint y: 529, endPoint x: 432, endPoint y: 311, distance: 438.3
click at [447, 312] on div at bounding box center [428, 298] width 174 height 68
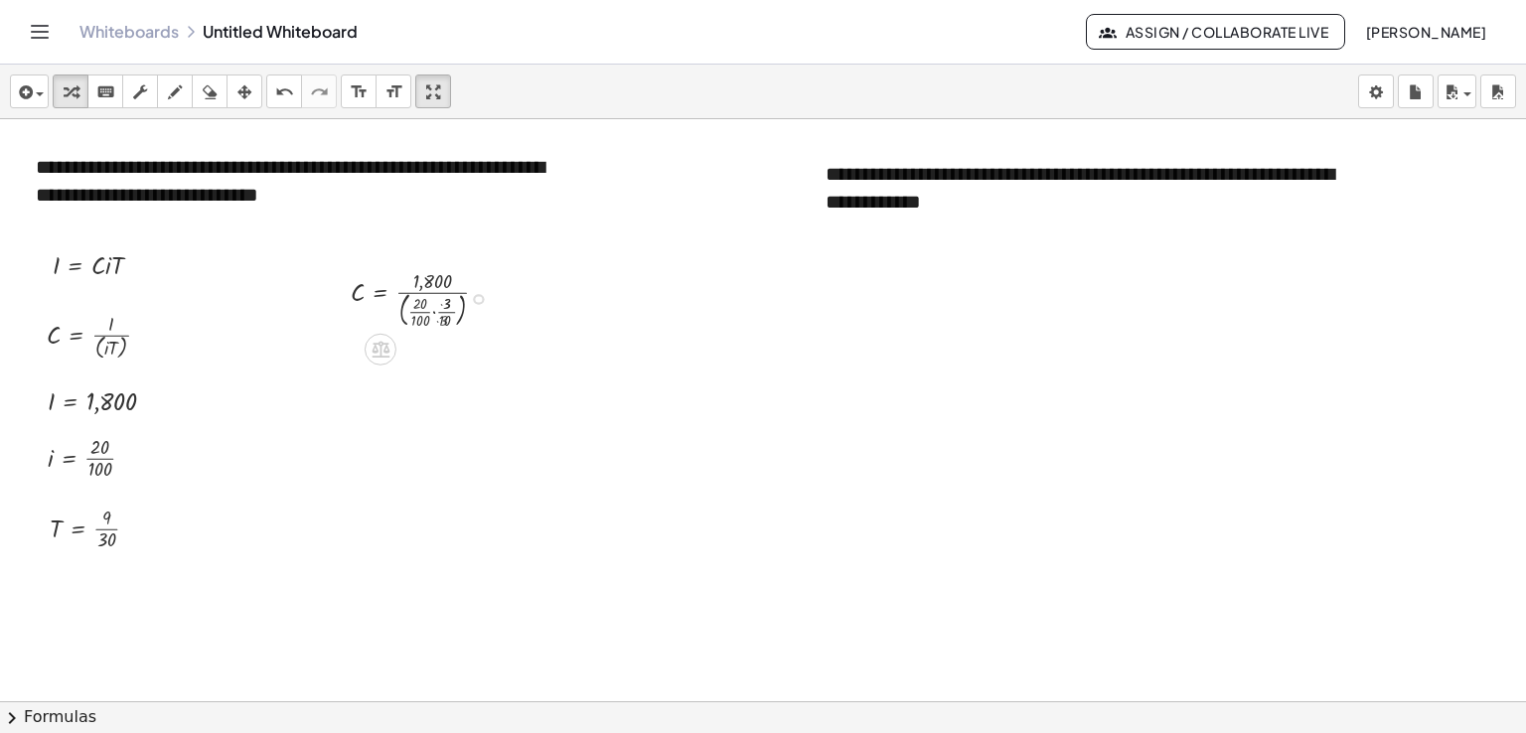
click at [447, 312] on div at bounding box center [426, 298] width 171 height 68
click at [418, 311] on div at bounding box center [429, 298] width 177 height 68
click at [418, 311] on div at bounding box center [424, 298] width 166 height 68
click at [429, 296] on div at bounding box center [429, 298] width 176 height 56
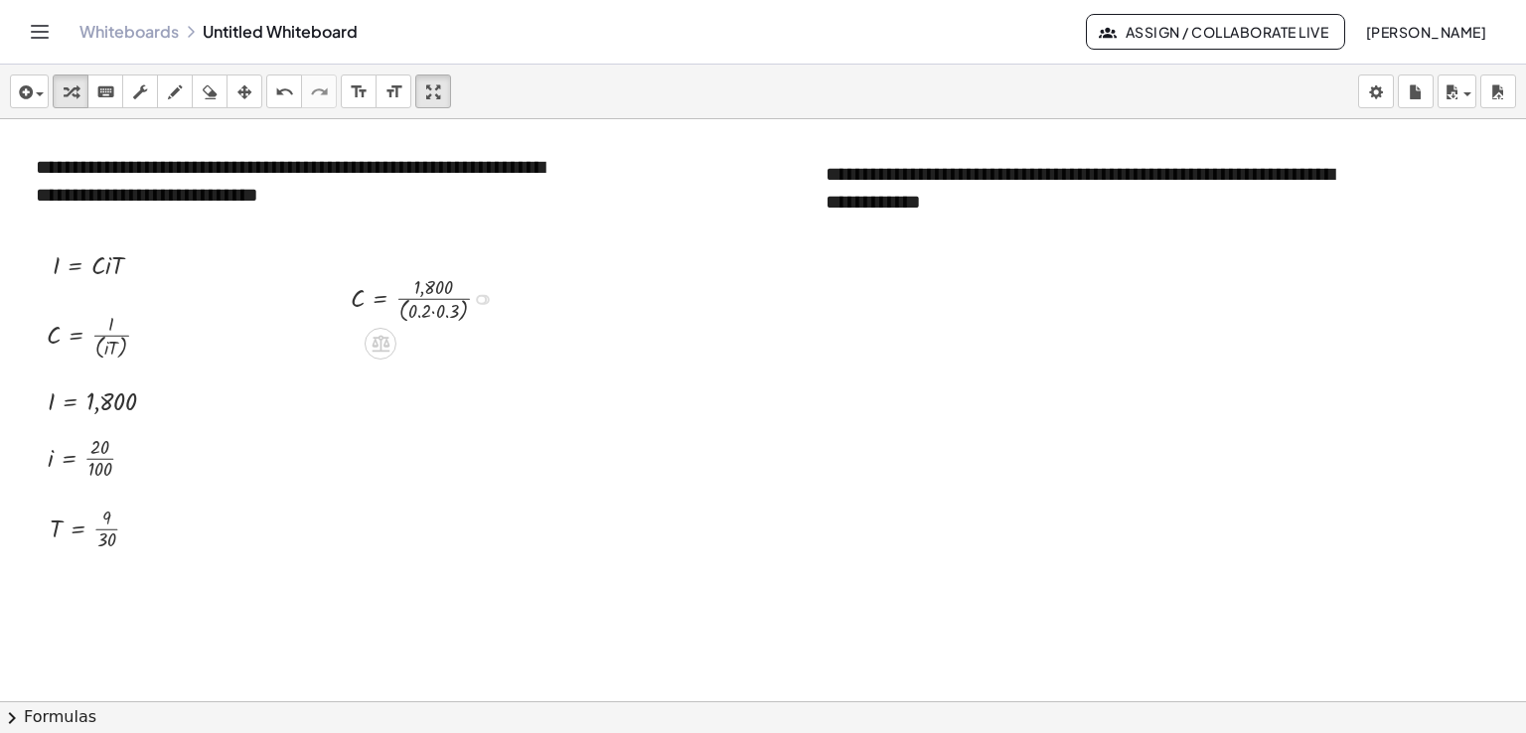
click at [432, 295] on div at bounding box center [429, 298] width 176 height 56
click at [431, 310] on div at bounding box center [429, 298] width 176 height 56
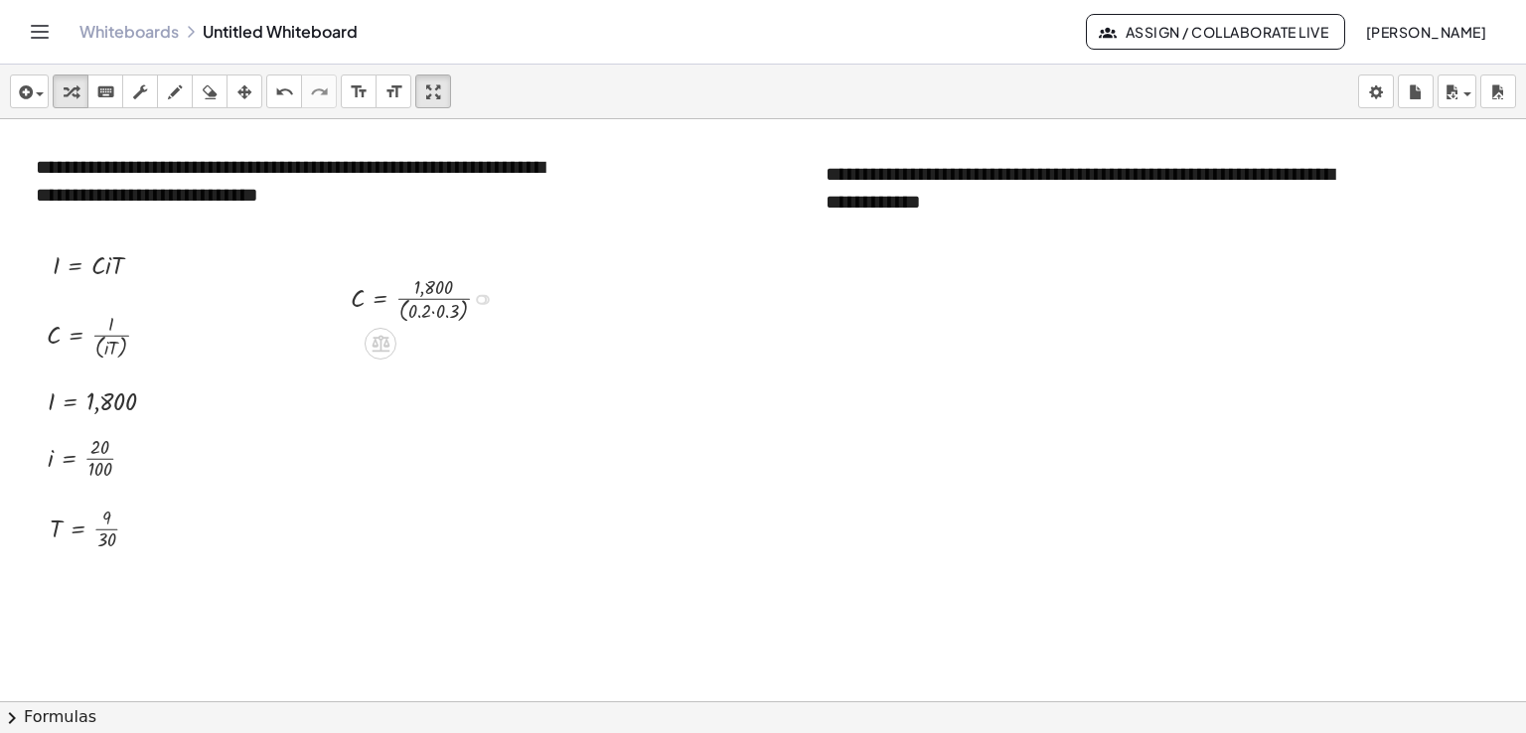
click at [433, 311] on div at bounding box center [429, 298] width 176 height 56
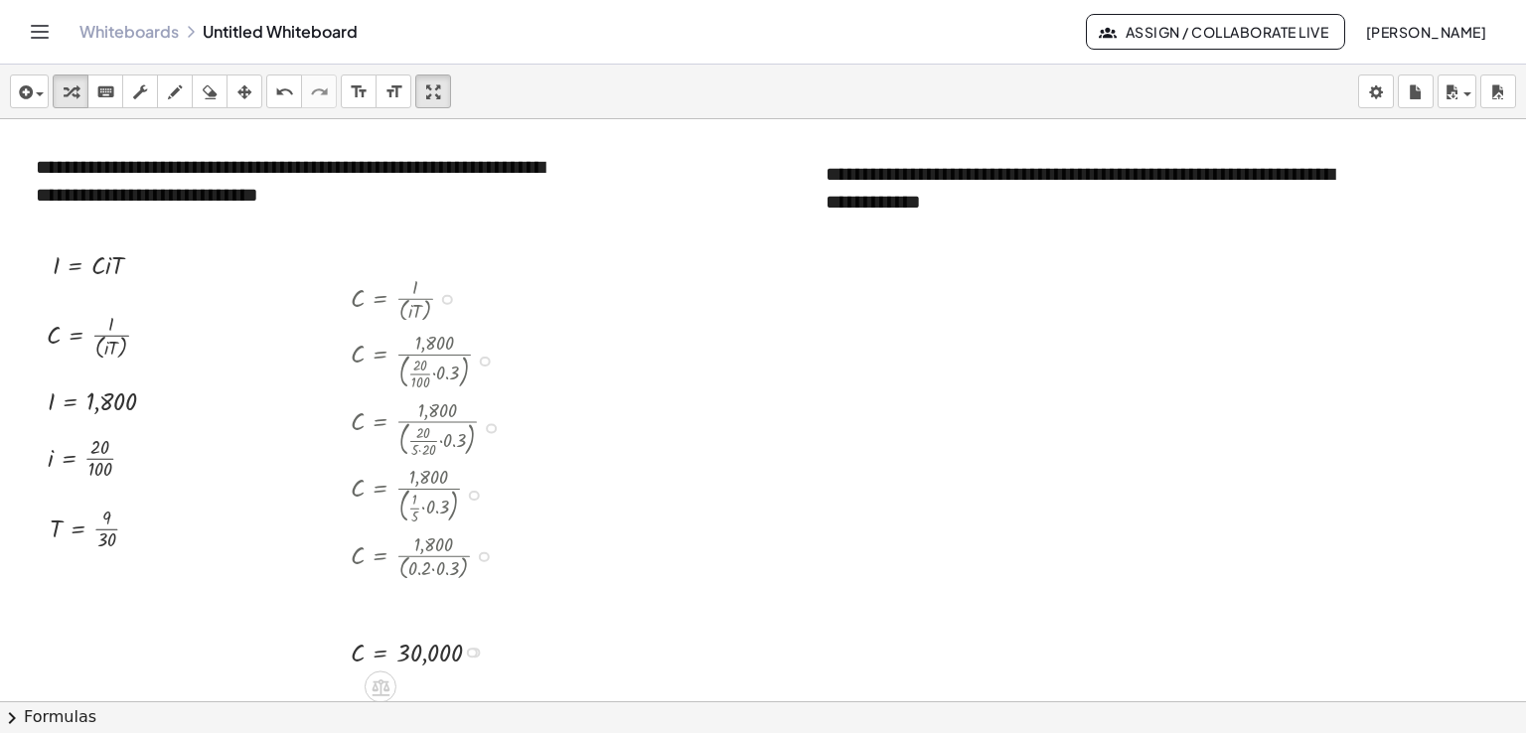
drag, startPoint x: 475, startPoint y: 299, endPoint x: 405, endPoint y: 658, distance: 365.3
click at [380, 653] on div "C = 30,000" at bounding box center [380, 653] width 0 height 0
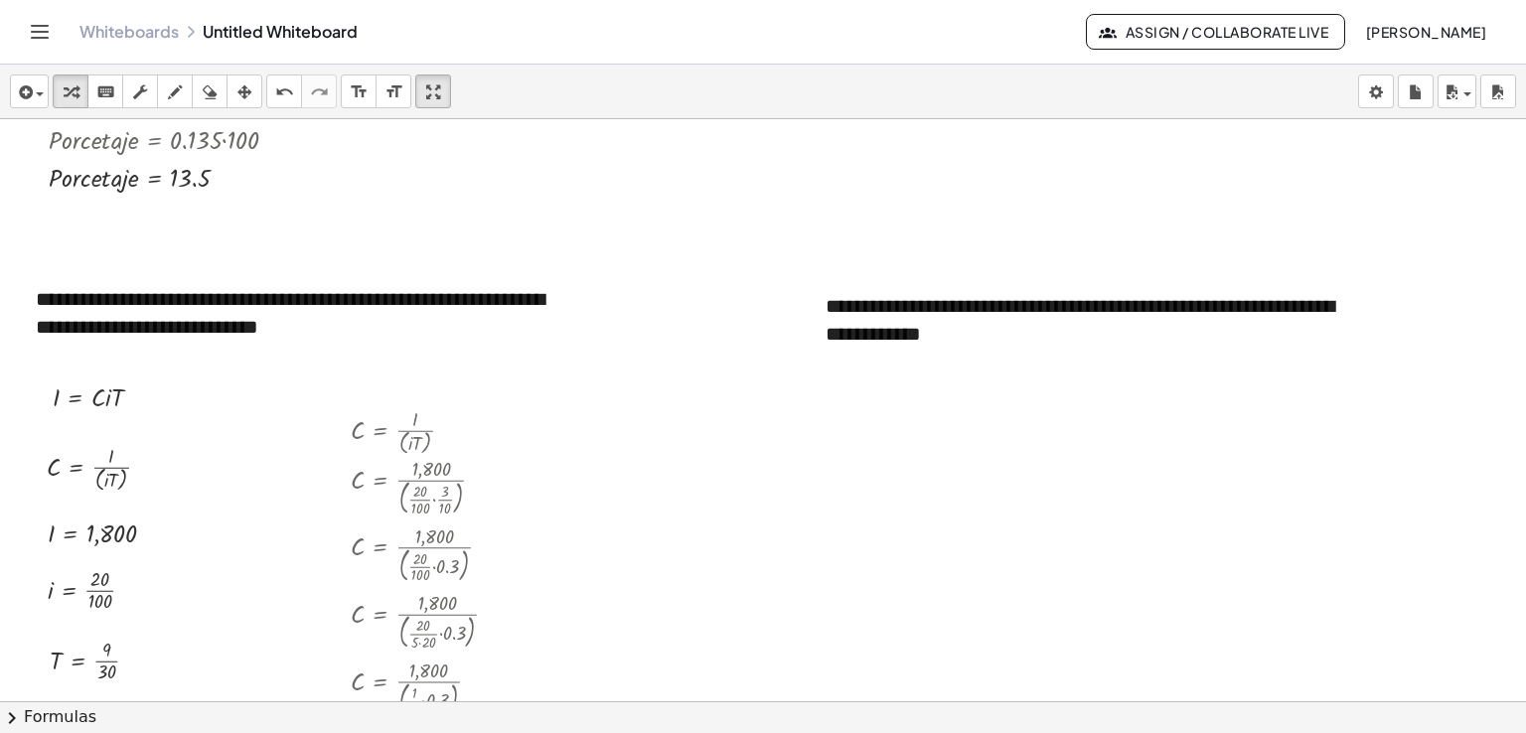
scroll to position [2010, 0]
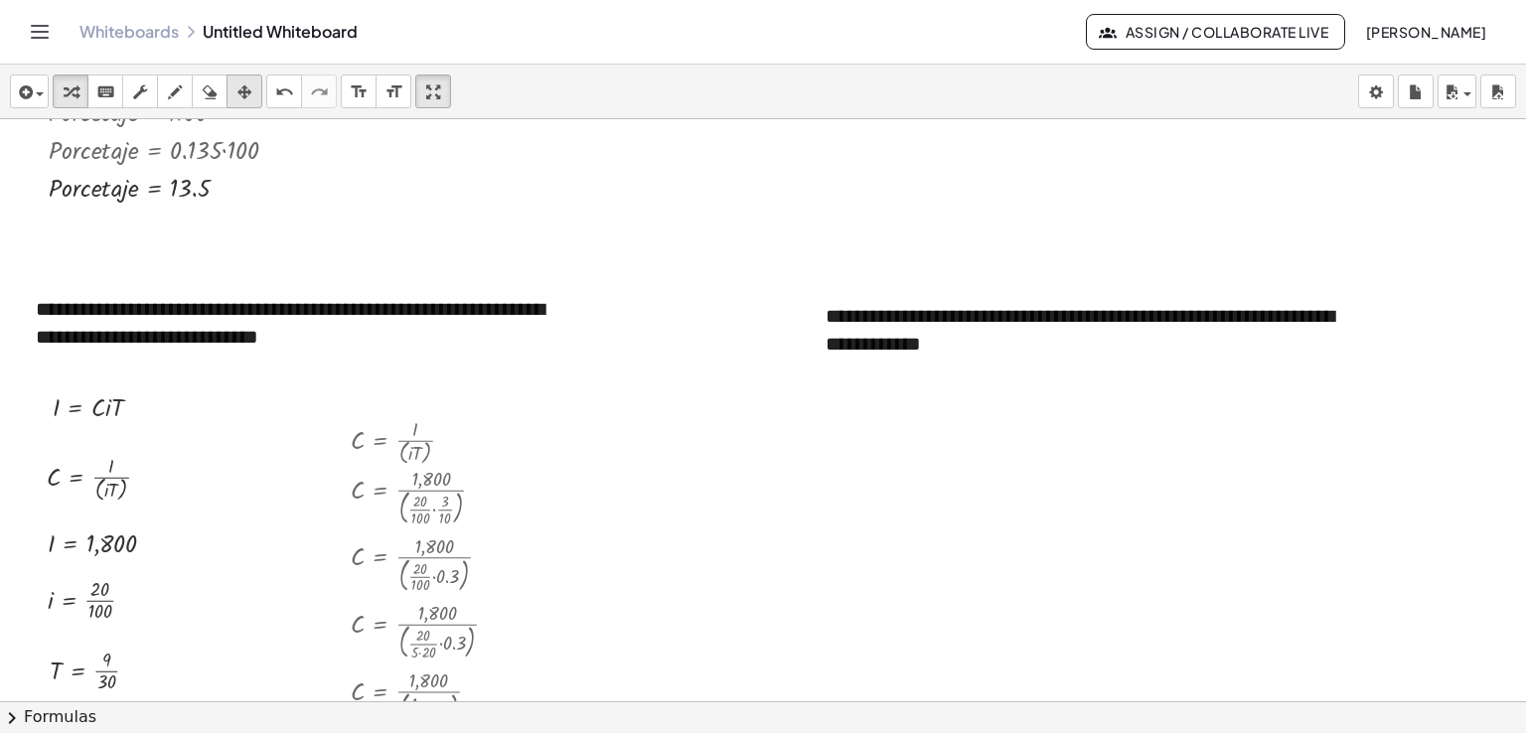
click at [242, 89] on icon "button" at bounding box center [244, 92] width 14 height 24
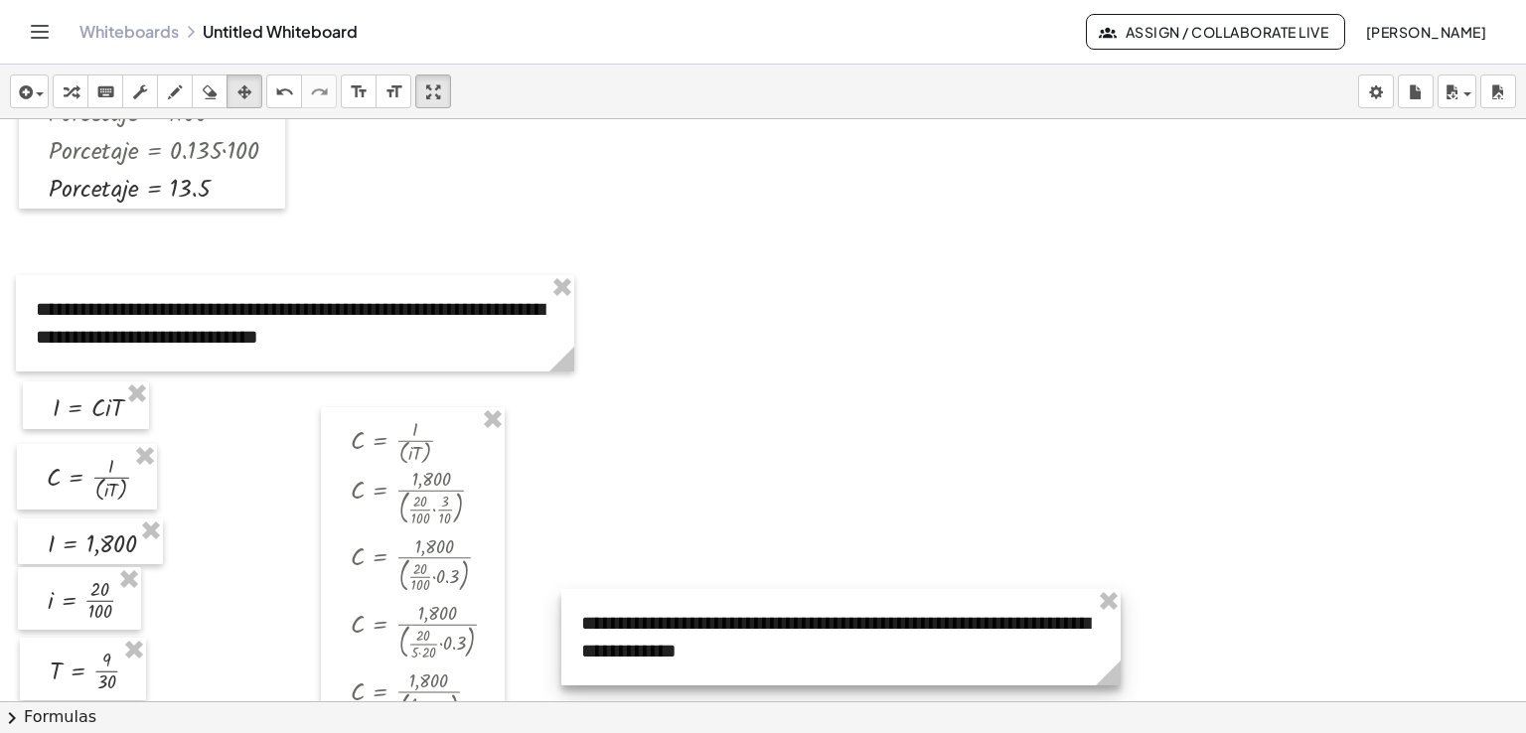
drag, startPoint x: 904, startPoint y: 293, endPoint x: 660, endPoint y: 600, distance: 392.4
click at [660, 600] on div at bounding box center [840, 637] width 559 height 96
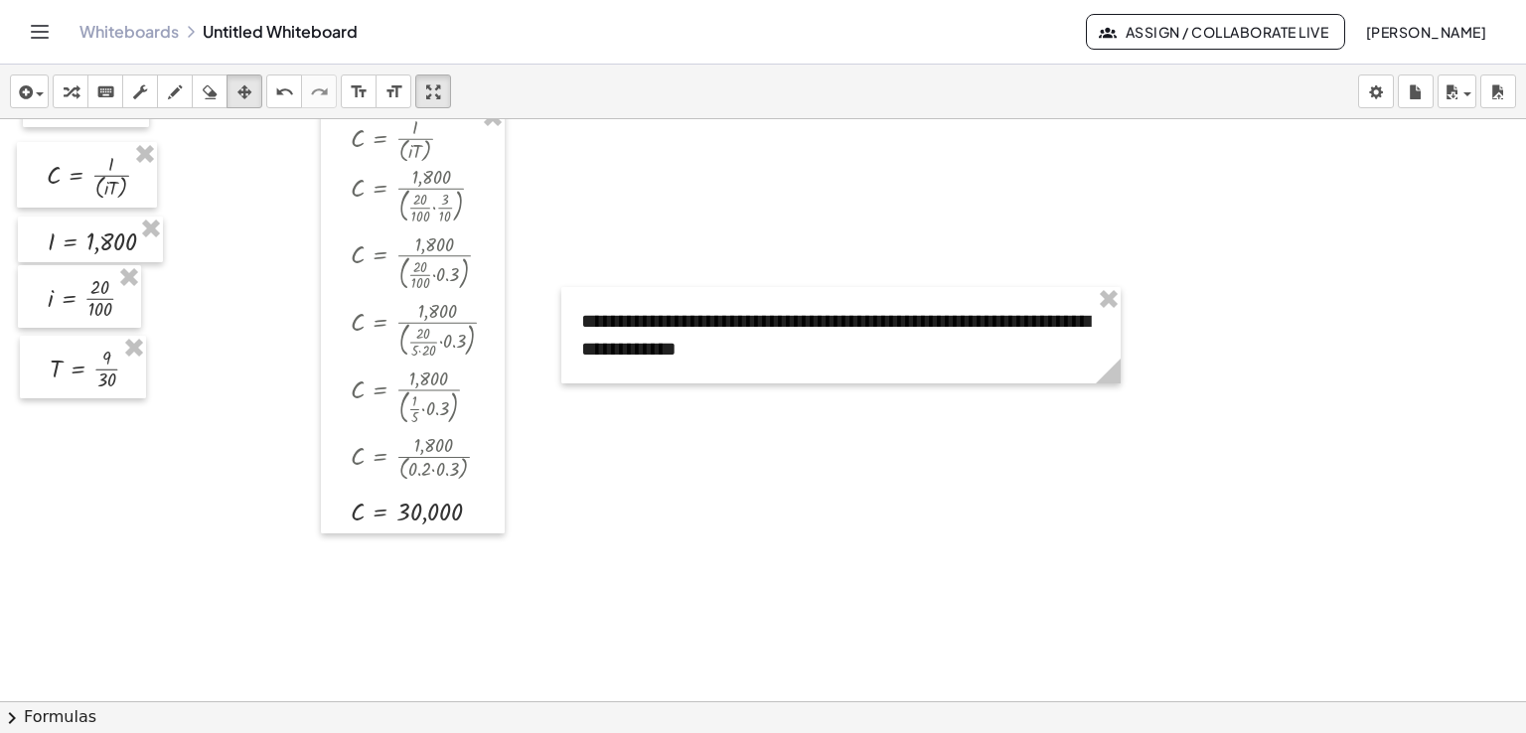
scroll to position [2306, 0]
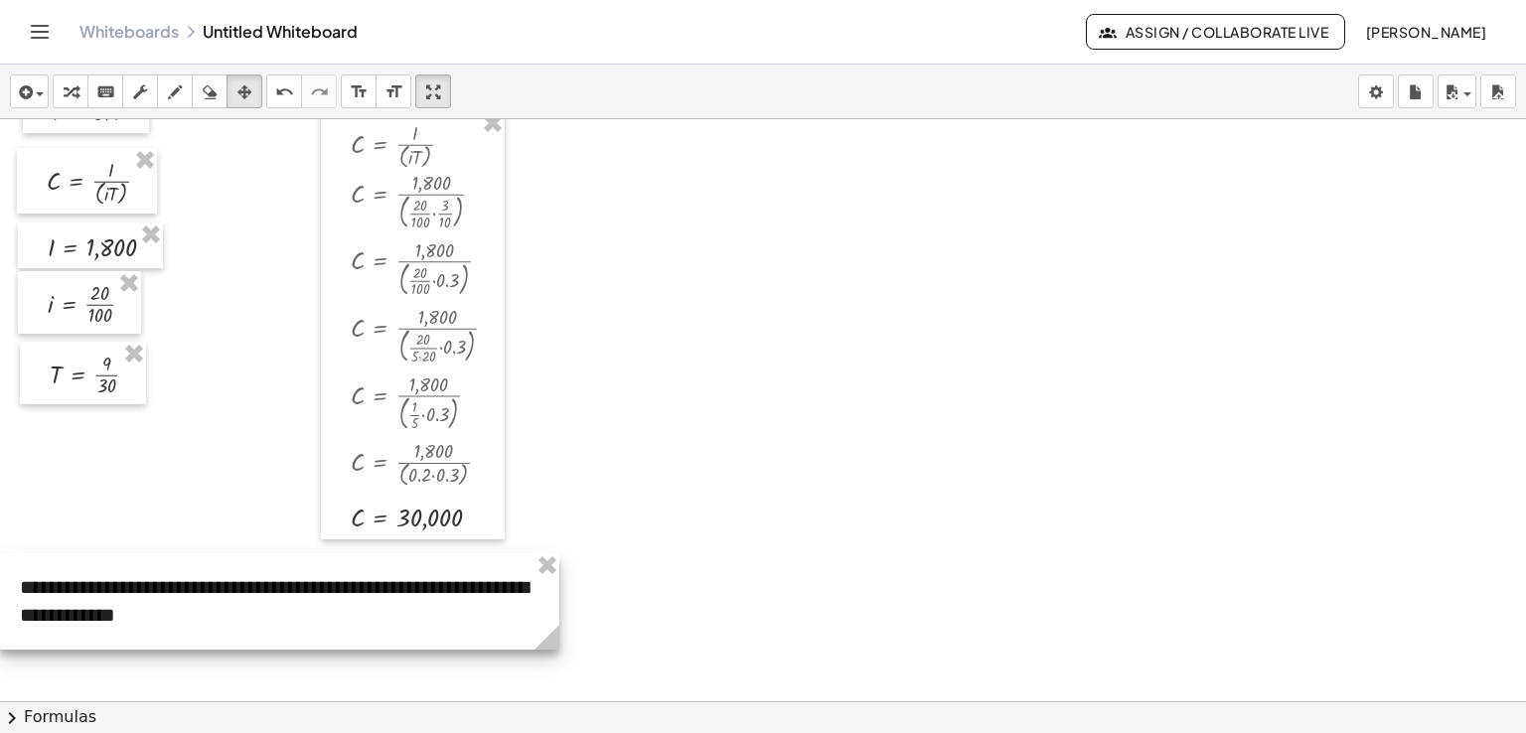
drag, startPoint x: 680, startPoint y: 317, endPoint x: 103, endPoint y: 577, distance: 632.3
click at [103, 577] on div at bounding box center [279, 601] width 559 height 96
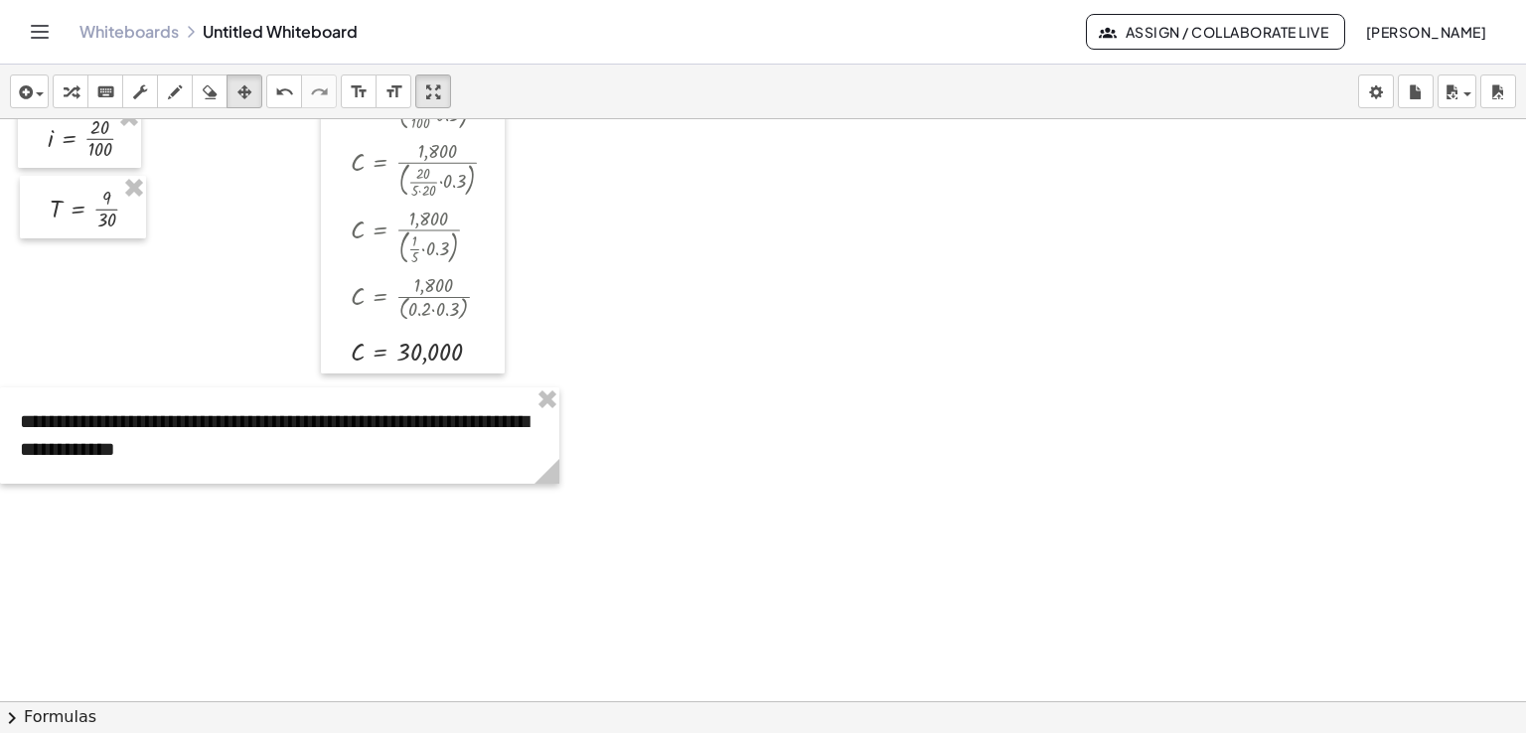
scroll to position [2499, 0]
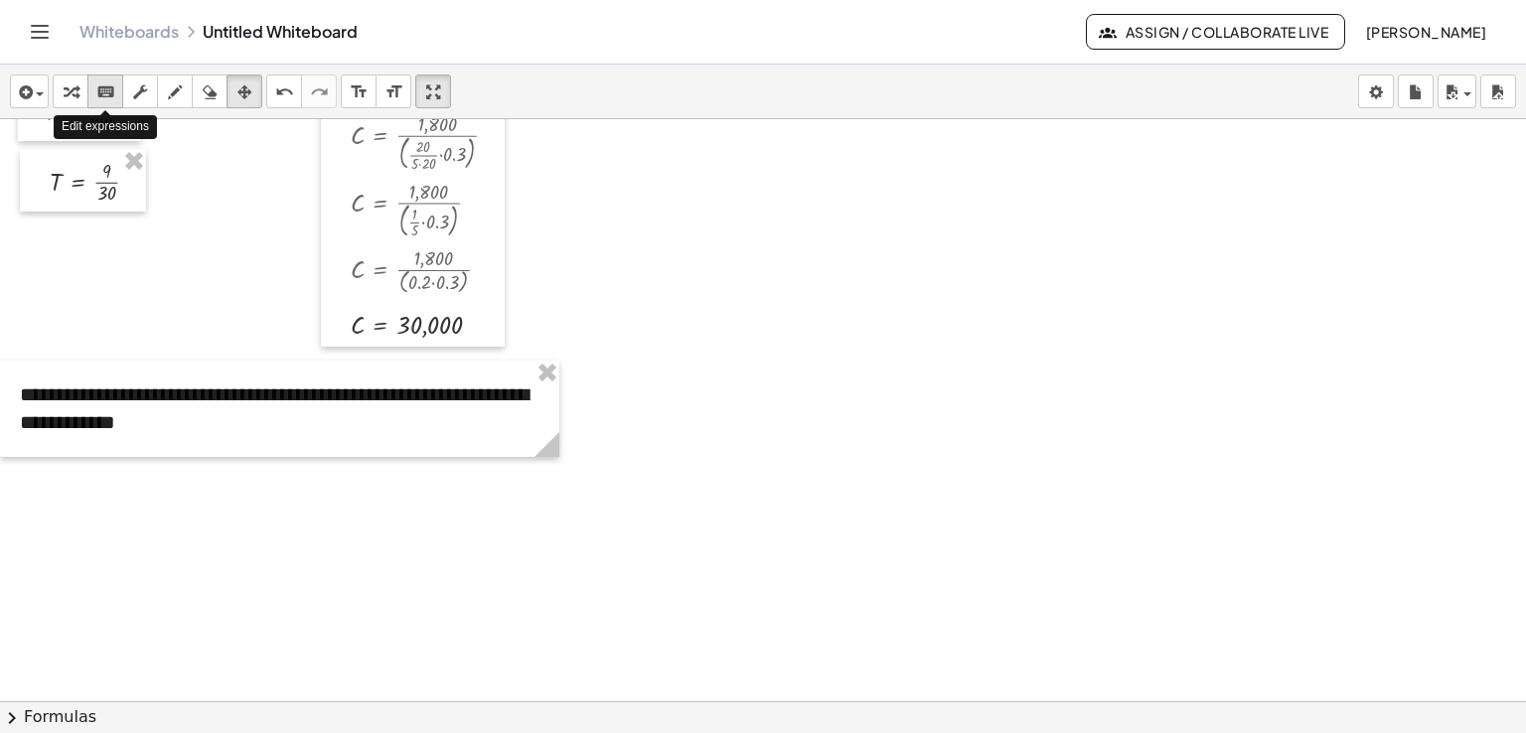
click at [111, 90] on icon "keyboard" at bounding box center [105, 92] width 19 height 24
click at [216, 385] on div "**********" at bounding box center [279, 409] width 559 height 96
click at [493, 393] on div "**********" at bounding box center [279, 409] width 559 height 96
click at [501, 396] on div "**********" at bounding box center [279, 409] width 559 height 96
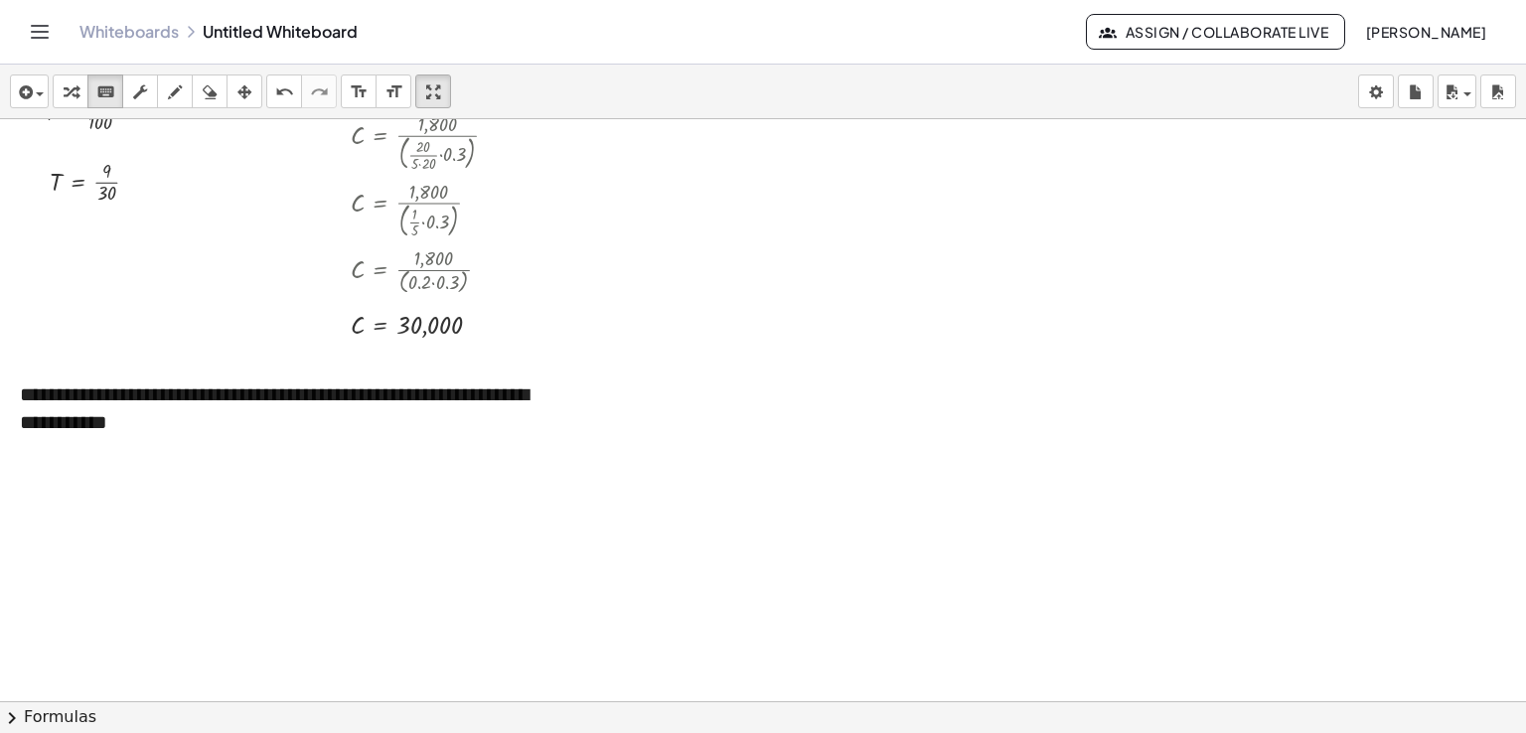
click at [47, 96] on button "insert" at bounding box center [29, 92] width 39 height 34
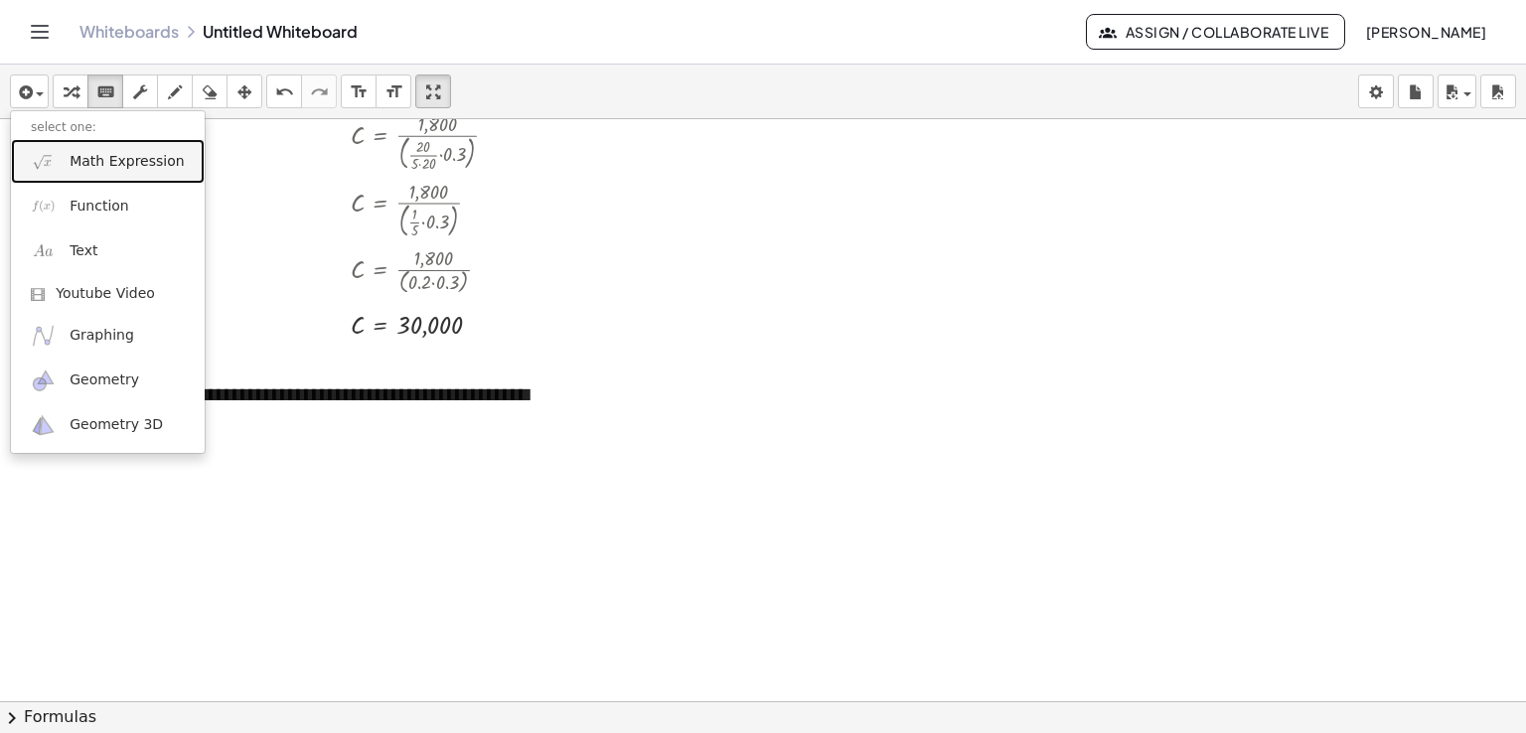
click at [83, 164] on span "Math Expression" at bounding box center [127, 162] width 114 height 20
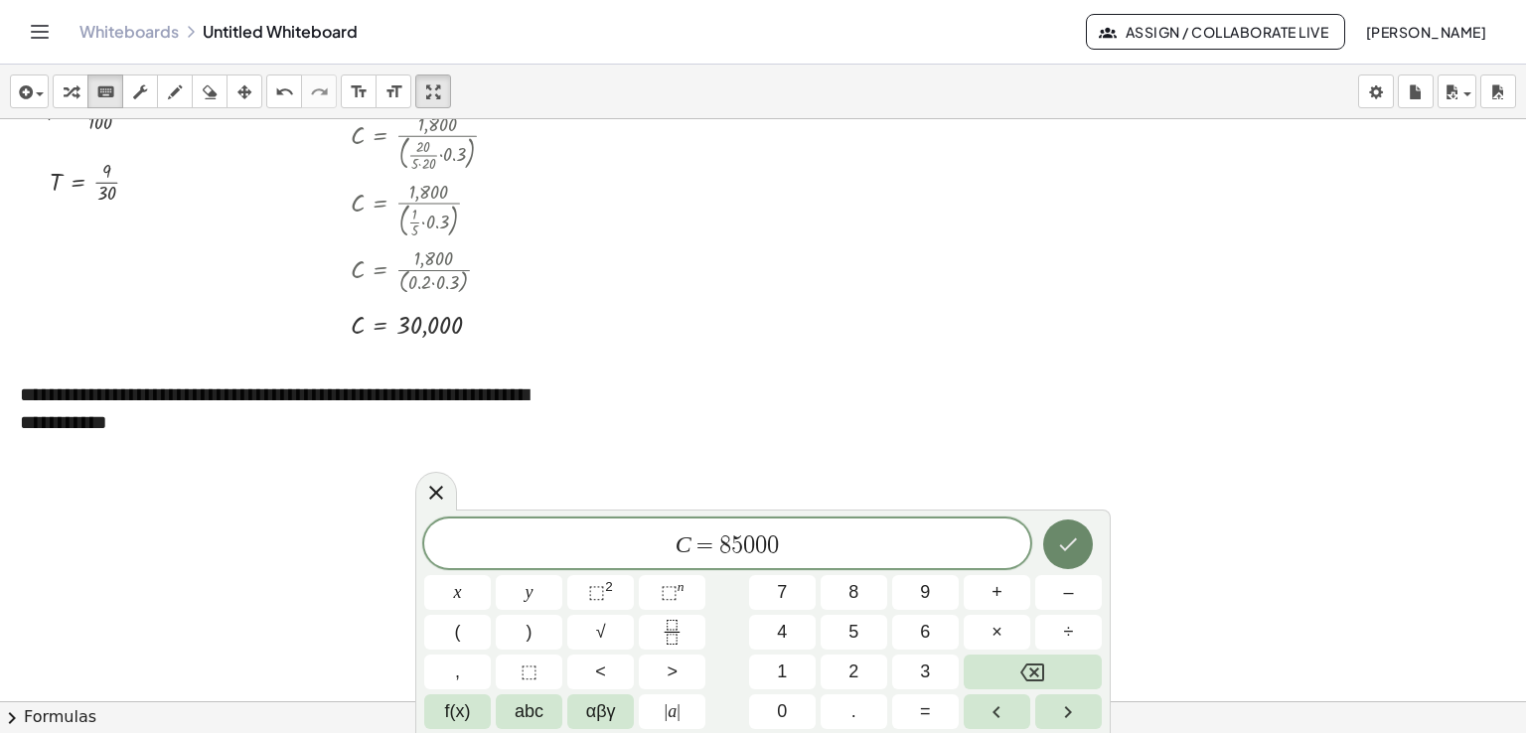
click at [1063, 548] on icon "Done" at bounding box center [1069, 544] width 18 height 13
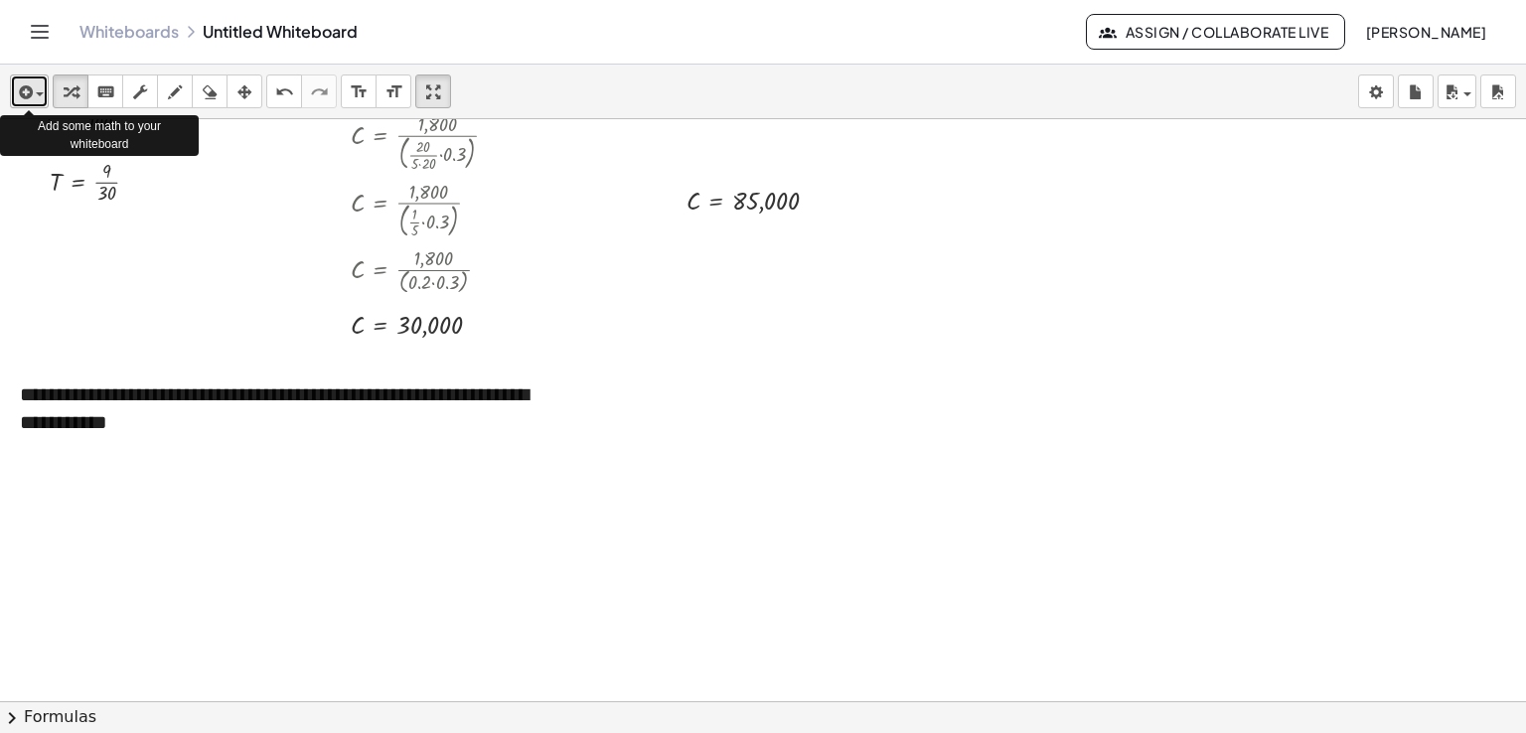
click at [44, 98] on div "button" at bounding box center [29, 91] width 29 height 24
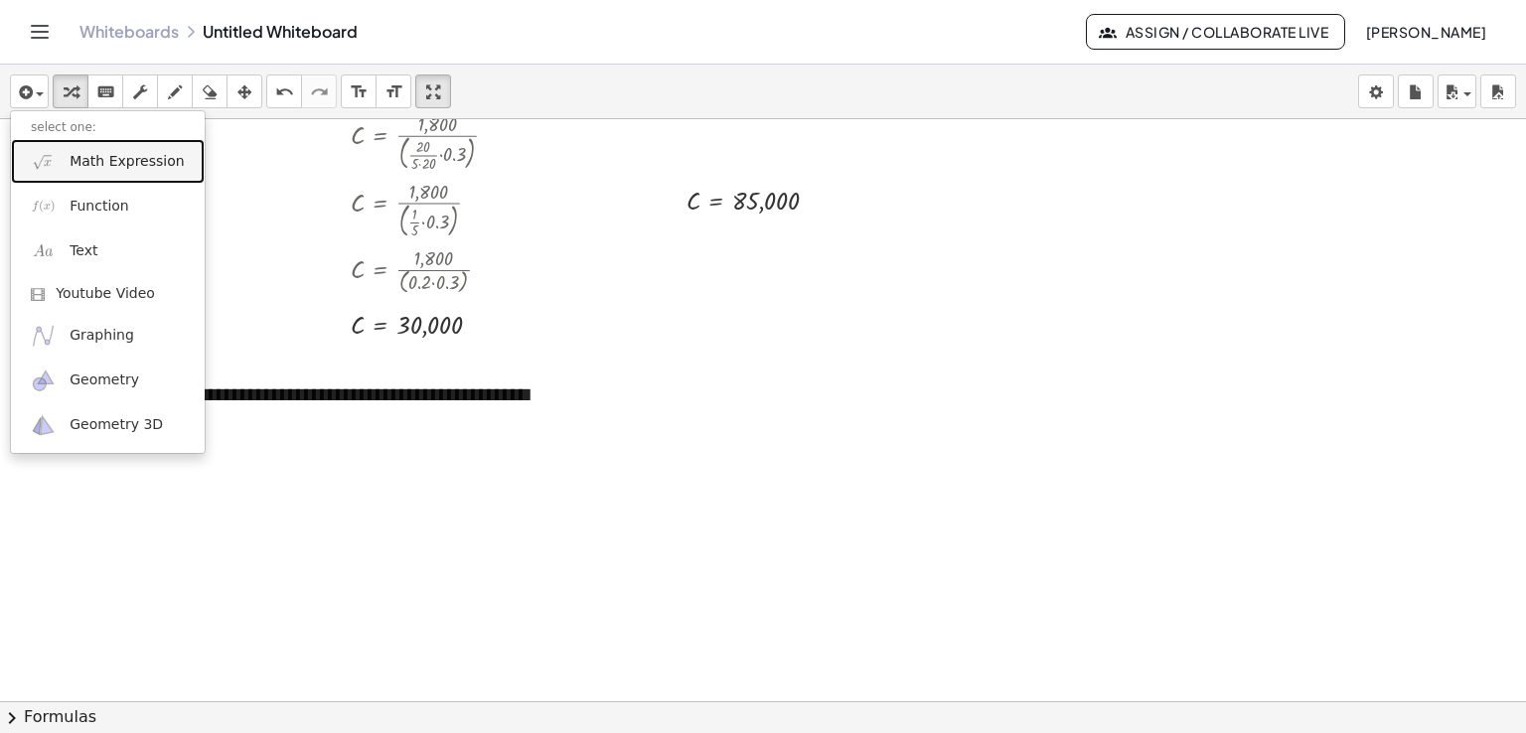
click at [71, 171] on link "Math Expression" at bounding box center [108, 161] width 194 height 45
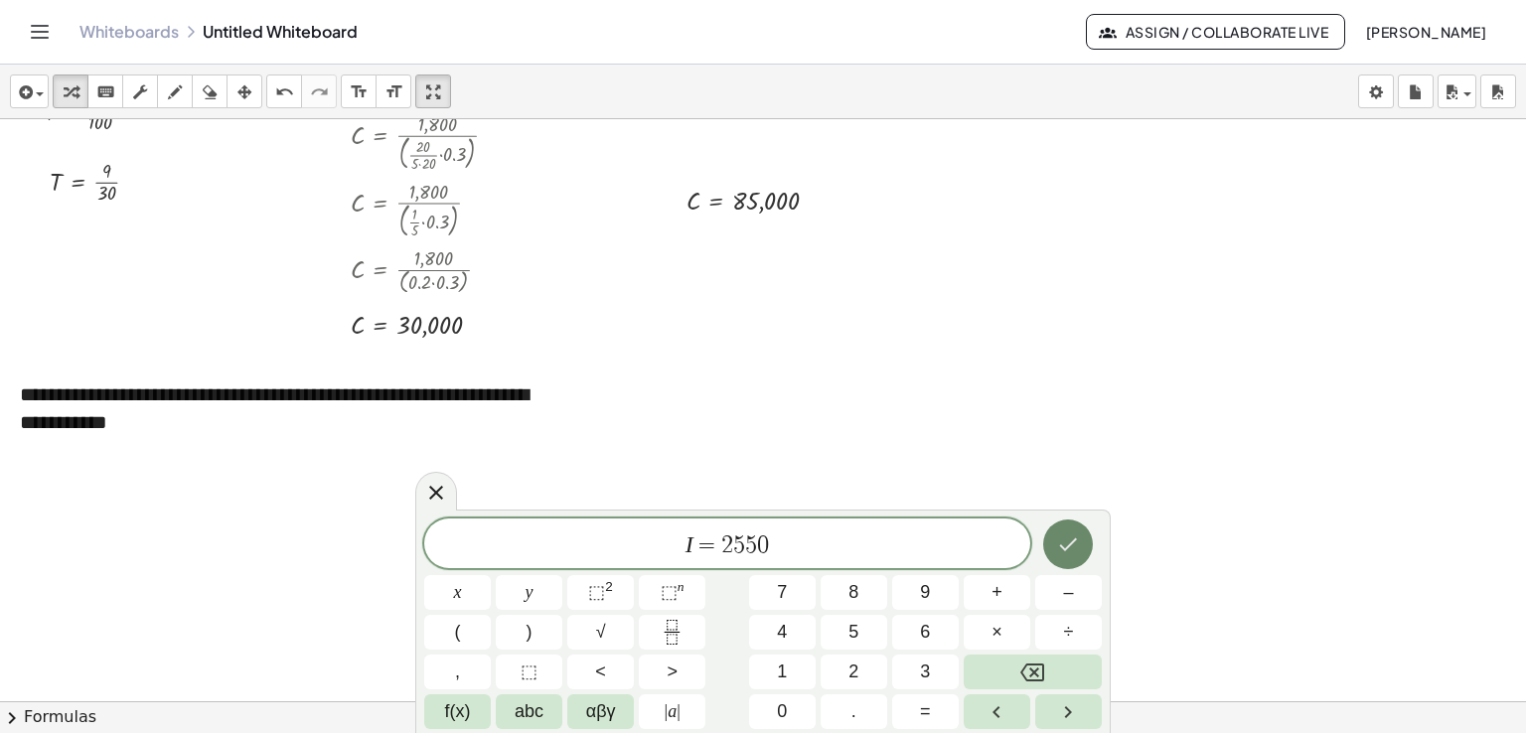
click at [1063, 548] on icon "Done" at bounding box center [1069, 544] width 18 height 13
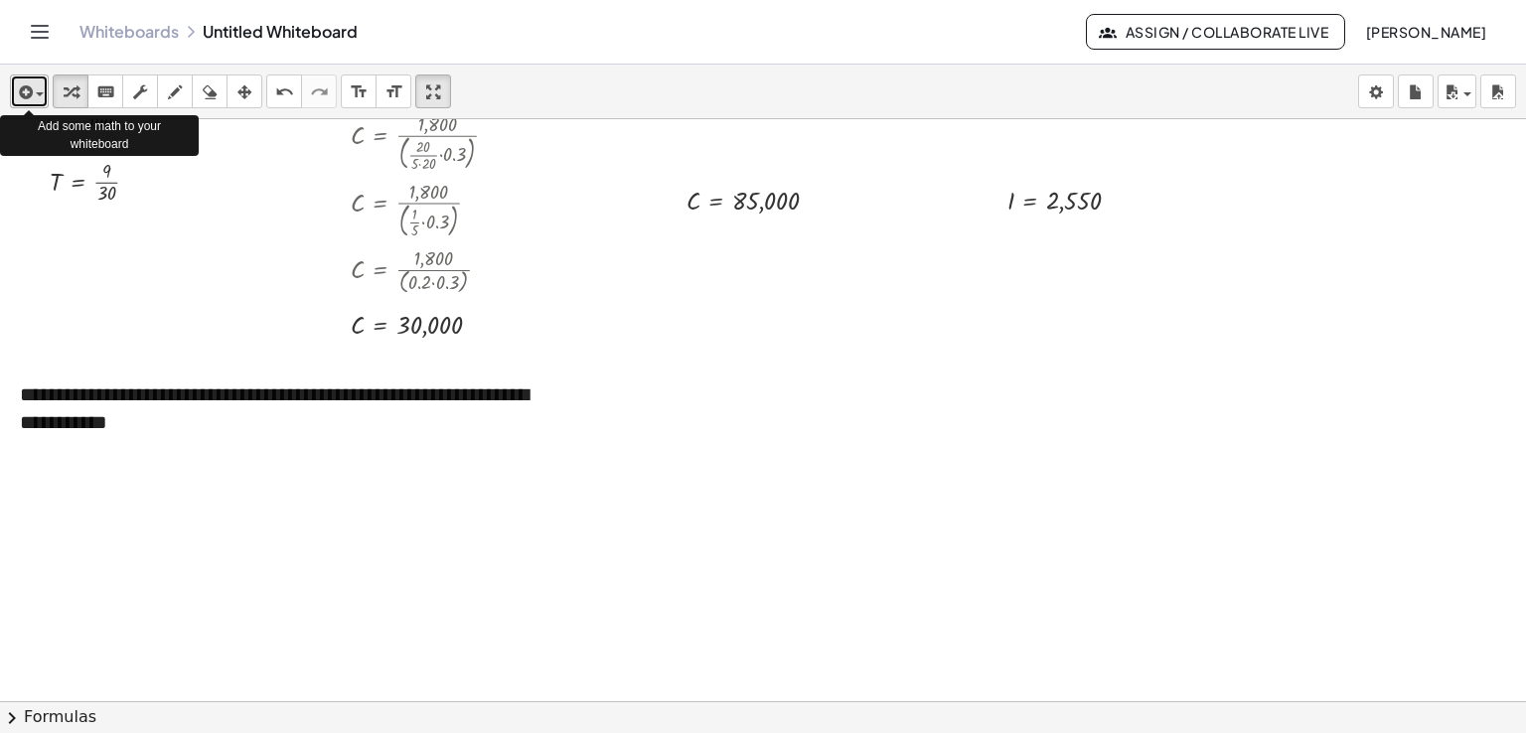
click at [40, 92] on span "button" at bounding box center [40, 94] width 8 height 4
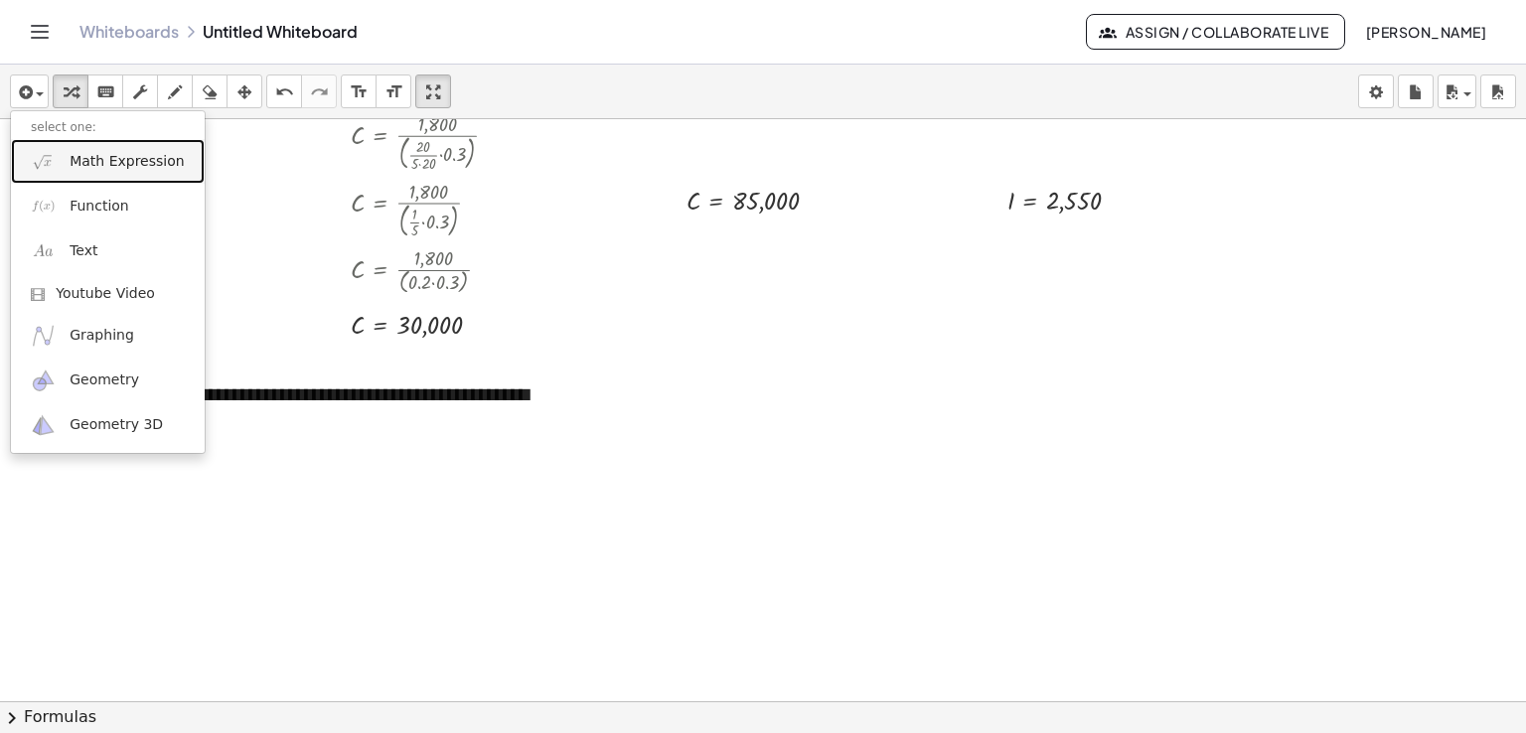
click at [72, 163] on span "Math Expression" at bounding box center [127, 162] width 114 height 20
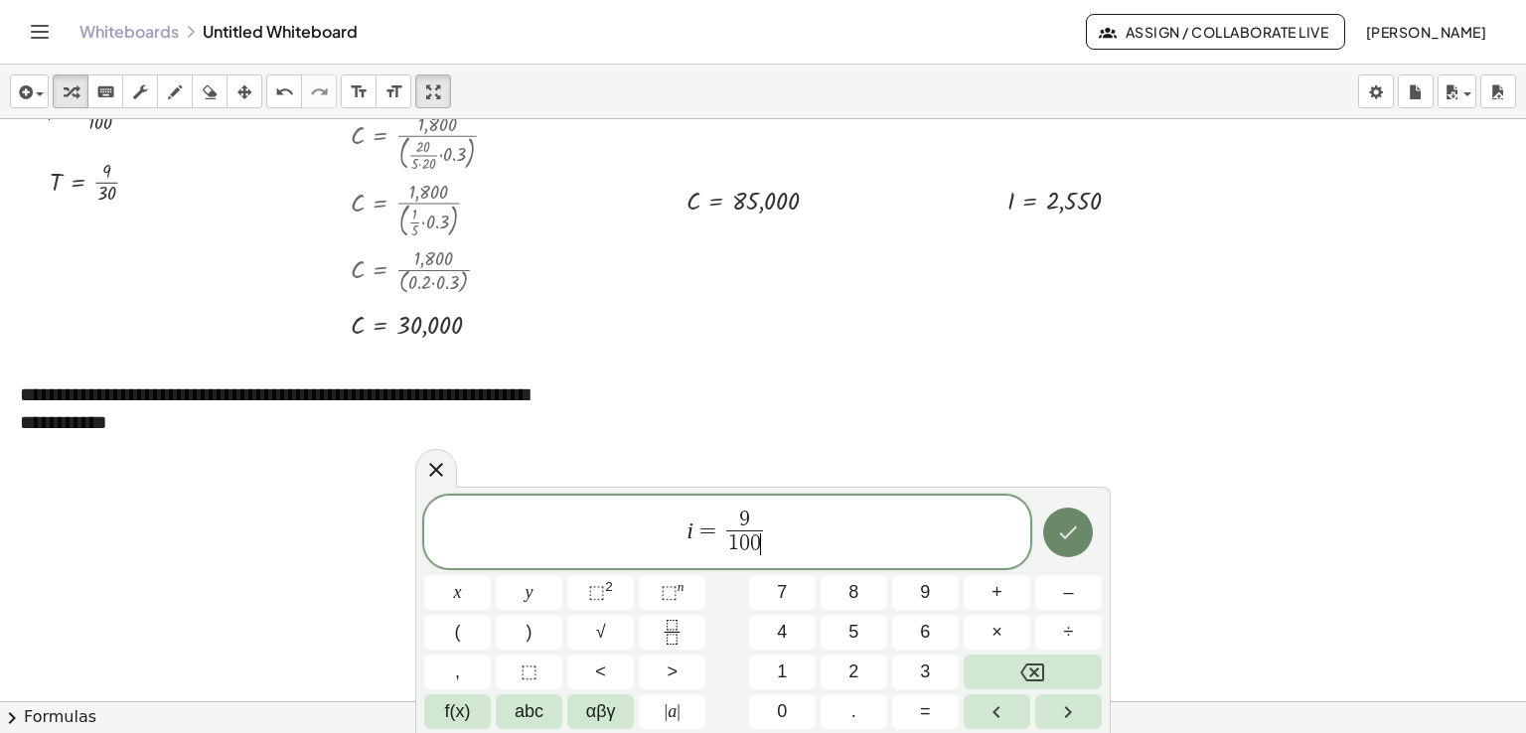
click at [1073, 546] on button "Done" at bounding box center [1068, 533] width 50 height 50
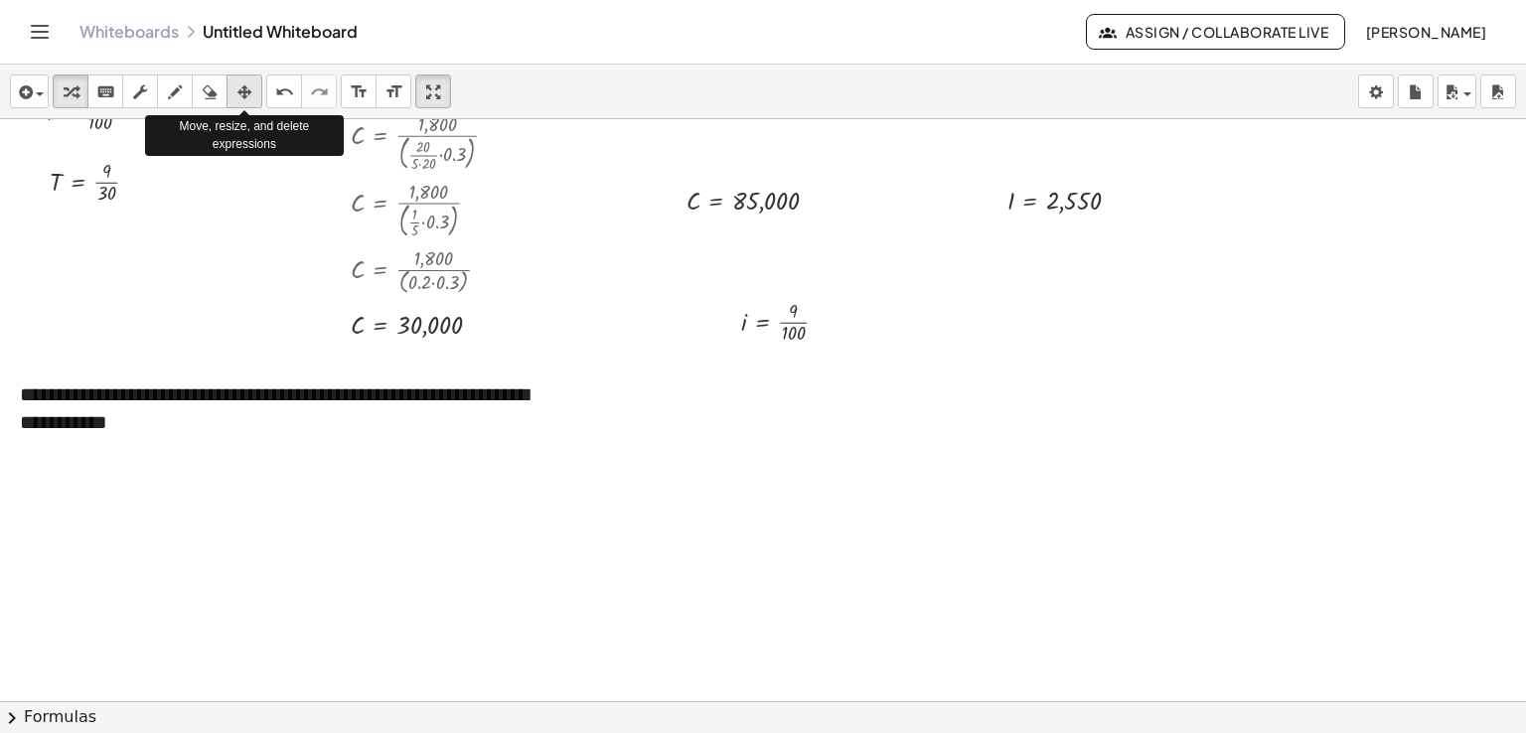
click at [252, 90] on div "button" at bounding box center [244, 91] width 26 height 24
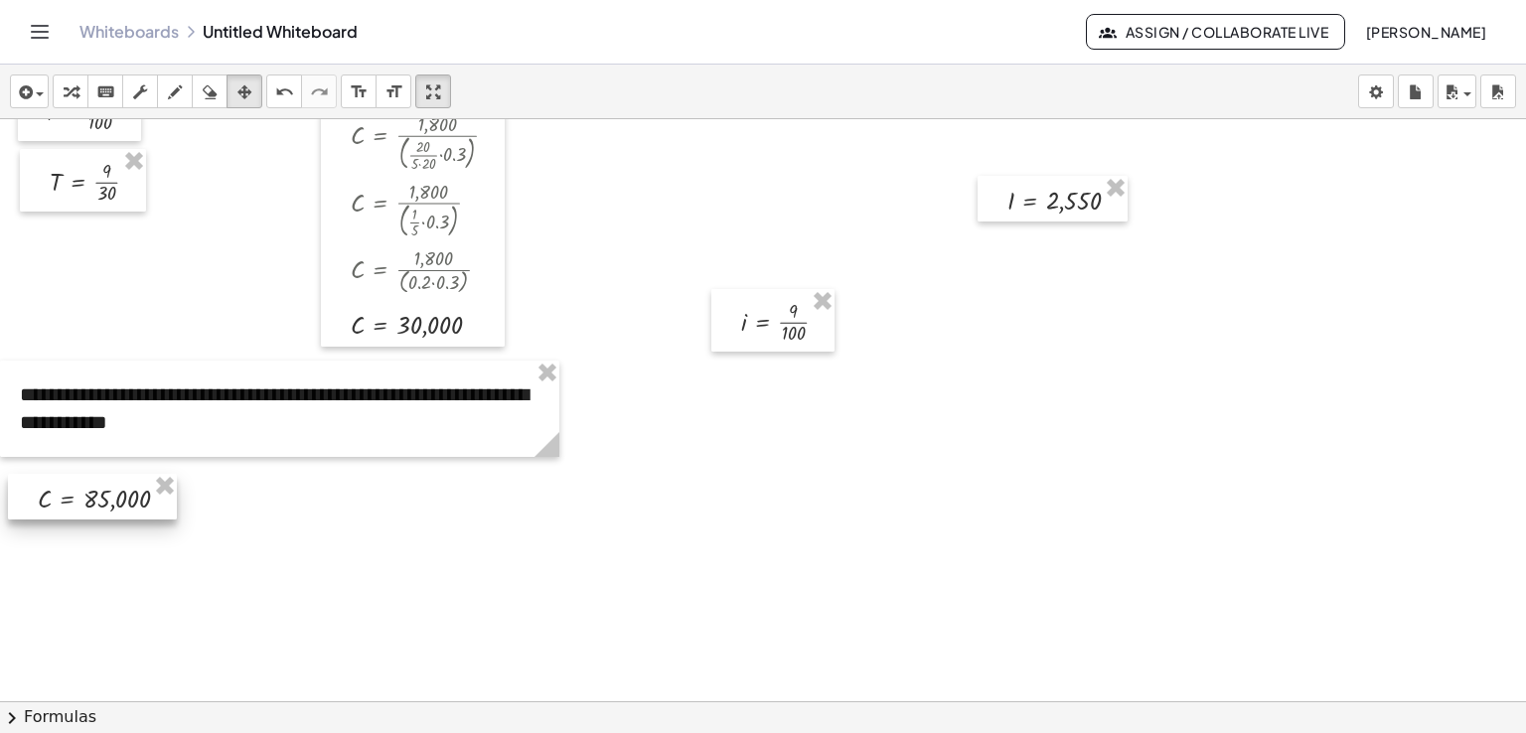
drag, startPoint x: 693, startPoint y: 187, endPoint x: 45, endPoint y: 485, distance: 713.9
click at [45, 485] on div at bounding box center [92, 497] width 169 height 47
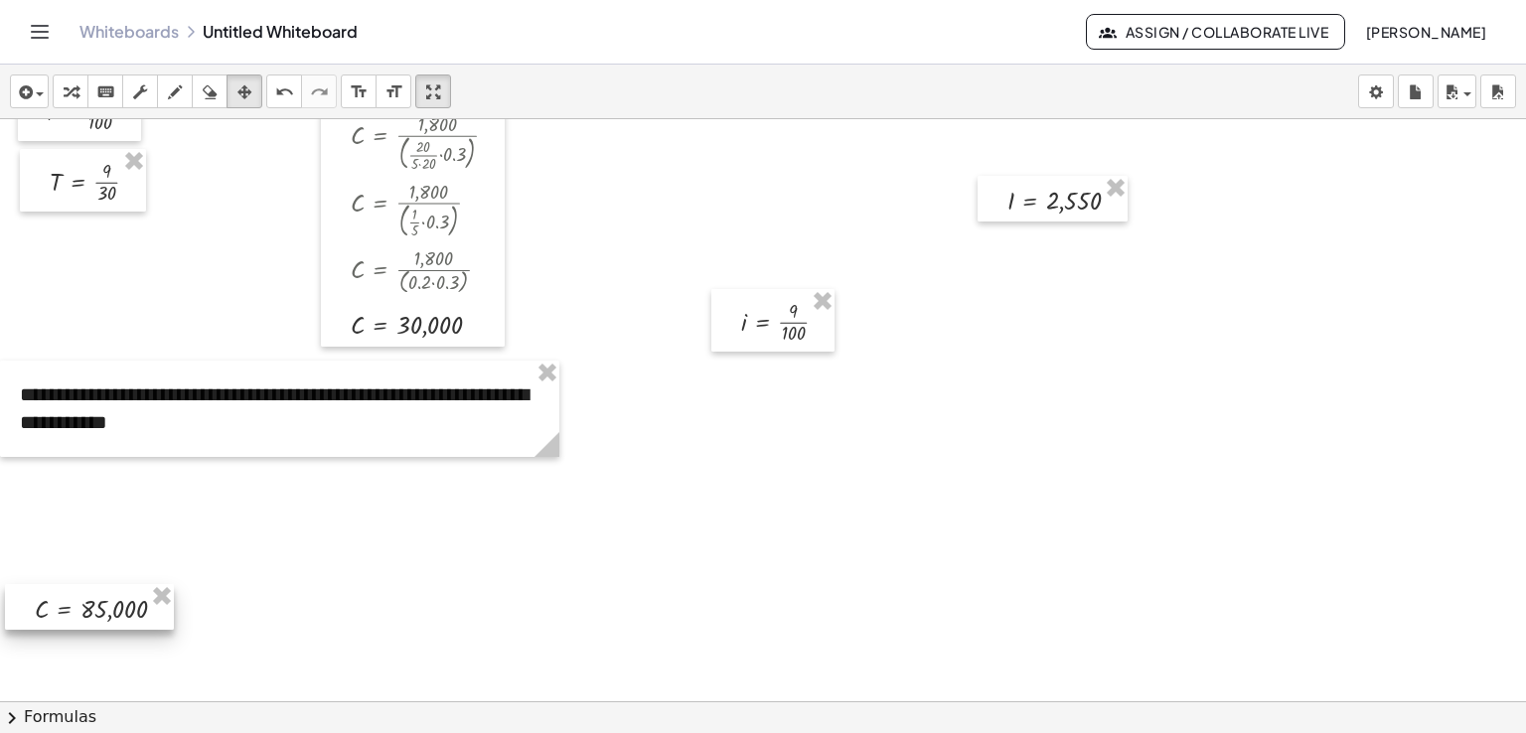
drag, startPoint x: 92, startPoint y: 496, endPoint x: 89, endPoint y: 605, distance: 109.3
click at [89, 605] on div at bounding box center [89, 607] width 169 height 47
drag, startPoint x: 743, startPoint y: 315, endPoint x: 32, endPoint y: 662, distance: 791.3
click at [32, 662] on div at bounding box center [62, 666] width 123 height 63
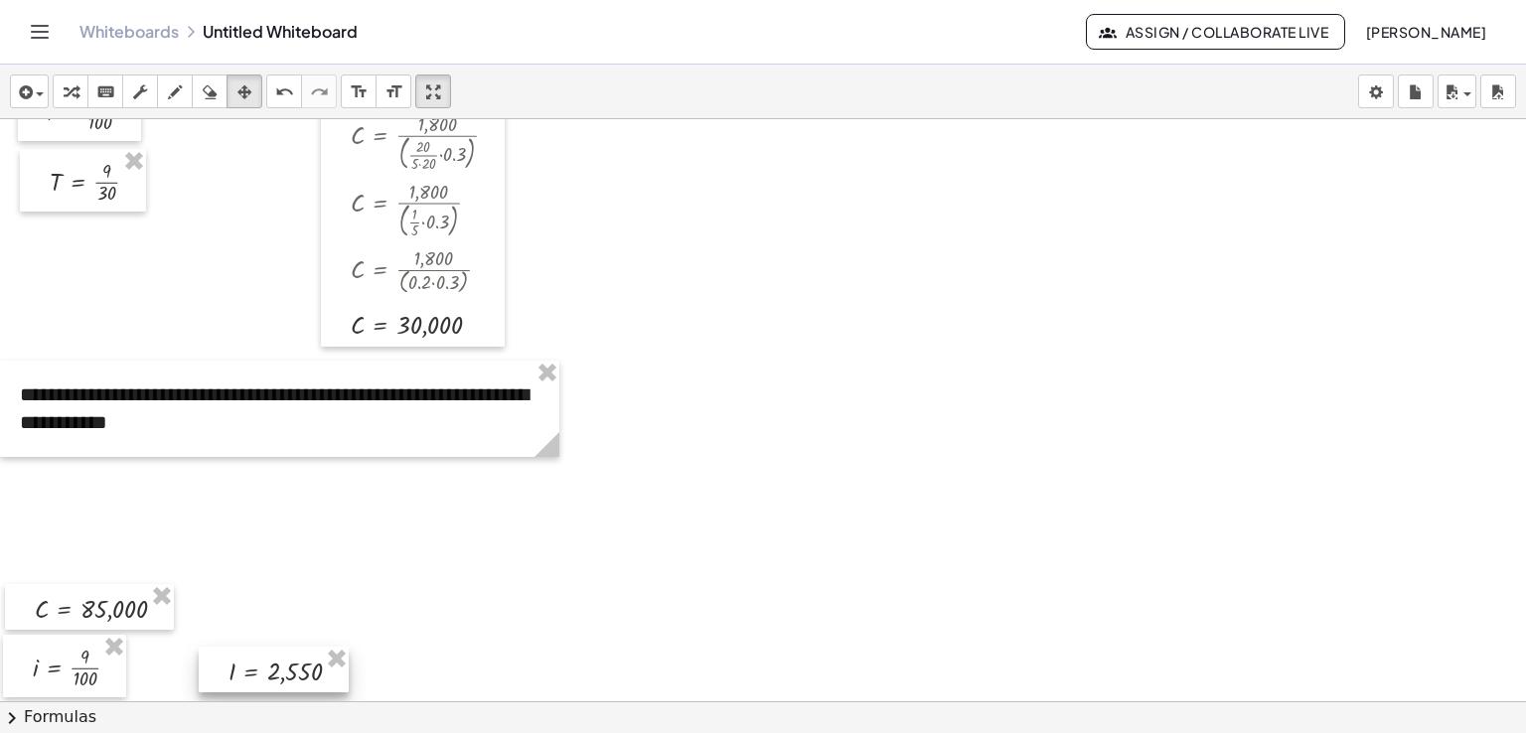
drag, startPoint x: 1053, startPoint y: 196, endPoint x: 274, endPoint y: 665, distance: 909.1
click at [274, 665] on div at bounding box center [274, 670] width 150 height 47
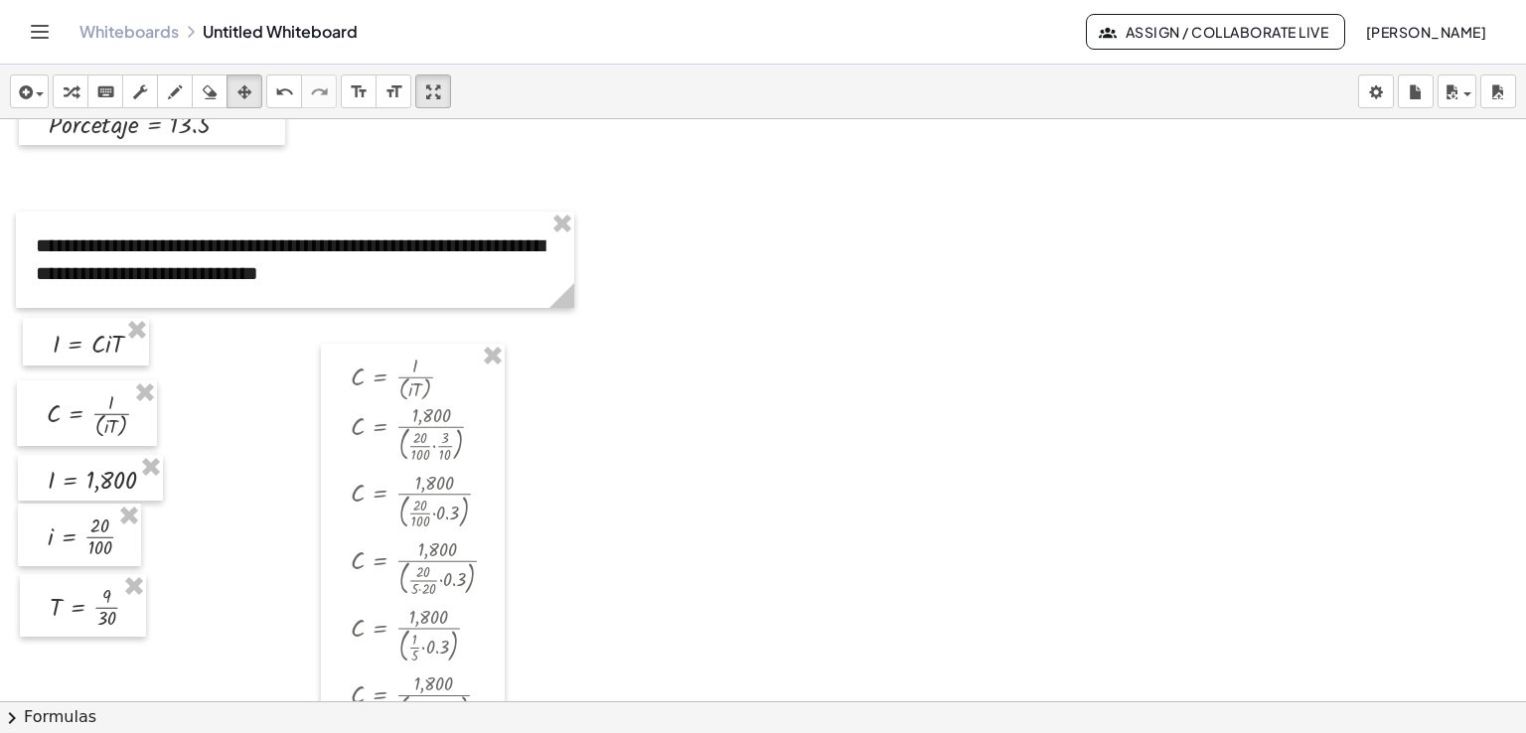
scroll to position [2110, 0]
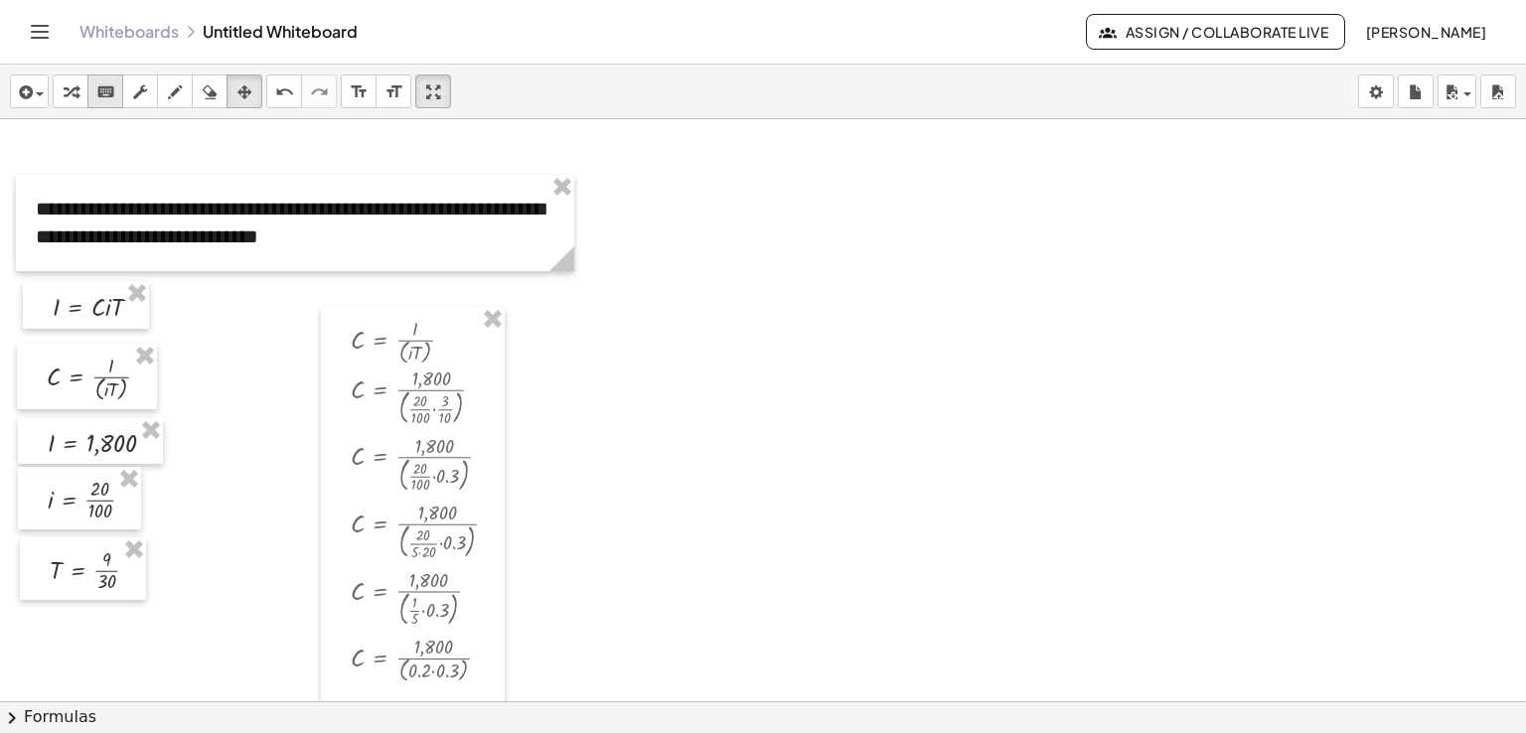
click at [105, 87] on icon "keyboard" at bounding box center [105, 92] width 19 height 24
drag, startPoint x: 135, startPoint y: 310, endPoint x: 757, endPoint y: 667, distance: 716.9
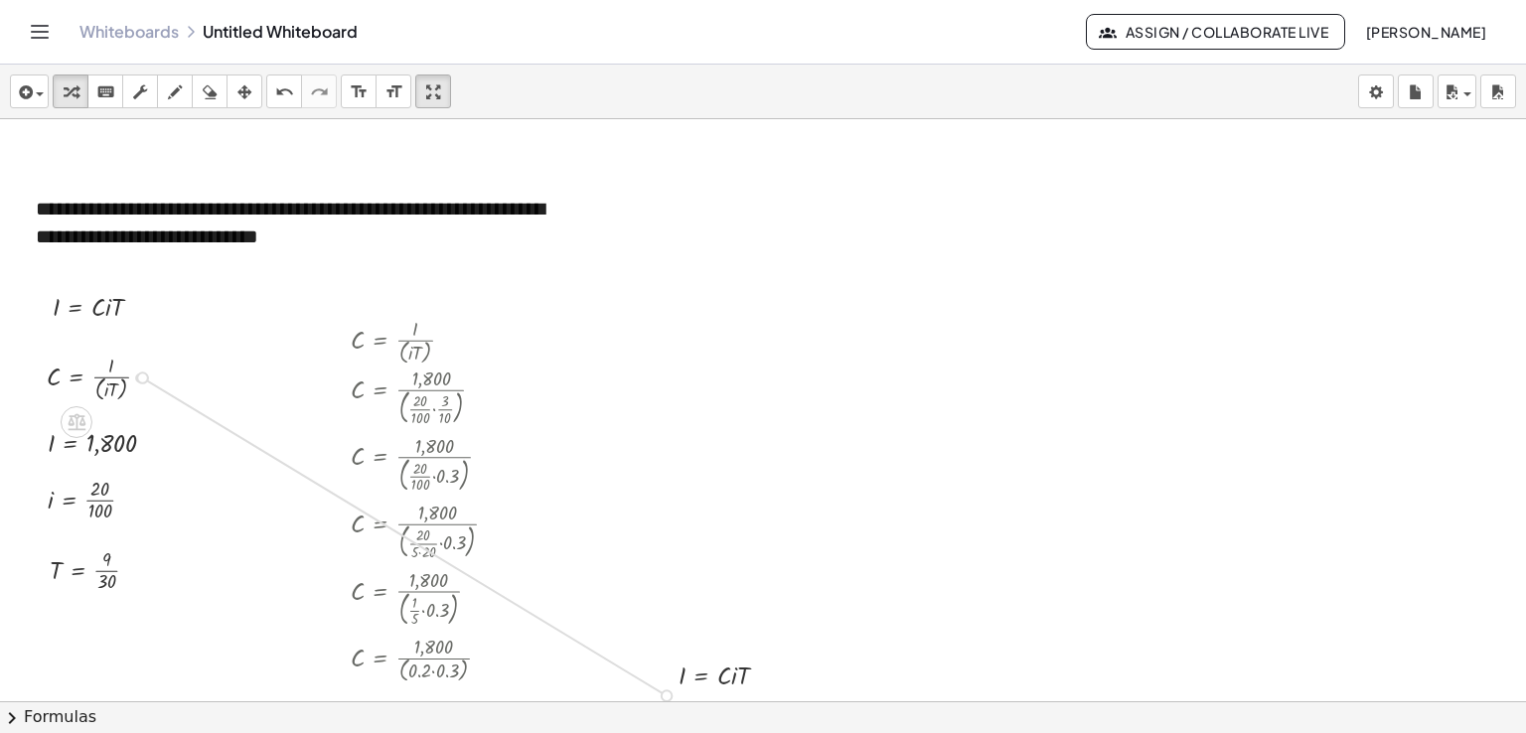
drag, startPoint x: 140, startPoint y: 377, endPoint x: 644, endPoint y: 681, distance: 588.8
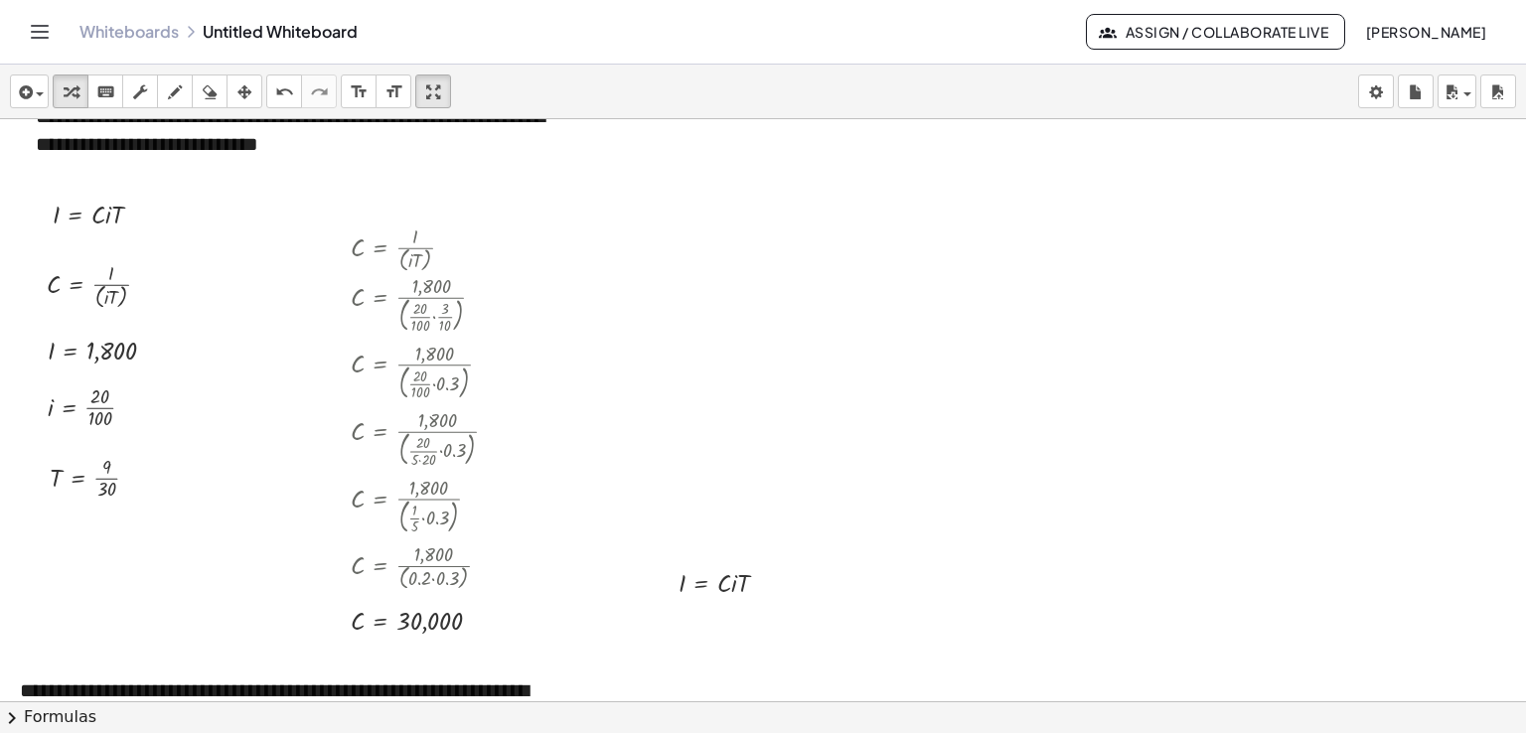
scroll to position [2197, 0]
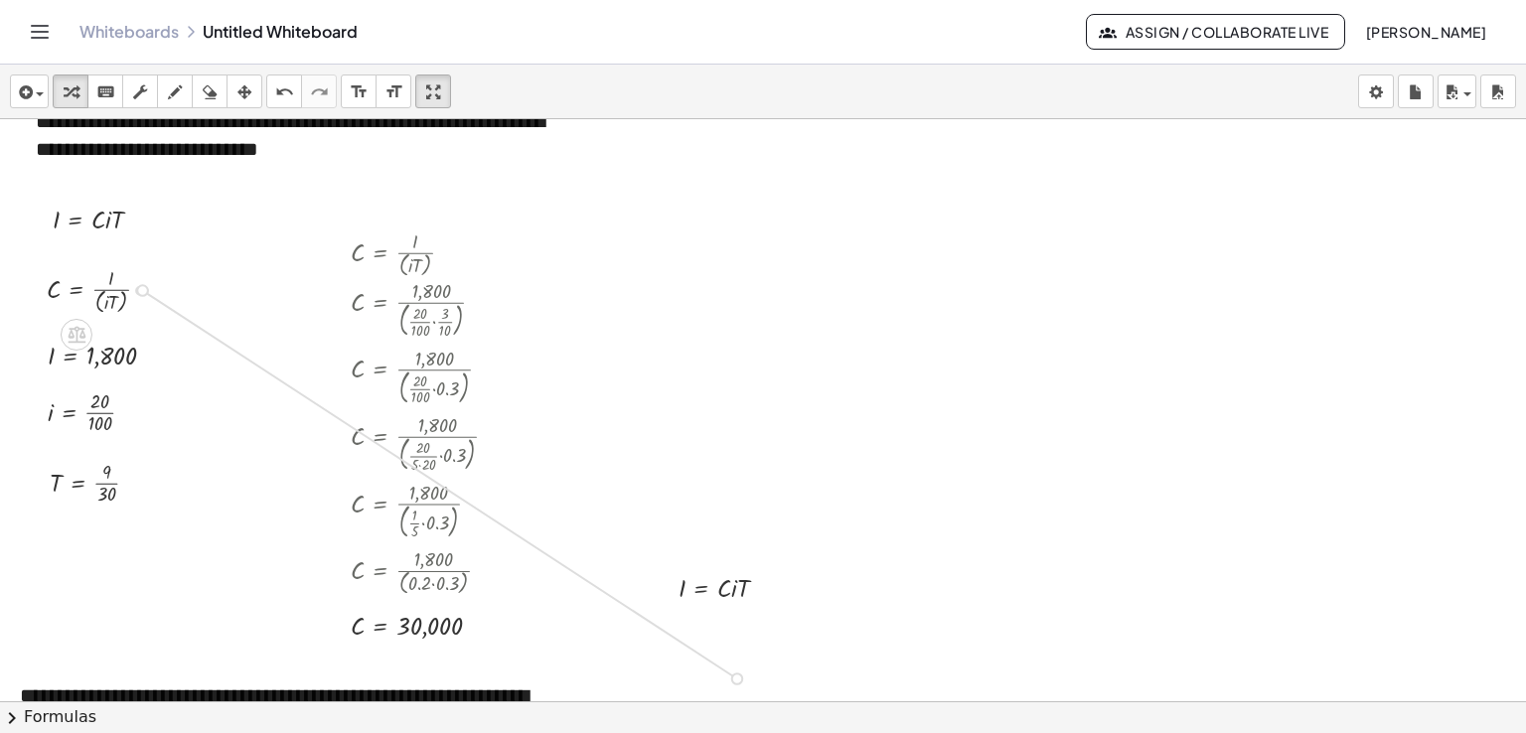
drag, startPoint x: 141, startPoint y: 290, endPoint x: 711, endPoint y: 662, distance: 680.6
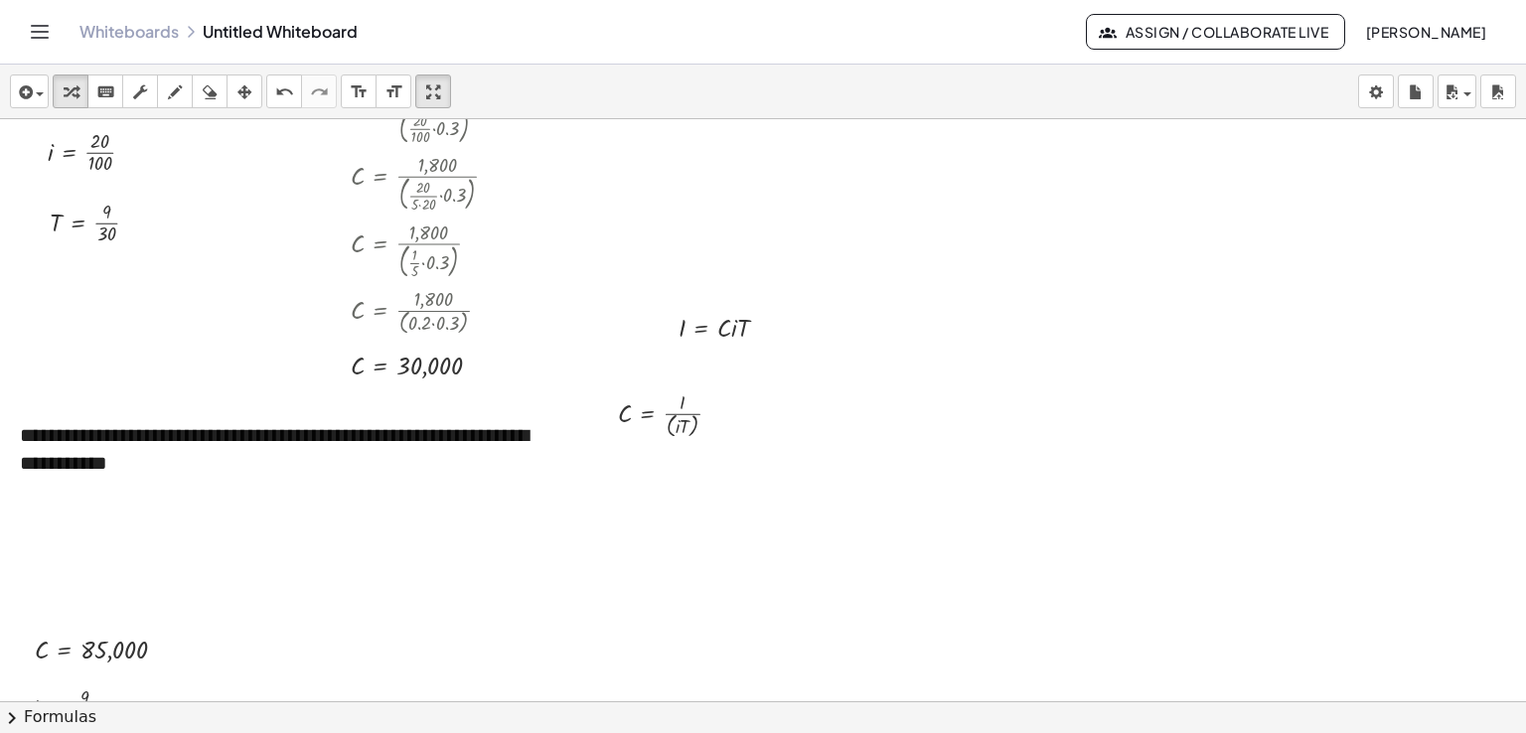
scroll to position [2489, 0]
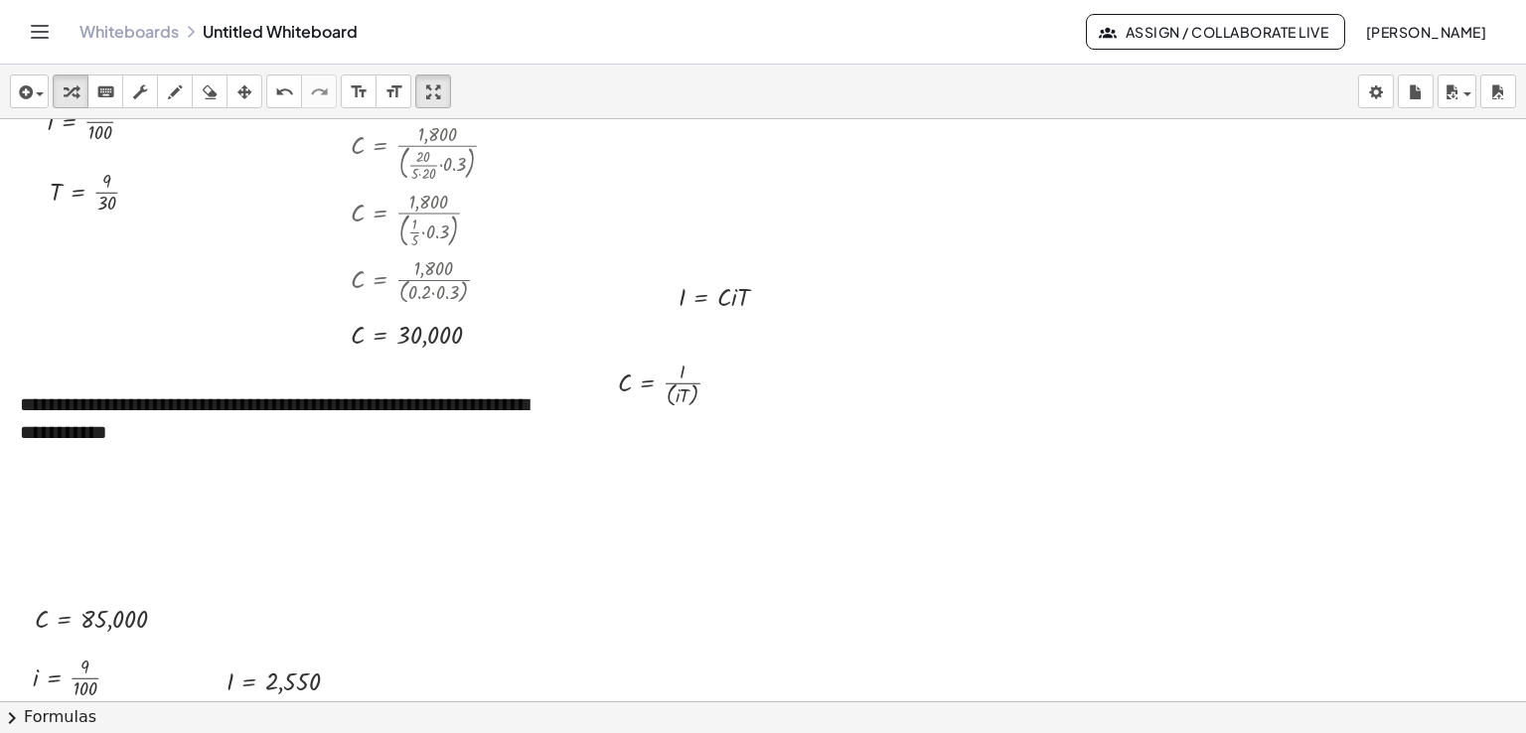
drag, startPoint x: 1498, startPoint y: 561, endPoint x: 1497, endPoint y: 576, distance: 14.9
click at [243, 82] on icon "button" at bounding box center [244, 92] width 14 height 24
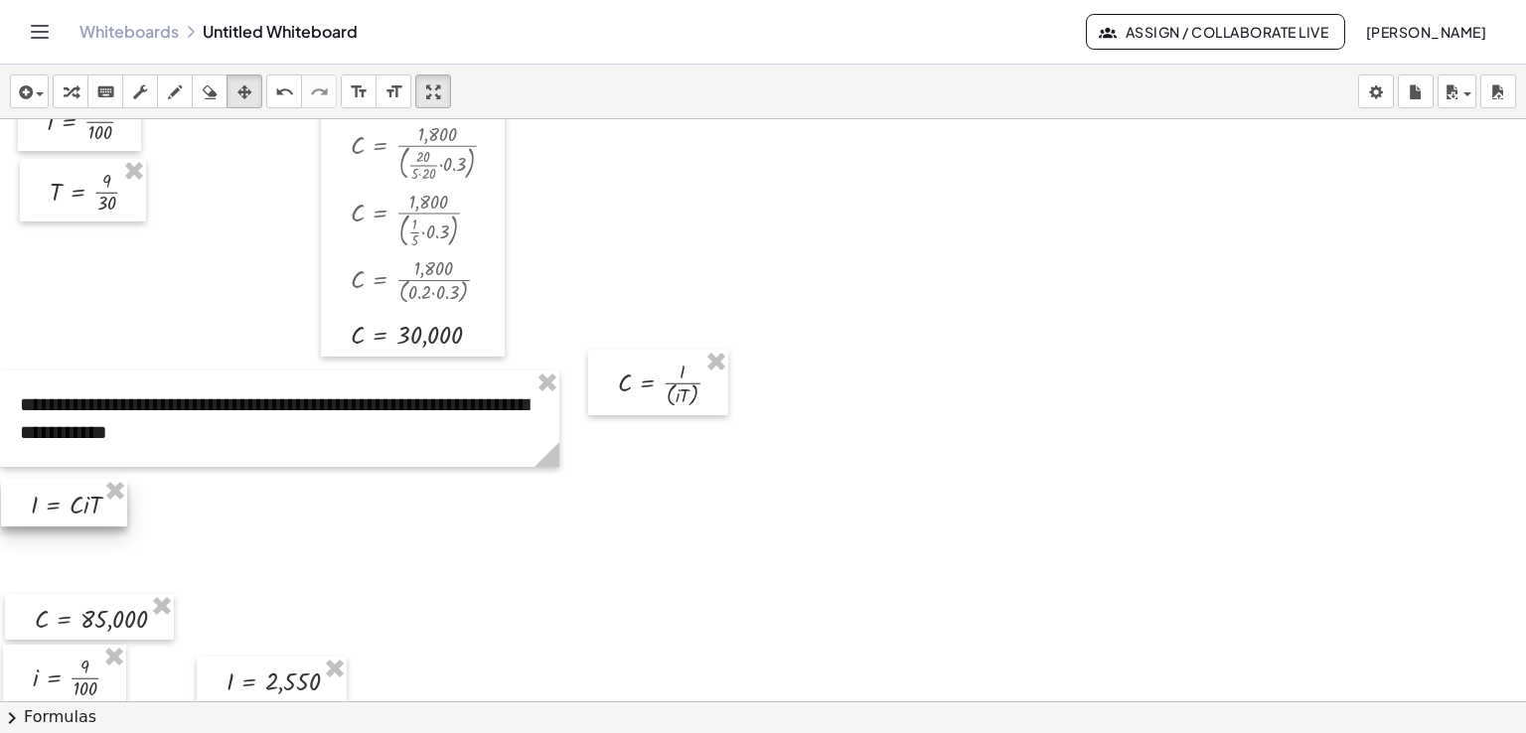
drag, startPoint x: 676, startPoint y: 278, endPoint x: 28, endPoint y: 486, distance: 680.2
click at [28, 486] on div at bounding box center [64, 503] width 126 height 48
drag, startPoint x: 664, startPoint y: 357, endPoint x: 273, endPoint y: 484, distance: 410.6
click at [273, 484] on div at bounding box center [267, 510] width 140 height 66
click at [103, 93] on icon "keyboard" at bounding box center [105, 92] width 19 height 24
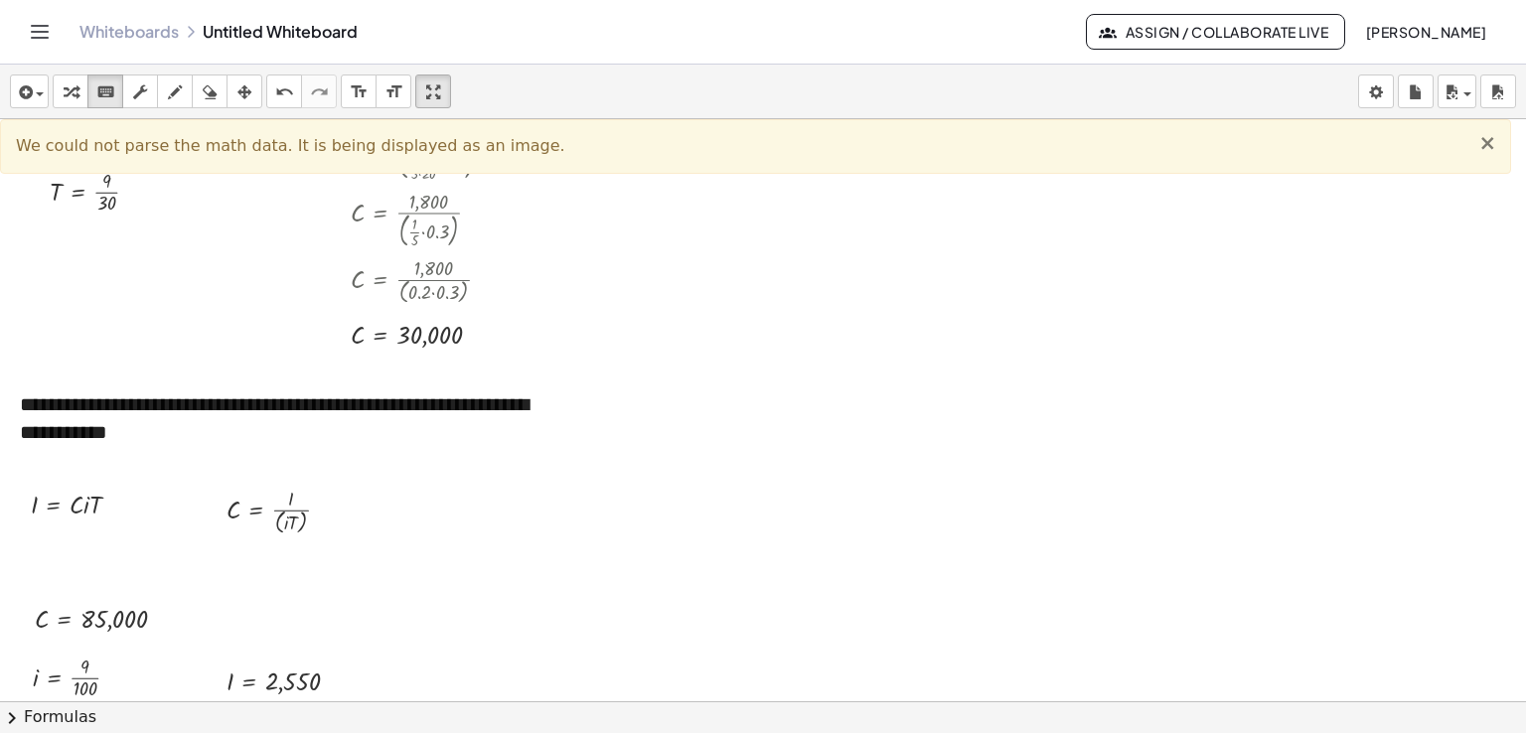
click at [1489, 145] on span "×" at bounding box center [1487, 143] width 18 height 24
click at [1493, 140] on span "×" at bounding box center [1487, 143] width 18 height 24
click at [1491, 138] on span "×" at bounding box center [1487, 143] width 18 height 24
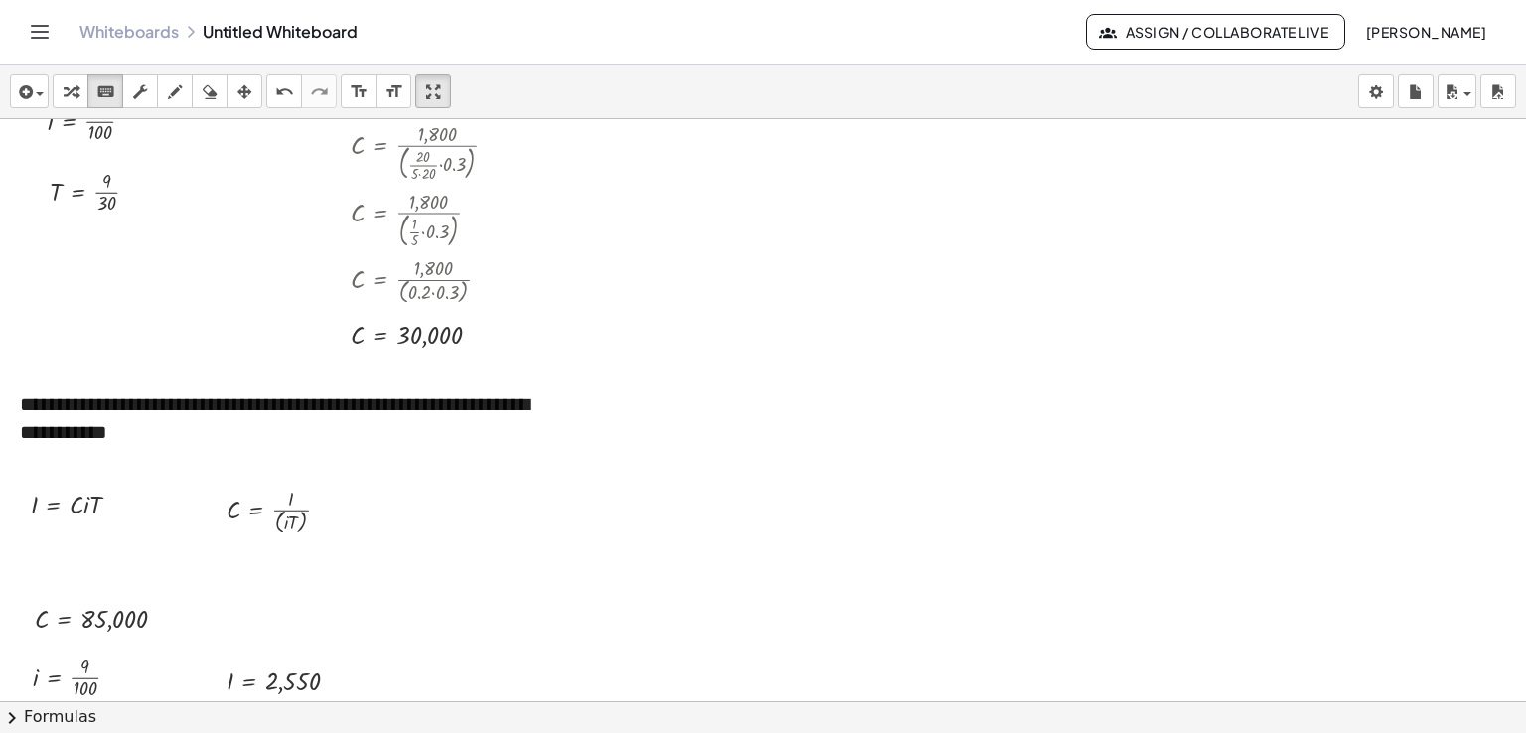
drag, startPoint x: 236, startPoint y: 577, endPoint x: 264, endPoint y: 539, distance: 46.9
drag, startPoint x: 263, startPoint y: 513, endPoint x: 254, endPoint y: 526, distance: 15.7
click at [253, 518] on div at bounding box center [269, 512] width 84 height 46
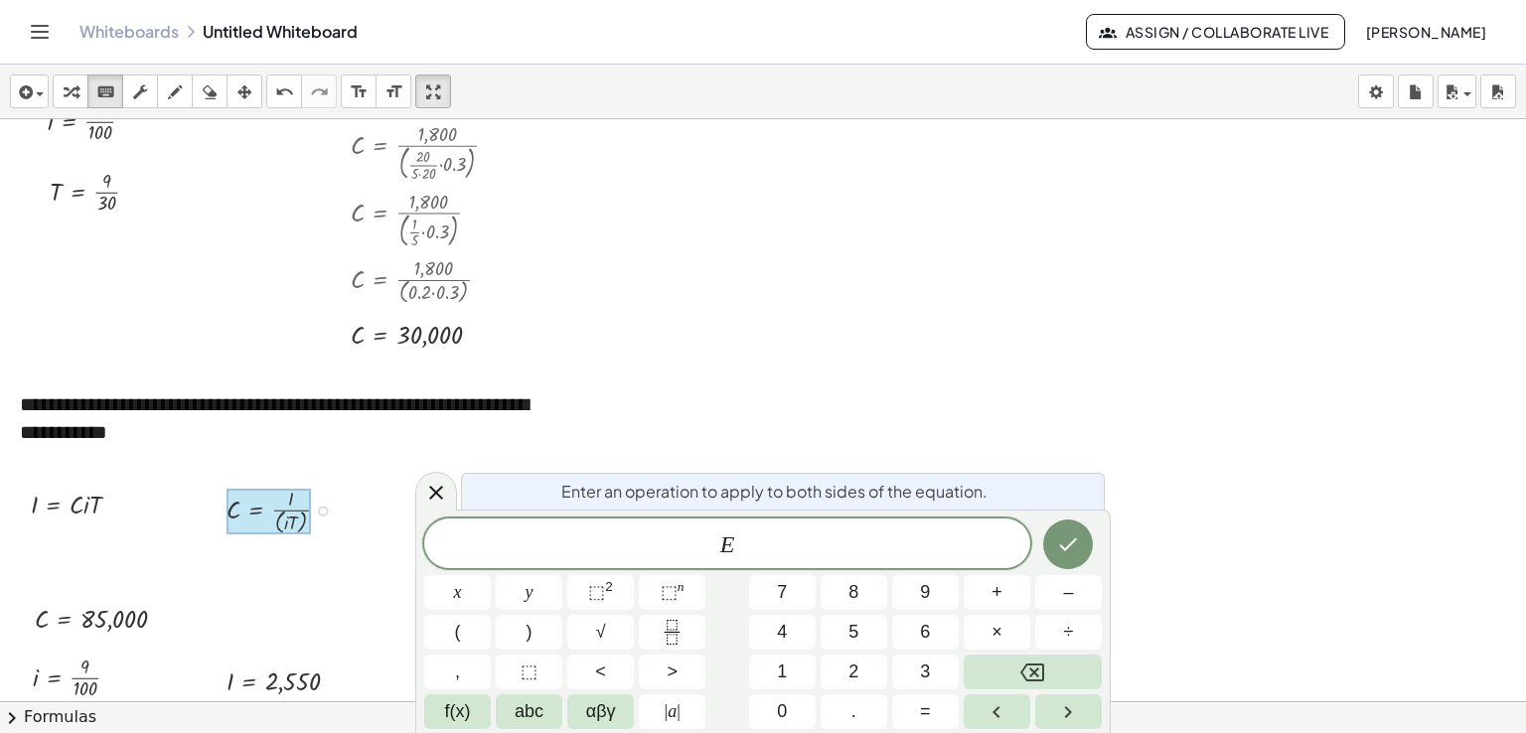
click at [253, 517] on div at bounding box center [269, 512] width 84 height 46
click at [442, 490] on icon at bounding box center [436, 493] width 24 height 24
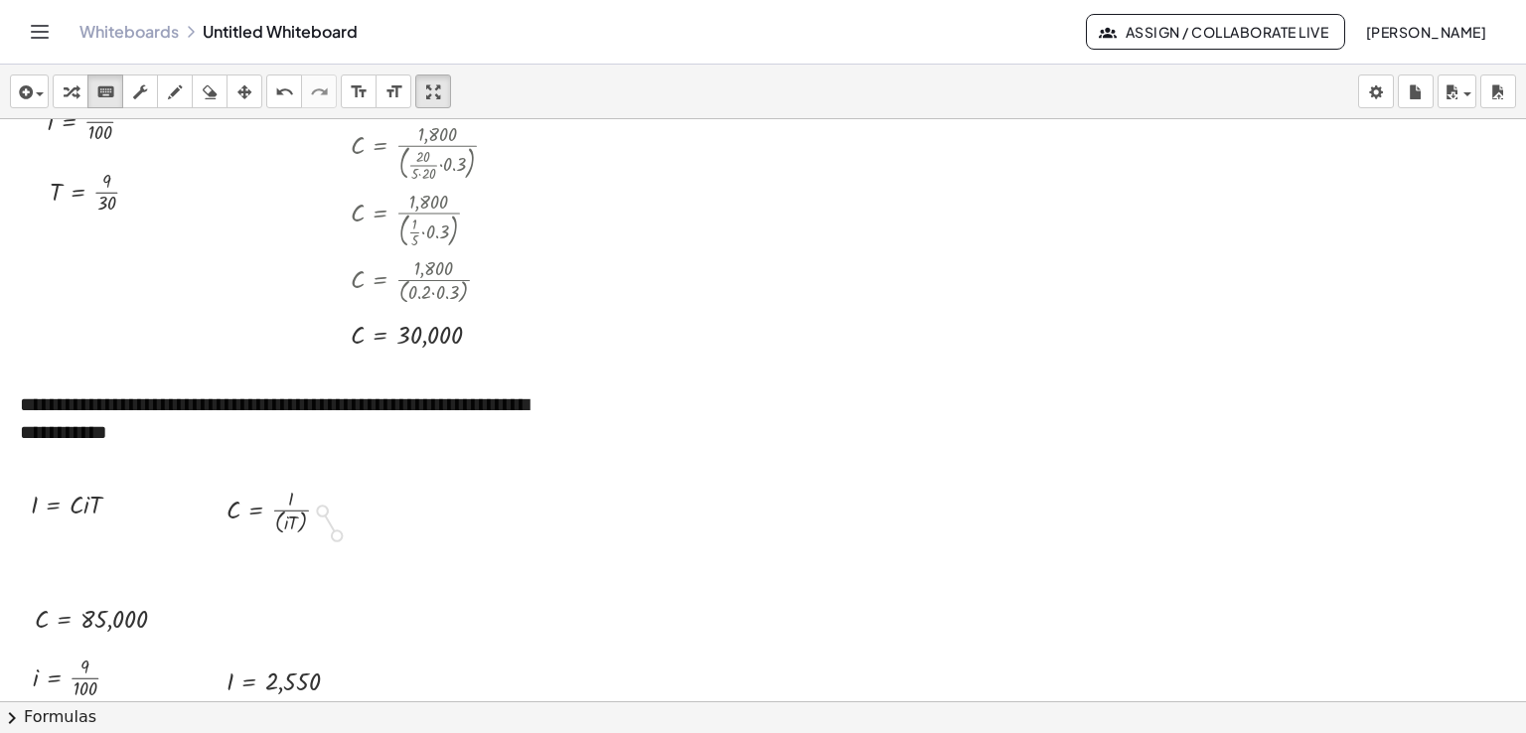
drag, startPoint x: 323, startPoint y: 510, endPoint x: 342, endPoint y: 541, distance: 37.0
drag, startPoint x: 250, startPoint y: 510, endPoint x: 260, endPoint y: 508, distance: 10.1
click at [234, 507] on div at bounding box center [286, 510] width 139 height 56
drag, startPoint x: 234, startPoint y: 507, endPoint x: 237, endPoint y: 521, distance: 14.2
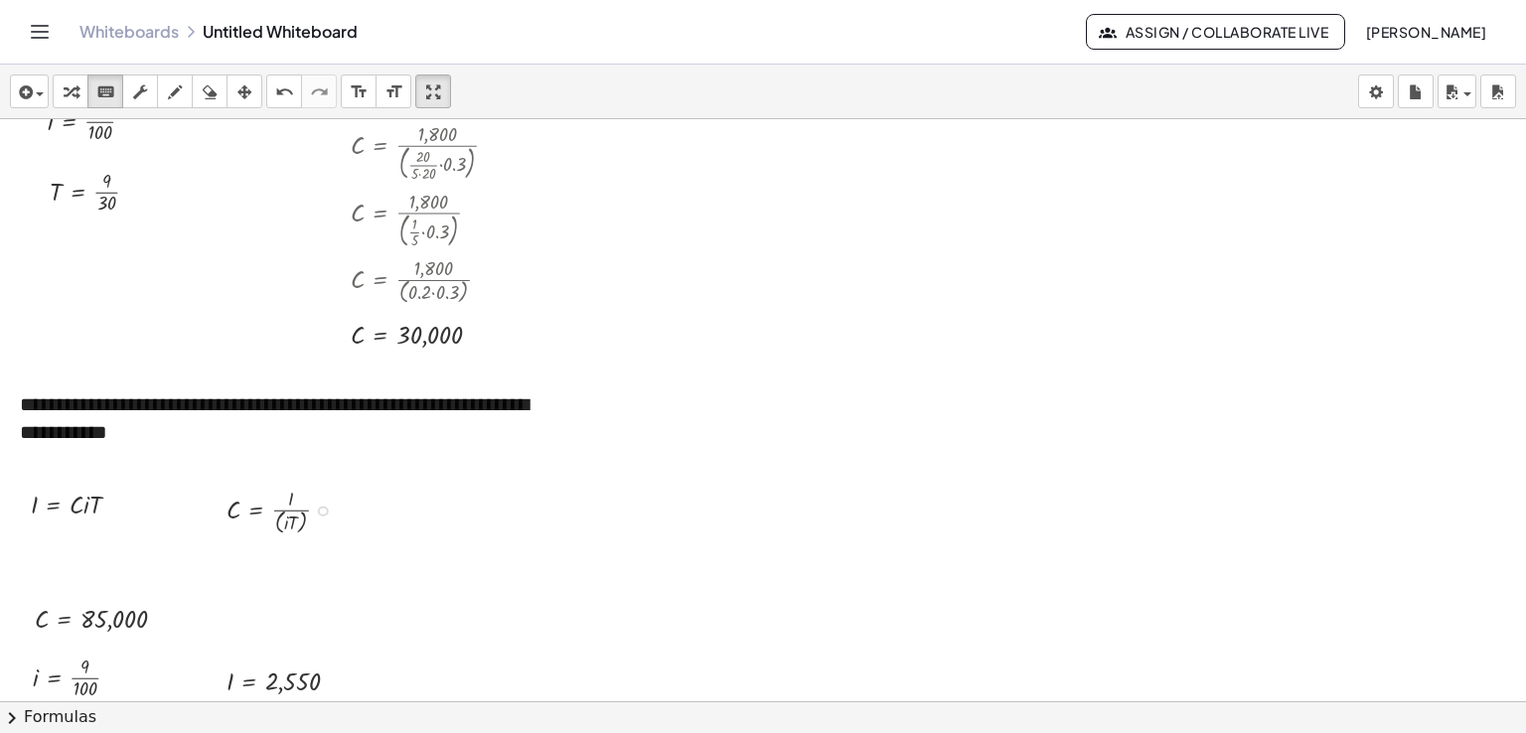
click at [237, 521] on div at bounding box center [286, 510] width 139 height 56
drag, startPoint x: 235, startPoint y: 514, endPoint x: 254, endPoint y: 499, distance: 24.0
click at [256, 512] on div "C = · I · ( · i · T )" at bounding box center [256, 512] width 0 height 0
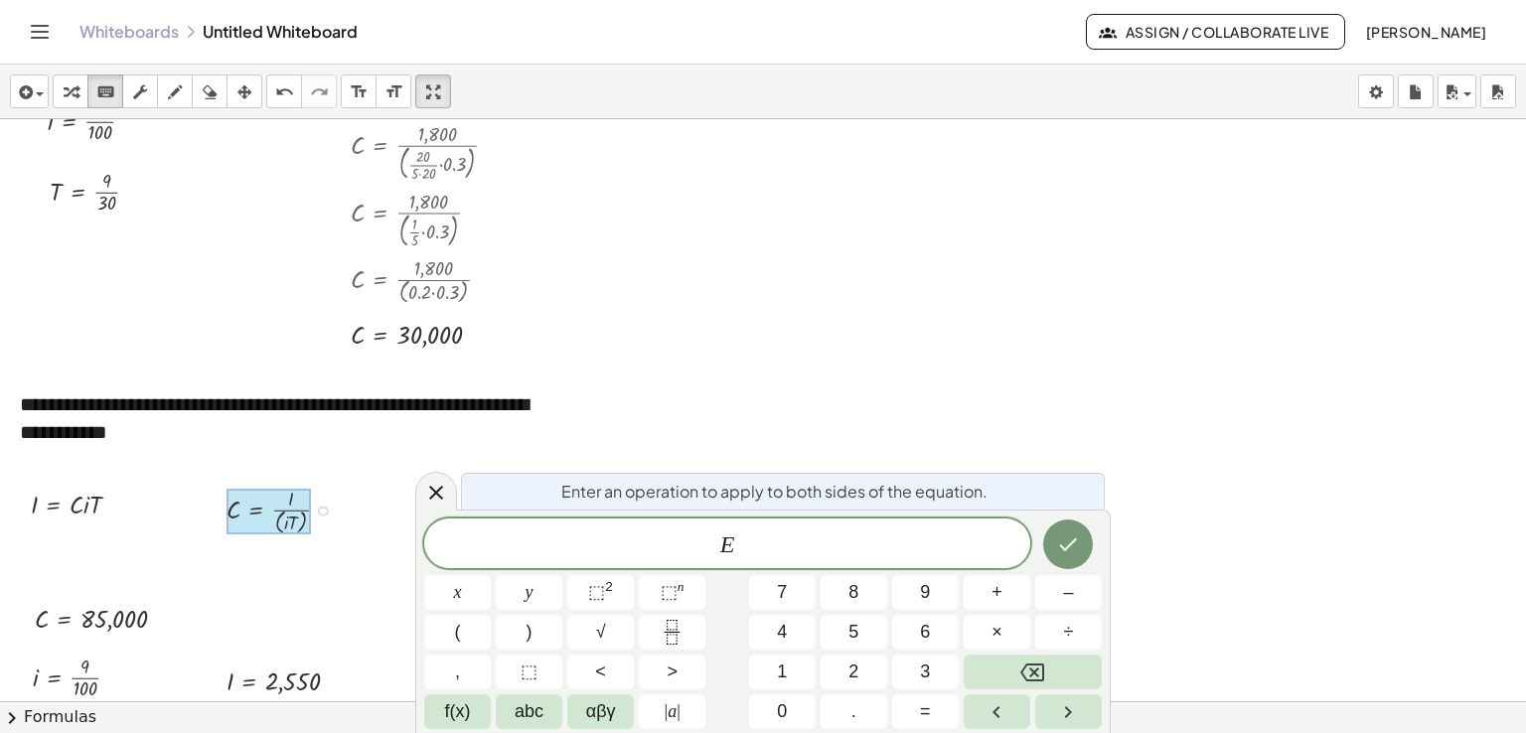
click at [248, 510] on div at bounding box center [269, 512] width 84 height 46
click at [246, 512] on div at bounding box center [269, 512] width 84 height 46
click at [433, 498] on icon at bounding box center [436, 493] width 24 height 24
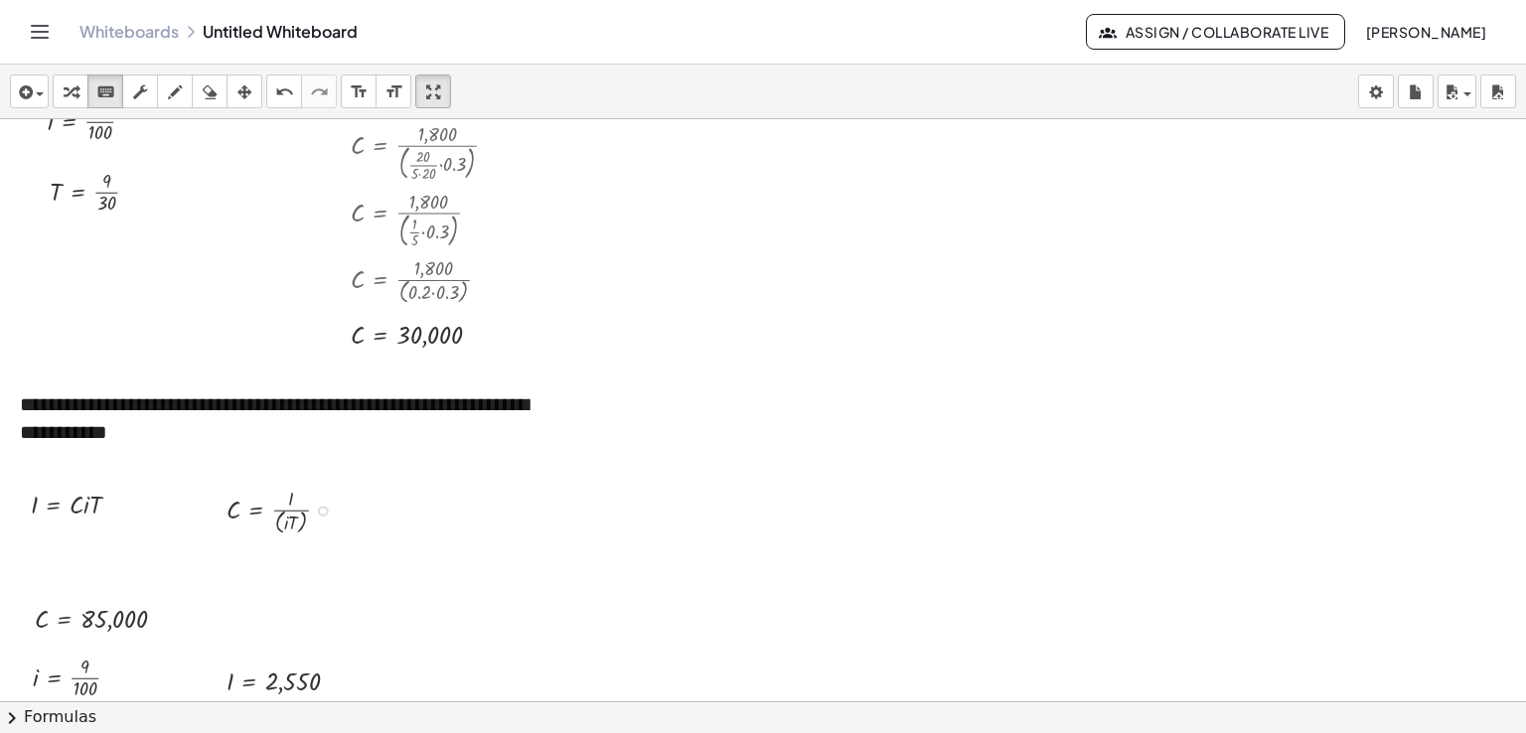
click at [322, 525] on div at bounding box center [286, 510] width 139 height 56
drag, startPoint x: 257, startPoint y: 514, endPoint x: 299, endPoint y: 533, distance: 46.2
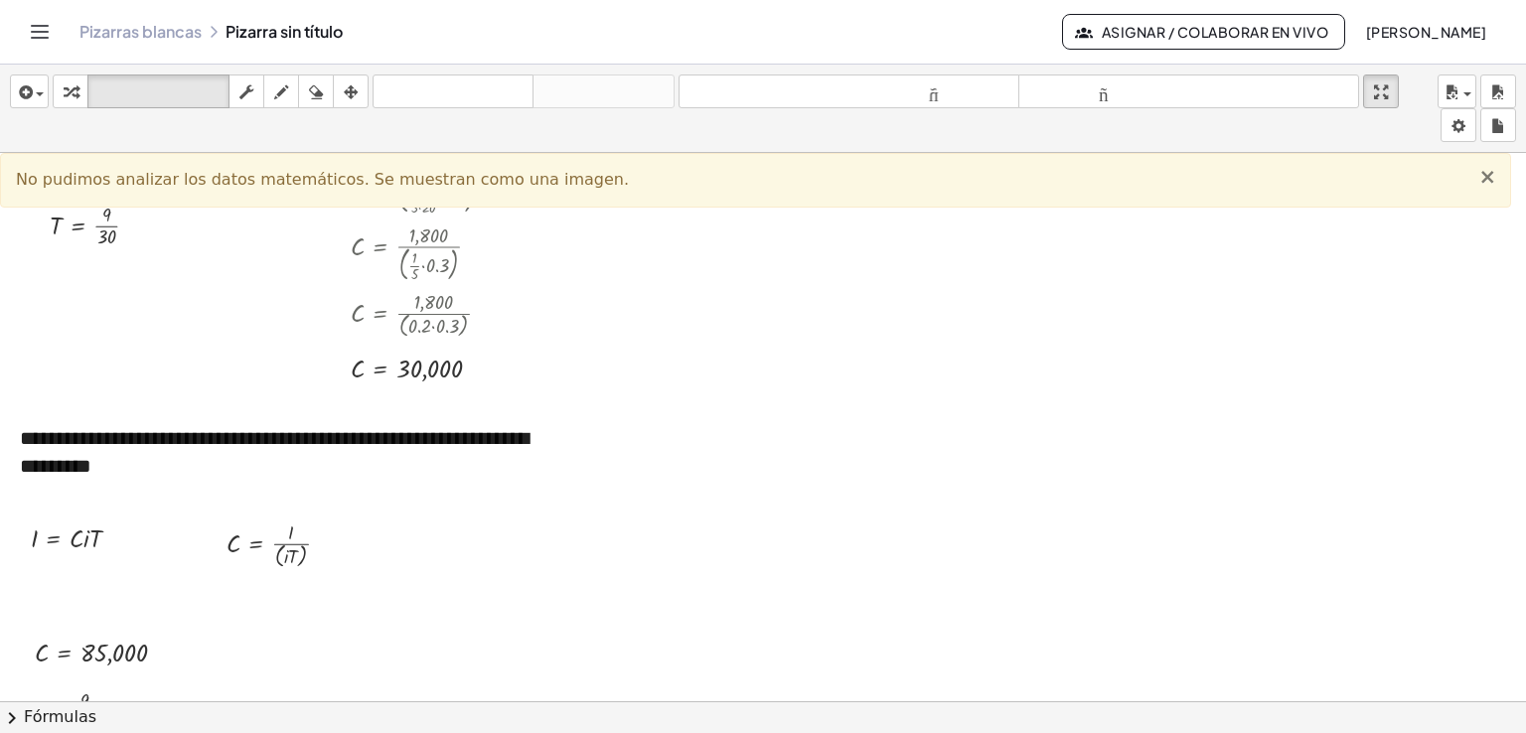
click at [1490, 181] on font "×" at bounding box center [1487, 177] width 18 height 24
click at [1490, 172] on font "×" at bounding box center [1487, 177] width 18 height 24
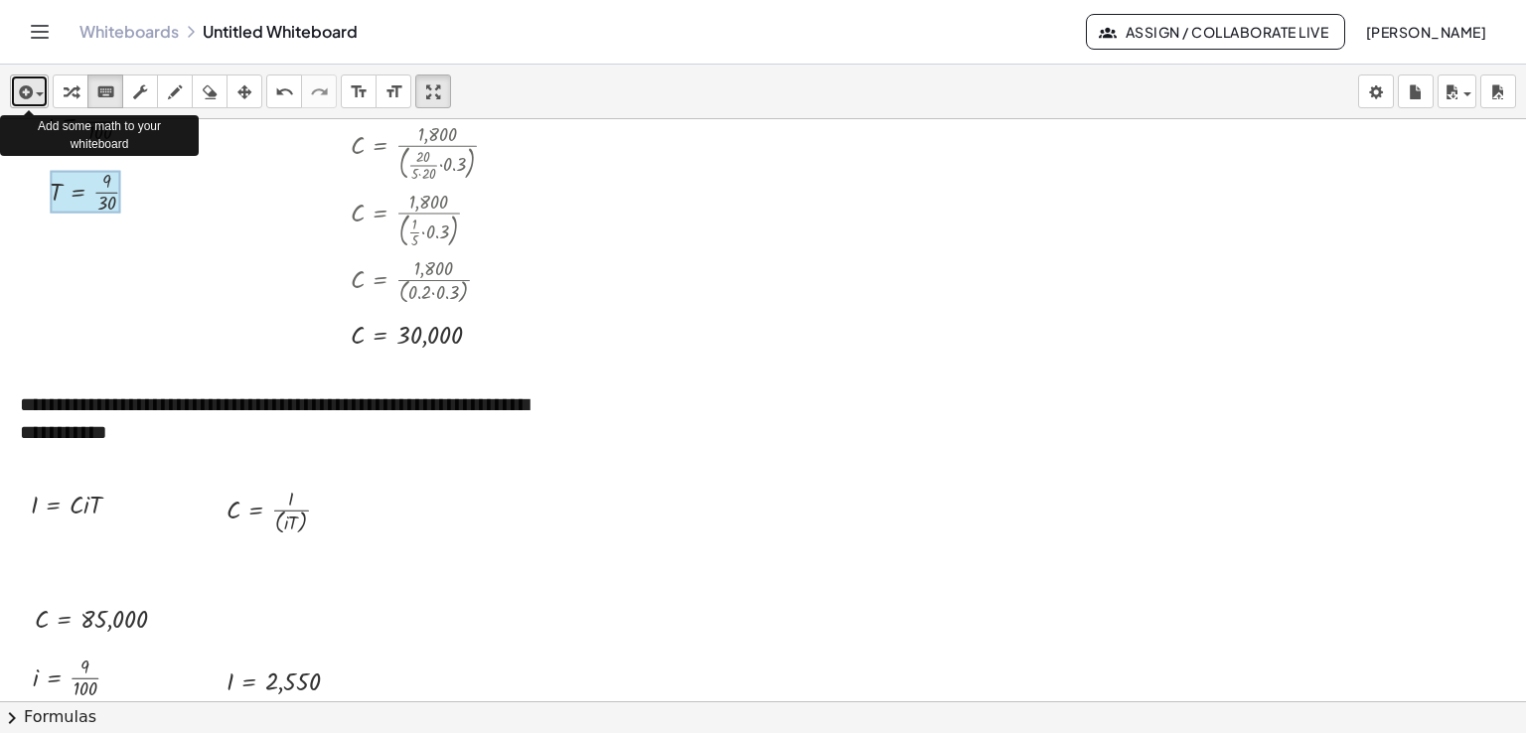
click at [44, 96] on button "insert" at bounding box center [29, 92] width 39 height 34
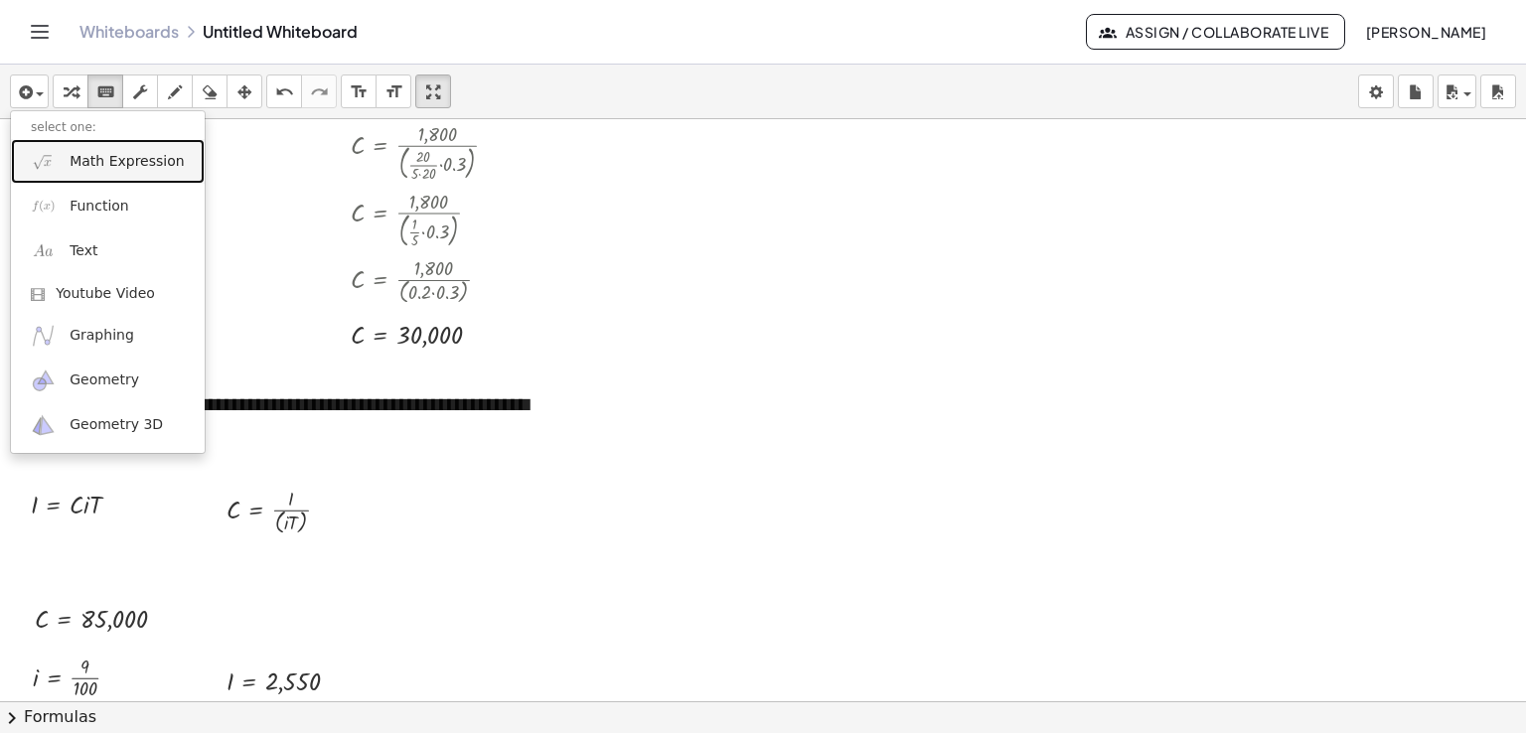
click at [68, 160] on link "Math Expression" at bounding box center [108, 161] width 194 height 45
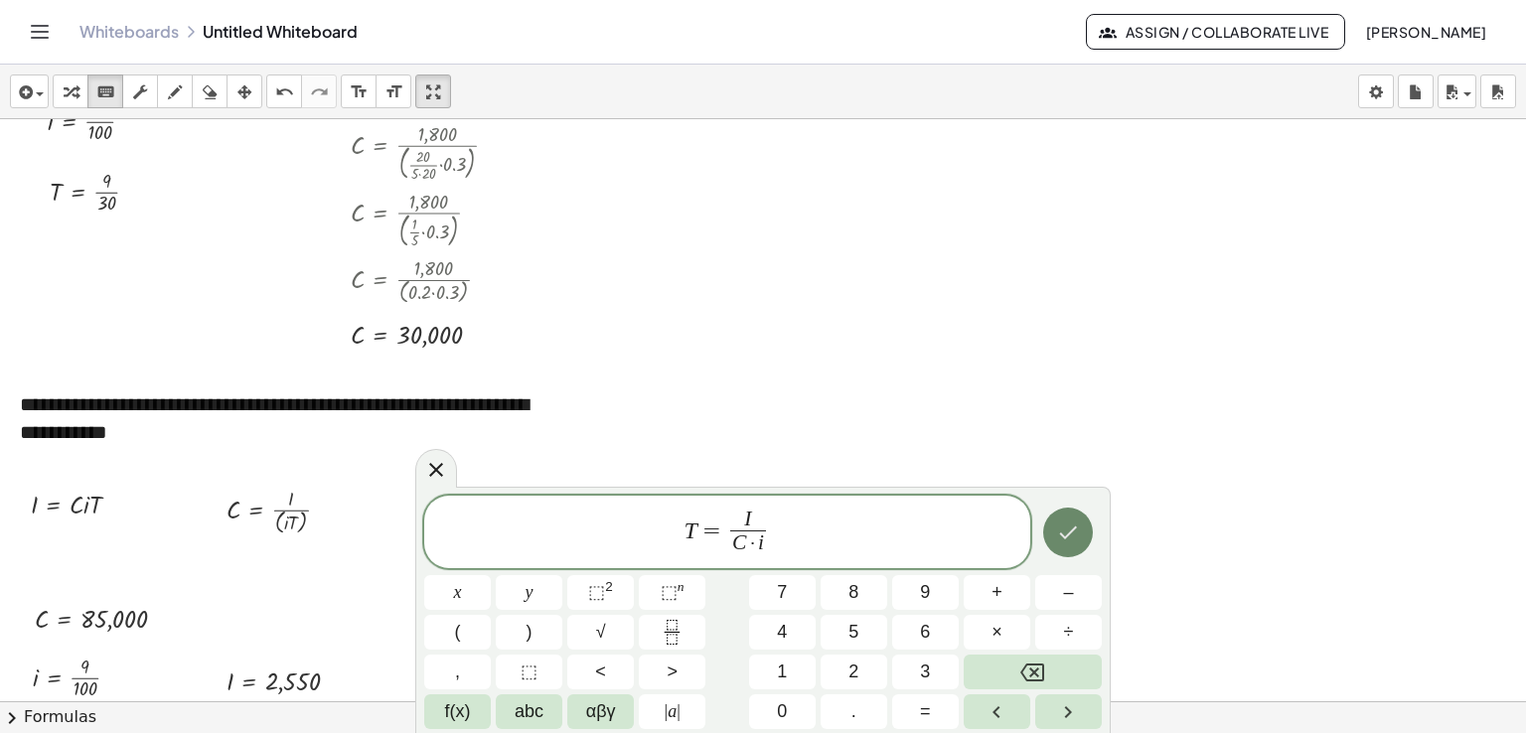
click at [1073, 537] on icon "Done" at bounding box center [1068, 533] width 24 height 24
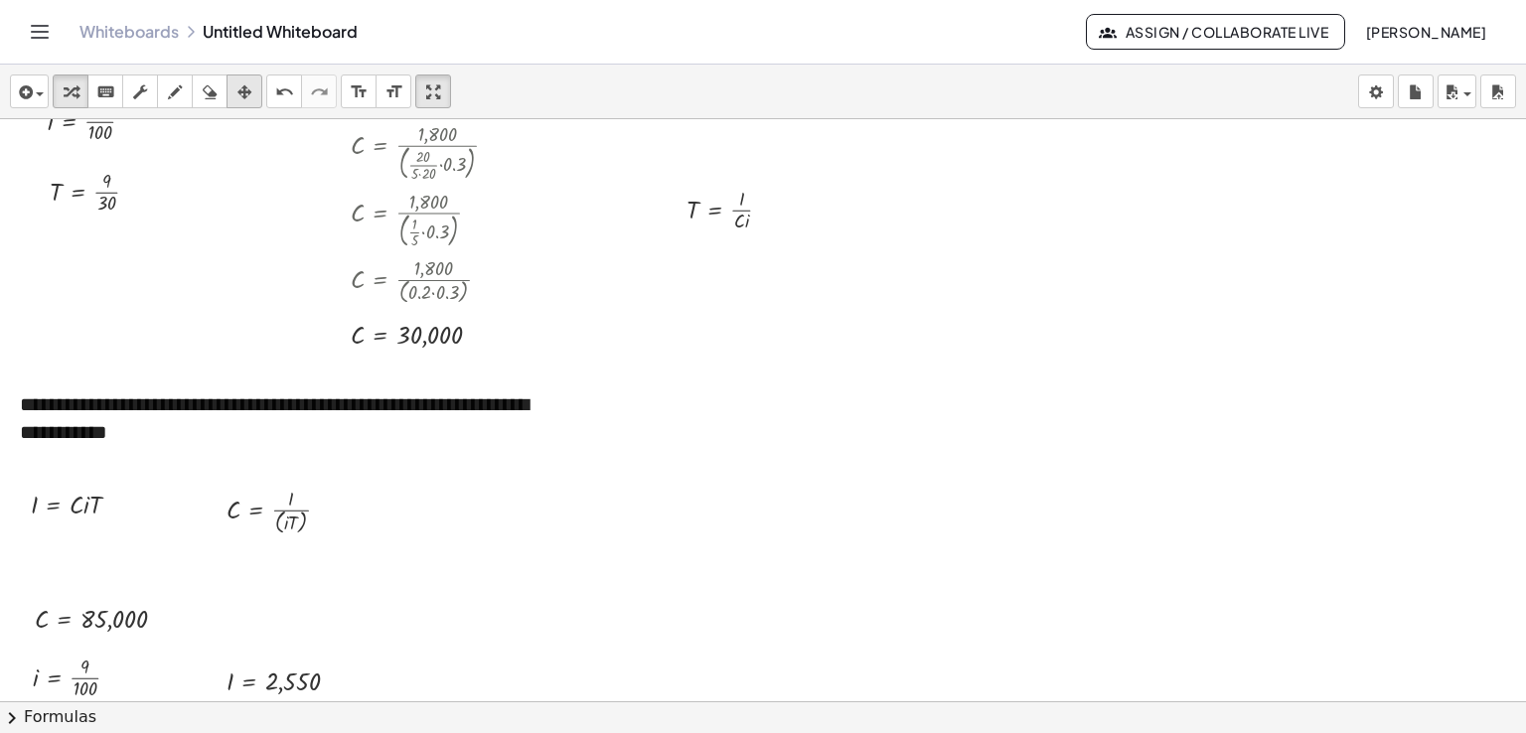
click at [247, 88] on icon "button" at bounding box center [244, 92] width 14 height 24
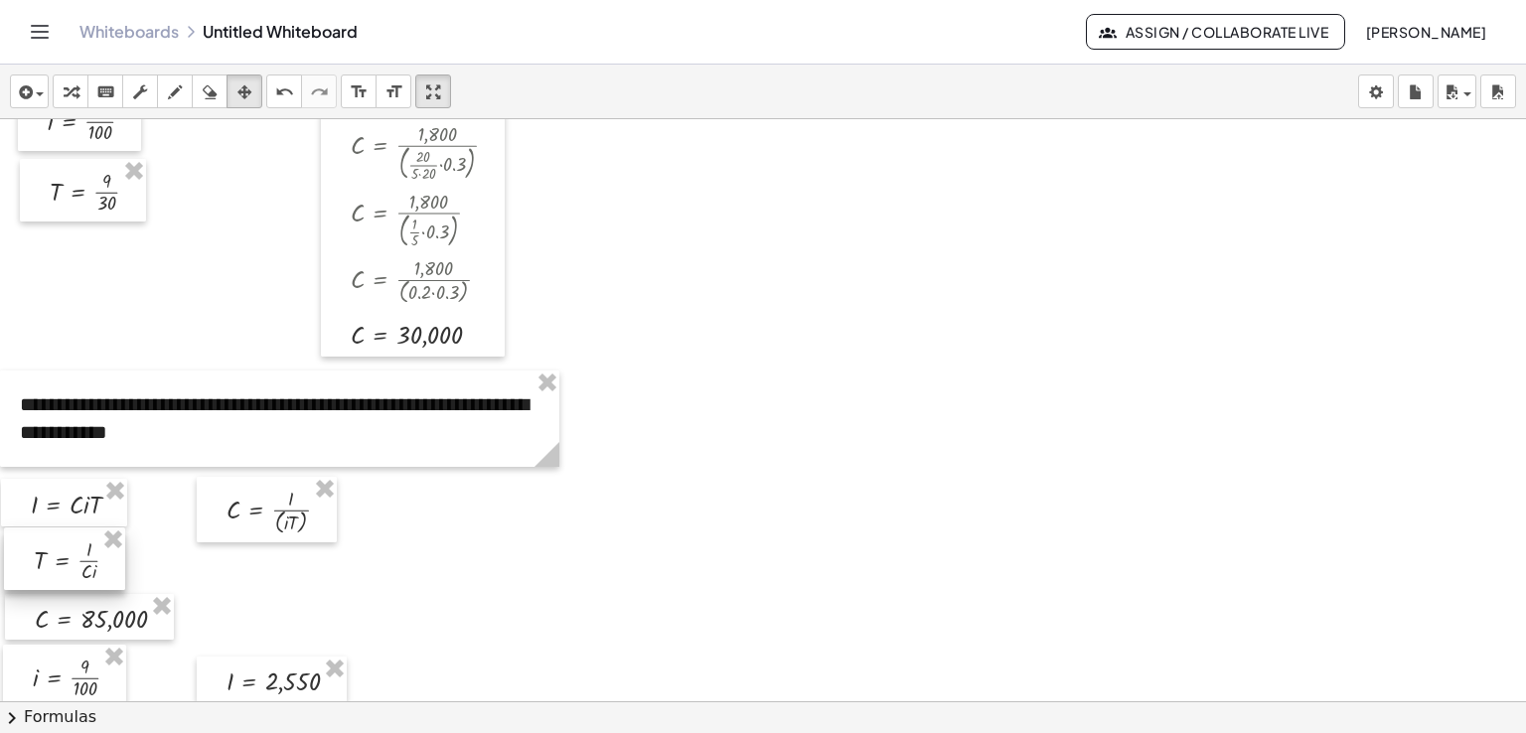
drag, startPoint x: 692, startPoint y: 194, endPoint x: 38, endPoint y: 545, distance: 743.2
click at [38, 545] on div at bounding box center [64, 559] width 121 height 63
click at [92, 84] on div "keyboard" at bounding box center [105, 91] width 26 height 24
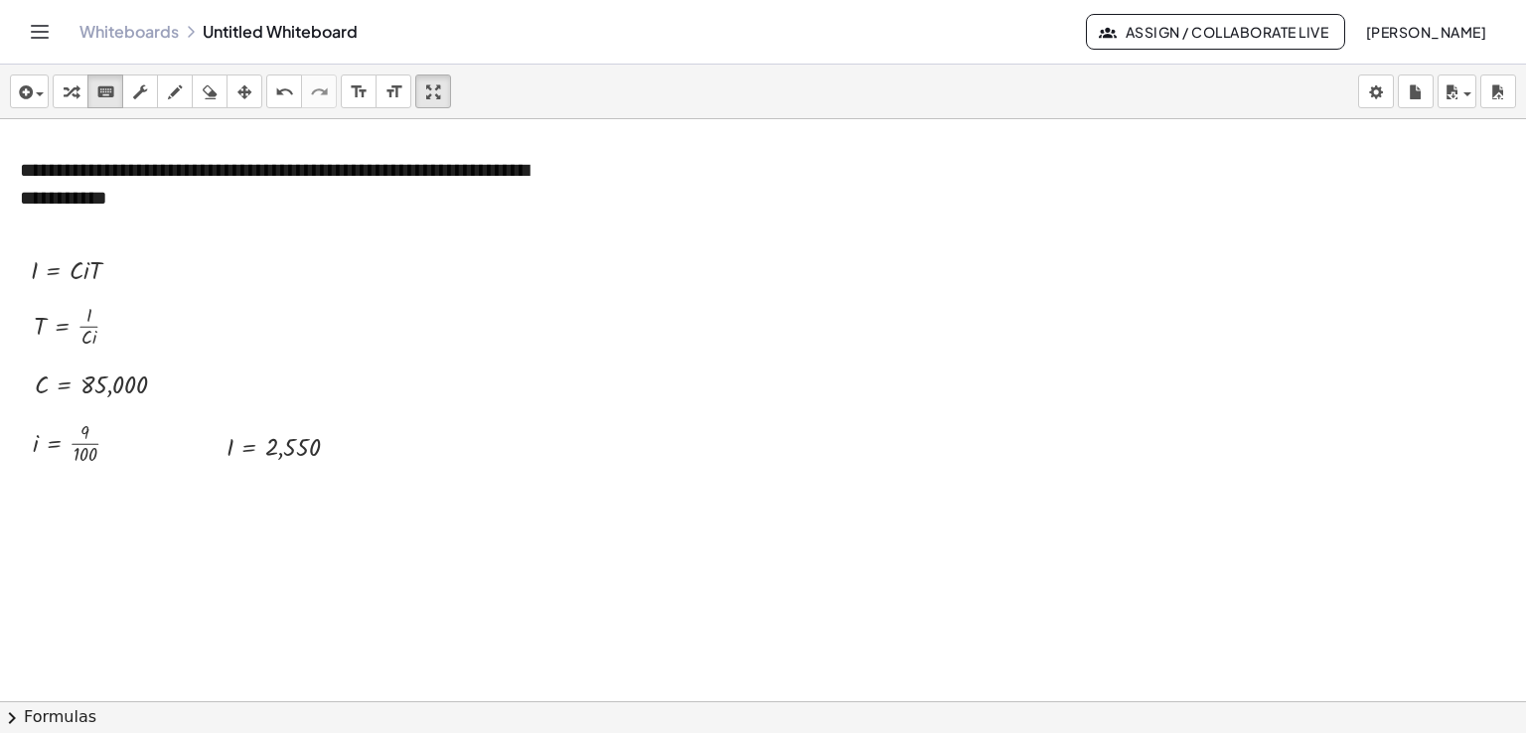
scroll to position [2728, 0]
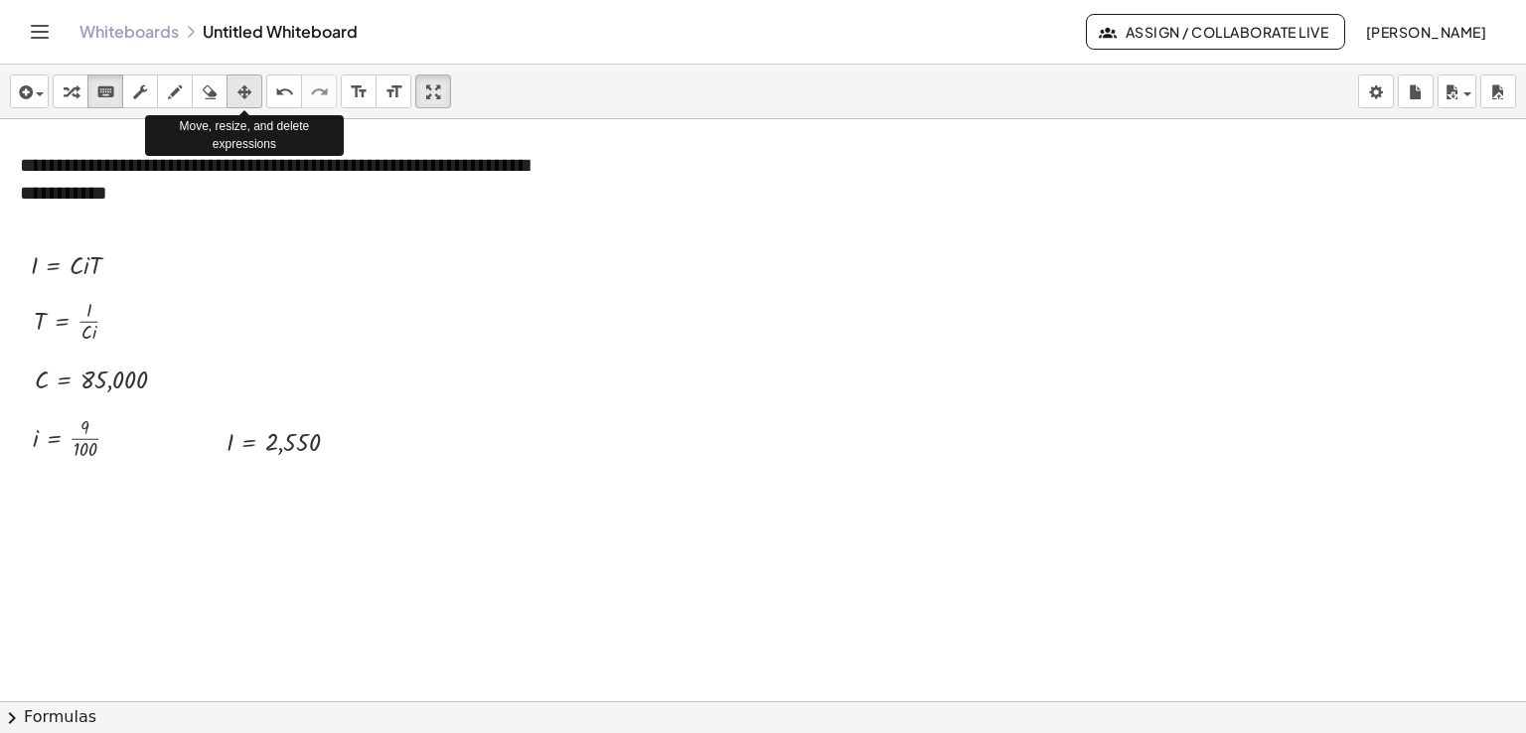
click at [252, 99] on div "button" at bounding box center [244, 91] width 26 height 24
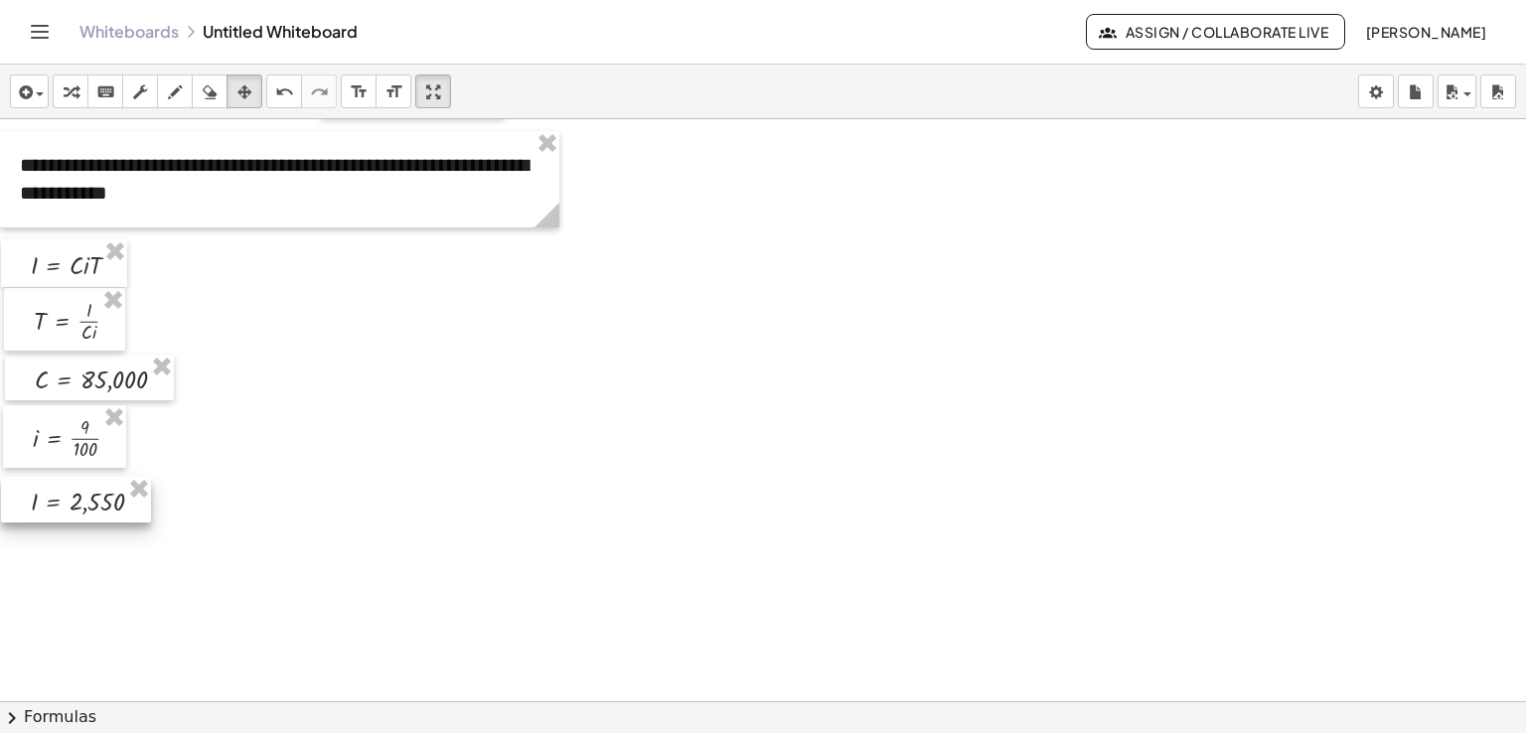
drag, startPoint x: 215, startPoint y: 434, endPoint x: 20, endPoint y: 493, distance: 203.3
click at [20, 493] on div at bounding box center [76, 500] width 150 height 47
click at [107, 89] on icon "keyboard" at bounding box center [105, 92] width 19 height 24
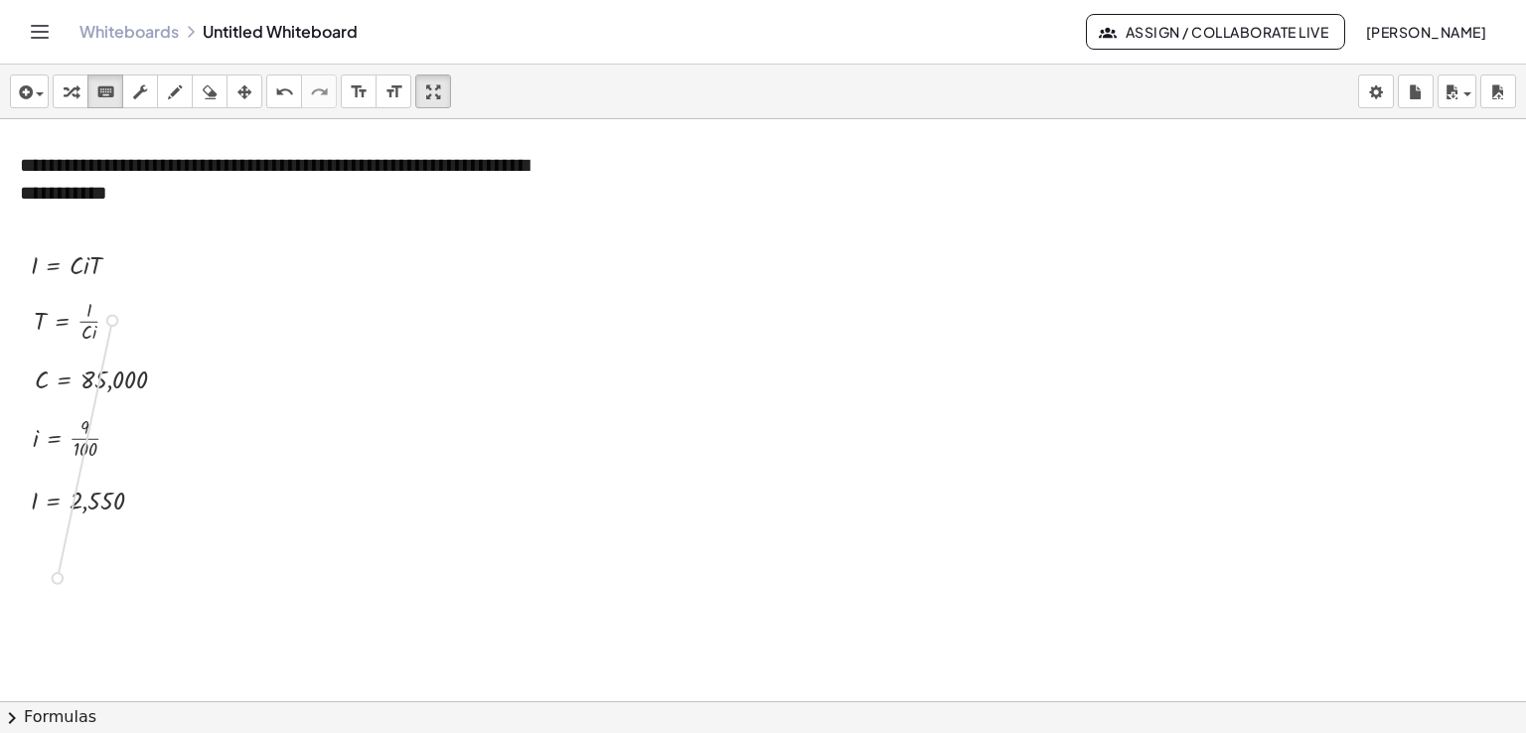
drag, startPoint x: 112, startPoint y: 323, endPoint x: 60, endPoint y: 573, distance: 255.8
drag, startPoint x: 32, startPoint y: 502, endPoint x: 79, endPoint y: 569, distance: 82.7
drag, startPoint x: 40, startPoint y: 382, endPoint x: 87, endPoint y: 649, distance: 270.5
drag, startPoint x: 33, startPoint y: 445, endPoint x: 126, endPoint y: 653, distance: 227.7
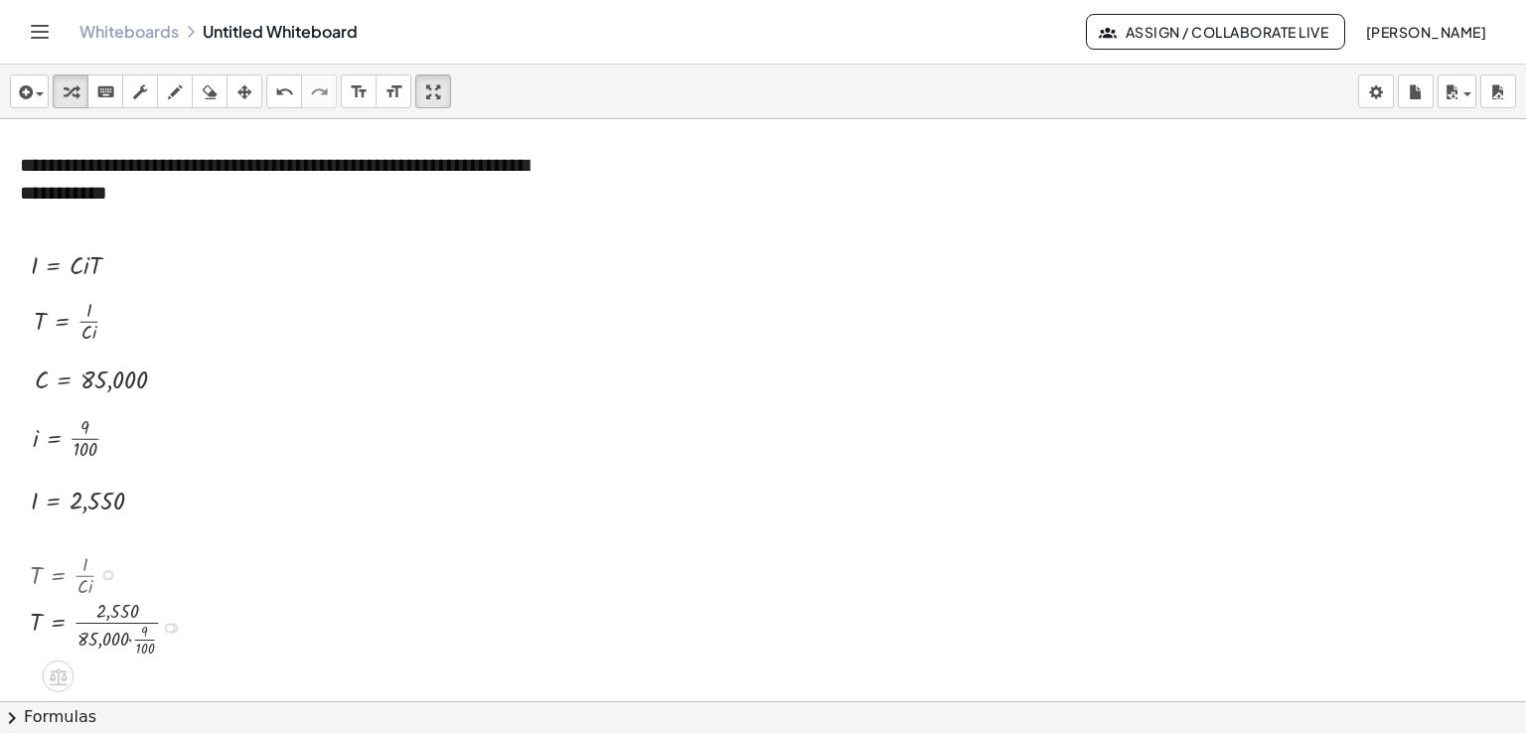
click at [140, 638] on div at bounding box center [113, 626] width 186 height 65
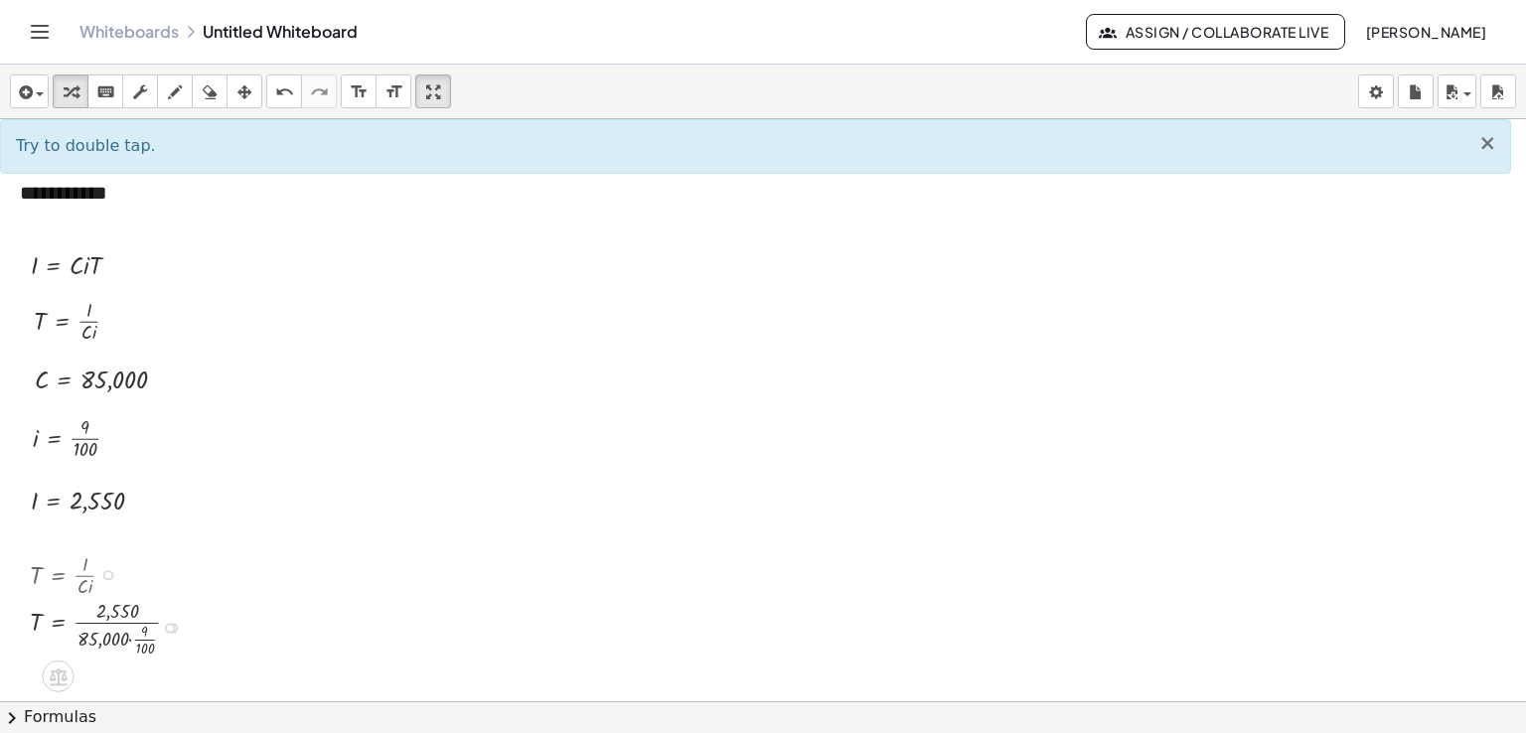
click at [129, 641] on div at bounding box center [113, 626] width 186 height 65
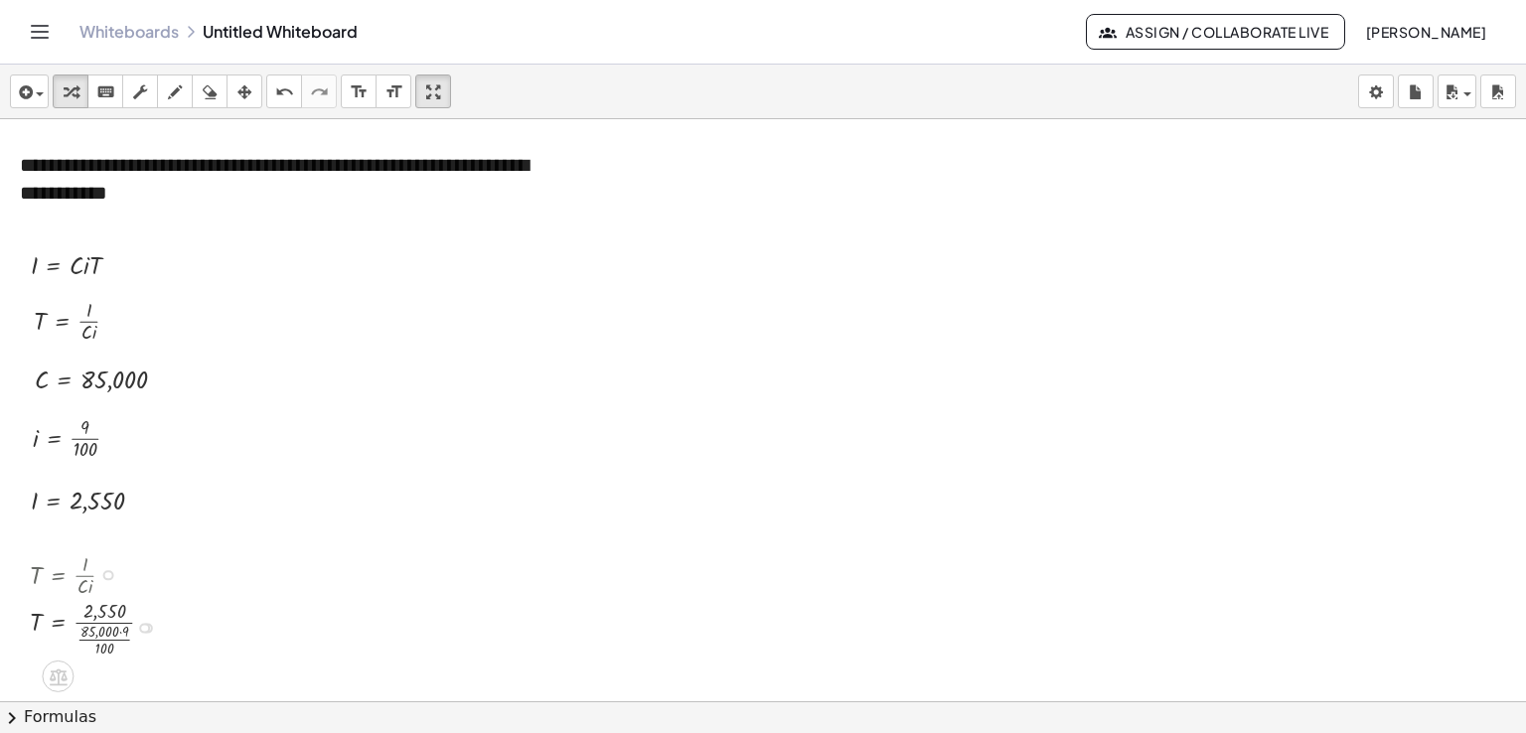
click at [103, 640] on div at bounding box center [100, 626] width 160 height 65
click at [121, 632] on div at bounding box center [100, 626] width 160 height 65
click at [106, 639] on div at bounding box center [98, 626] width 156 height 65
click at [99, 629] on div at bounding box center [94, 626] width 148 height 53
click at [84, 629] on div at bounding box center [80, 626] width 121 height 53
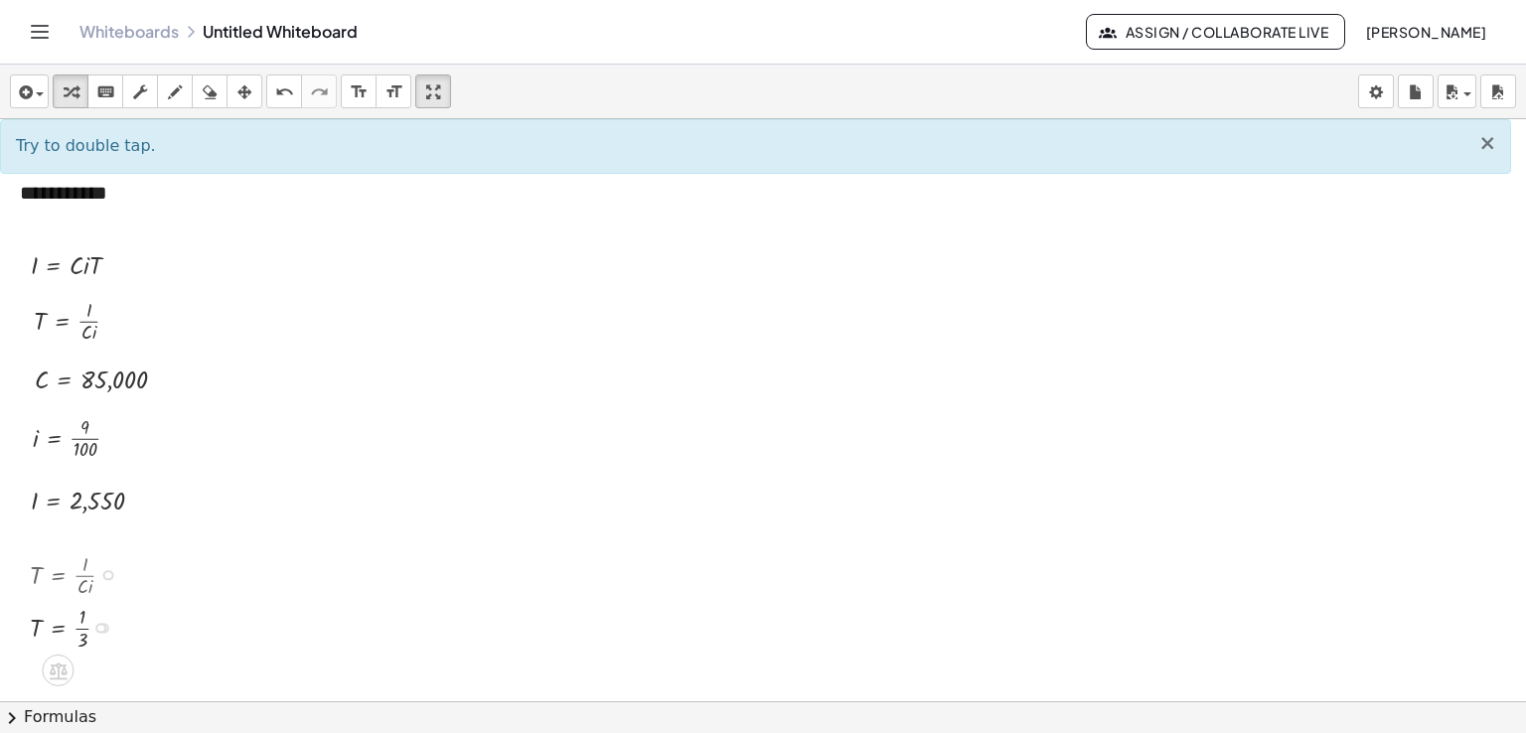
click at [84, 629] on div at bounding box center [80, 626] width 121 height 53
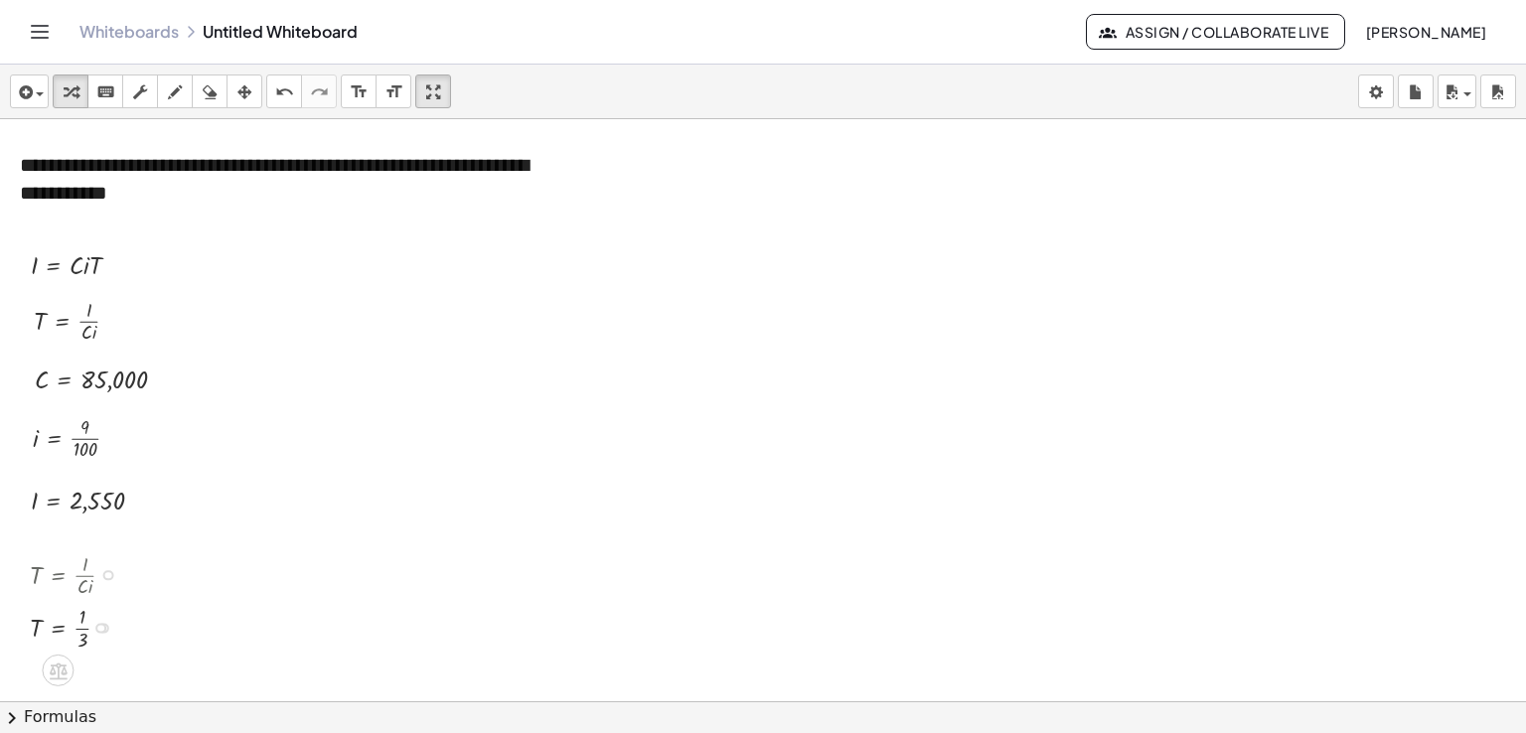
click at [84, 629] on div at bounding box center [80, 626] width 121 height 53
drag, startPoint x: 152, startPoint y: 625, endPoint x: 93, endPoint y: 771, distance: 157.4
click at [93, 732] on html "**********" at bounding box center [763, 366] width 1526 height 733
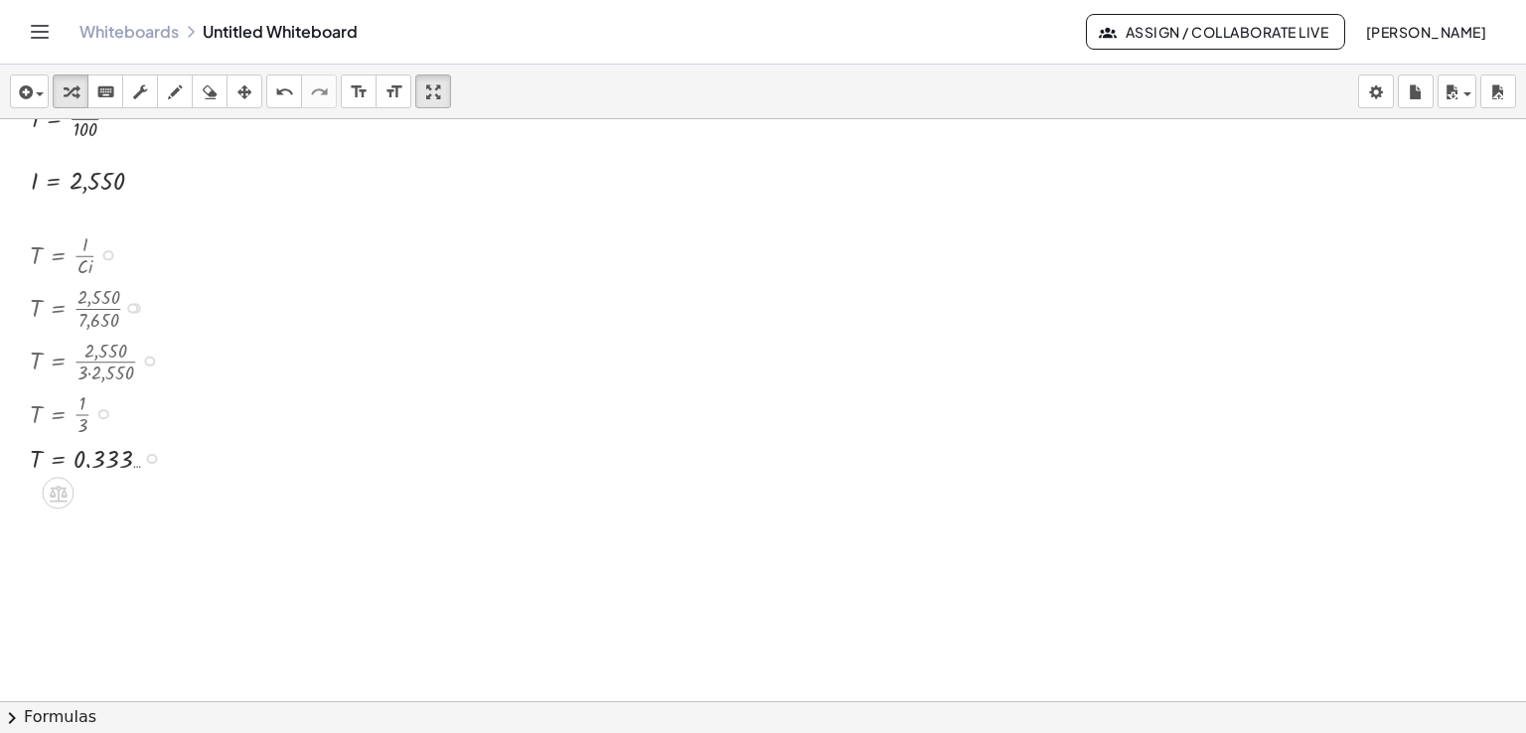
scroll to position [3055, 0]
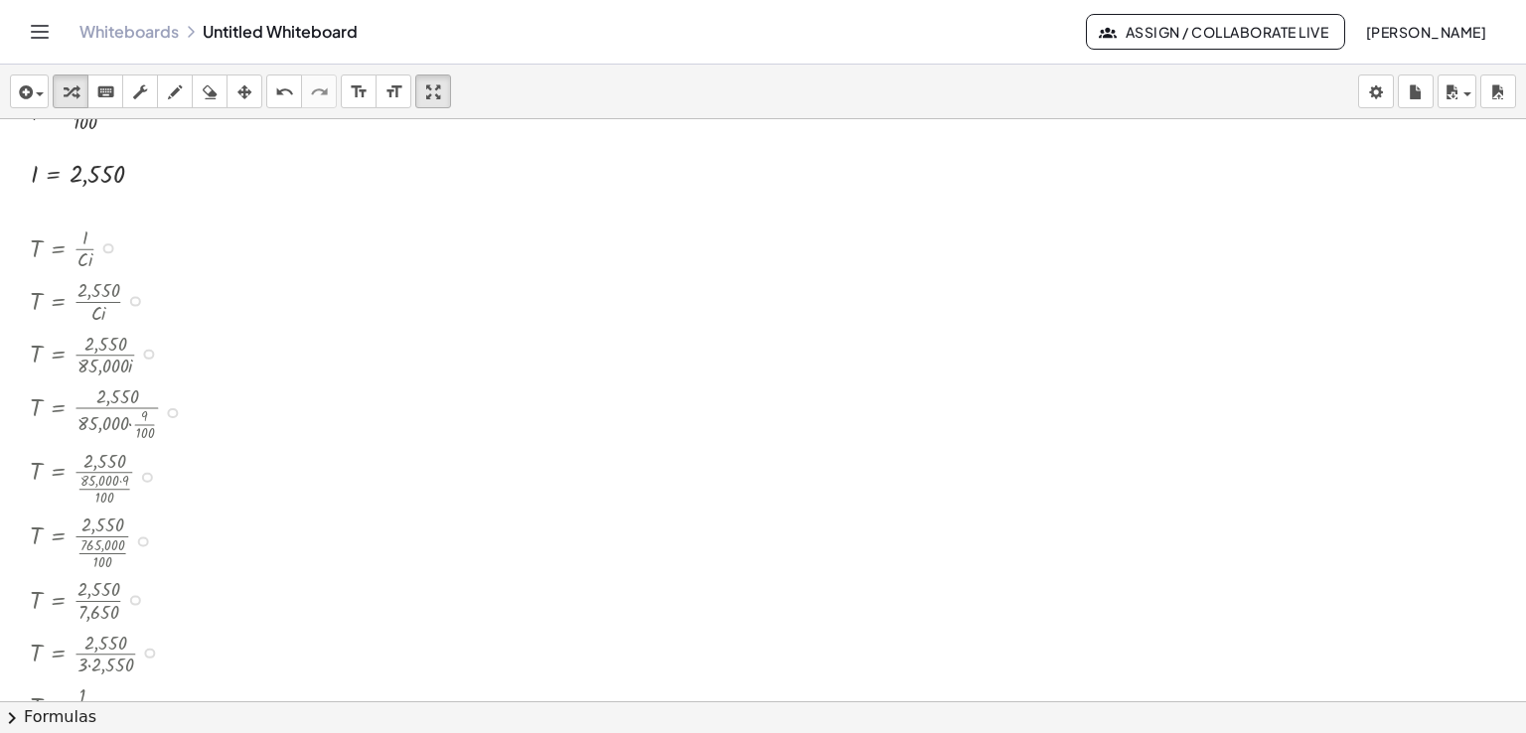
drag, startPoint x: 135, startPoint y: 296, endPoint x: 86, endPoint y: 626, distance: 333.4
click at [58, 248] on div "T = · I · C · i T = · 2,550 · C · i T = · 2,550 · 85,000 · i T = · 2,550 · 85,0…" at bounding box center [58, 248] width 0 height 0
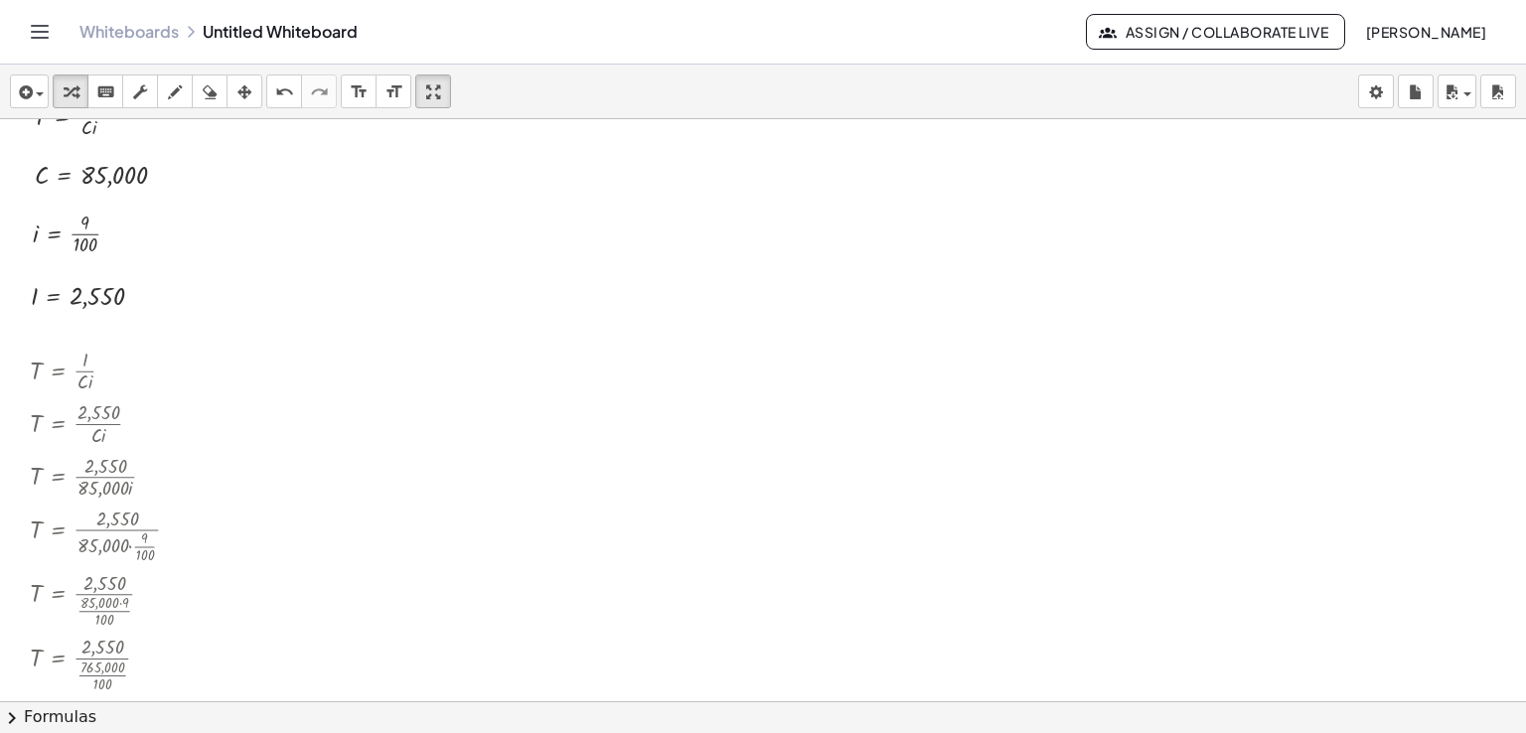
scroll to position [2921, 0]
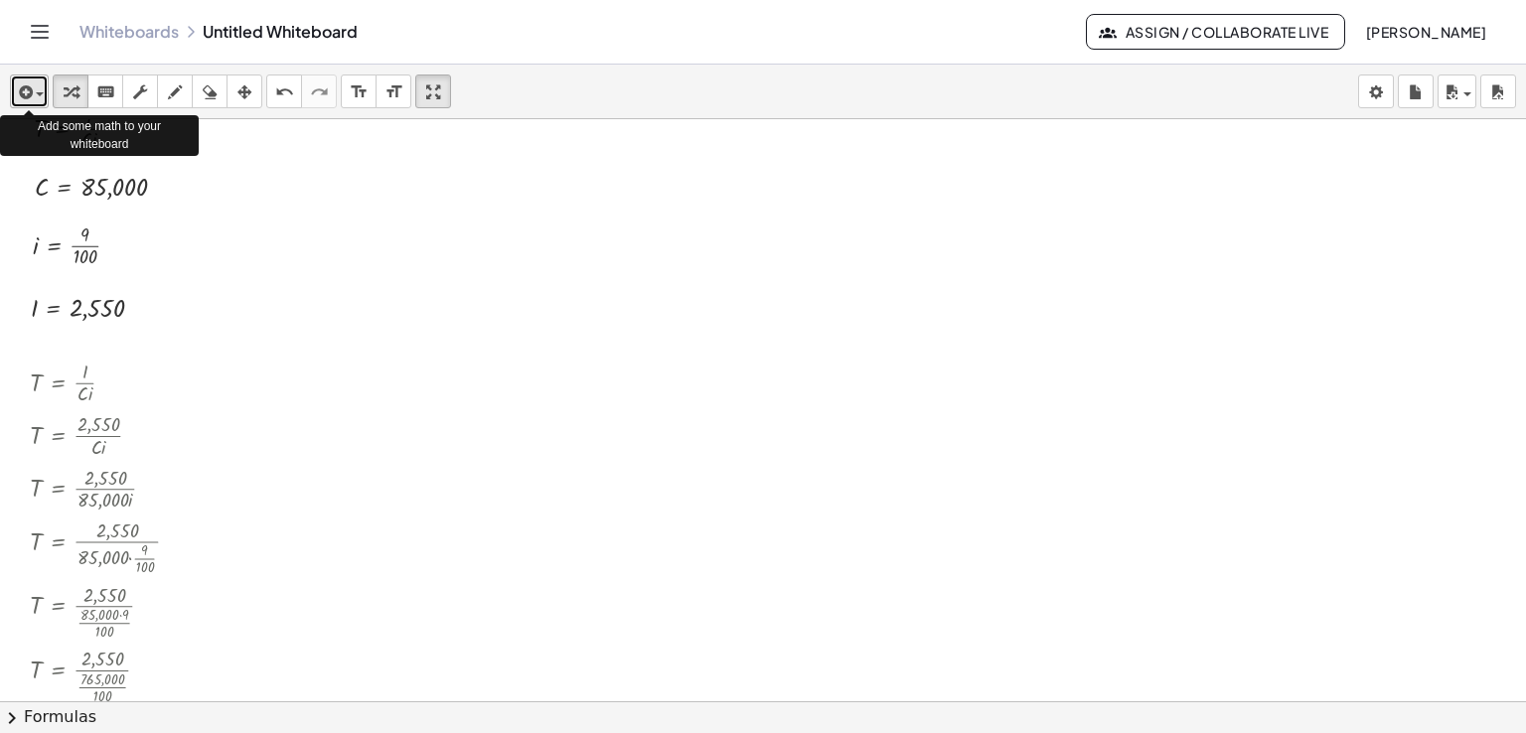
click at [40, 84] on div "button" at bounding box center [29, 91] width 29 height 24
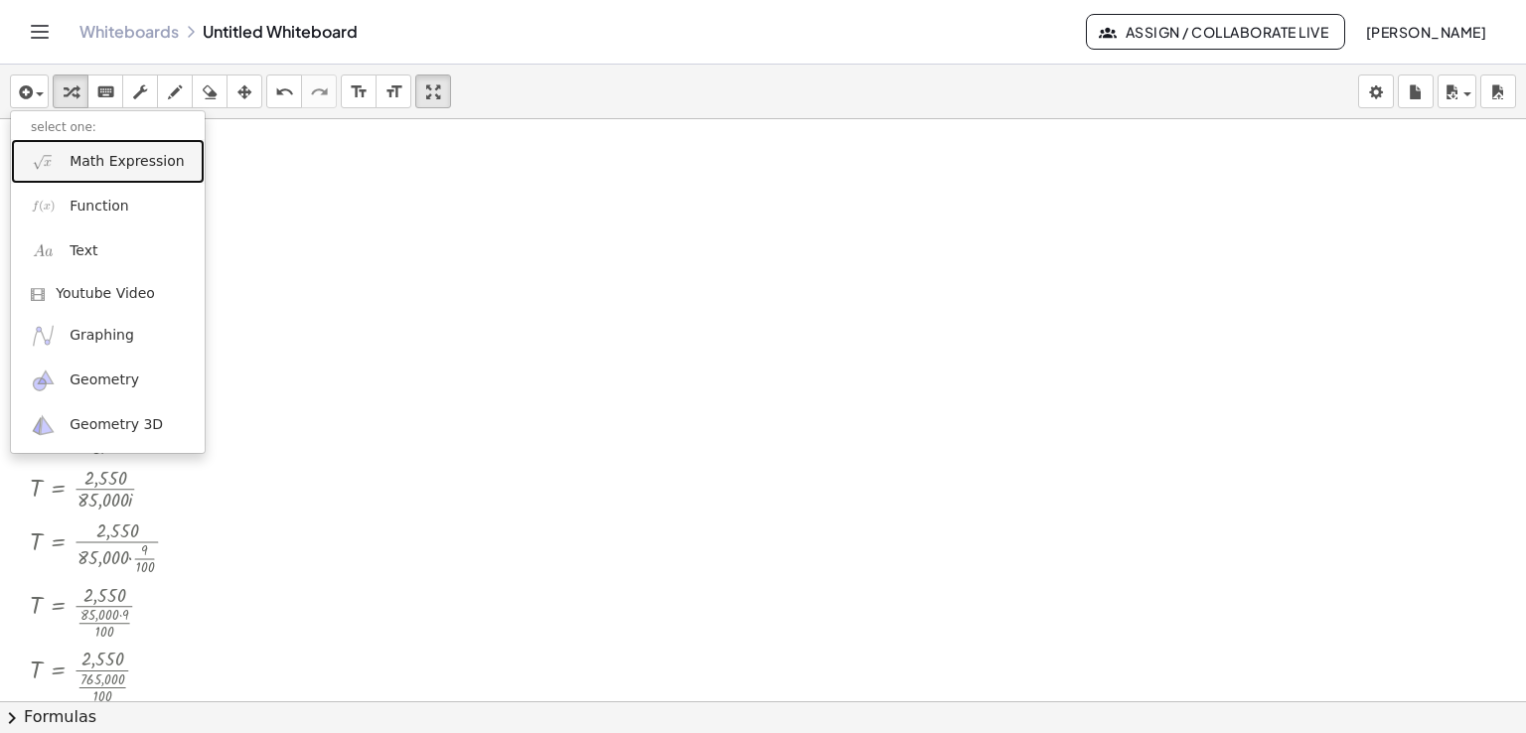
click at [80, 155] on span "Math Expression" at bounding box center [127, 162] width 114 height 20
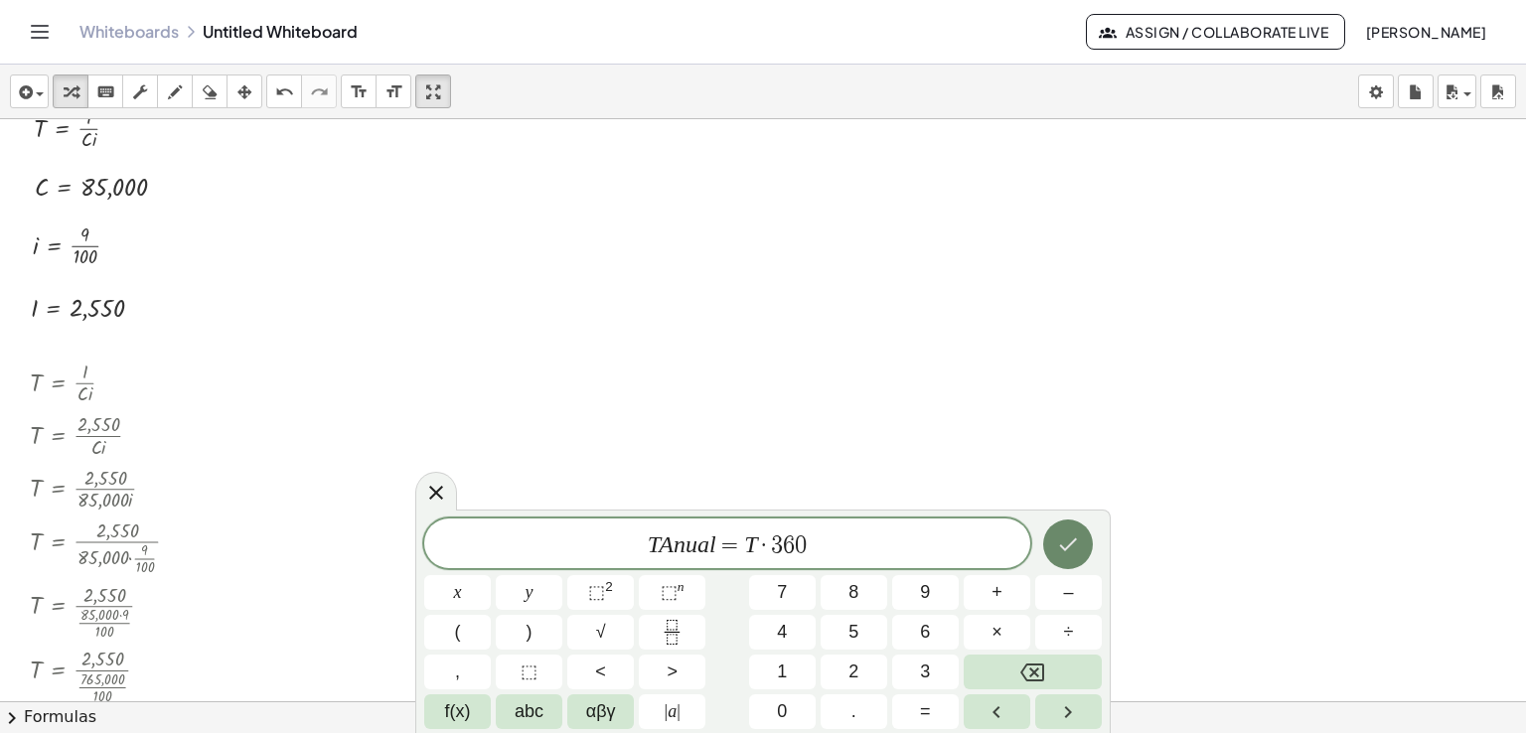
click at [1069, 536] on icon "Done" at bounding box center [1068, 544] width 24 height 24
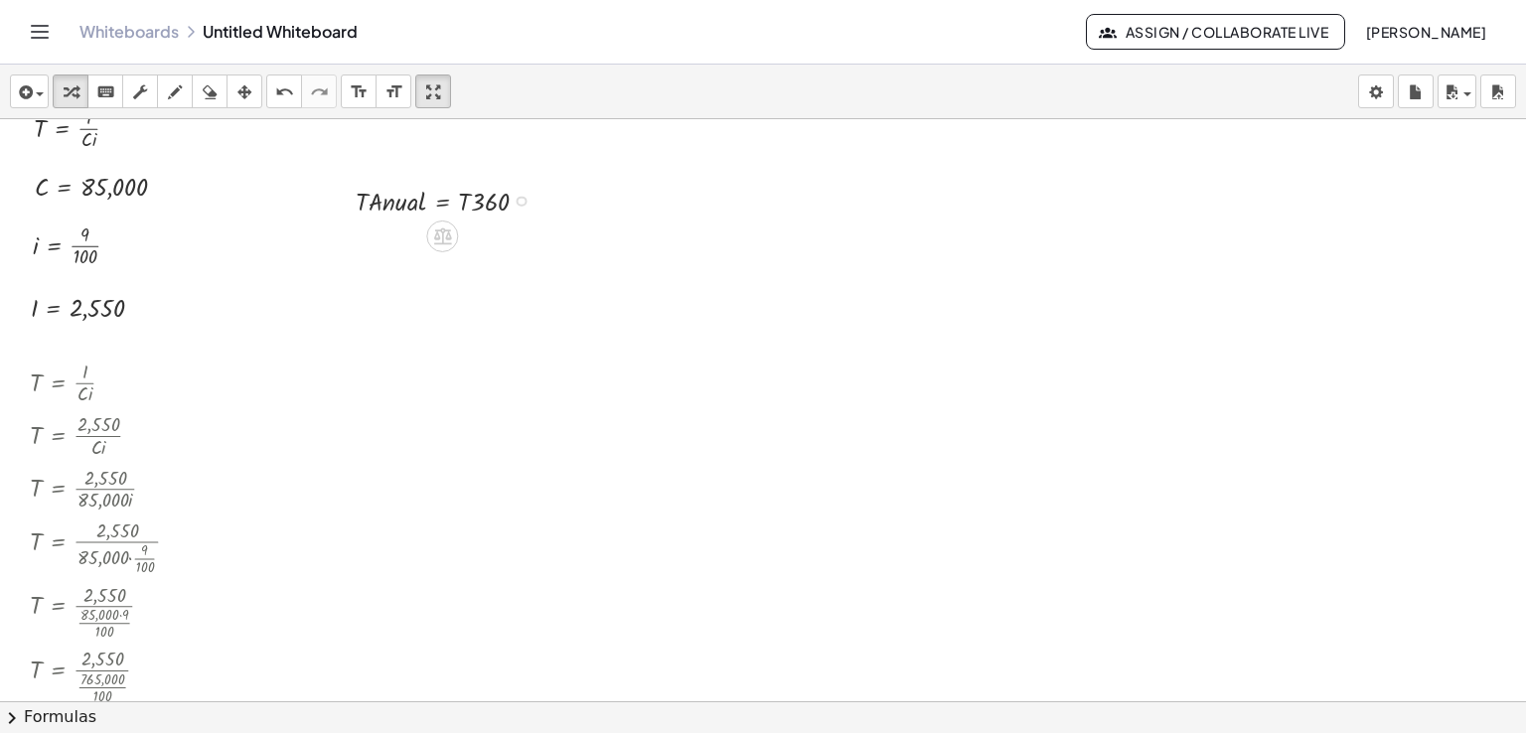
click at [376, 197] on div at bounding box center [450, 200] width 209 height 38
click at [371, 199] on div at bounding box center [450, 200] width 209 height 38
click at [370, 204] on div at bounding box center [450, 200] width 209 height 38
drag, startPoint x: 441, startPoint y: 200, endPoint x: 399, endPoint y: 247, distance: 63.4
click at [240, 89] on icon "button" at bounding box center [244, 92] width 14 height 24
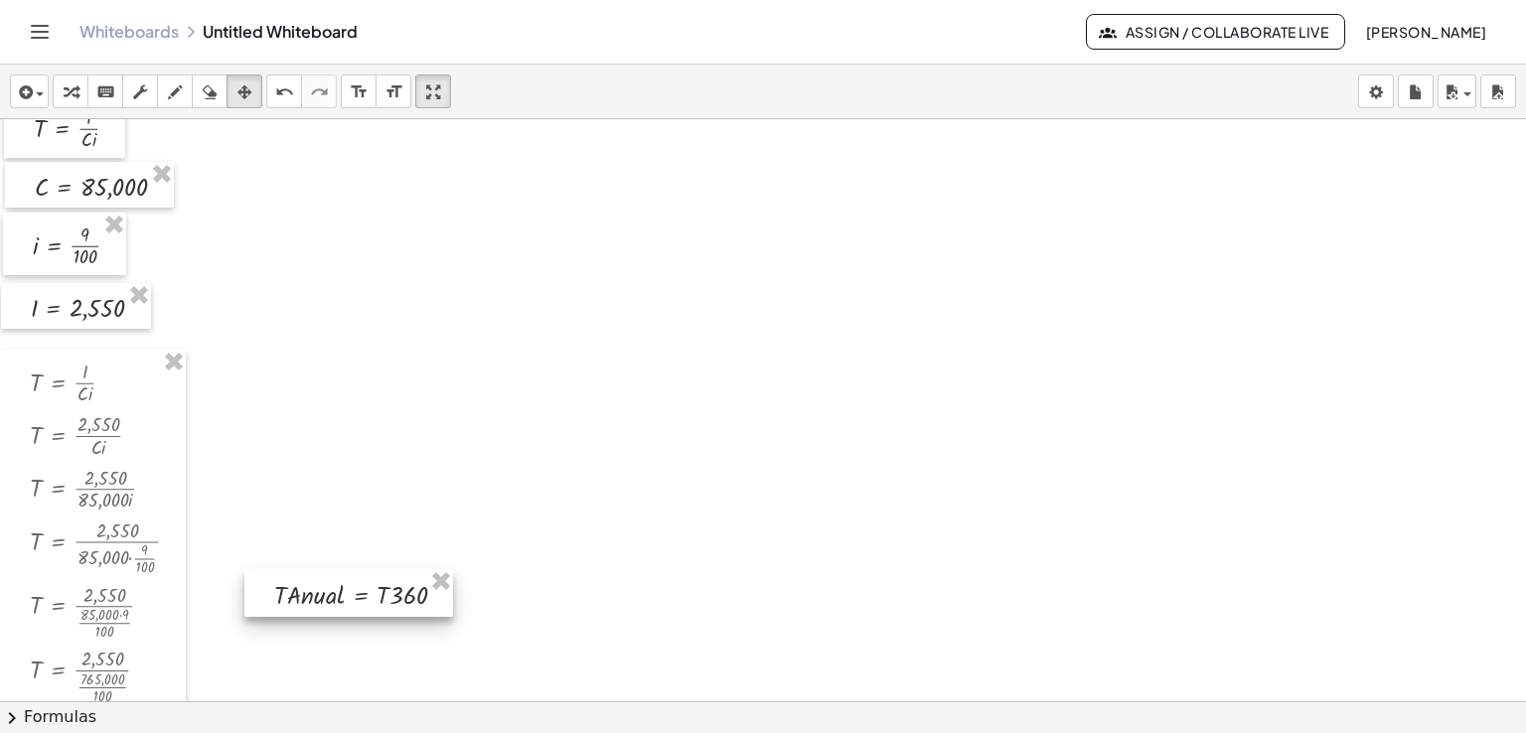
drag, startPoint x: 387, startPoint y: 196, endPoint x: 315, endPoint y: 593, distance: 403.9
click at [315, 593] on div at bounding box center [348, 593] width 209 height 48
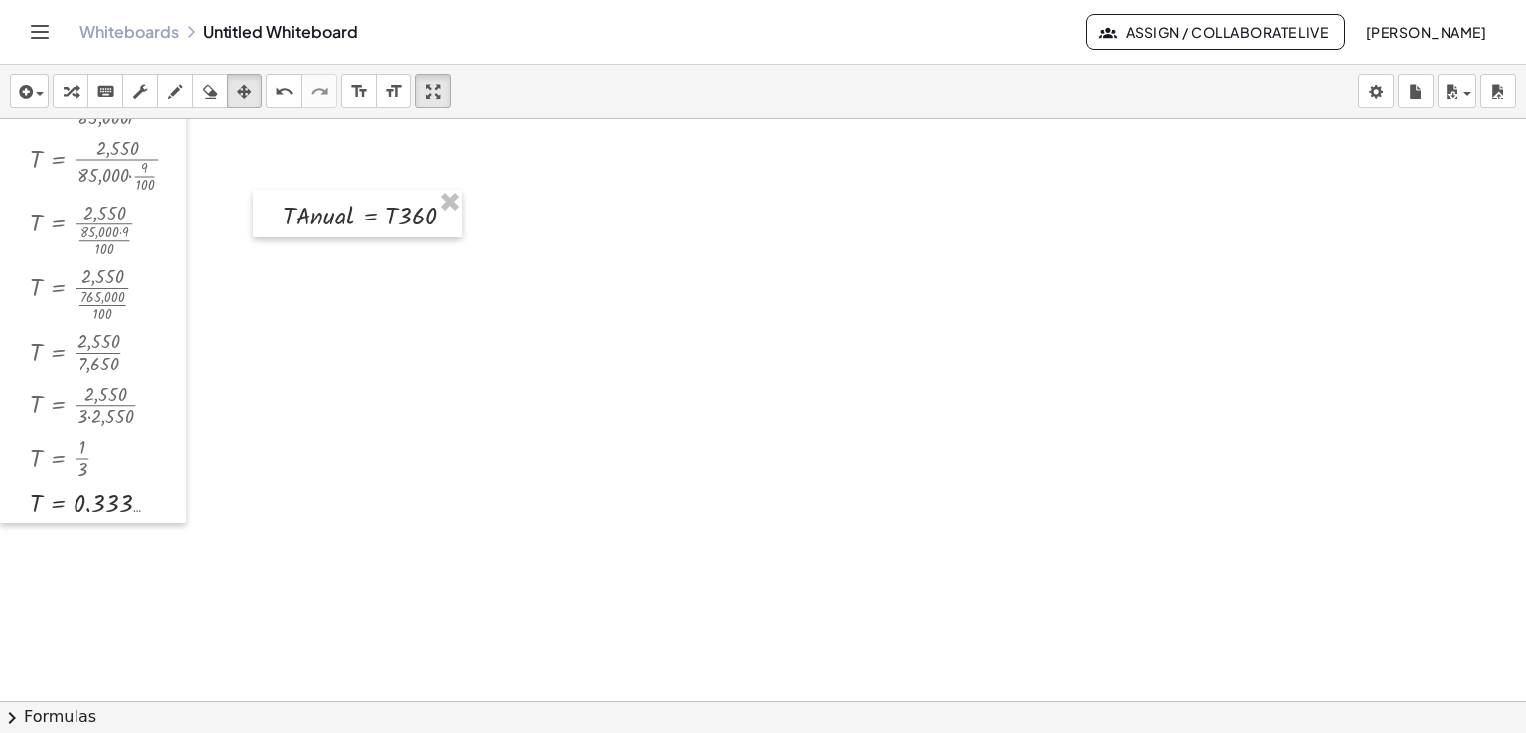
scroll to position [3297, 0]
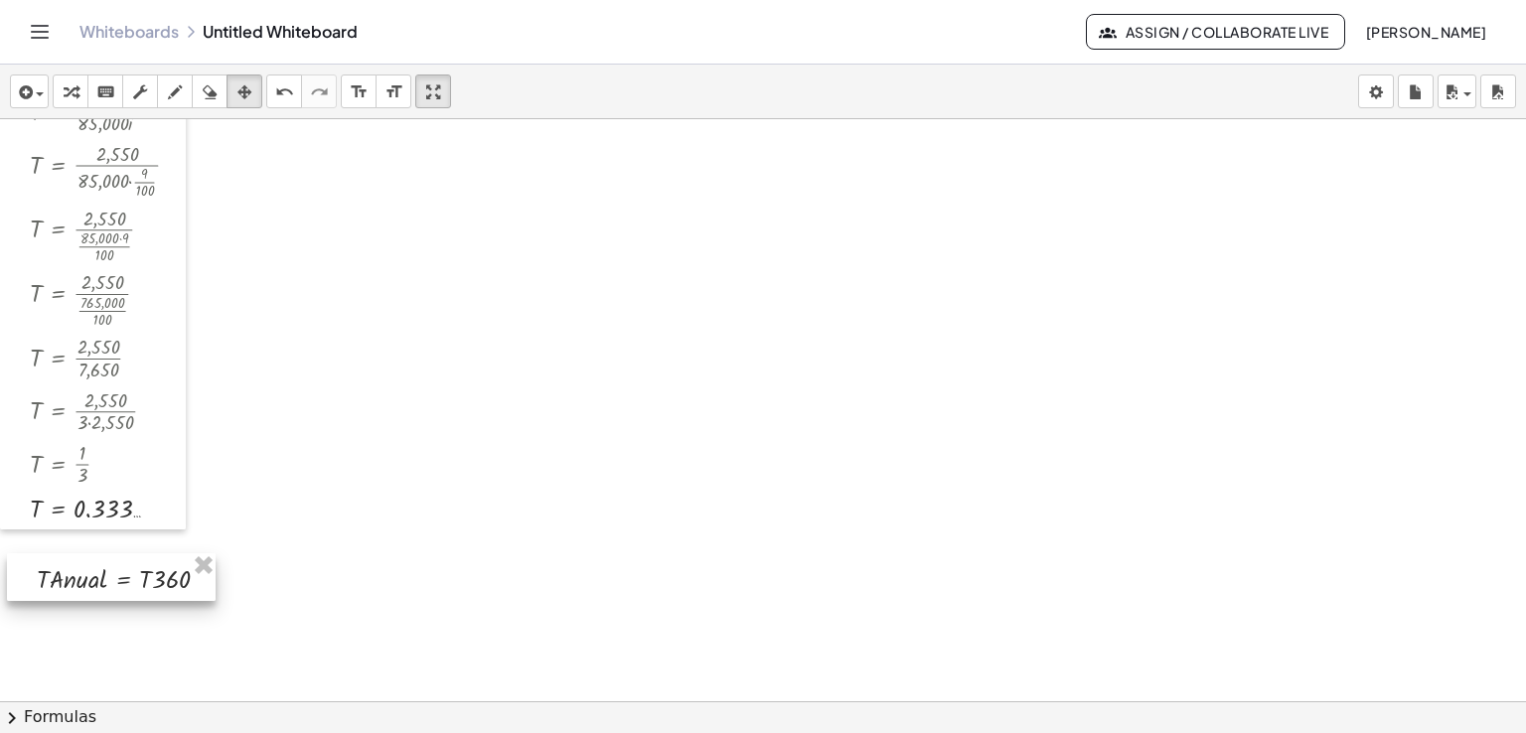
drag, startPoint x: 348, startPoint y: 204, endPoint x: 101, endPoint y: 561, distance: 434.3
click at [101, 561] on div at bounding box center [111, 577] width 209 height 48
drag, startPoint x: 85, startPoint y: 575, endPoint x: 29, endPoint y: 721, distance: 156.6
click at [185, 601] on div at bounding box center [217, 583] width 209 height 48
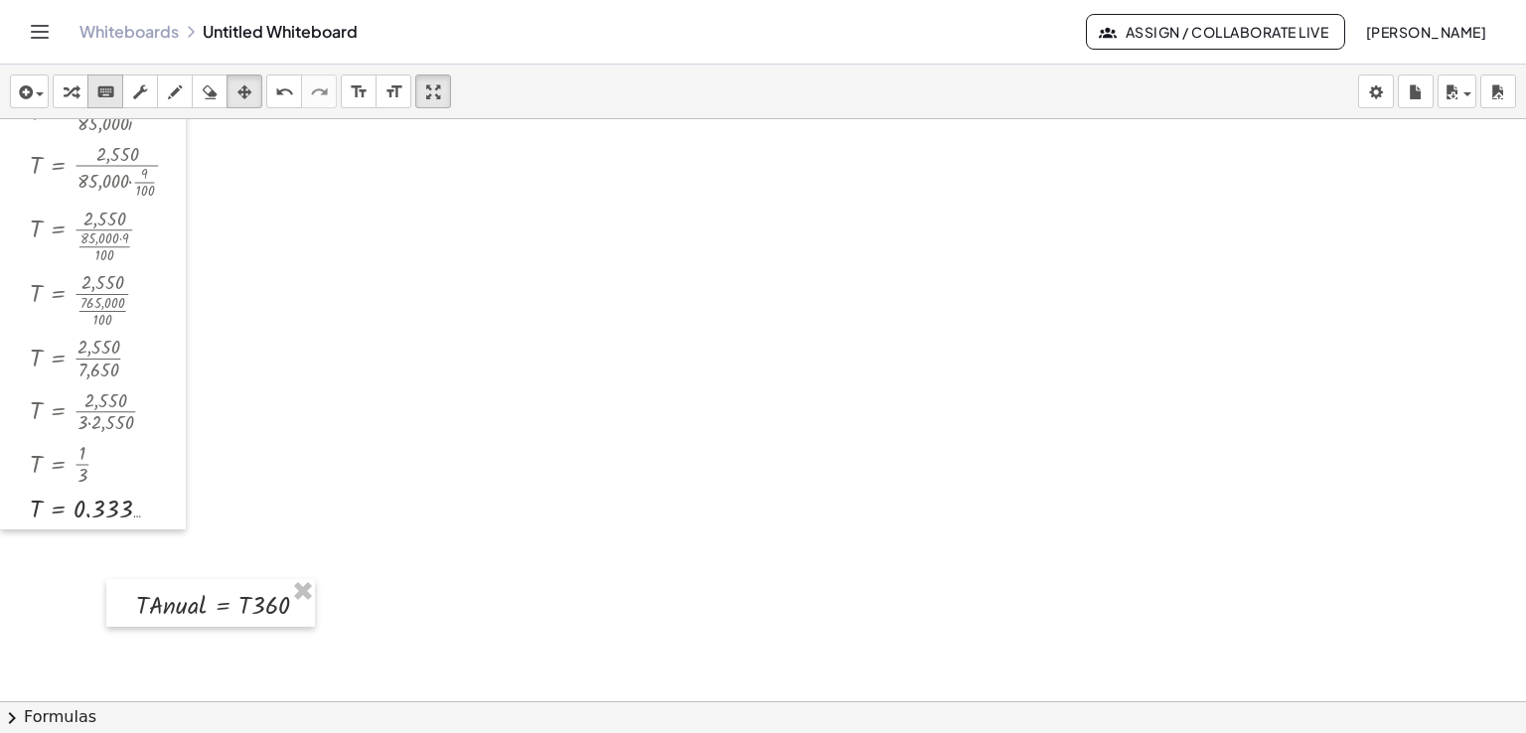
click at [113, 92] on icon "keyboard" at bounding box center [105, 92] width 19 height 24
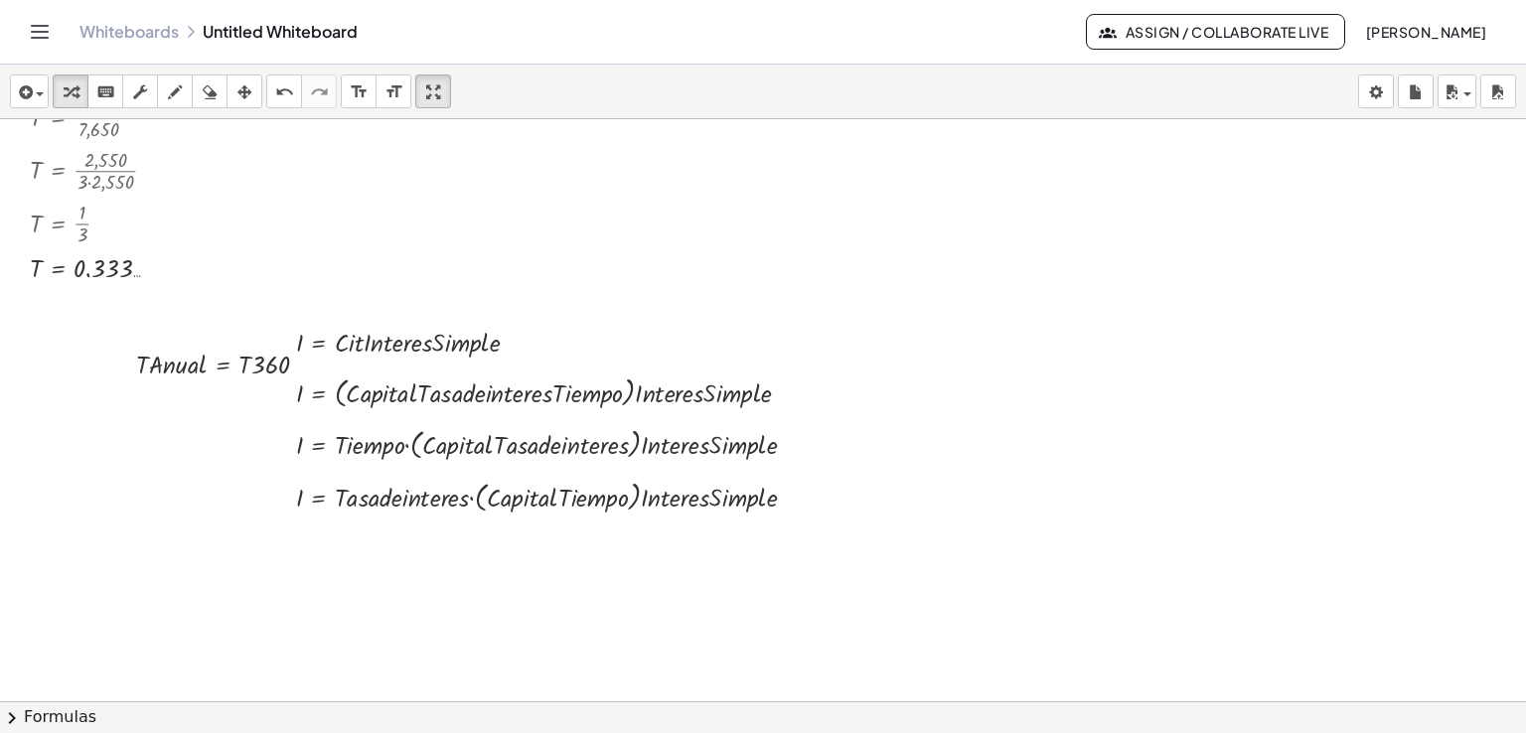
scroll to position [3552, 0]
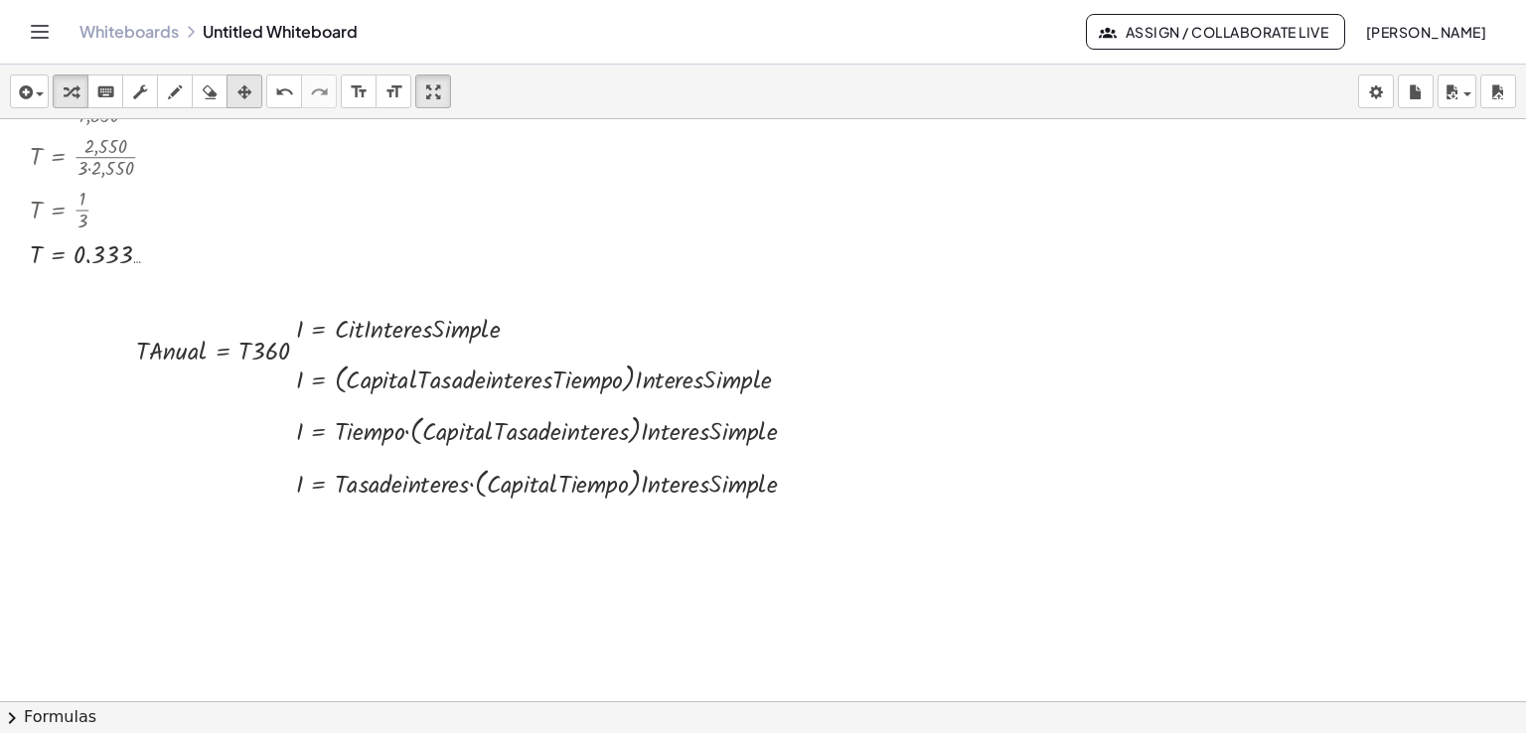
click at [249, 90] on icon "button" at bounding box center [244, 92] width 14 height 24
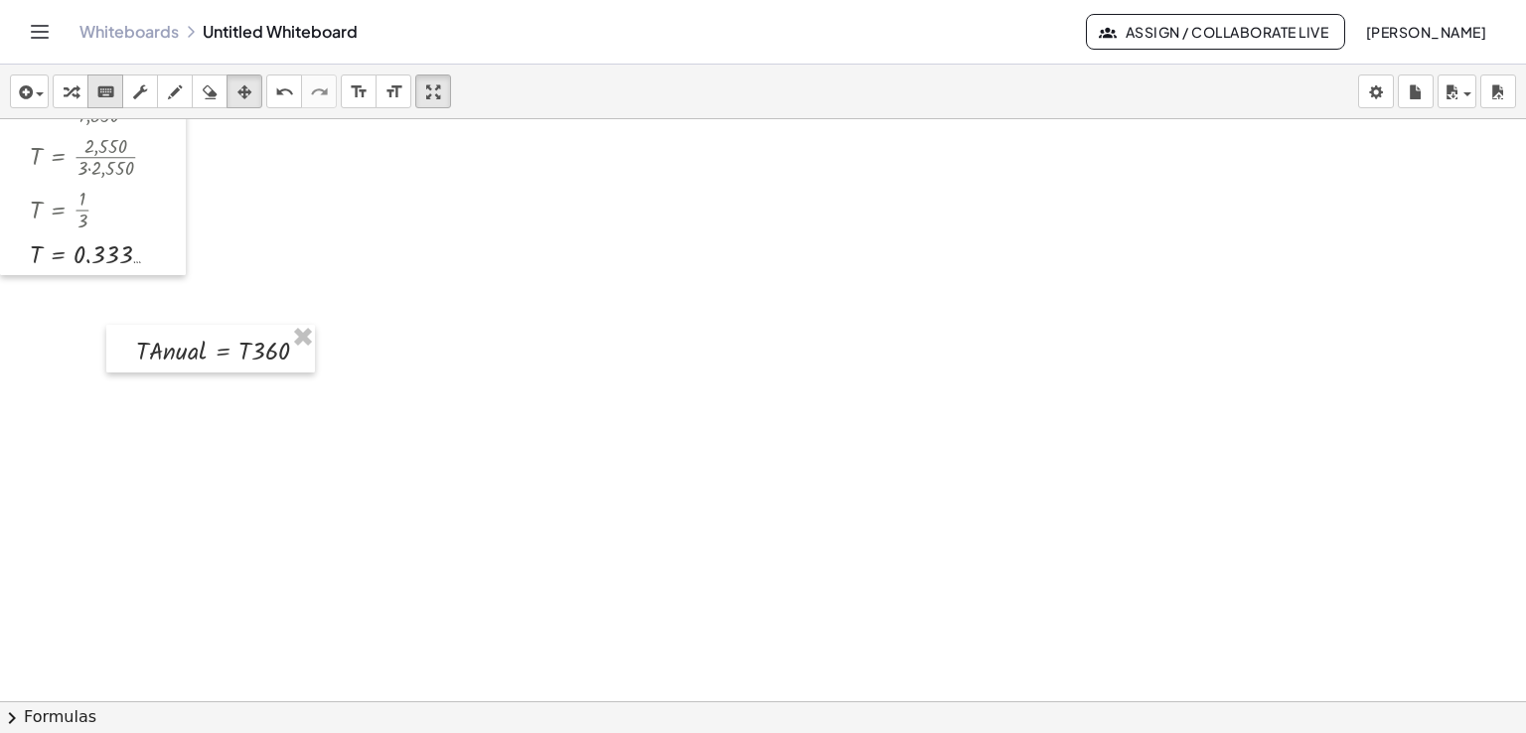
click at [105, 84] on icon "keyboard" at bounding box center [105, 92] width 19 height 24
drag, startPoint x: 234, startPoint y: 361, endPoint x: 250, endPoint y: 379, distance: 23.9
drag, startPoint x: 193, startPoint y: 349, endPoint x: 211, endPoint y: 394, distance: 49.1
click at [222, 354] on div at bounding box center [213, 351] width 154 height 28
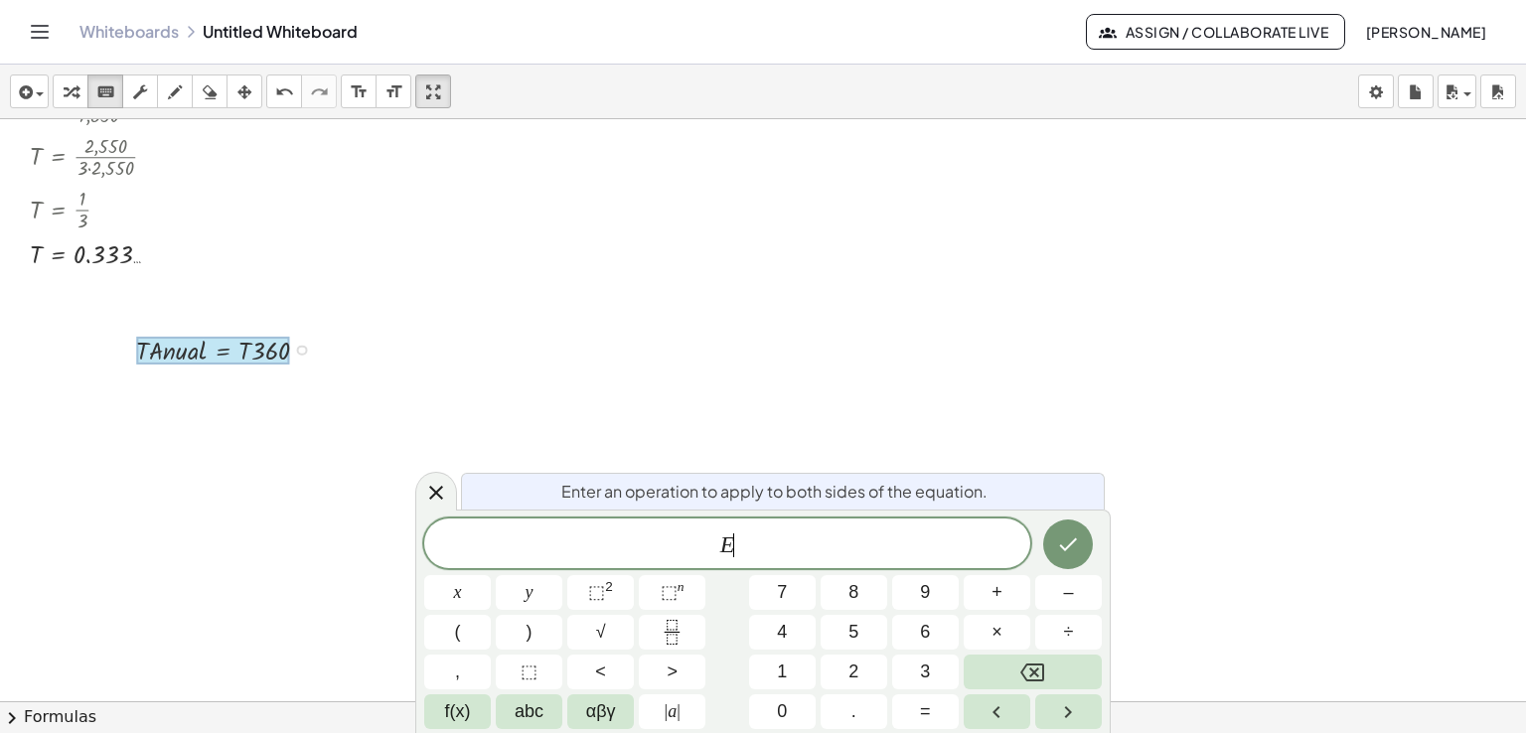
click at [222, 354] on div at bounding box center [213, 351] width 154 height 28
click at [440, 491] on icon at bounding box center [436, 493] width 24 height 24
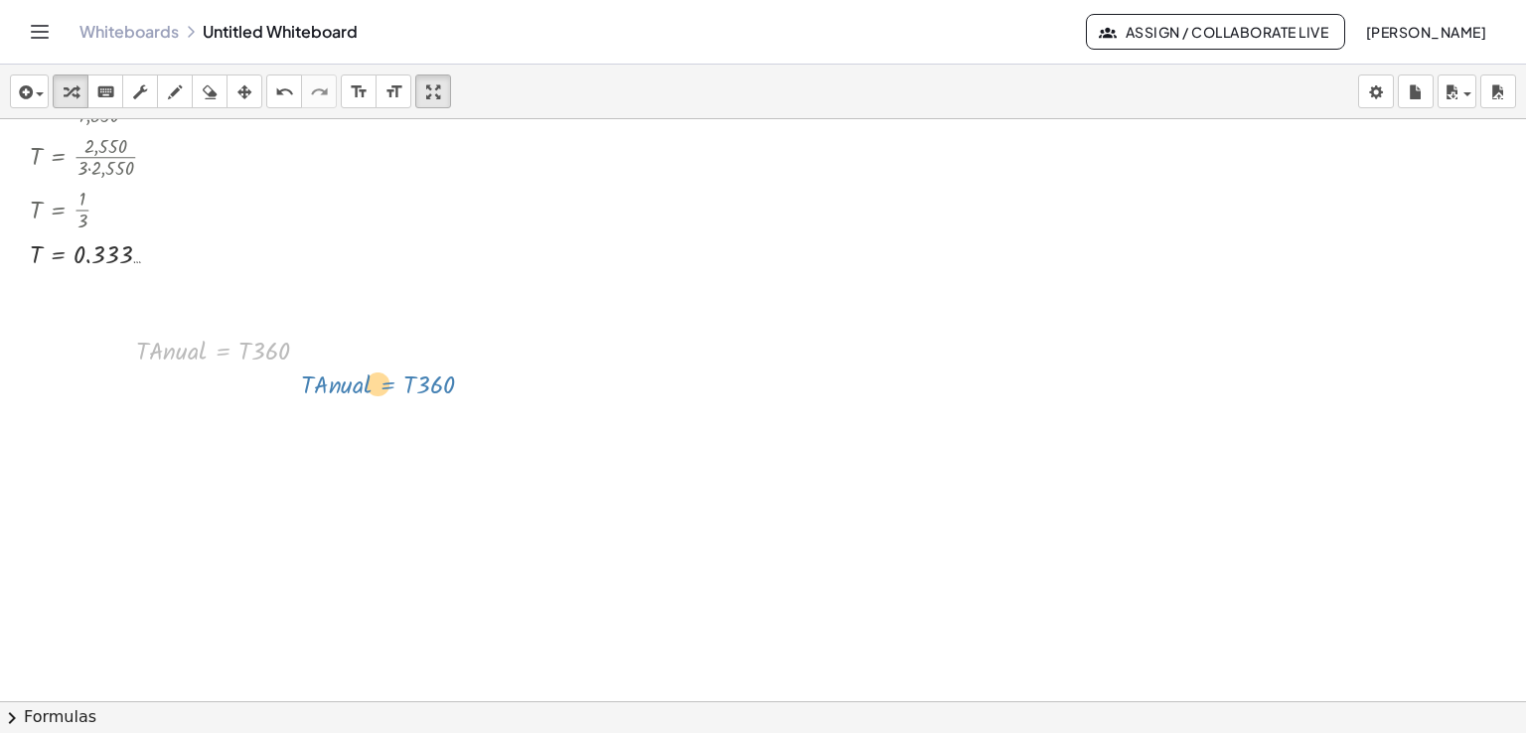
drag, startPoint x: 223, startPoint y: 352, endPoint x: 389, endPoint y: 388, distance: 170.9
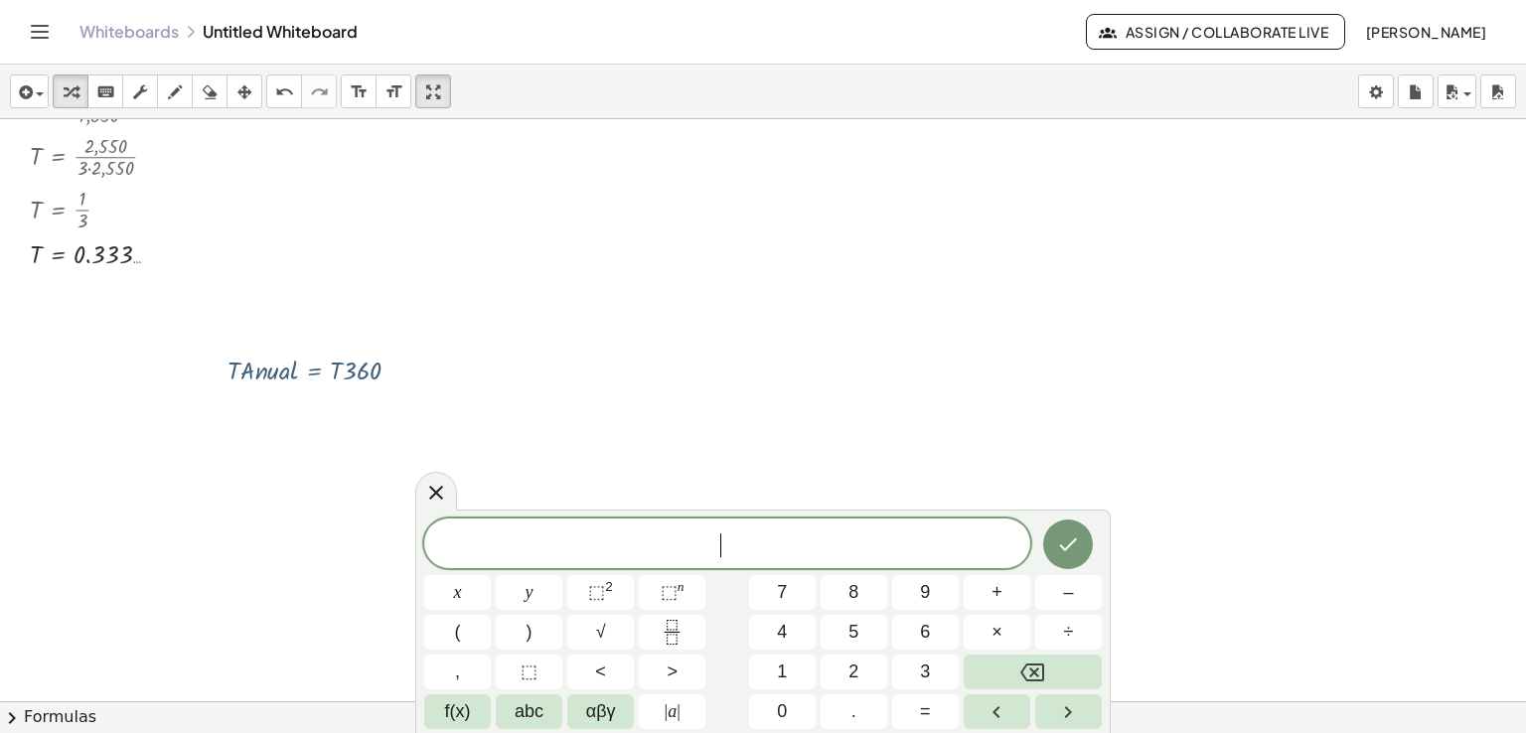
click at [310, 359] on div at bounding box center [230, 349] width 209 height 38
drag, startPoint x: 218, startPoint y: 355, endPoint x: 429, endPoint y: 410, distance: 218.8
click at [429, 479] on div at bounding box center [436, 491] width 42 height 39
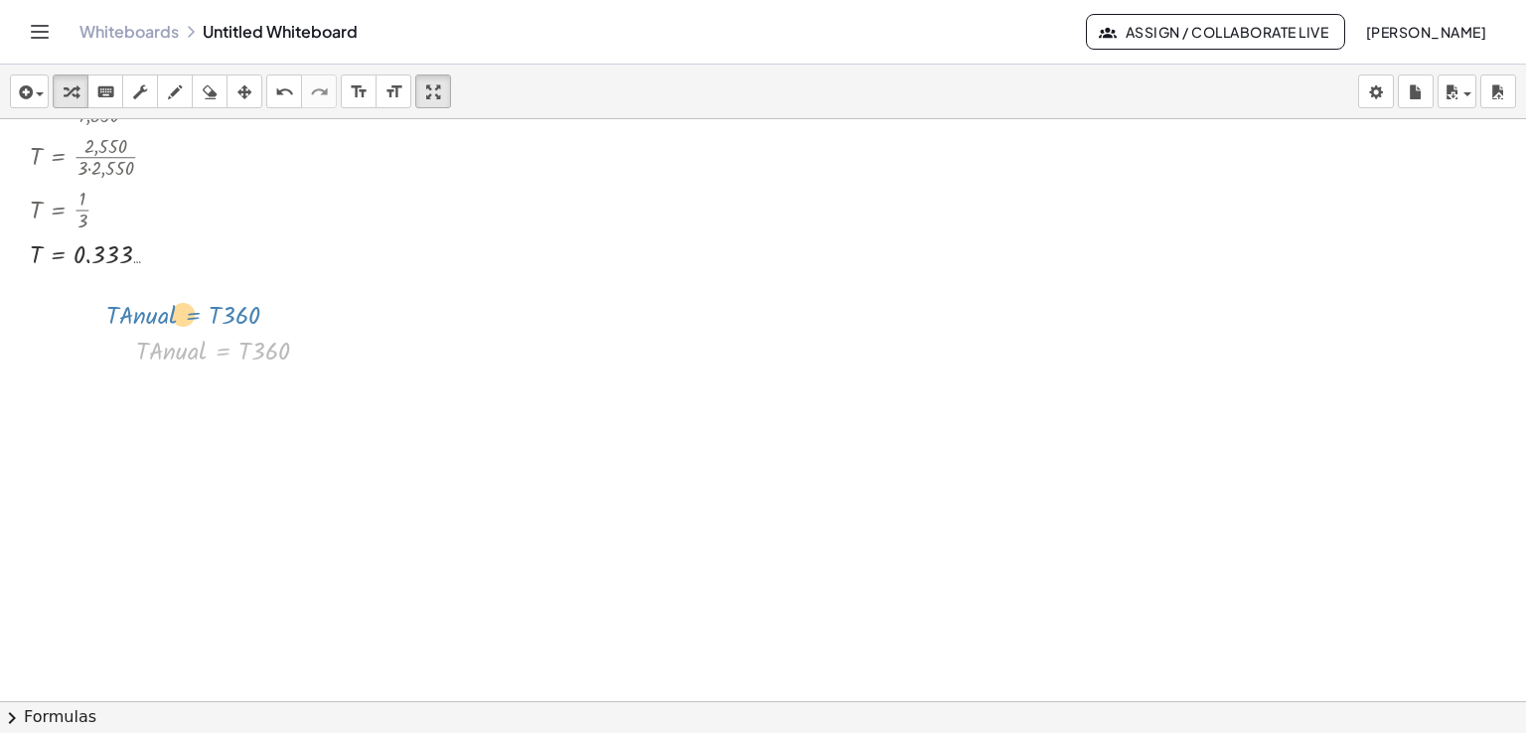
drag, startPoint x: 219, startPoint y: 348, endPoint x: 191, endPoint y: 304, distance: 51.8
click at [117, 360] on div at bounding box center [121, 349] width 30 height 48
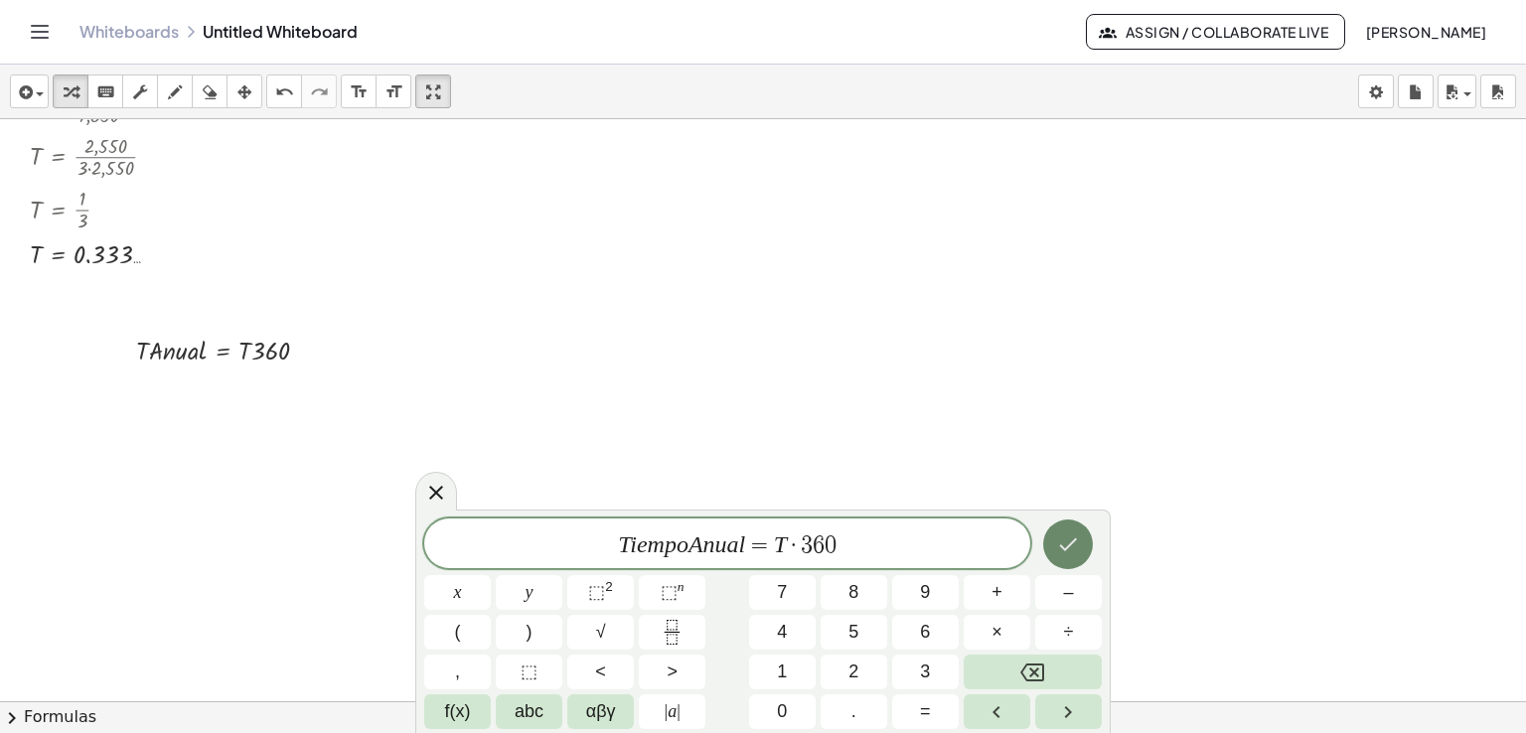
click at [1072, 534] on icon "Done" at bounding box center [1068, 544] width 24 height 24
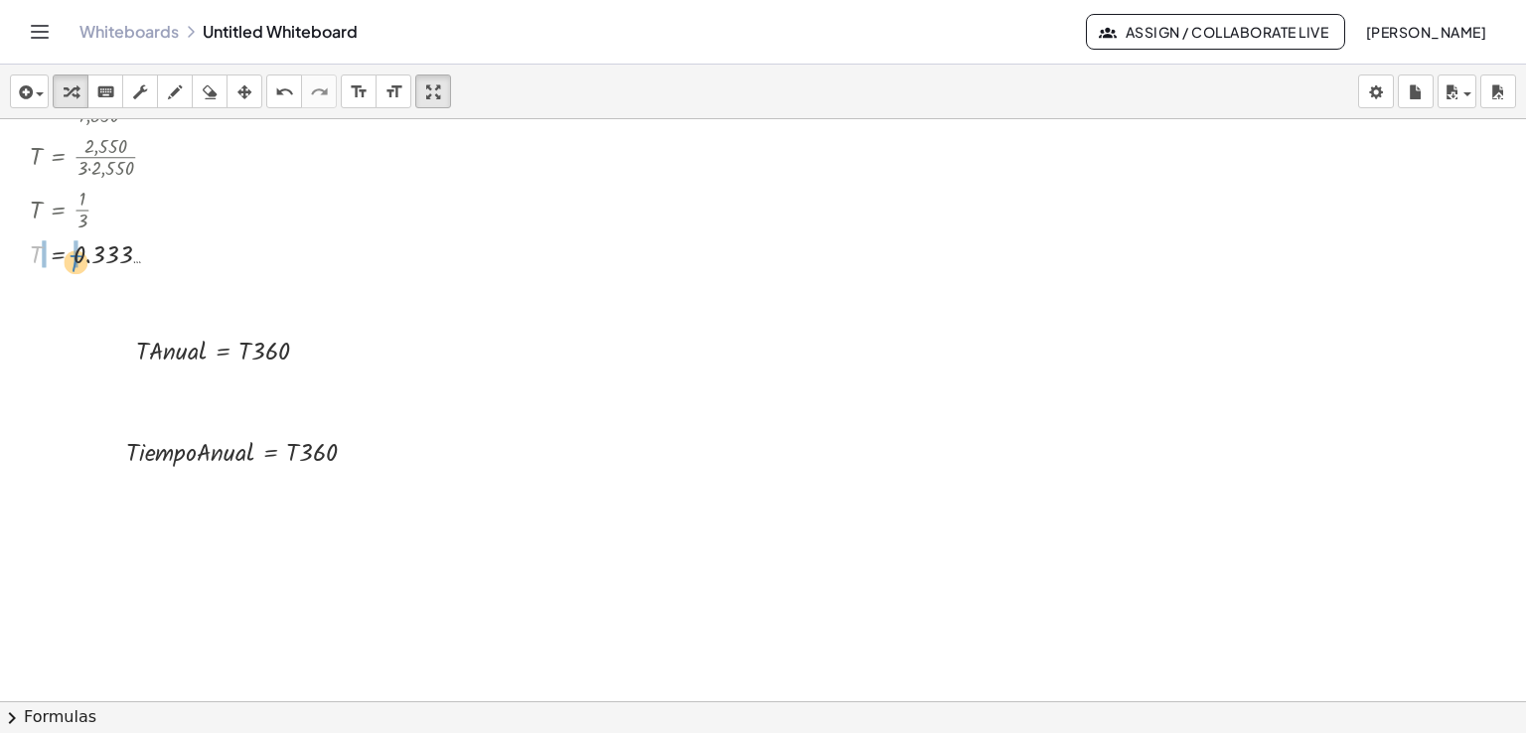
drag, startPoint x: 36, startPoint y: 251, endPoint x: 68, endPoint y: 268, distance: 36.0
click at [68, 268] on div at bounding box center [113, 252] width 186 height 37
drag, startPoint x: 68, startPoint y: 268, endPoint x: 58, endPoint y: 254, distance: 17.1
click at [58, 254] on div at bounding box center [146, 252] width 253 height 38
click at [281, 93] on icon "undo" at bounding box center [284, 92] width 19 height 24
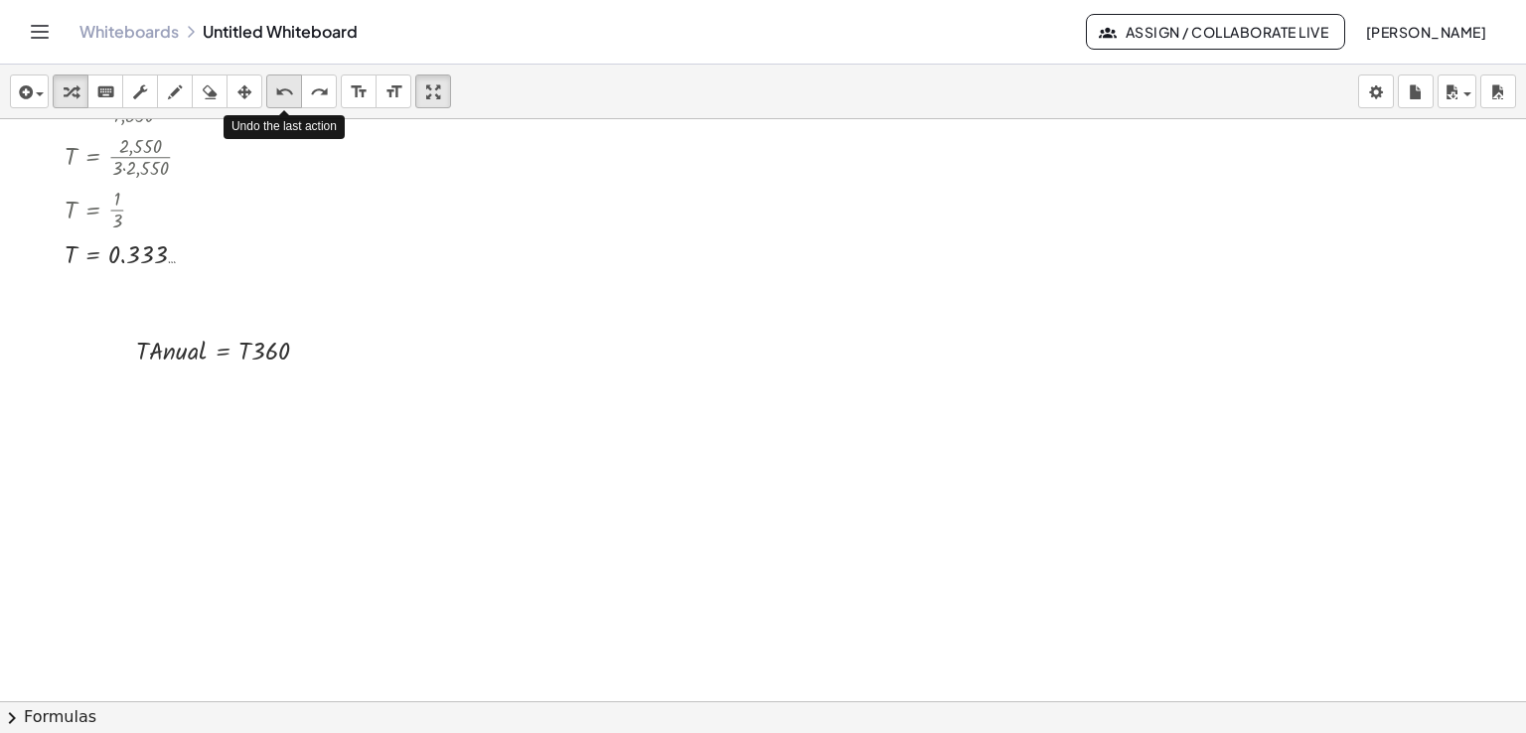
click at [281, 93] on icon "undo" at bounding box center [284, 92] width 19 height 24
click at [164, 355] on div at bounding box center [230, 349] width 209 height 38
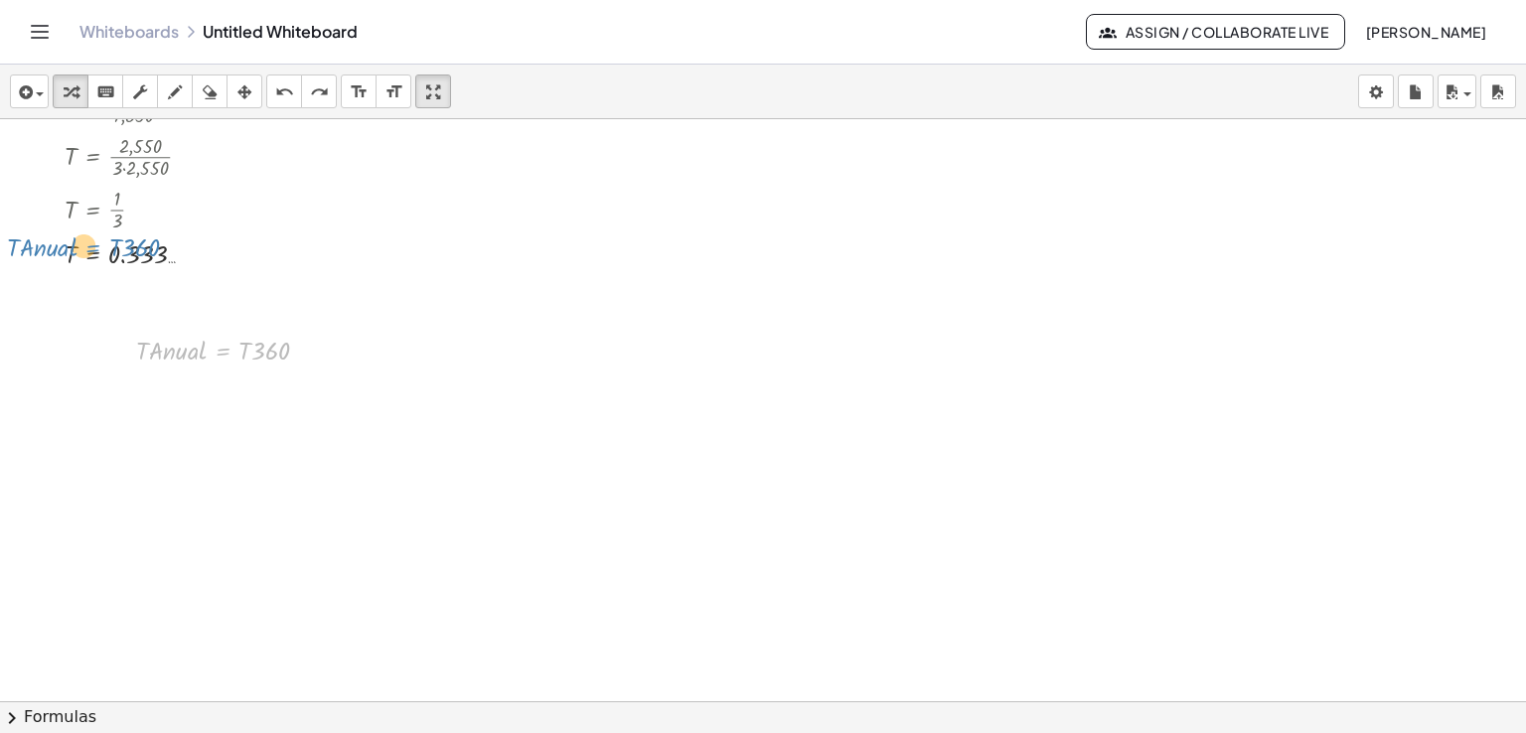
drag, startPoint x: 217, startPoint y: 356, endPoint x: 95, endPoint y: 295, distance: 135.5
drag, startPoint x: 215, startPoint y: 343, endPoint x: 209, endPoint y: 274, distance: 68.8
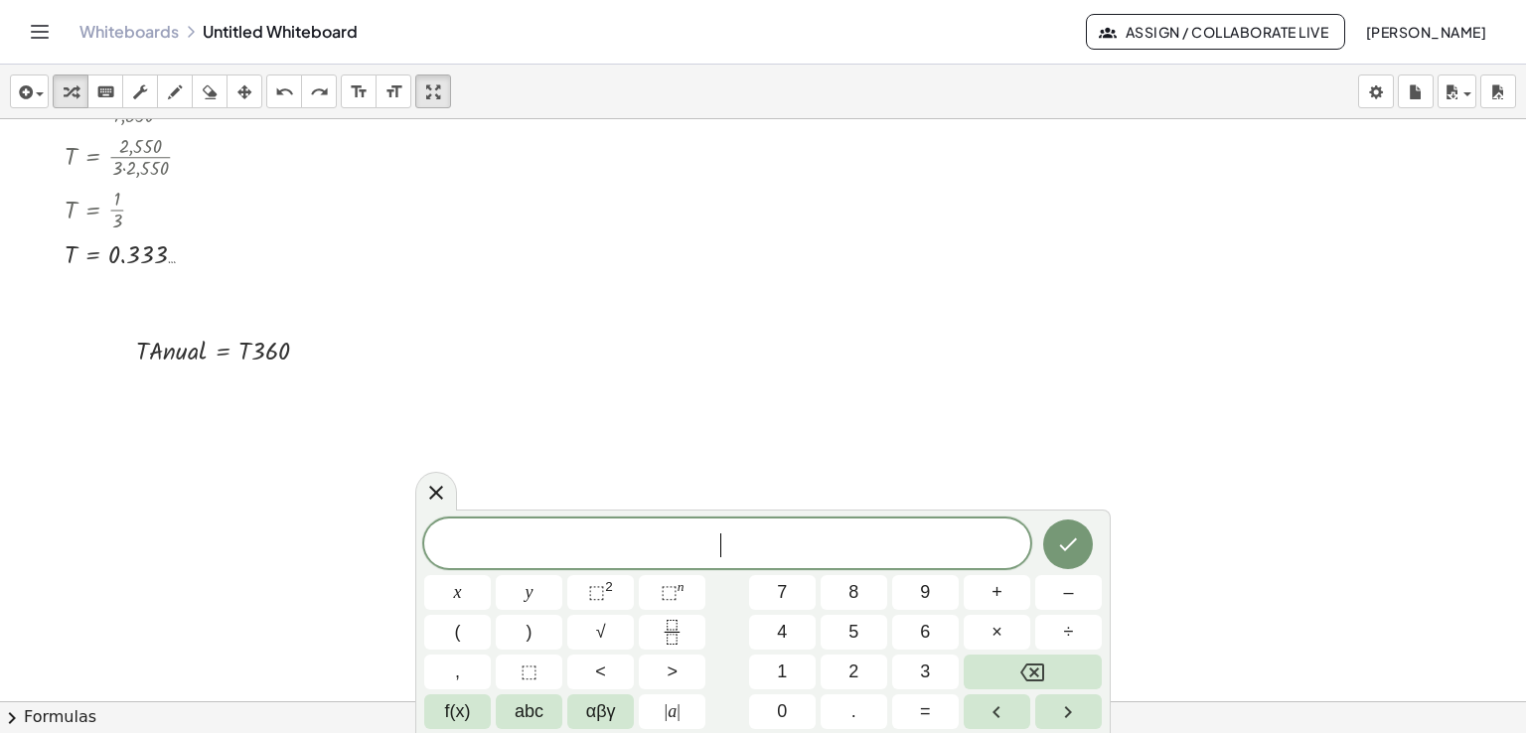
click at [224, 347] on div at bounding box center [230, 349] width 209 height 38
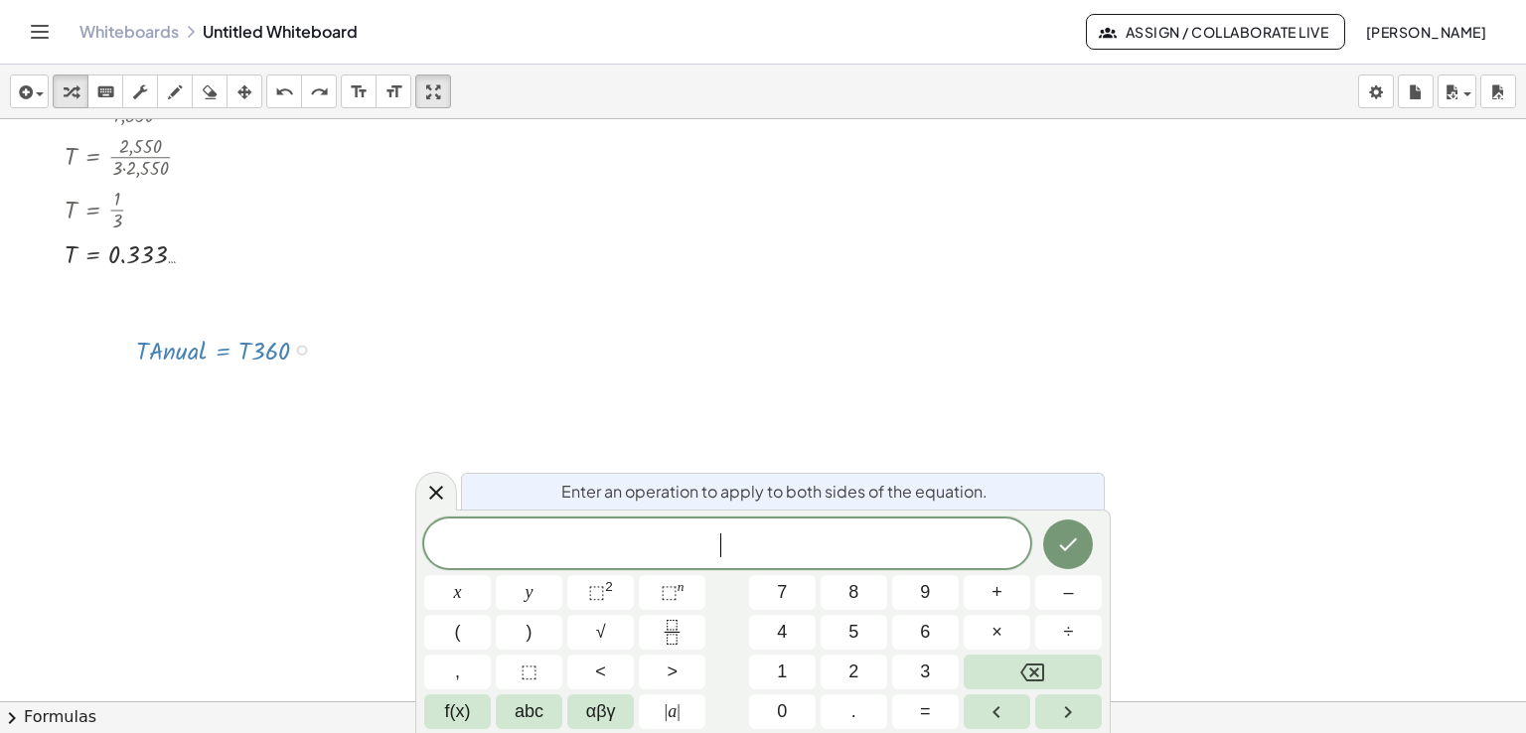
click at [224, 347] on div at bounding box center [230, 349] width 209 height 38
click at [444, 500] on icon at bounding box center [436, 493] width 24 height 24
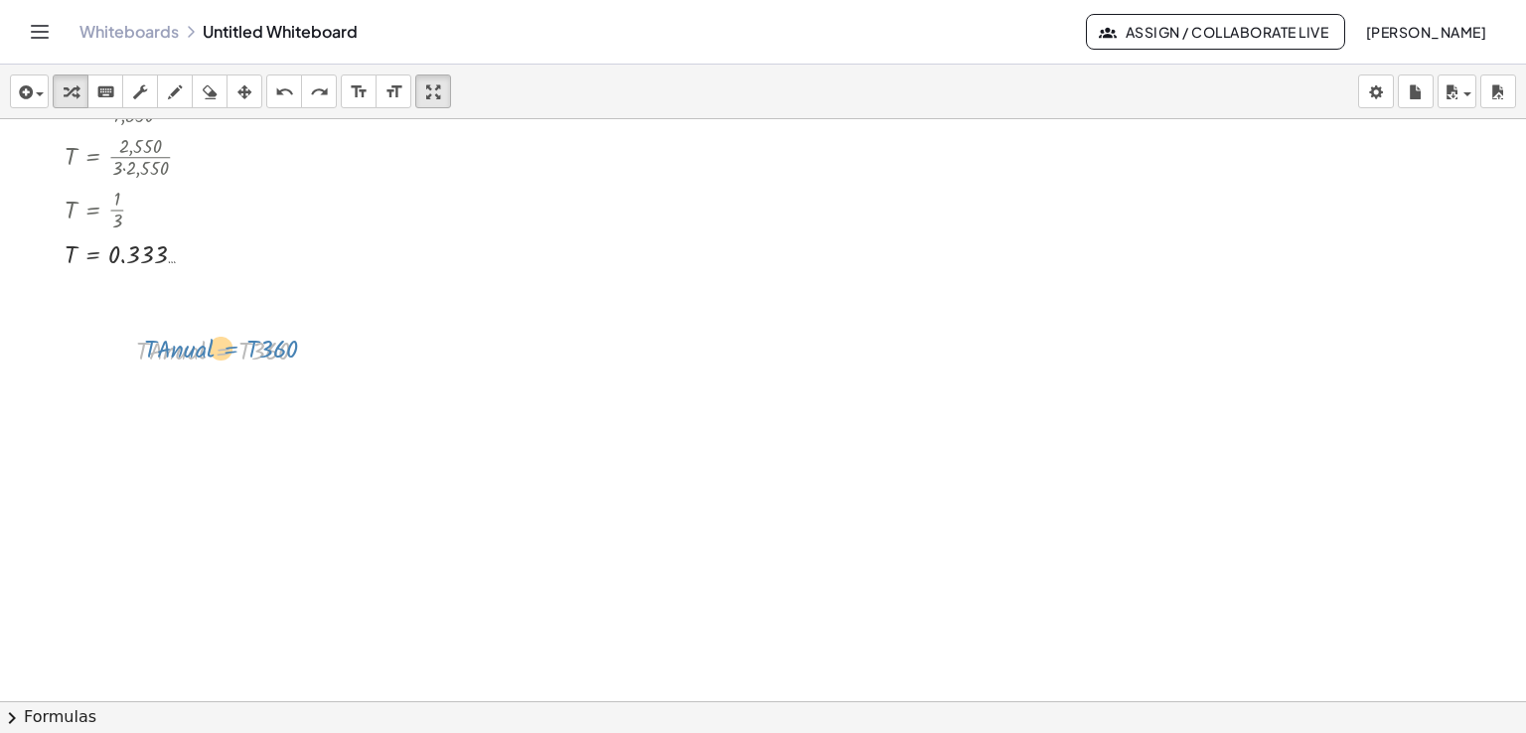
click at [231, 347] on div at bounding box center [230, 349] width 209 height 38
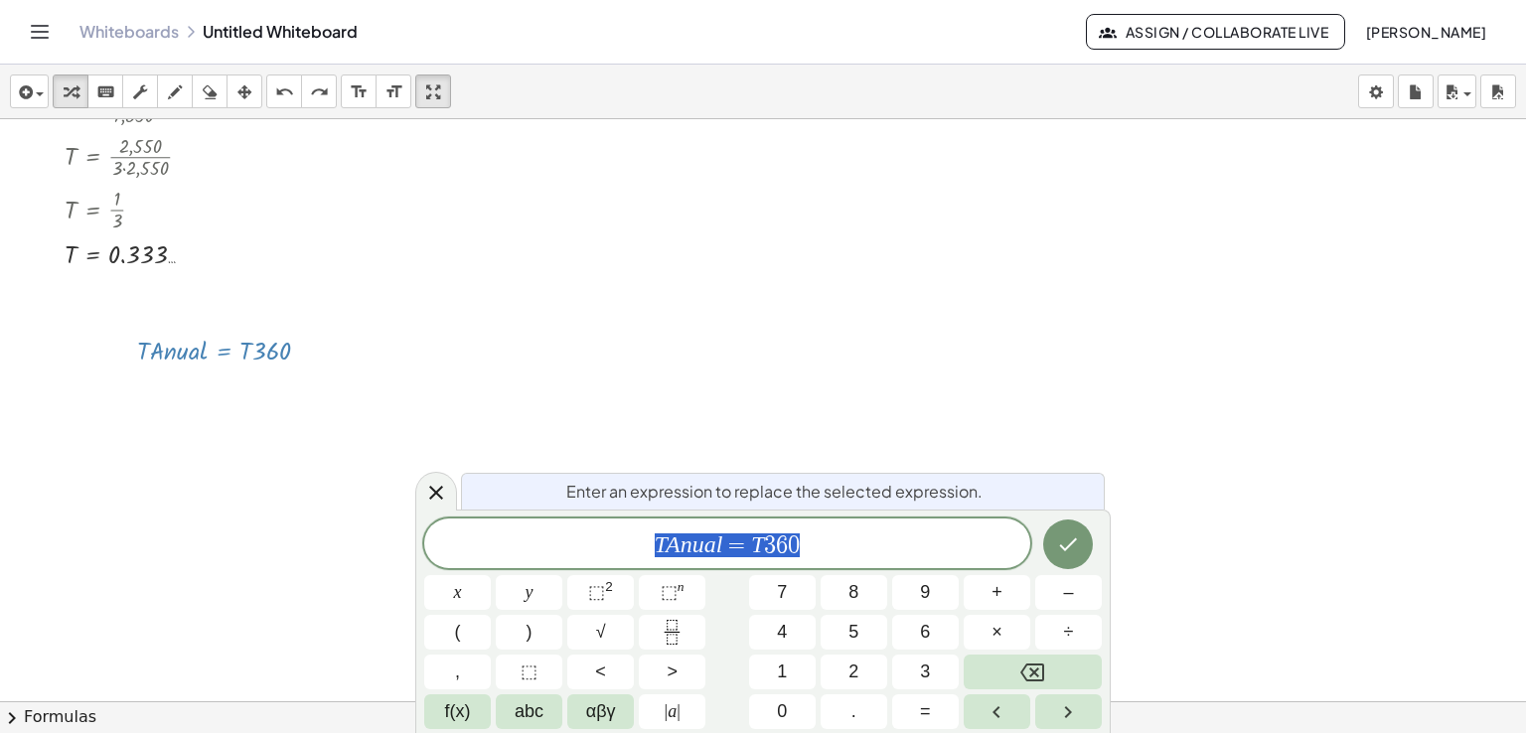
drag, startPoint x: 231, startPoint y: 347, endPoint x: 239, endPoint y: 382, distance: 36.6
click at [1063, 540] on icon "Done" at bounding box center [1068, 544] width 24 height 24
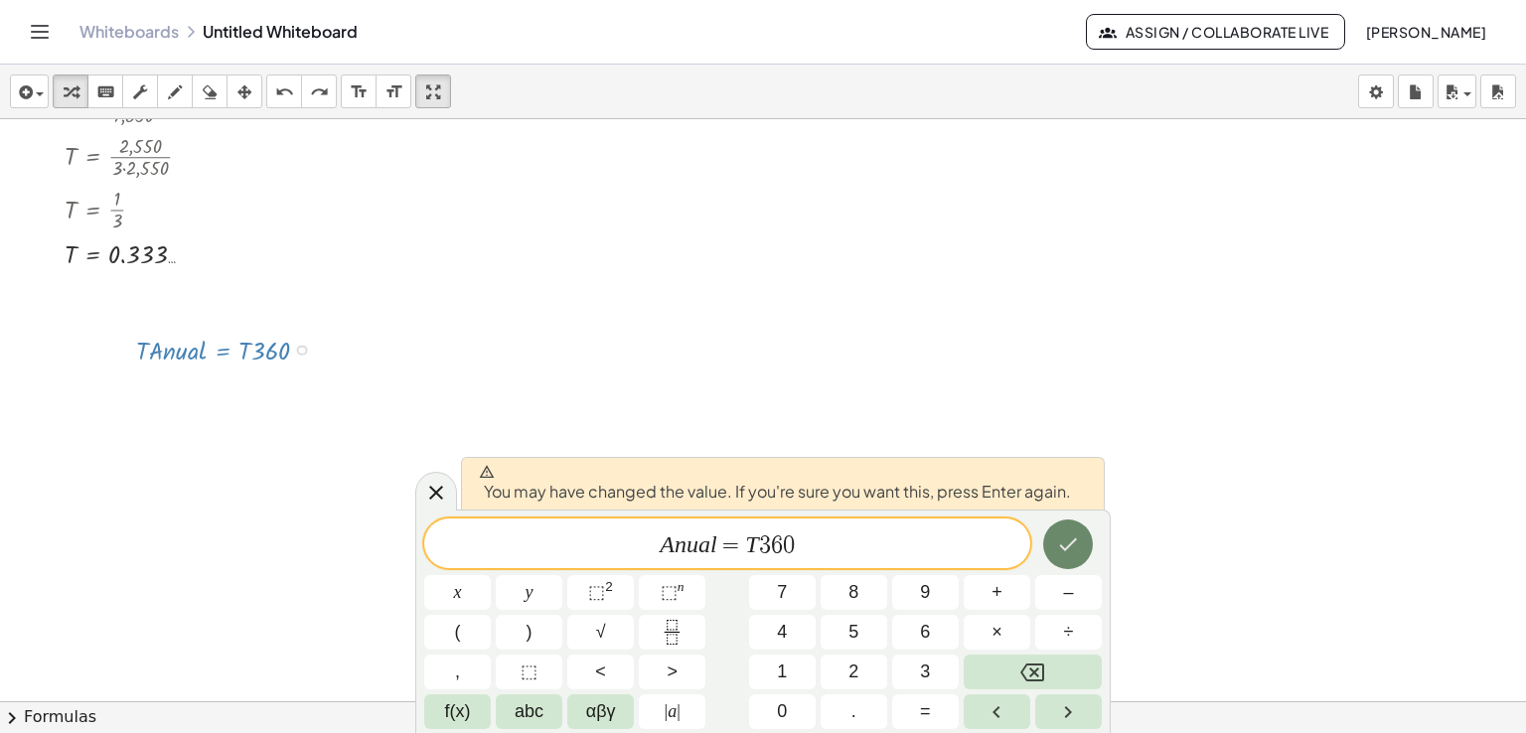
click at [1063, 540] on icon "Done" at bounding box center [1068, 544] width 24 height 24
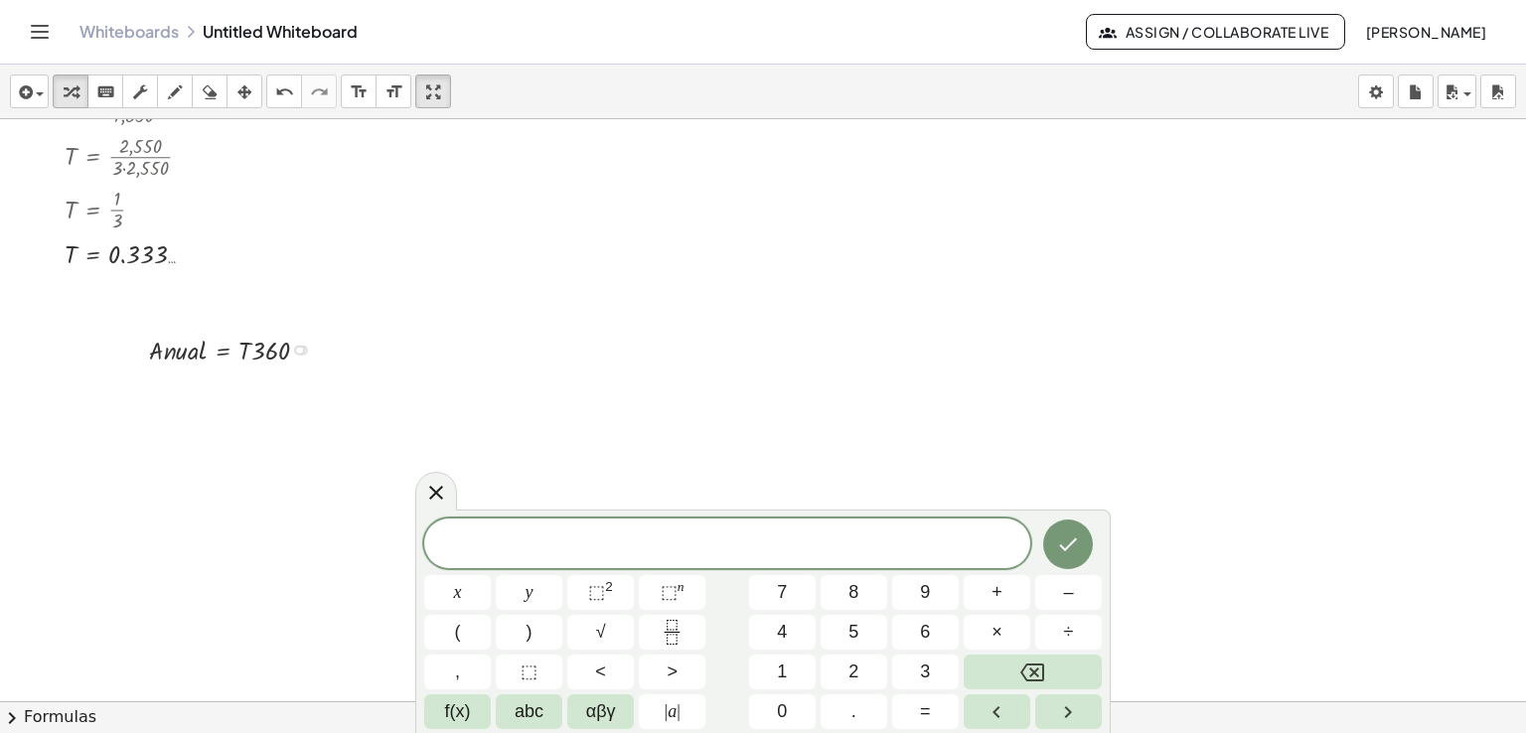
drag, startPoint x: 306, startPoint y: 385, endPoint x: 292, endPoint y: 299, distance: 87.5
drag, startPoint x: 70, startPoint y: 255, endPoint x: 250, endPoint y: 365, distance: 211.3
click at [303, 353] on div at bounding box center [266, 349] width 255 height 38
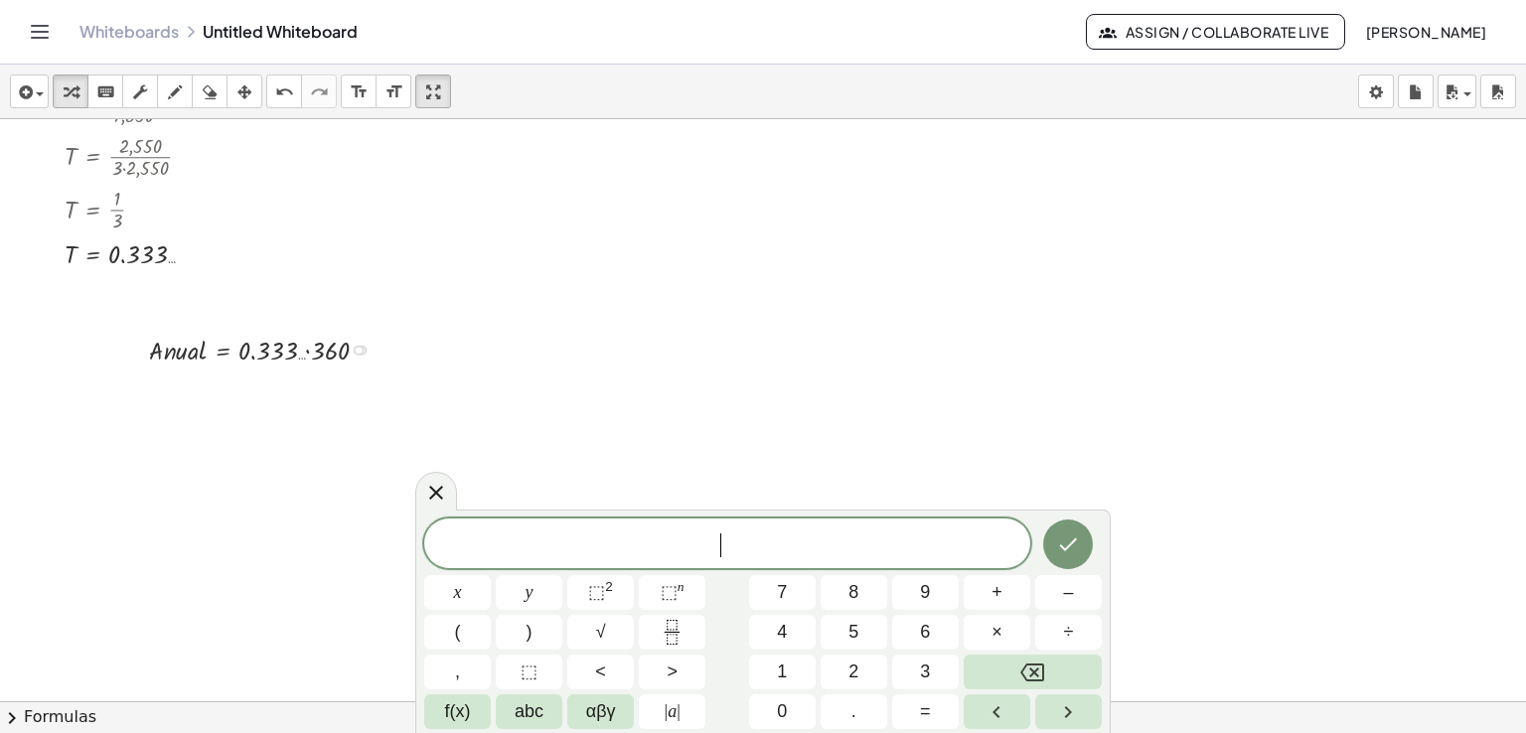
click at [307, 353] on div at bounding box center [266, 349] width 255 height 38
click at [307, 353] on div at bounding box center [228, 349] width 178 height 38
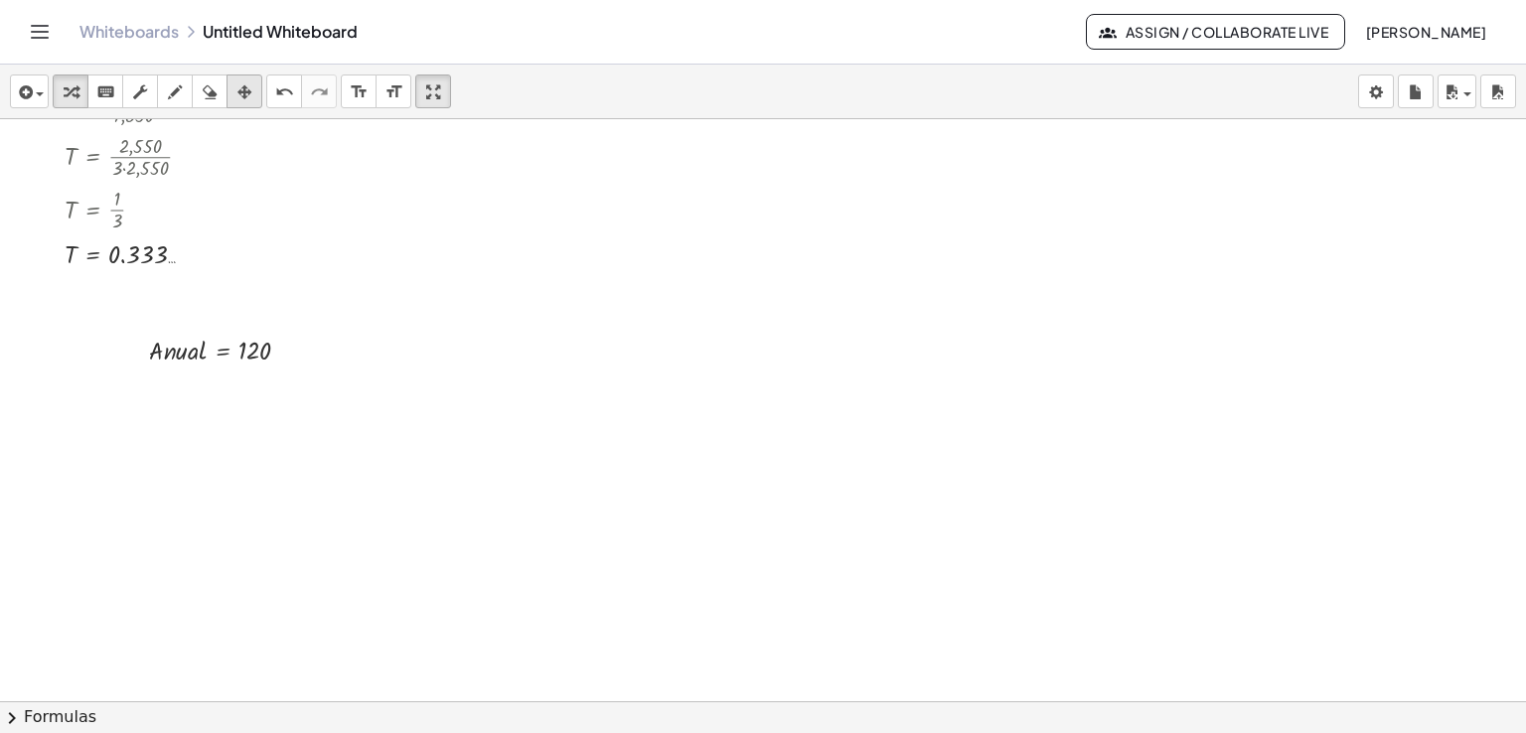
click at [235, 88] on div "button" at bounding box center [244, 91] width 26 height 24
drag, startPoint x: 183, startPoint y: 327, endPoint x: 99, endPoint y: 286, distance: 92.9
click at [99, 286] on div at bounding box center [125, 308] width 178 height 48
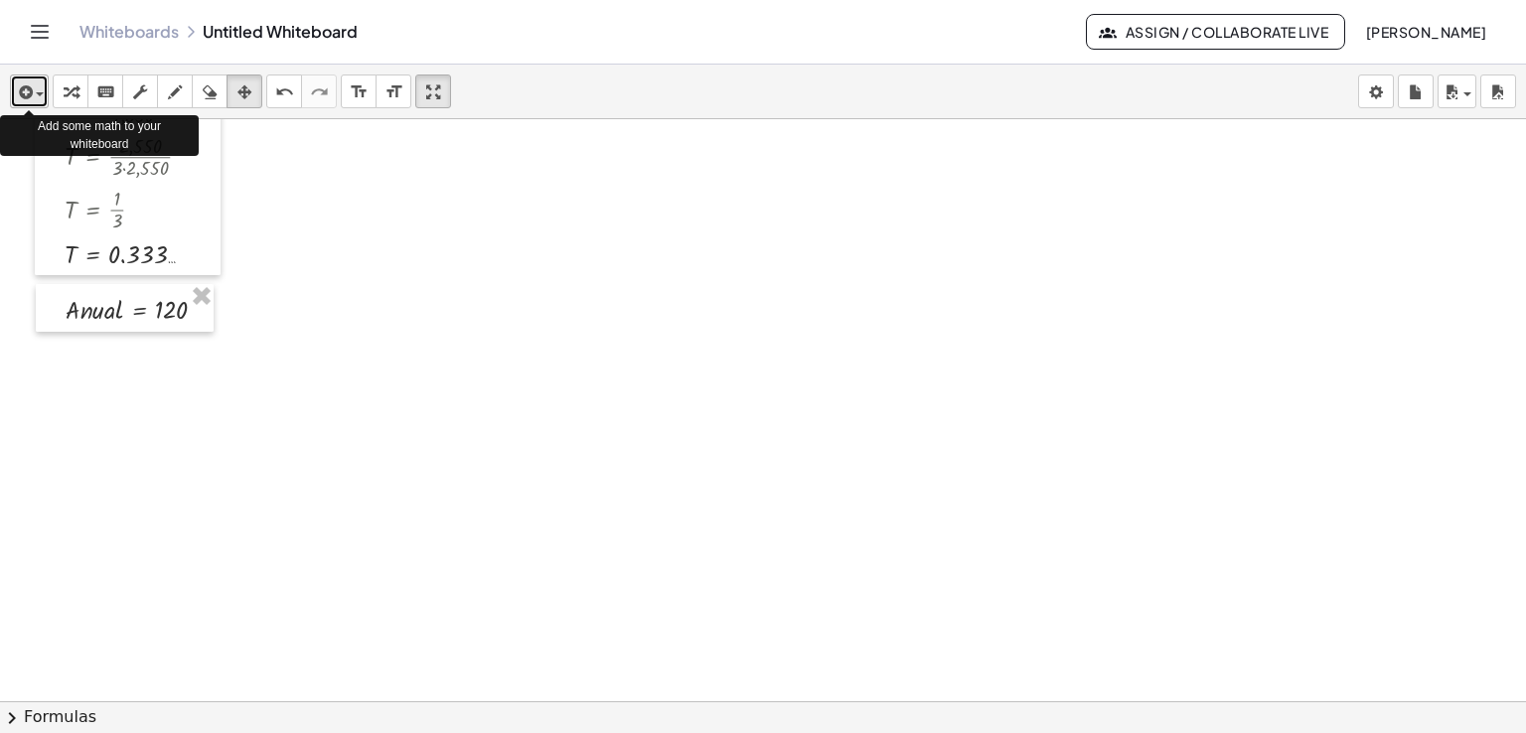
click at [37, 96] on div "button" at bounding box center [29, 91] width 29 height 24
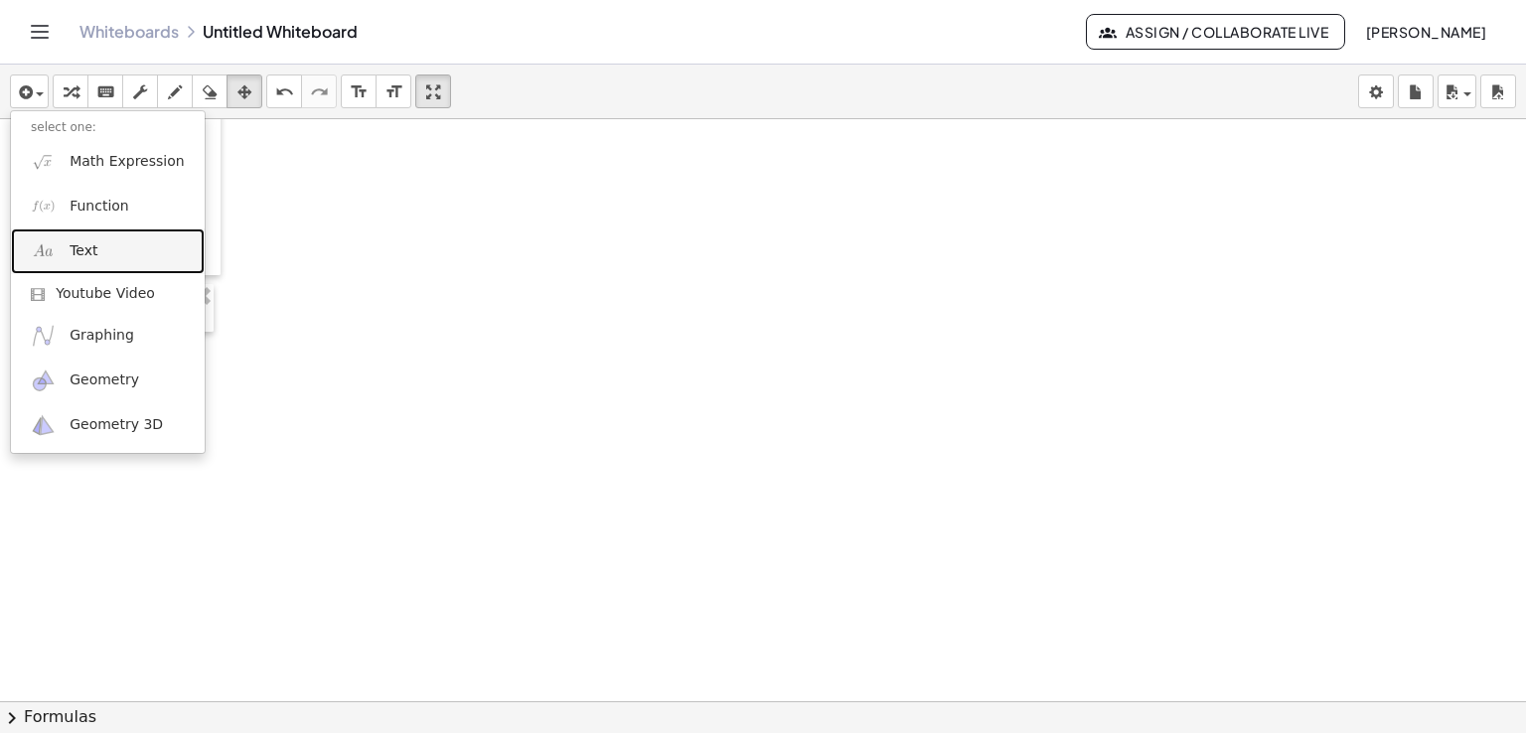
click at [75, 248] on span "Text" at bounding box center [84, 251] width 28 height 20
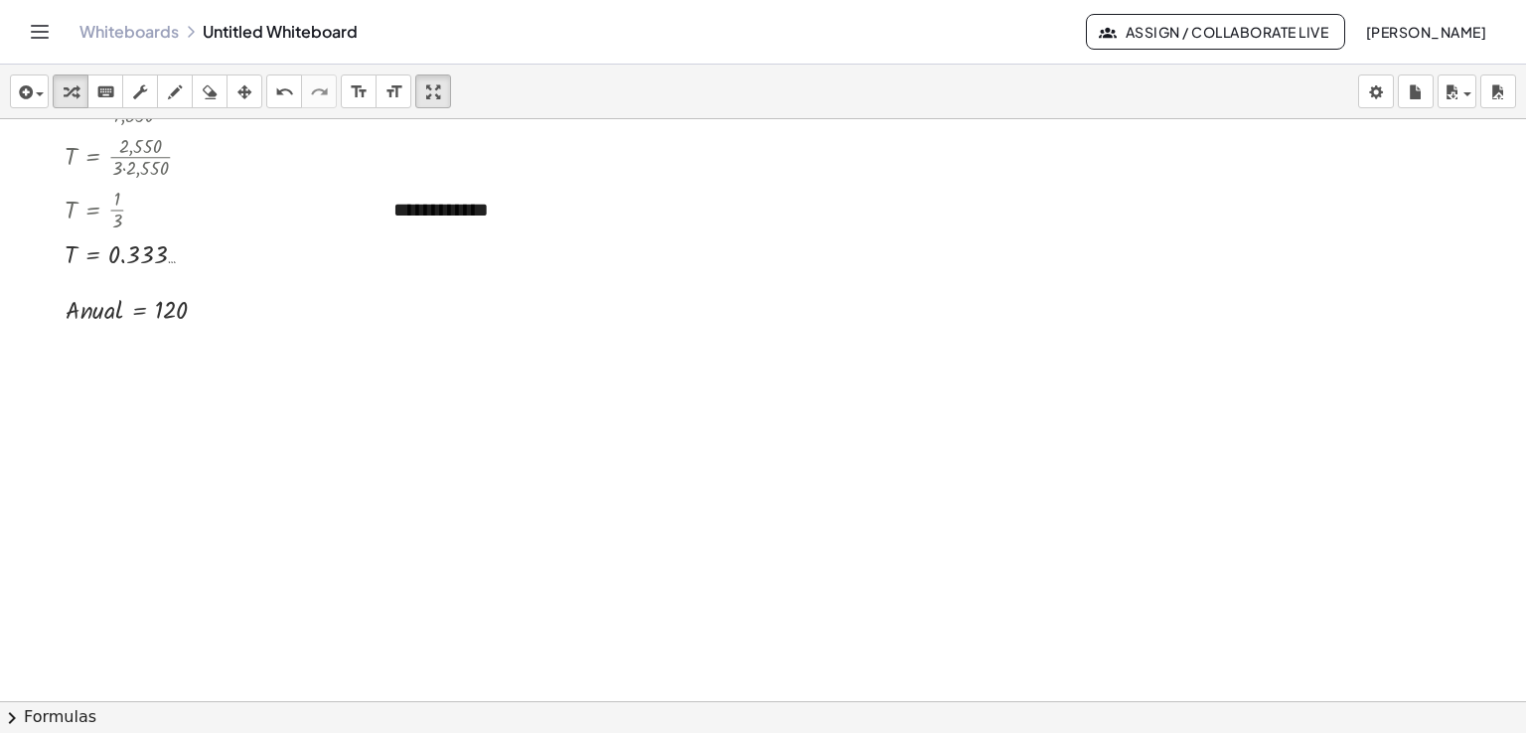
click at [237, 97] on icon "button" at bounding box center [244, 92] width 14 height 24
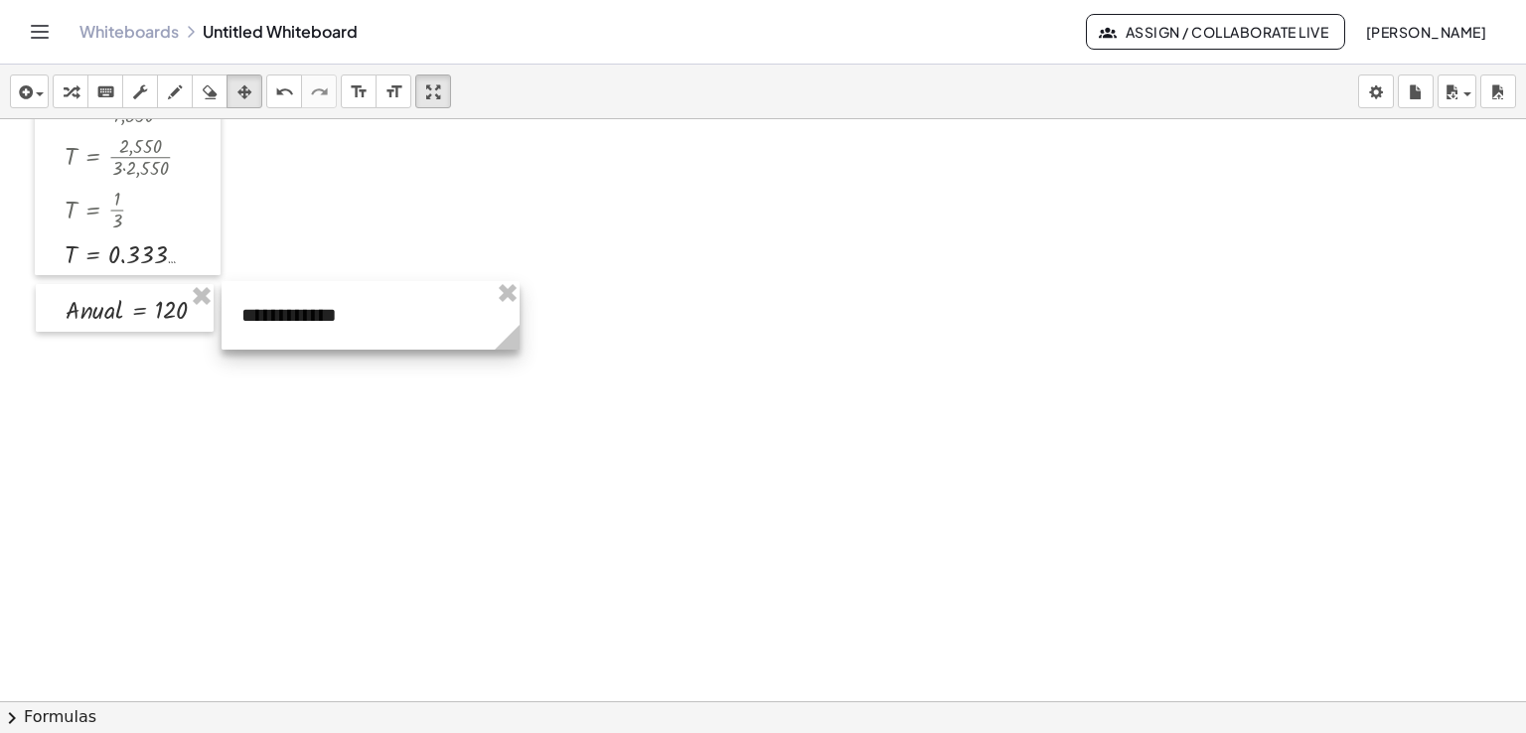
drag, startPoint x: 390, startPoint y: 176, endPoint x: 238, endPoint y: 281, distance: 184.9
click at [238, 281] on div at bounding box center [371, 315] width 298 height 69
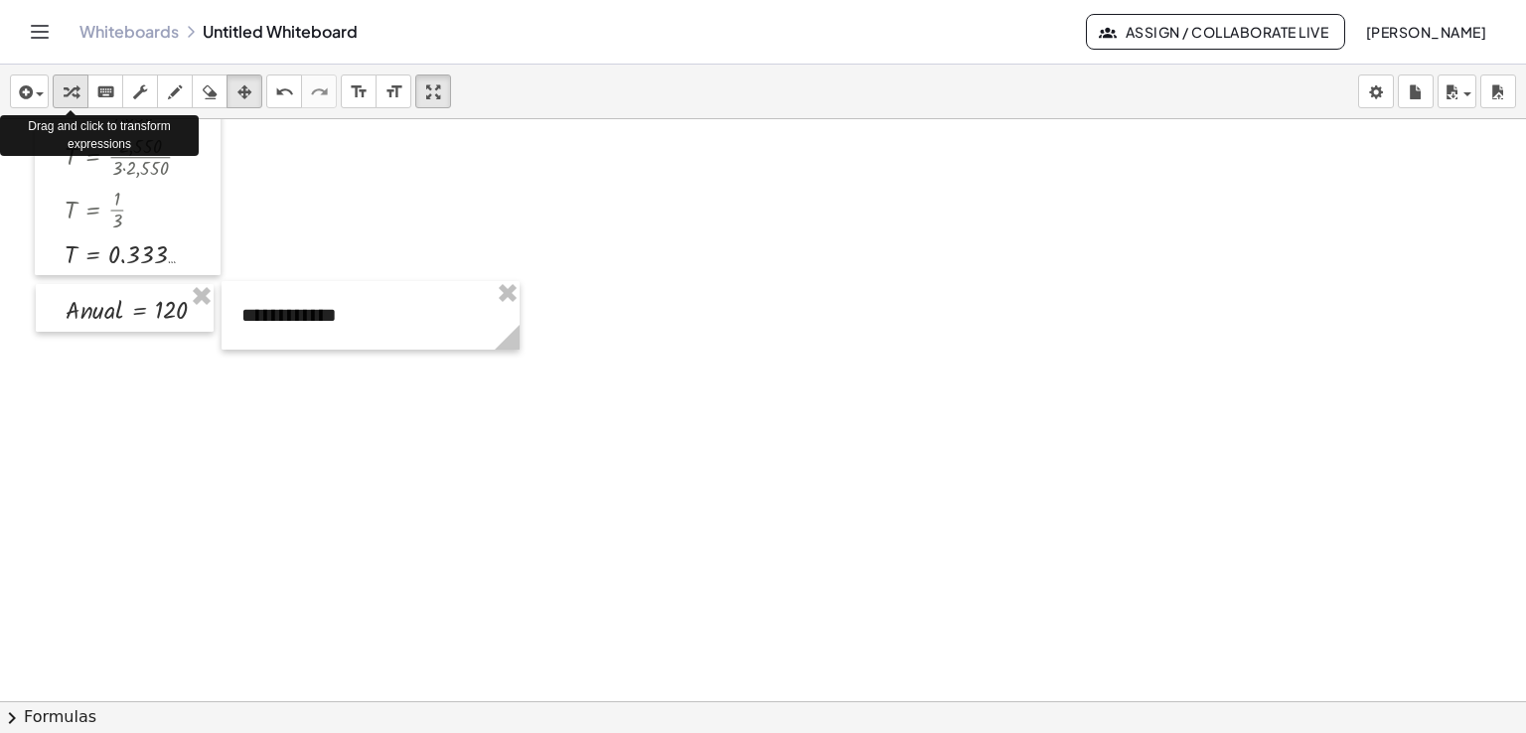
click at [71, 83] on icon "button" at bounding box center [71, 92] width 14 height 24
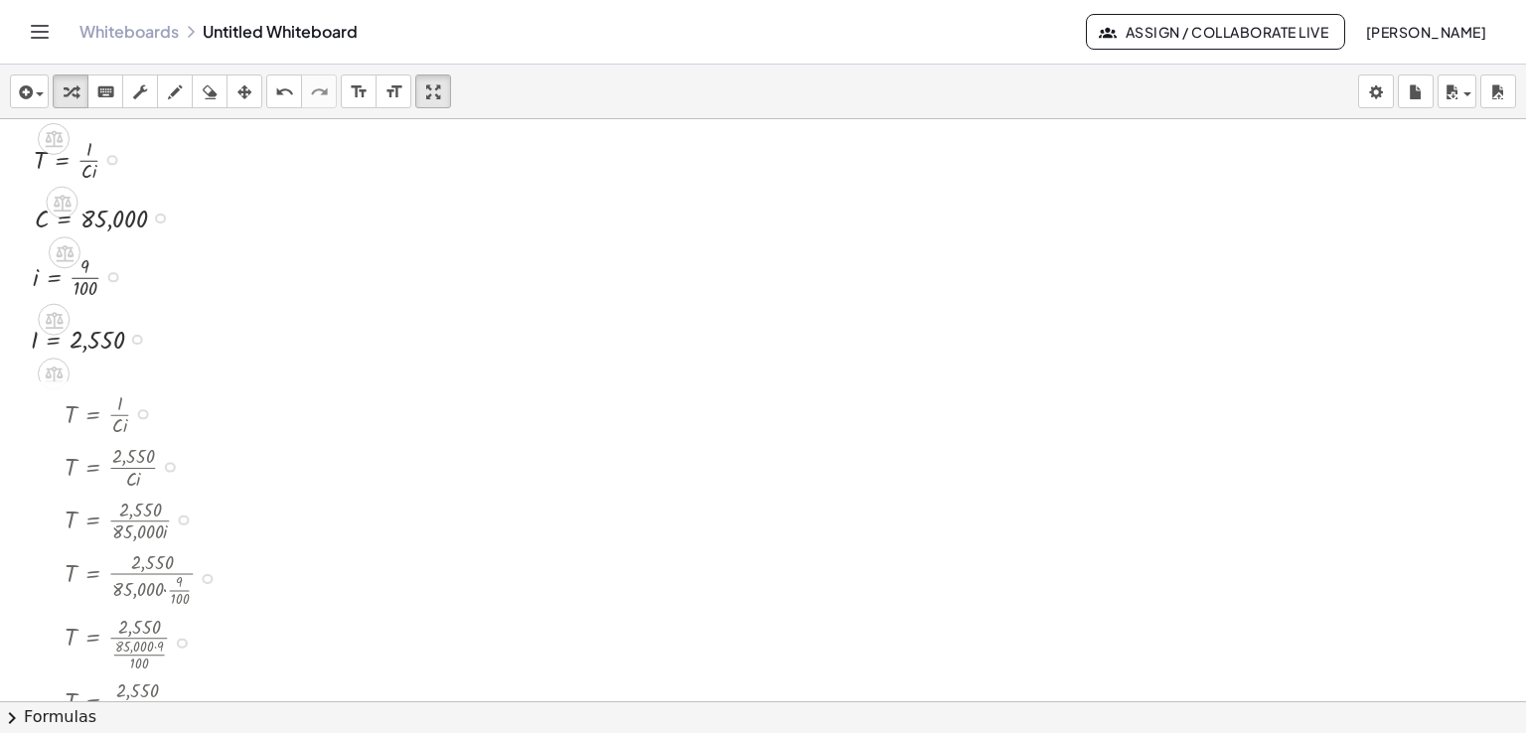
scroll to position [2875, 0]
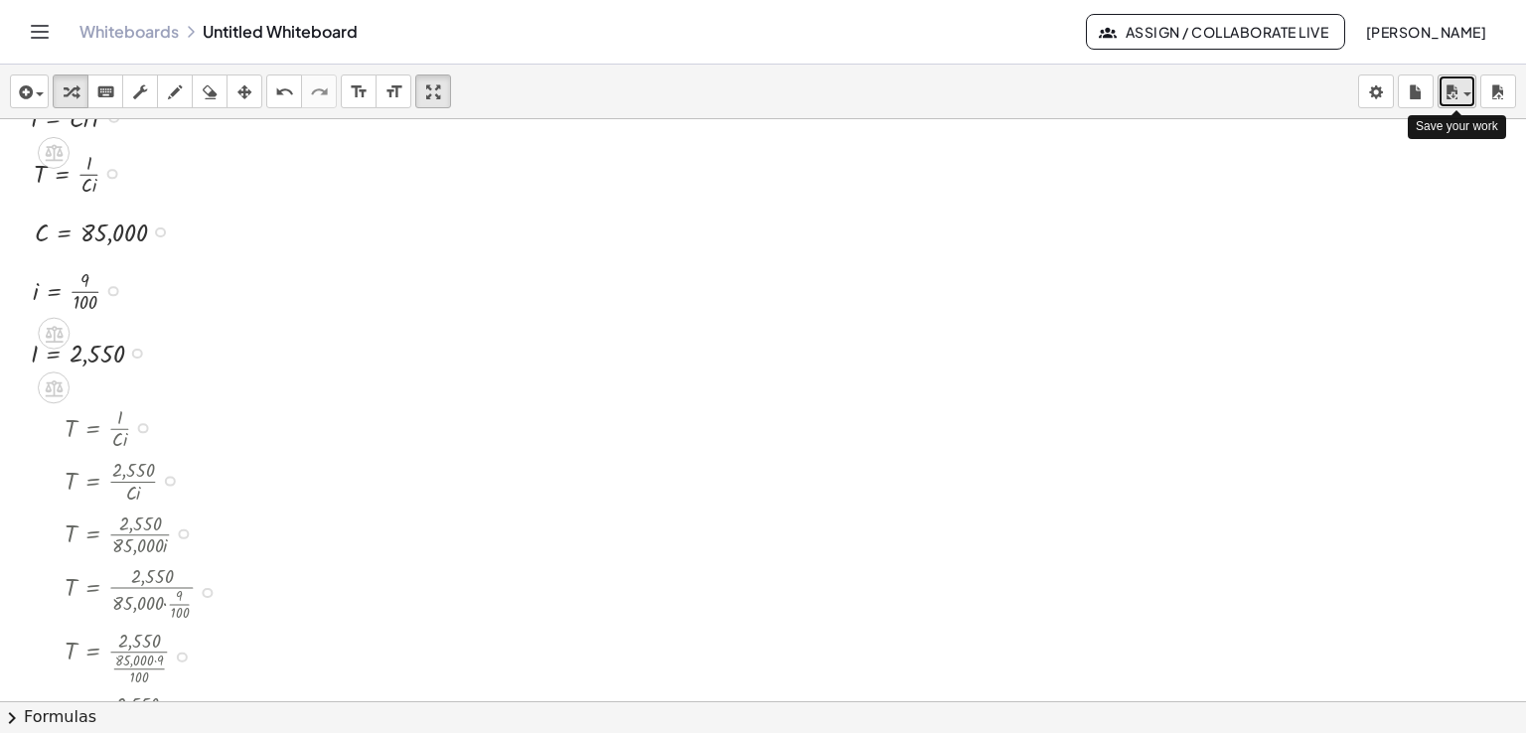
click at [1465, 95] on span "button" at bounding box center [1467, 94] width 8 height 4
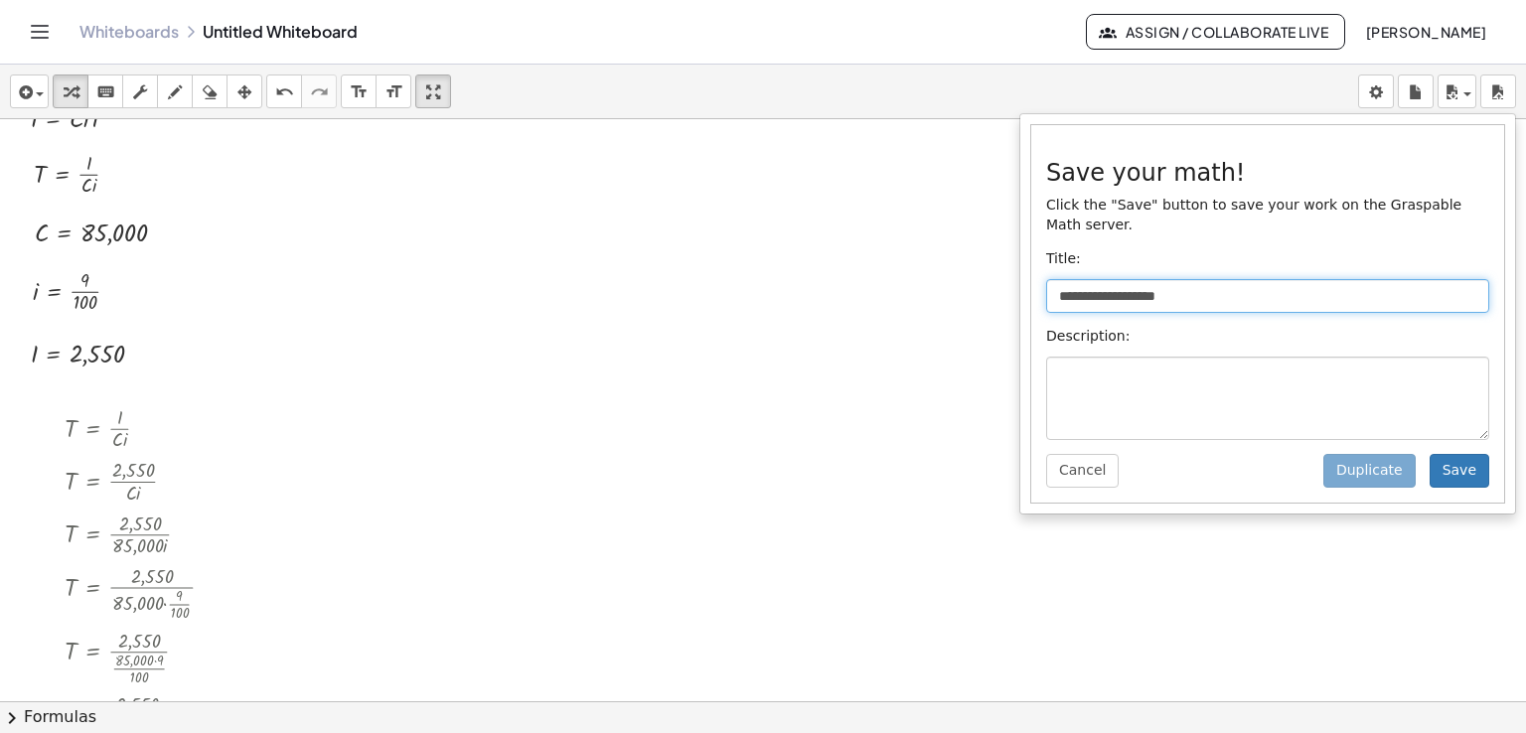
click at [1196, 279] on input "**********" at bounding box center [1267, 296] width 443 height 34
type input "*"
type input "**********"
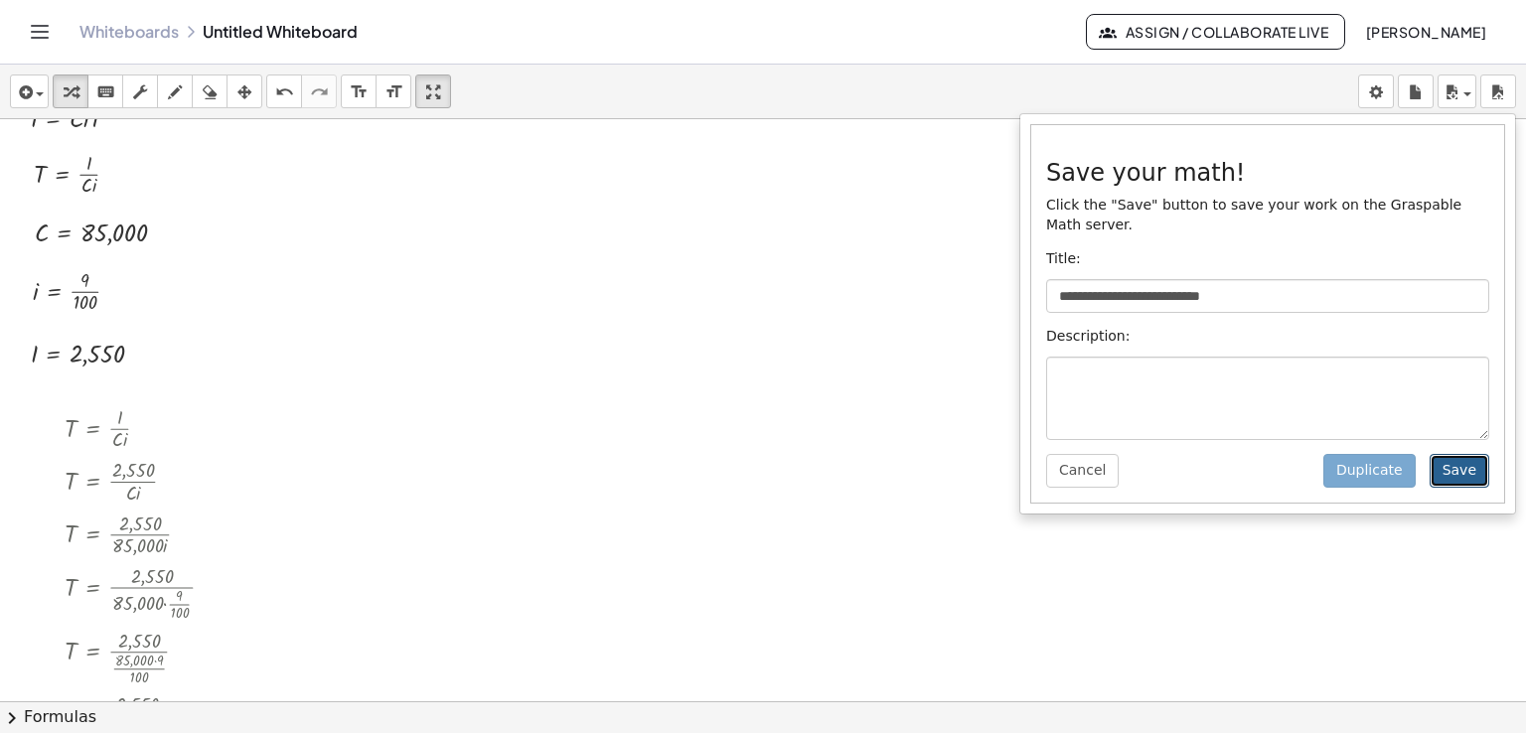
click at [1461, 454] on button "Save" at bounding box center [1460, 471] width 60 height 34
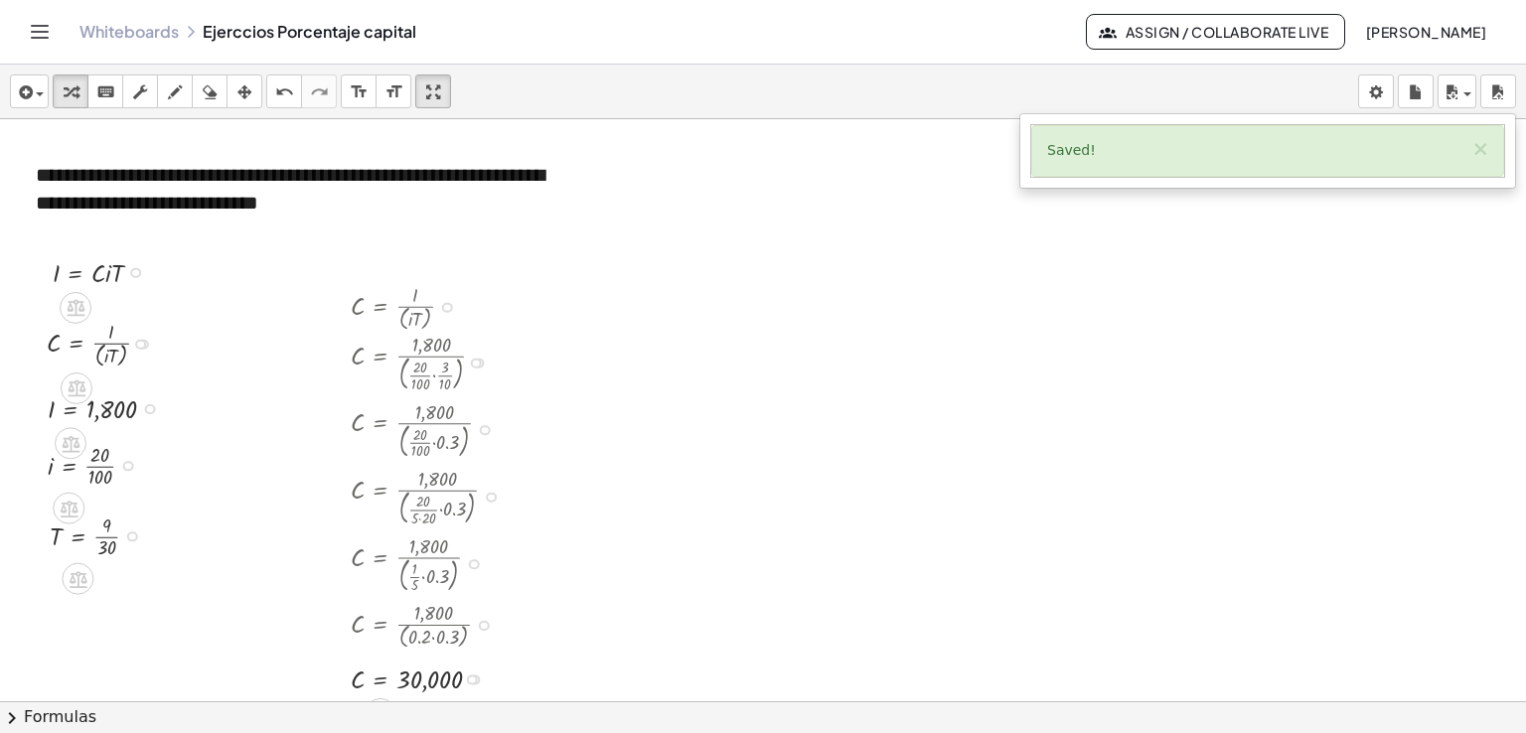
scroll to position [2139, 0]
